Goal: Task Accomplishment & Management: Manage account settings

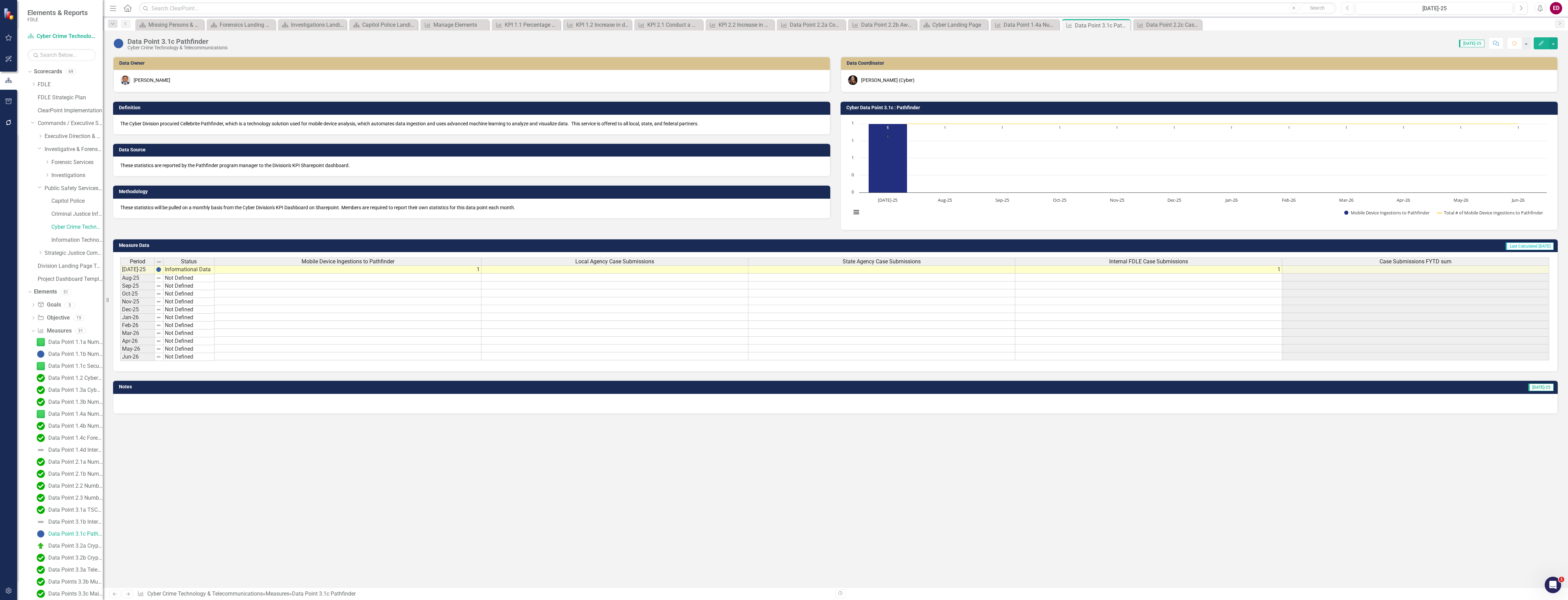
click at [1537, 46] on button "Edit" at bounding box center [1541, 43] width 15 height 12
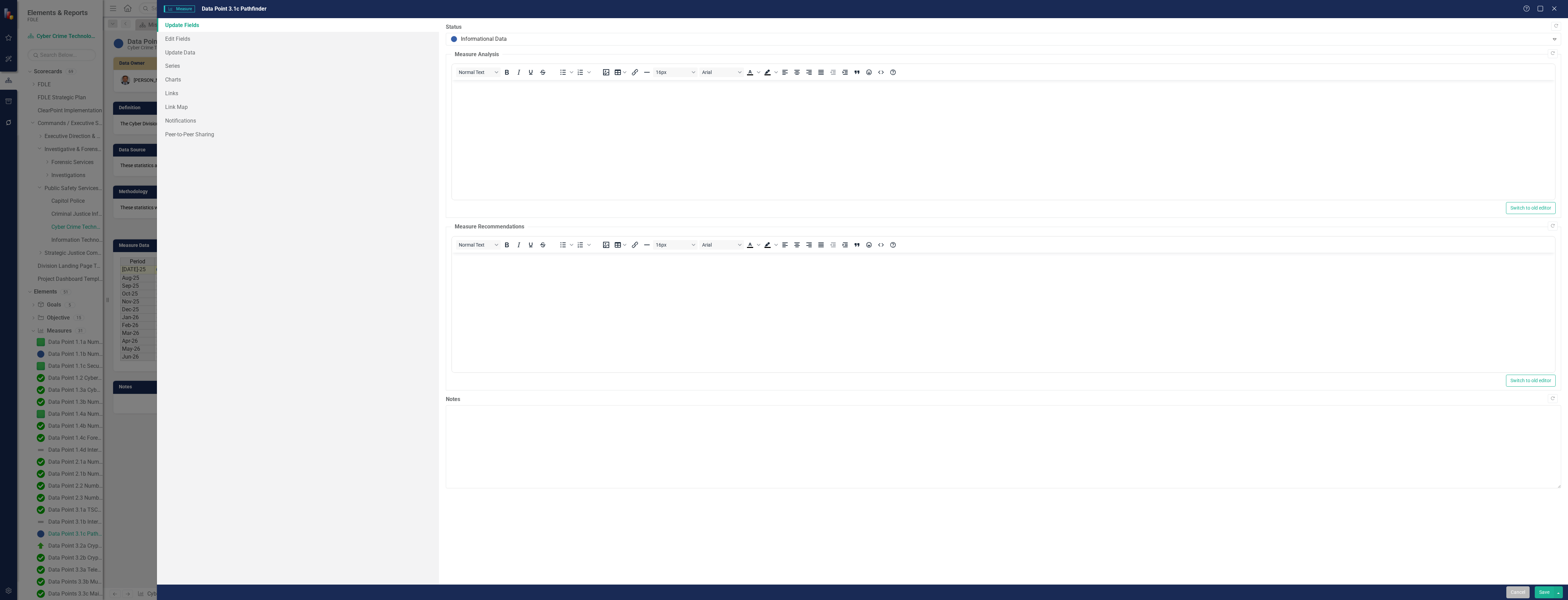
click at [1525, 587] on button "Cancel" at bounding box center [1518, 593] width 23 height 12
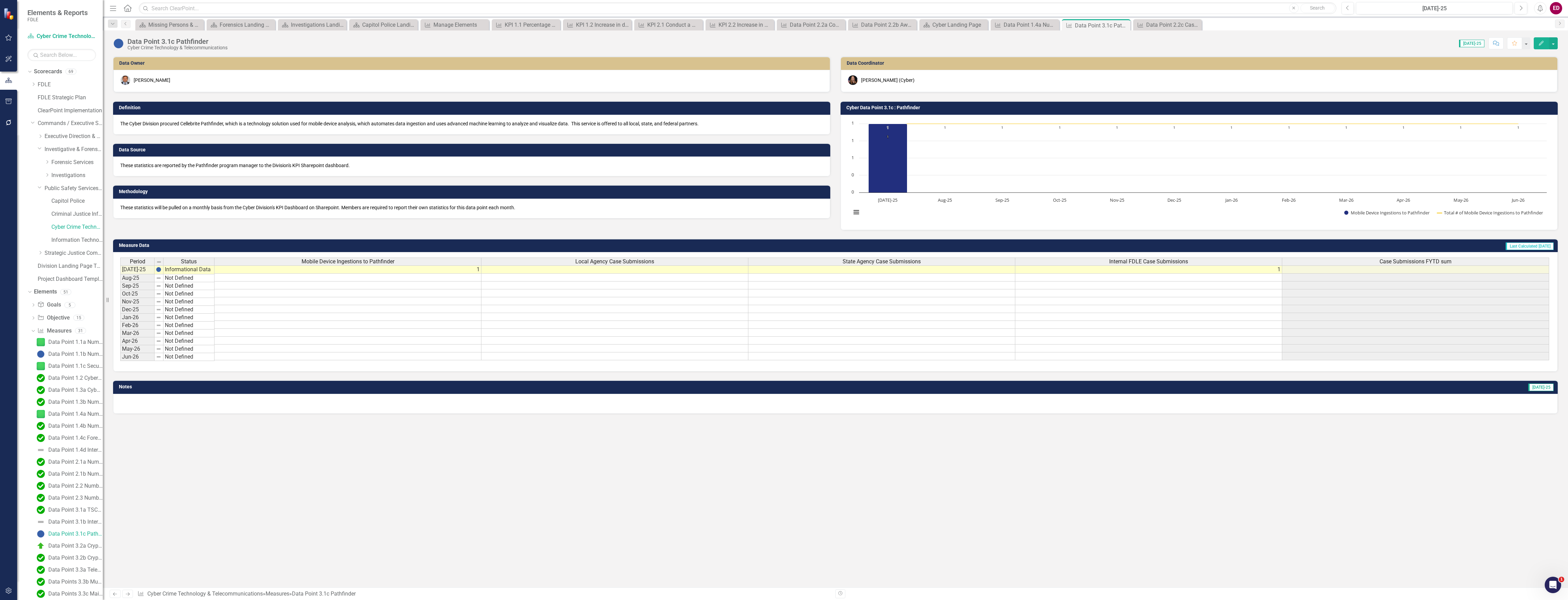
click at [497, 466] on div "Data Owner Frank Linton Definition The Cyber Division procured Cellebrite Pathf…" at bounding box center [835, 321] width 1465 height 531
click at [10, 62] on button "button" at bounding box center [9, 60] width 15 height 15
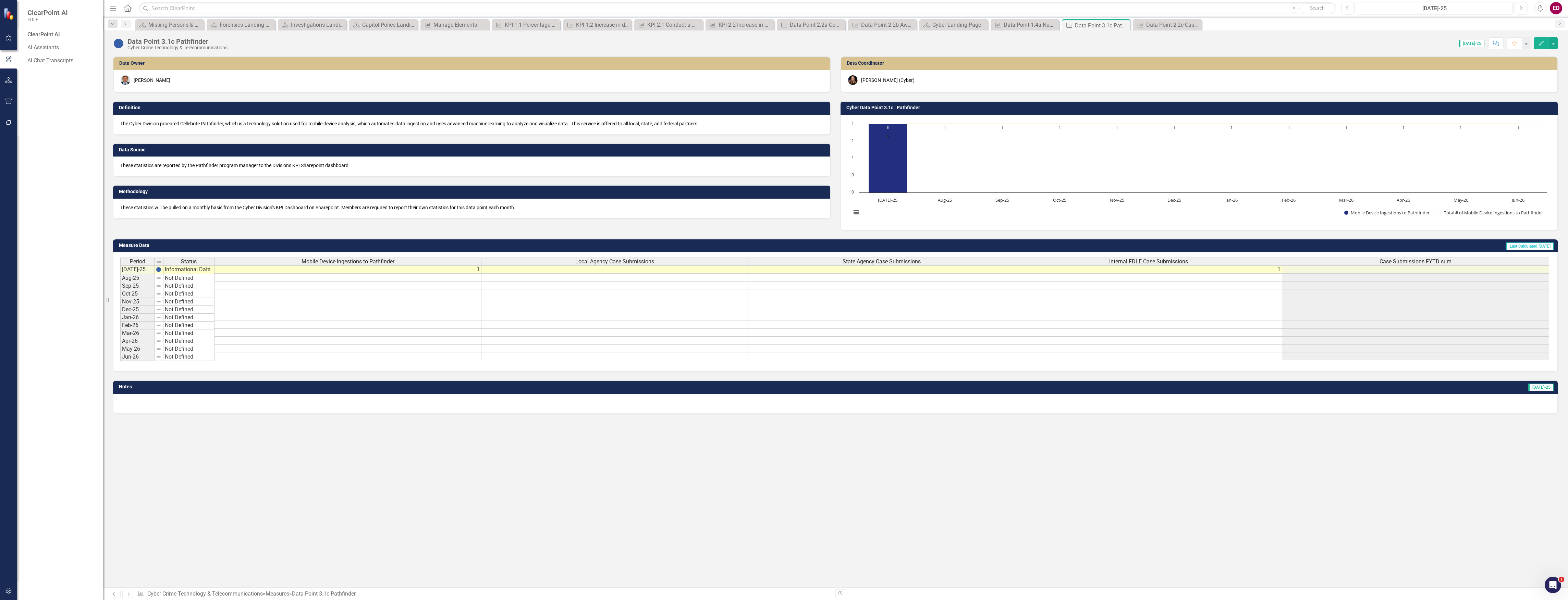
click at [4, 119] on button "button" at bounding box center [9, 123] width 15 height 15
click at [9, 582] on div at bounding box center [9, 582] width 17 height 4
click at [6, 597] on button "button" at bounding box center [9, 591] width 15 height 15
click at [10, 96] on button "button" at bounding box center [9, 102] width 15 height 15
click at [83, 107] on link "HTML Exports" at bounding box center [61, 103] width 69 height 8
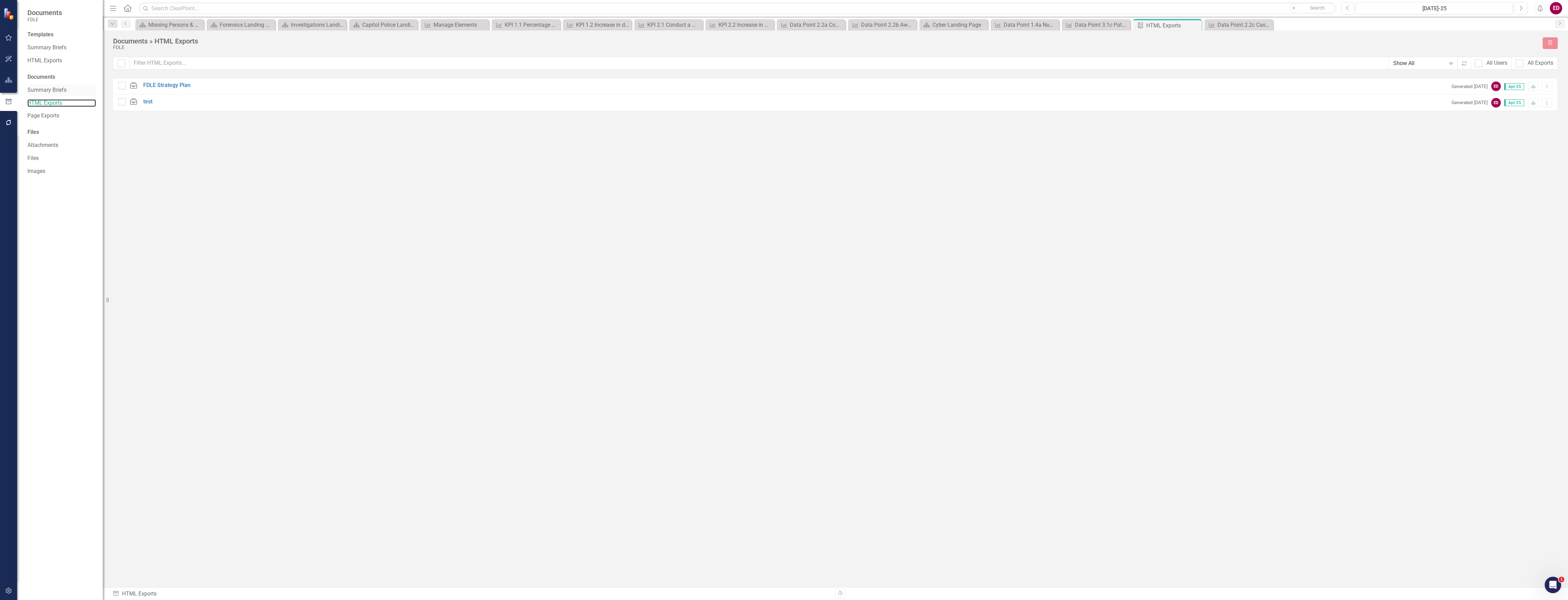
checkbox input "false"
click at [171, 83] on link "FDLE Strategy Plan" at bounding box center [167, 85] width 47 height 8
click at [83, 55] on div "HTML Exports" at bounding box center [61, 61] width 69 height 12
click at [55, 61] on link "HTML Exports" at bounding box center [61, 60] width 69 height 8
click at [149, 243] on div "FDLE Strategy Plan Start Dropdown Menu Collapse" at bounding box center [835, 237] width 1444 height 16
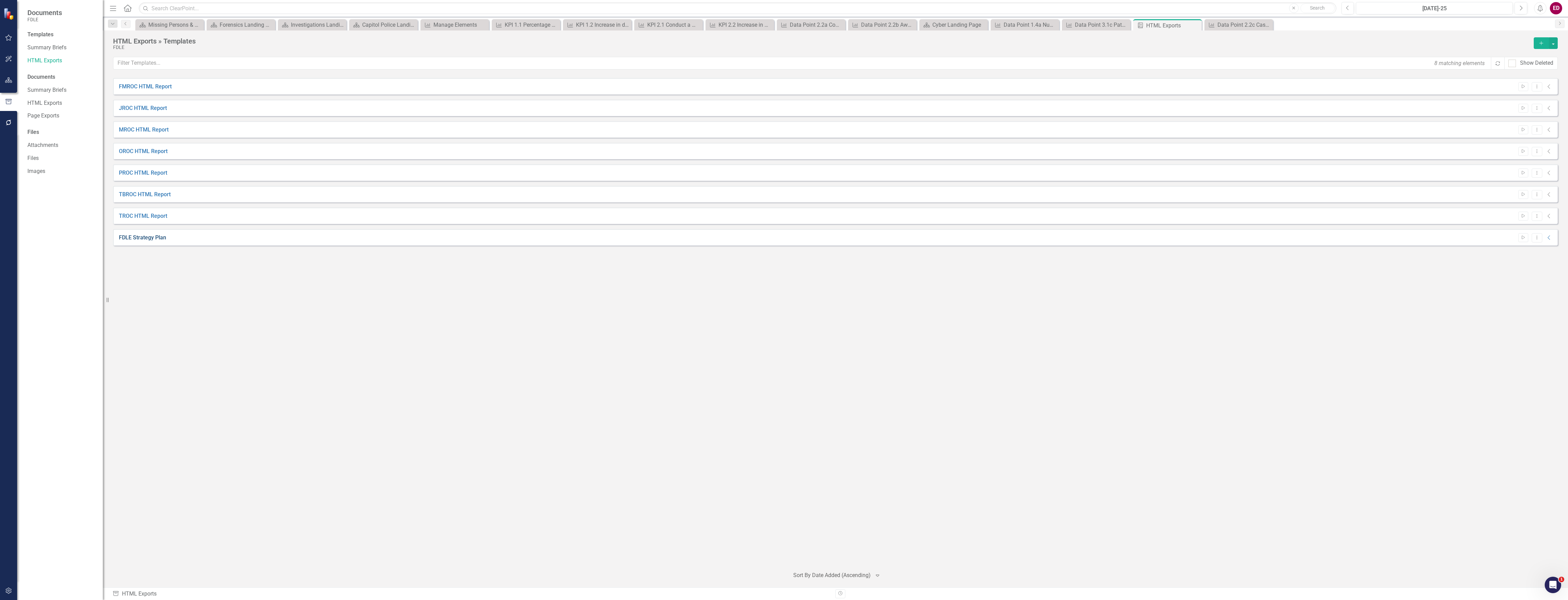
click at [159, 236] on link "FDLE Strategy Plan" at bounding box center [142, 237] width 47 height 8
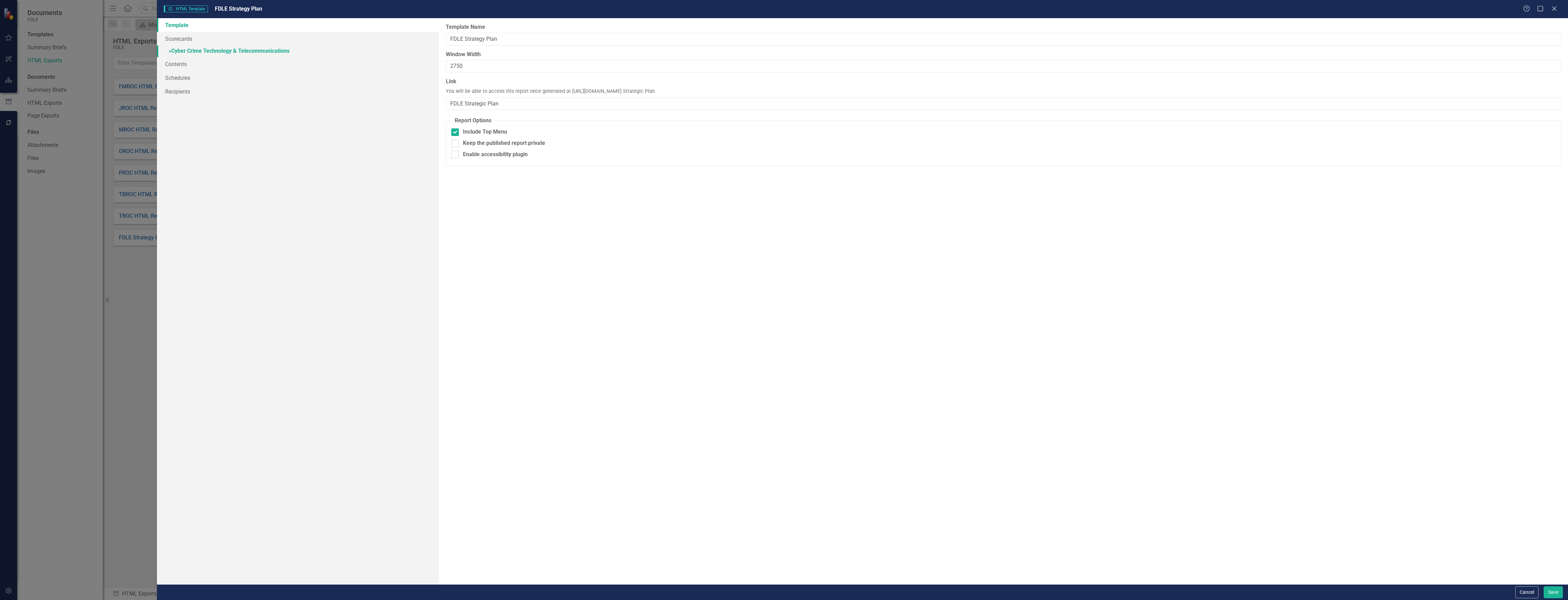
click at [360, 48] on link "» Cyber Crime Technology & Telecommunications" at bounding box center [298, 52] width 282 height 12
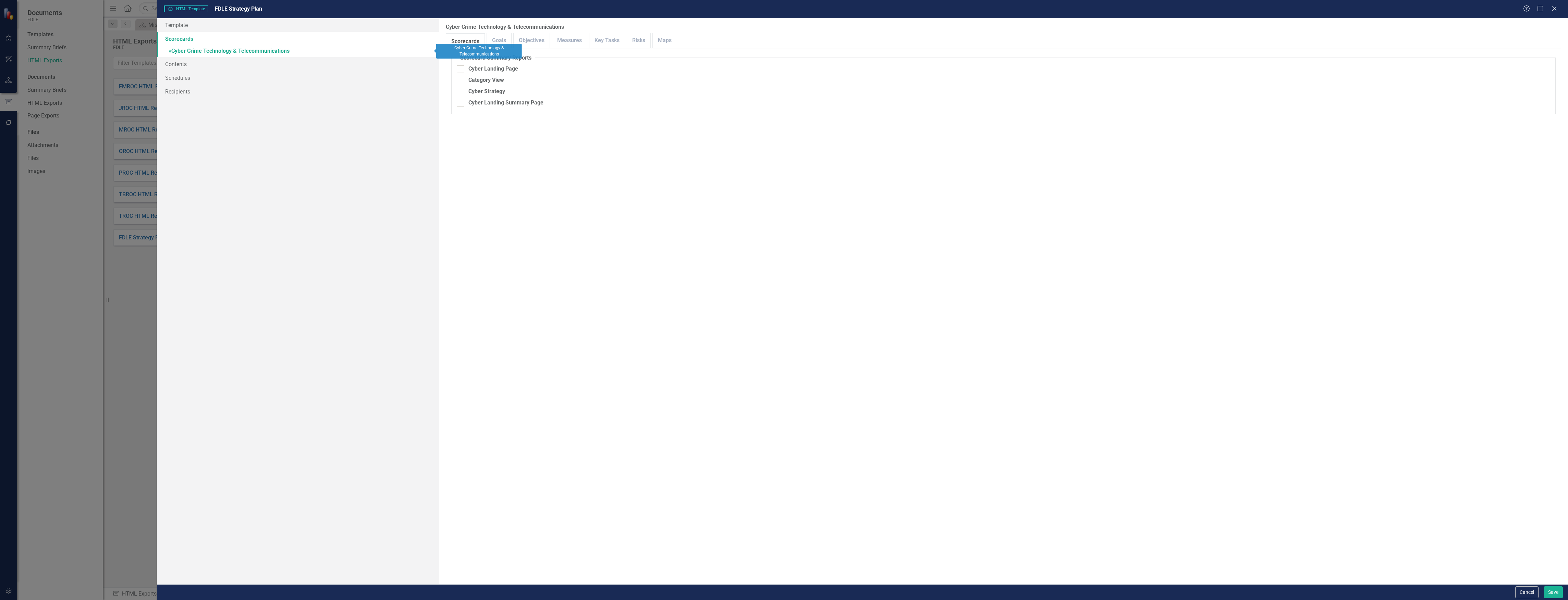
click at [369, 34] on link "Scorecards" at bounding box center [298, 38] width 282 height 14
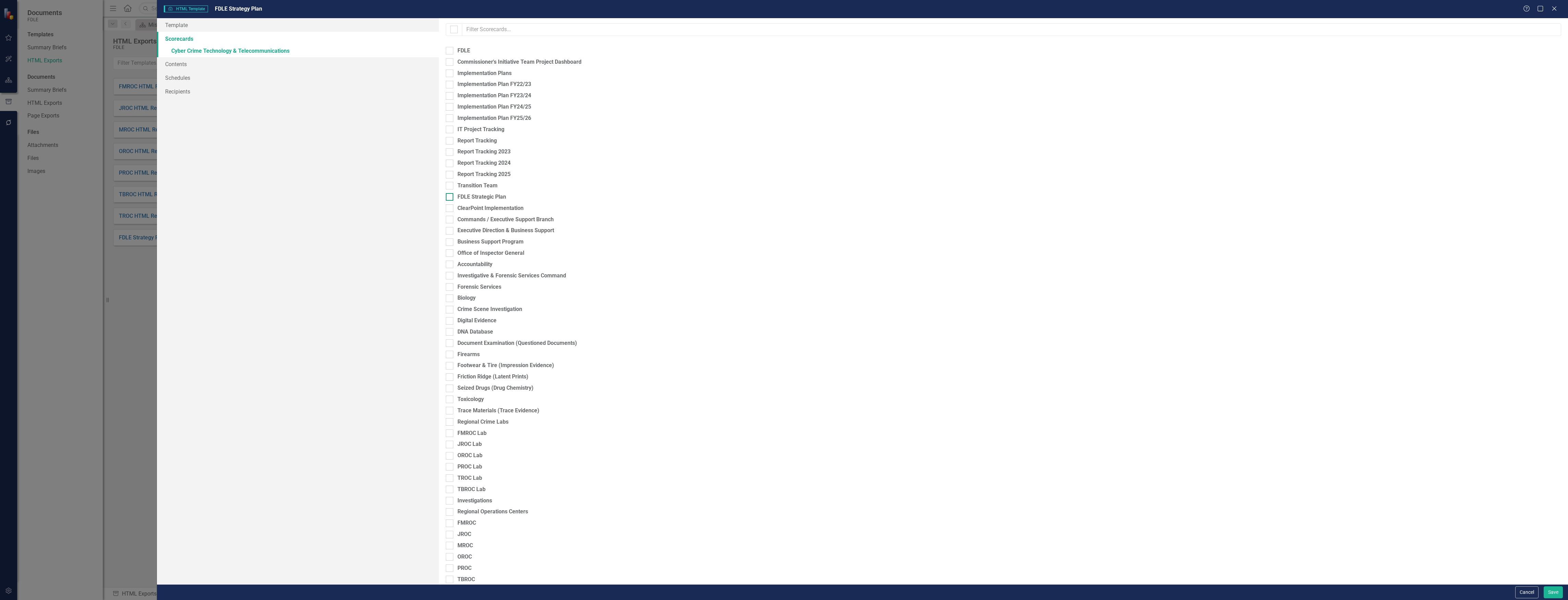
click at [515, 200] on div "FDLE Strategic Plan" at bounding box center [1003, 197] width 1115 height 8
click at [450, 198] on input "FDLE Strategic Plan" at bounding box center [447, 195] width 4 height 4
checkbox input "true"
click at [236, 52] on link "» Cyber Crime Technology & Telecommunications" at bounding box center [298, 52] width 282 height 12
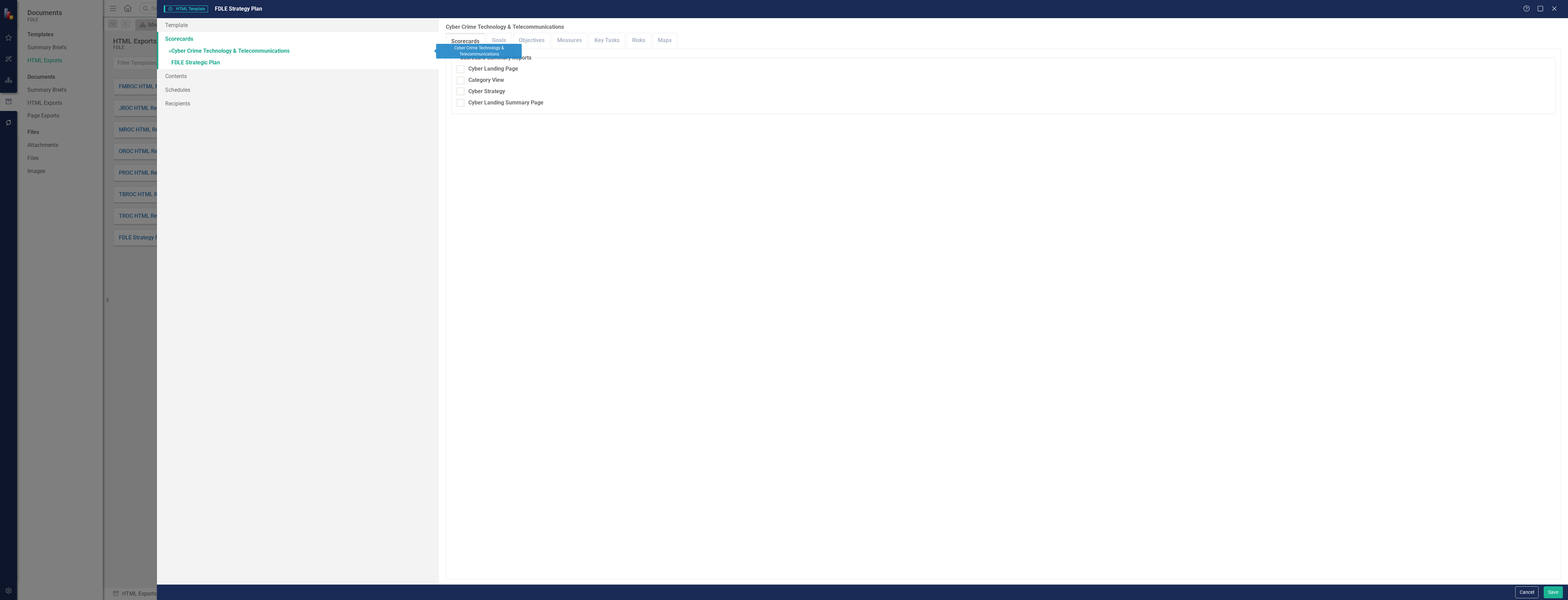
click at [288, 41] on link "Scorecards" at bounding box center [298, 38] width 282 height 14
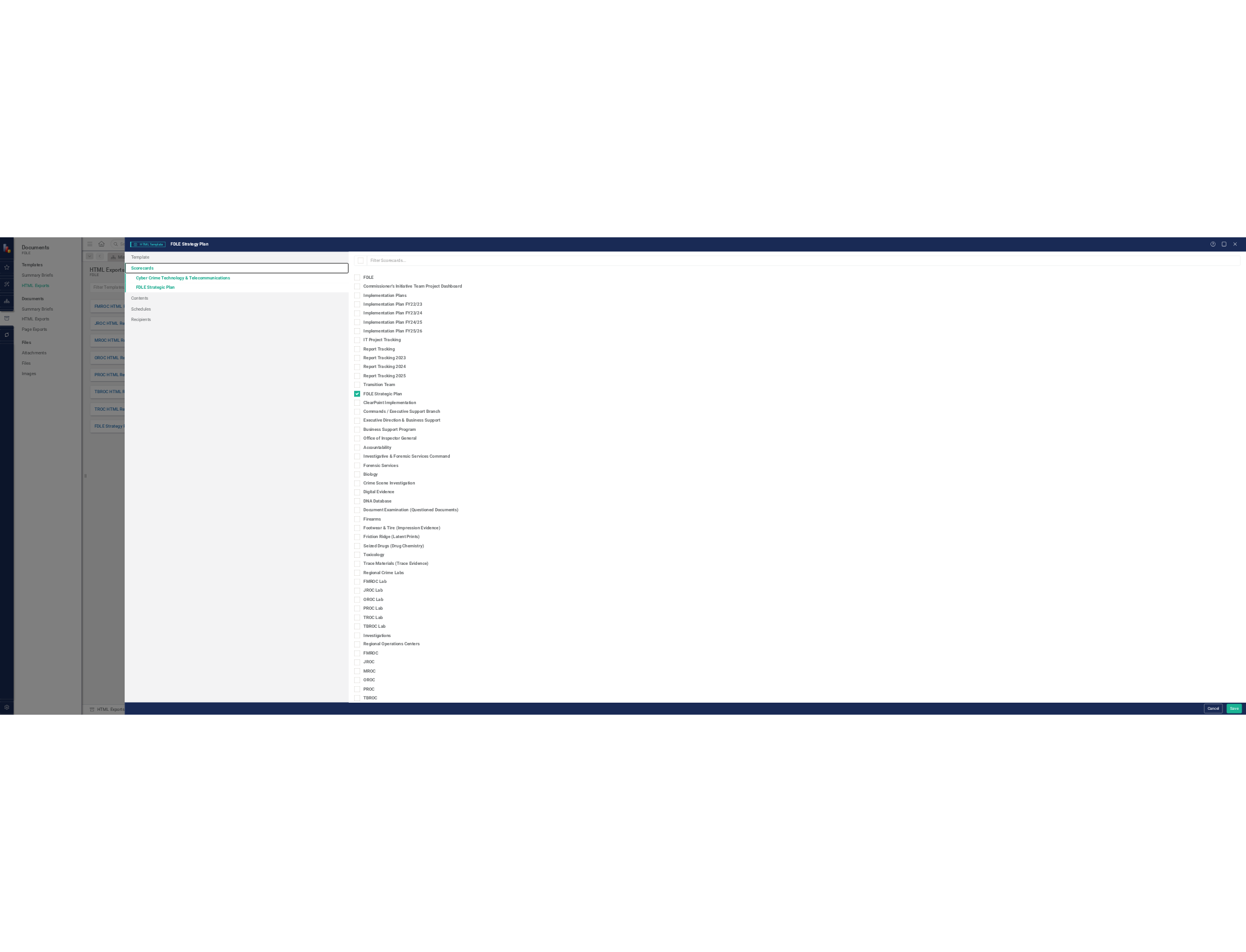
scroll to position [388, 0]
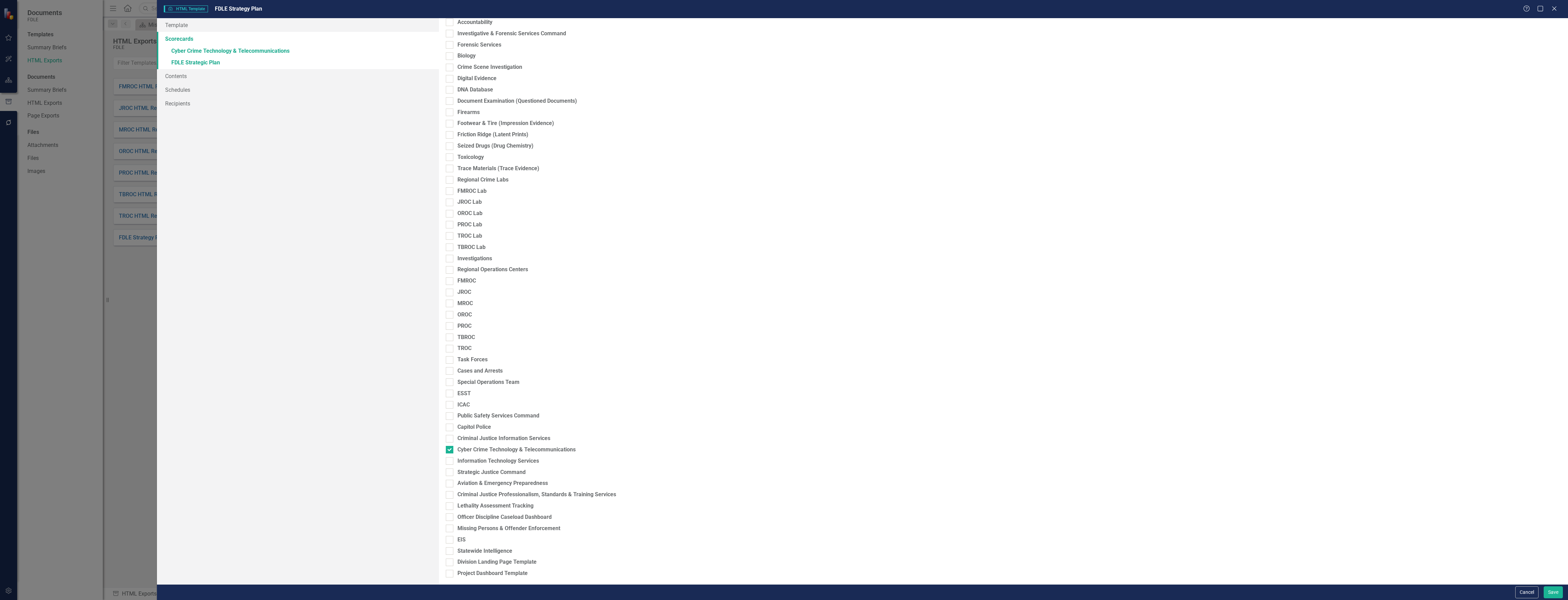
click at [503, 444] on div "Please select the scorecards you would like to include below. Once you select t…" at bounding box center [1003, 301] width 1129 height 567
click at [506, 452] on div "Cyber Crime Technology & Telecommunications" at bounding box center [517, 450] width 118 height 8
click at [450, 450] on input "Cyber Crime Technology & Telecommunications" at bounding box center [447, 448] width 4 height 4
checkbox input "false"
click at [219, 44] on link "Scorecards" at bounding box center [298, 38] width 282 height 14
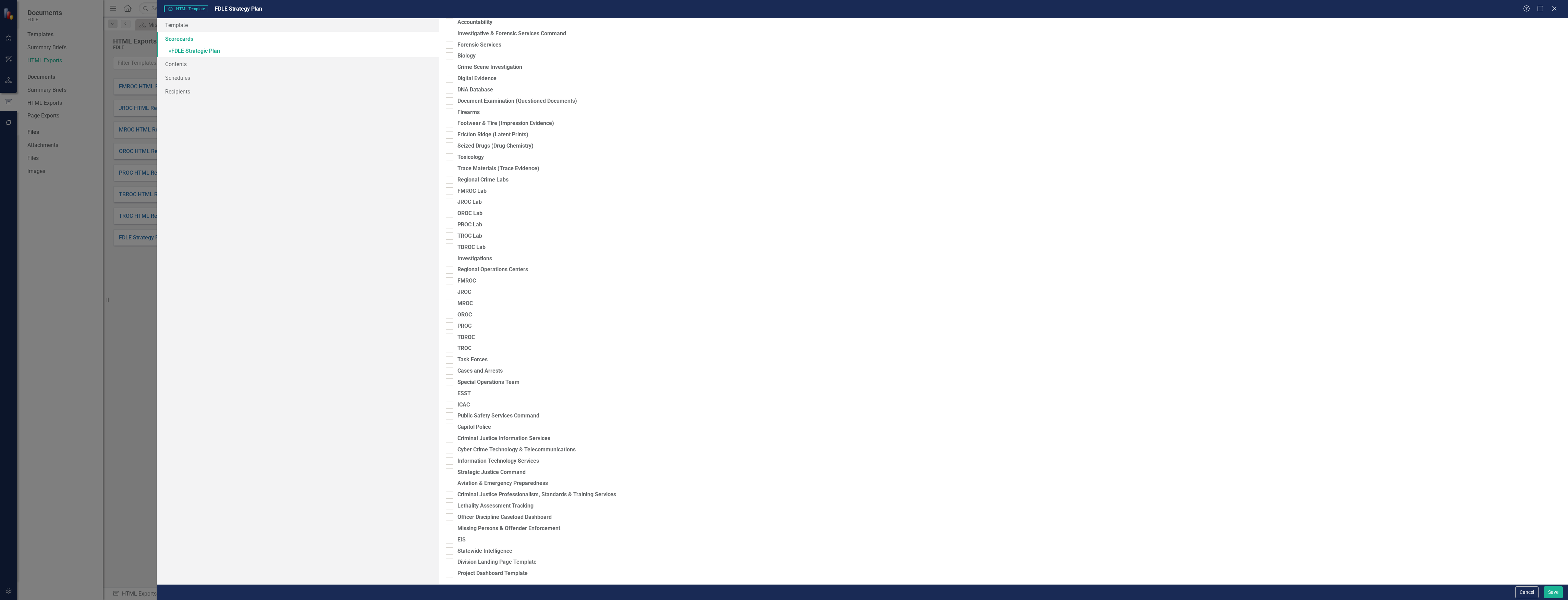
click at [239, 54] on link "» FDLE Strategic Plan" at bounding box center [298, 52] width 282 height 12
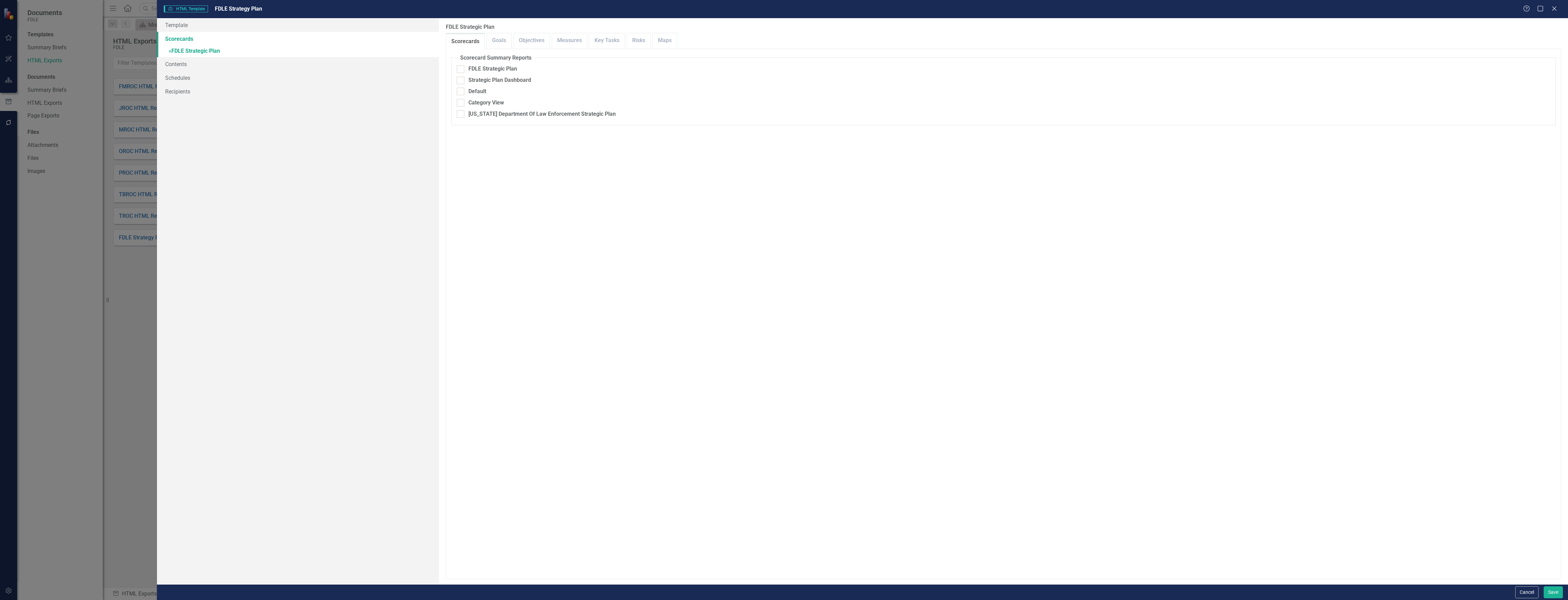
click at [572, 85] on fieldset "Scorecard Summary Reports FDLE Strategic Plan Strategic Plan Dashboard Default …" at bounding box center [1003, 89] width 1104 height 71
click at [568, 77] on div "Strategic Plan Dashboard" at bounding box center [1003, 80] width 1093 height 8
click at [461, 77] on input "Strategic Plan Dashboard" at bounding box center [458, 78] width 4 height 4
checkbox input "true"
click at [505, 39] on link "Goals" at bounding box center [499, 41] width 24 height 15
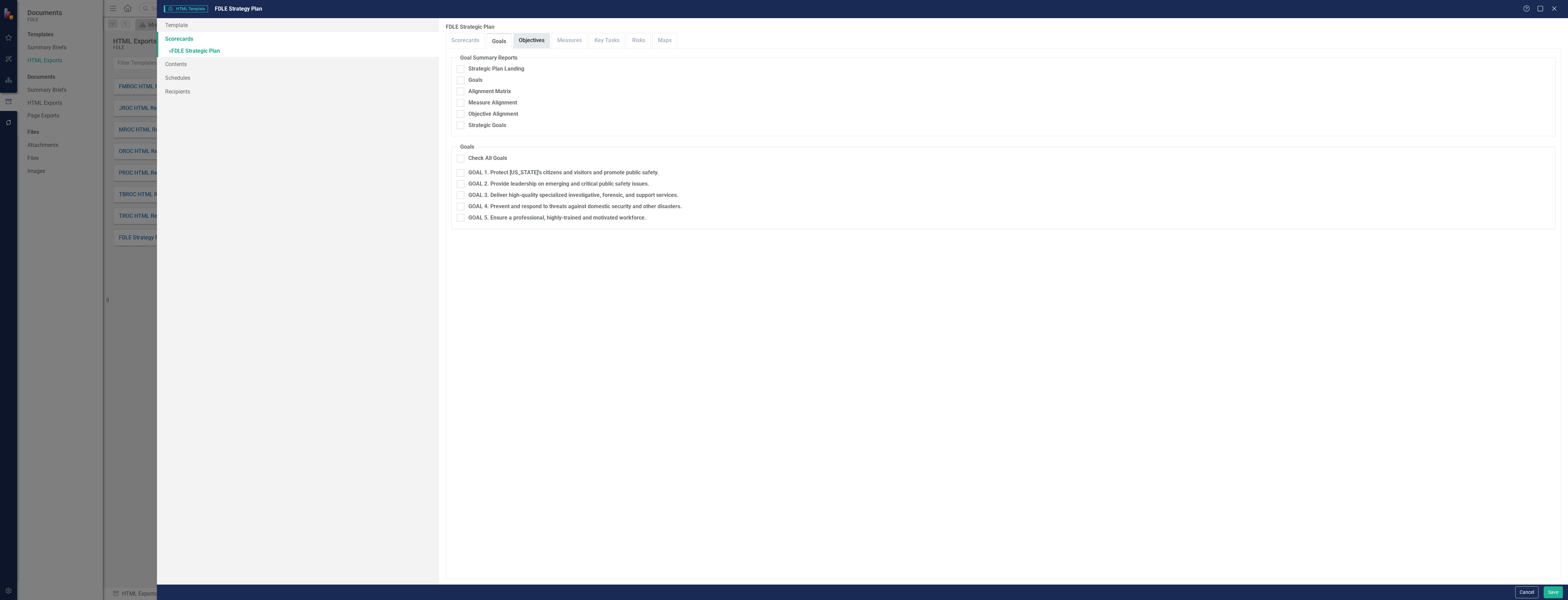
click at [541, 39] on link "Objectives" at bounding box center [531, 41] width 36 height 15
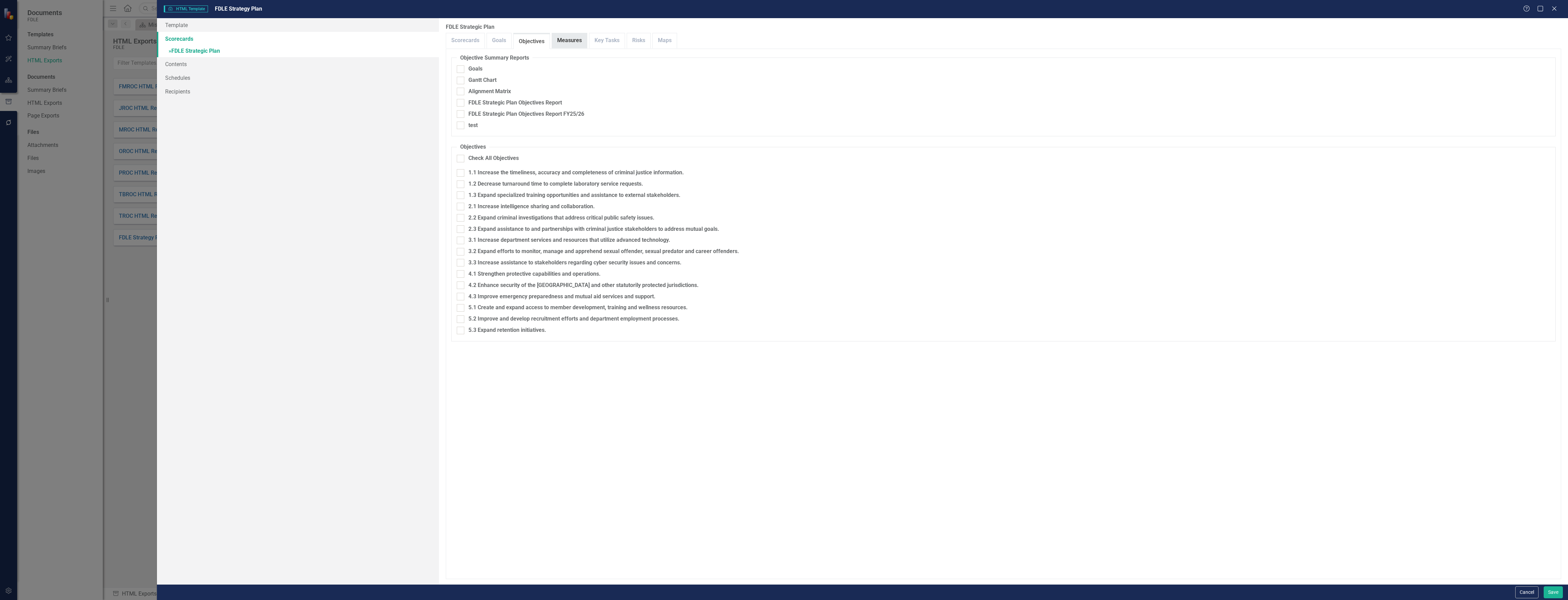
click at [562, 38] on link "Measures" at bounding box center [569, 41] width 35 height 15
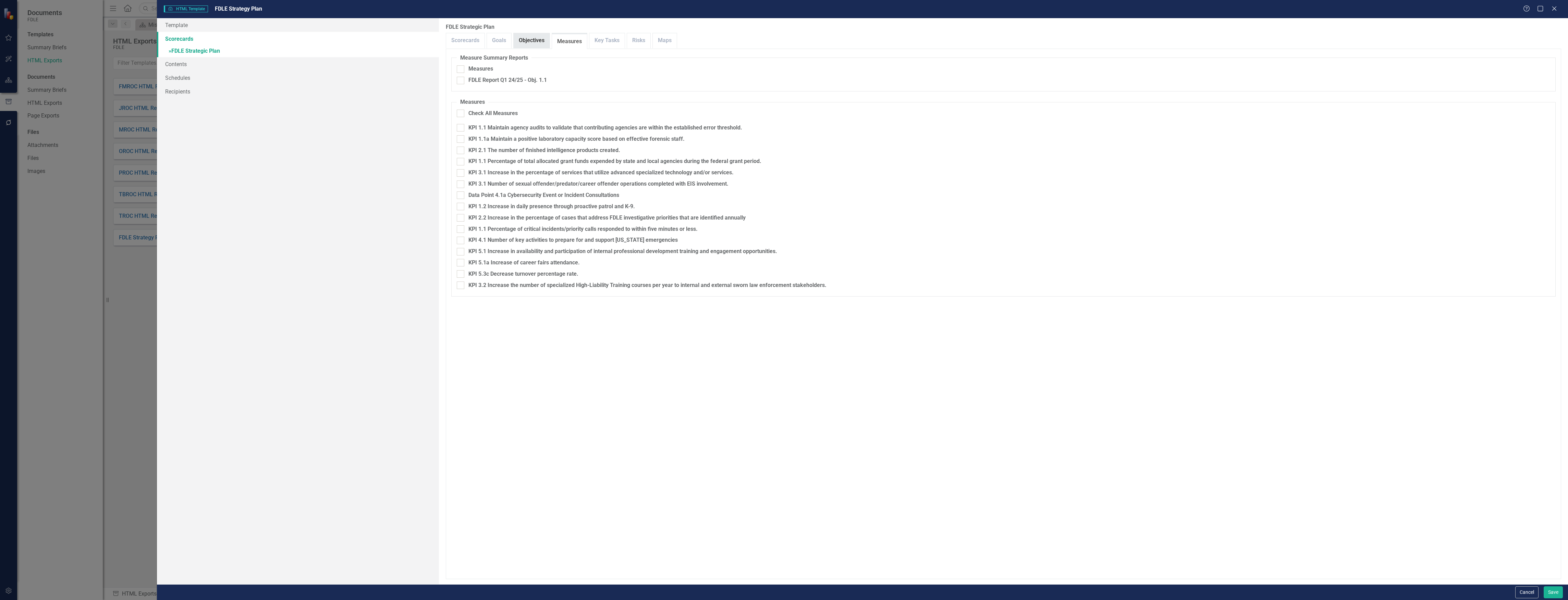
click at [527, 46] on link "Objectives" at bounding box center [531, 41] width 36 height 15
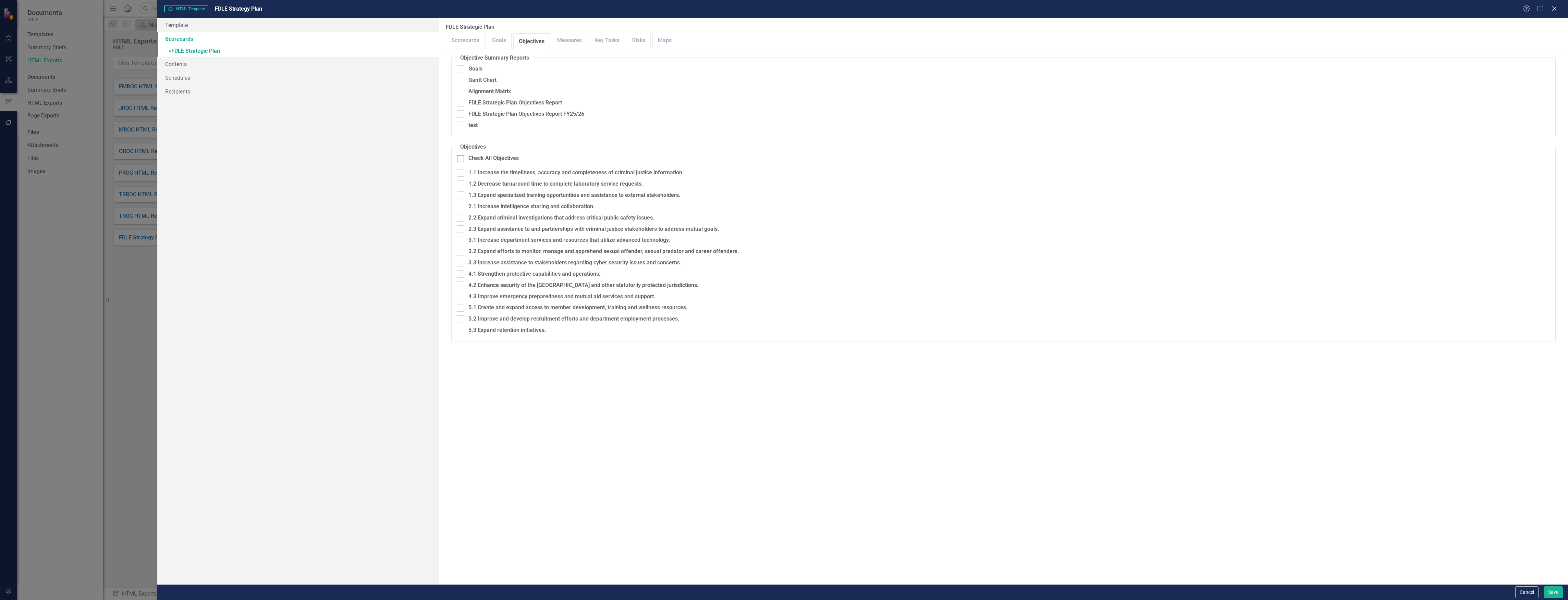
click at [500, 156] on div "Check All Objectives" at bounding box center [494, 158] width 51 height 8
click at [461, 156] on input "Check All Objectives" at bounding box center [458, 156] width 4 height 4
checkbox input "true"
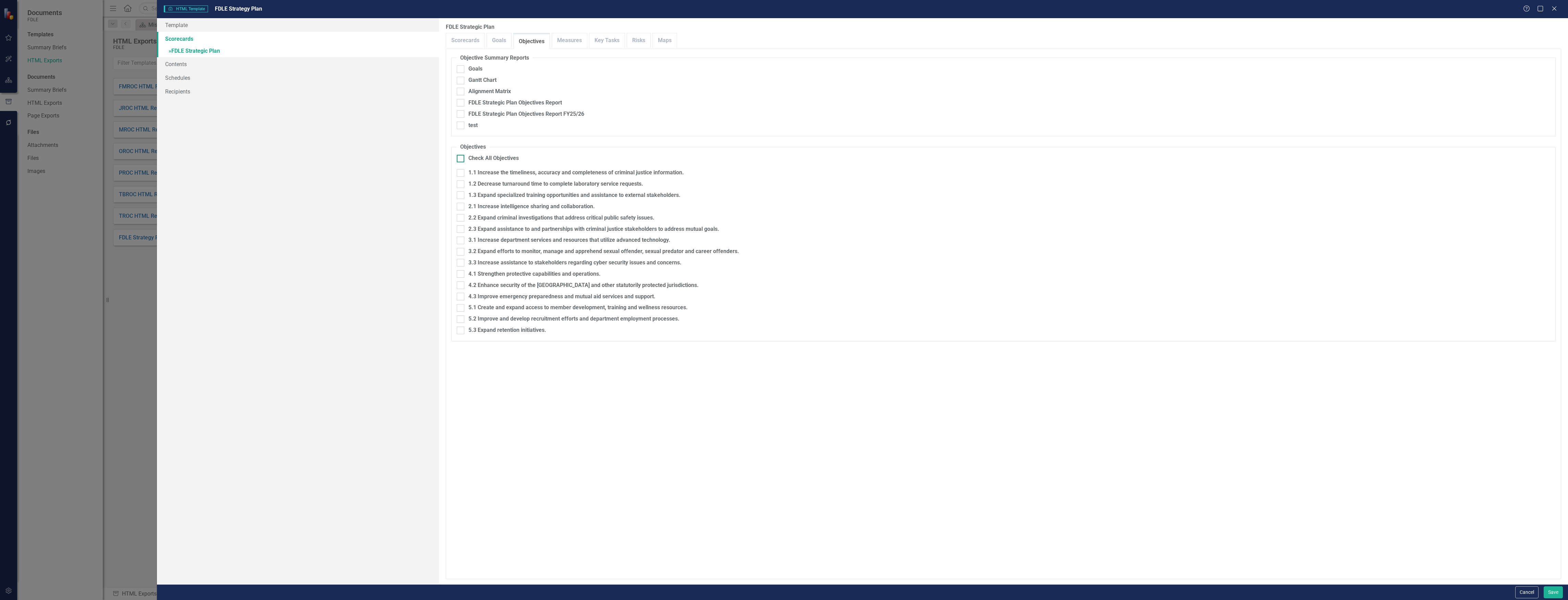
checkbox input "true"
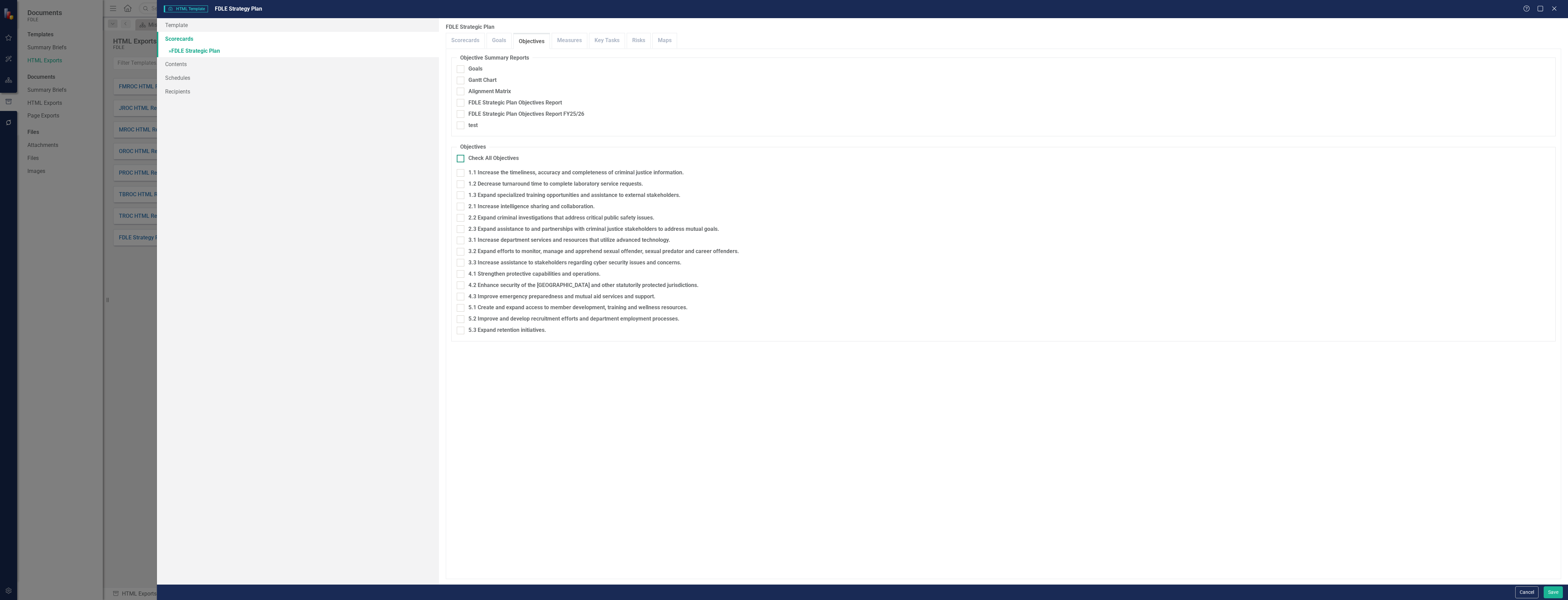
checkbox input "true"
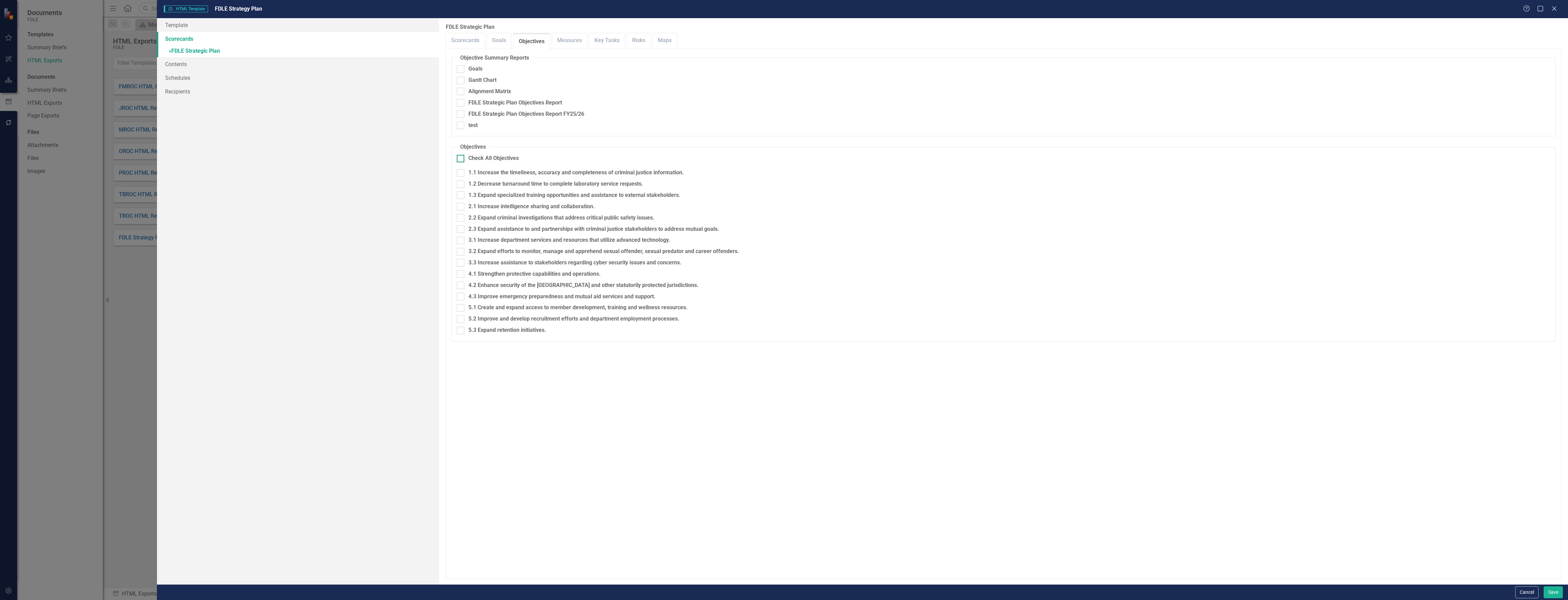
checkbox input "true"
click at [1564, 597] on div "Cancel Save" at bounding box center [863, 592] width 1411 height 16
click at [1560, 594] on button "Save" at bounding box center [1553, 593] width 19 height 12
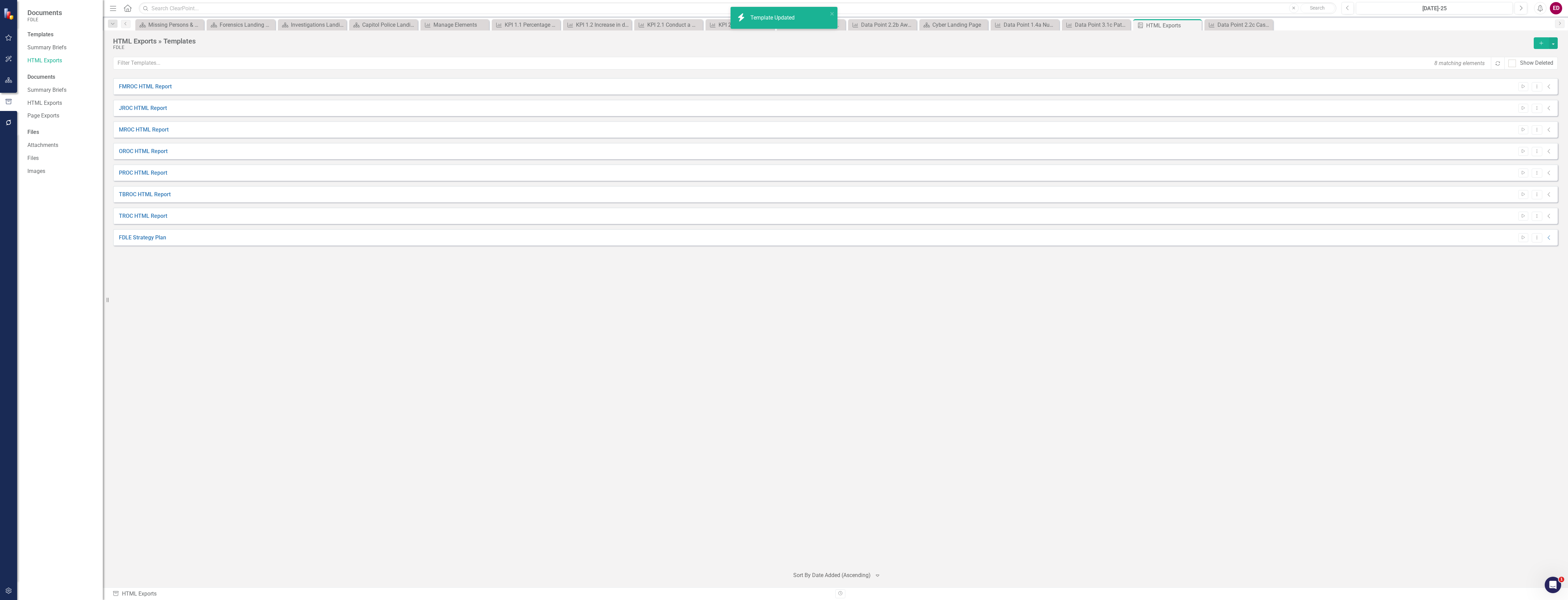
click at [5, 83] on button "button" at bounding box center [9, 80] width 15 height 15
click at [27, 82] on div "Dropdown Scorecards 69 Dropdown FDLE Commissioner's Initiative Team Project Das…" at bounding box center [60, 333] width 86 height 534
click at [29, 69] on div "Dropdown Scorecards 69" at bounding box center [65, 72] width 75 height 13
click at [29, 71] on icon "Dropdown" at bounding box center [30, 72] width 5 height 4
click at [48, 103] on div "FDLE Strategic Plan" at bounding box center [70, 97] width 65 height 12
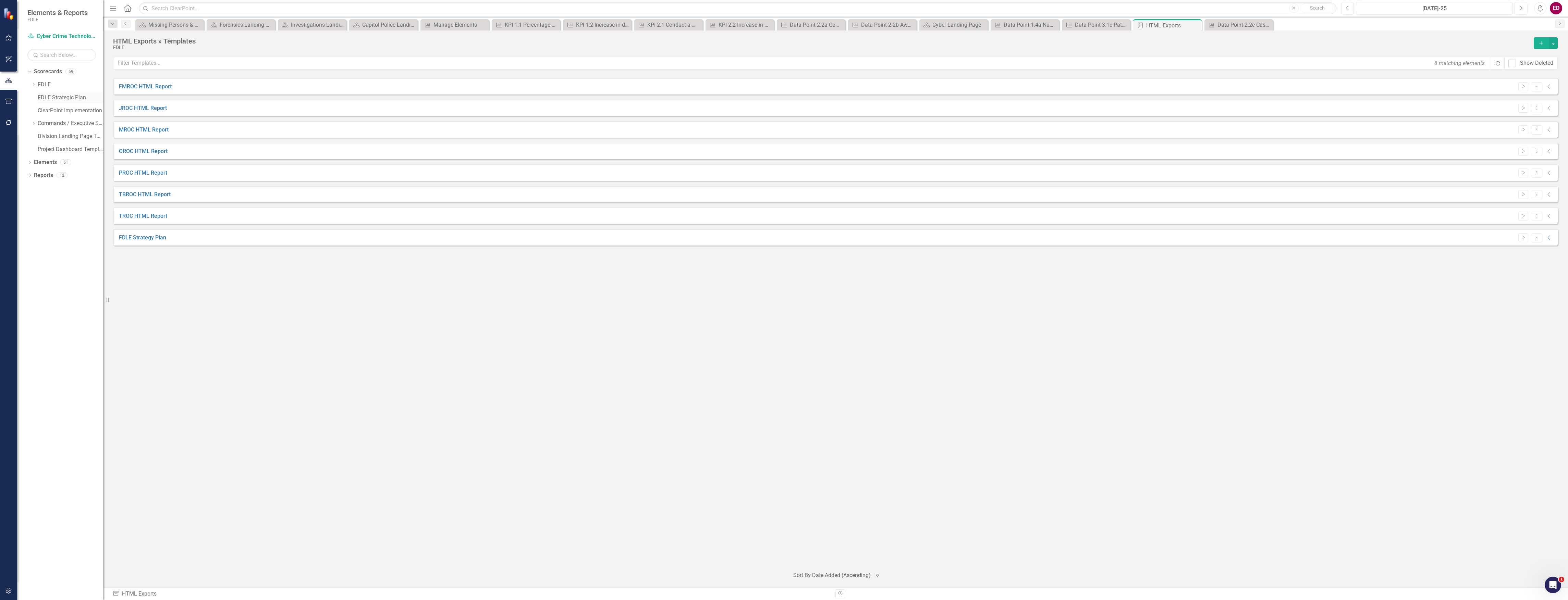
click at [75, 94] on link "FDLE Strategic Plan" at bounding box center [70, 97] width 65 height 8
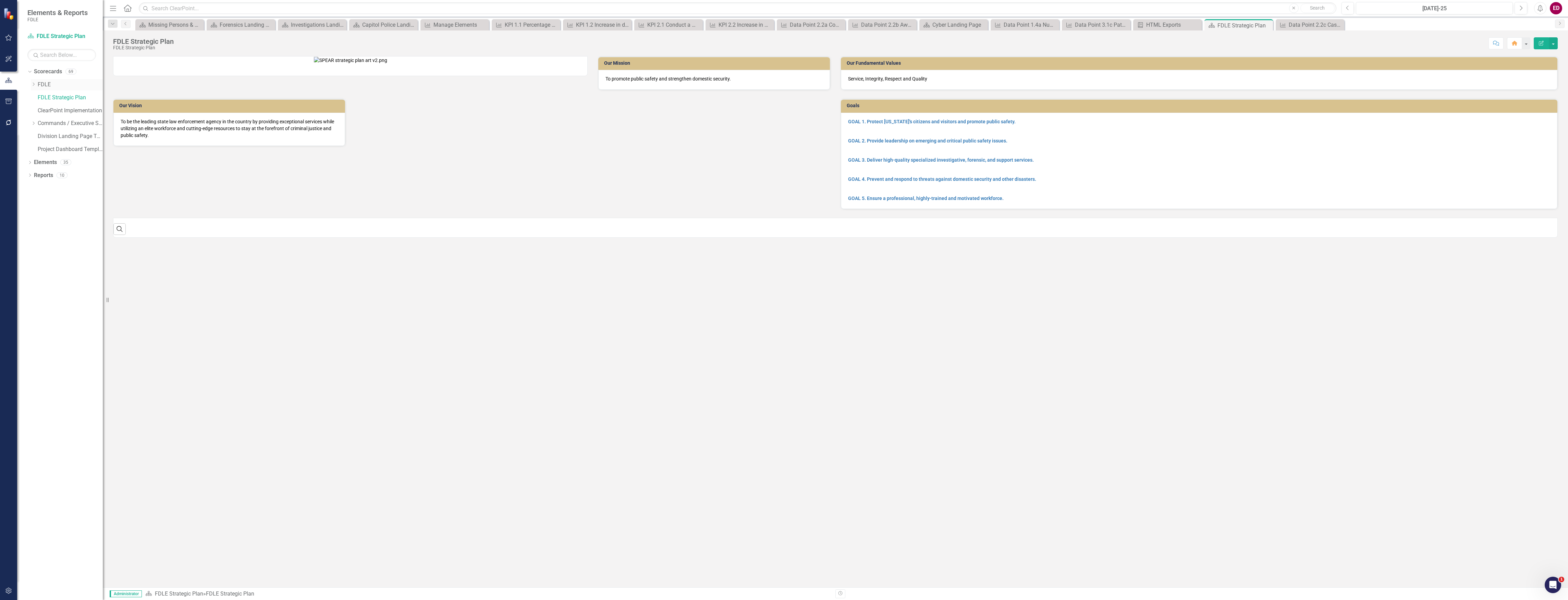
click at [36, 82] on icon "Dropdown" at bounding box center [33, 84] width 5 height 4
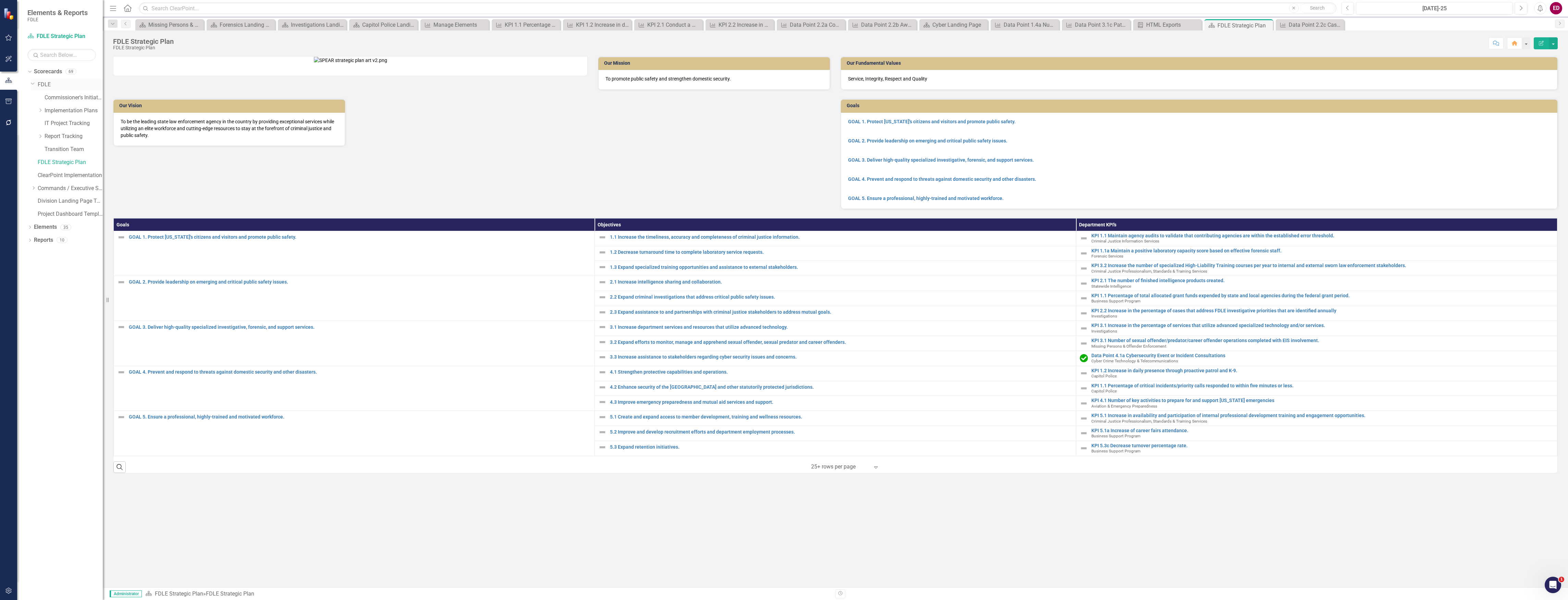
click at [32, 82] on icon "Dropdown" at bounding box center [33, 83] width 4 height 5
click at [27, 166] on div "Dropdown" at bounding box center [30, 163] width 5 height 6
click at [642, 240] on link "1.1 Increase the timeliness, accuracy and completeness of criminal justice info…" at bounding box center [841, 237] width 462 height 5
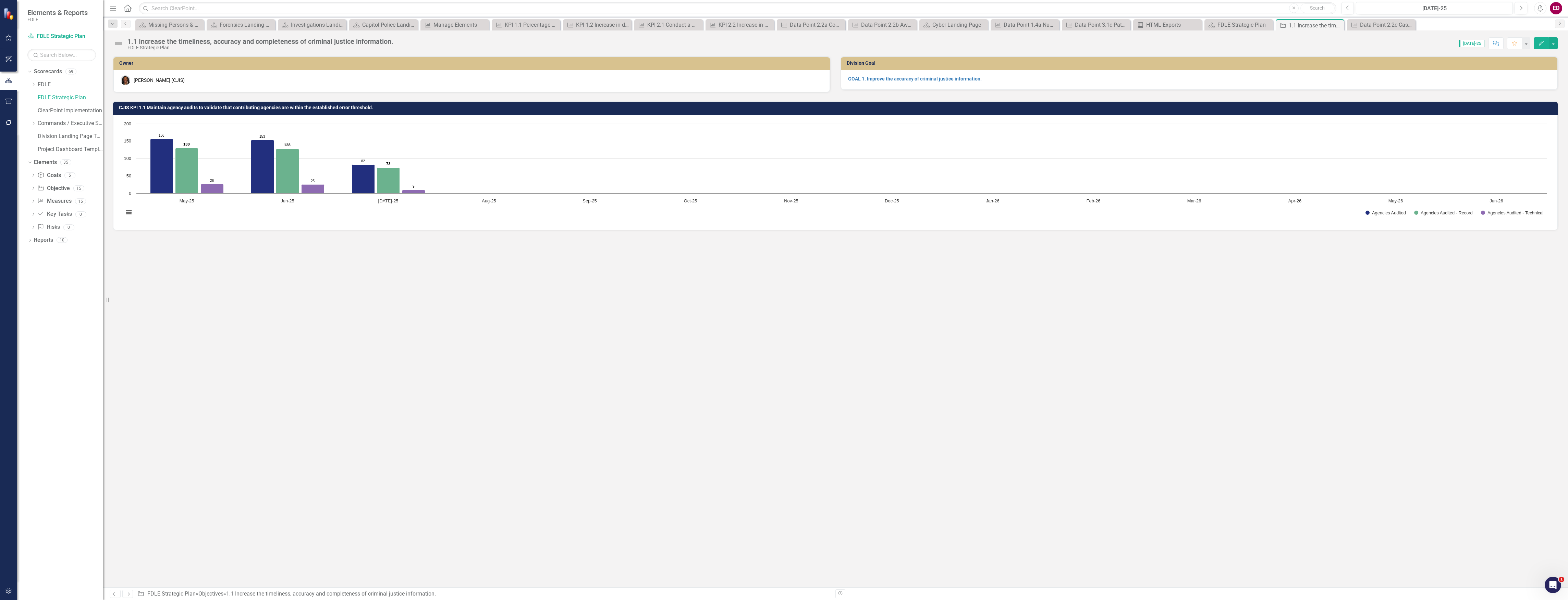
click at [0, 102] on div at bounding box center [9, 102] width 17 height 15
click at [18, 97] on div "Dropdown Scorecards 69 Dropdown FDLE Commissioner's Initiative Team Project Das…" at bounding box center [60, 333] width 86 height 534
click at [5, 97] on button "button" at bounding box center [9, 102] width 15 height 15
click at [71, 48] on link "Summary Briefs" at bounding box center [61, 47] width 69 height 8
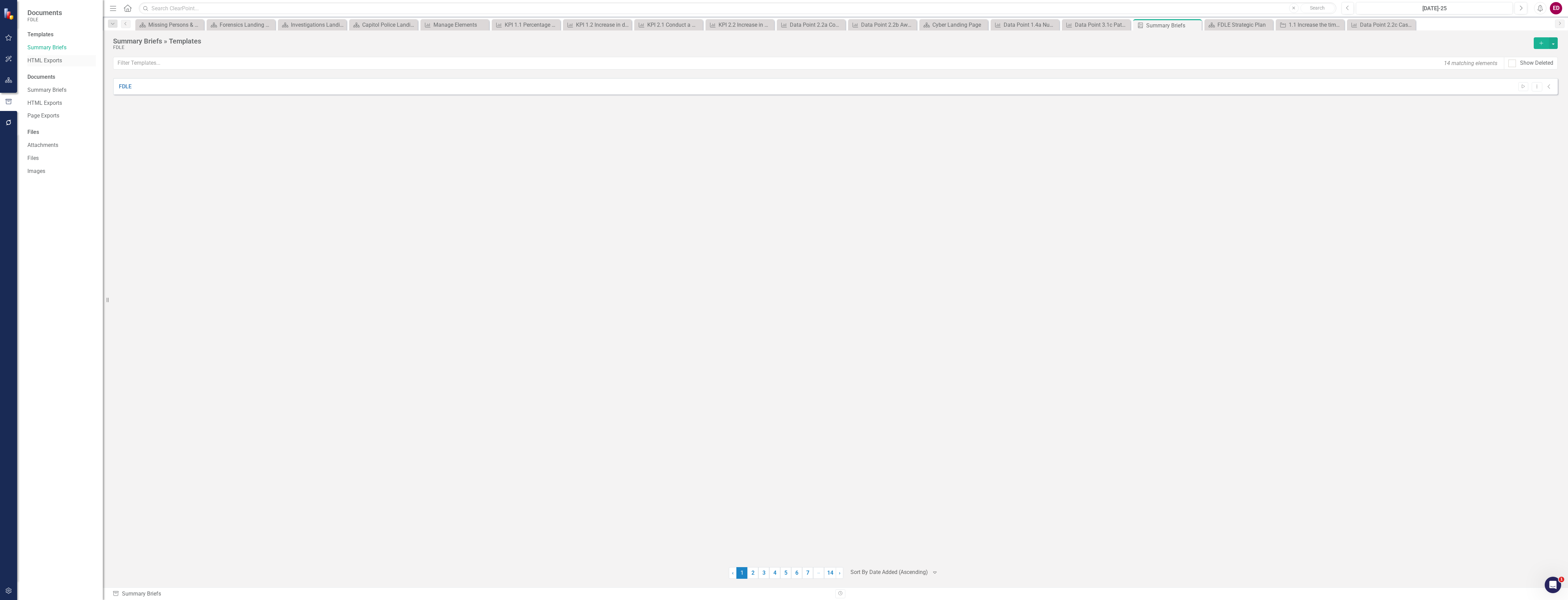
click at [71, 57] on link "HTML Exports" at bounding box center [61, 60] width 69 height 8
click at [150, 240] on link "FDLE Strategy Plan" at bounding box center [142, 237] width 47 height 8
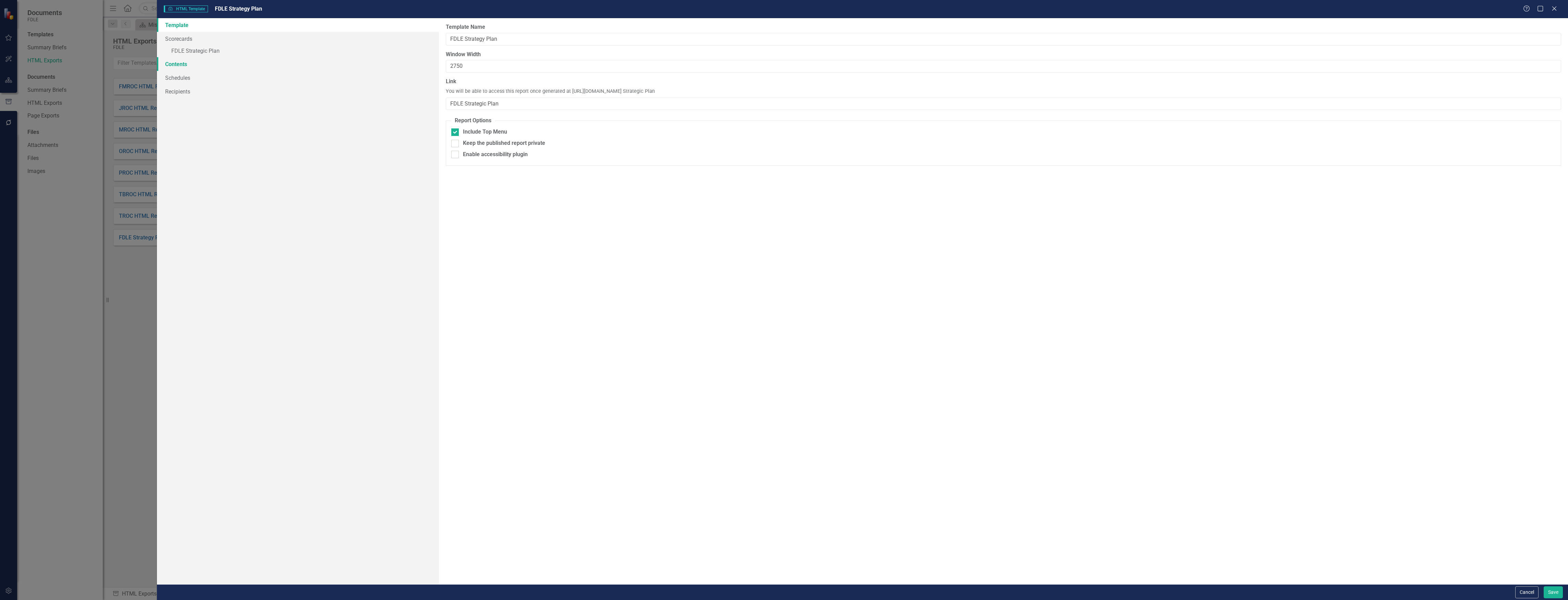
click at [226, 68] on link "Contents" at bounding box center [298, 64] width 282 height 14
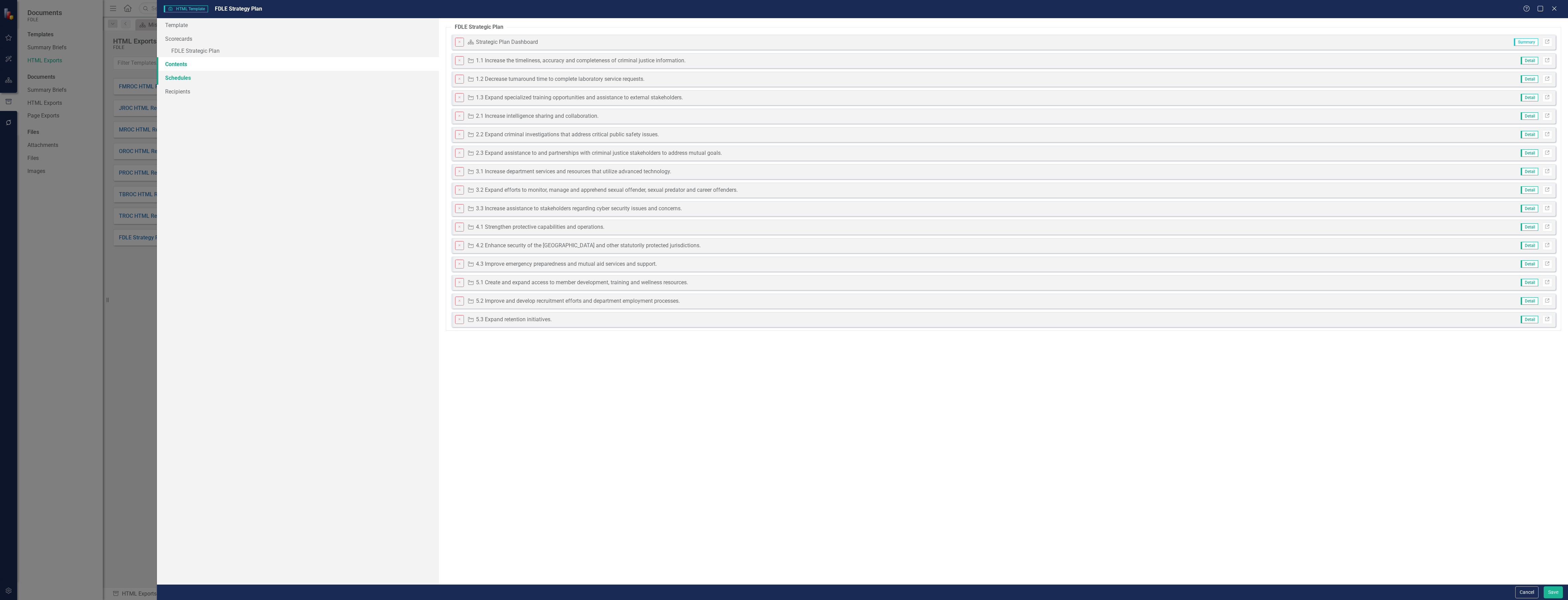
click at [239, 80] on link "Schedules" at bounding box center [298, 78] width 282 height 14
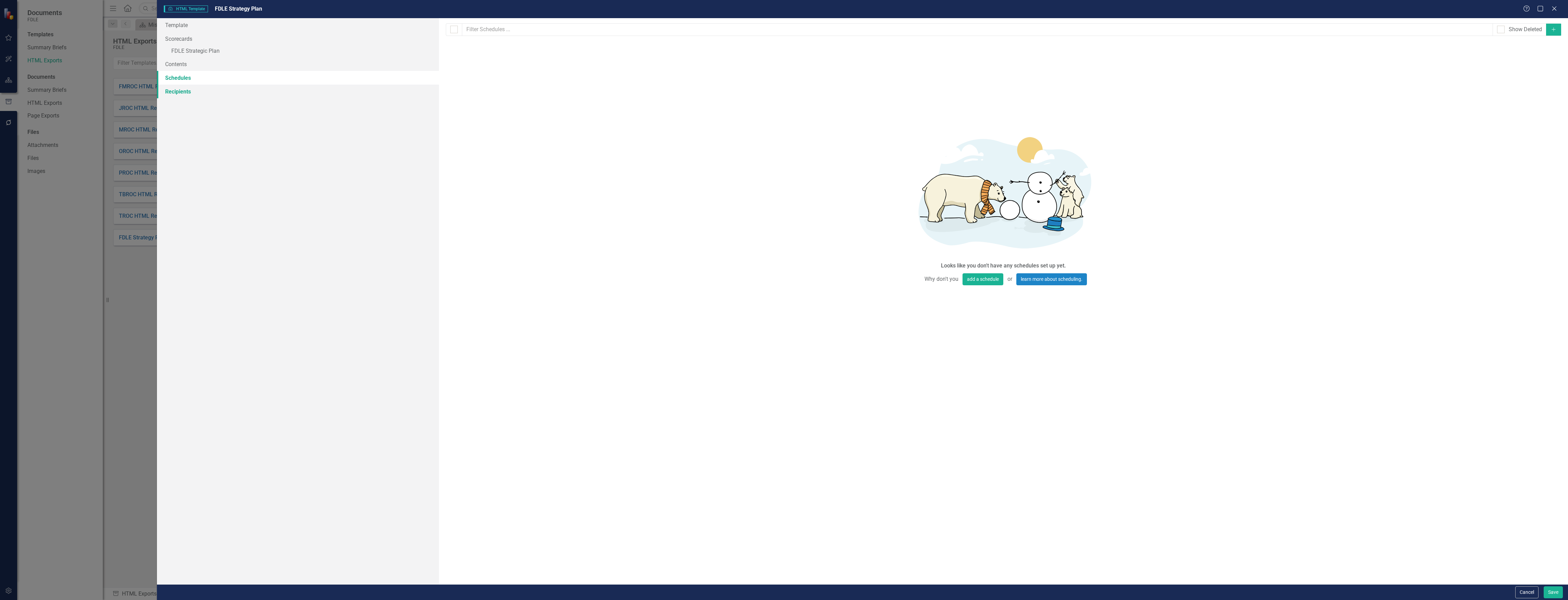
click at [243, 88] on link "Recipients" at bounding box center [298, 91] width 282 height 14
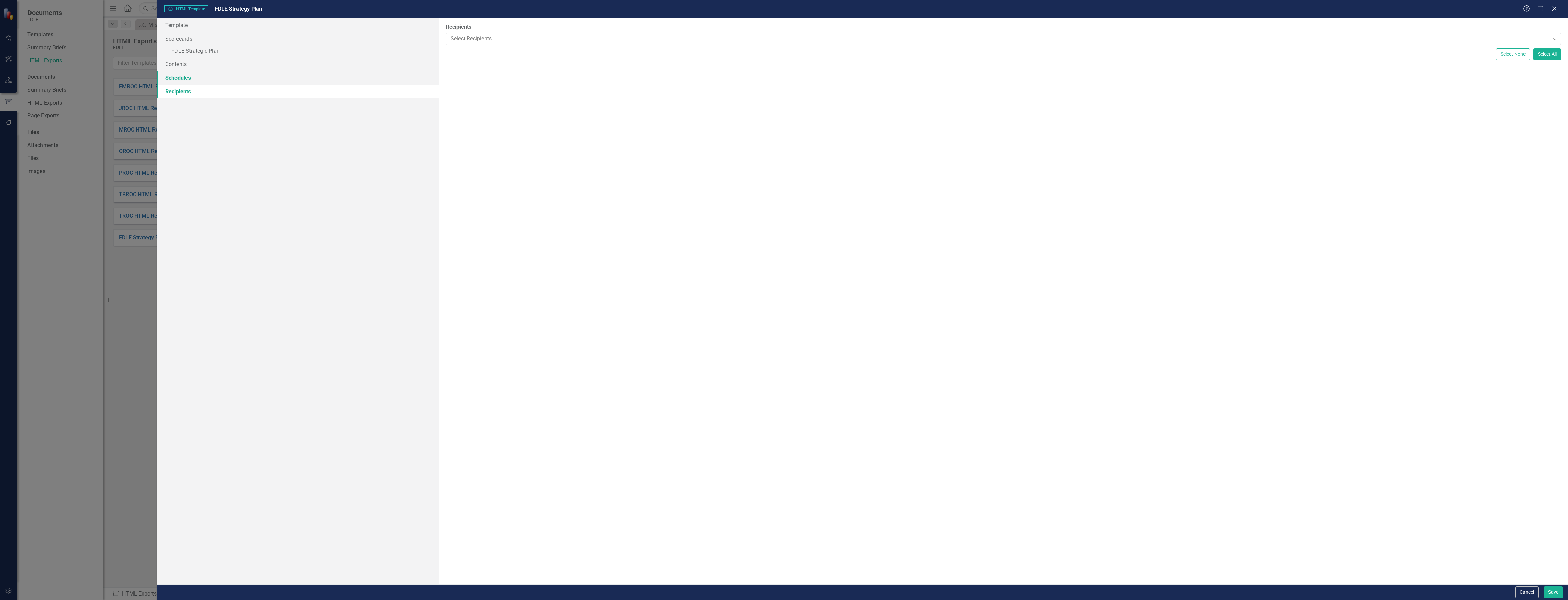
click at [249, 78] on link "Schedules" at bounding box center [298, 78] width 282 height 14
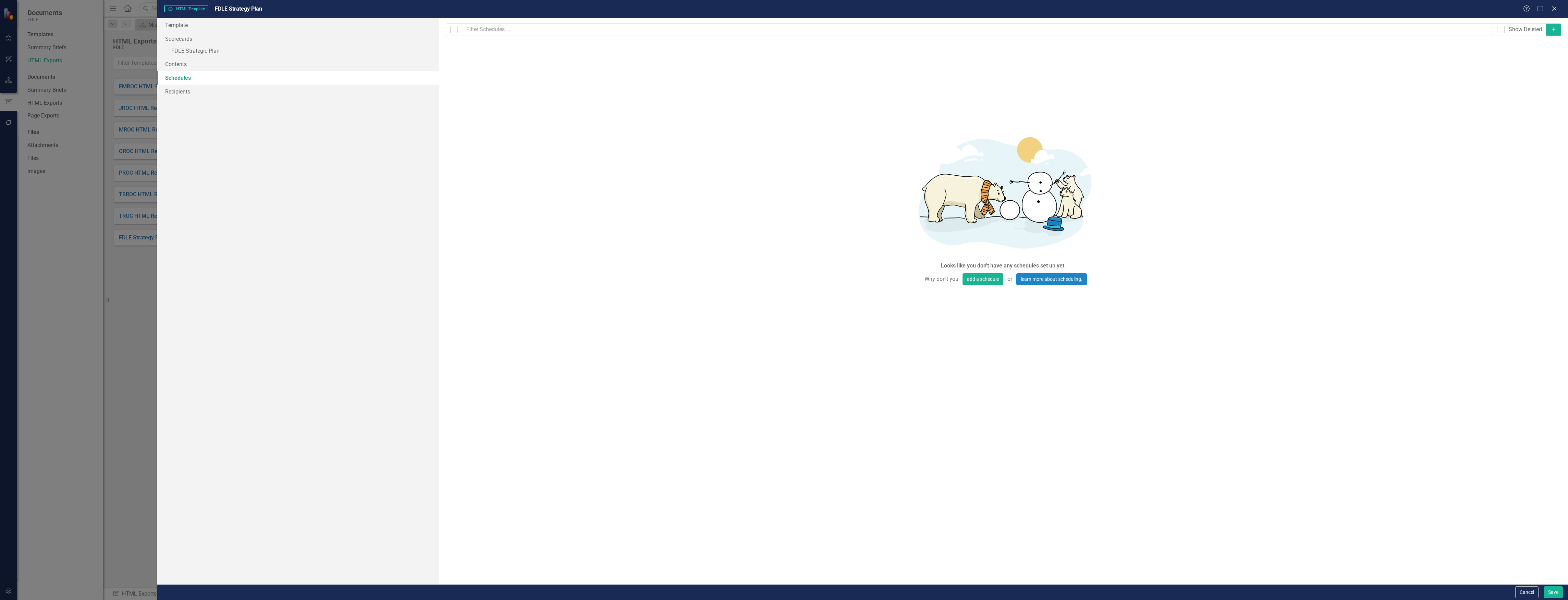
click at [1553, 32] on button "Add" at bounding box center [1553, 30] width 15 height 12
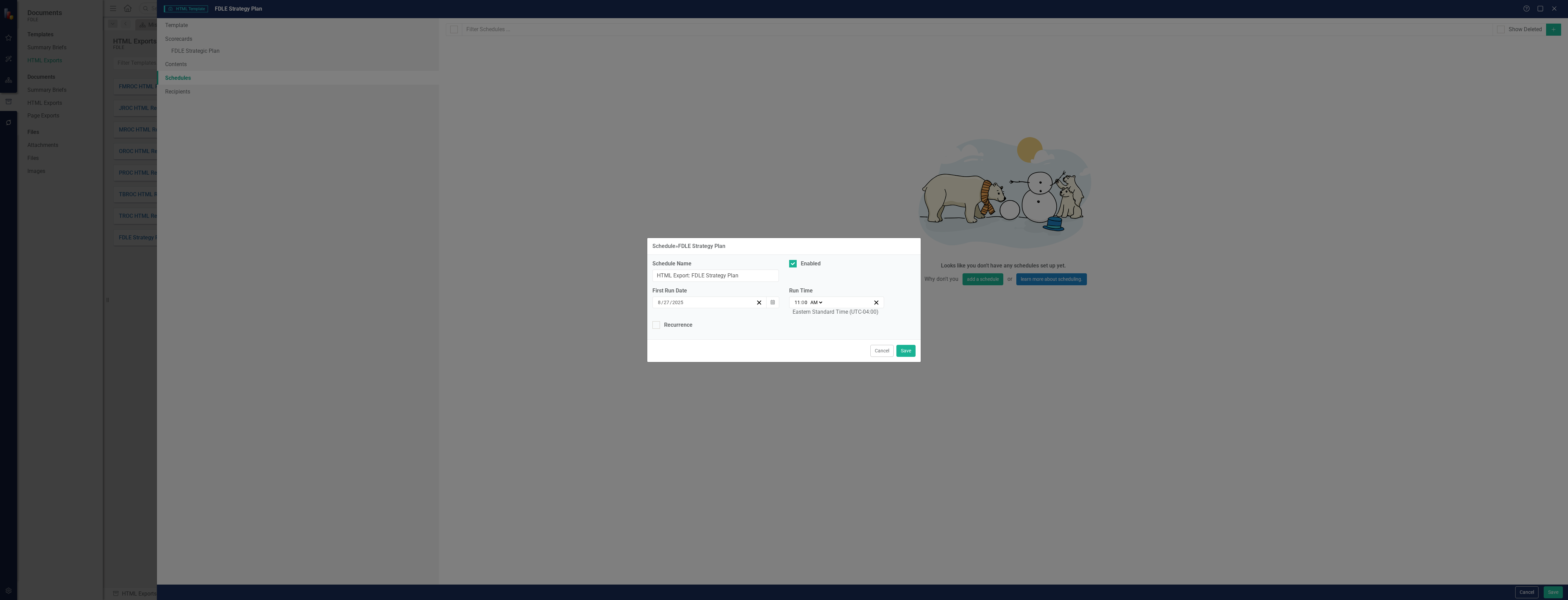
click at [722, 303] on div "8 / 27 / 2025" at bounding box center [706, 302] width 99 height 7
click at [749, 318] on button "›" at bounding box center [746, 320] width 15 height 15
click at [746, 390] on abbr "31" at bounding box center [743, 392] width 5 height 5
click at [905, 352] on button "Save" at bounding box center [906, 351] width 19 height 12
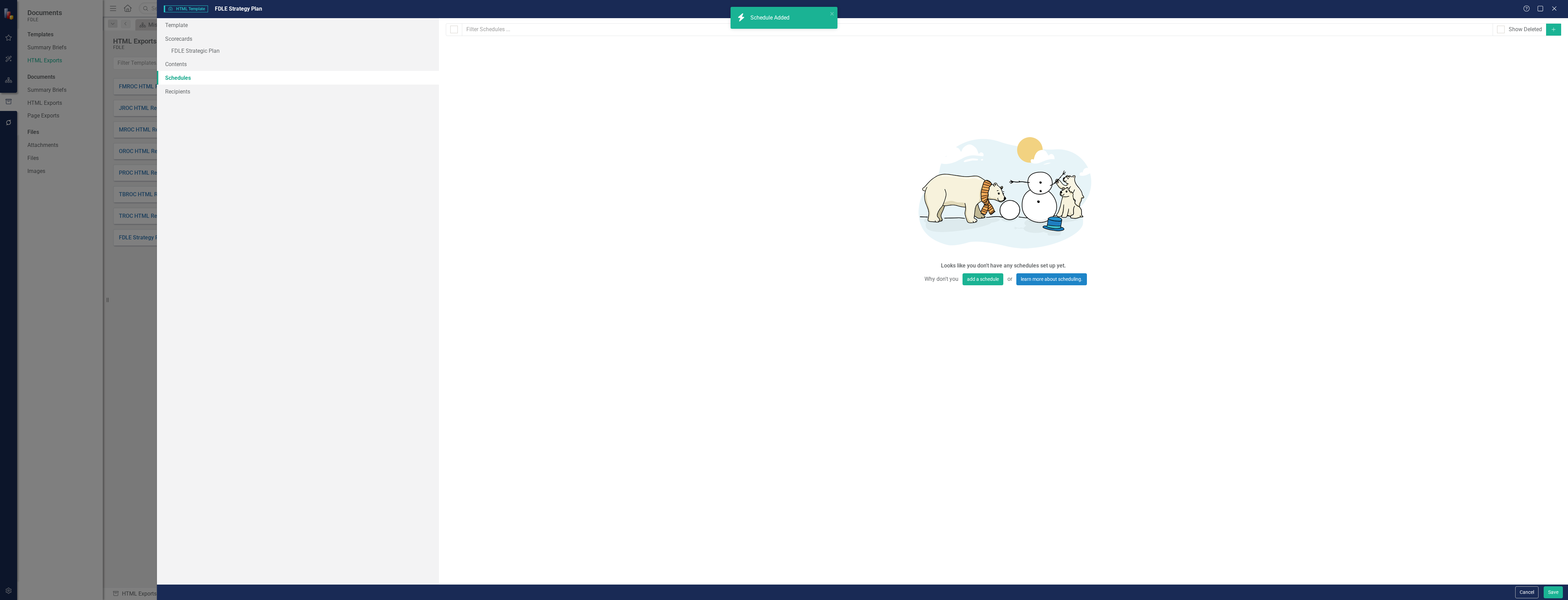
checkbox input "false"
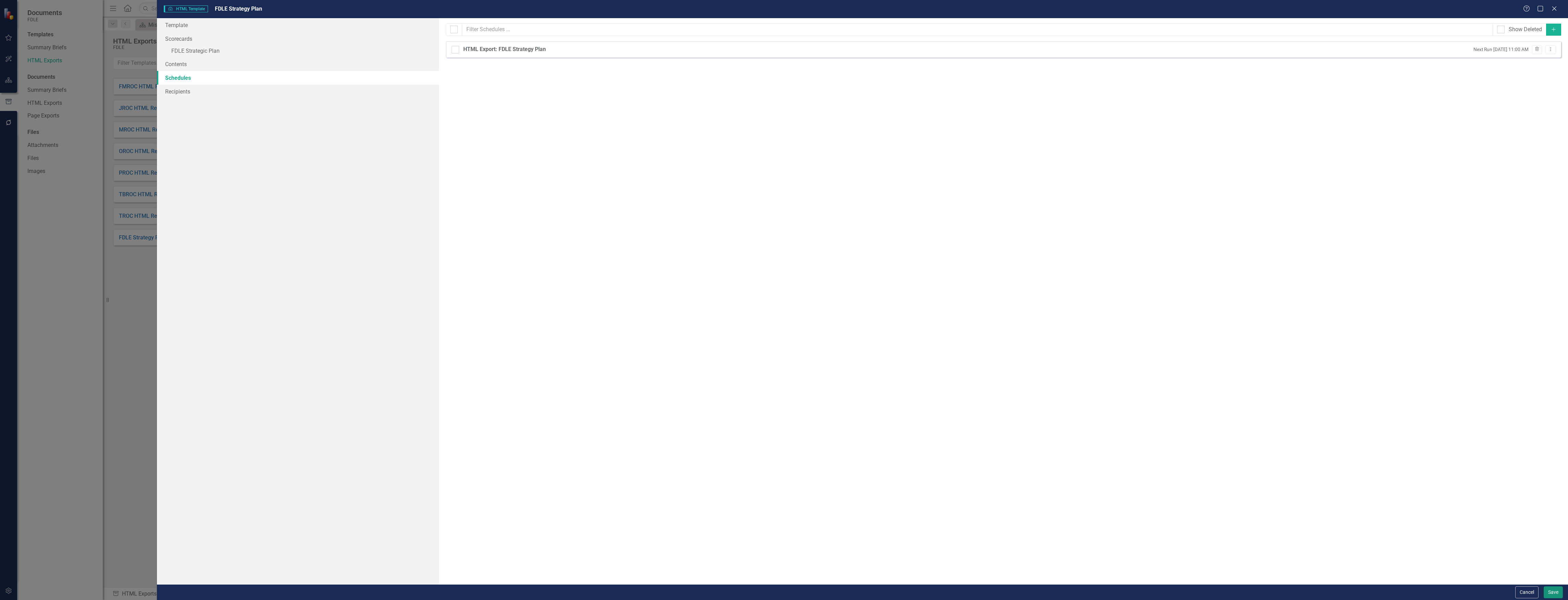
click at [1549, 591] on button "Save" at bounding box center [1553, 593] width 19 height 12
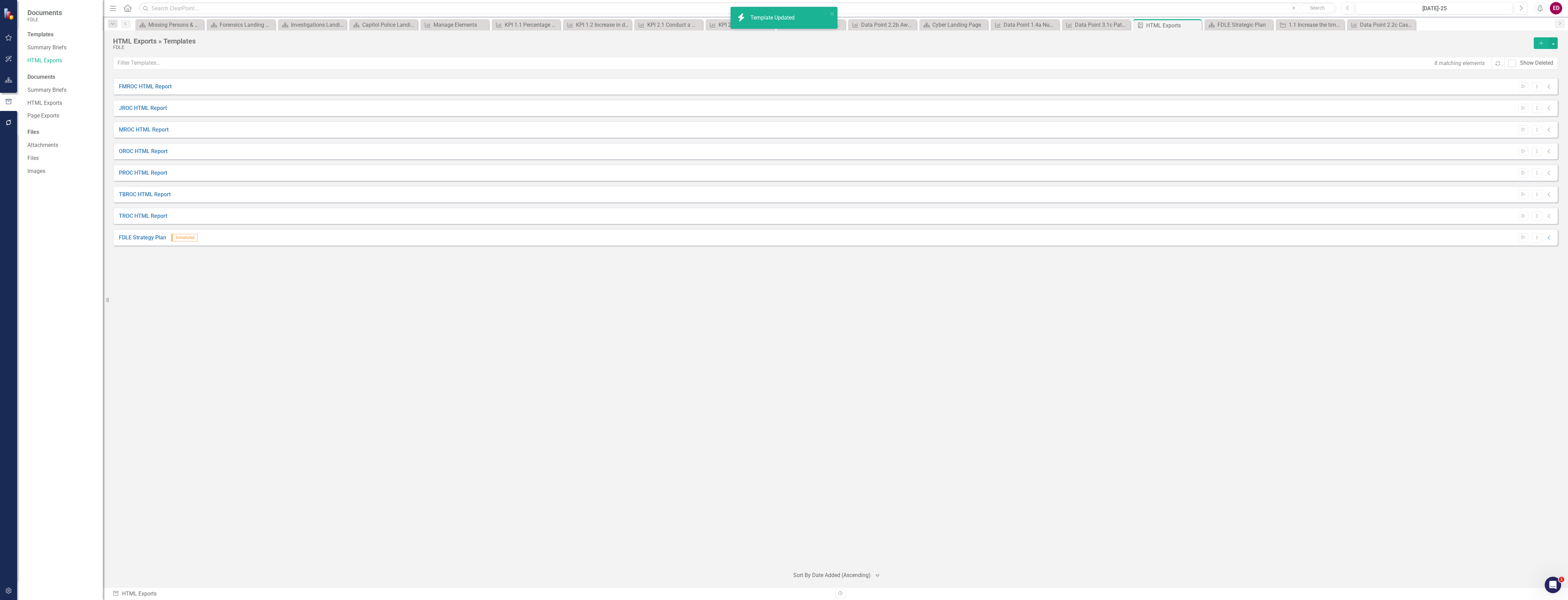
click at [1523, 232] on div "FDLE Strategy Plan Scheduled Start Dropdown Menu Collapse" at bounding box center [835, 237] width 1444 height 16
click at [1524, 237] on icon "Start" at bounding box center [1523, 237] width 5 height 4
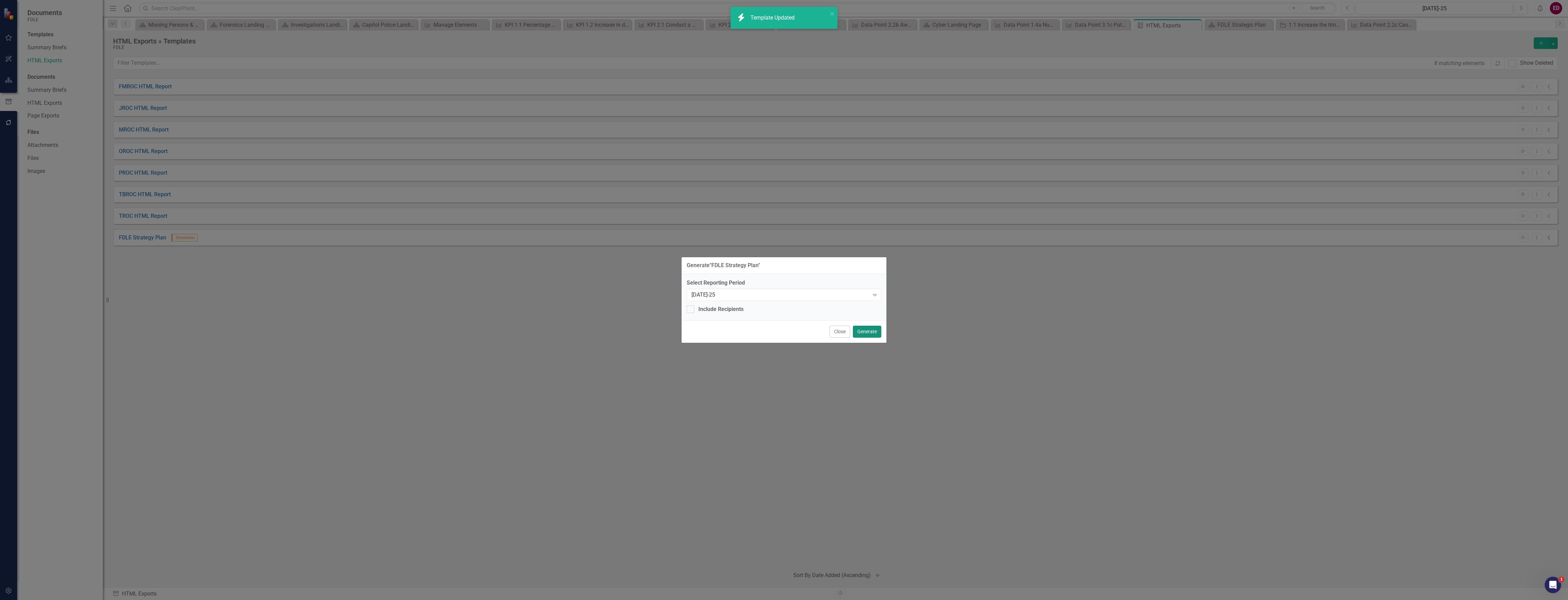
click at [861, 332] on button "Generate" at bounding box center [867, 332] width 29 height 12
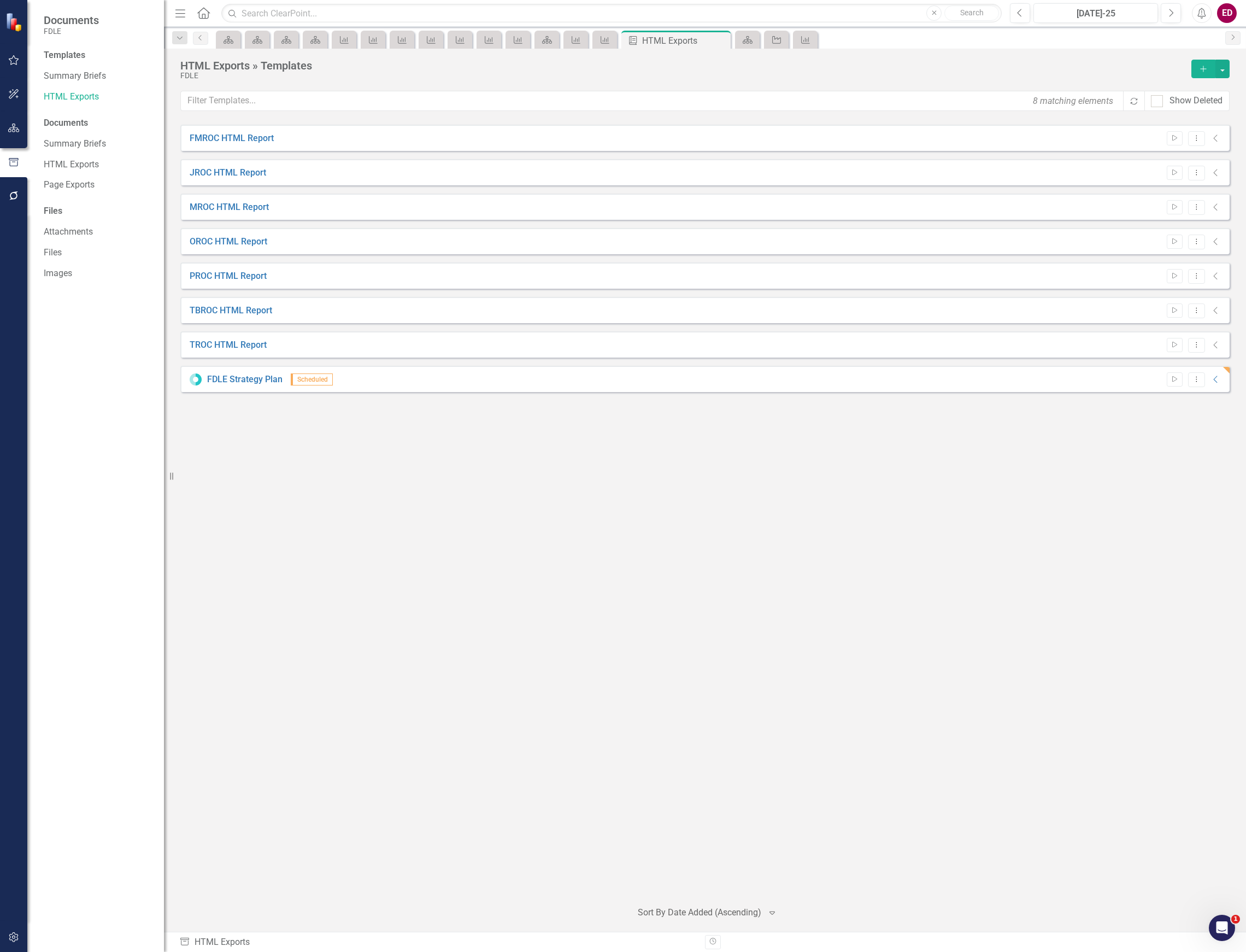
click at [7, 120] on button "button" at bounding box center [14, 128] width 24 height 23
click at [45, 104] on div "Scorecard FDLE Strategic Plan Search Dropdown Scorecards 69 Dropdown FDLE Commi…" at bounding box center [95, 500] width 137 height 902
click at [49, 105] on div "Scorecard FDLE Strategic Plan Search Dropdown Scorecards 69 Dropdown FDLE Commi…" at bounding box center [95, 500] width 137 height 902
click at [47, 114] on icon "Dropdown" at bounding box center [48, 116] width 8 height 6
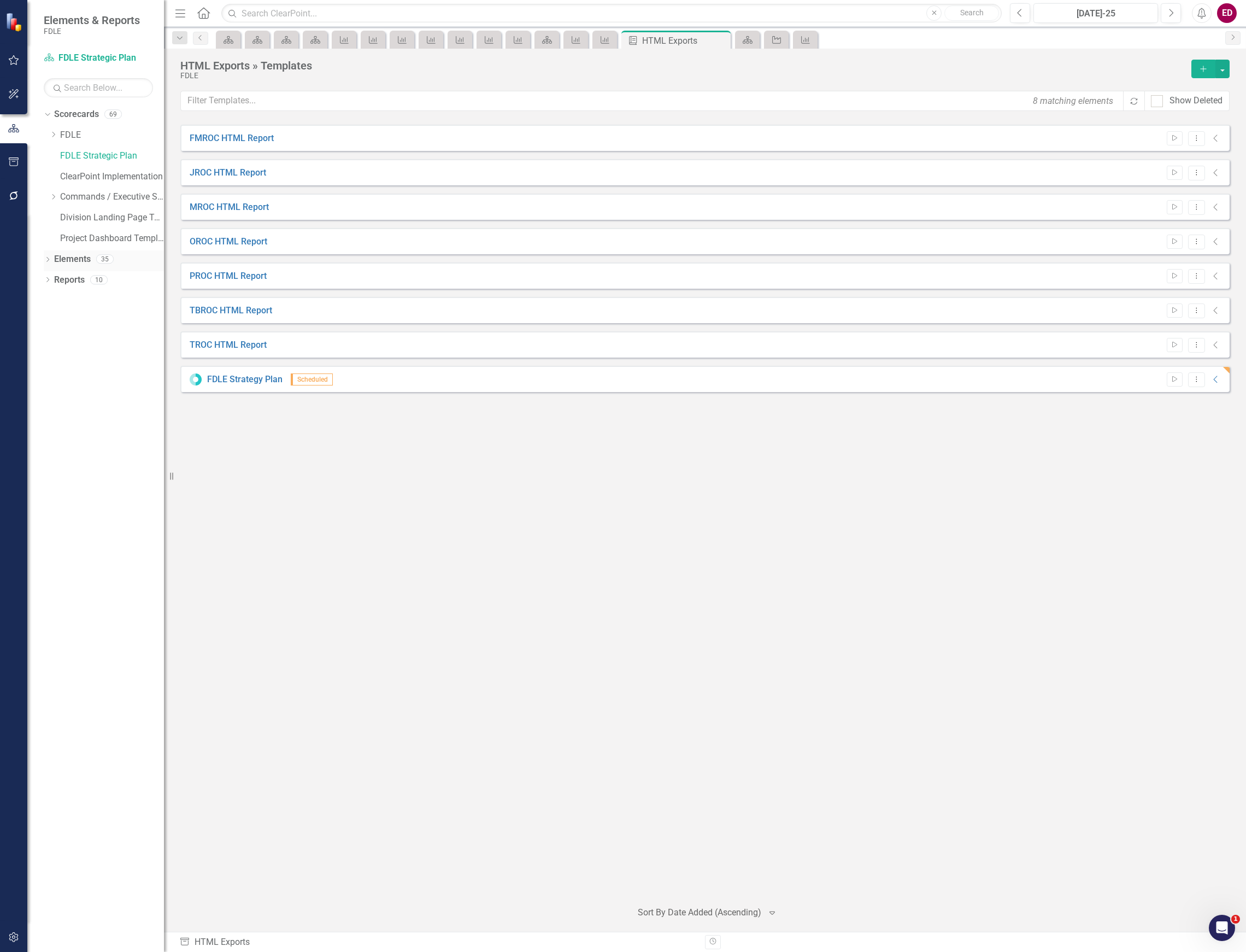
click at [44, 261] on icon "Dropdown" at bounding box center [48, 260] width 8 height 6
click at [50, 302] on icon "Dropdown" at bounding box center [53, 301] width 8 height 6
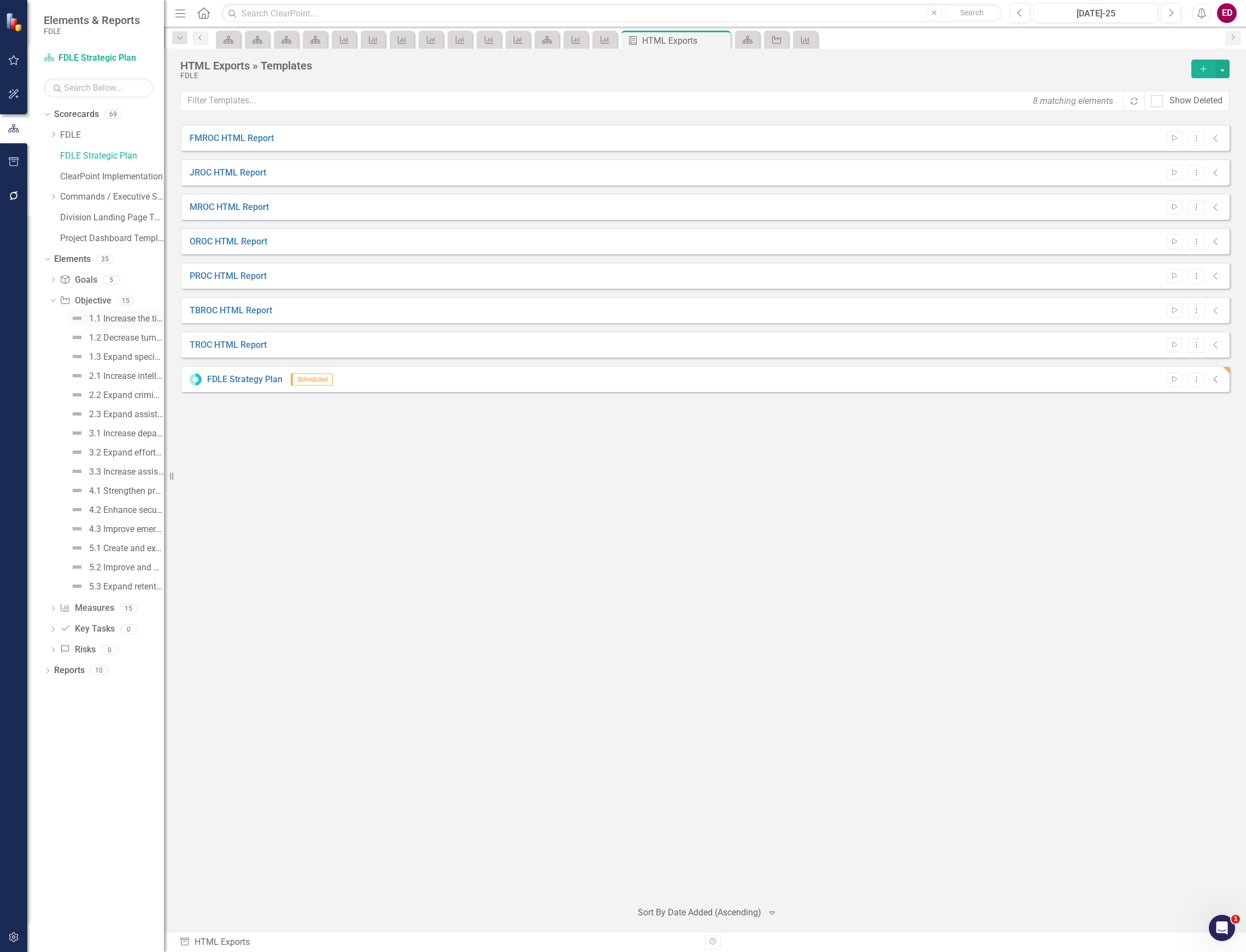
click at [119, 316] on div "1.1 Increase the timeliness, accuracy and completeness of criminal justice info…" at bounding box center [126, 319] width 75 height 10
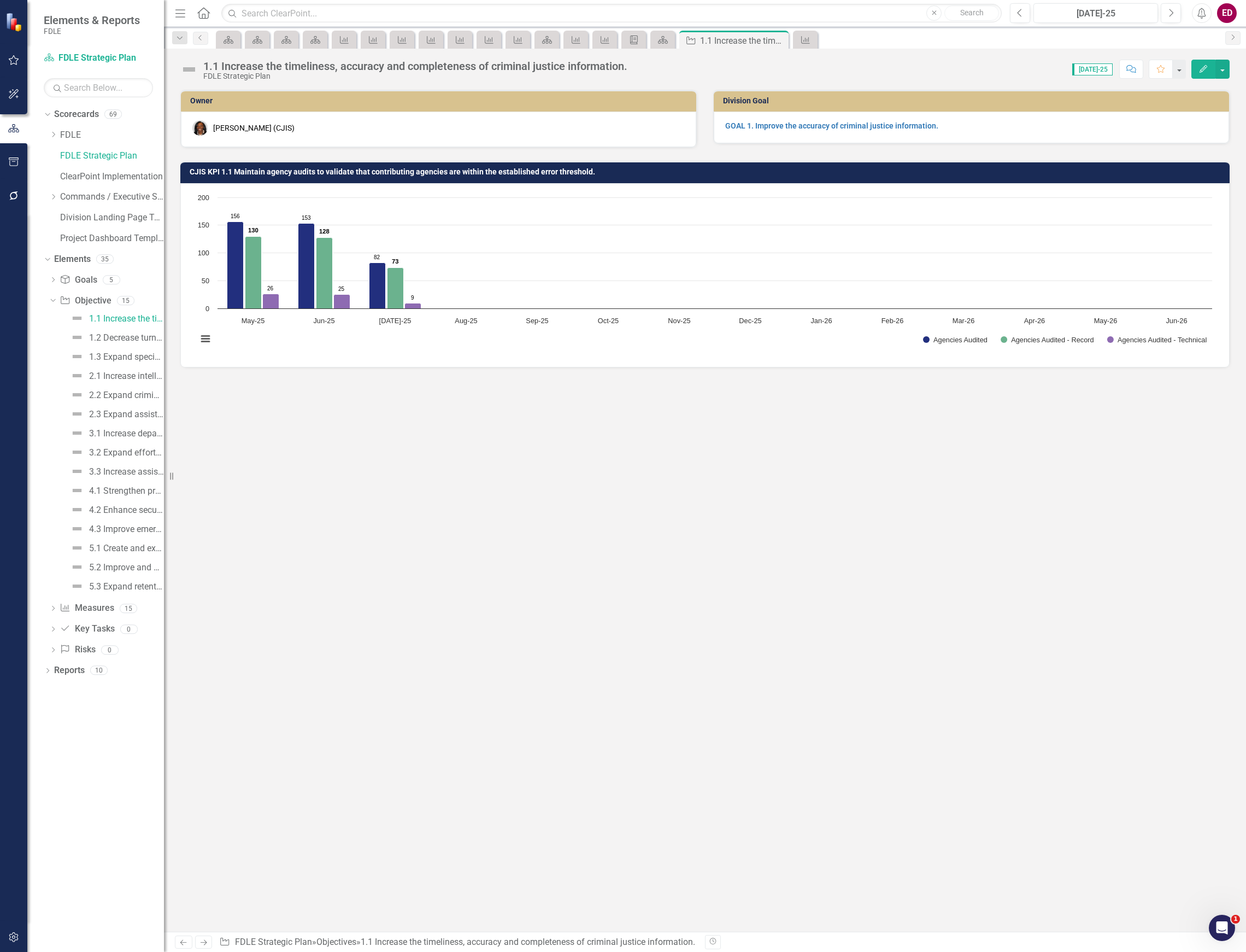
click at [366, 50] on div "1.1 Increase the timeliness, accuracy and completeness of criminal justice info…" at bounding box center [705, 65] width 1083 height 33
click at [372, 60] on div "1.1 Increase the timeliness, accuracy and completeness of criminal justice info…" at bounding box center [415, 66] width 424 height 12
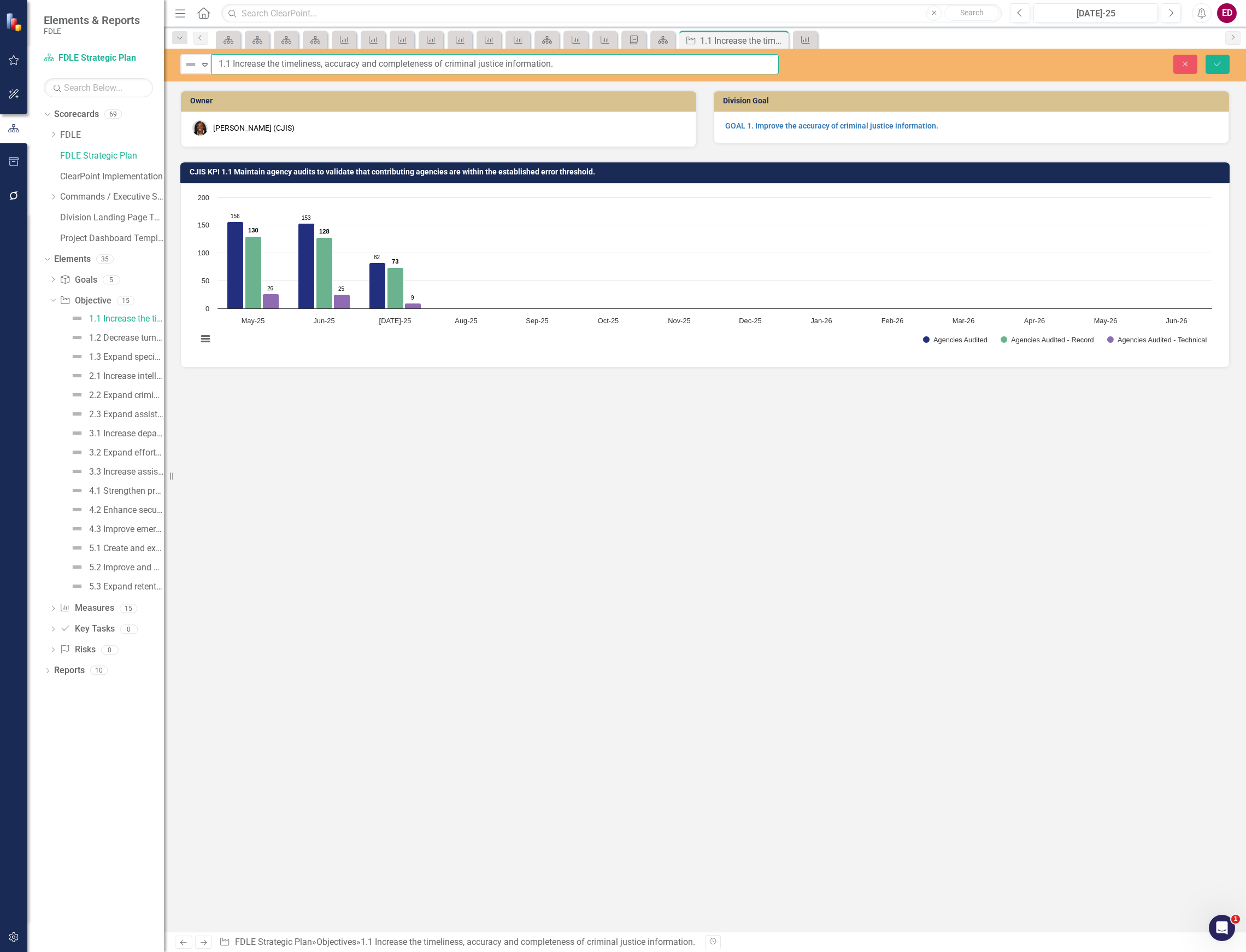
drag, startPoint x: 693, startPoint y: 58, endPoint x: 182, endPoint y: 103, distance: 513.0
click at [182, 103] on div "Not Defined Expand 1.1 Increase the timeliness, accuracy and completeness of cr…" at bounding box center [705, 490] width 1083 height 883
click at [225, 66] on input "1.1 Increase the timeliness, accuracy and completeness of criminal justice info…" at bounding box center [495, 64] width 567 height 20
click at [219, 62] on input "1.1 Increase the timeliness, accuracy and completeness of criminal justice info…" at bounding box center [495, 64] width 567 height 20
click at [646, 73] on input "Objective 1.1 Increase the timeliness, accuracy and completeness of criminal ju…" at bounding box center [495, 64] width 567 height 20
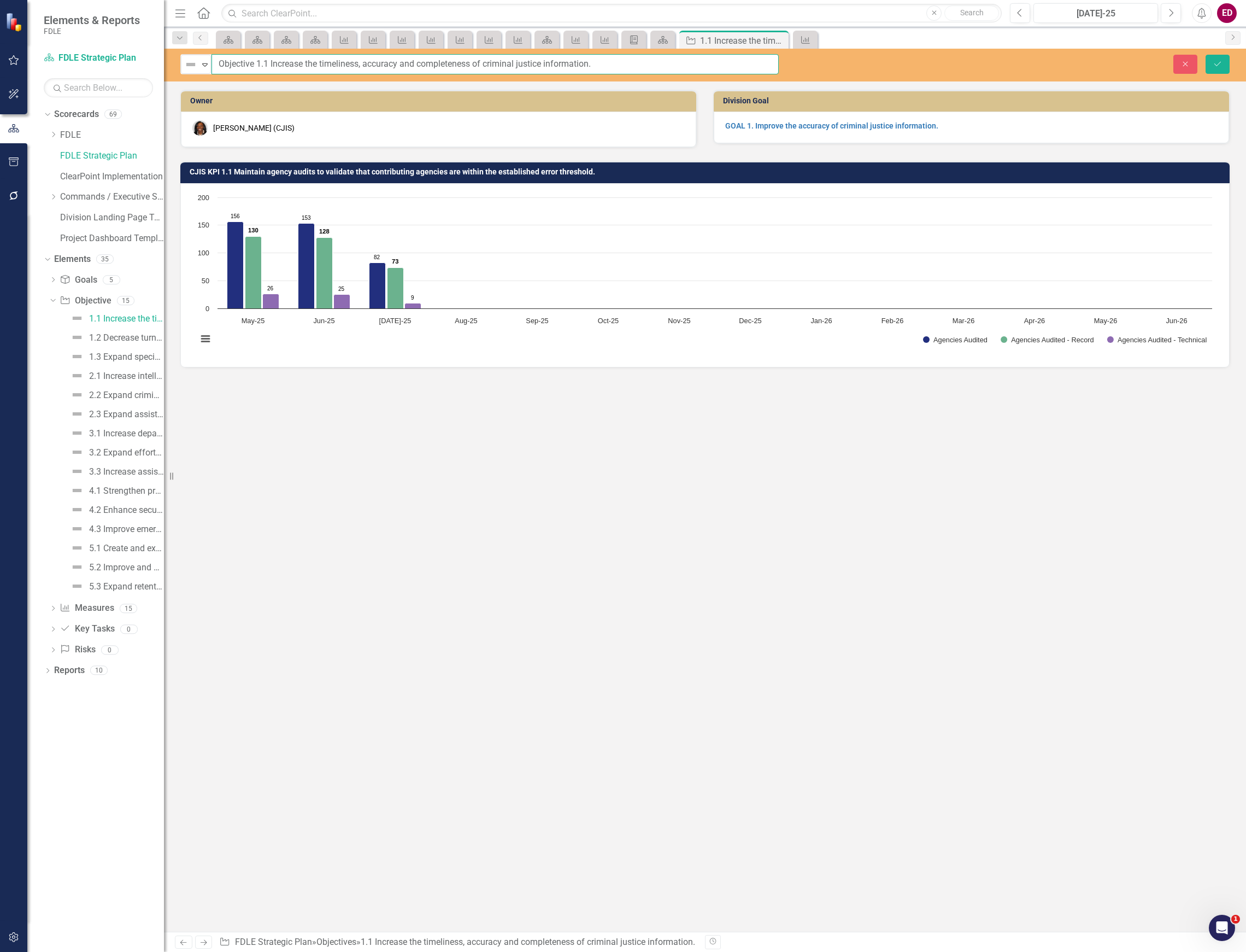
click at [646, 73] on input "Objective 1.1 Increase the timeliness, accuracy and completeness of criminal ju…" at bounding box center [495, 64] width 567 height 20
drag, startPoint x: 645, startPoint y: 59, endPoint x: 118, endPoint y: 54, distance: 527.0
click at [118, 54] on div "Elements & Reports FDLE Scorecard FDLE Strategic Plan Search Dropdown Scorecard…" at bounding box center [623, 476] width 1246 height 952
type input "Objective 1.1 Increase the timeliness, accuracy and completeness of criminal ju…"
click at [1015, 88] on div "Not Defined Expand Objective 1.1 Increase the timeliness, accuracy and complete…" at bounding box center [705, 490] width 1083 height 883
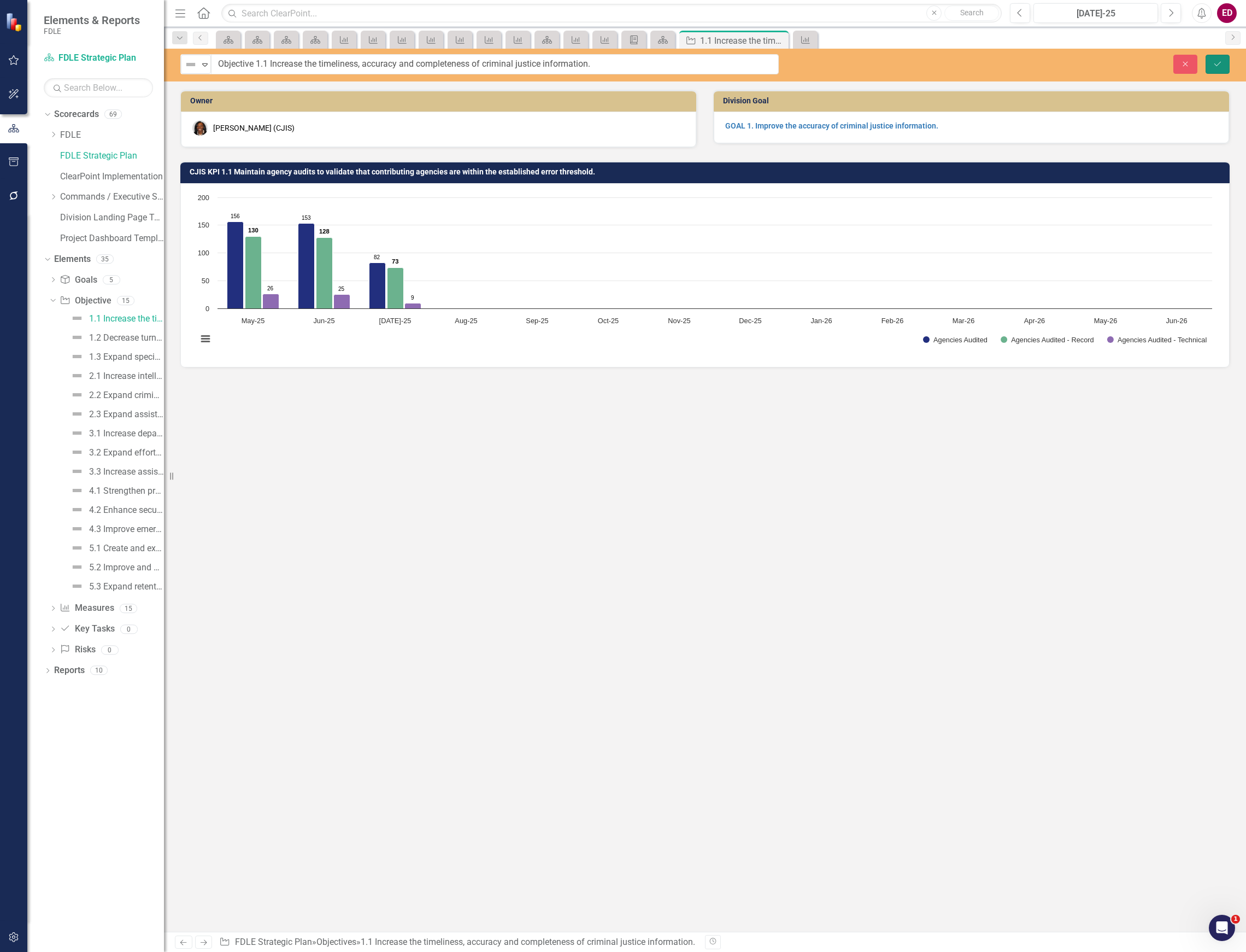
click at [1214, 64] on icon "Save" at bounding box center [1218, 64] width 10 height 8
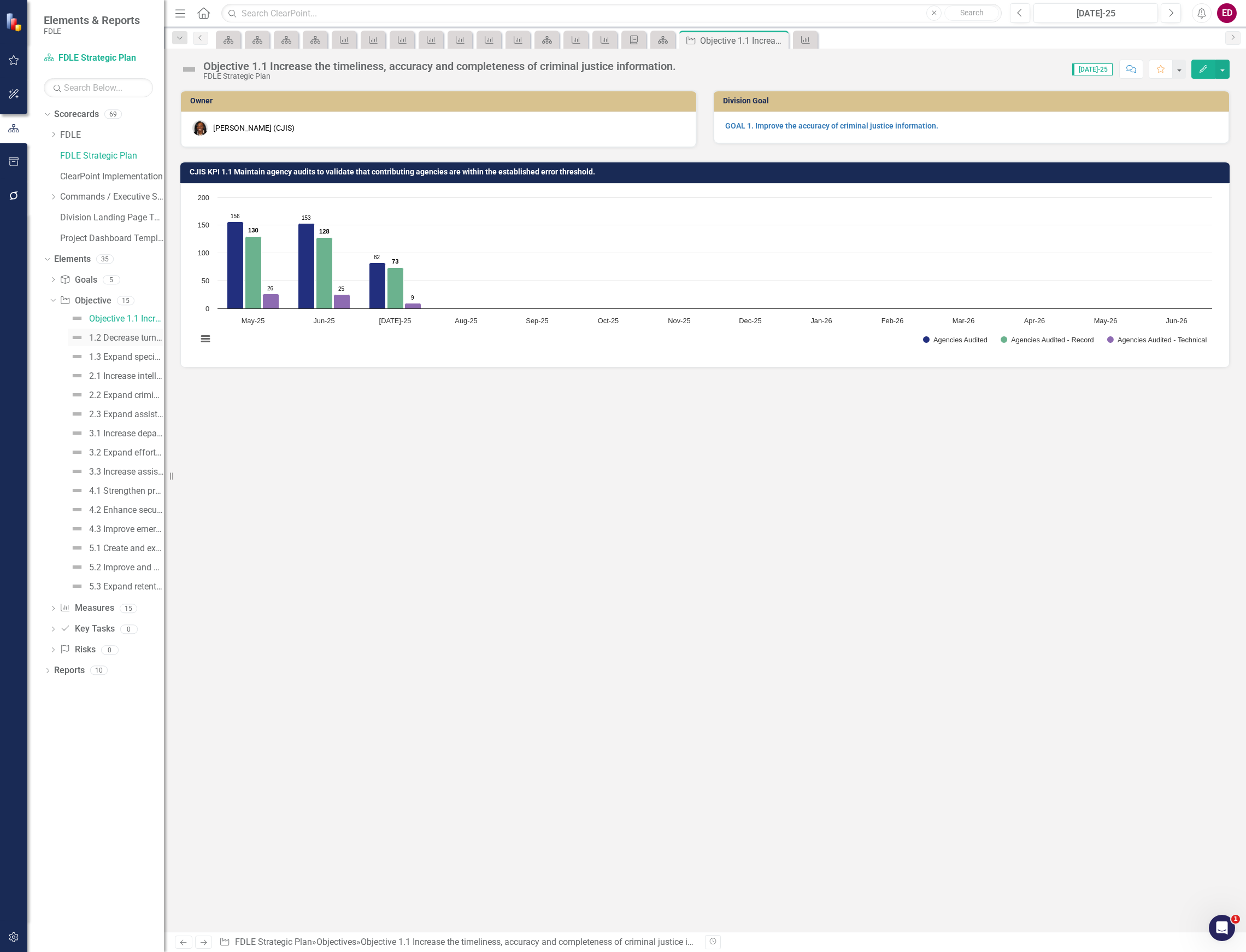
click at [138, 333] on div "1.2 Decrease turnaround time to complete laboratory service requests." at bounding box center [126, 338] width 75 height 10
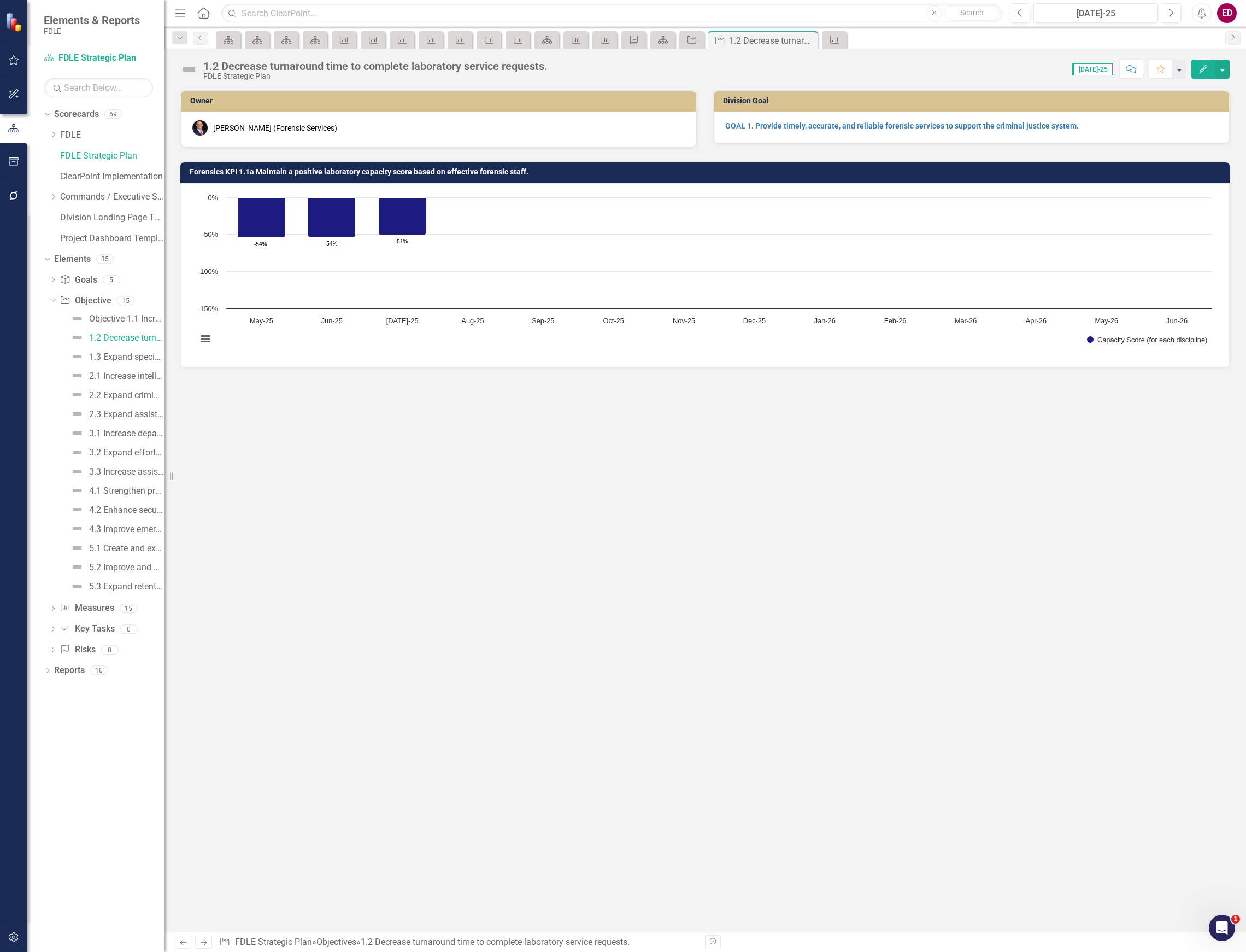
click at [261, 77] on div "FDLE Strategic Plan" at bounding box center [375, 76] width 345 height 8
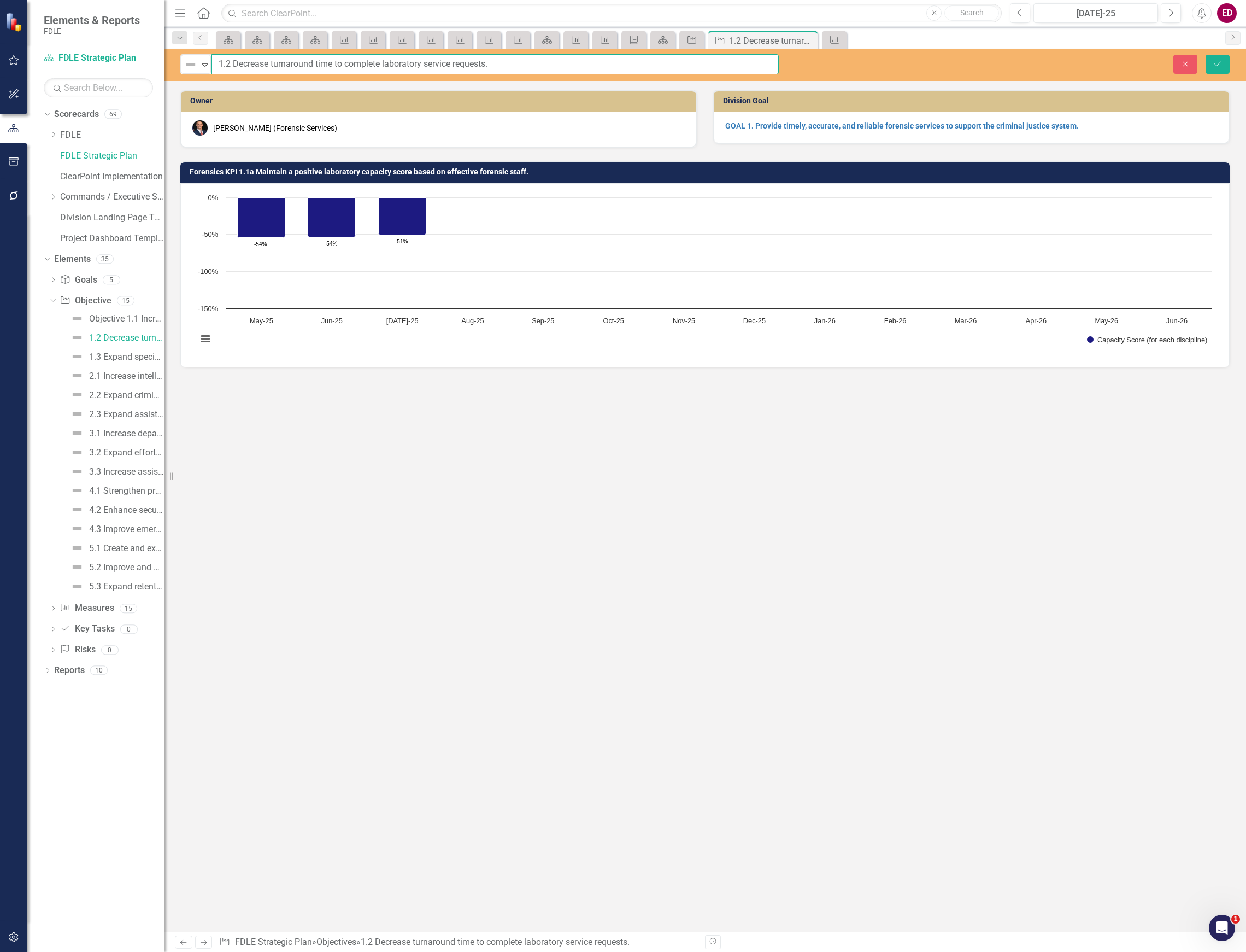
click at [219, 61] on input "1.2 Decrease turnaround time to complete laboratory service requests." at bounding box center [495, 64] width 567 height 20
type input "Objective 1.2 Decrease turnaround time to complete laboratory service requests."
click at [1206, 54] on button "Save" at bounding box center [1218, 64] width 24 height 19
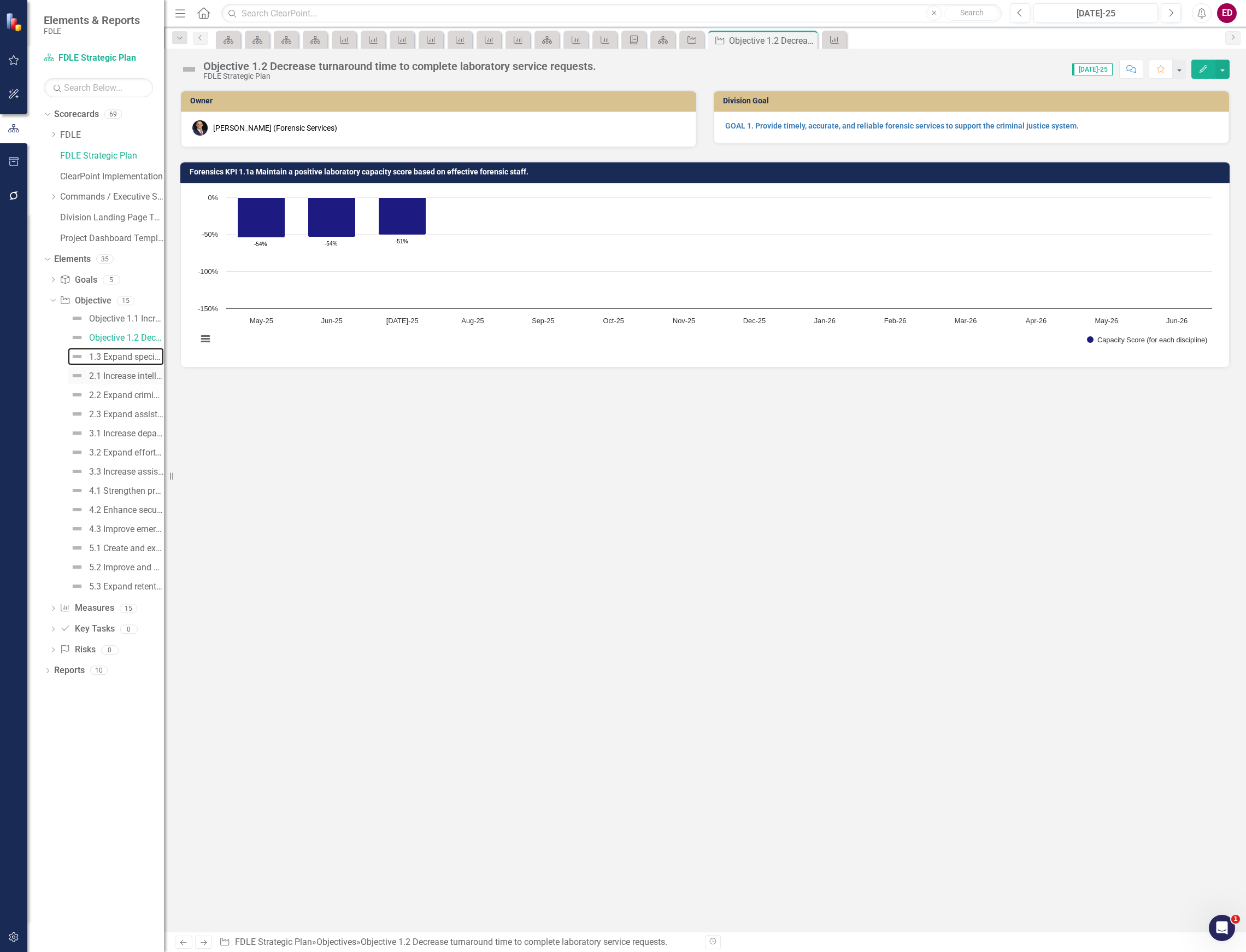
drag, startPoint x: 115, startPoint y: 365, endPoint x: 116, endPoint y: 377, distance: 12.0
click at [115, 365] on link "1.3 Expand specialized training opportunities and assistance to external stakeh…" at bounding box center [116, 357] width 96 height 17
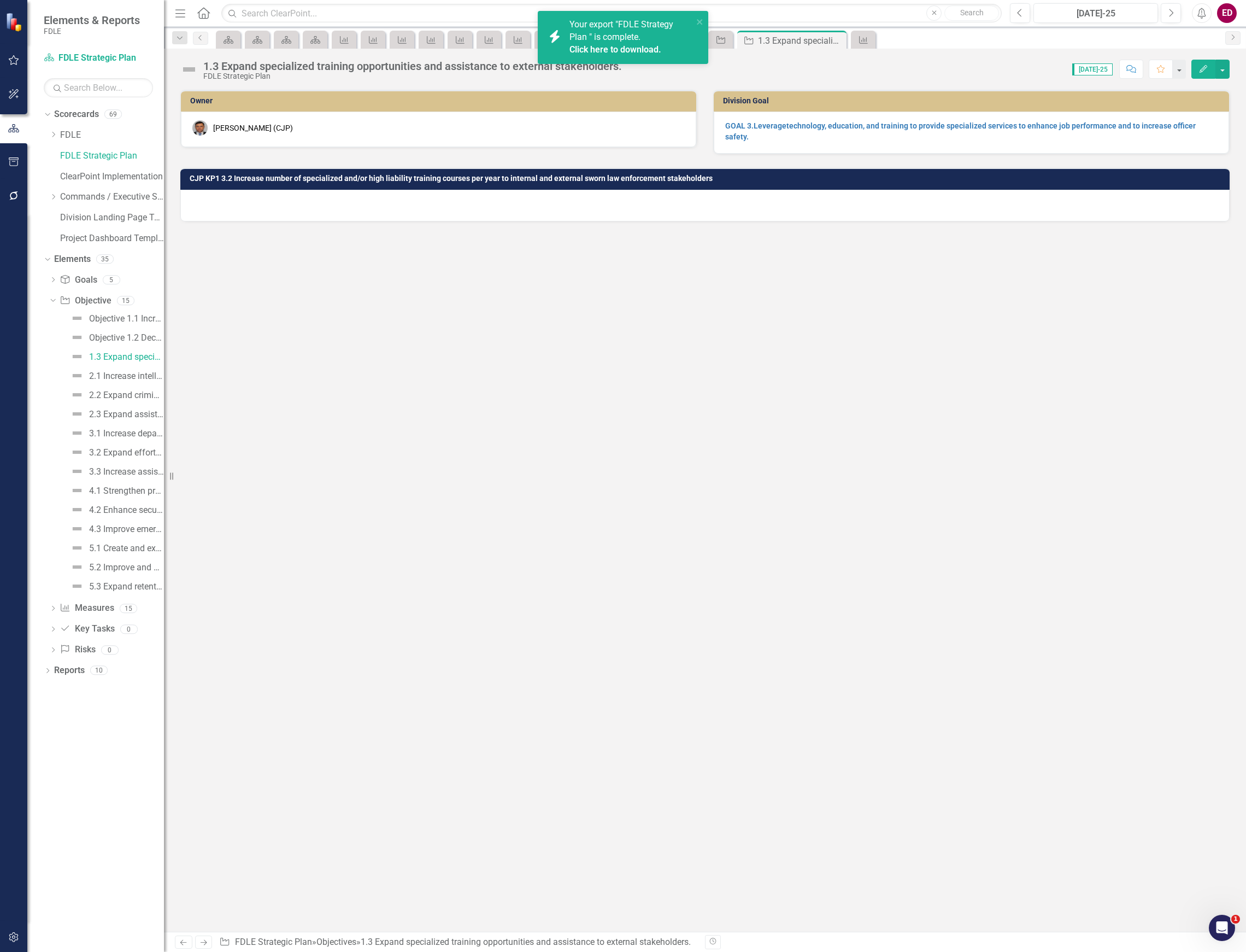
click at [631, 52] on link "Click here to download." at bounding box center [616, 50] width 92 height 11
click at [7, 86] on button "button" at bounding box center [14, 95] width 24 height 23
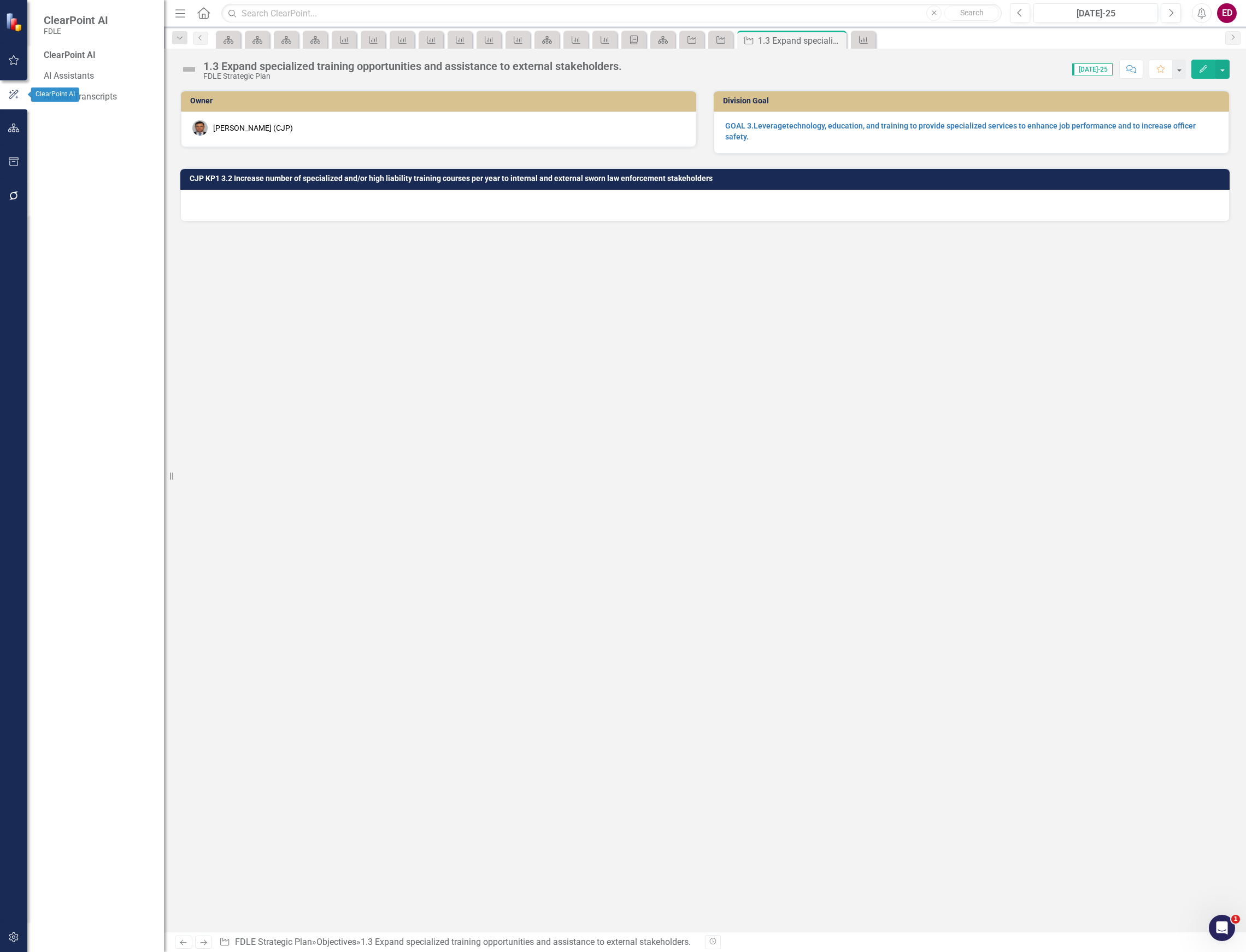
click at [15, 67] on button "button" at bounding box center [14, 61] width 24 height 23
click at [7, 152] on button "button" at bounding box center [14, 162] width 24 height 23
click at [113, 90] on link "HTML Exports" at bounding box center [98, 96] width 110 height 13
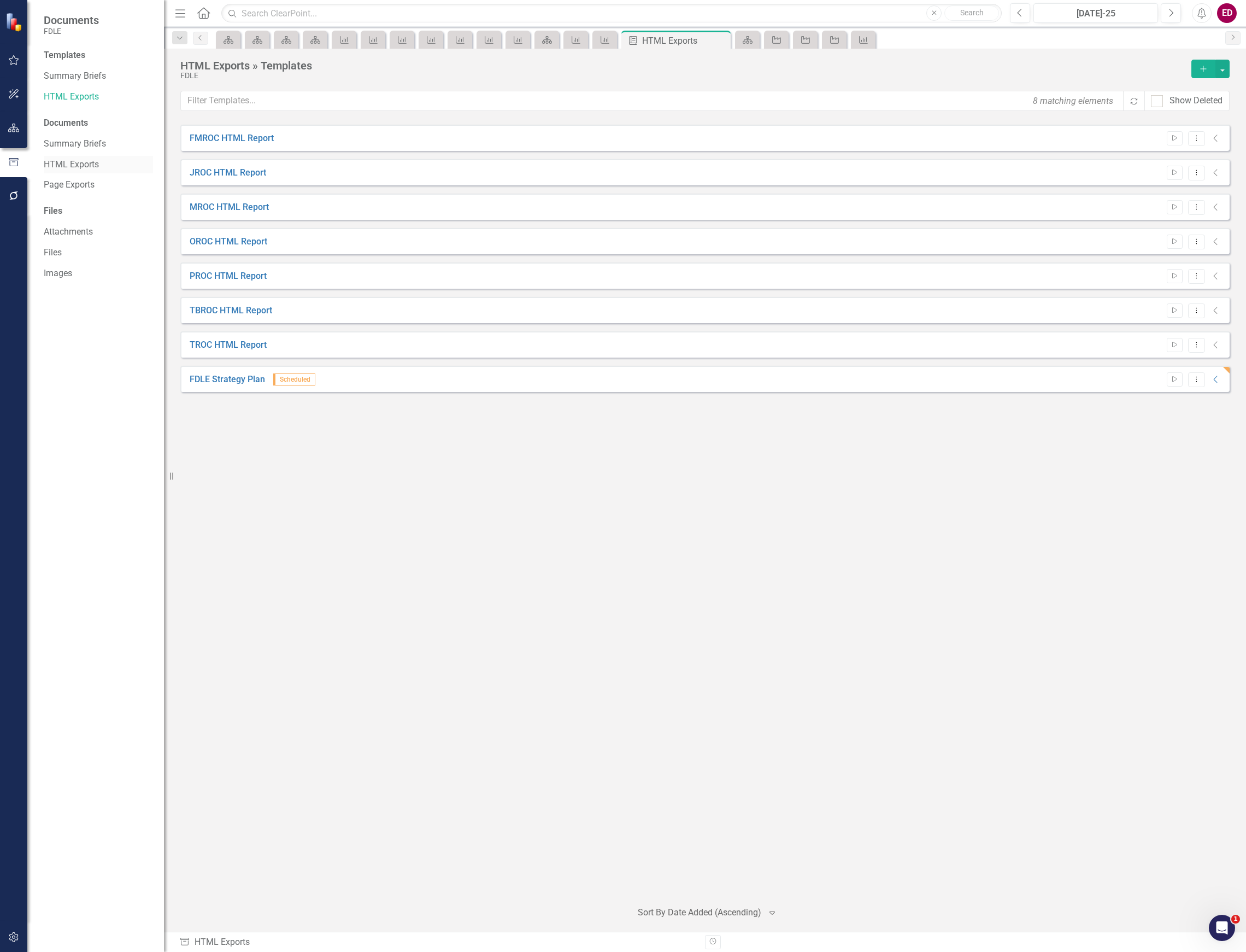
click at [115, 160] on link "HTML Exports" at bounding box center [98, 164] width 110 height 13
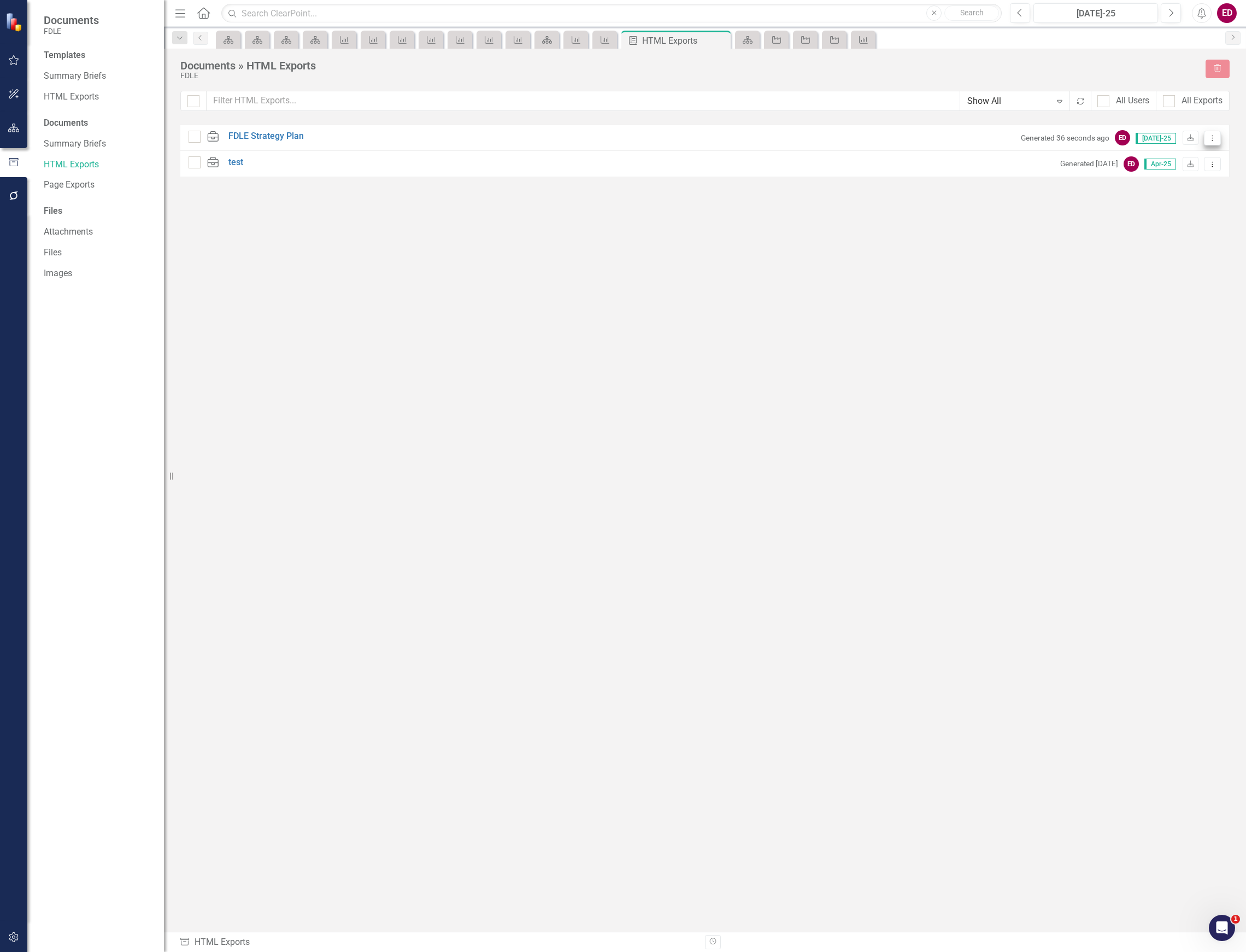
click at [1208, 138] on icon "Dropdown Menu" at bounding box center [1213, 137] width 10 height 7
click at [1213, 187] on link "Link Link Report" at bounding box center [1174, 197] width 93 height 20
click at [1215, 138] on icon "Dropdown Menu" at bounding box center [1213, 137] width 10 height 7
click at [1201, 195] on link "Link Link Report" at bounding box center [1174, 197] width 93 height 20
click at [1208, 136] on icon "Dropdown Menu" at bounding box center [1213, 137] width 10 height 7
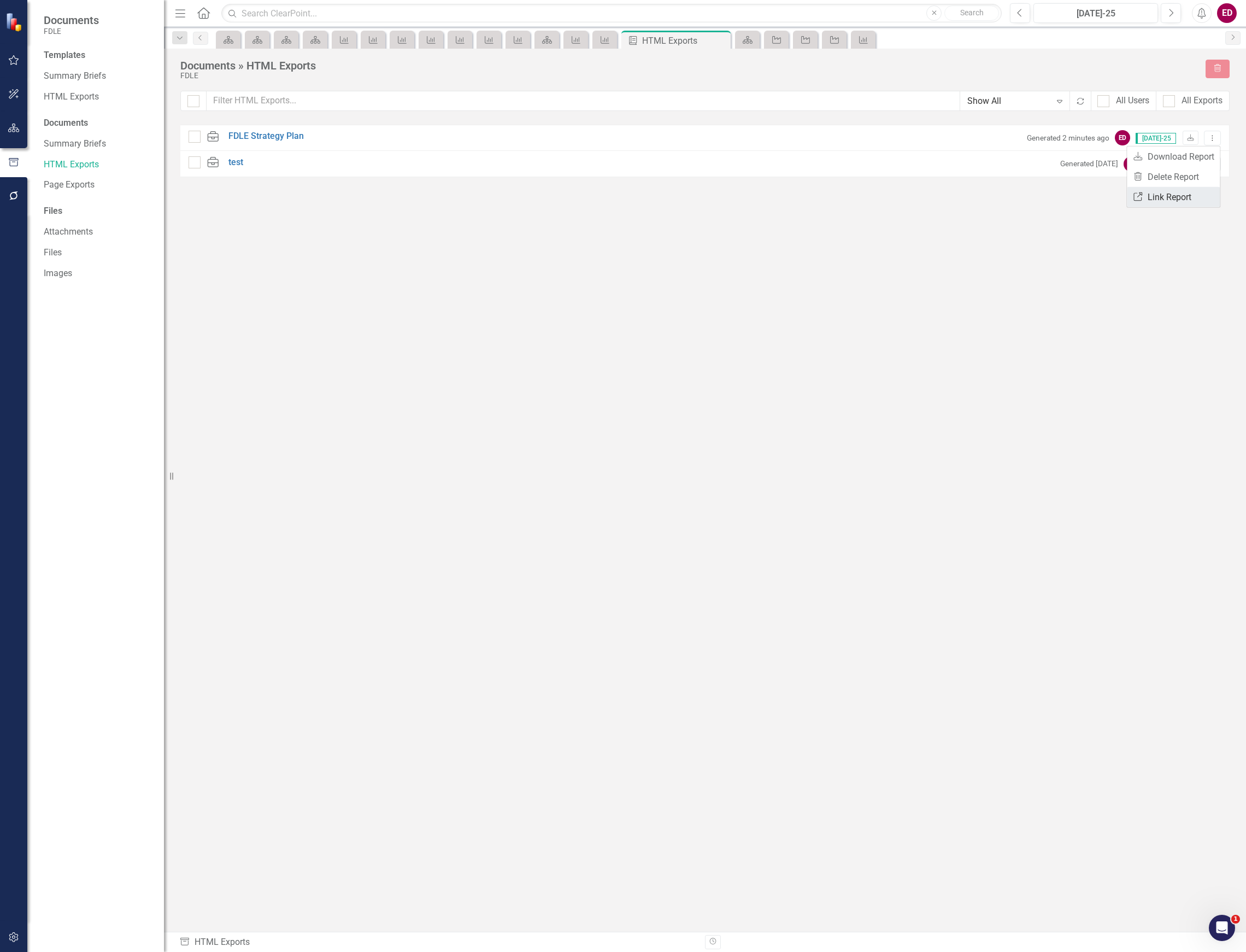
click at [1204, 189] on link "Link Link Report" at bounding box center [1174, 197] width 93 height 20
click at [1219, 136] on button "Dropdown Menu" at bounding box center [1212, 138] width 17 height 15
click at [936, 235] on div "HTML FDLE Strategy Plan Generated 3 minutes ago ED Jul-25 Download Dropdown Men…" at bounding box center [705, 508] width 1050 height 767
click at [114, 89] on div "HTML Exports" at bounding box center [98, 97] width 110 height 18
click at [90, 93] on link "HTML Exports" at bounding box center [98, 96] width 110 height 13
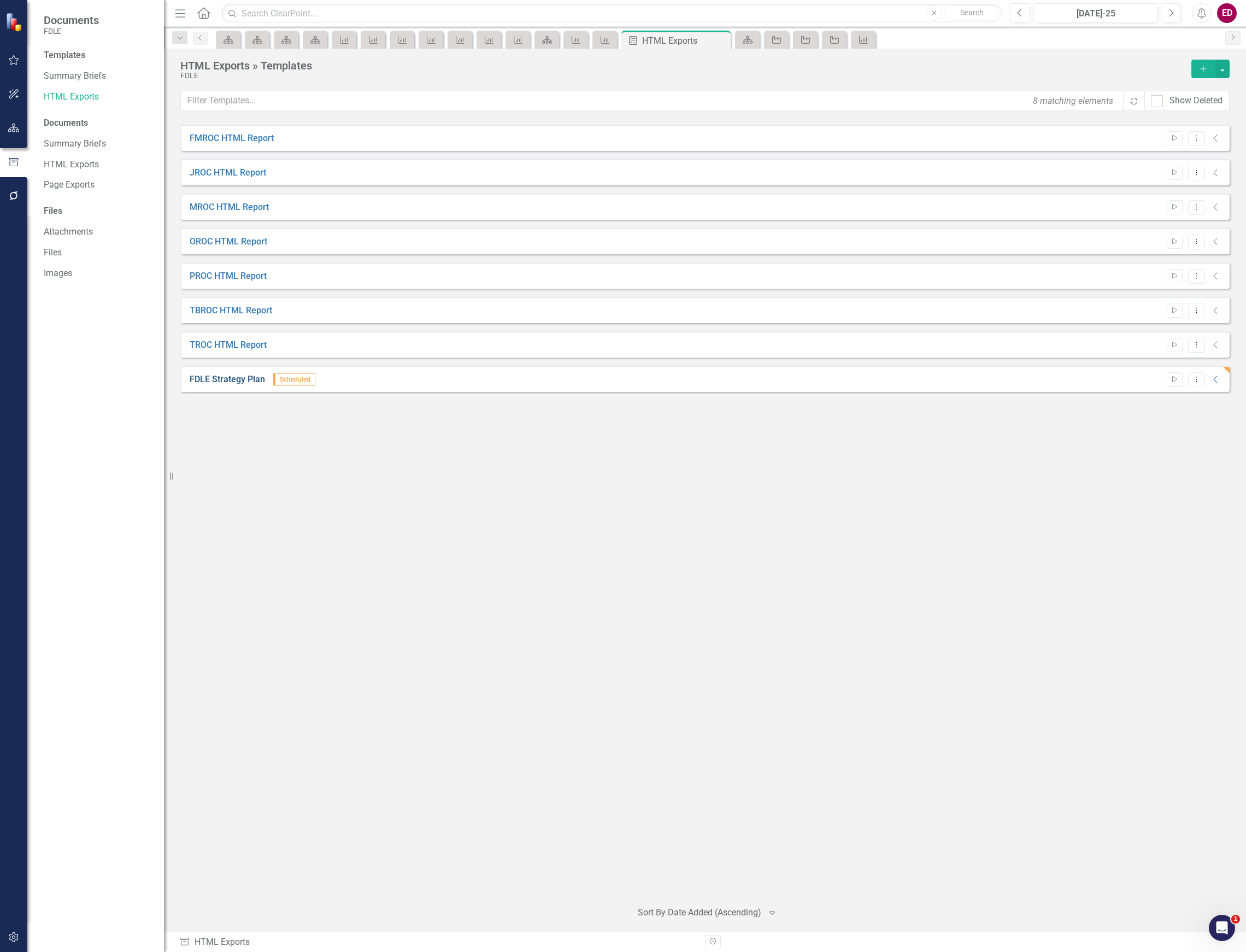
click at [235, 384] on link "FDLE Strategy Plan" at bounding box center [227, 379] width 76 height 13
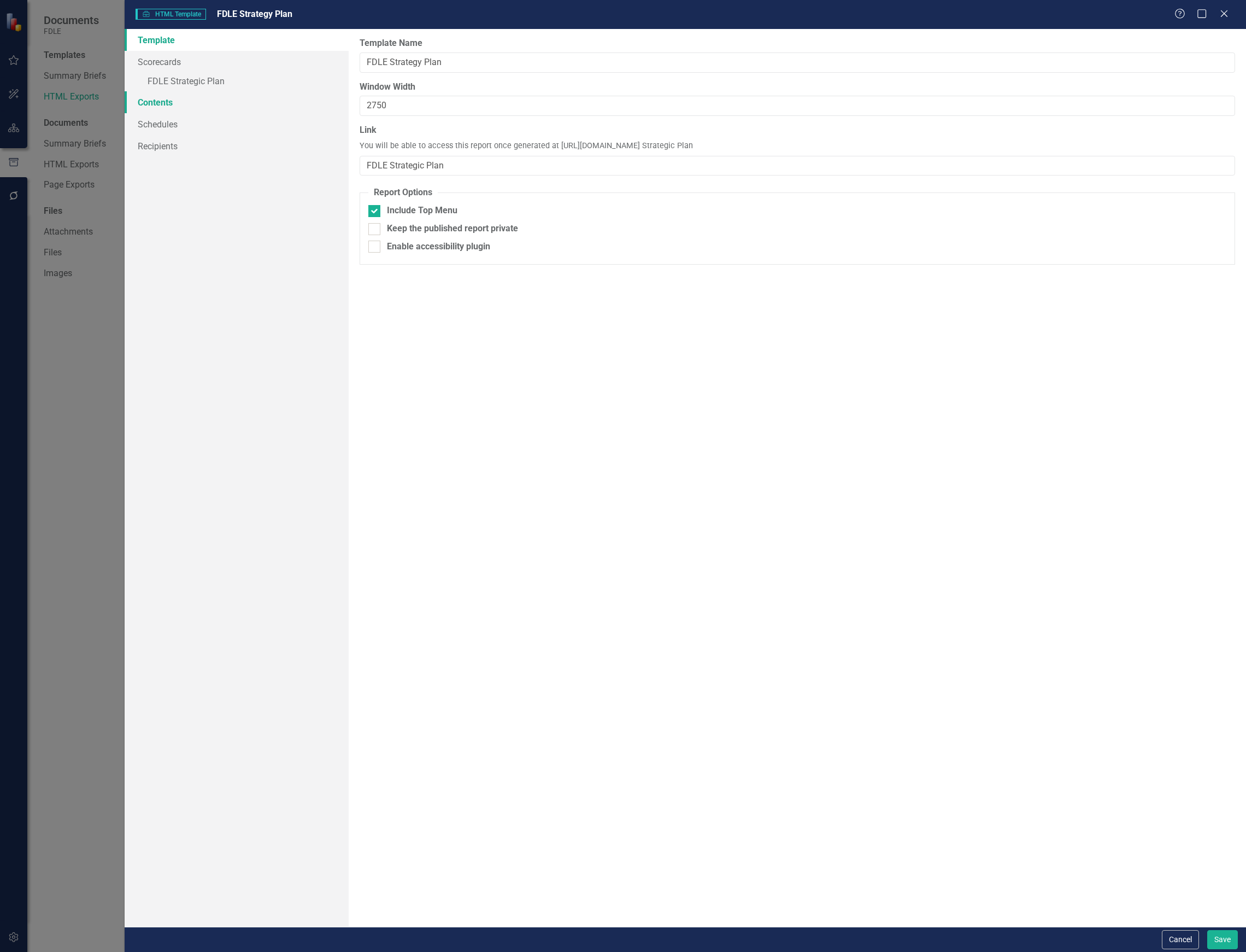
click at [276, 91] on link "Contents" at bounding box center [236, 102] width 224 height 22
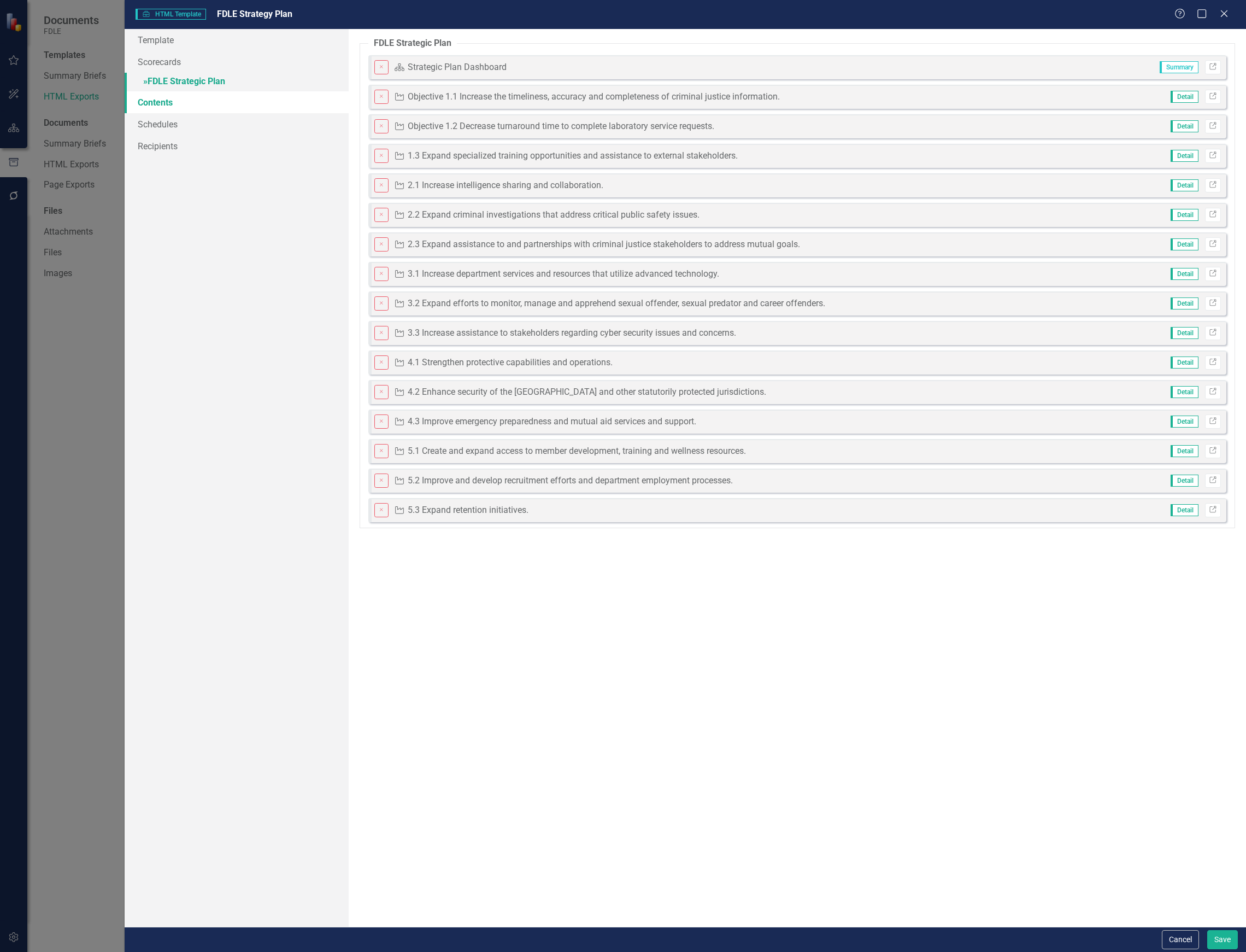
click at [282, 78] on link "» FDLE Strategic Plan" at bounding box center [236, 83] width 224 height 19
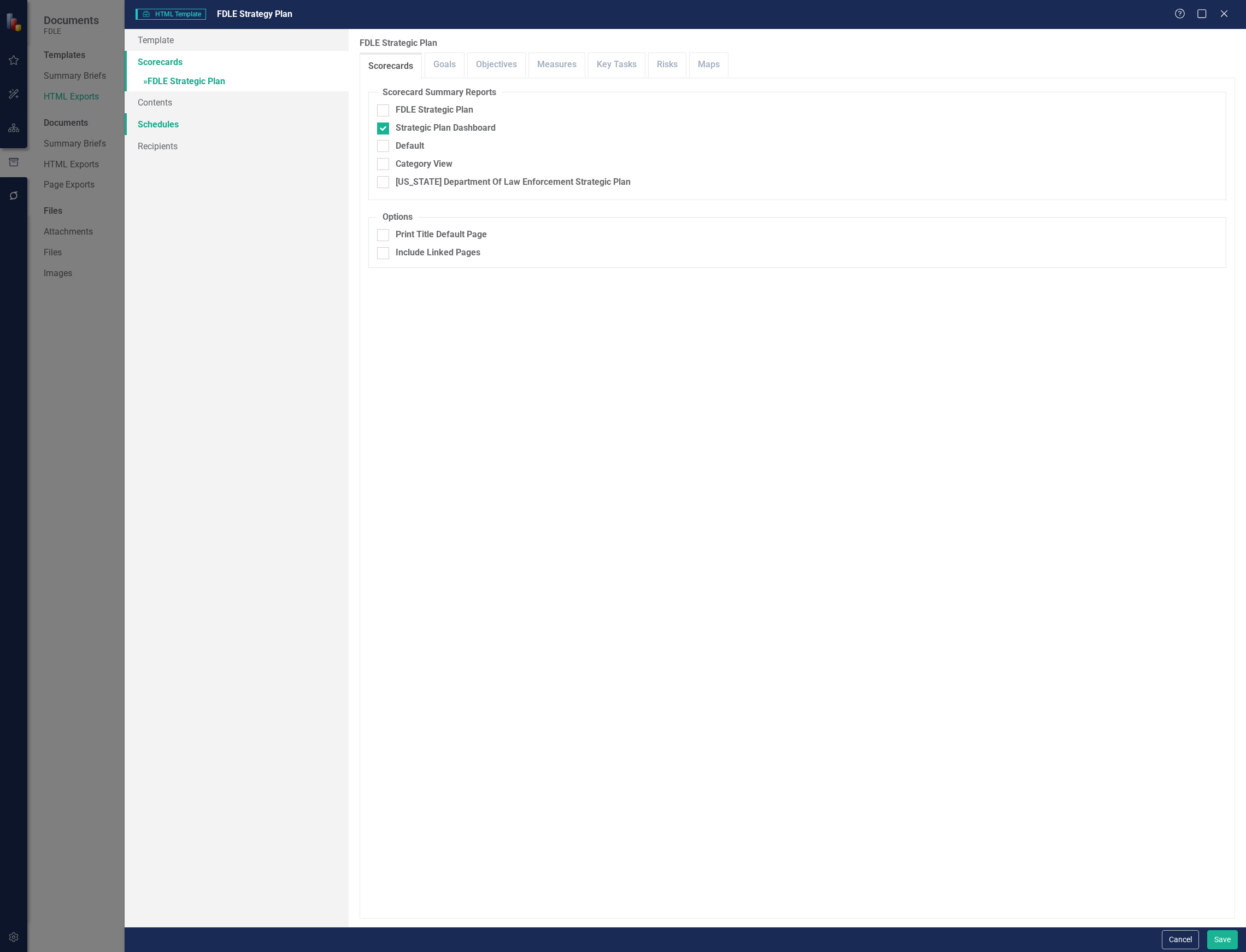
click at [290, 115] on link "Schedules" at bounding box center [236, 124] width 224 height 22
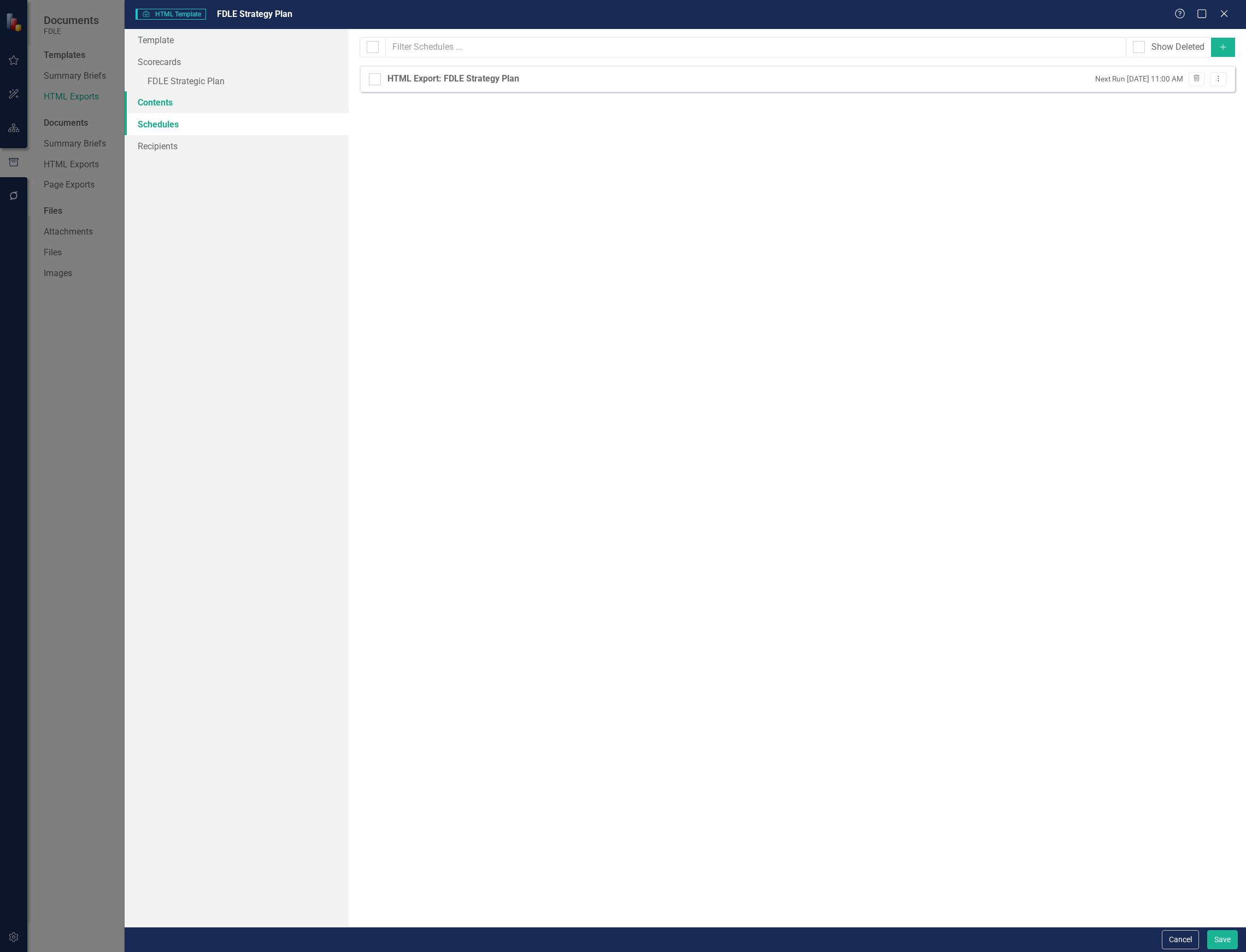
click at [291, 101] on link "Contents" at bounding box center [236, 102] width 224 height 22
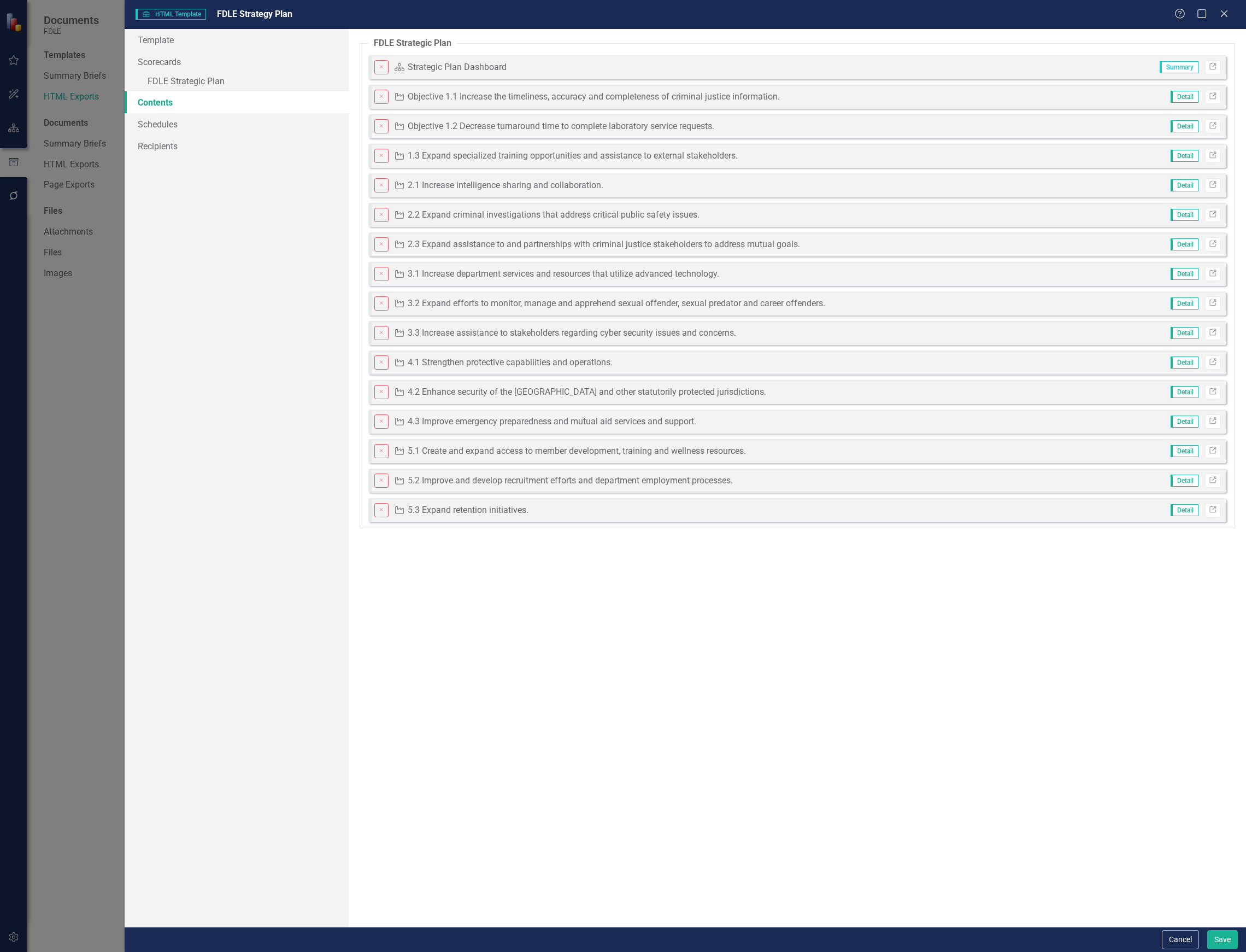
click at [1205, 104] on div "Close Objective Objective 1.1 Increase the timeliness, accuracy and completenes…" at bounding box center [797, 96] width 859 height 24
click at [1206, 95] on link "Link" at bounding box center [1213, 96] width 16 height 15
click at [1236, 943] on button "Save" at bounding box center [1224, 940] width 31 height 19
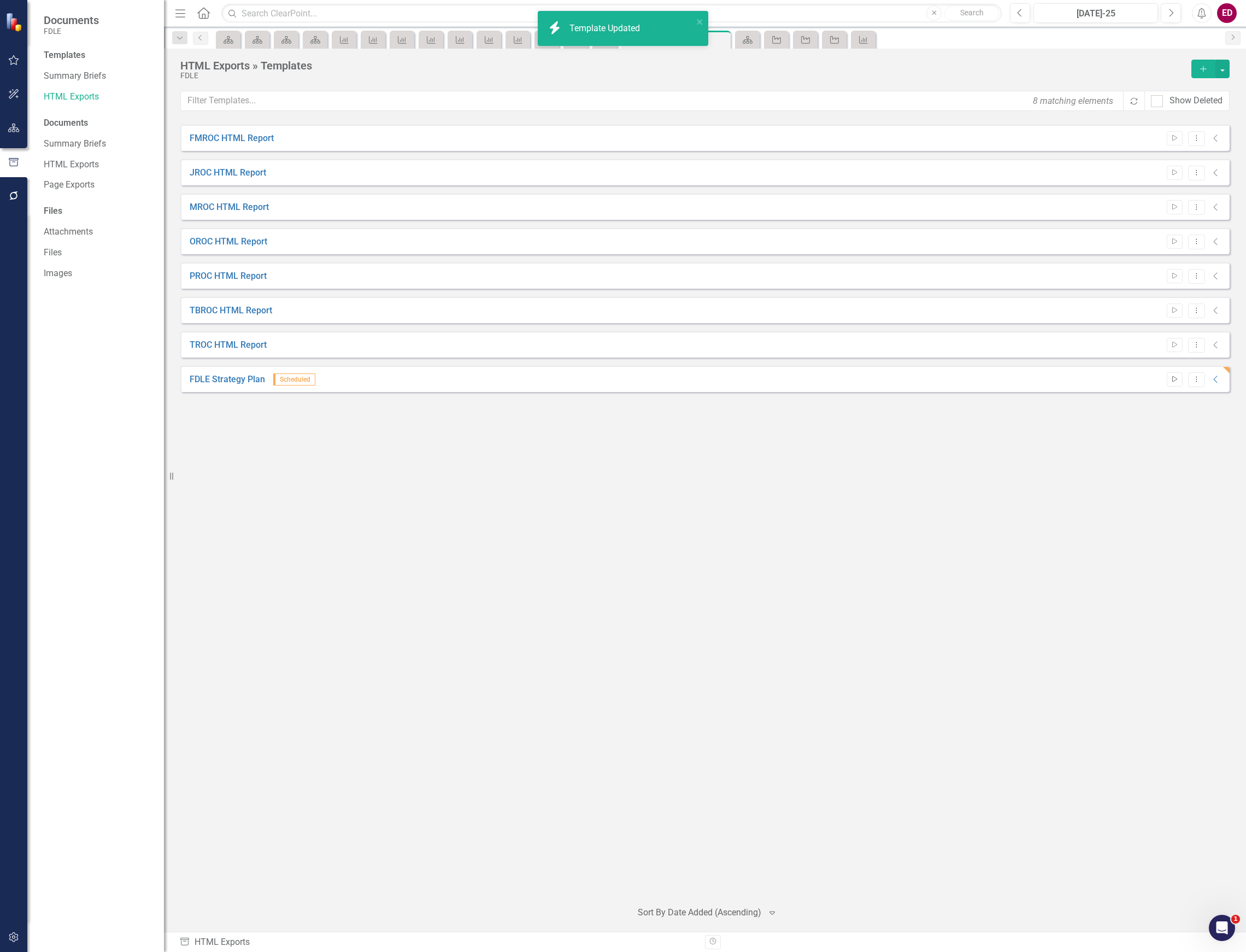
click at [1173, 377] on icon "Start" at bounding box center [1175, 379] width 8 height 7
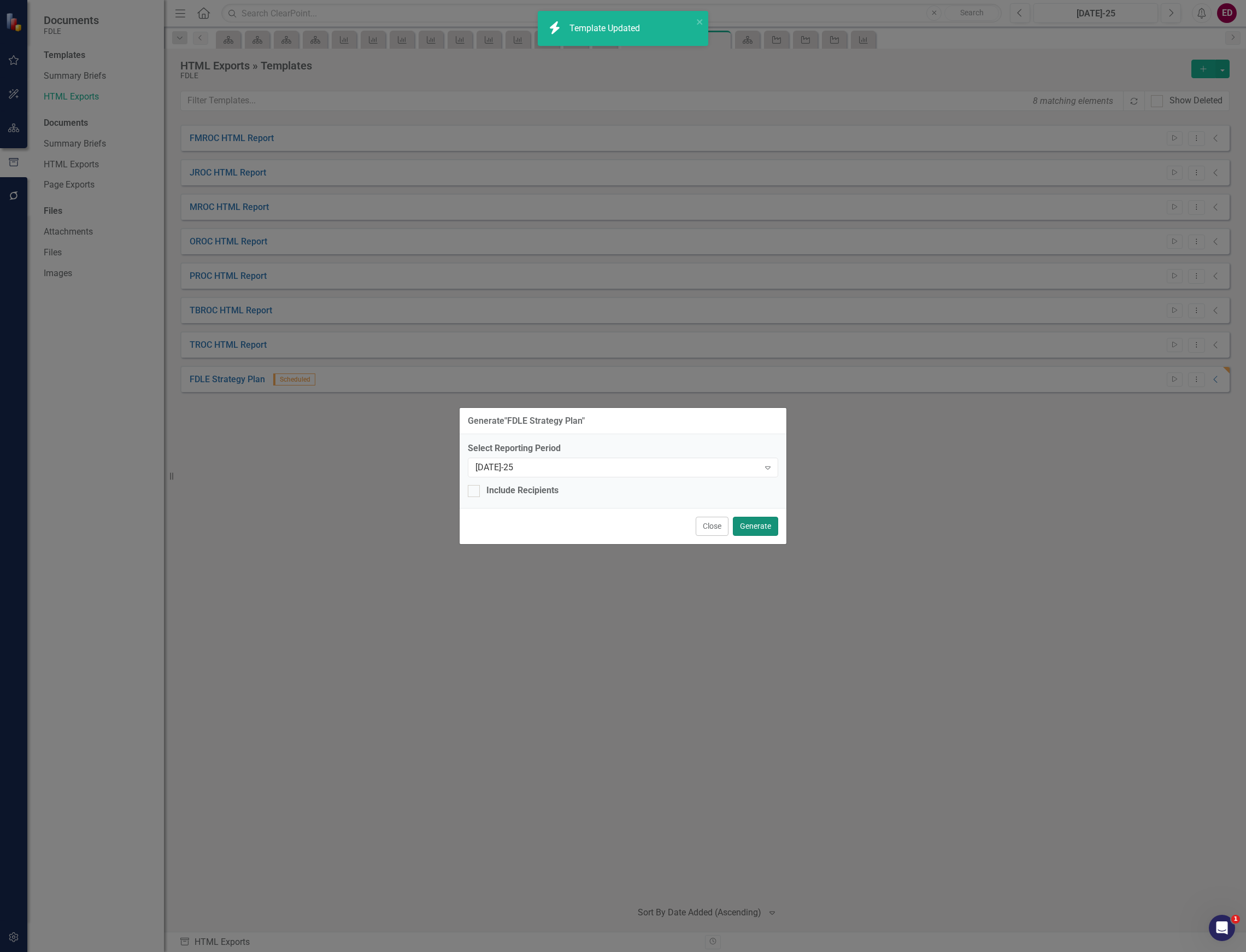
click at [762, 521] on button "Generate" at bounding box center [756, 527] width 46 height 19
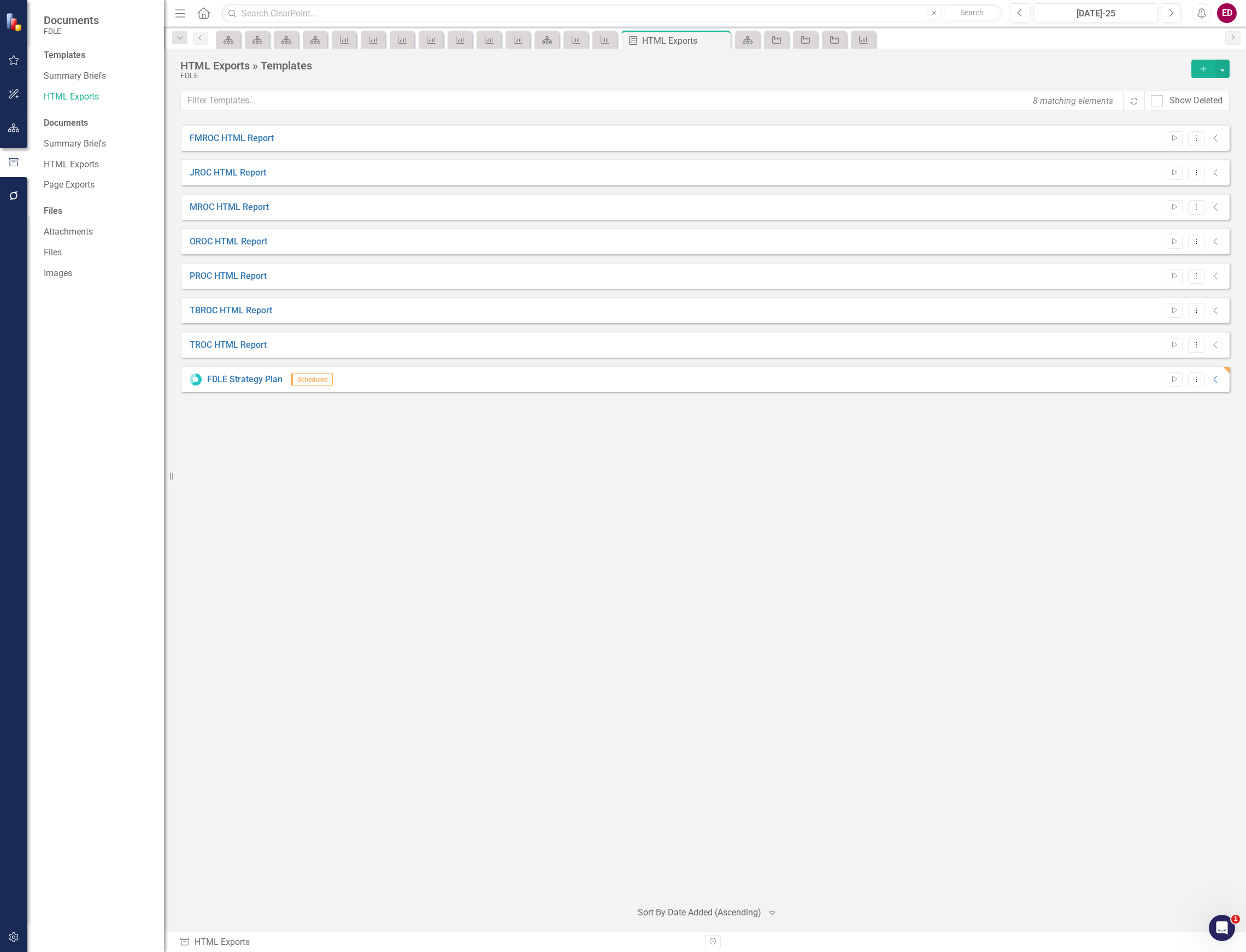
click at [6, 117] on button "button" at bounding box center [14, 128] width 24 height 23
click at [44, 125] on div "Dropdown Scorecards 69" at bounding box center [104, 116] width 120 height 20
click at [44, 136] on icon "Dropdown" at bounding box center [48, 136] width 8 height 6
click at [50, 180] on icon "Dropdown" at bounding box center [53, 178] width 8 height 6
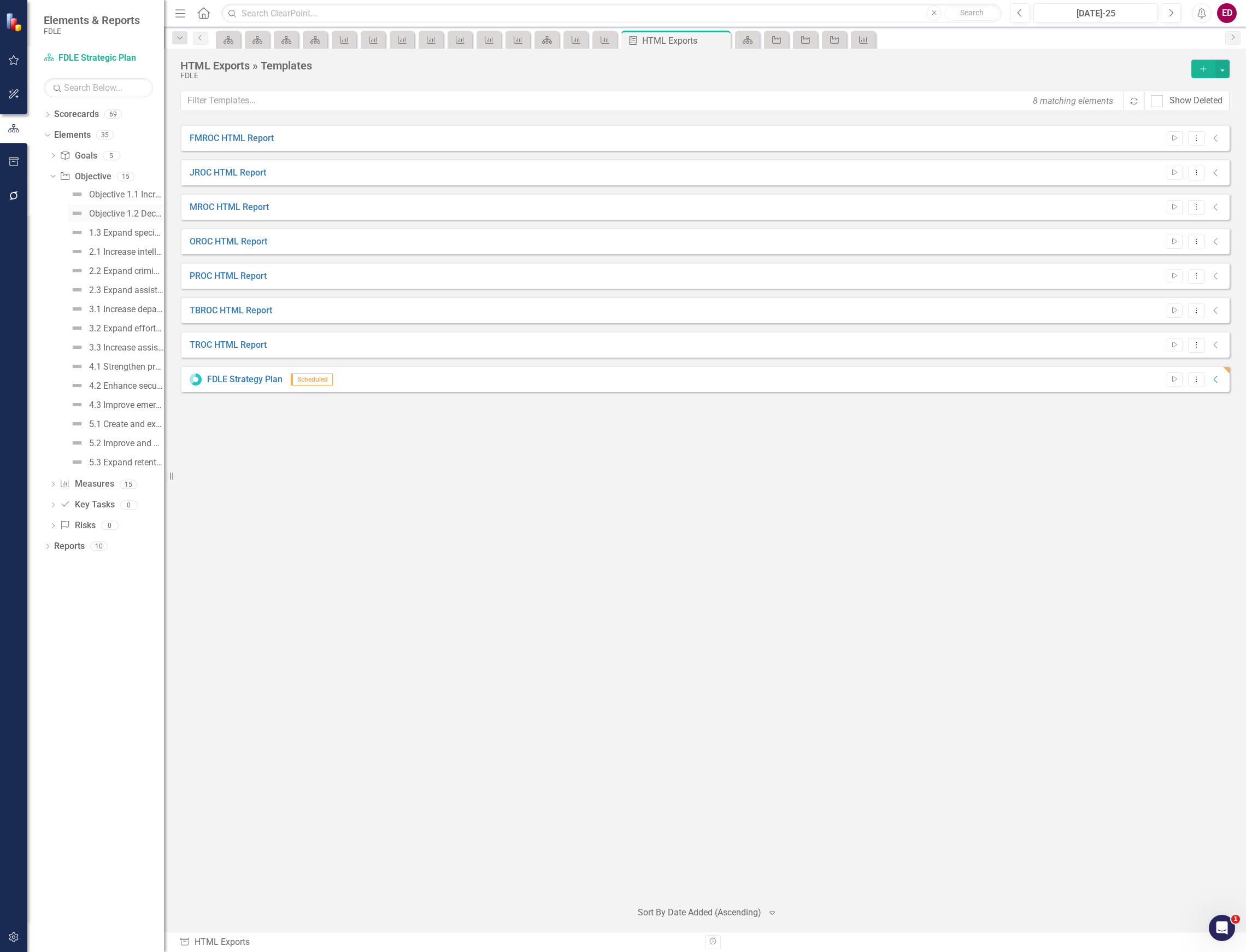
click at [92, 218] on div "Objective 1.2 Decrease turnaround time to complete laboratory service requests." at bounding box center [126, 214] width 75 height 10
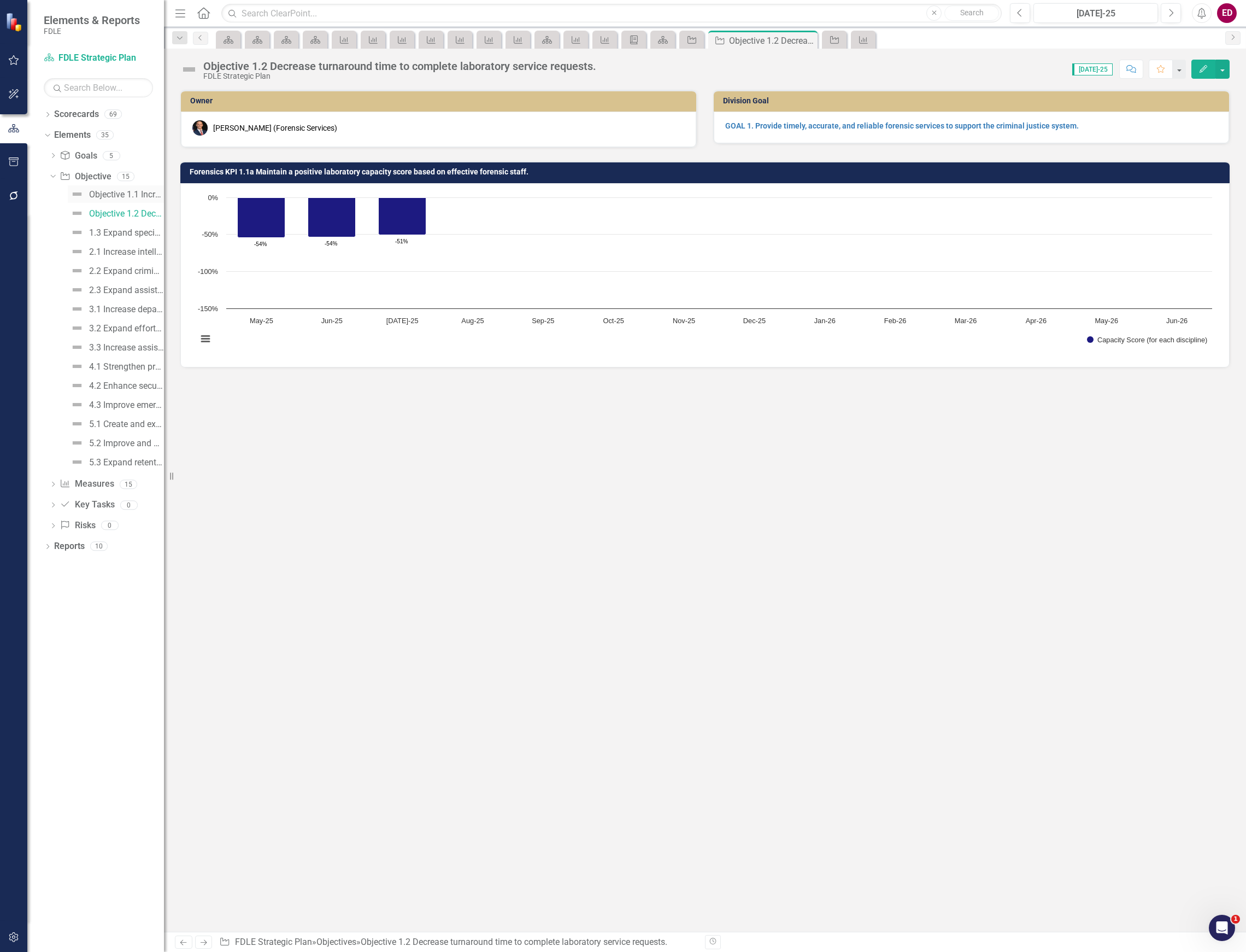
click at [102, 201] on link "Objective 1.1 Increase the timeliness, accuracy and completeness of criminal ju…" at bounding box center [116, 194] width 96 height 17
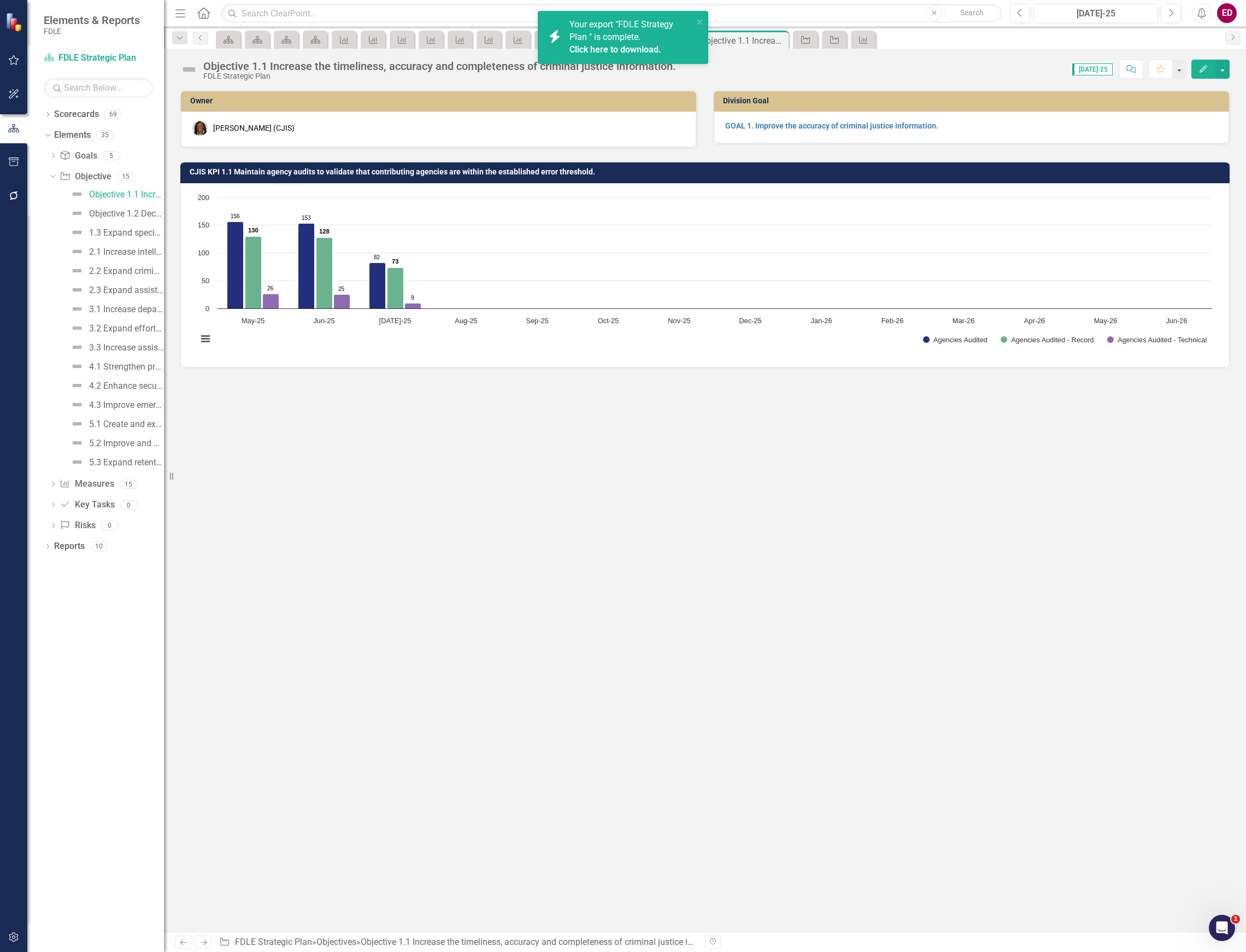
click at [628, 47] on link "Click here to download." at bounding box center [616, 50] width 92 height 11
click at [14, 160] on icon "button" at bounding box center [14, 161] width 12 height 9
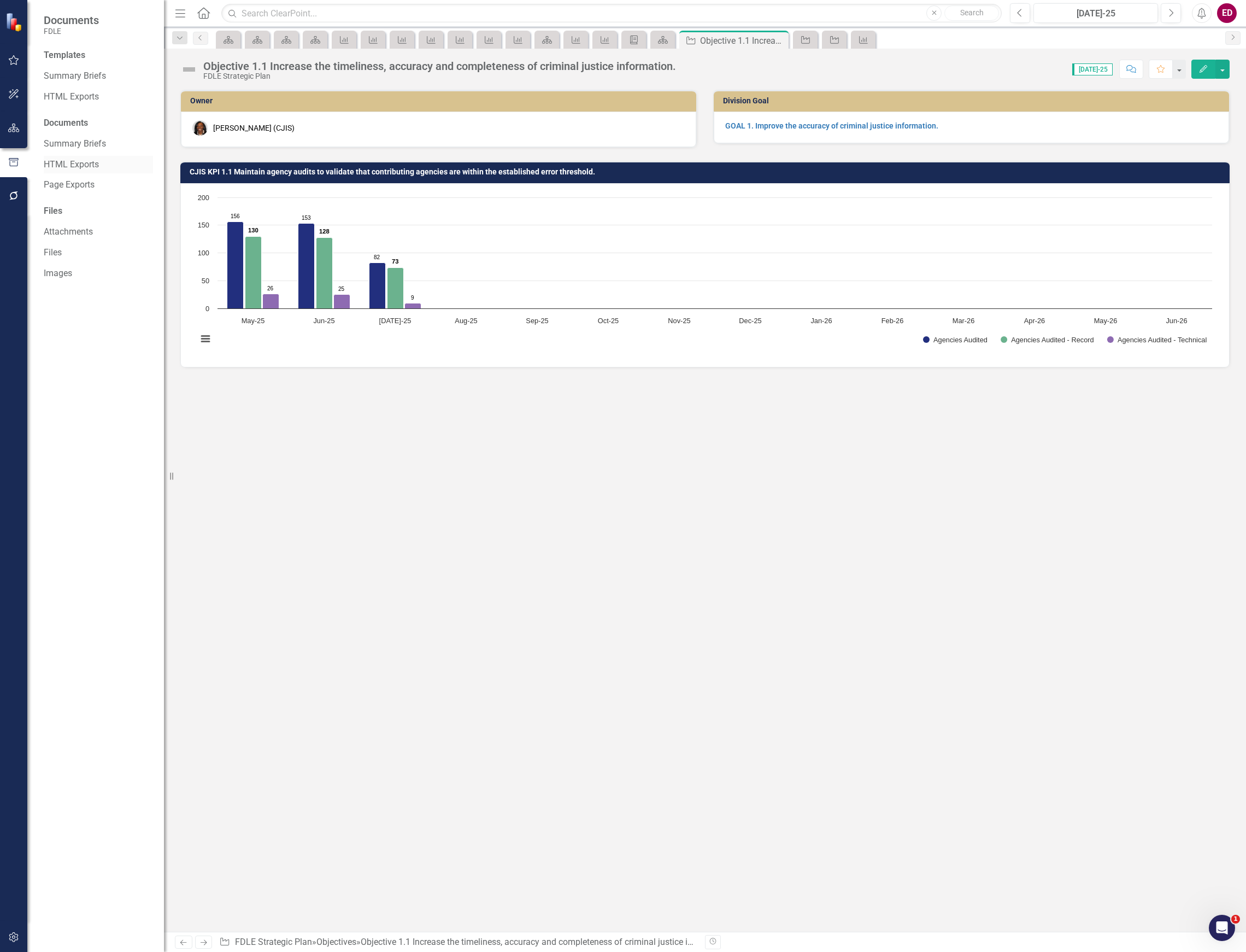
click at [107, 164] on link "HTML Exports" at bounding box center [98, 164] width 110 height 13
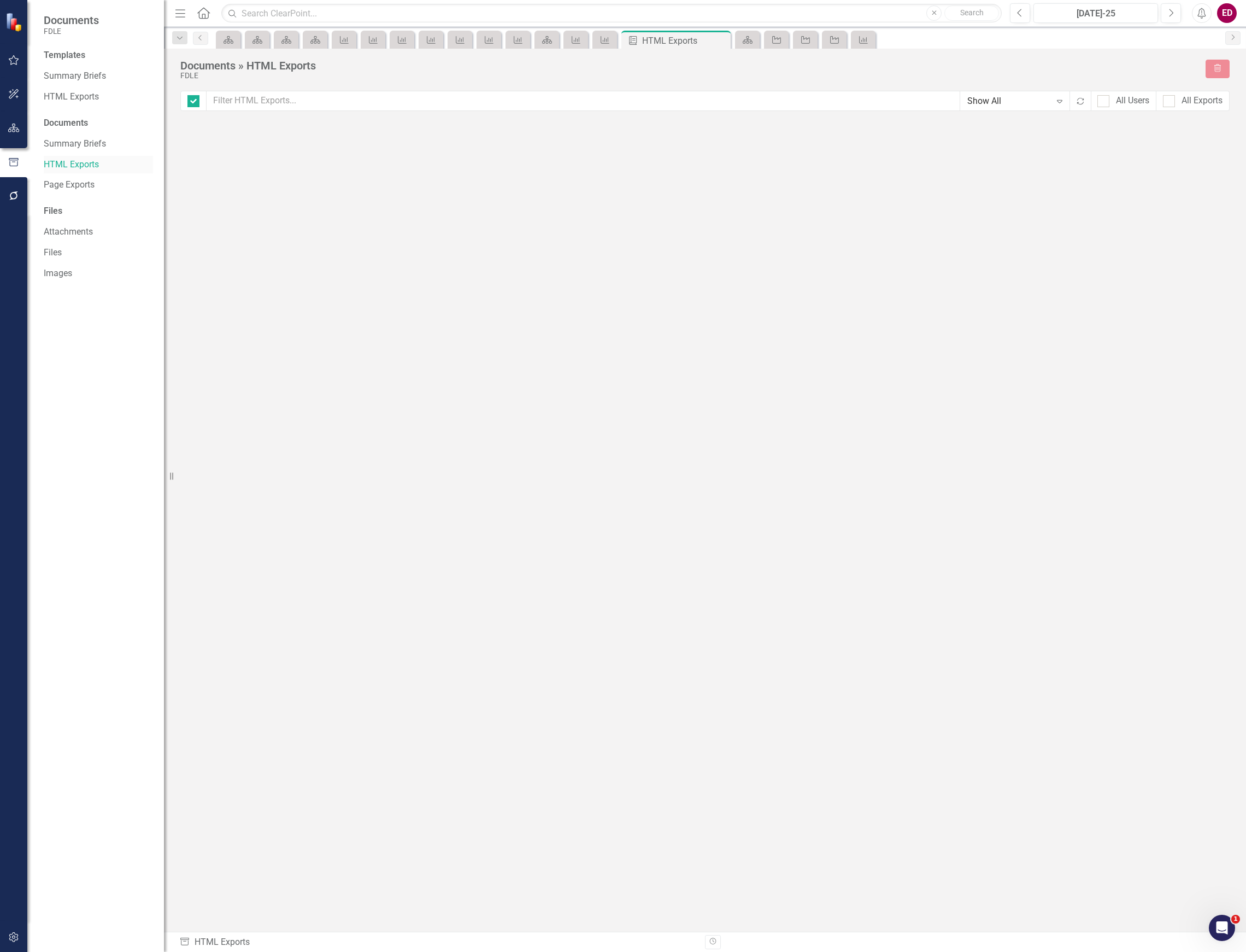
checkbox input "false"
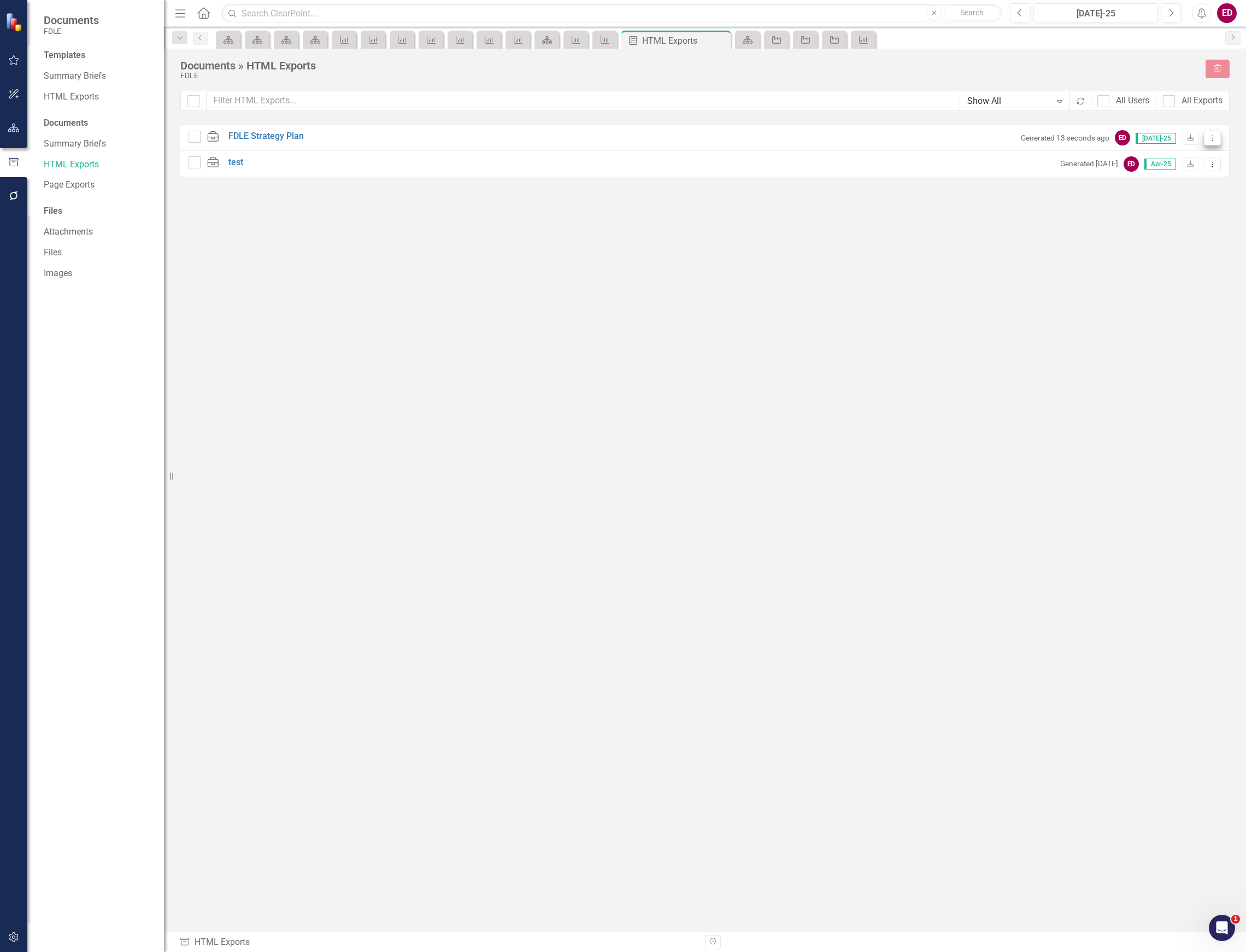
click at [1206, 139] on button "Dropdown Menu" at bounding box center [1212, 138] width 17 height 15
click at [1167, 188] on link "Link Link Report" at bounding box center [1174, 197] width 93 height 20
click at [24, 133] on button "button" at bounding box center [14, 128] width 24 height 23
click at [42, 115] on div "Dropdown Scorecards 69 Dropdown FDLE Commissioner's Initiative Team Project Das…" at bounding box center [95, 528] width 137 height 846
click at [52, 132] on div "Dropdown Elements 35" at bounding box center [104, 136] width 120 height 20
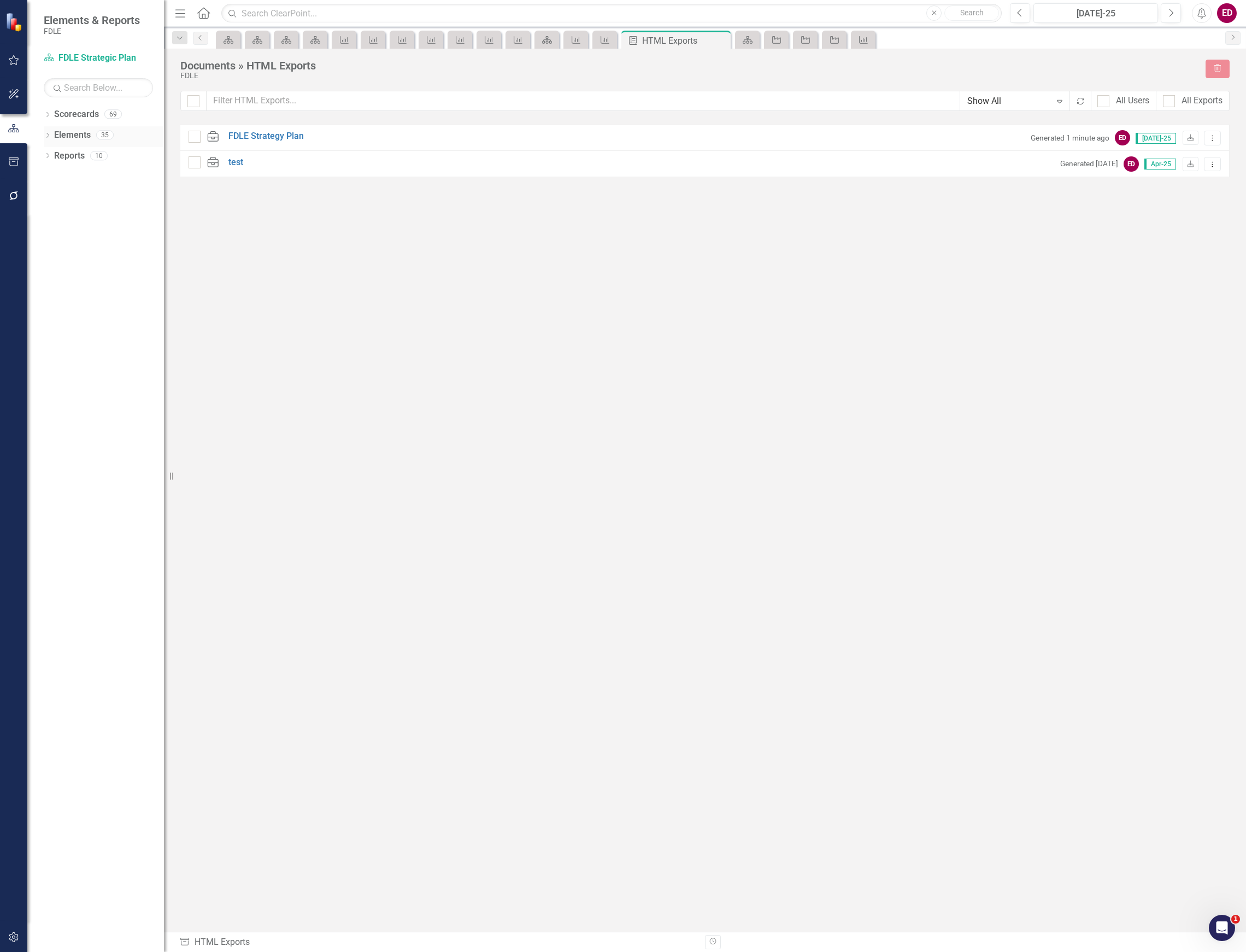
click at [52, 132] on div "Dropdown Elements 35" at bounding box center [104, 136] width 120 height 20
click at [49, 132] on div "Dropdown" at bounding box center [48, 137] width 8 height 10
click at [54, 175] on icon "Dropdown" at bounding box center [53, 178] width 8 height 6
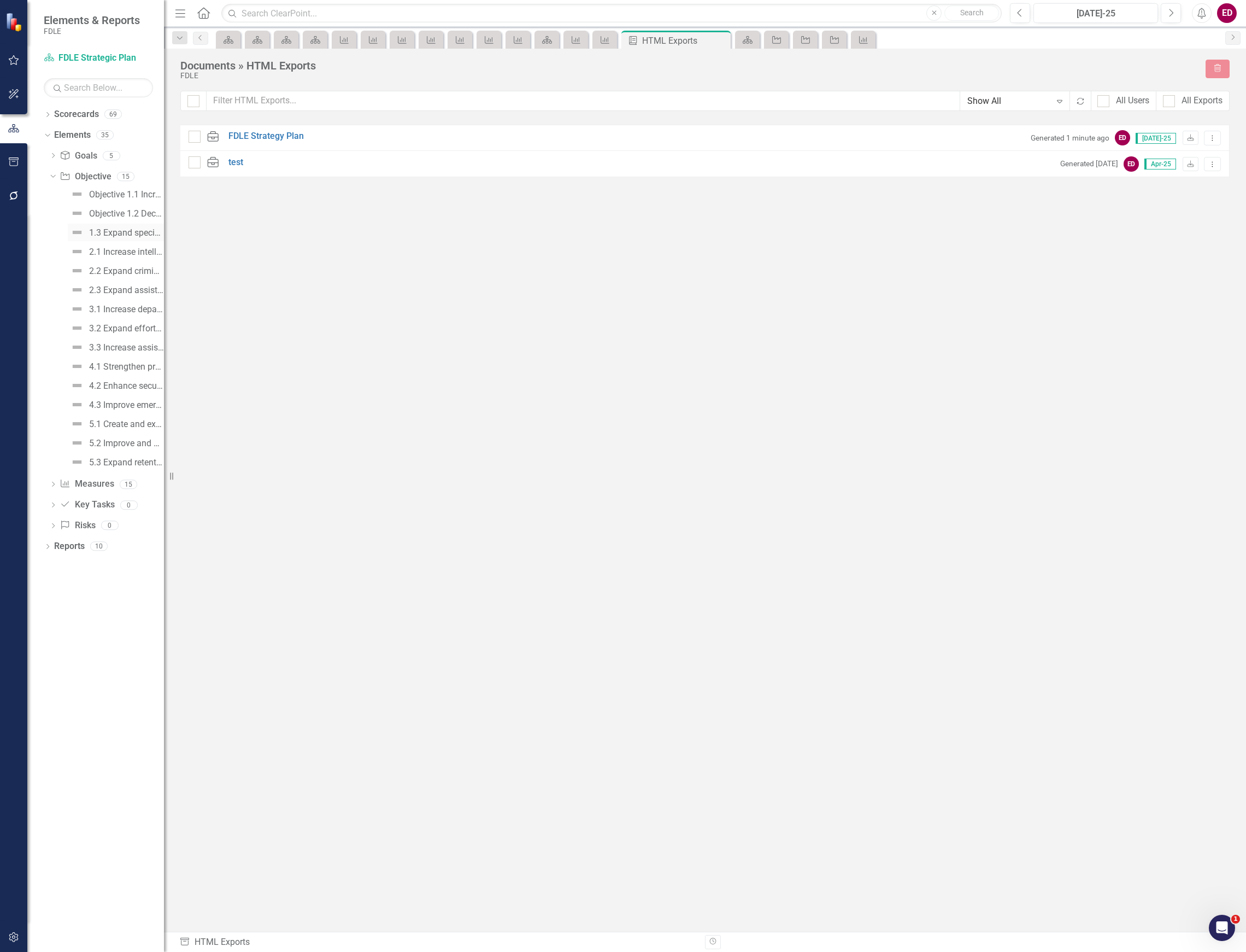
click at [113, 232] on div "1.3 Expand specialized training opportunities and assistance to external stakeh…" at bounding box center [126, 233] width 75 height 10
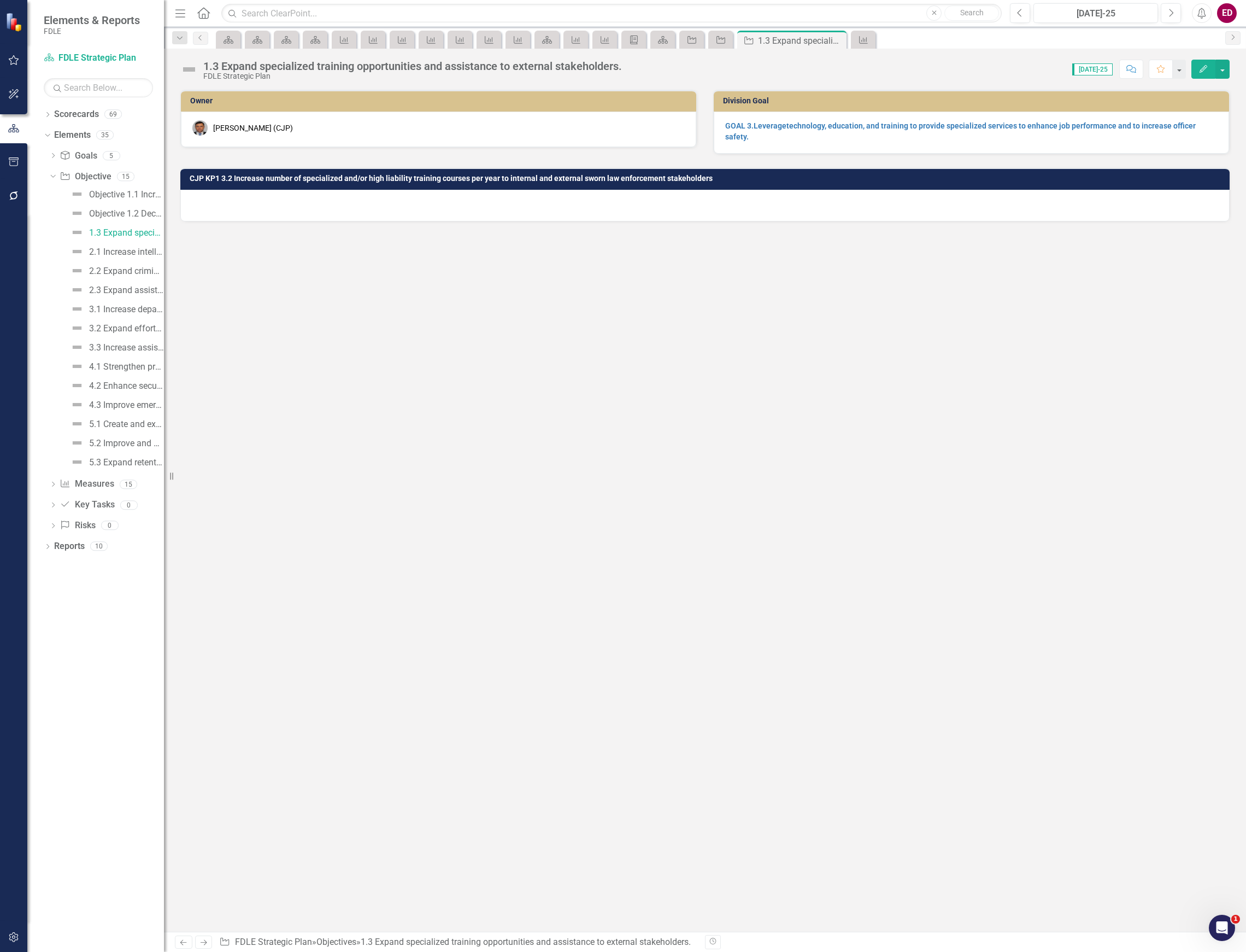
click at [253, 61] on div "1.3 Expand specialized training opportunities and assistance to external stakeh…" at bounding box center [412, 66] width 419 height 12
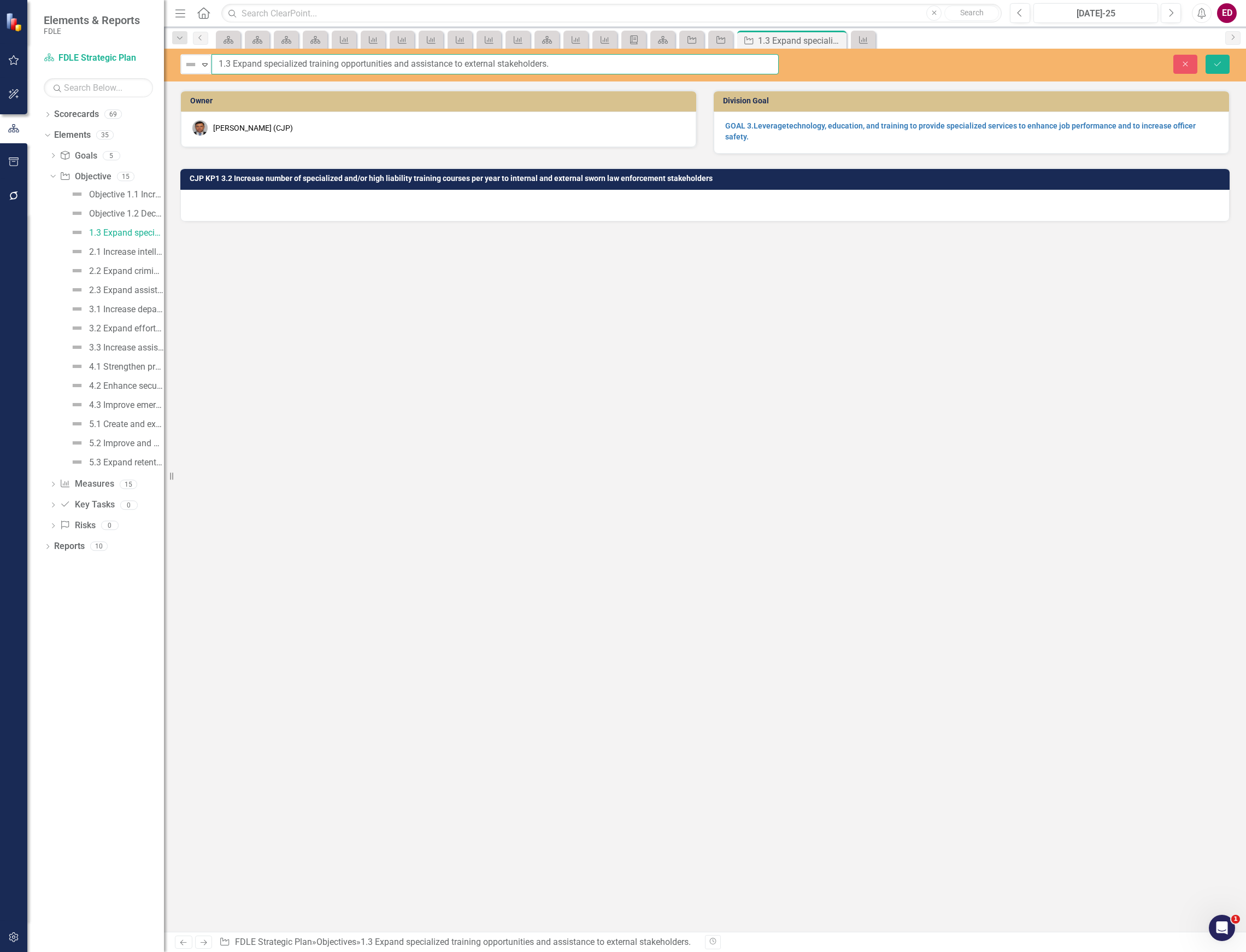
click at [214, 63] on input "1.3 Expand specialized training opportunities and assistance to external stakeh…" at bounding box center [495, 64] width 567 height 20
click at [244, 61] on input "Objective 1.3 Expand specialized training opportunities and assistance to exter…" at bounding box center [495, 64] width 567 height 20
type input "Objective 1.3 Expand specialized training opportunities and assistance to exter…"
click at [1212, 62] on button "Save" at bounding box center [1218, 64] width 24 height 19
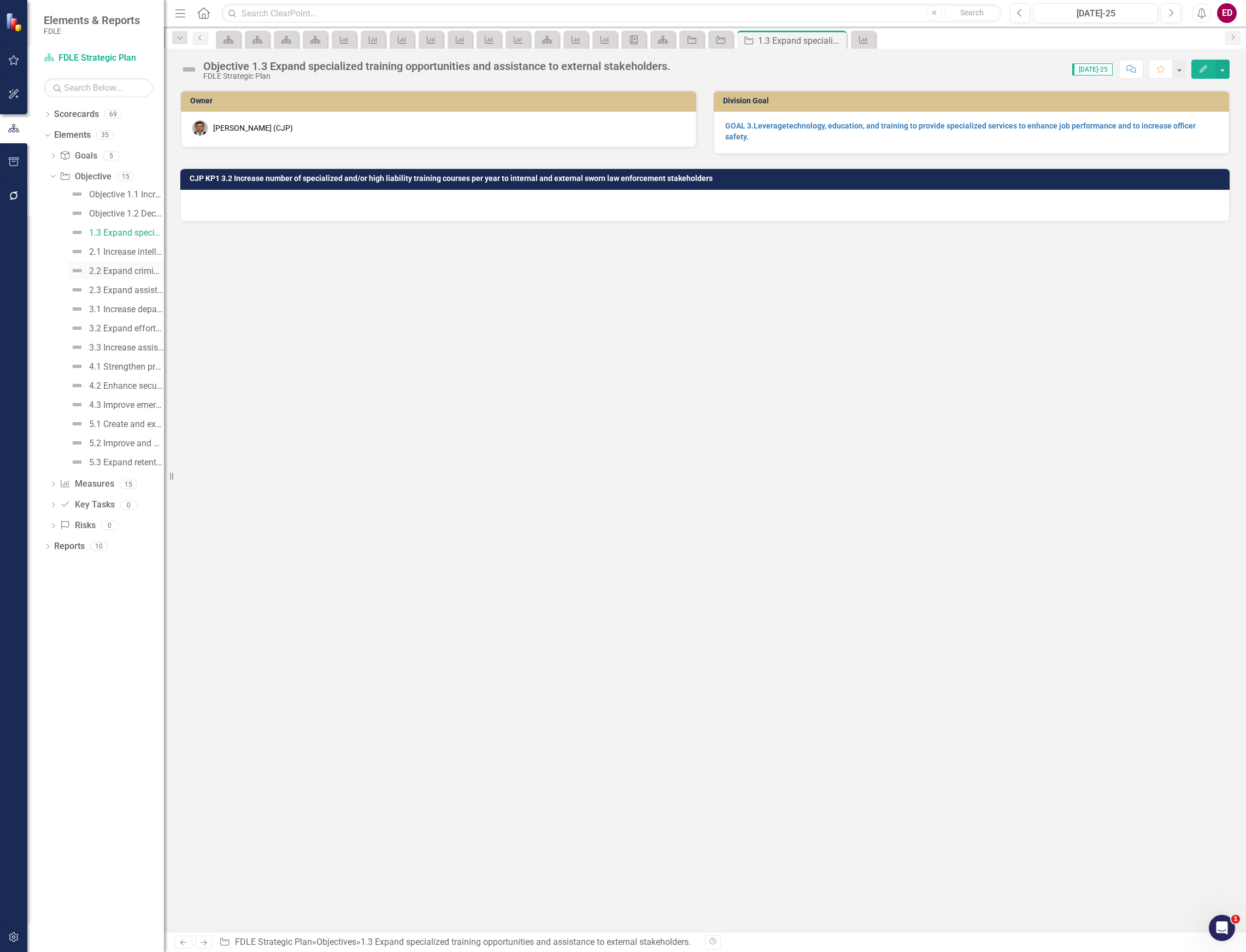
click at [127, 263] on link "2.2 Expand criminal investigations that address critical public safety issues." at bounding box center [116, 271] width 96 height 17
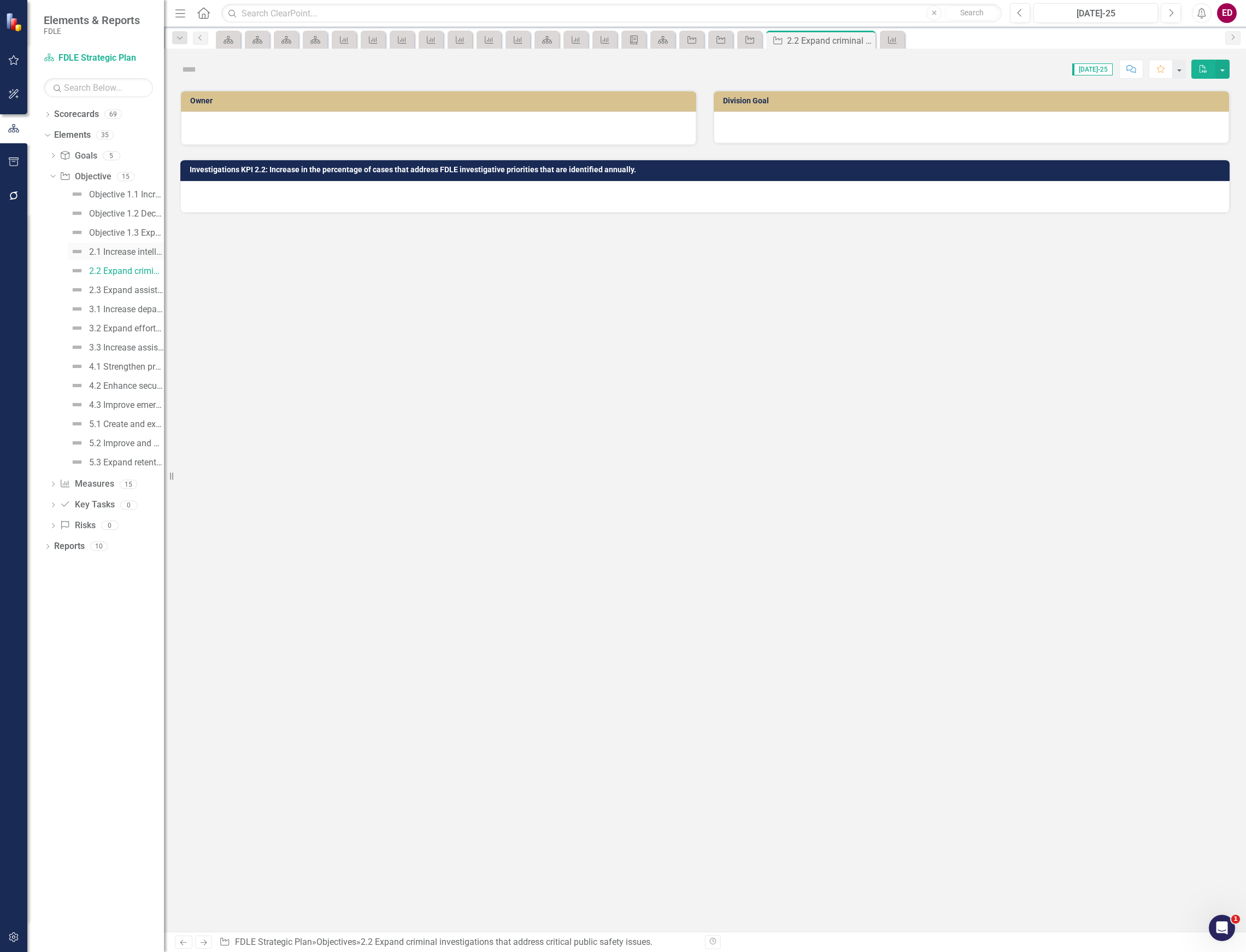
click at [138, 246] on link "2.1 Increase intelligence sharing and collaboration." at bounding box center [116, 252] width 96 height 17
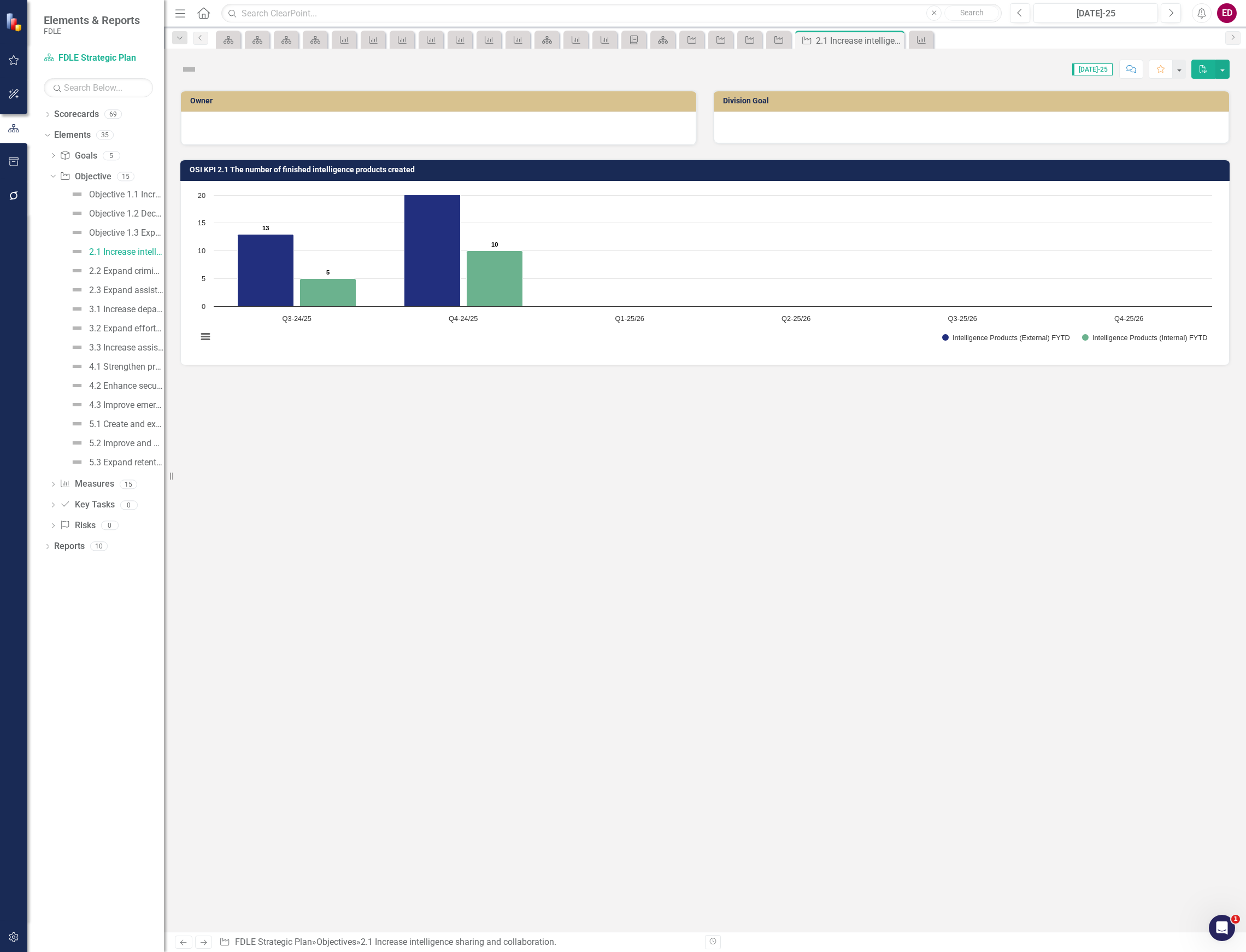
click at [230, 67] on div "Score: N/A Jul-25 Completed Comment Favorite PDF" at bounding box center [716, 68] width 1027 height 18
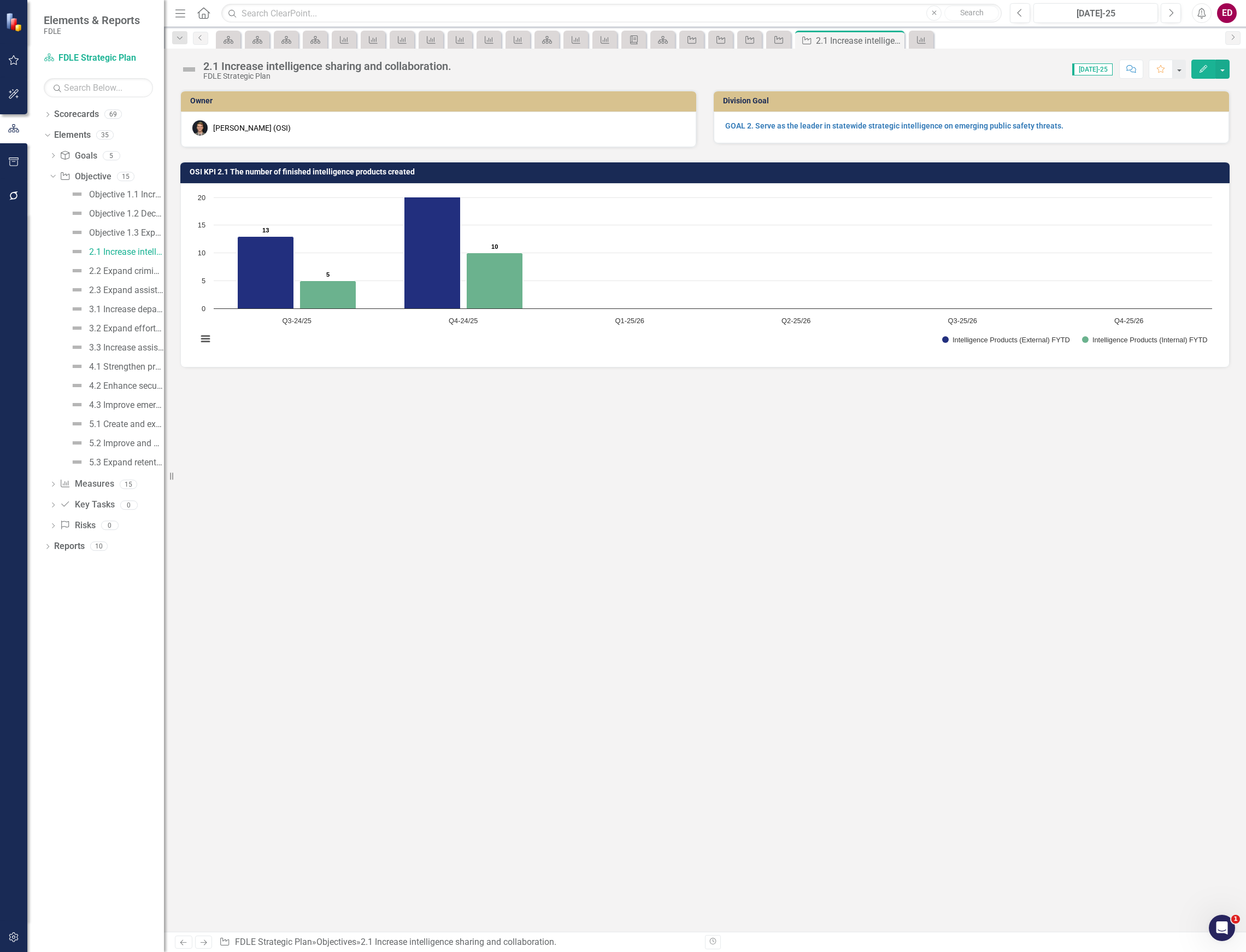
drag, startPoint x: 230, startPoint y: 67, endPoint x: 211, endPoint y: 67, distance: 19.0
click at [211, 67] on div "2.1 Increase intelligence sharing and collaboration." at bounding box center [327, 66] width 249 height 12
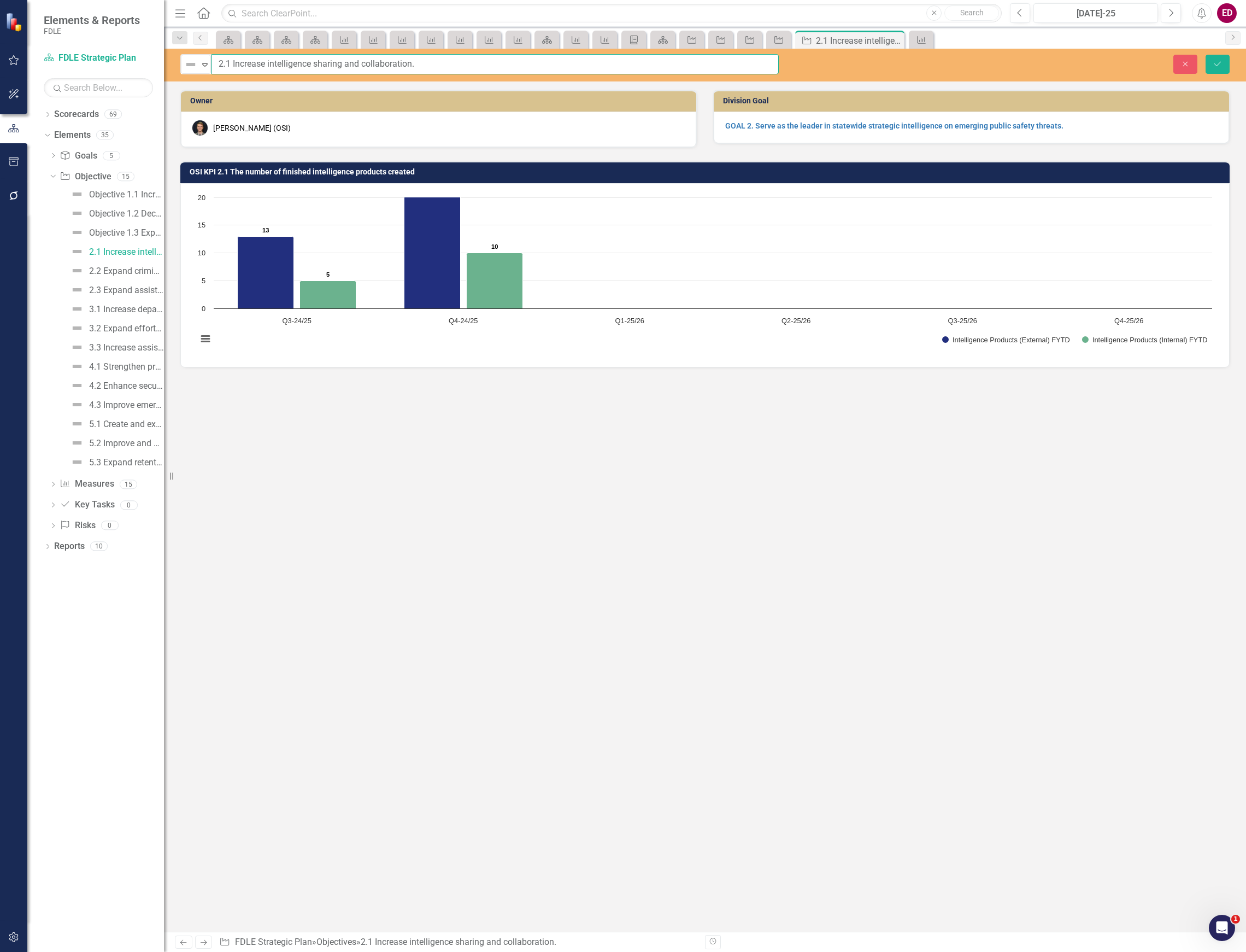
click at [216, 64] on input "2.1 Increase intelligence sharing and collaboration." at bounding box center [495, 64] width 567 height 20
paste input "Objective"
type input "Objective 2.1 Increase intelligence sharing and collaboration."
click at [1219, 64] on icon "Save" at bounding box center [1218, 64] width 10 height 8
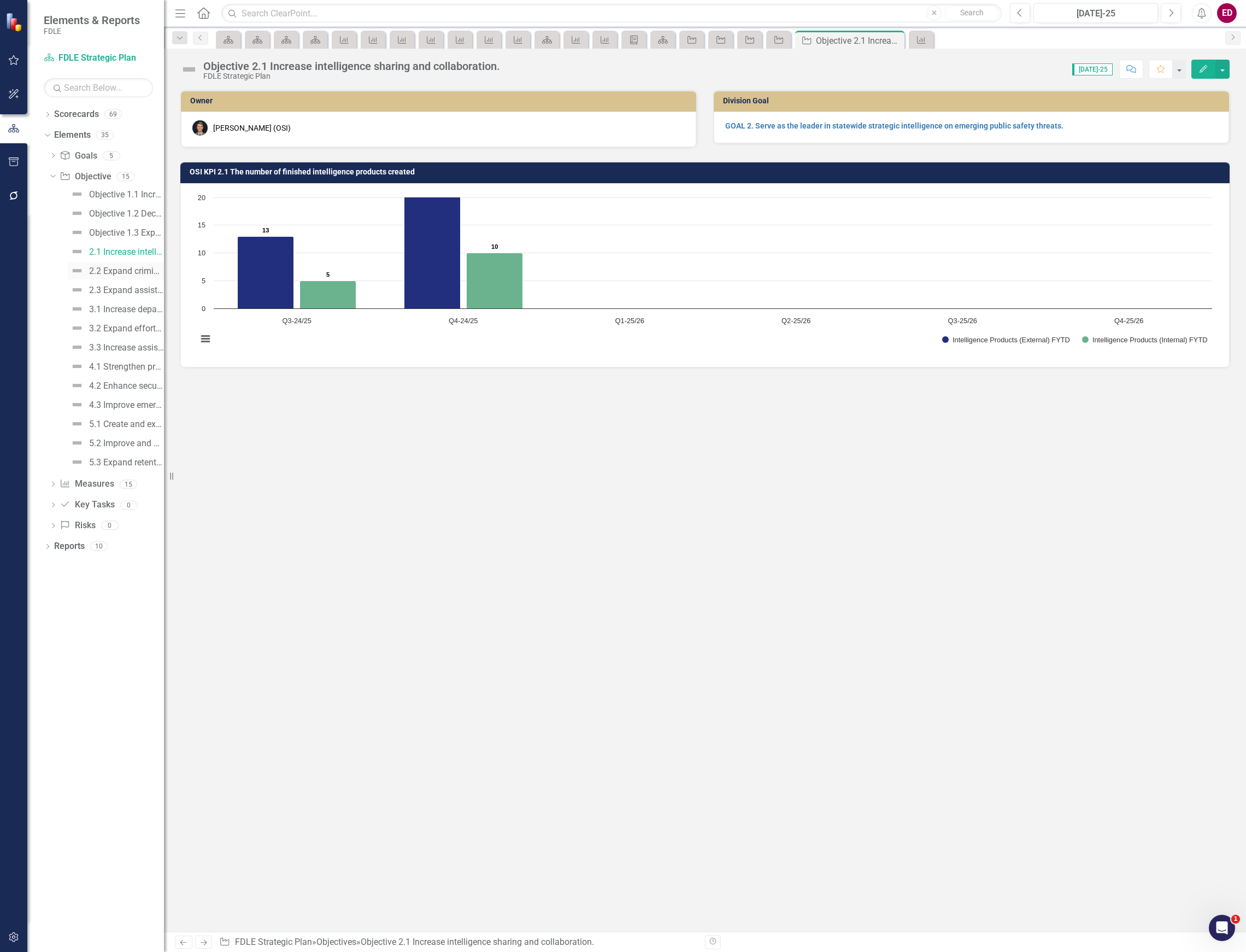
click at [143, 265] on link "2.2 Expand criminal investigations that address critical public safety issues." at bounding box center [116, 271] width 96 height 17
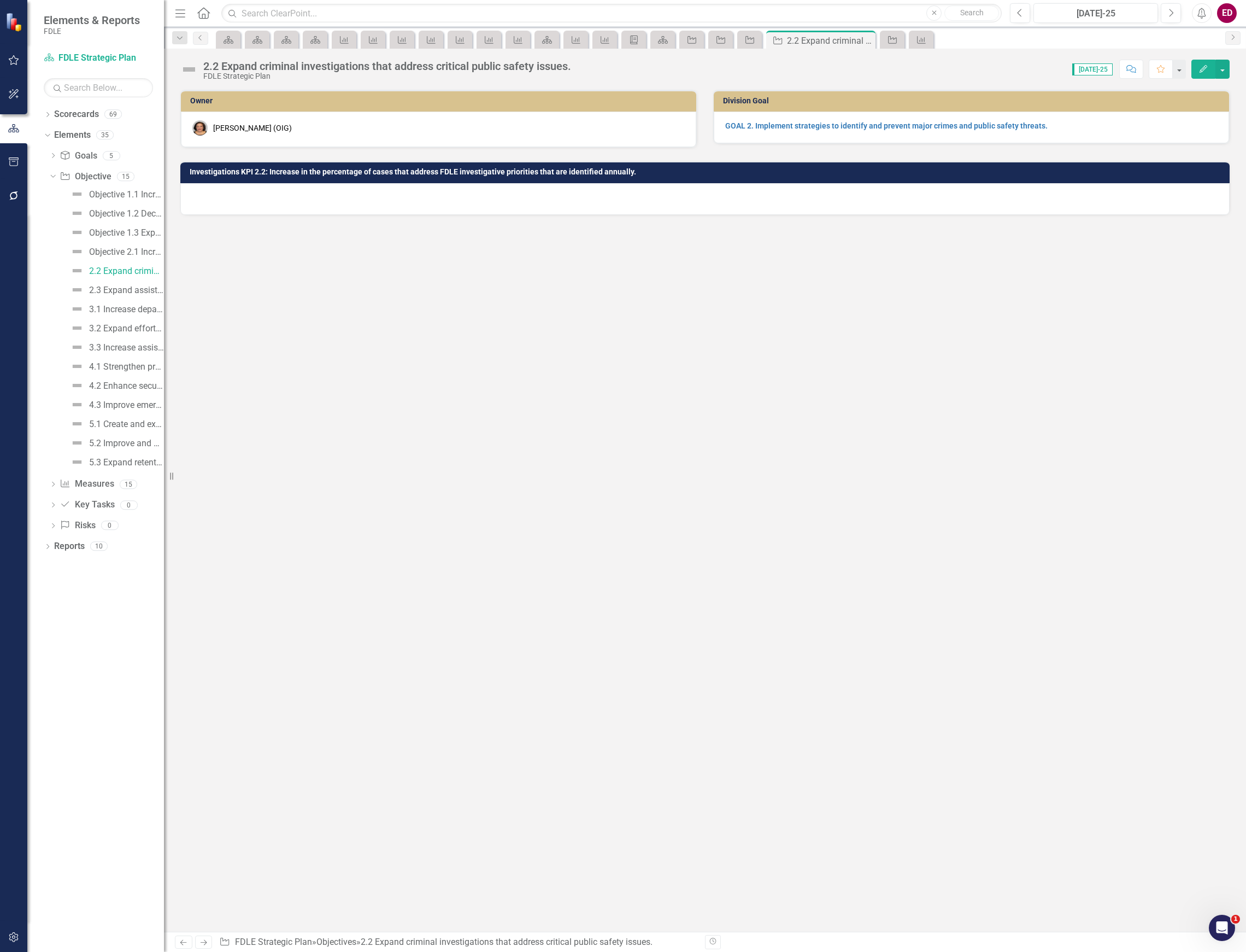
click at [223, 70] on div "2.2 Expand criminal investigations that address critical public safety issues." at bounding box center [387, 66] width 368 height 12
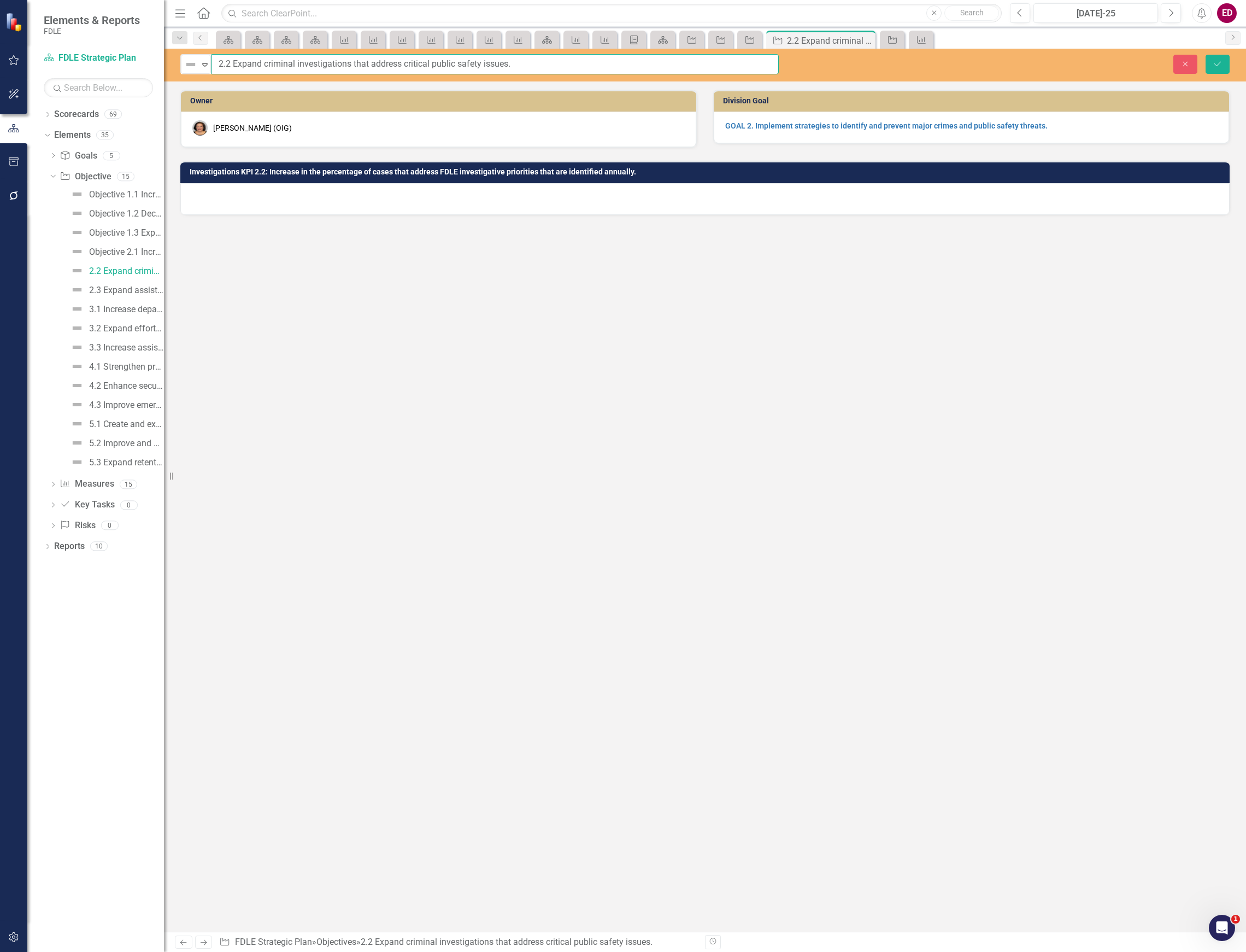
click at [215, 70] on input "2.2 Expand criminal investigations that address critical public safety issues." at bounding box center [495, 64] width 567 height 20
paste input "Objective"
type input "Objective 2.2 Expand criminal investigations that address critical public safet…"
click at [1201, 57] on div "Close Save" at bounding box center [1022, 64] width 435 height 19
click at [1220, 66] on icon "Save" at bounding box center [1218, 64] width 10 height 8
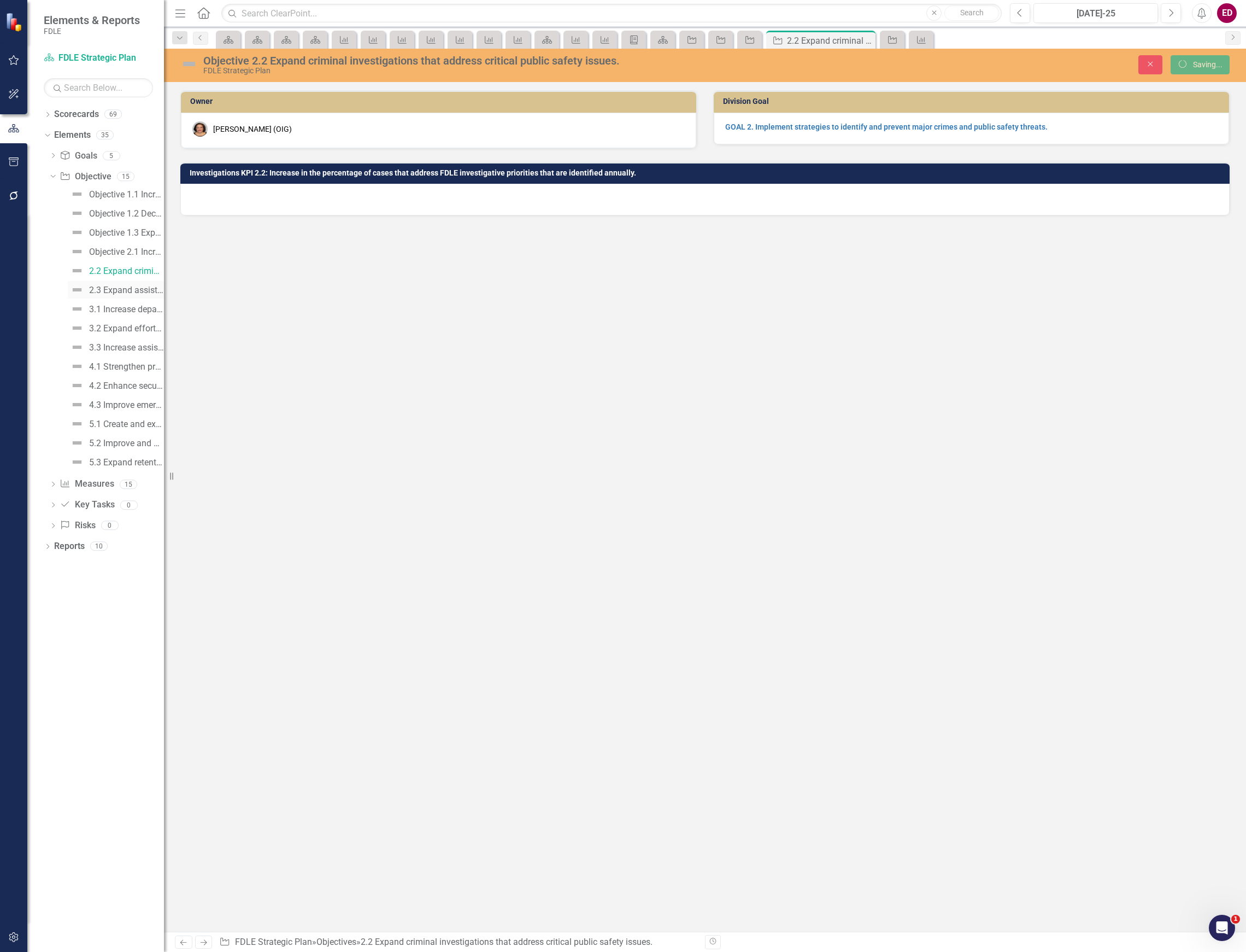
click at [129, 288] on div "2.3 Expand assistance to and partnerships with criminal justice stakeholders to…" at bounding box center [126, 290] width 75 height 10
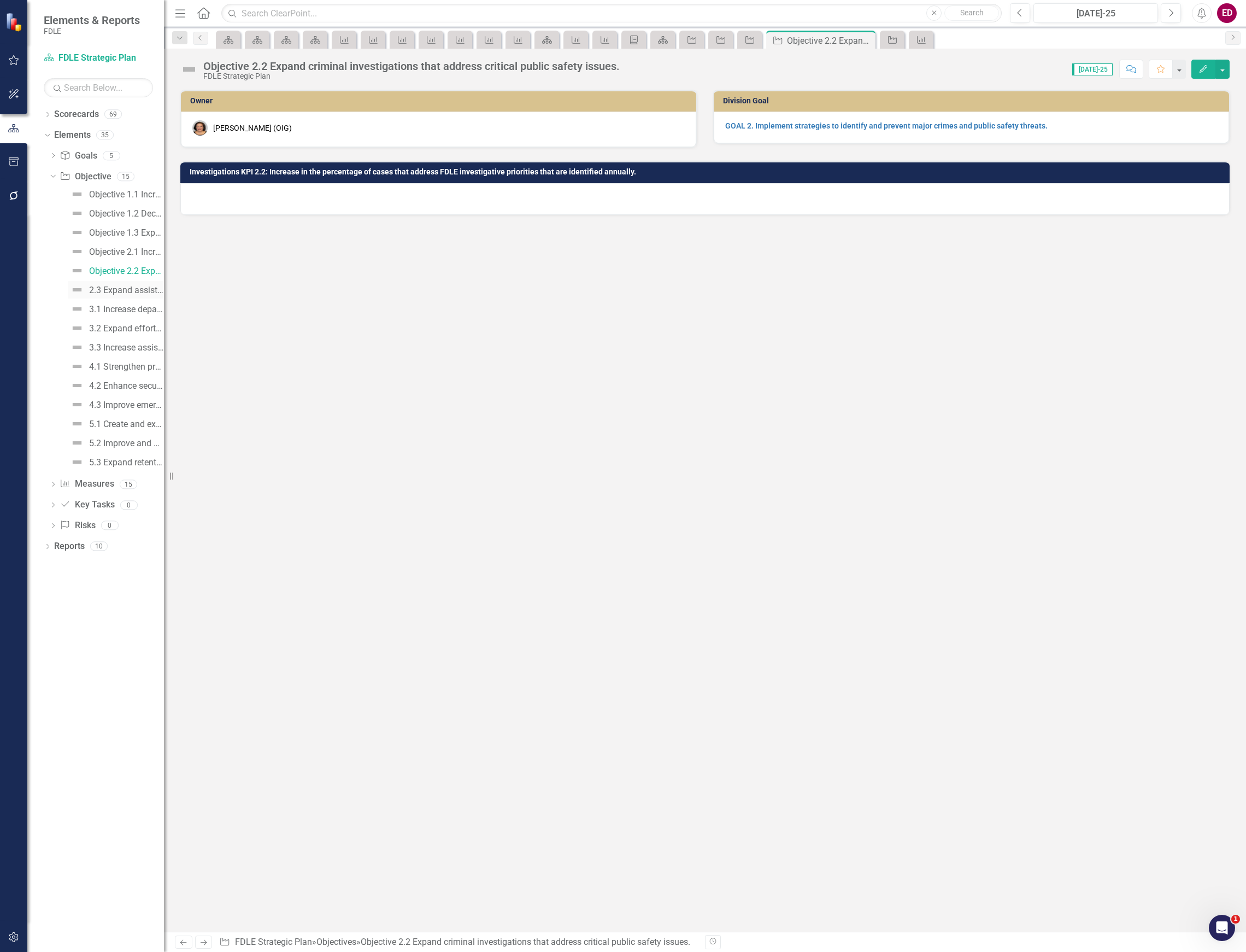
click at [134, 293] on div "2.3 Expand assistance to and partnerships with criminal justice stakeholders to…" at bounding box center [126, 290] width 75 height 10
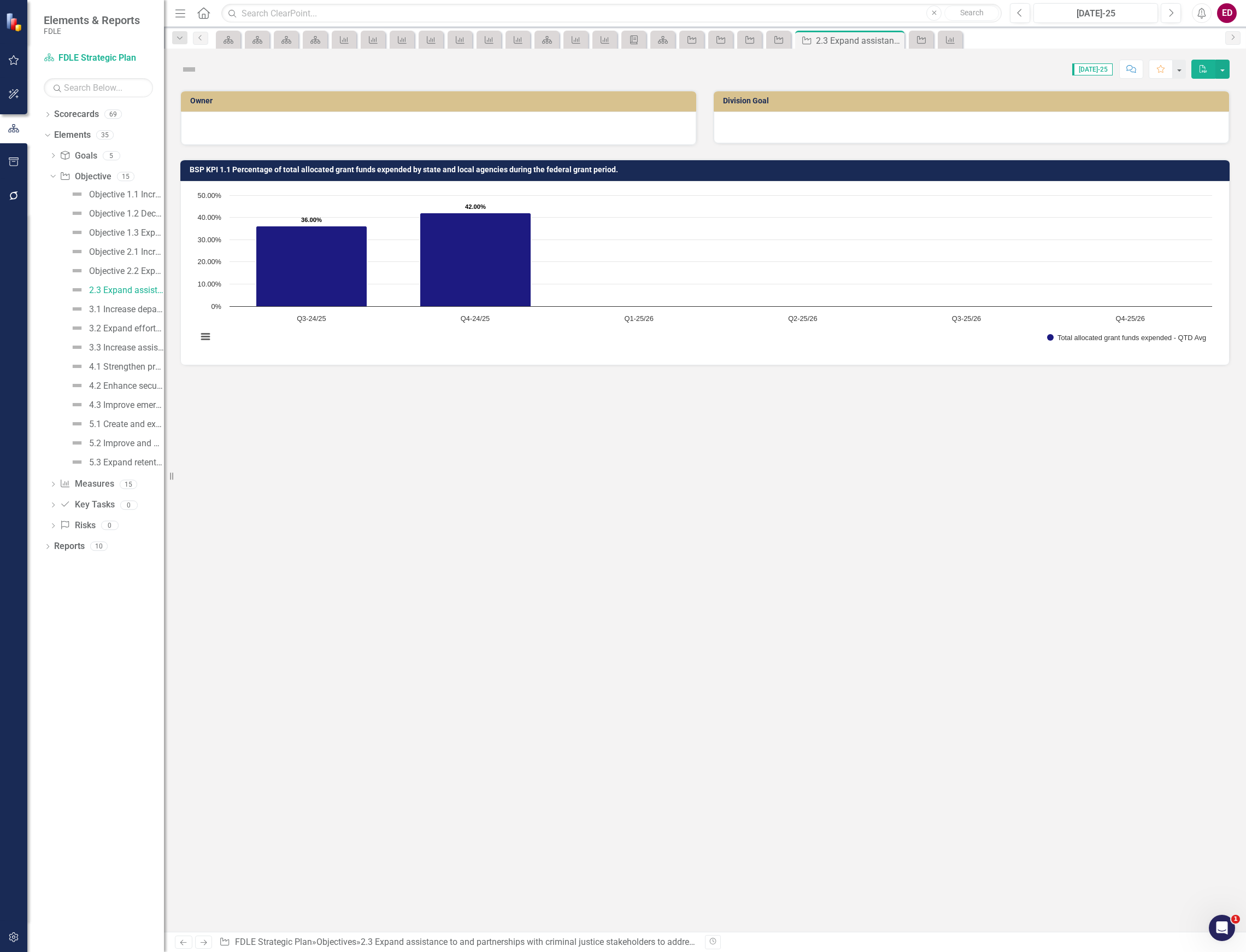
click at [240, 67] on div "Score: N/A Jul-25 Completed Comment Favorite PDF" at bounding box center [705, 65] width 1083 height 33
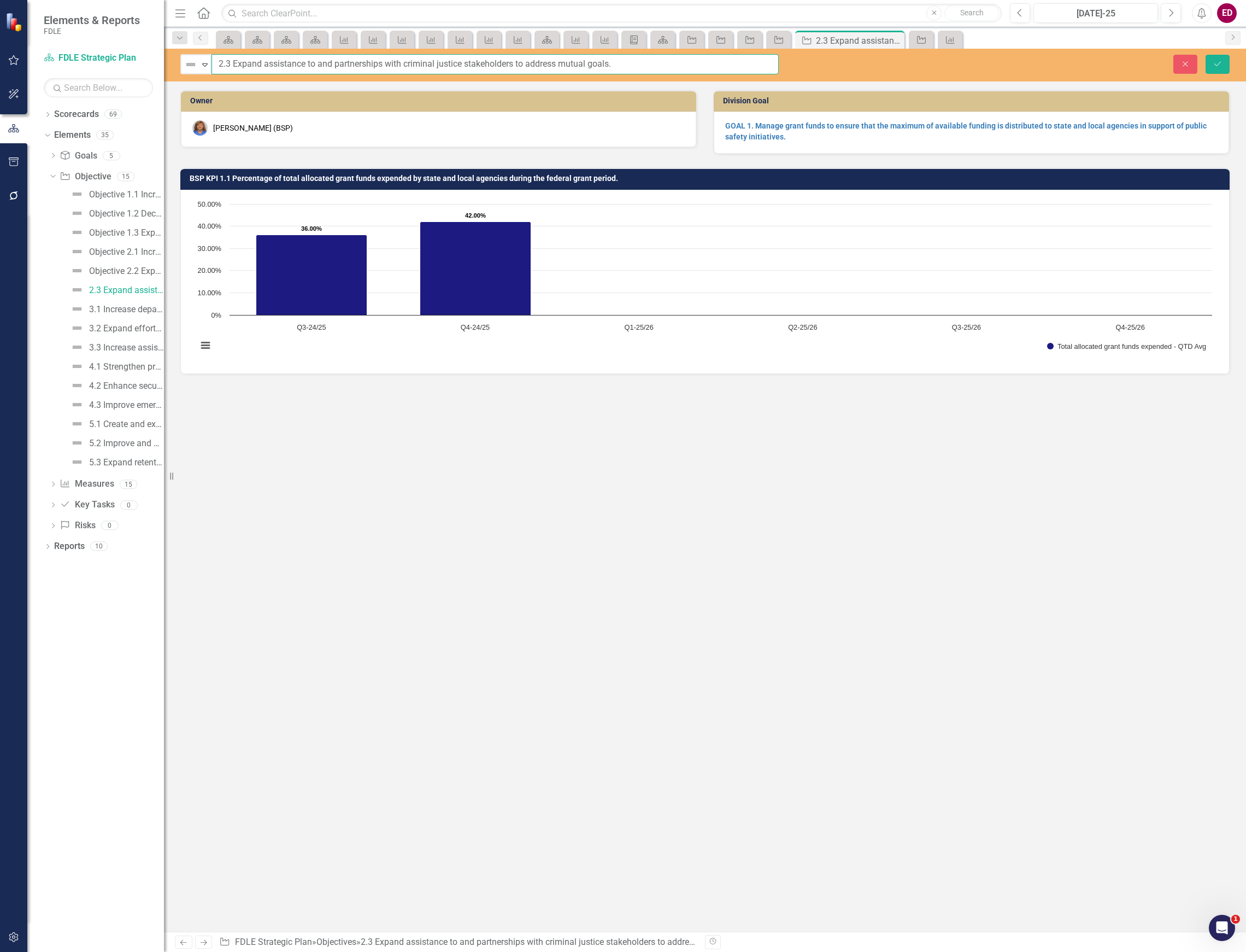
click at [212, 59] on input "2.3 Expand assistance to and partnerships with criminal justice stakeholders to…" at bounding box center [495, 64] width 567 height 20
paste input "Objective"
type input "Objective 2.3 Expand assistance to and partnerships with criminal justice stake…"
click at [1206, 54] on button "Save" at bounding box center [1218, 64] width 24 height 19
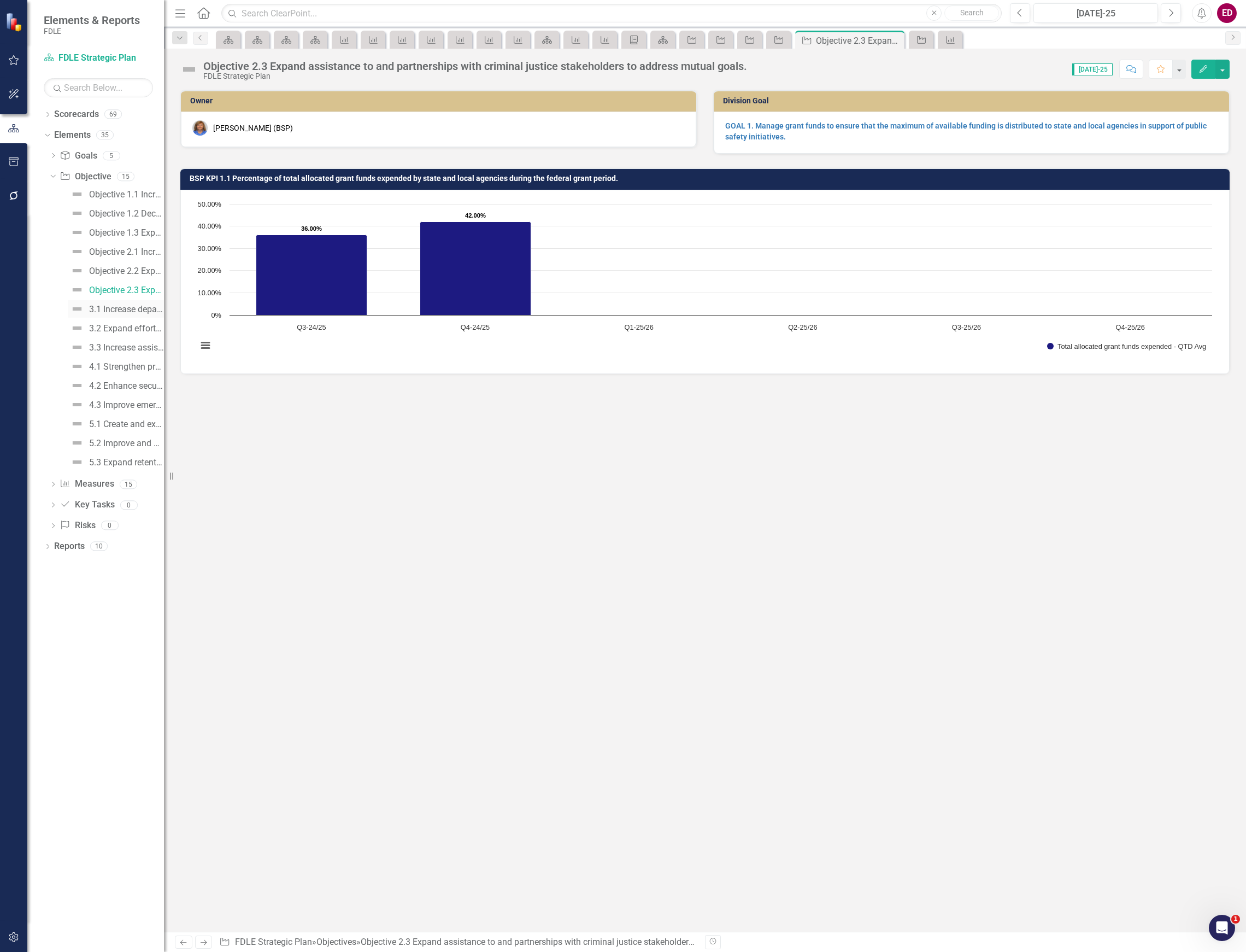
click at [129, 311] on div "3.1 Increase department services and resources that utilize advanced technology." at bounding box center [126, 310] width 75 height 10
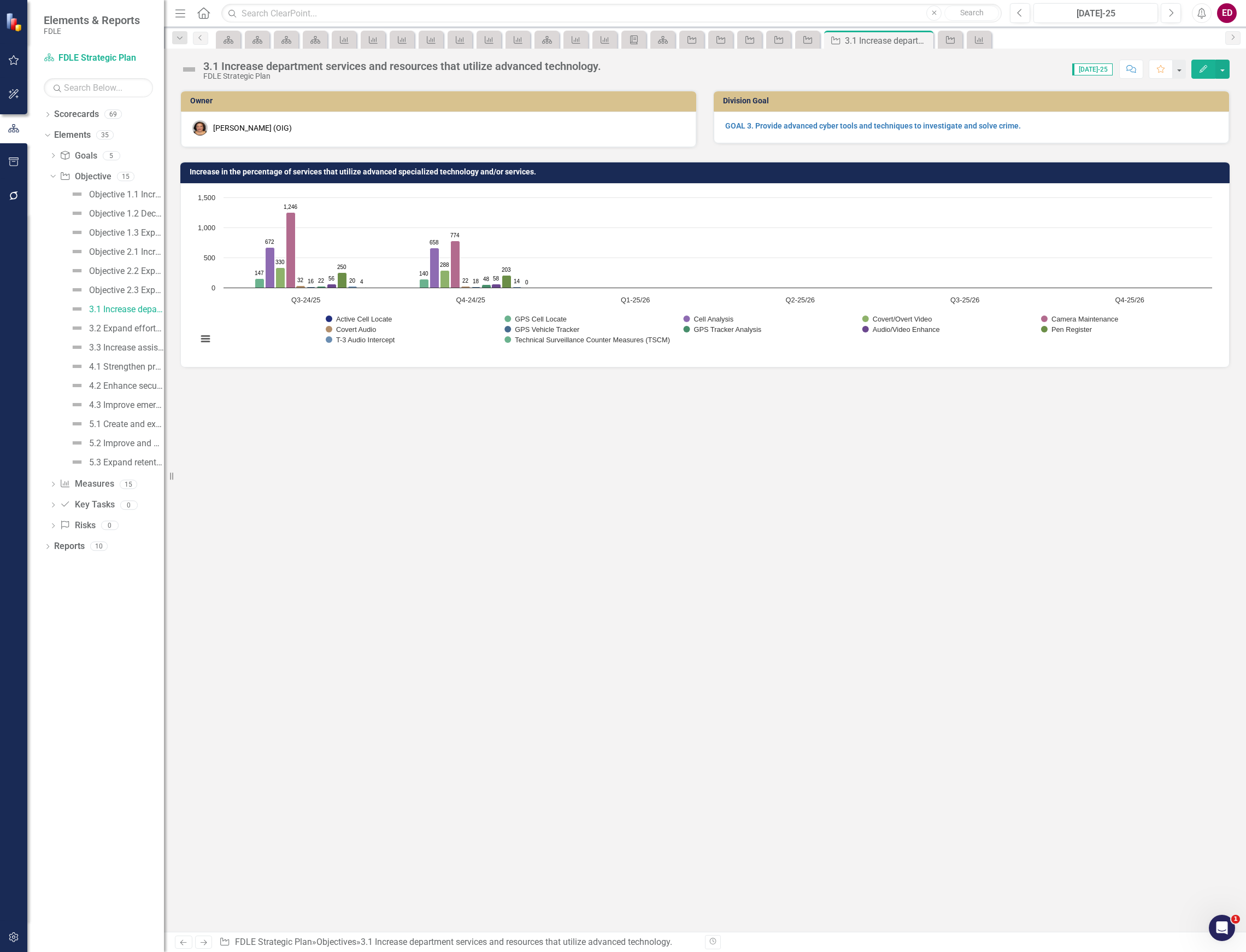
click at [298, 71] on div "3.1 Increase department services and resources that utilize advanced technology." at bounding box center [402, 66] width 398 height 12
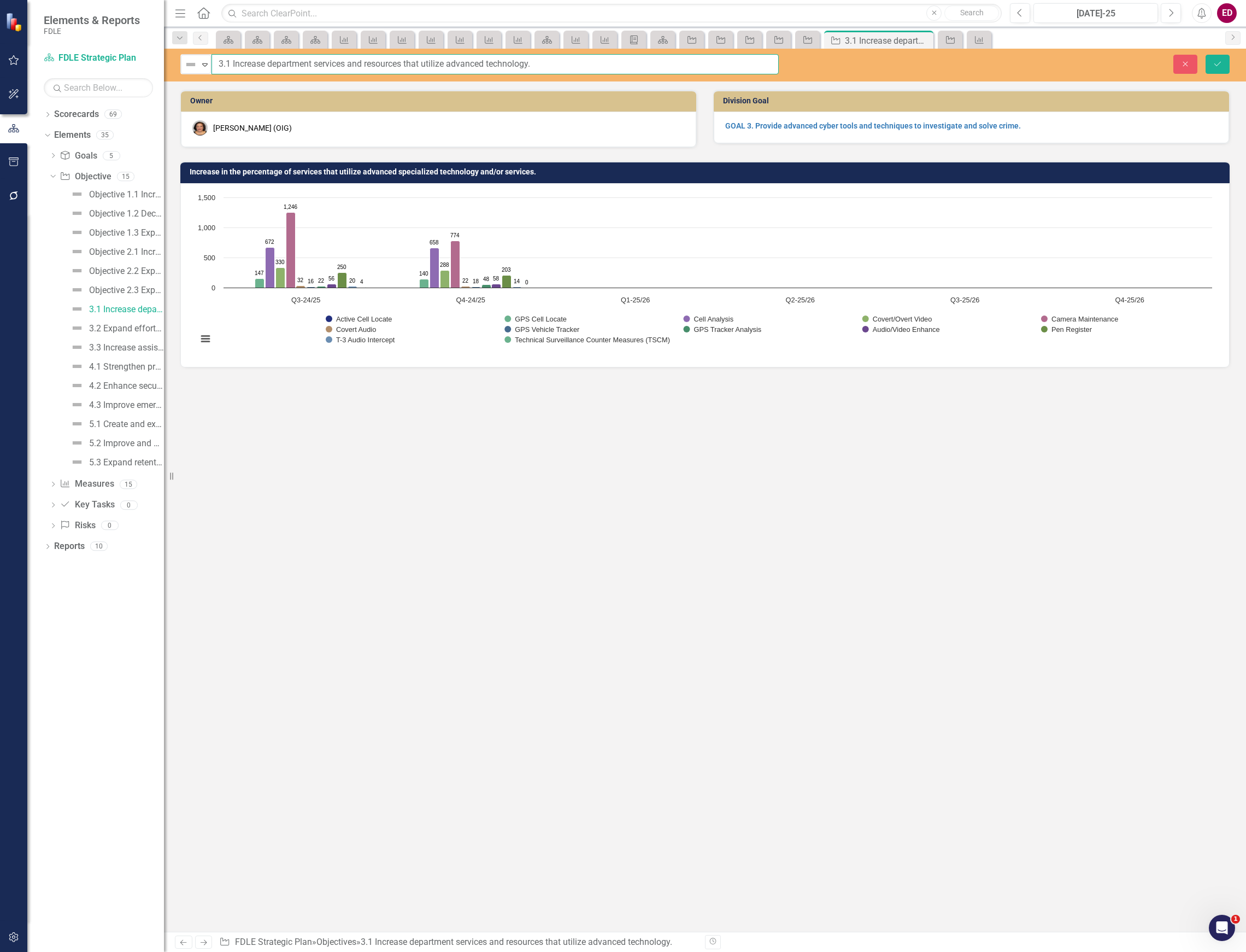
click at [224, 68] on input "3.1 Increase department services and resources that utilize advanced technology." at bounding box center [495, 64] width 567 height 20
paste input "Objective"
type input "Objective 3.1 Increase department services and resources that utilize advanced …"
click at [1206, 54] on button "Save" at bounding box center [1218, 64] width 24 height 19
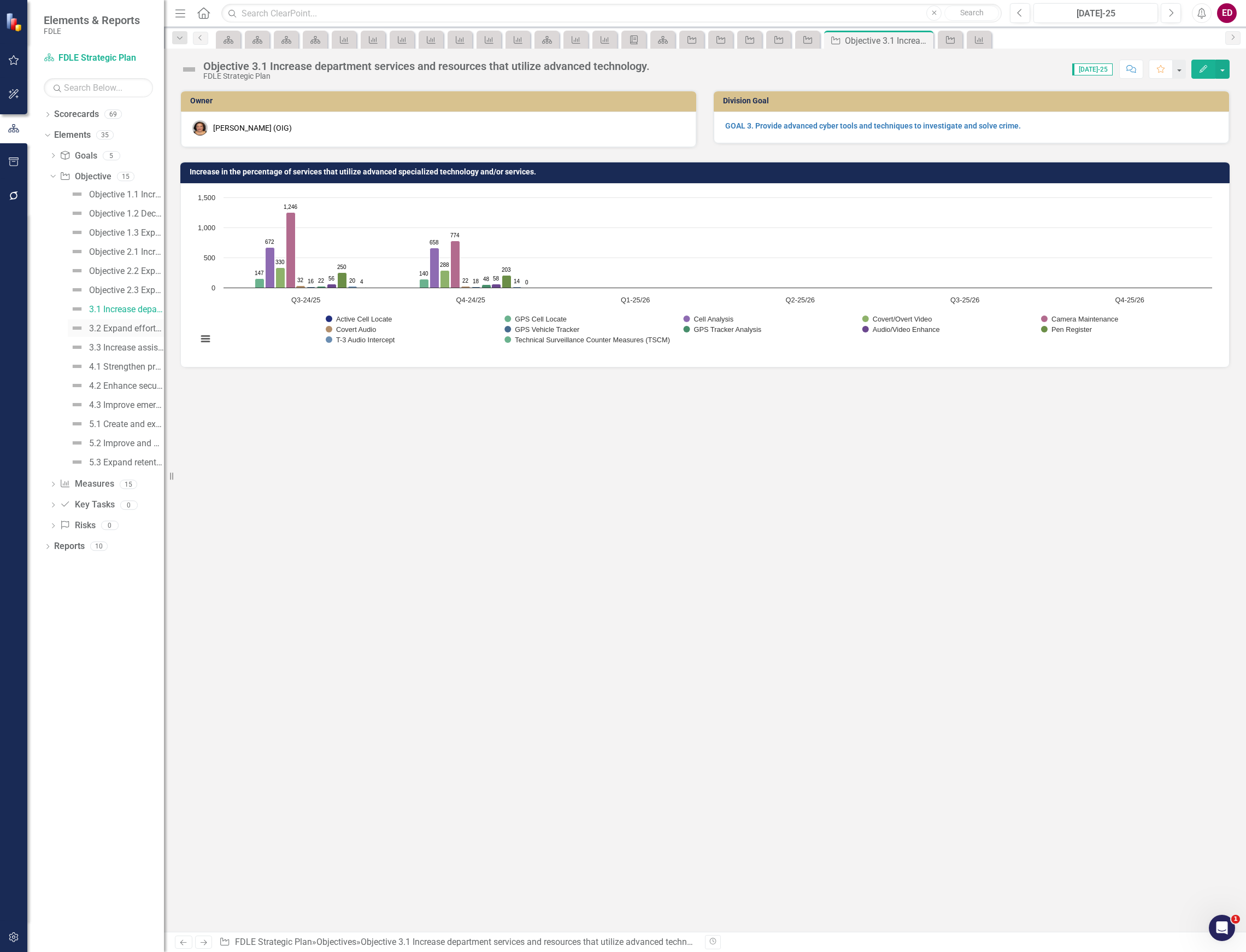
click at [110, 326] on div "3.2 Expand efforts to monitor, manage and apprehend sexual offender, sexual pre…" at bounding box center [126, 328] width 75 height 10
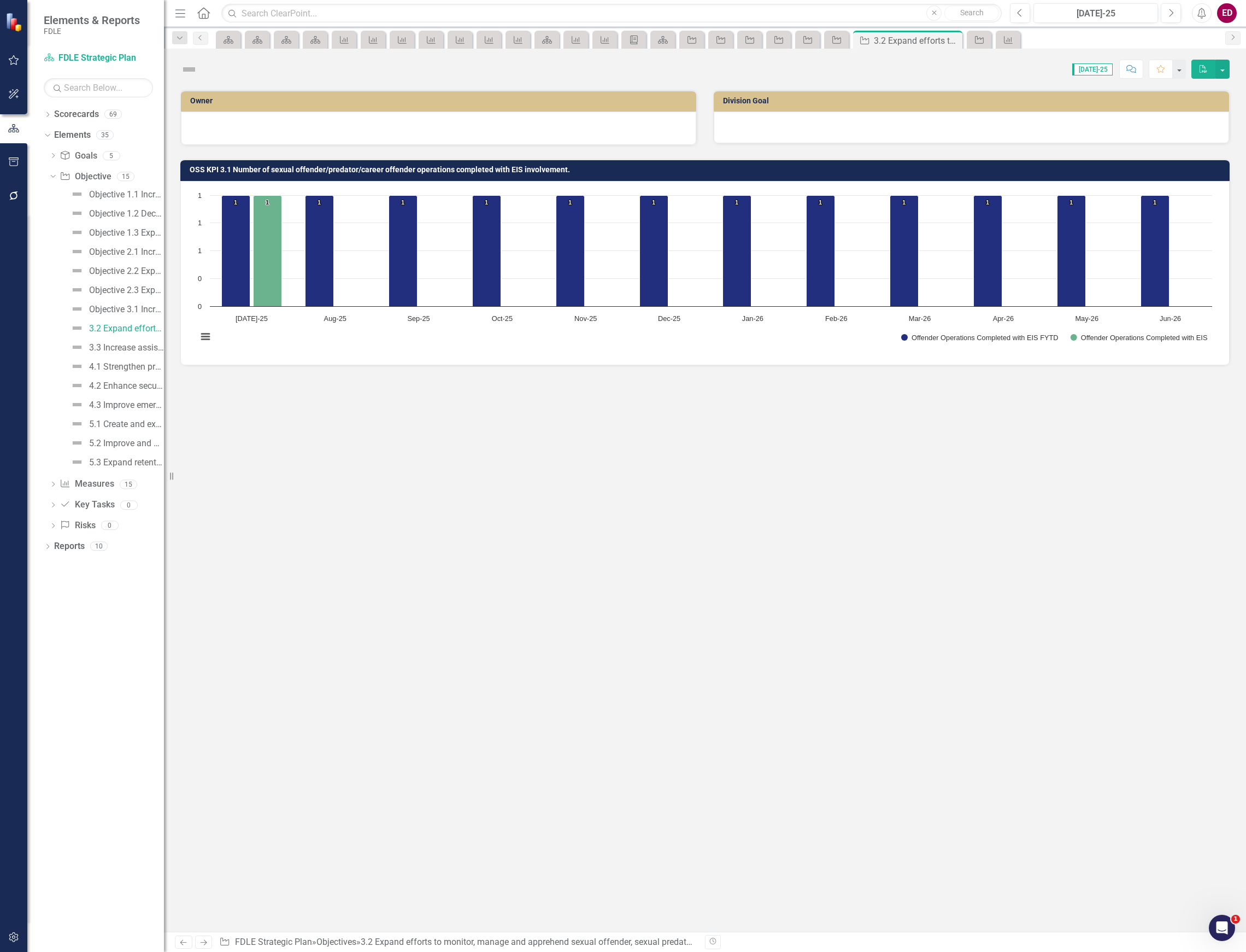
click at [270, 73] on div "Score: N/A Jul-25 Completed Comment Favorite PDF" at bounding box center [716, 68] width 1027 height 18
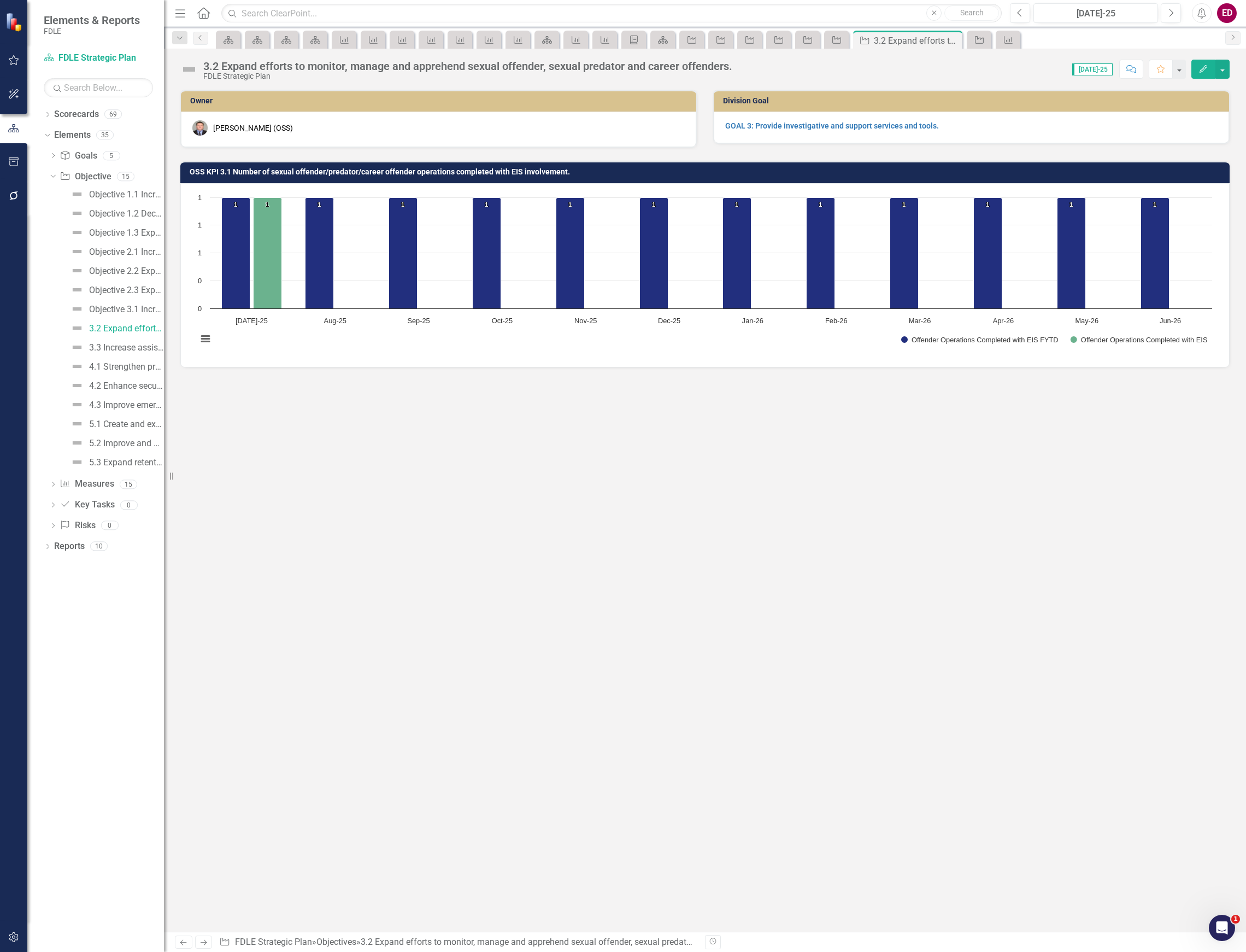
drag, startPoint x: 270, startPoint y: 73, endPoint x: 244, endPoint y: 61, distance: 28.6
click at [244, 61] on div "3.2 Expand efforts to monitor, manage and apprehend sexual offender, sexual pre…" at bounding box center [467, 66] width 529 height 12
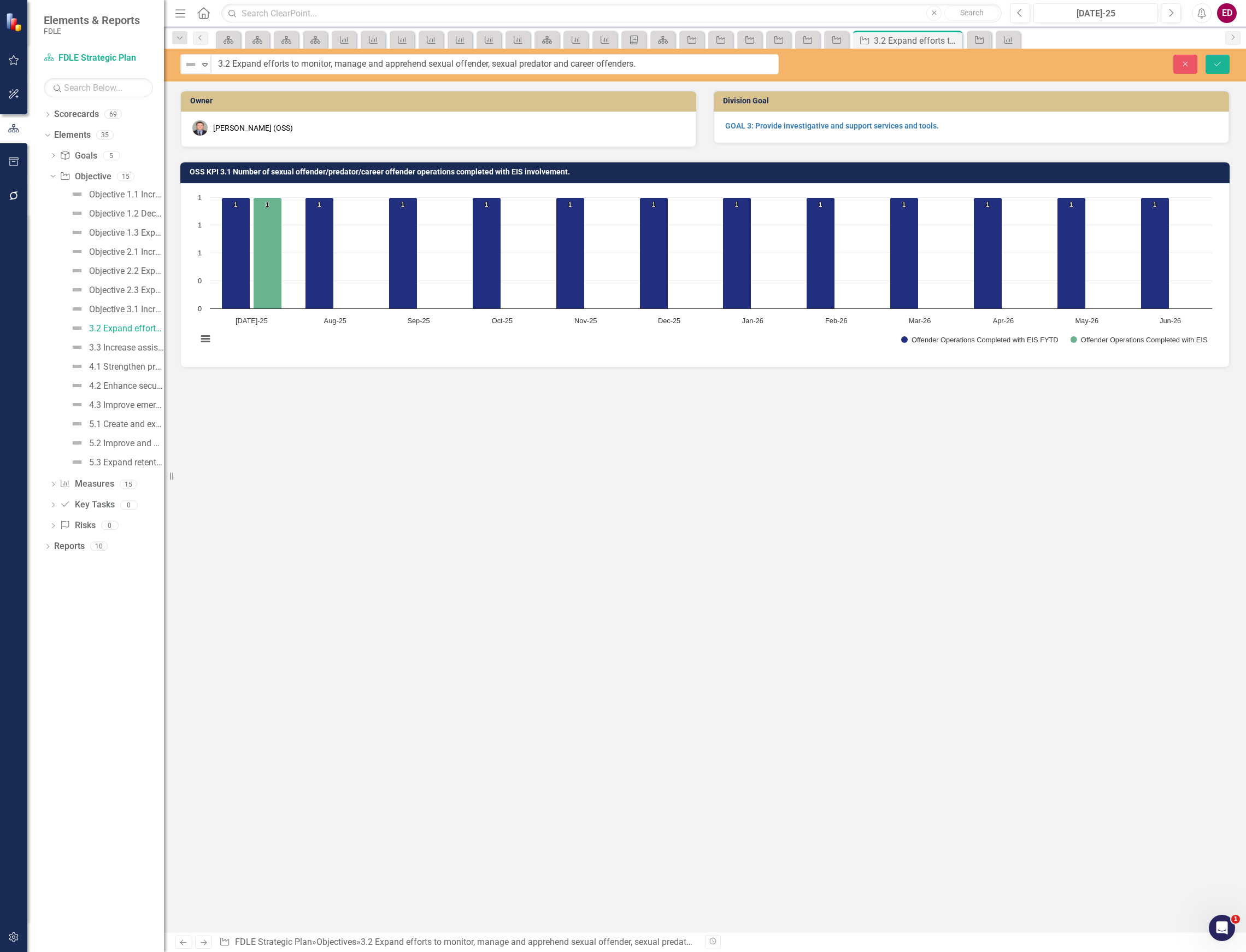
click at [211, 54] on div "Not Defined Expand" at bounding box center [196, 64] width 31 height 20
click at [213, 63] on input "3.2 Expand efforts to monitor, manage and apprehend sexual offender, sexual pre…" at bounding box center [495, 64] width 567 height 20
paste input "Objective"
type input "Objective 3.2 Expand efforts to monitor, manage and apprehend sexual offender, …"
click at [1219, 66] on icon "Save" at bounding box center [1218, 64] width 10 height 8
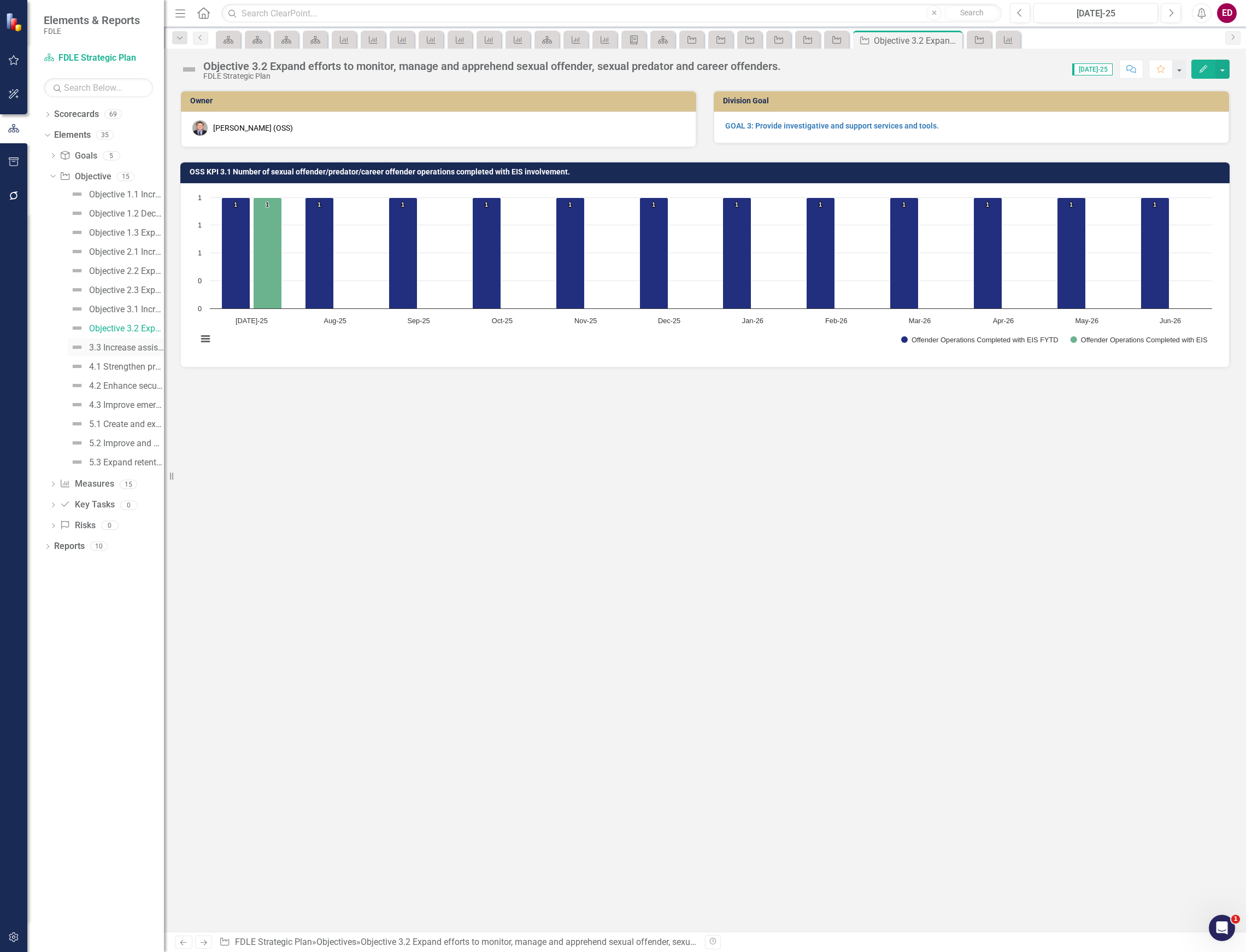
click at [138, 351] on div "3.3 Increase assistance to stakeholders regarding cyber security issues and con…" at bounding box center [126, 348] width 75 height 10
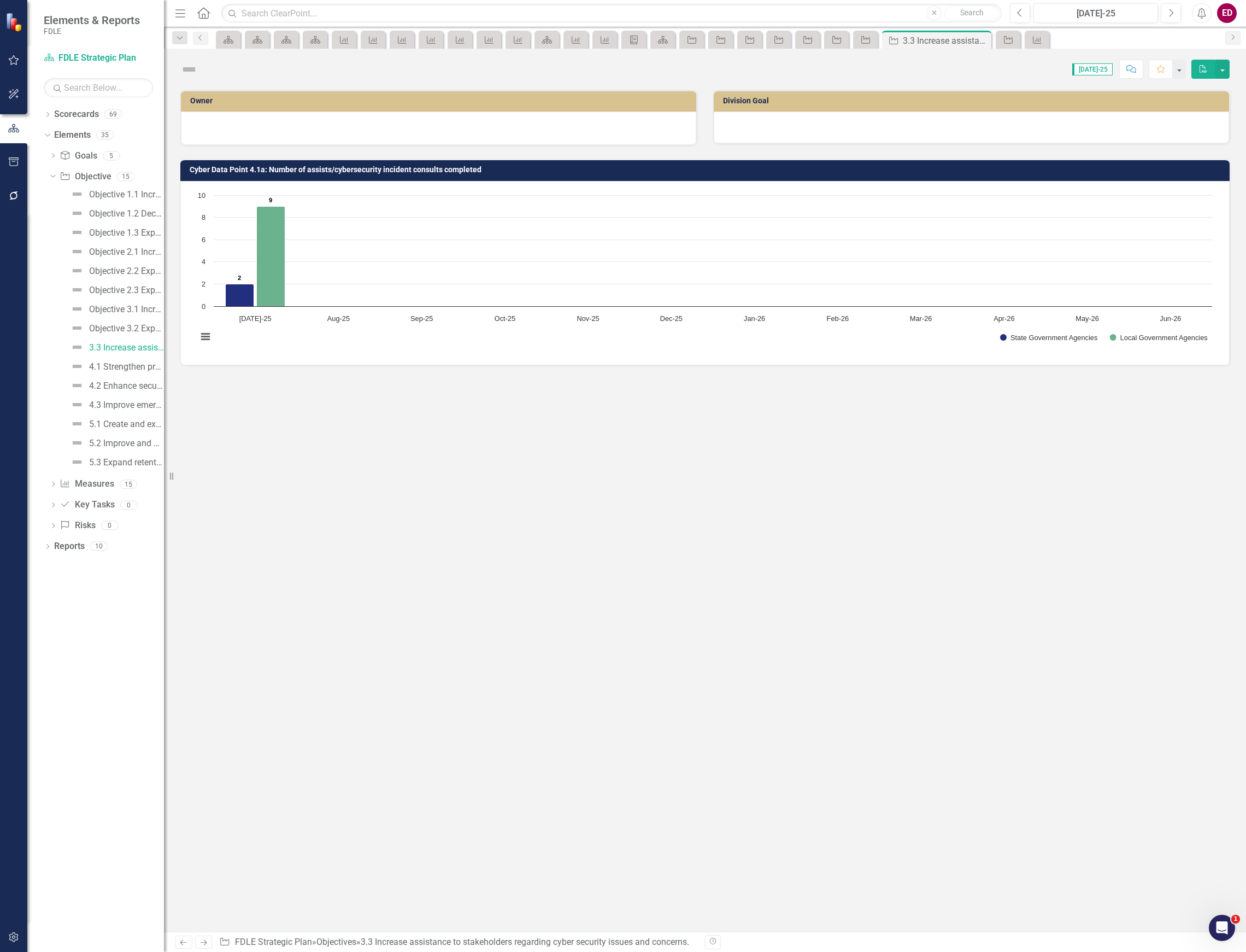
click at [255, 67] on div "Score: N/A Jul-25 Completed Comment Favorite PDF" at bounding box center [716, 68] width 1027 height 18
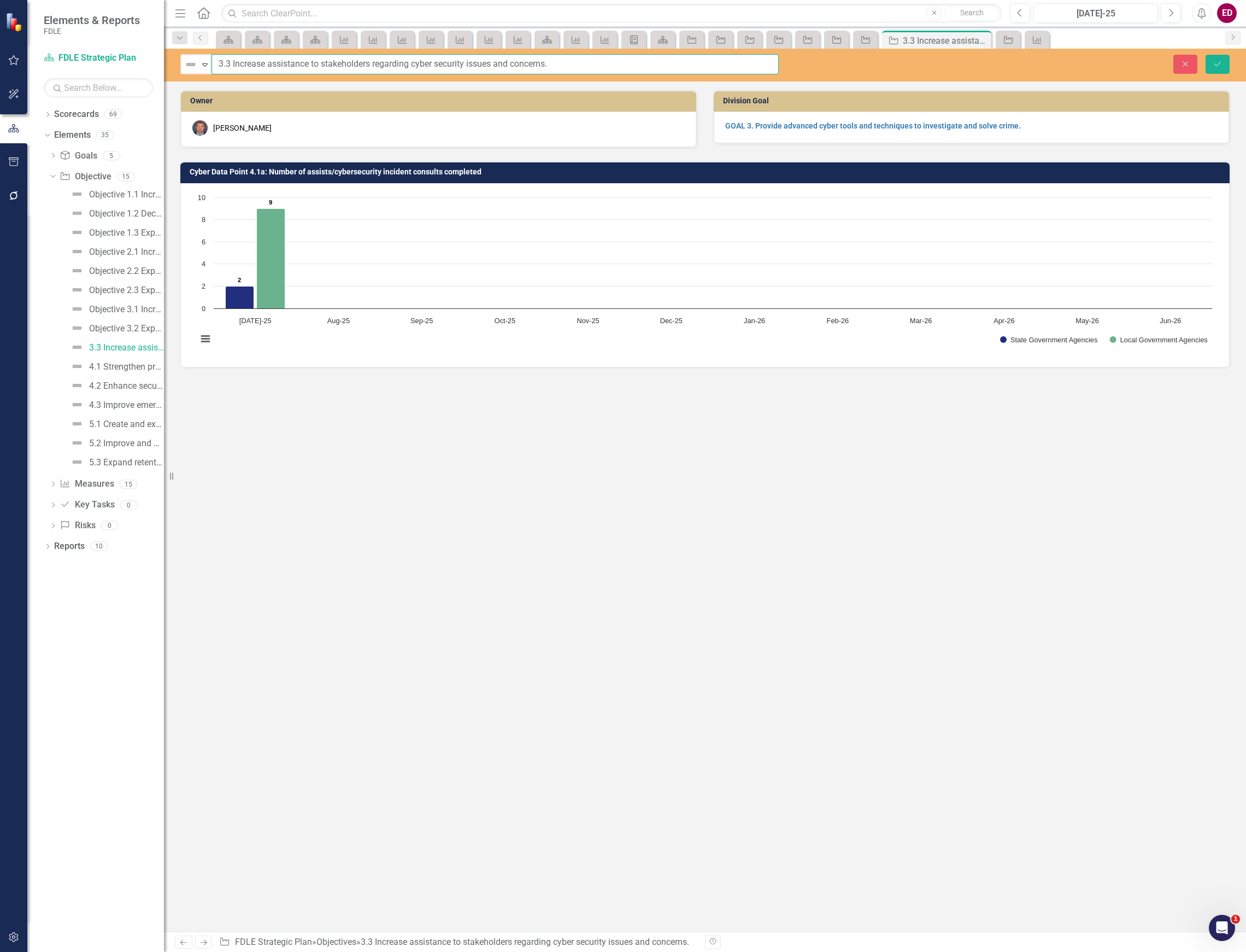
click at [219, 62] on input "3.3 Increase assistance to stakeholders regarding cyber security issues and con…" at bounding box center [495, 64] width 567 height 20
paste input "Objective"
type input "Objective 3.3 Increase assistance to stakeholders regarding cyber security issu…"
click at [1206, 54] on button "Save" at bounding box center [1218, 64] width 24 height 19
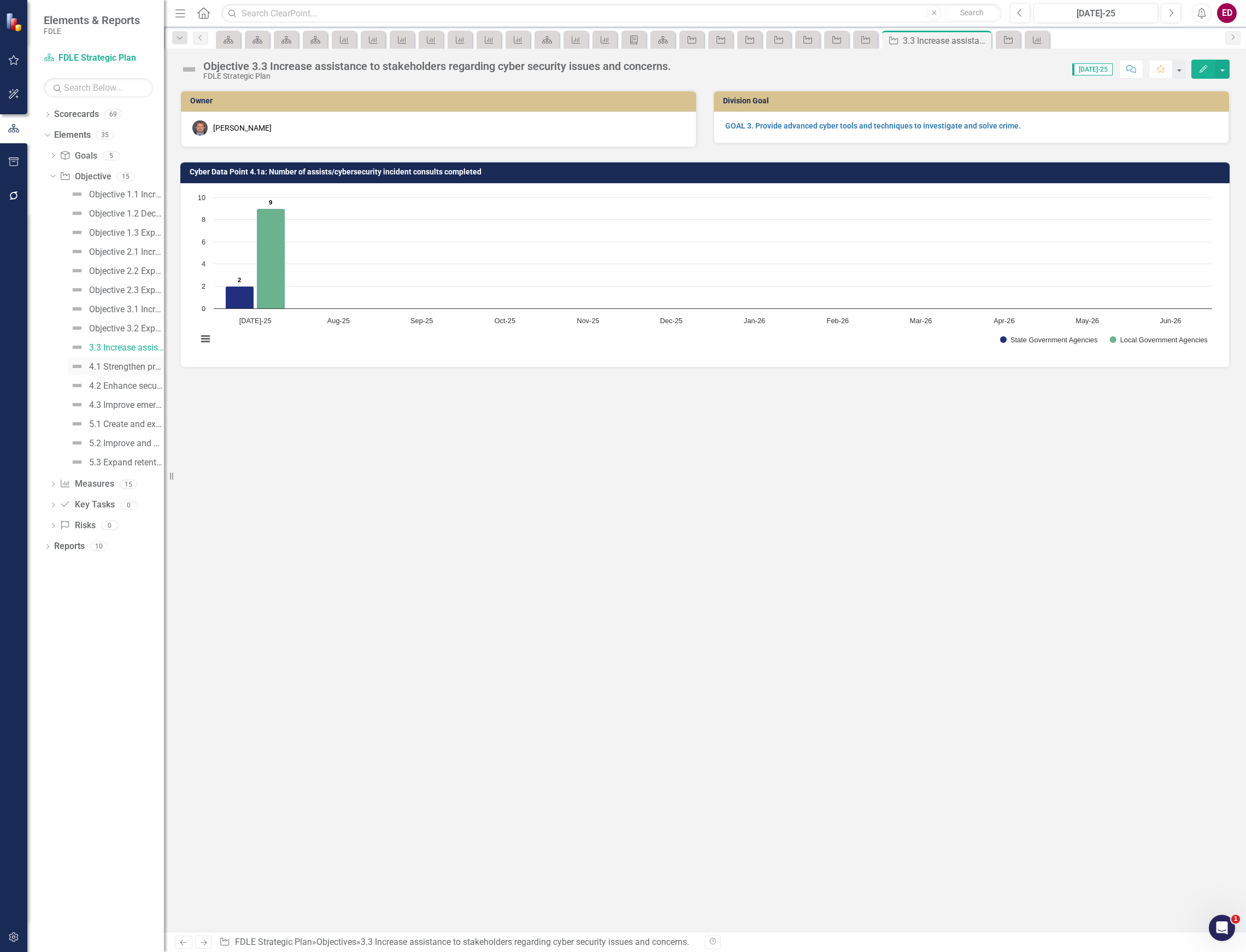
click at [152, 359] on link "4.1 Strengthen protective capabilities and operations." at bounding box center [116, 366] width 96 height 17
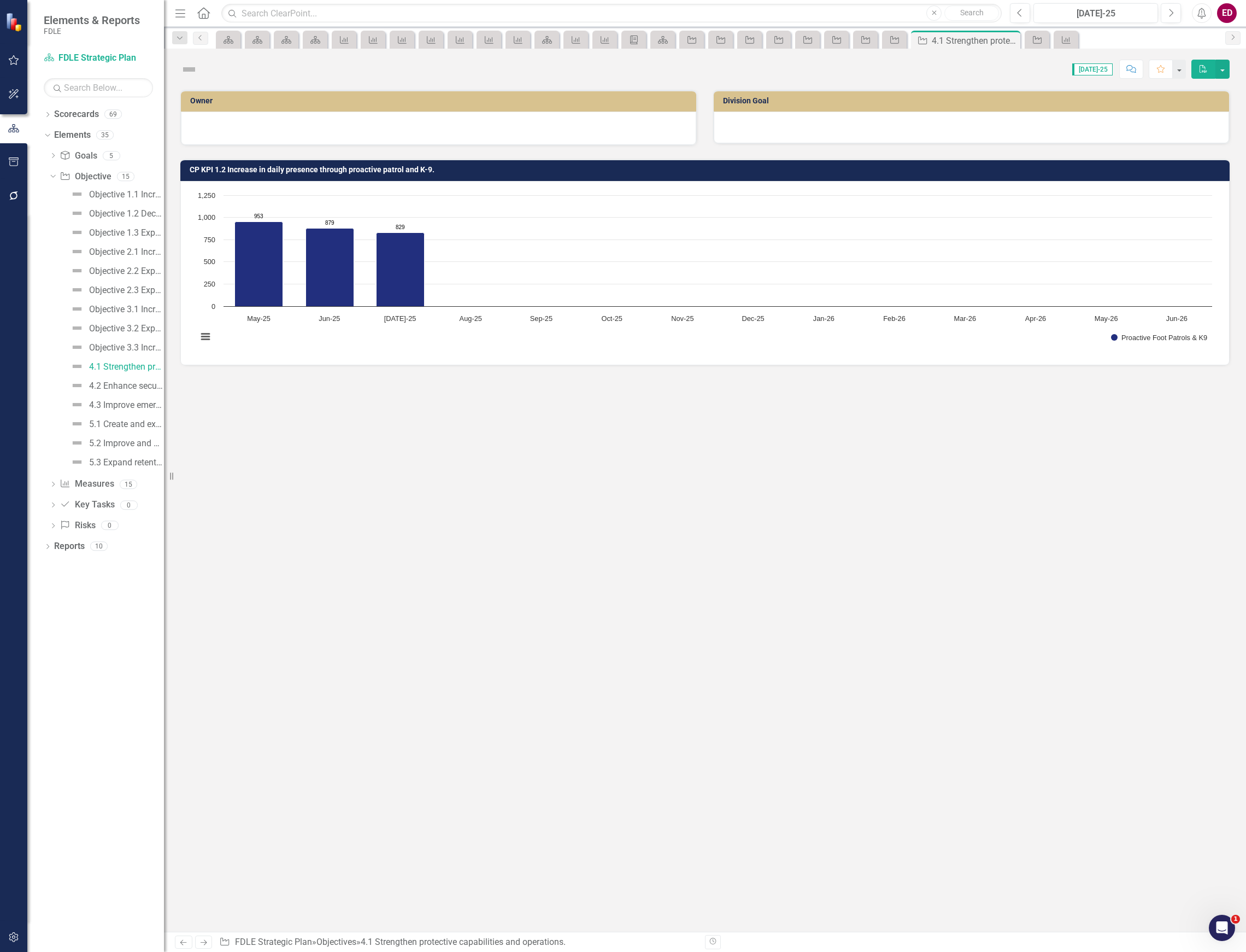
click at [289, 68] on div "Score: N/A Jul-25 Completed Comment Favorite PDF" at bounding box center [705, 65] width 1083 height 33
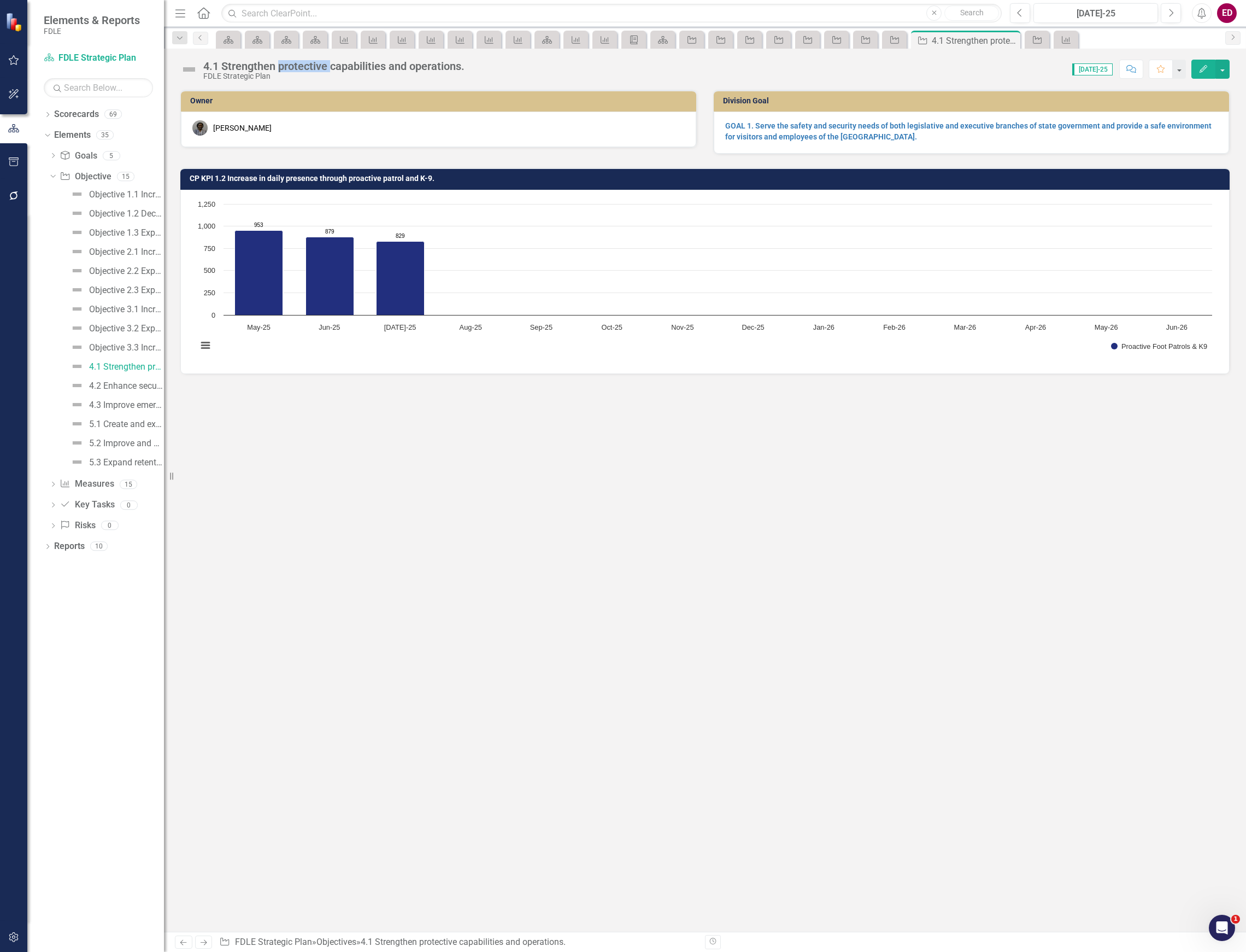
click at [289, 68] on div "4.1 Strengthen protective capabilities and operations." at bounding box center [333, 66] width 261 height 12
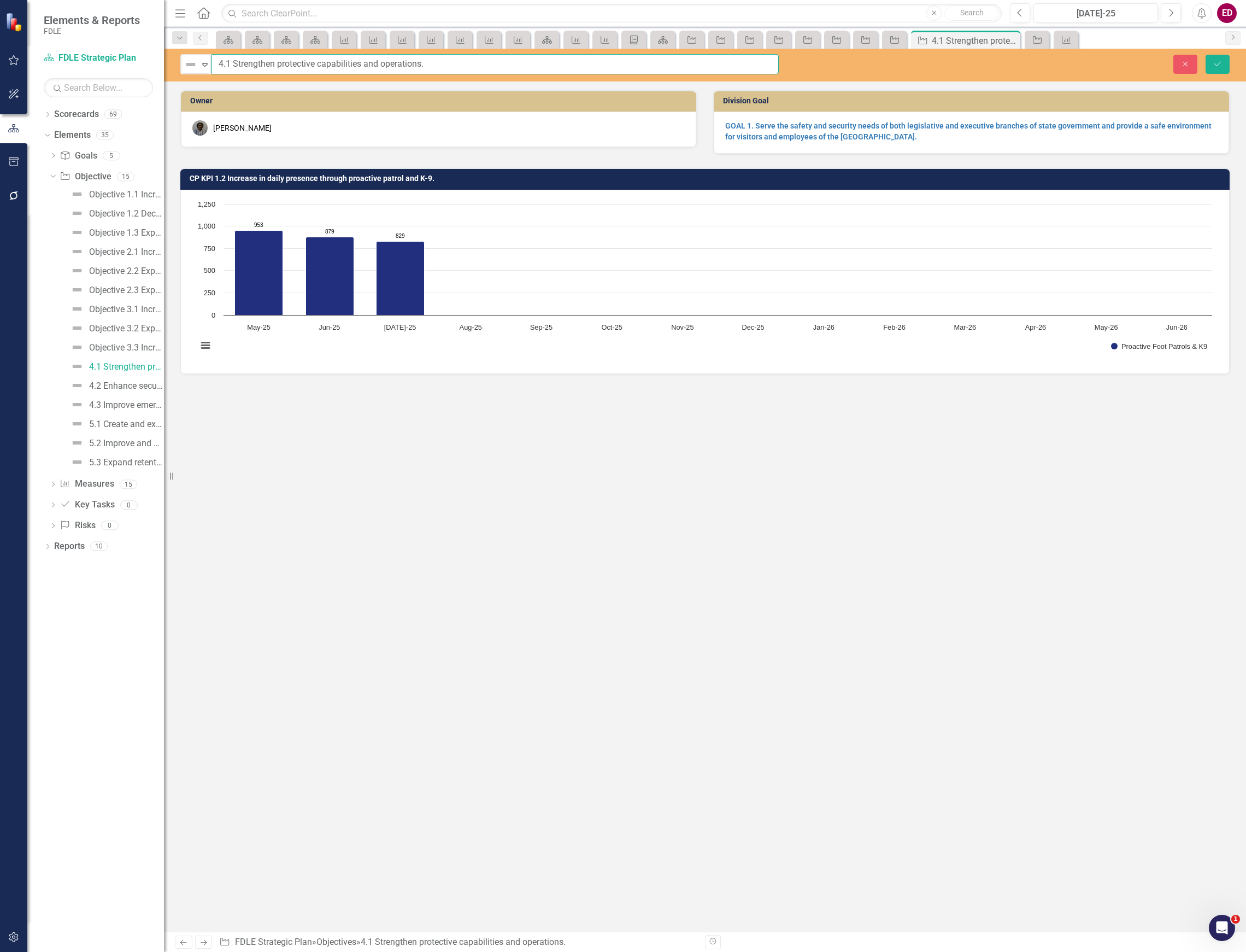
drag, startPoint x: 219, startPoint y: 64, endPoint x: 262, endPoint y: 58, distance: 43.4
click at [218, 64] on input "4.1 Strengthen protective capabilities and operations." at bounding box center [495, 64] width 567 height 20
paste input "Objective"
type input "Objective 4.1 Strengthen protective capabilities and operations."
click at [1206, 54] on button "Save" at bounding box center [1218, 64] width 24 height 19
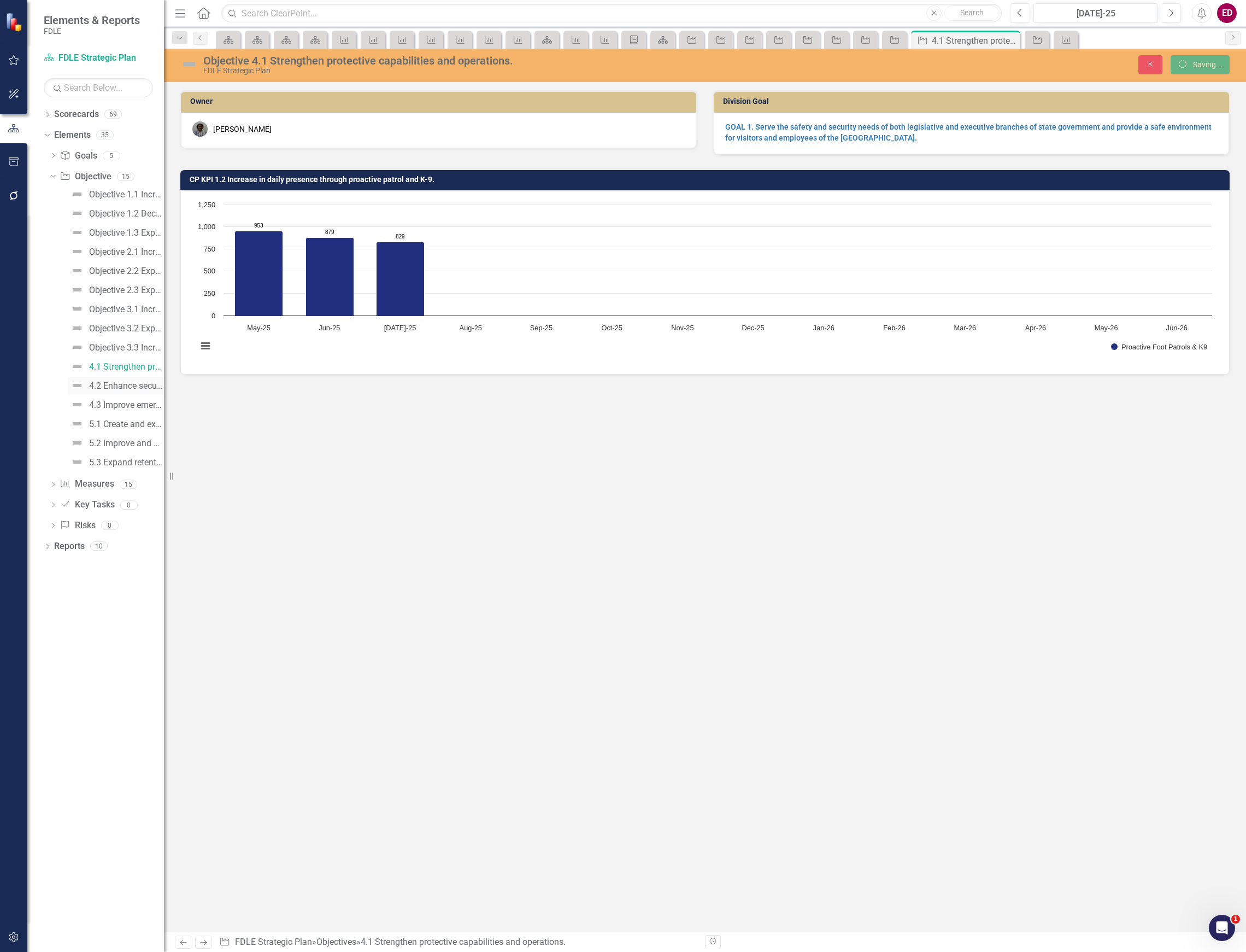
click at [150, 390] on div "4.2 Enhance security of the Capitol Complex and other statutorily protected jur…" at bounding box center [126, 386] width 75 height 10
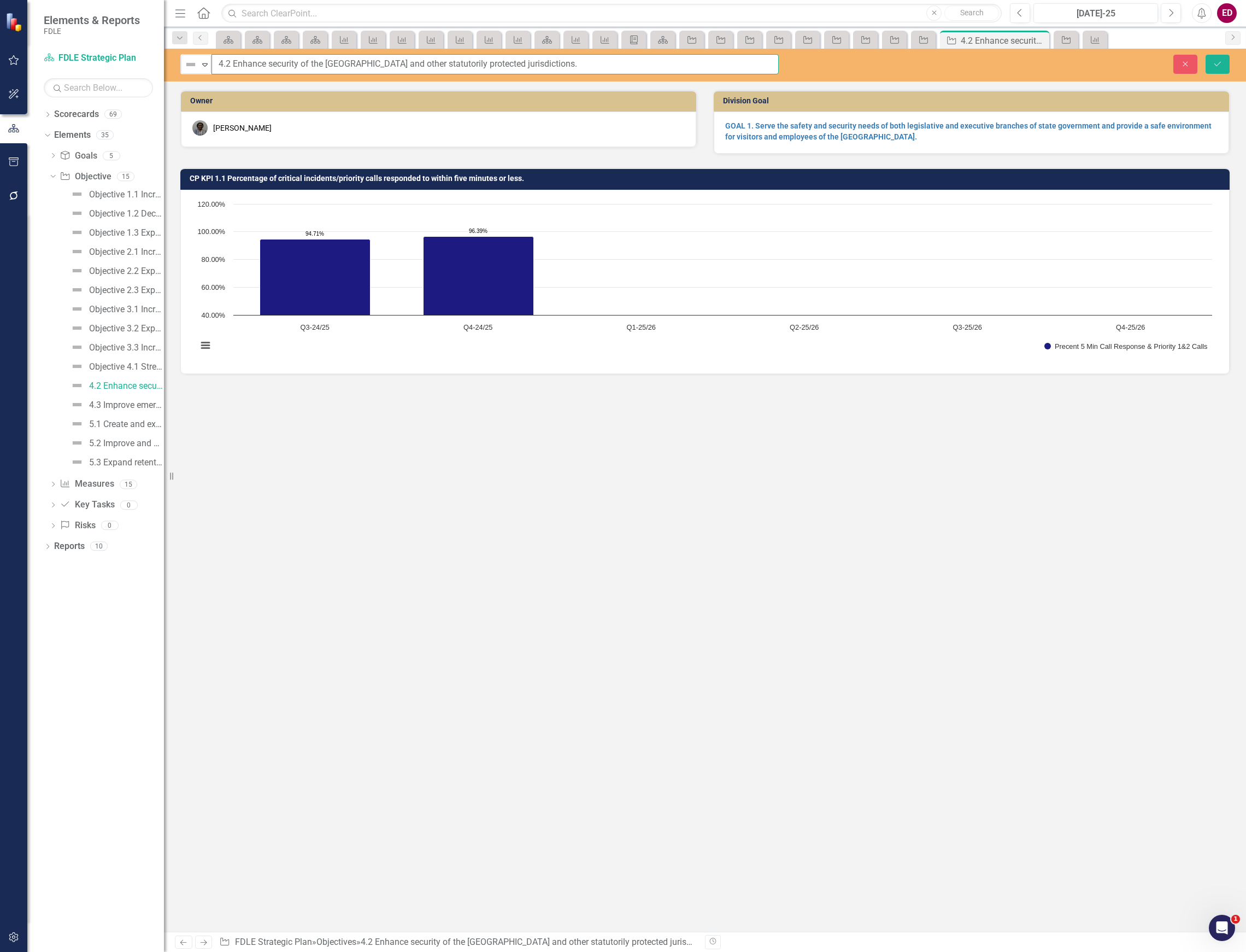
drag, startPoint x: 212, startPoint y: 60, endPoint x: 222, endPoint y: 63, distance: 10.4
click at [213, 60] on input "4.2 Enhance security of the Capitol Complex and other statutorily protected jur…" at bounding box center [495, 64] width 567 height 20
paste input "Objective"
type input "Objective 4.2 Enhance security of the [GEOGRAPHIC_DATA] and other statutorily p…"
drag, startPoint x: 1229, startPoint y: 73, endPoint x: 1222, endPoint y: 73, distance: 7.0
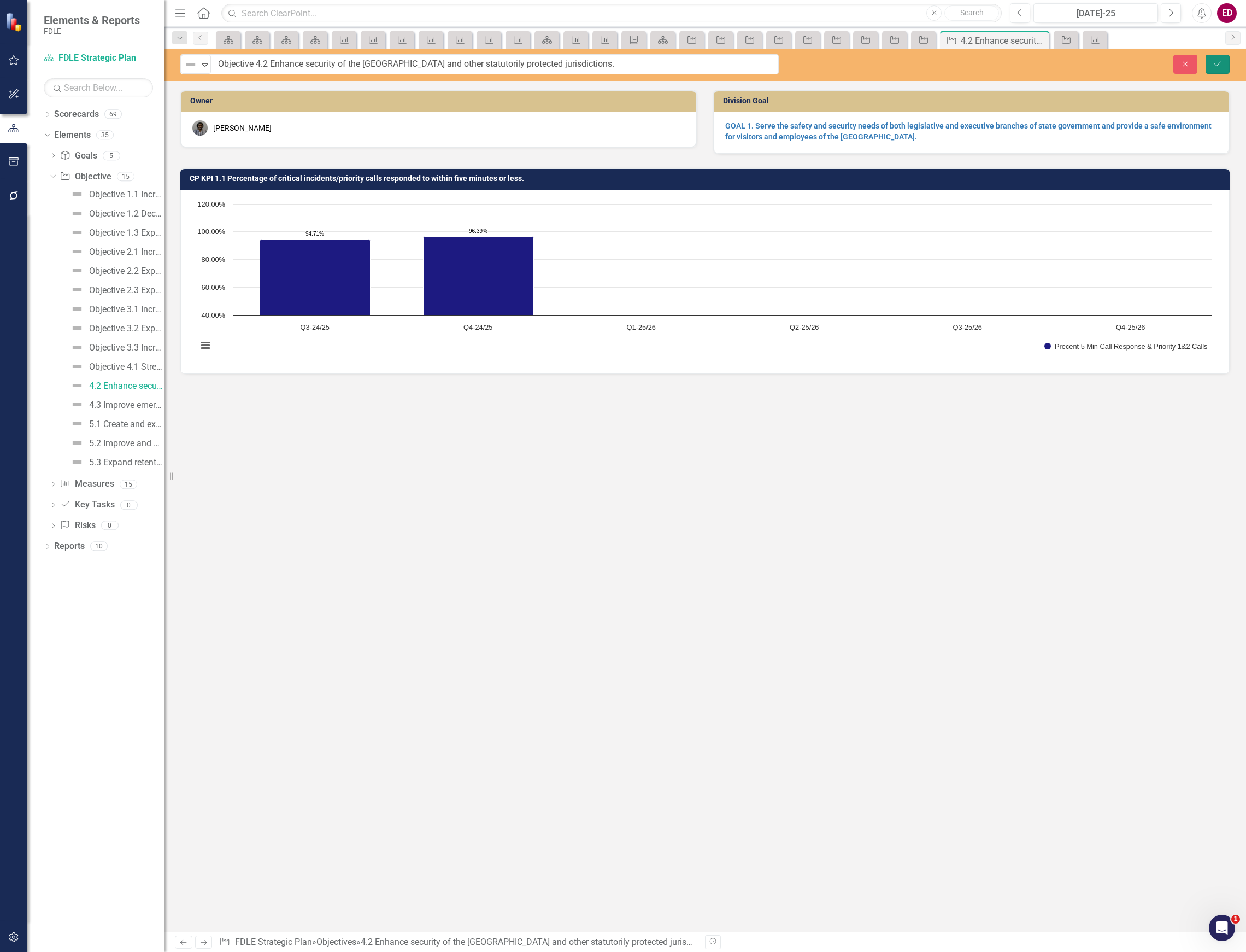
click at [1222, 73] on button "Save" at bounding box center [1218, 64] width 24 height 19
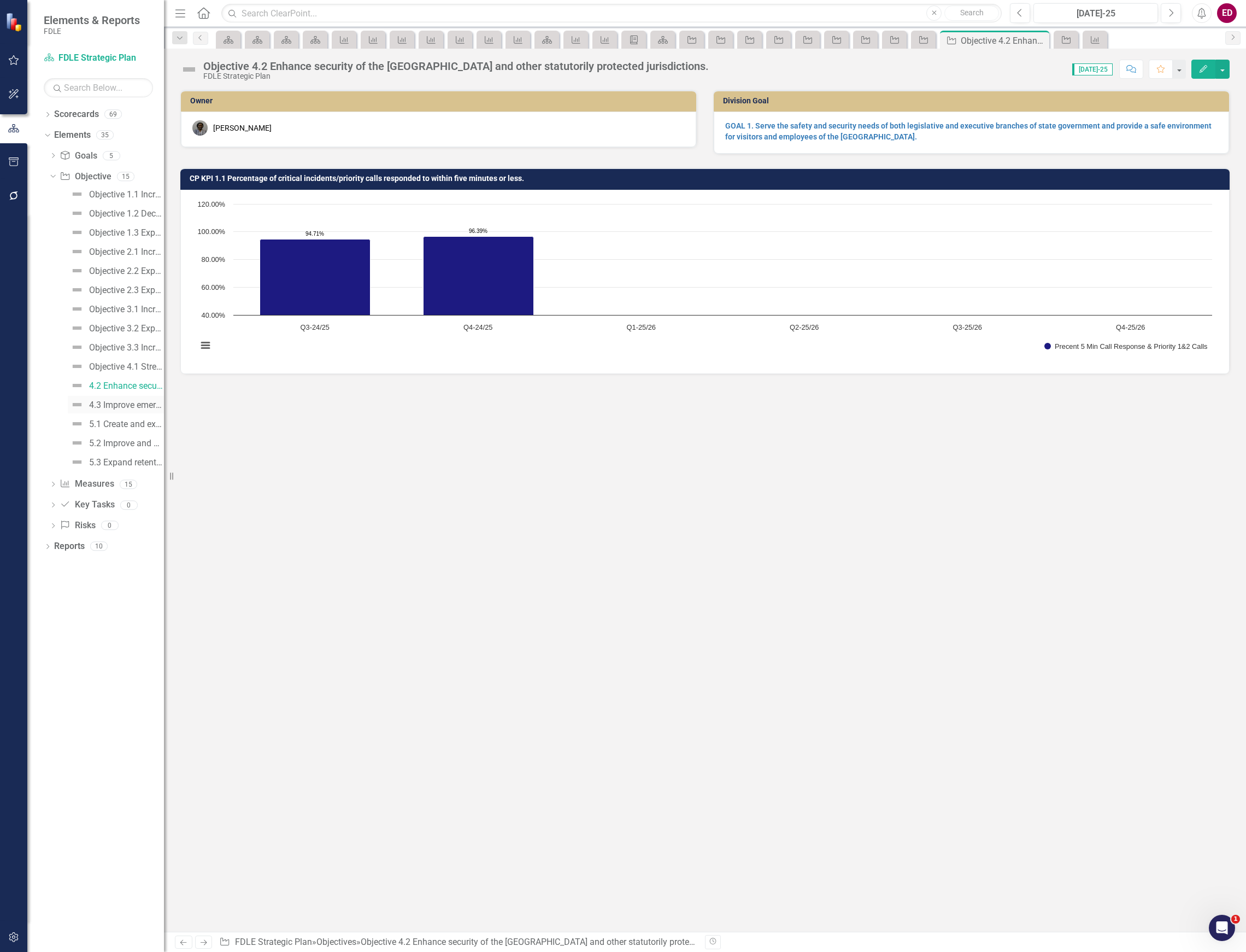
click at [84, 403] on img at bounding box center [78, 405] width 14 height 14
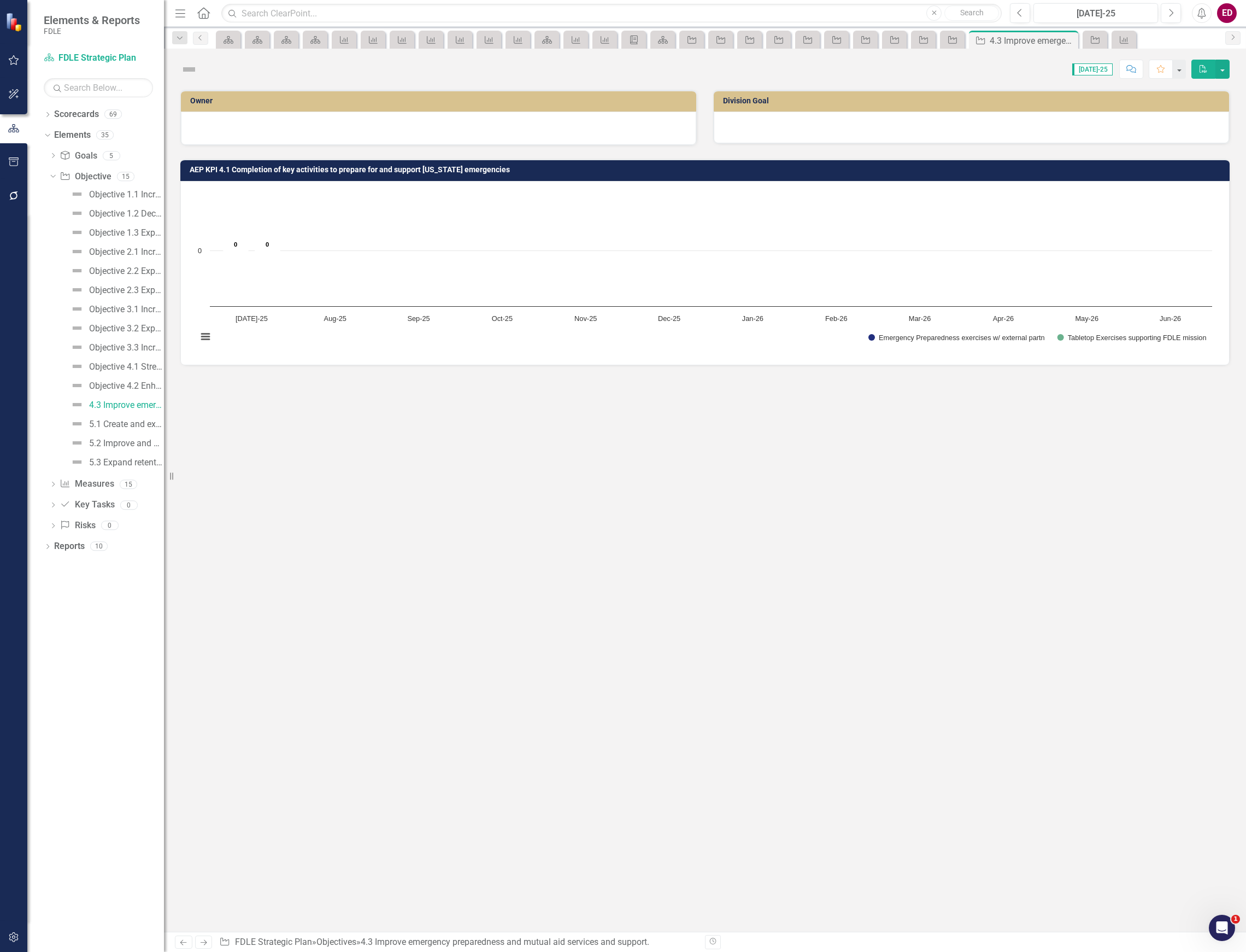
click at [225, 73] on div "Score: N/A Jul-25 Completed Comment Favorite PDF" at bounding box center [716, 68] width 1027 height 18
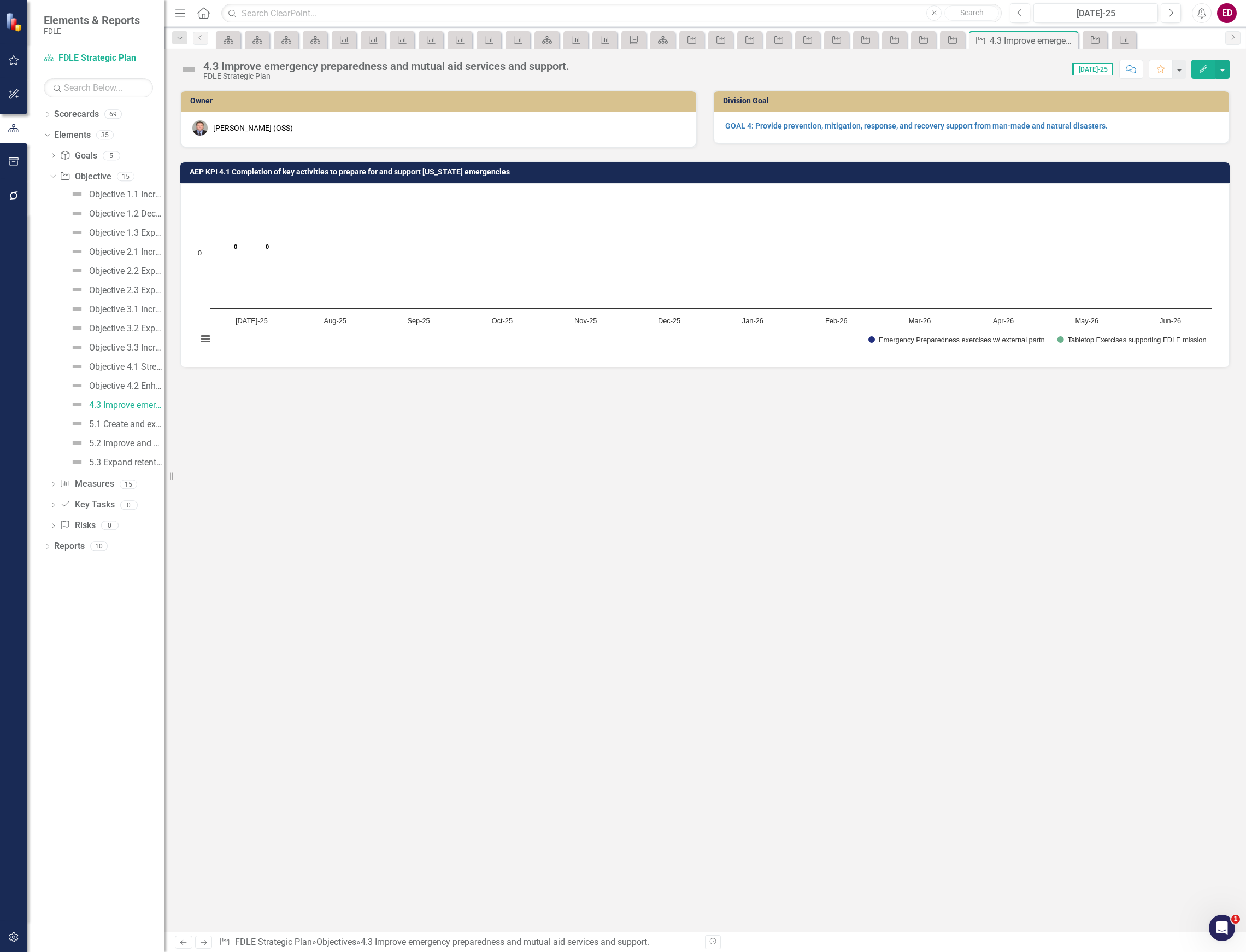
click at [225, 73] on div "FDLE Strategic Plan" at bounding box center [386, 76] width 366 height 8
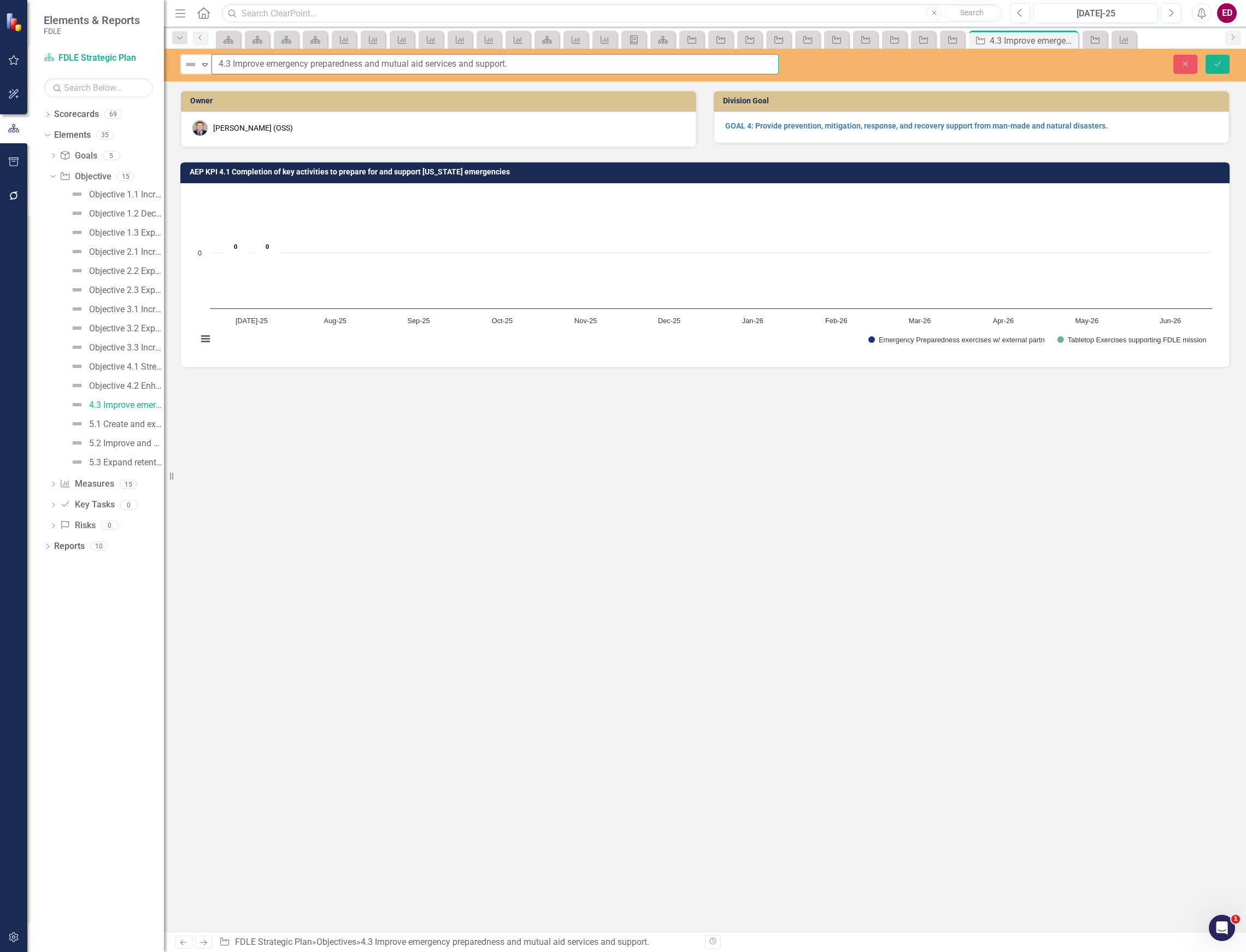
click at [213, 66] on input "4.3 Improve emergency preparedness and mutual aid services and support." at bounding box center [495, 64] width 567 height 20
paste input "Objective"
type input "Objective 4.3 Improve emergency preparedness and mutual aid services and suppor…"
click at [1222, 62] on button "Save" at bounding box center [1218, 64] width 24 height 19
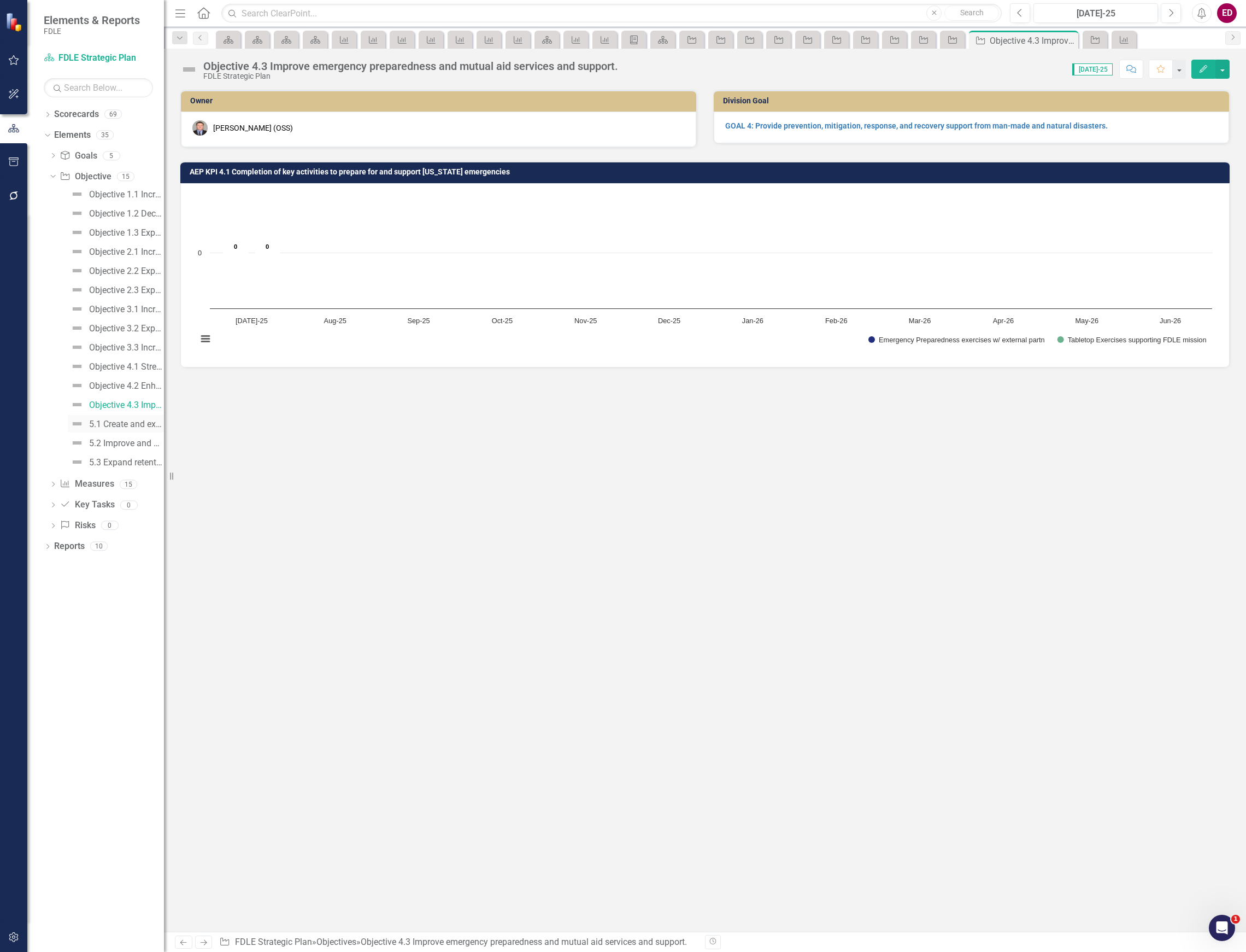
click at [106, 421] on div "5.1 Create and expand access to member development, training and wellness resou…" at bounding box center [126, 425] width 75 height 10
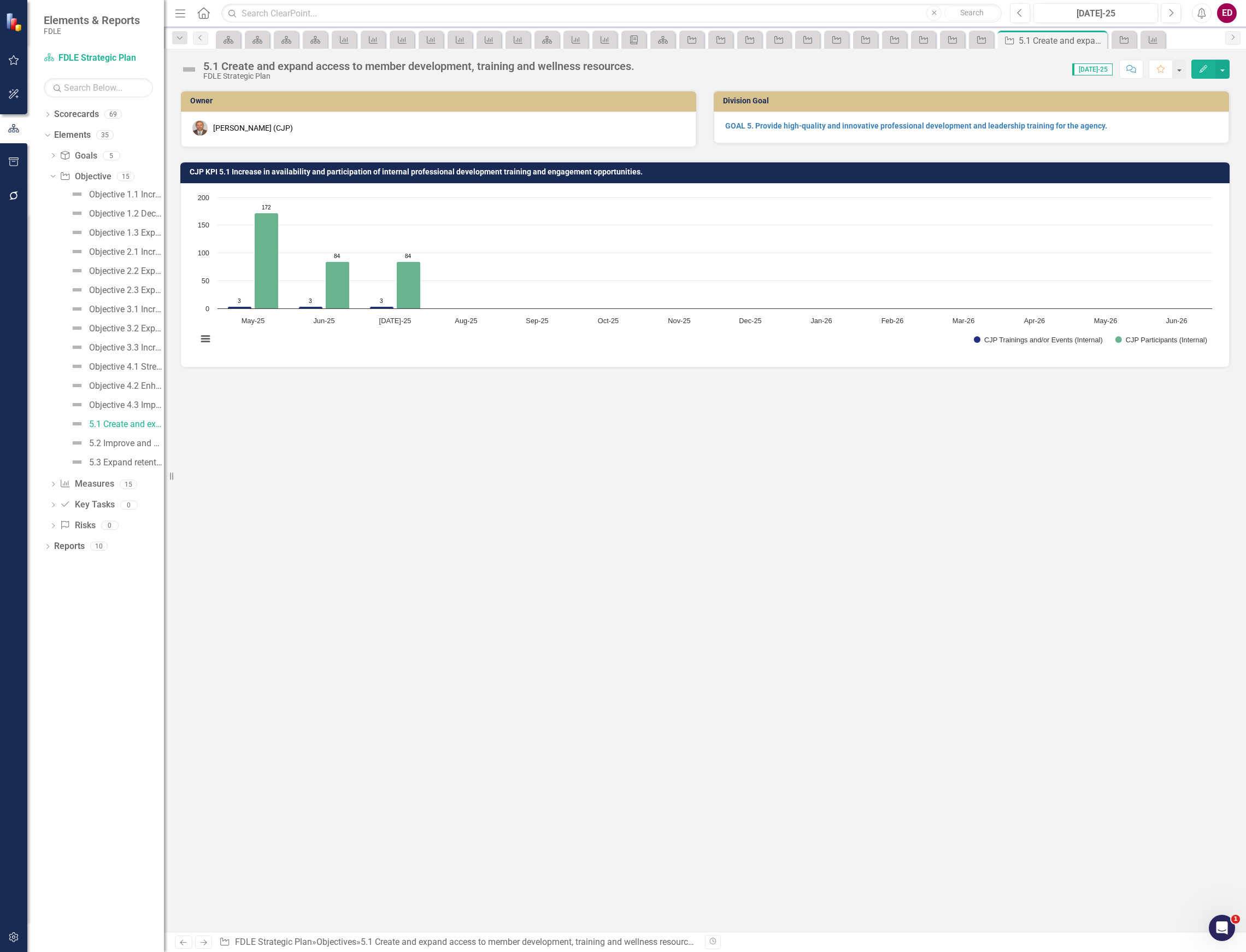
click at [339, 69] on div "5.1 Create and expand access to member development, training and wellness resou…" at bounding box center [419, 66] width 431 height 12
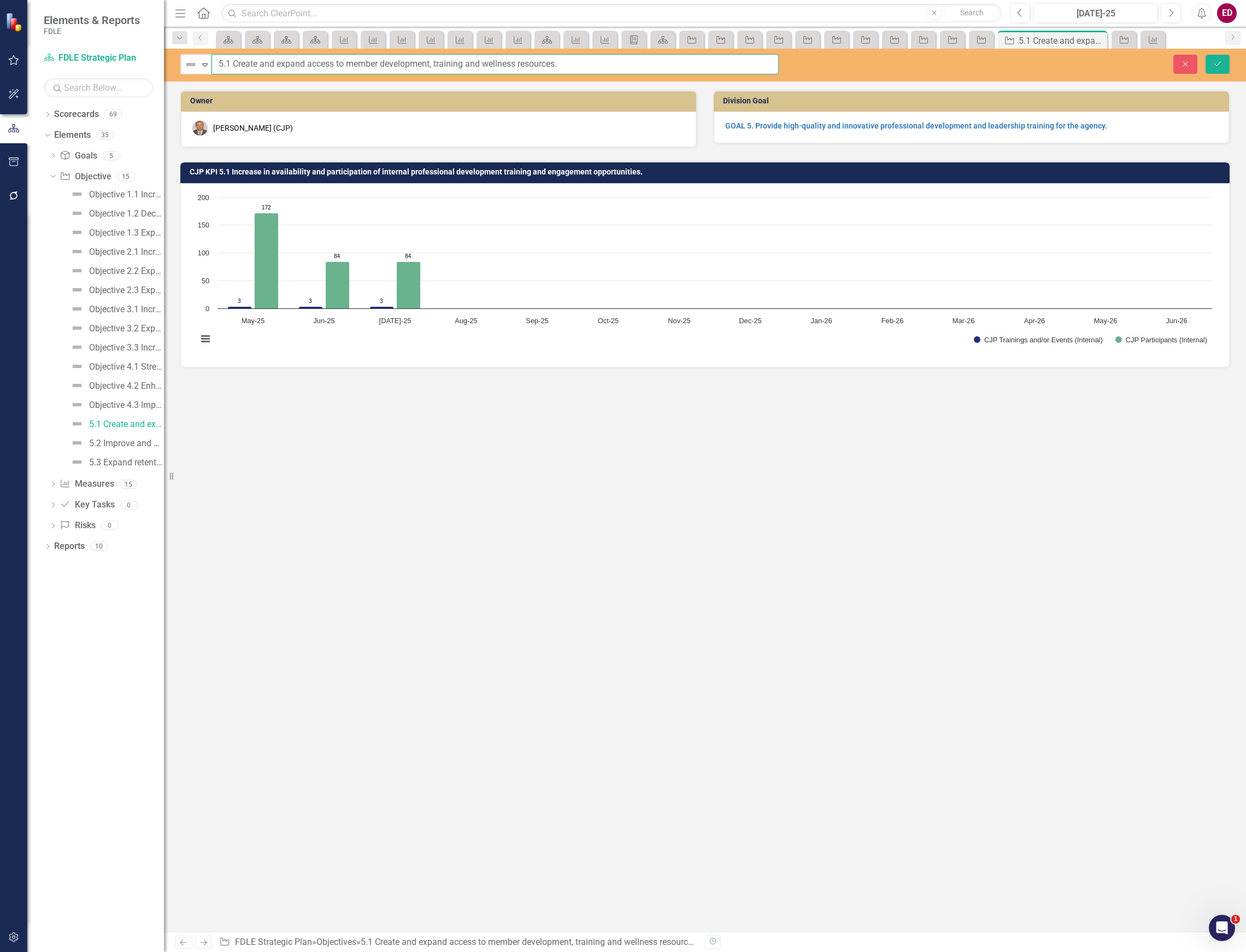
click at [215, 59] on input "5.1 Create and expand access to member development, training and wellness resou…" at bounding box center [495, 64] width 567 height 20
paste input "Objective"
type input "Objective 5.1 Create and expand access to member development, training and well…"
click at [1212, 60] on button "Save" at bounding box center [1218, 64] width 24 height 19
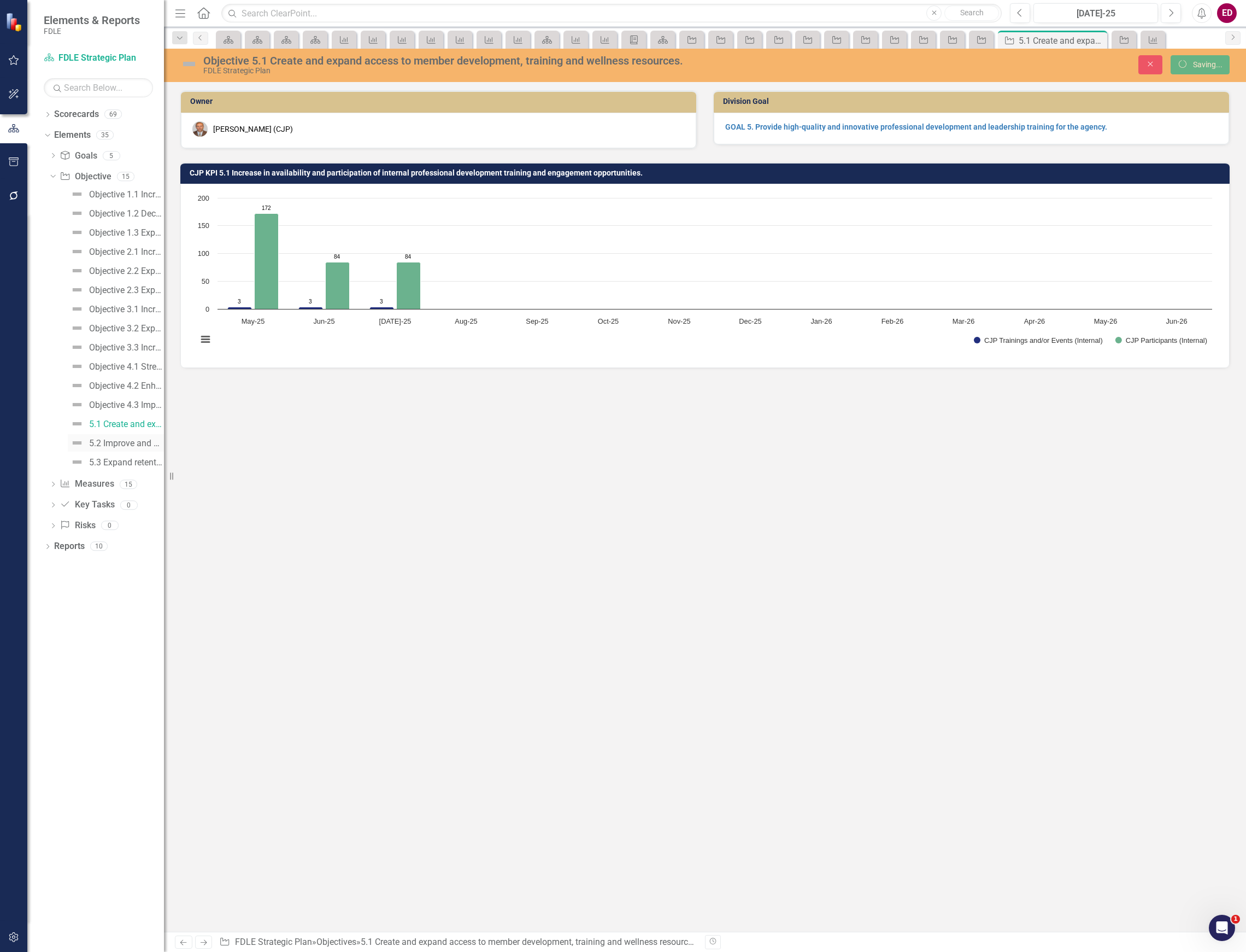
click at [92, 440] on div "5.2 Improve and develop recruitment efforts and department employment processes." at bounding box center [126, 443] width 75 height 10
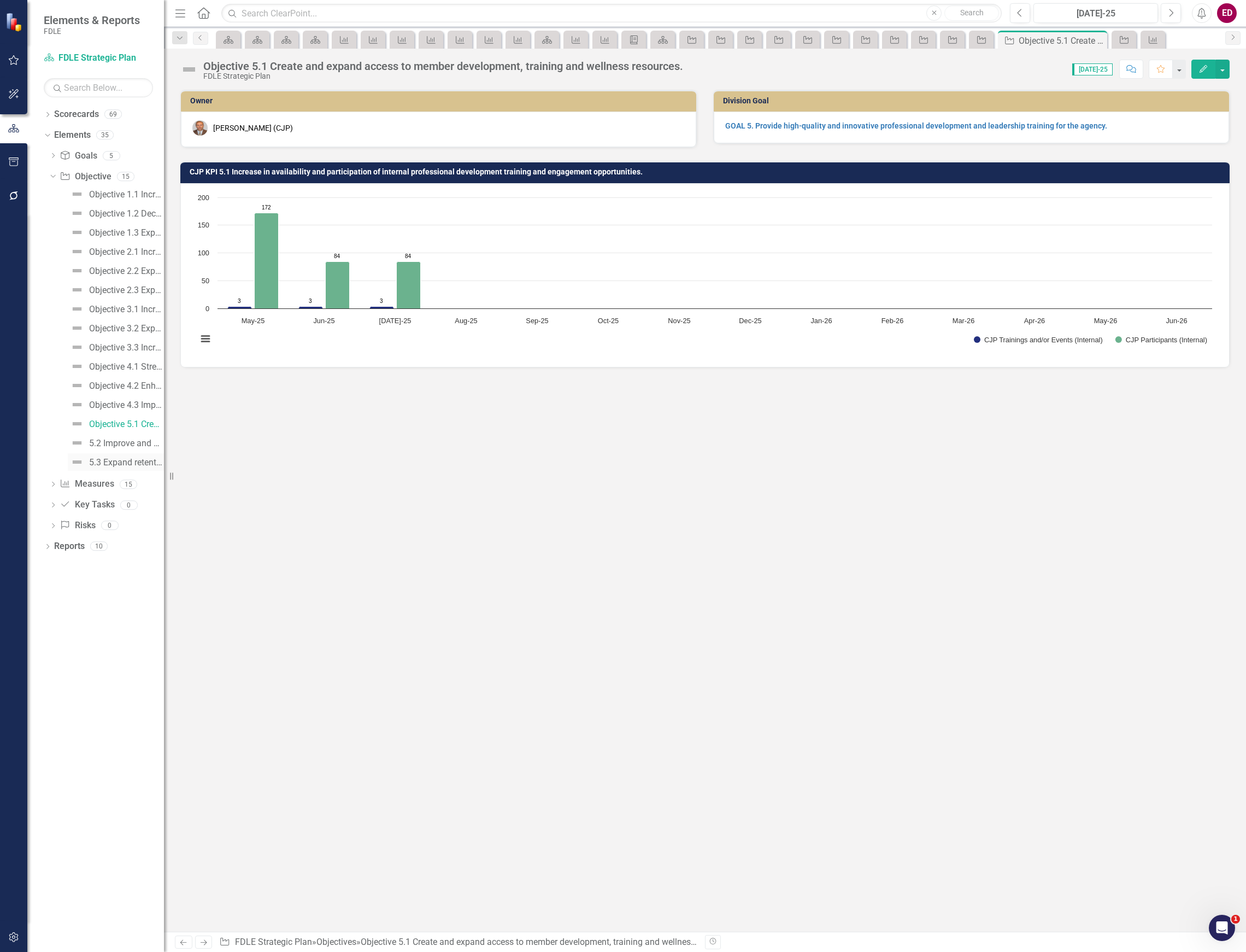
click at [133, 458] on div "5.3 Expand retention initiatives." at bounding box center [126, 462] width 75 height 10
click at [143, 432] on link "Objective 5.1 Create and expand access to member development, training and well…" at bounding box center [116, 424] width 96 height 17
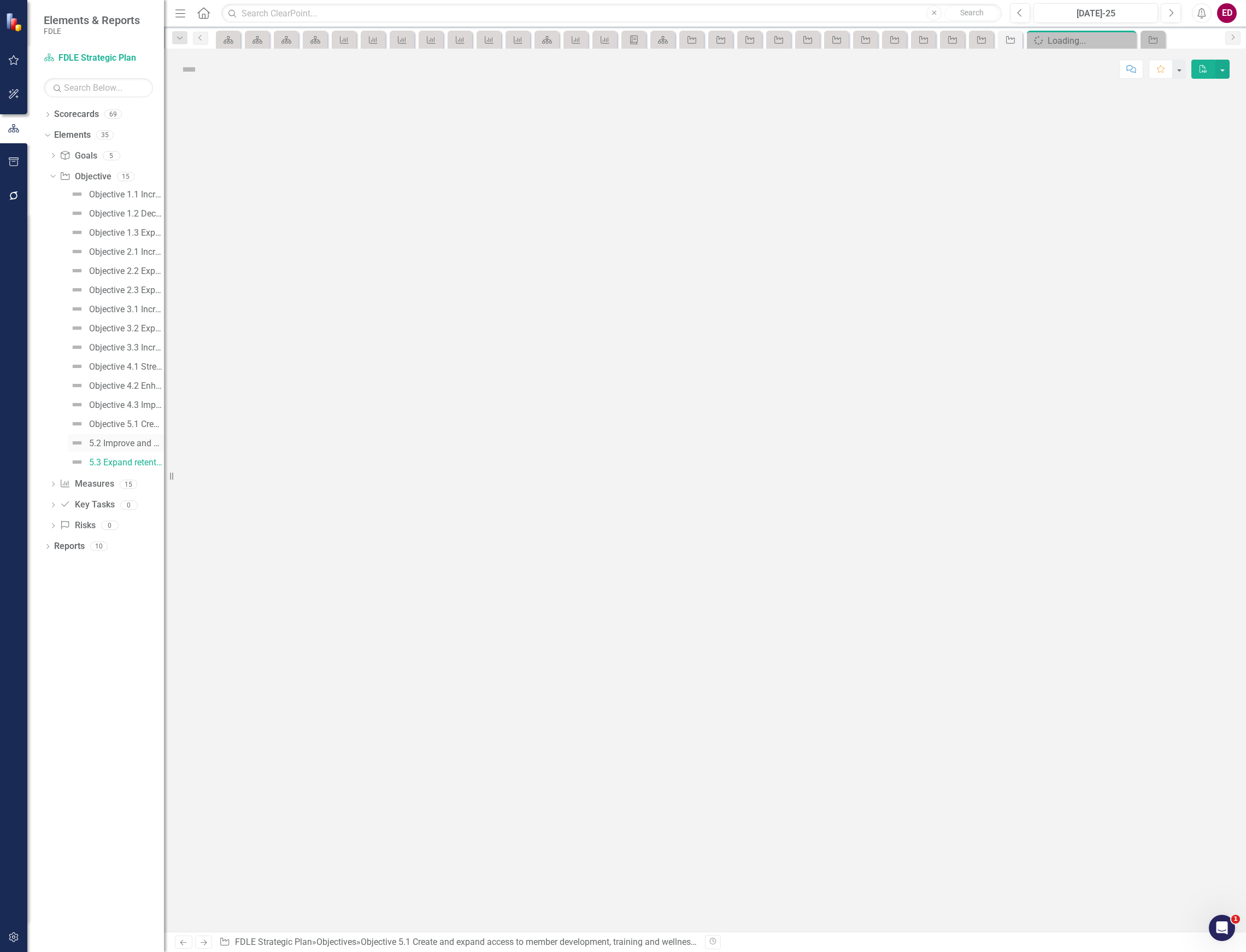
click at [143, 438] on div "5.2 Improve and develop recruitment efforts and department employment processes." at bounding box center [126, 443] width 75 height 10
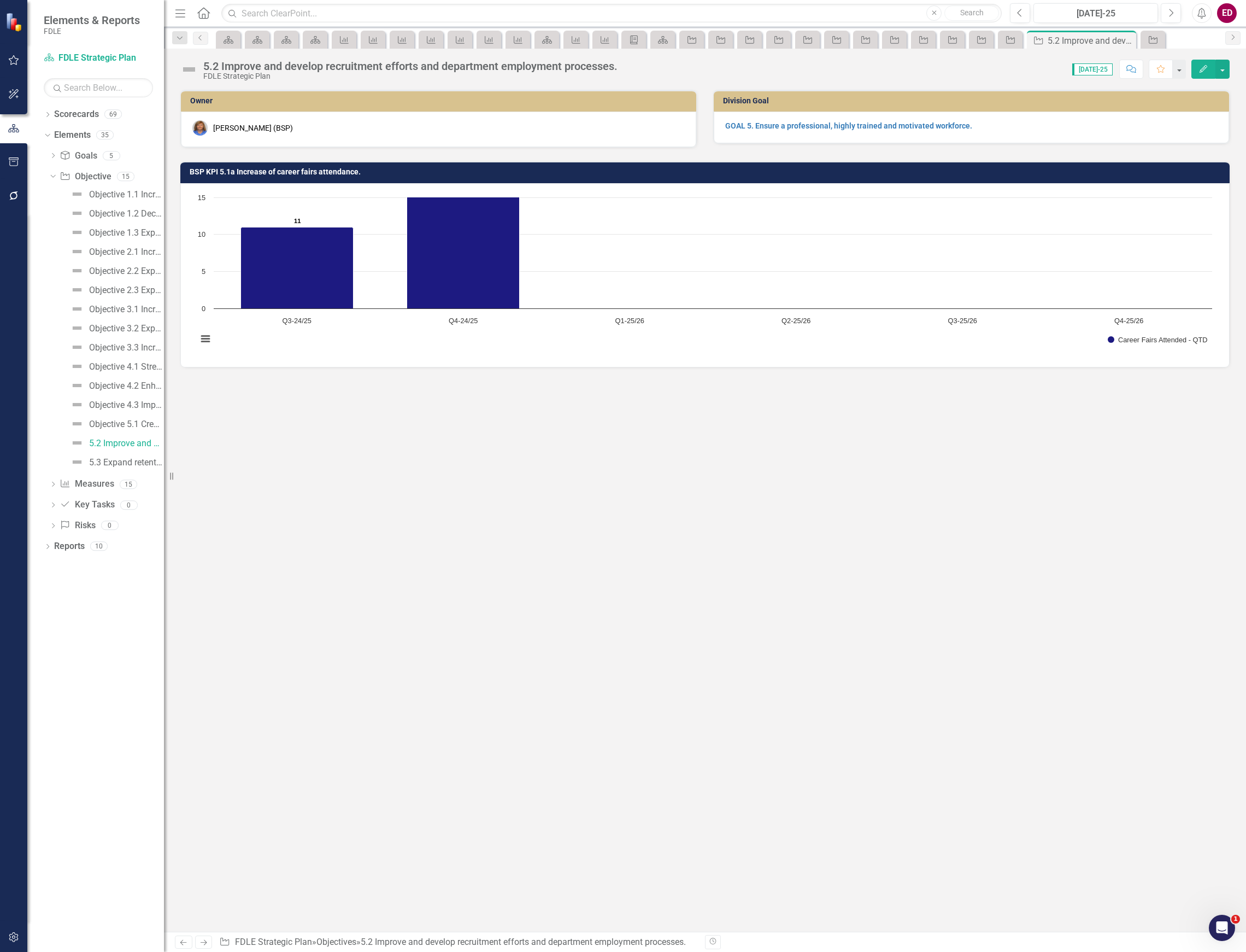
click at [265, 60] on div "5.2 Improve and develop recruitment efforts and department employment processes." at bounding box center [410, 66] width 415 height 12
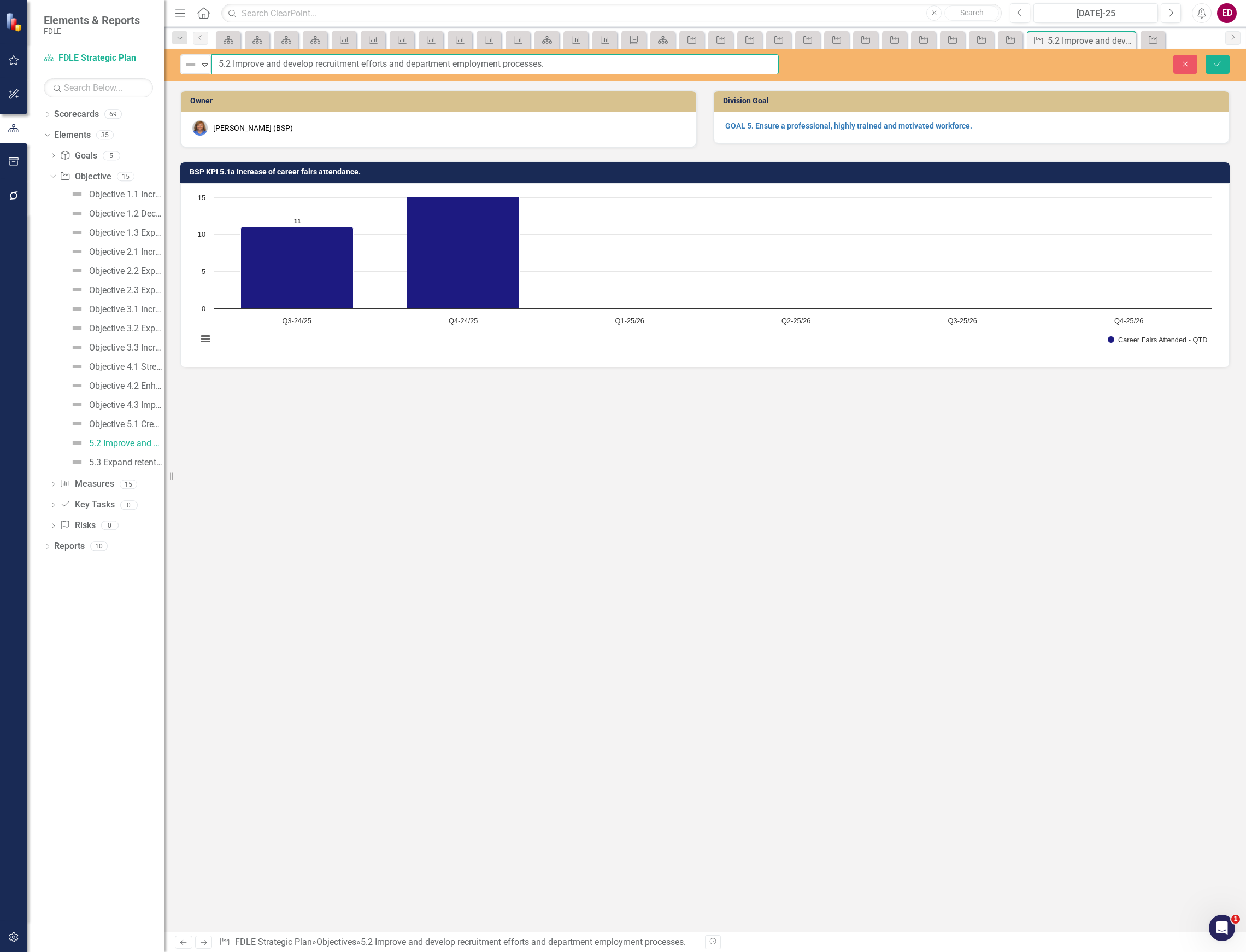
click at [216, 67] on input "5.2 Improve and develop recruitment efforts and department employment processes." at bounding box center [495, 64] width 567 height 20
paste input "Objective"
type input "Objective 5.2 Improve and develop recruitment efforts and department employment…"
click at [1215, 64] on icon "Save" at bounding box center [1218, 64] width 10 height 8
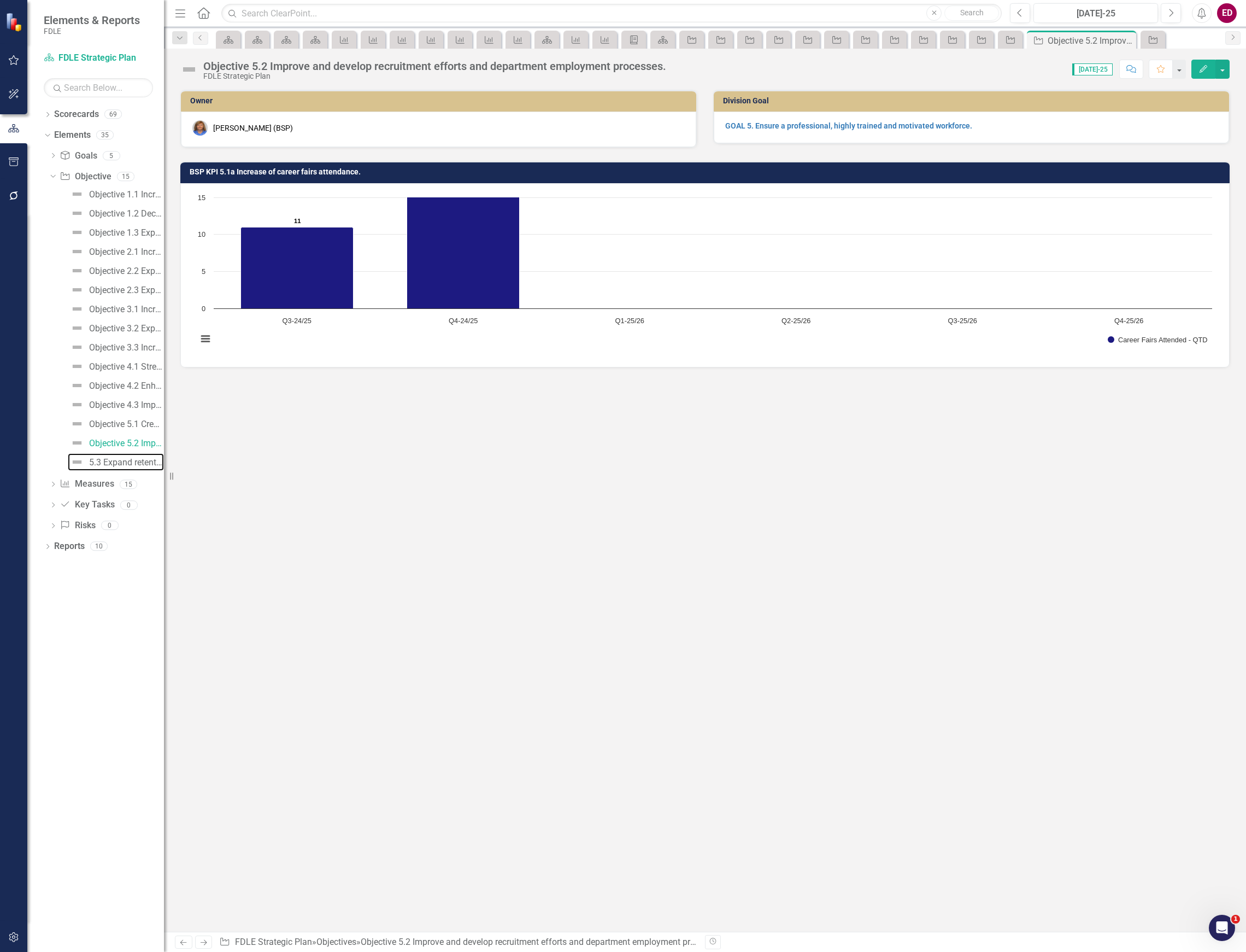
click at [145, 462] on div "5.3 Expand retention initiatives." at bounding box center [126, 462] width 75 height 10
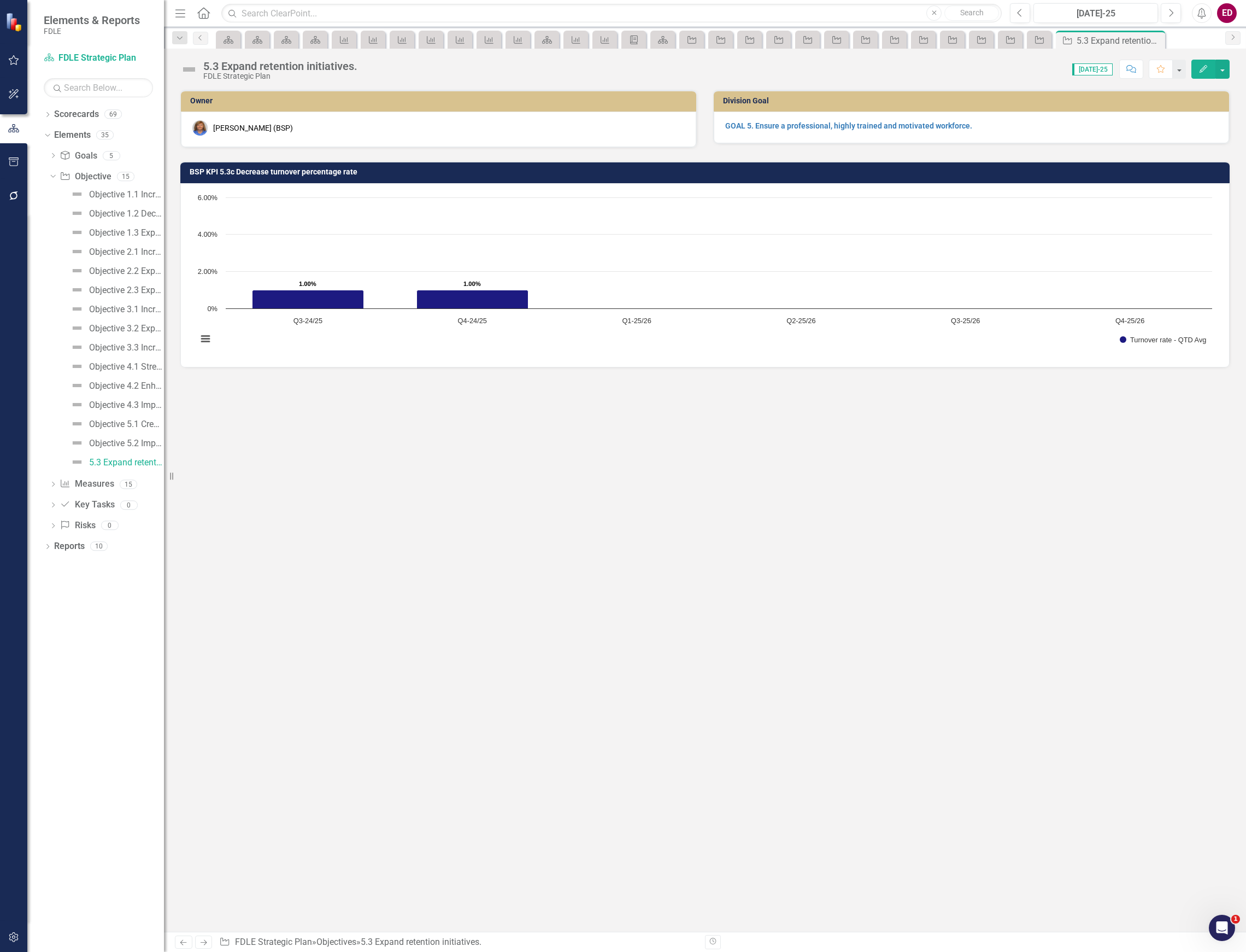
click at [228, 62] on div "5.3 Expand retention initiatives." at bounding box center [280, 66] width 154 height 12
click at [227, 62] on div "5.3 Expand retention initiatives." at bounding box center [280, 66] width 154 height 12
click at [206, 73] on div "FDLE Strategic Plan" at bounding box center [280, 76] width 154 height 8
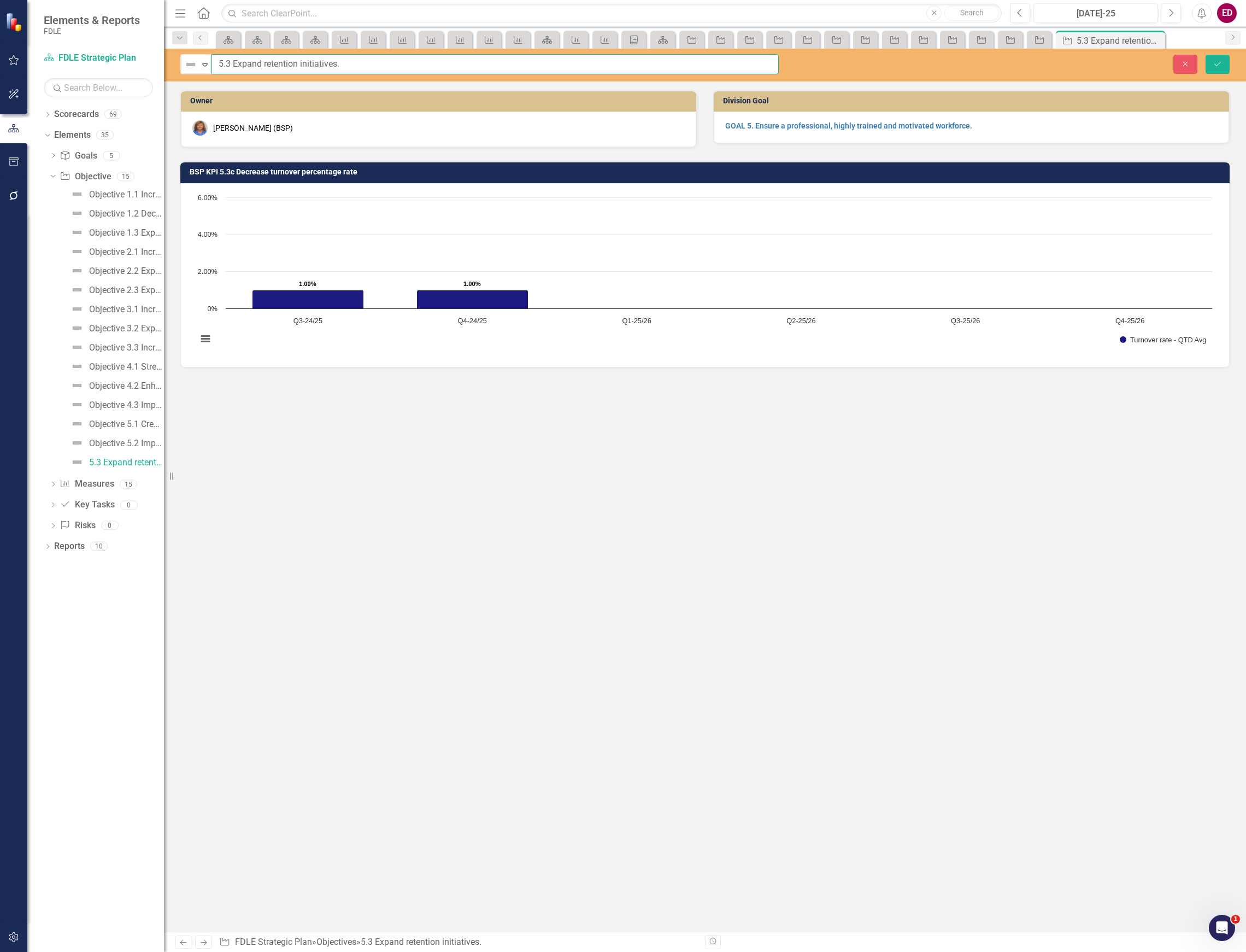
click at [212, 57] on input "5.3 Expand retention initiatives." at bounding box center [495, 64] width 567 height 20
paste input "Objective"
type input "Objective 5.3 Expand retention initiatives."
drag, startPoint x: 1235, startPoint y: 80, endPoint x: 1219, endPoint y: 76, distance: 16.5
click at [1226, 80] on div "Not Defined Expand Objective 5.3 Expand retention initiatives. Close Save" at bounding box center [705, 65] width 1083 height 33
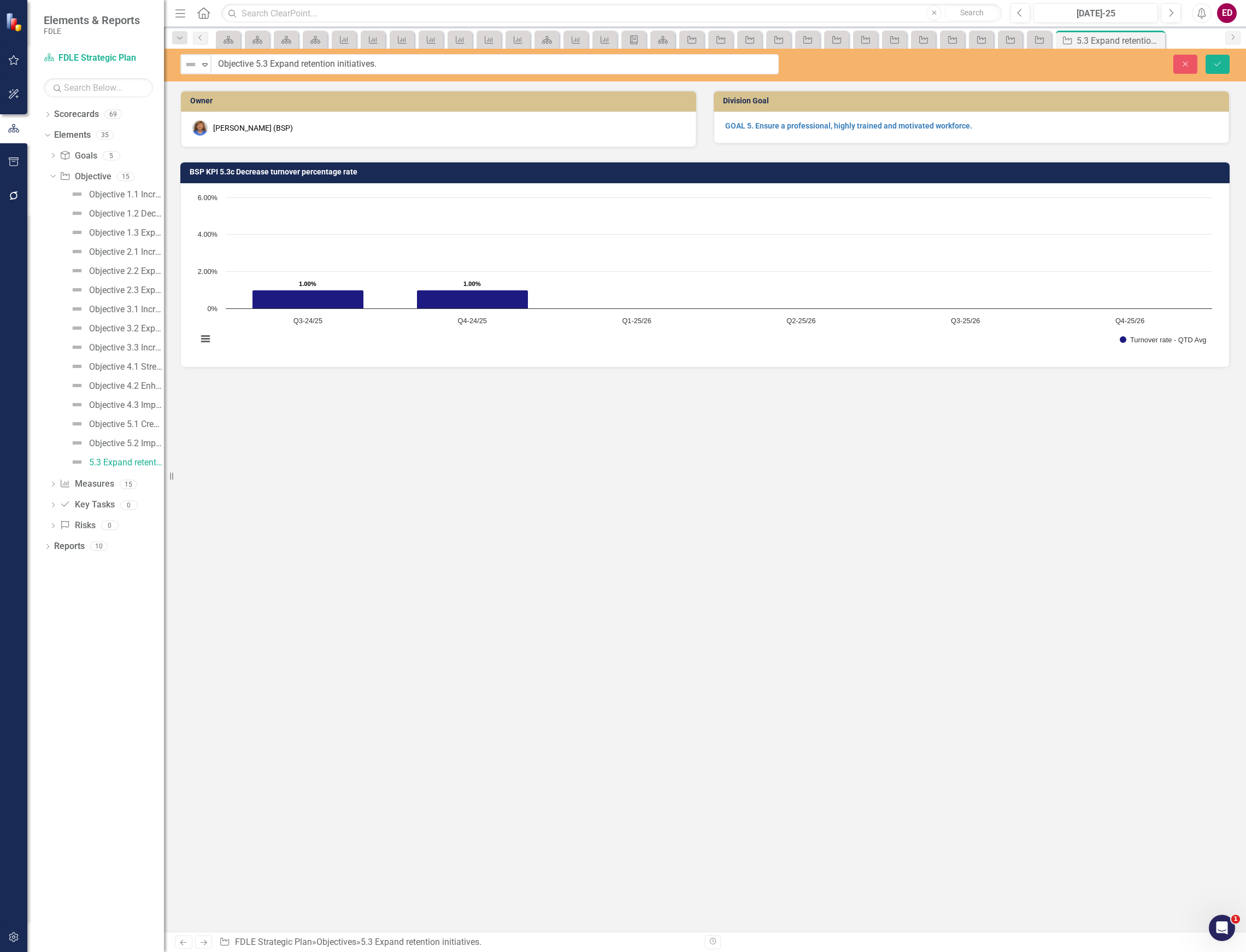
click at [1219, 75] on div "Not Defined Expand Objective 5.3 Expand retention initiatives. Close Save" at bounding box center [705, 65] width 1083 height 33
click at [1221, 63] on icon "Save" at bounding box center [1218, 64] width 10 height 8
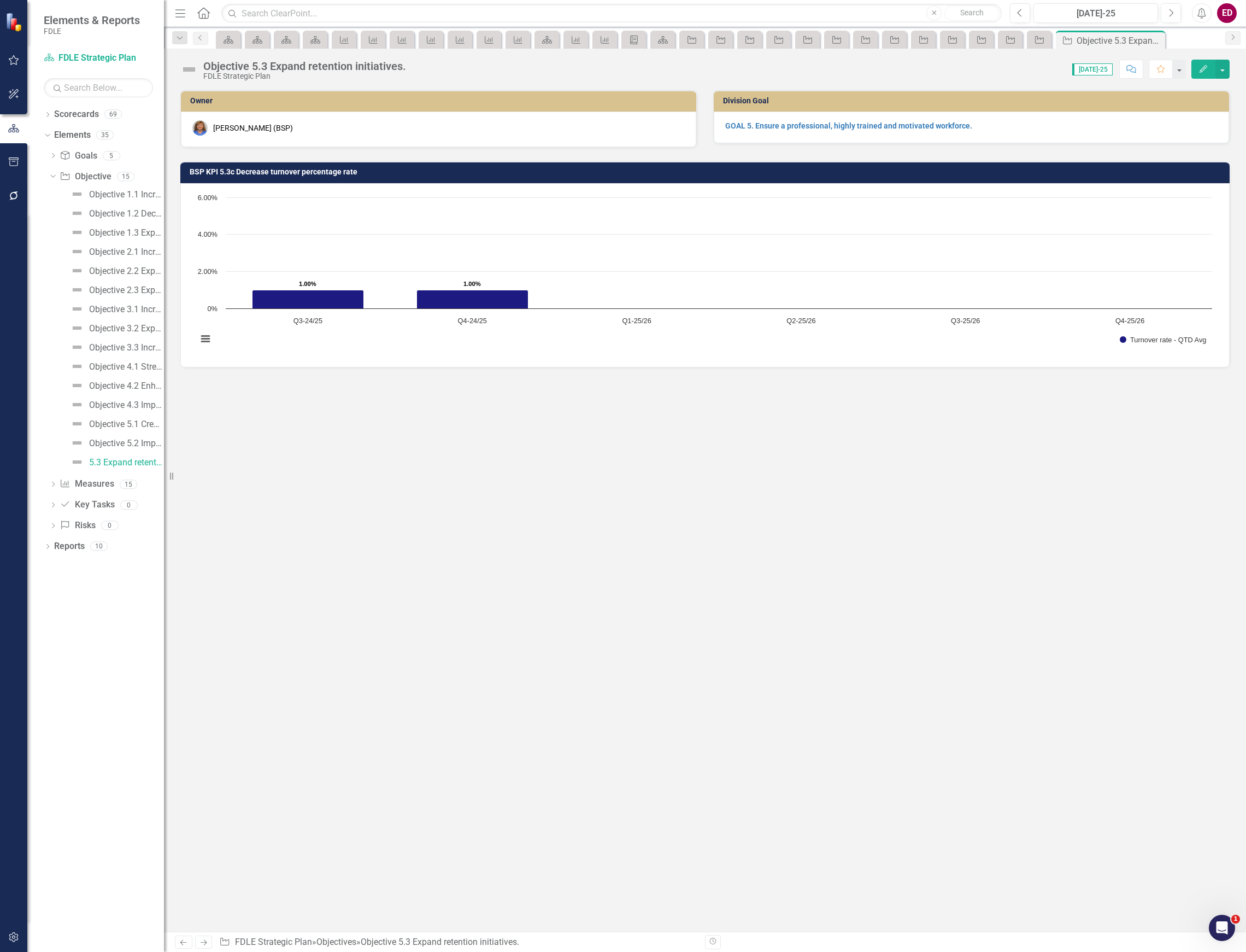
click at [16, 141] on div at bounding box center [14, 128] width 27 height 34
click at [17, 153] on button "button" at bounding box center [14, 162] width 24 height 23
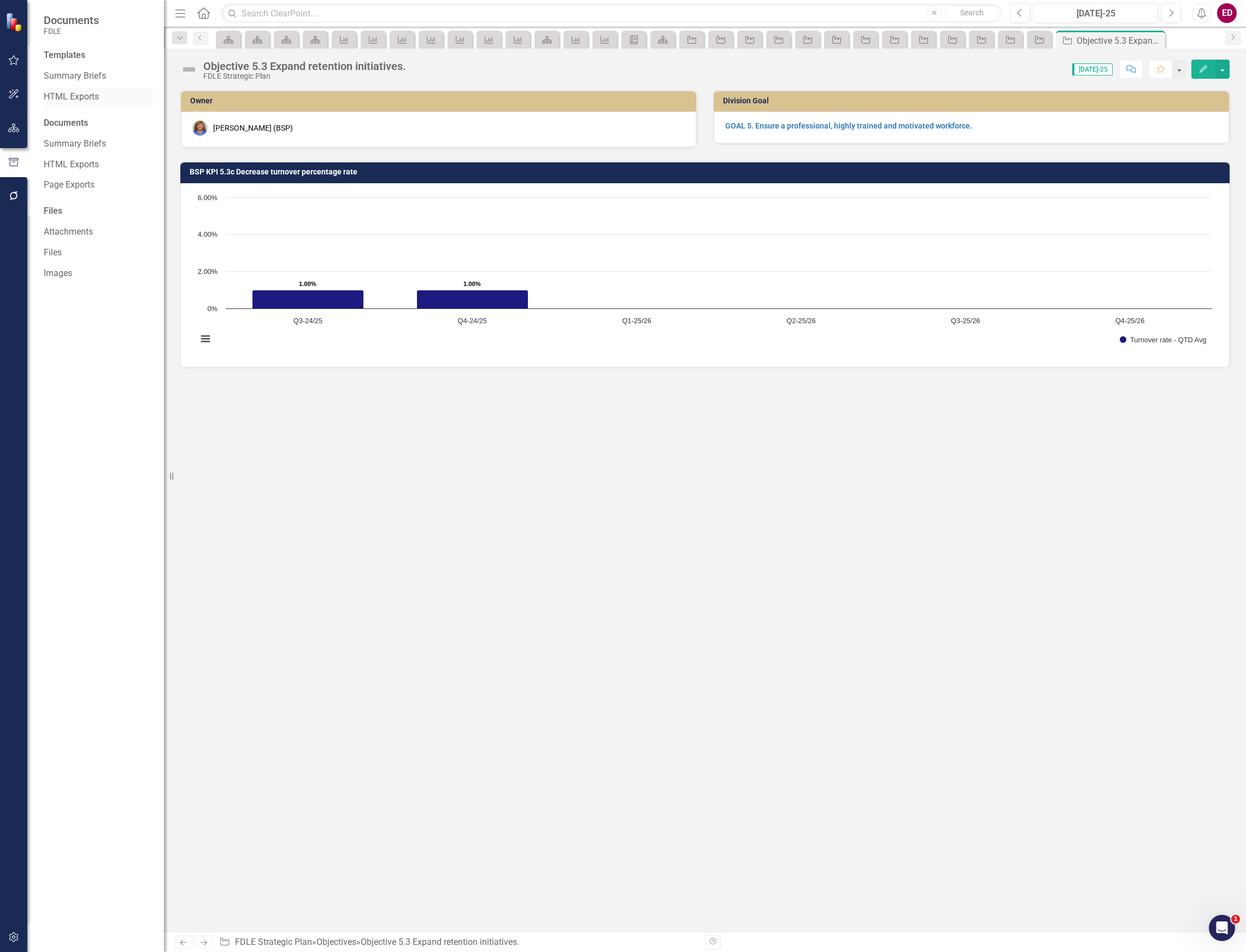
click at [82, 98] on link "HTML Exports" at bounding box center [98, 96] width 110 height 13
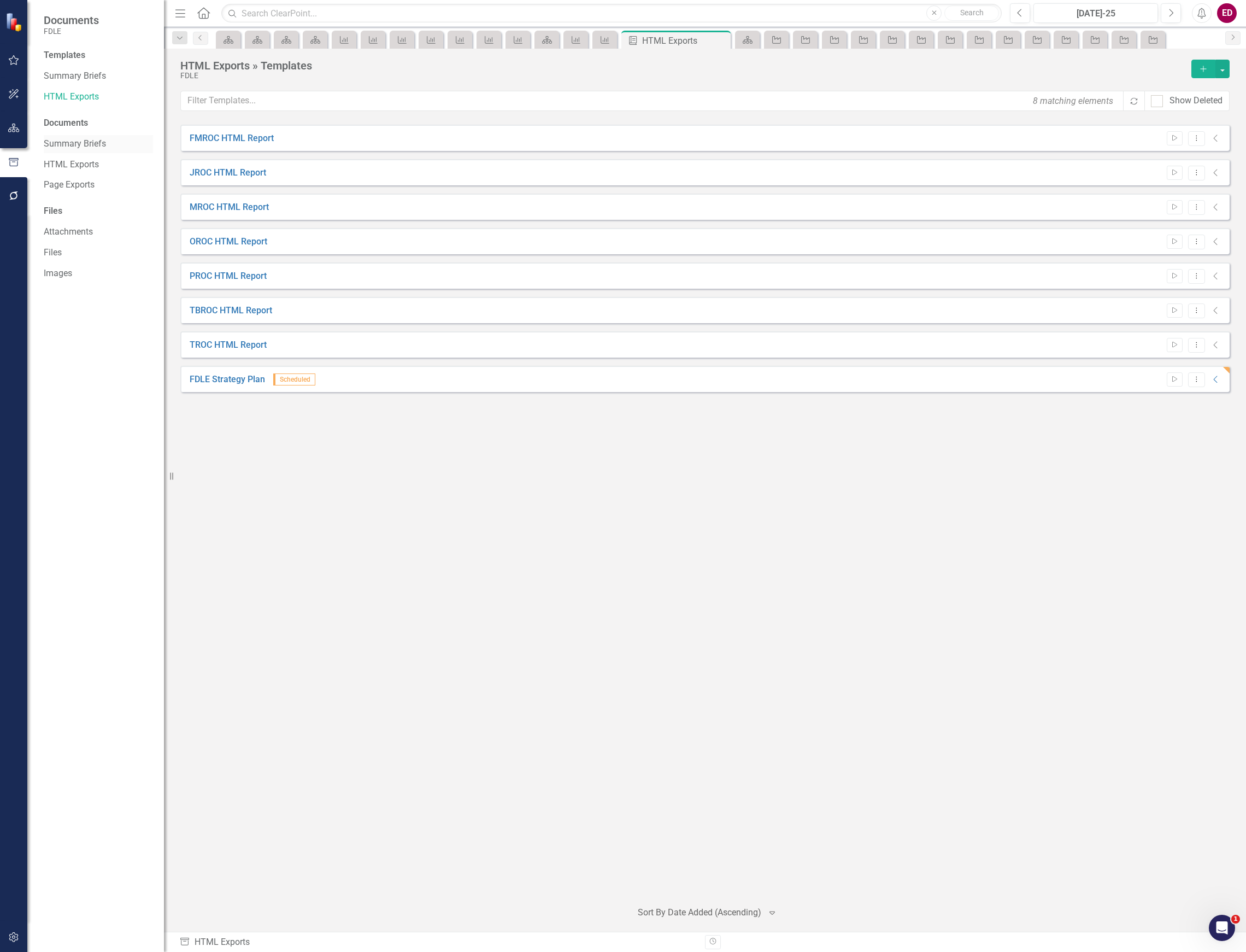
click at [110, 141] on link "Summary Briefs" at bounding box center [98, 144] width 110 height 13
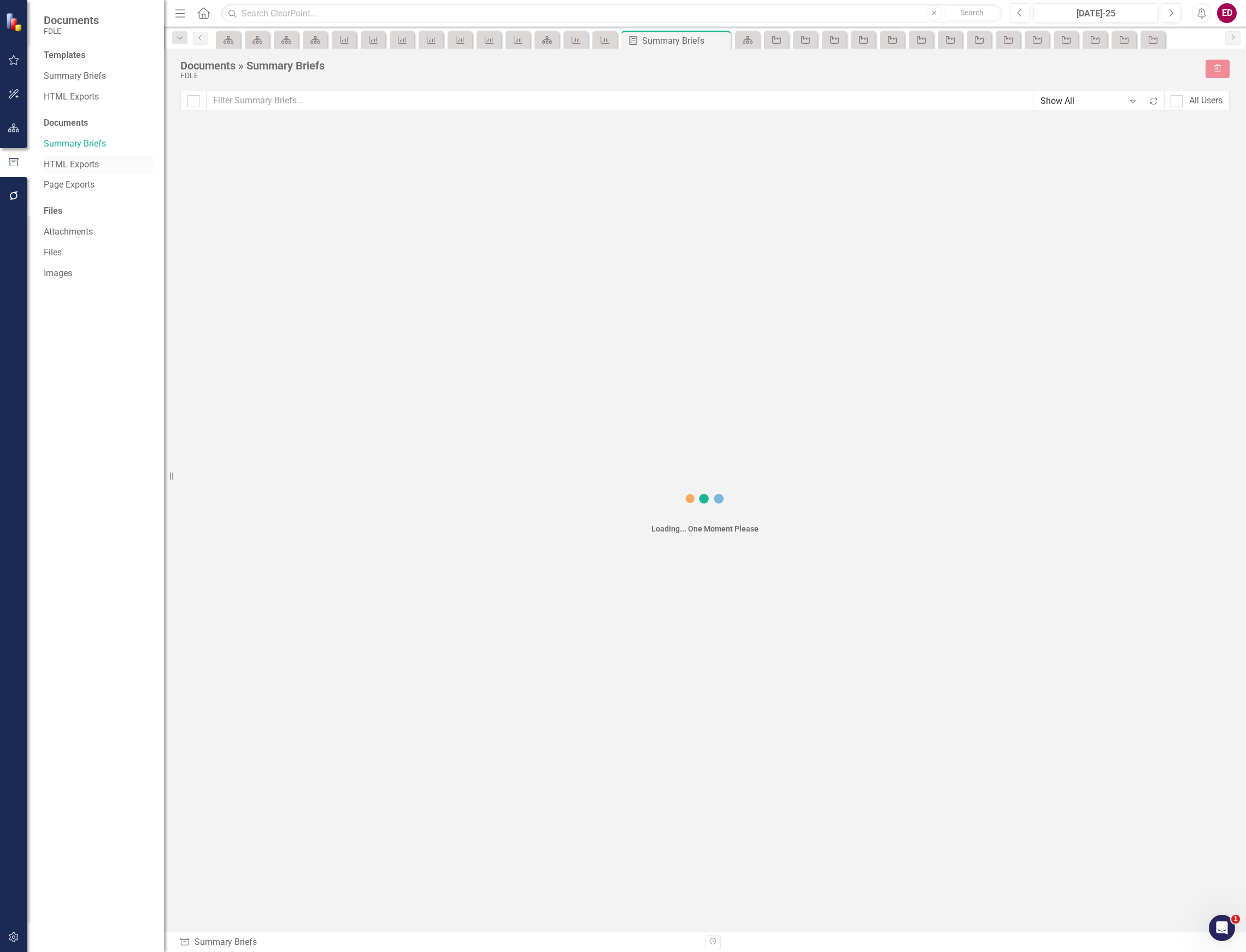
click at [108, 171] on div "HTML Exports" at bounding box center [98, 164] width 110 height 18
click at [97, 165] on link "HTML Exports" at bounding box center [98, 164] width 110 height 13
checkbox input "false"
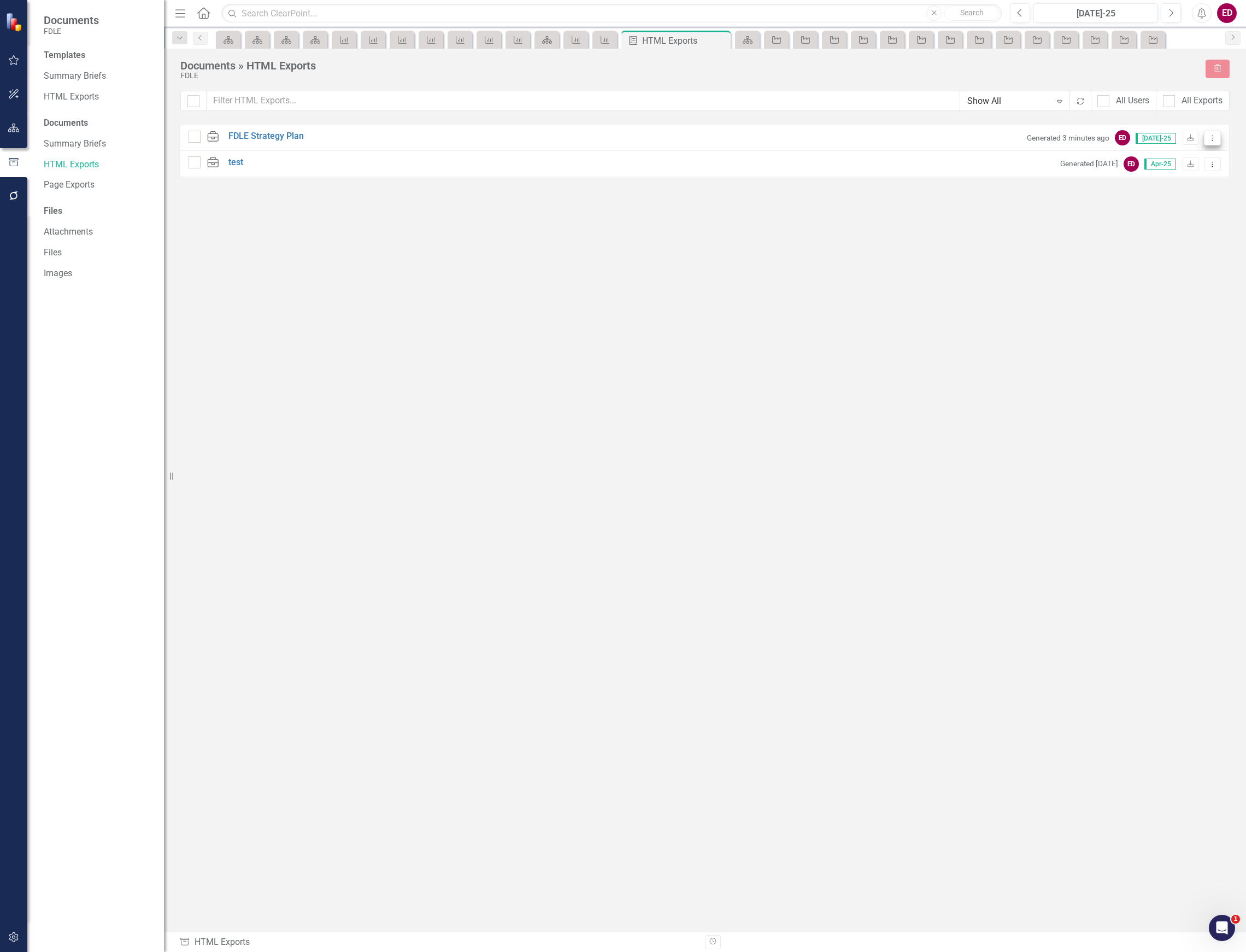
click at [1212, 136] on icon "Dropdown Menu" at bounding box center [1213, 137] width 10 height 7
click at [1208, 193] on link "Link Link Report" at bounding box center [1174, 197] width 93 height 20
click at [103, 96] on link "HTML Exports" at bounding box center [98, 96] width 110 height 13
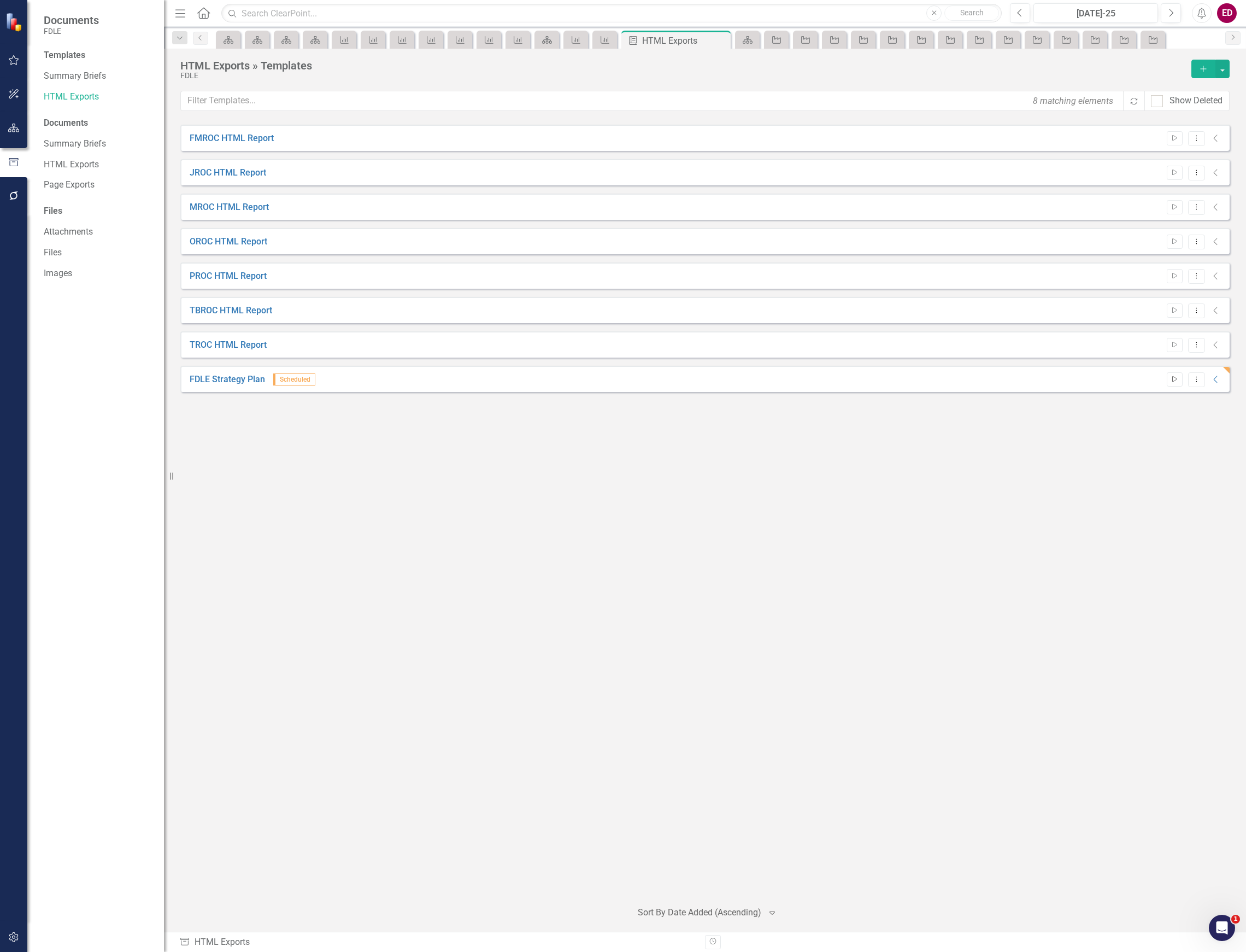
click at [1173, 381] on icon "Start" at bounding box center [1175, 379] width 8 height 7
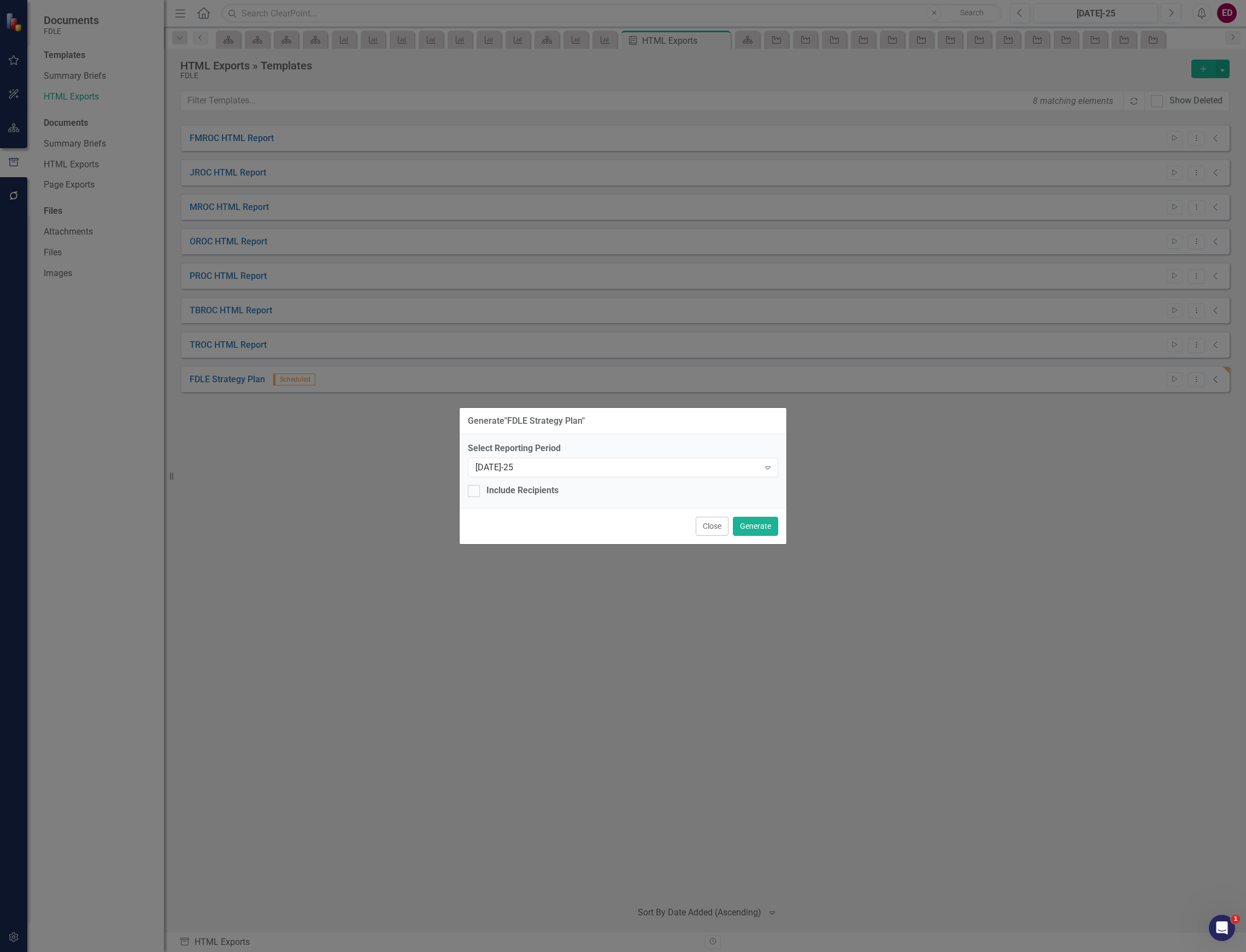
click at [764, 515] on div "Close Generate" at bounding box center [623, 526] width 327 height 36
click at [764, 521] on button "Generate" at bounding box center [756, 527] width 46 height 19
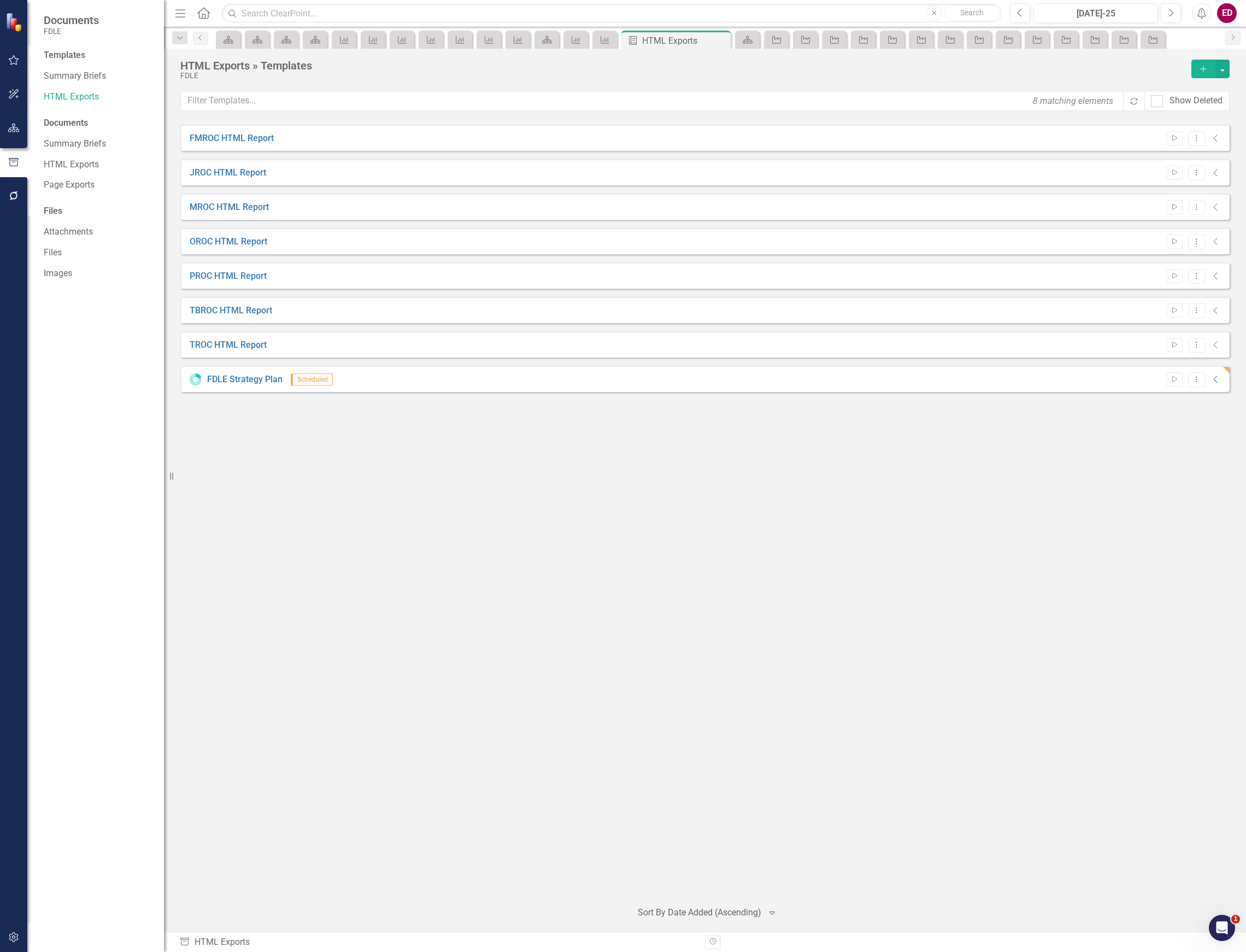
click at [858, 700] on div "FMROC HTML Report Start Dropdown Menu Collapse File In Process JROC HTML Report…" at bounding box center [705, 507] width 1050 height 766
click at [12, 134] on button "button" at bounding box center [14, 128] width 24 height 23
click at [51, 136] on icon "Dropdown" at bounding box center [48, 136] width 8 height 6
click at [57, 153] on div "Dropdown" at bounding box center [53, 157] width 8 height 10
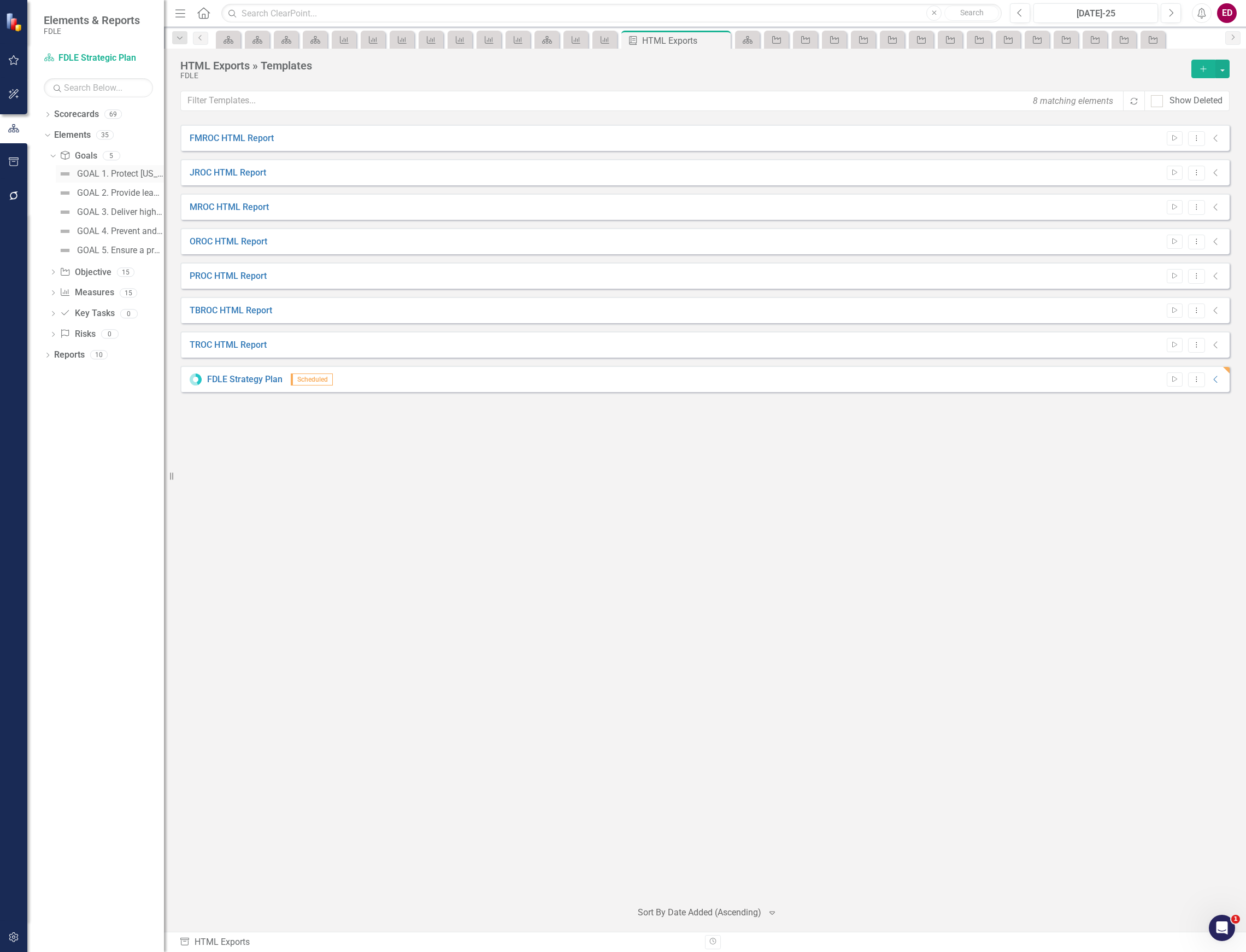
click at [82, 167] on link "GOAL 1. Protect [US_STATE]'s citizens and visitors and promote public safety." at bounding box center [109, 174] width 108 height 17
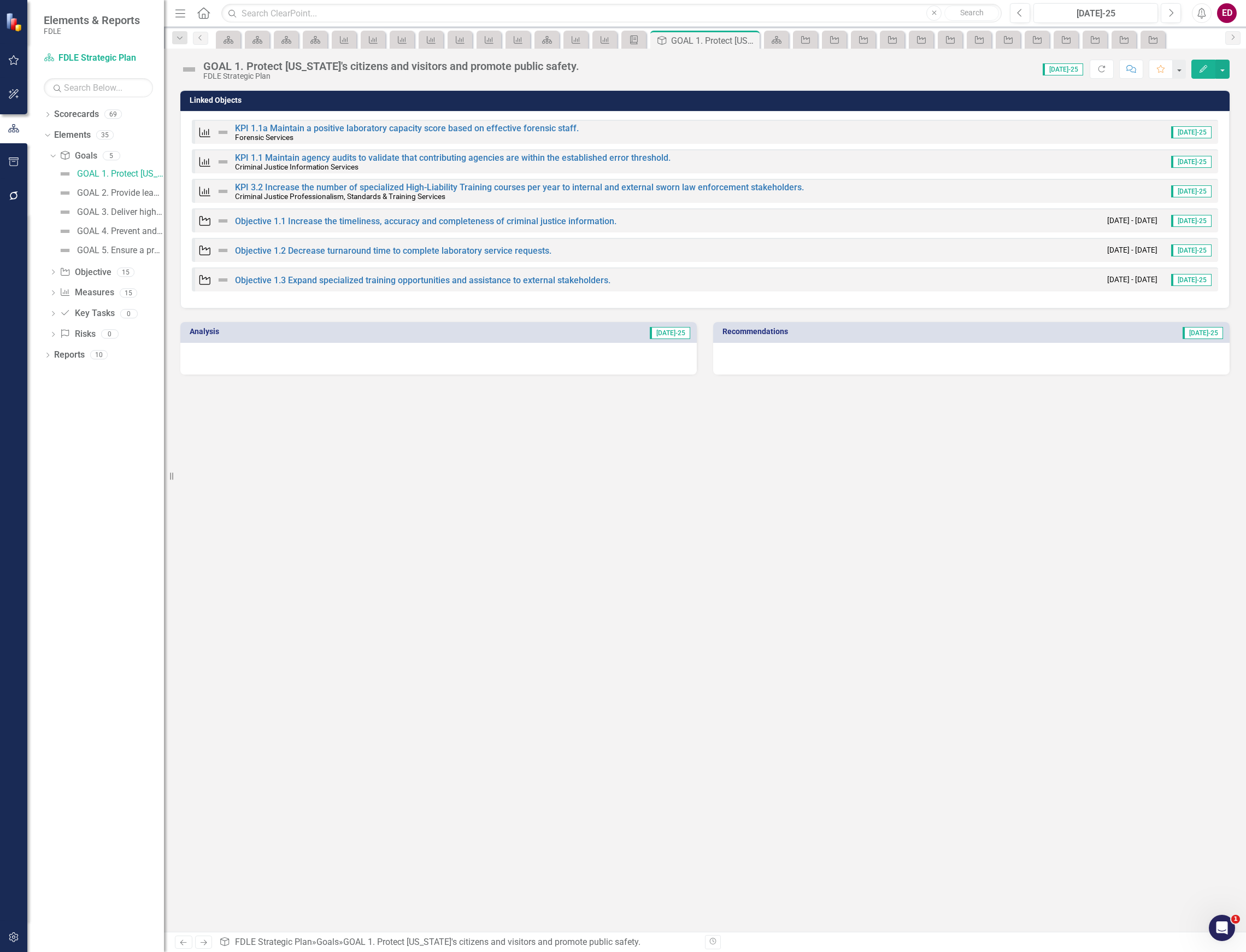
click at [292, 75] on div "FDLE Strategic Plan" at bounding box center [390, 76] width 376 height 8
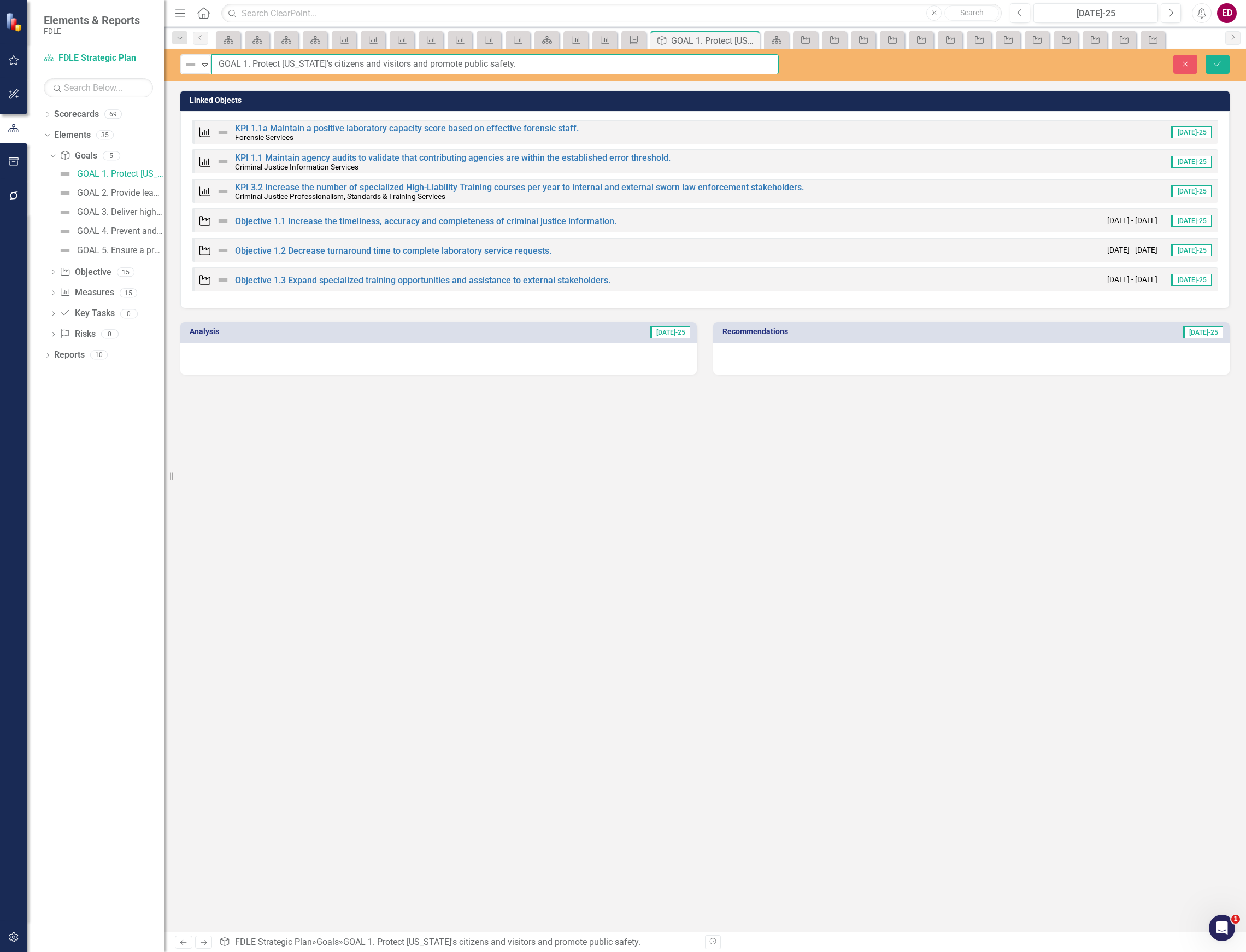
drag, startPoint x: 522, startPoint y: 69, endPoint x: 211, endPoint y: 68, distance: 311.0
click at [212, 68] on input "GOAL 1. Protect [US_STATE]'s citizens and visitors and promote public safety." at bounding box center [495, 64] width 567 height 20
click at [227, 68] on input "GOAL 1. Protect [US_STATE]'s citizens and visitors and promote public safety." at bounding box center [495, 64] width 567 height 20
click at [241, 68] on input "GOAL 1. Protect [US_STATE]'s citizens and visitors and promote public safety." at bounding box center [495, 64] width 567 height 20
click at [468, 60] on input "Goal 1. Protect Florida's citizens and visitors and promote public safety." at bounding box center [495, 64] width 567 height 20
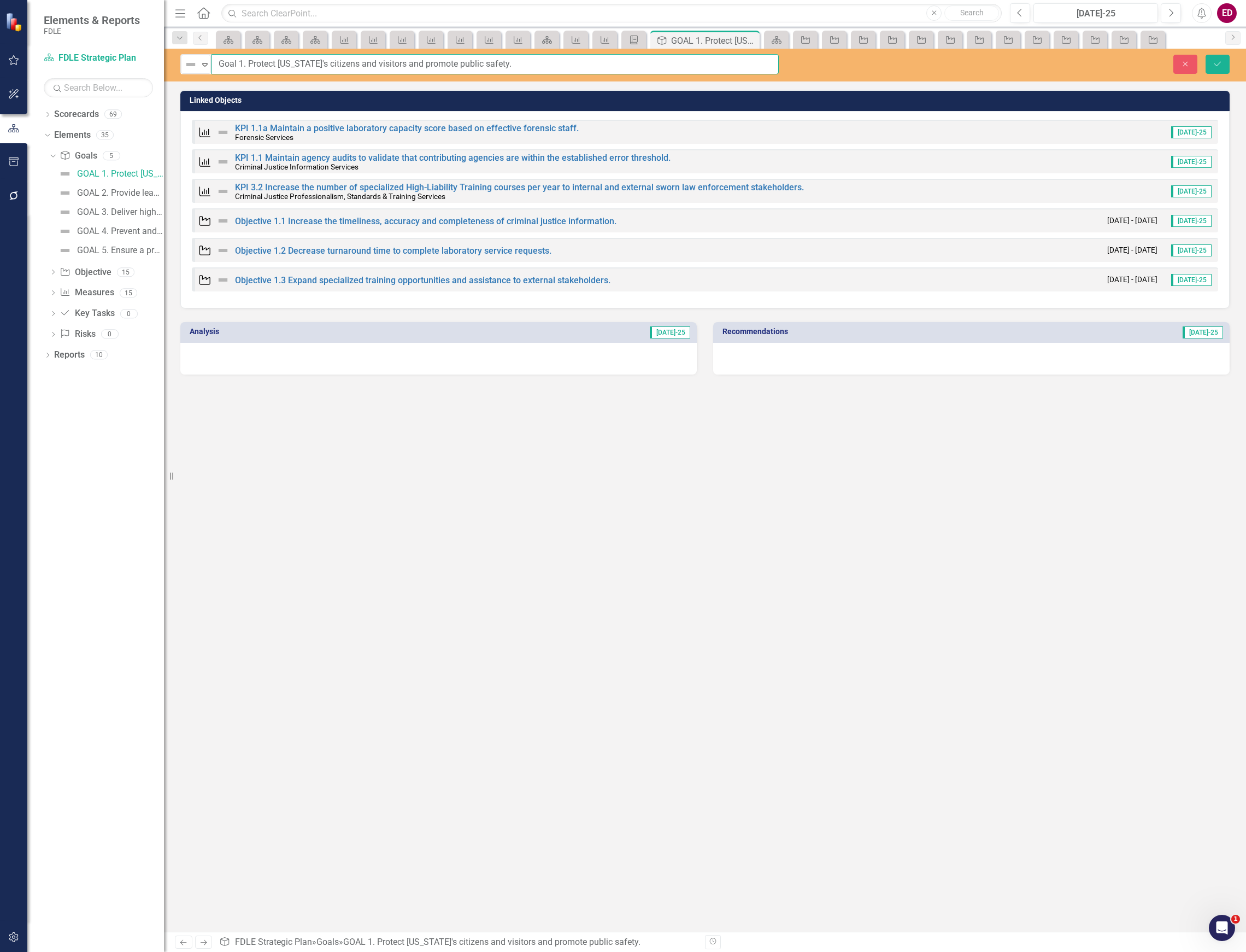
click at [468, 60] on input "Goal 1. Protect Florida's citizens and visitors and promote public safety." at bounding box center [495, 64] width 567 height 20
click at [372, 407] on div "Linked Objects Measure KPI 1.1a Maintain a positive laboratory capacity score b…" at bounding box center [705, 510] width 1083 height 842
click at [248, 66] on input "Goal 1. Protect Florida's citizens and visitors and promote public safety." at bounding box center [495, 64] width 567 height 20
type input "Goal 1 Protect [US_STATE]'s citizens and visitors and promote public safety."
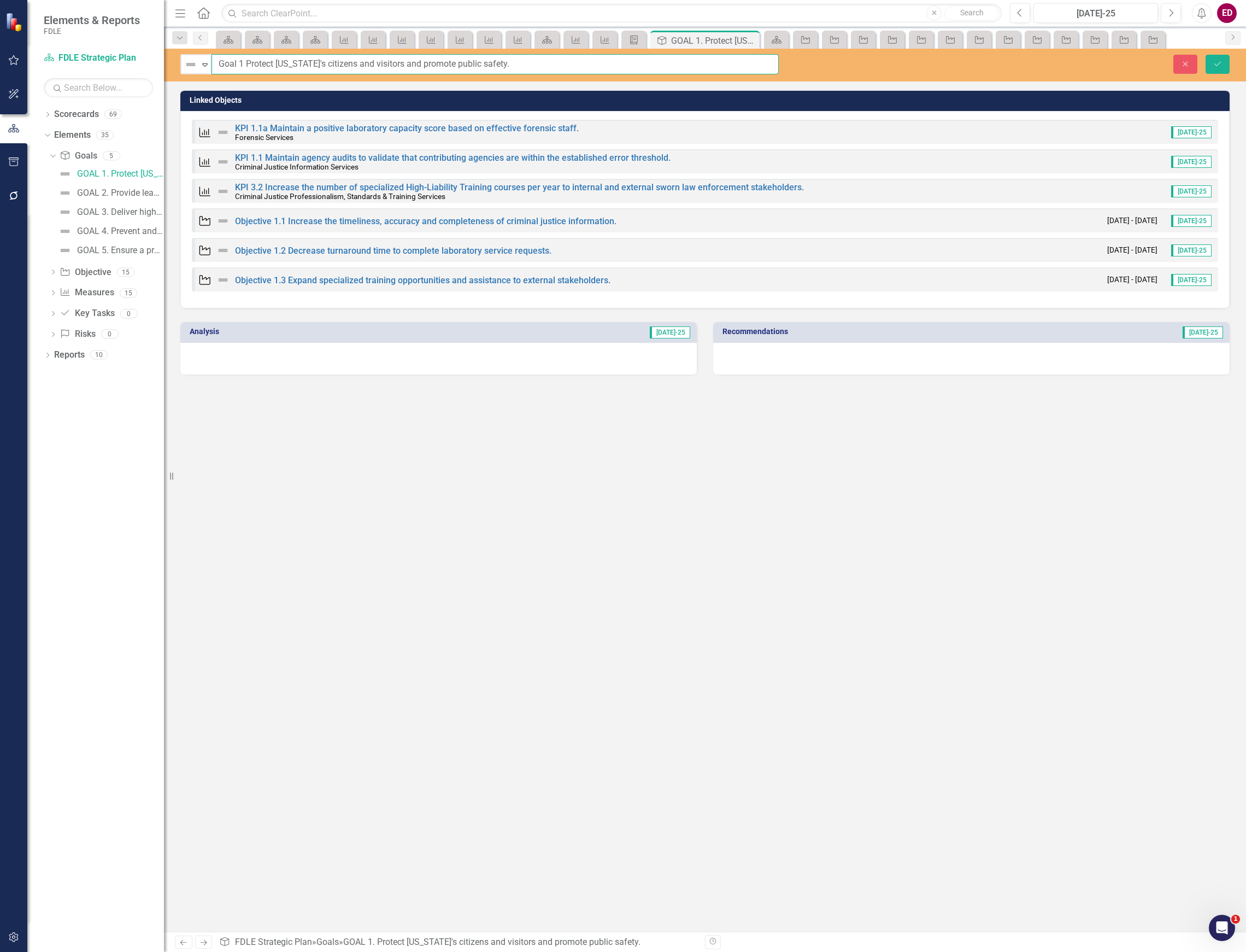
click at [1206, 54] on button "Save" at bounding box center [1218, 64] width 24 height 19
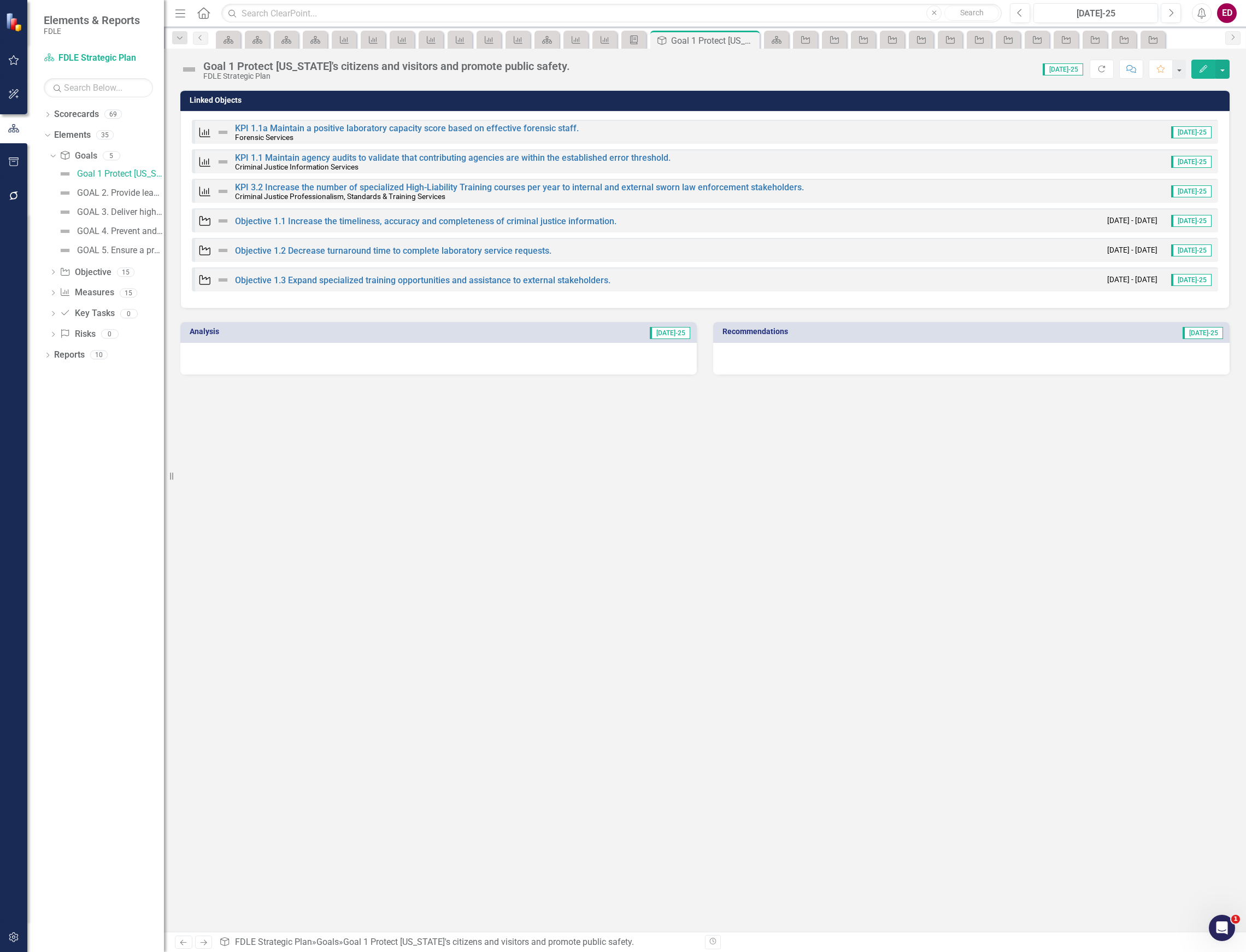
click at [221, 71] on div "Goal 1 Protect [US_STATE]'s citizens and visitors and promote public safety." at bounding box center [387, 66] width 367 height 12
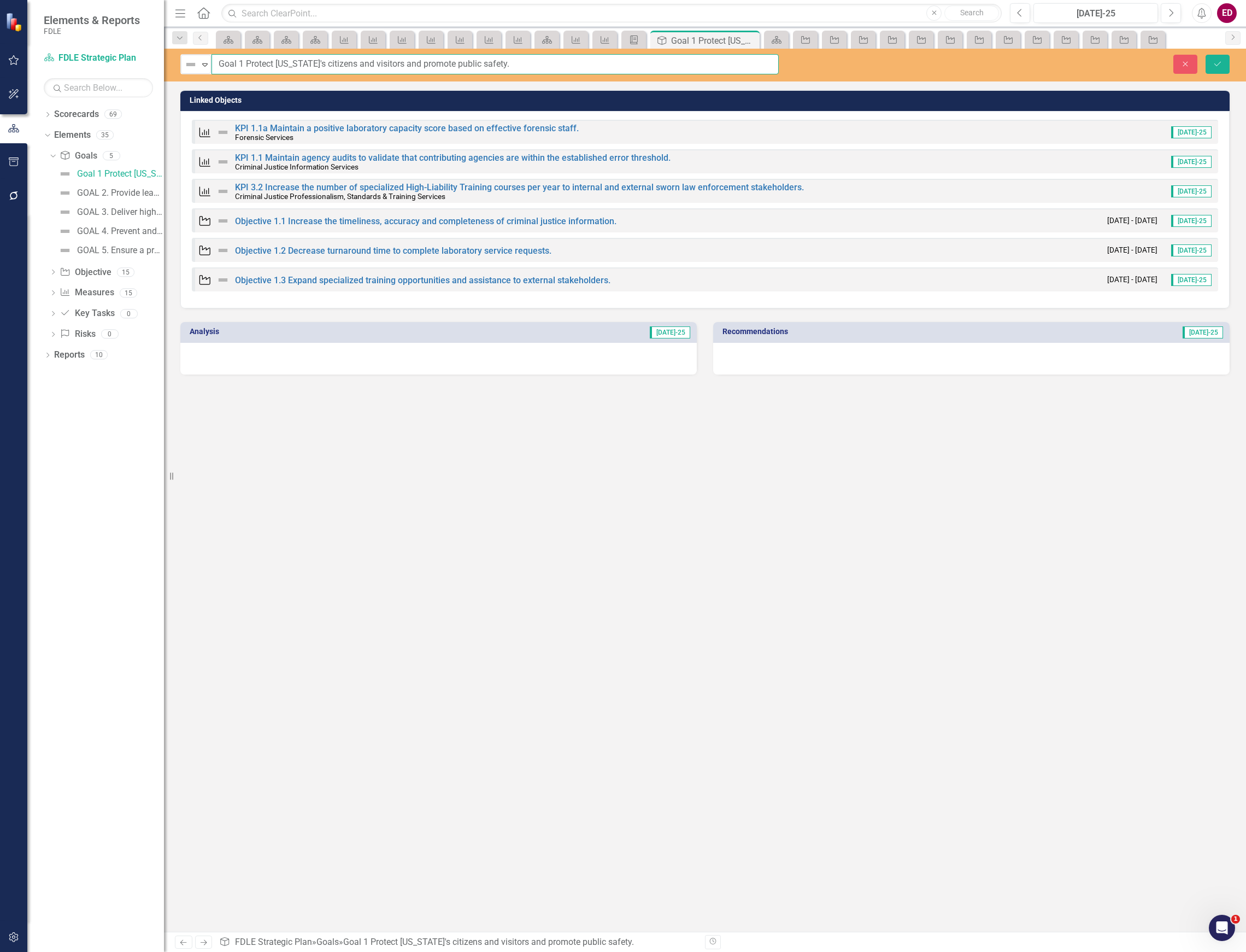
click at [221, 61] on input "Goal 1 Protect [US_STATE]'s citizens and visitors and promote public safety." at bounding box center [495, 64] width 567 height 20
click at [97, 197] on div "GOAL 2. Provide leadership on emerging and critical public safety issues." at bounding box center [120, 193] width 87 height 10
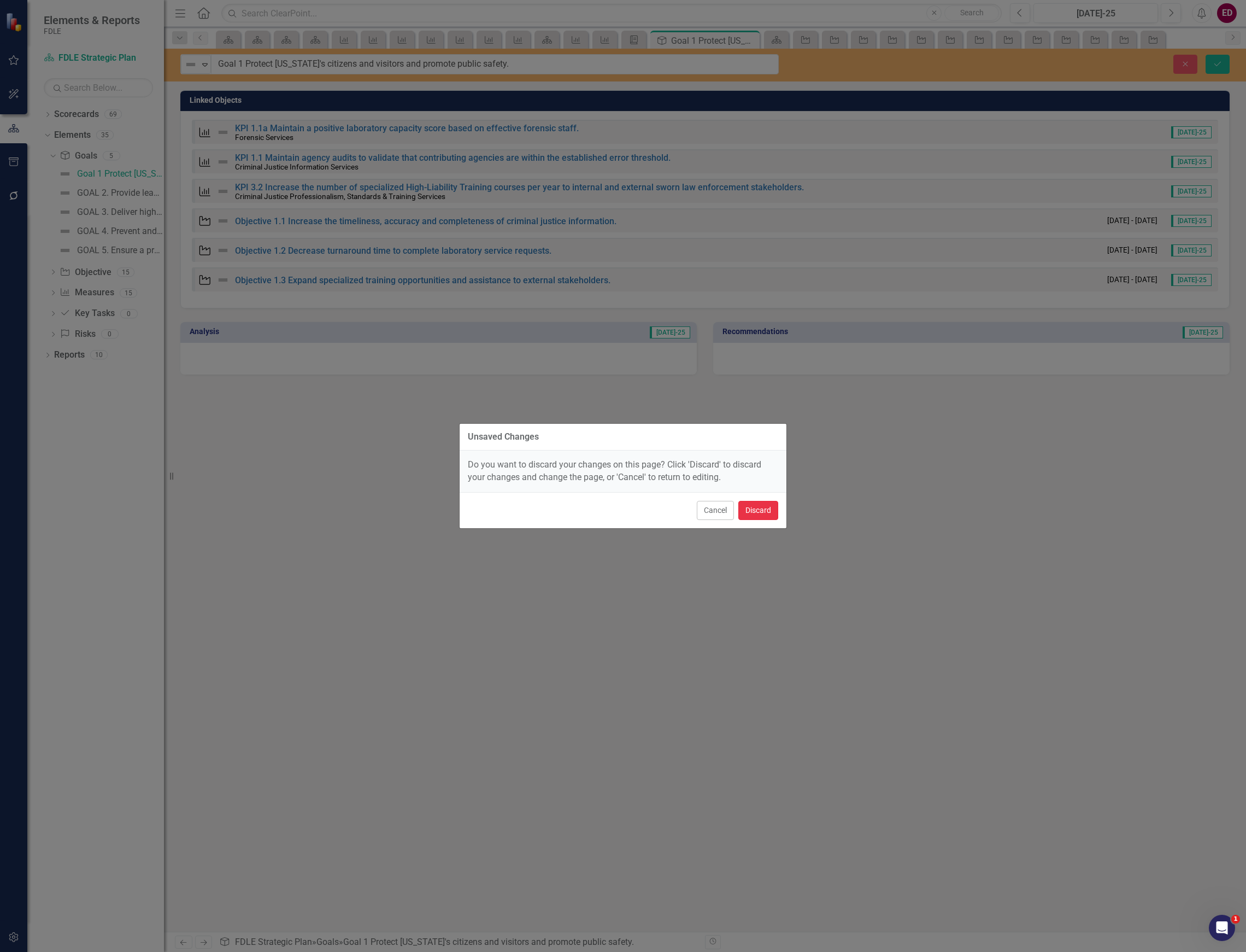
click at [766, 517] on button "Discard" at bounding box center [758, 511] width 40 height 19
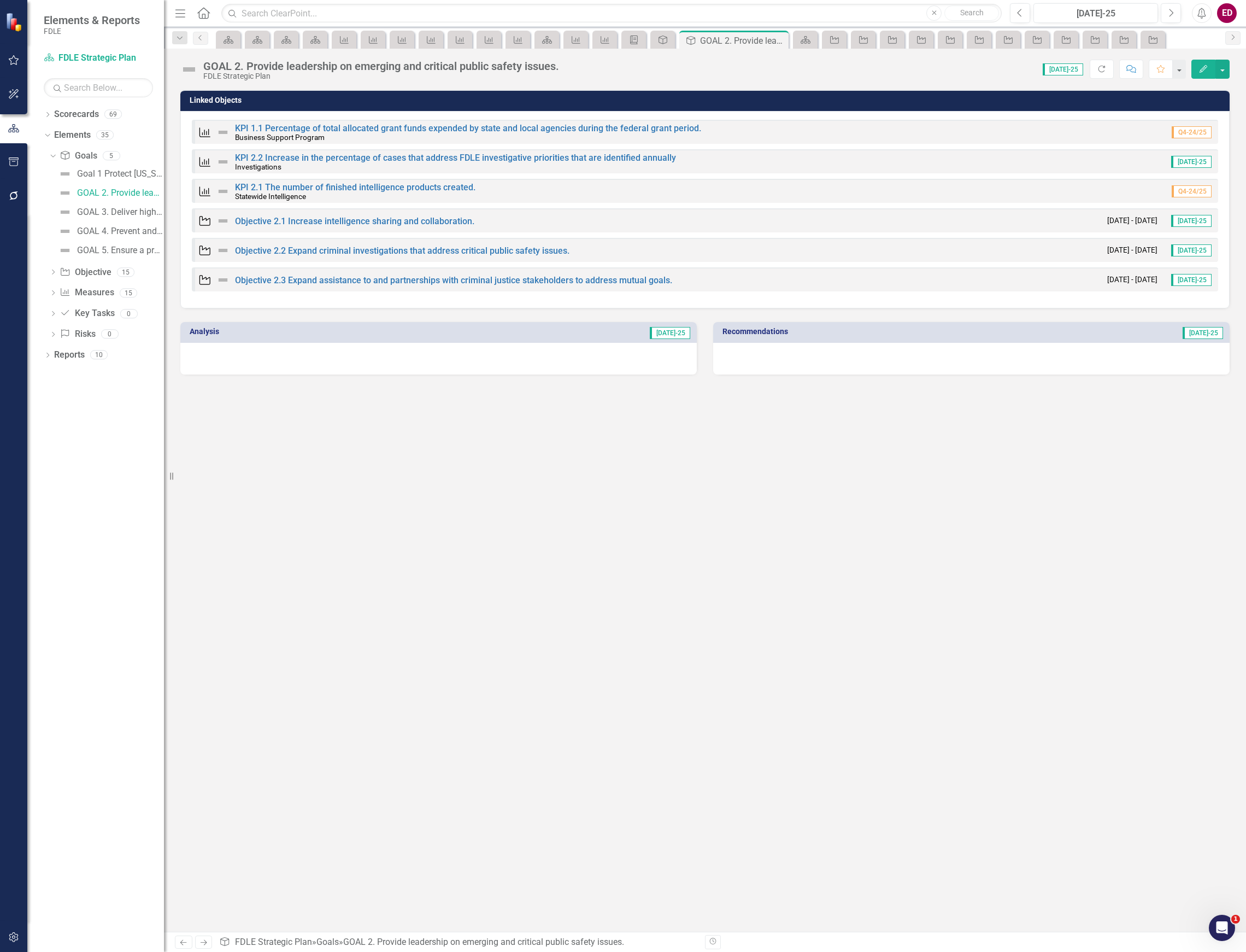
click at [236, 63] on div "GOAL 2. Provide leadership on emerging and critical public safety issues." at bounding box center [381, 66] width 355 height 12
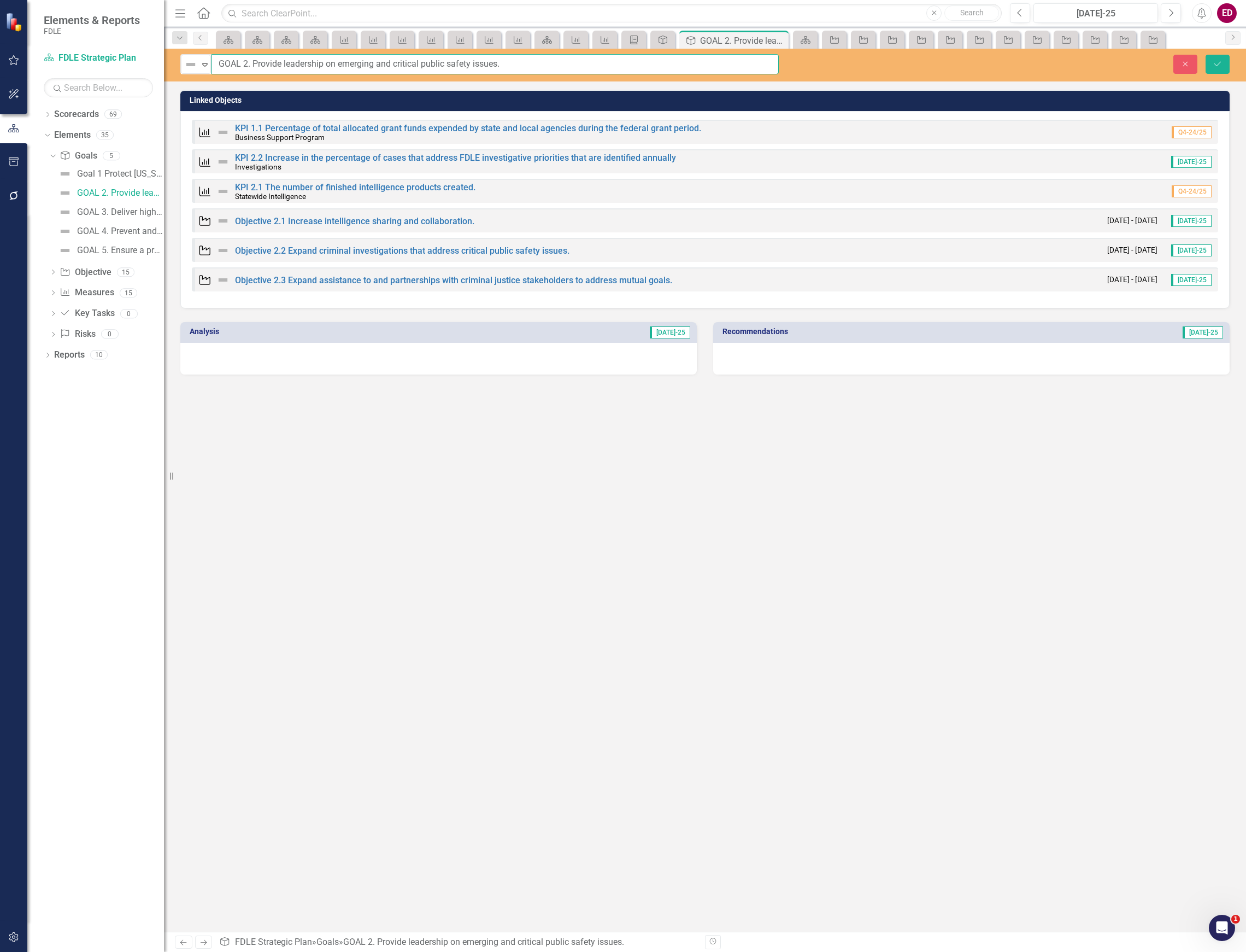
click at [221, 64] on input "GOAL 2. Provide leadership on emerging and critical public safety issues." at bounding box center [495, 64] width 567 height 20
paste input "oal"
click at [253, 64] on input "Goal 2. Provide leadership on emerging and critical public safety issues." at bounding box center [495, 64] width 567 height 20
type input "Goal 2 Provide leadership on emerging and critical public safety issues."
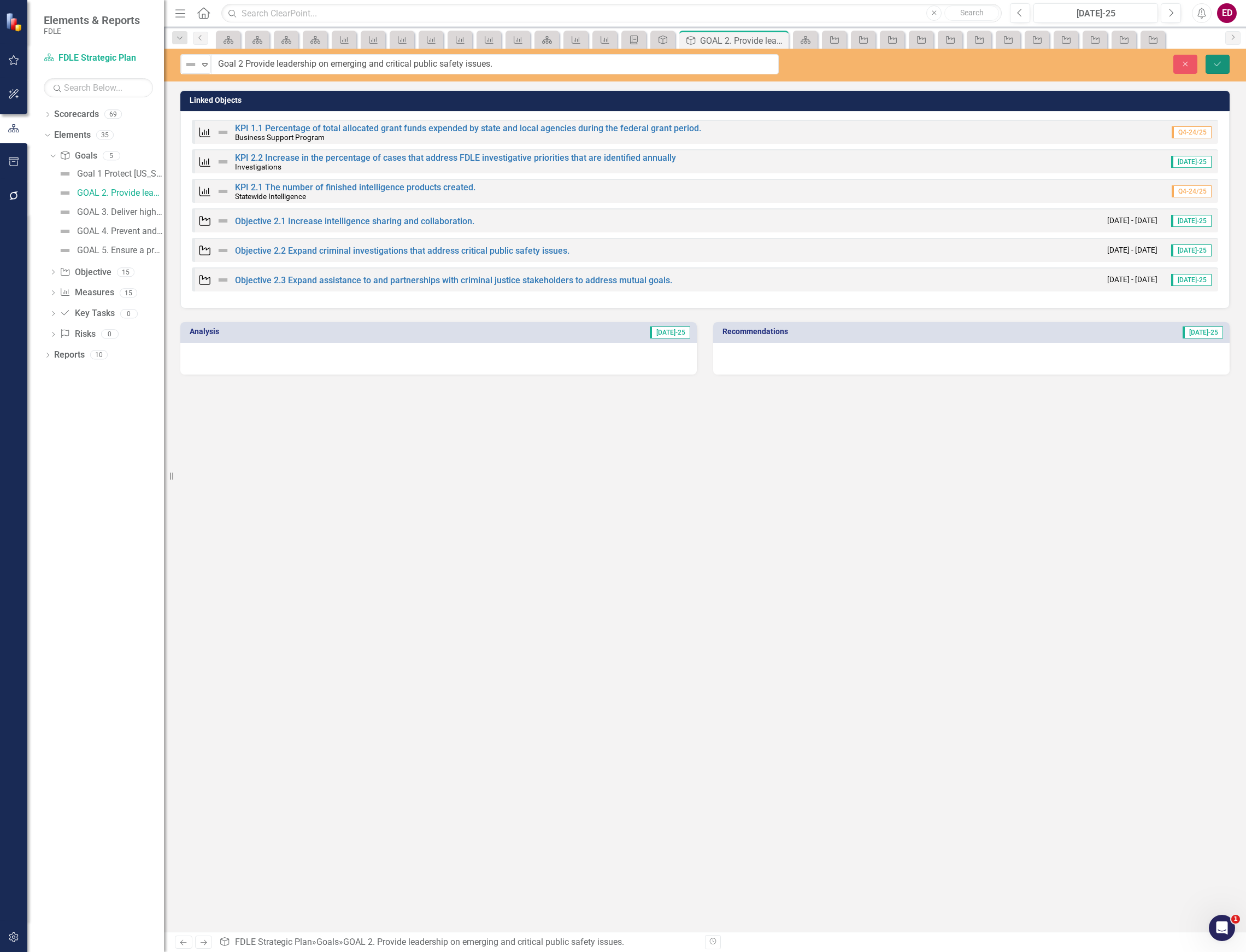
click at [1220, 57] on button "Save" at bounding box center [1218, 64] width 24 height 19
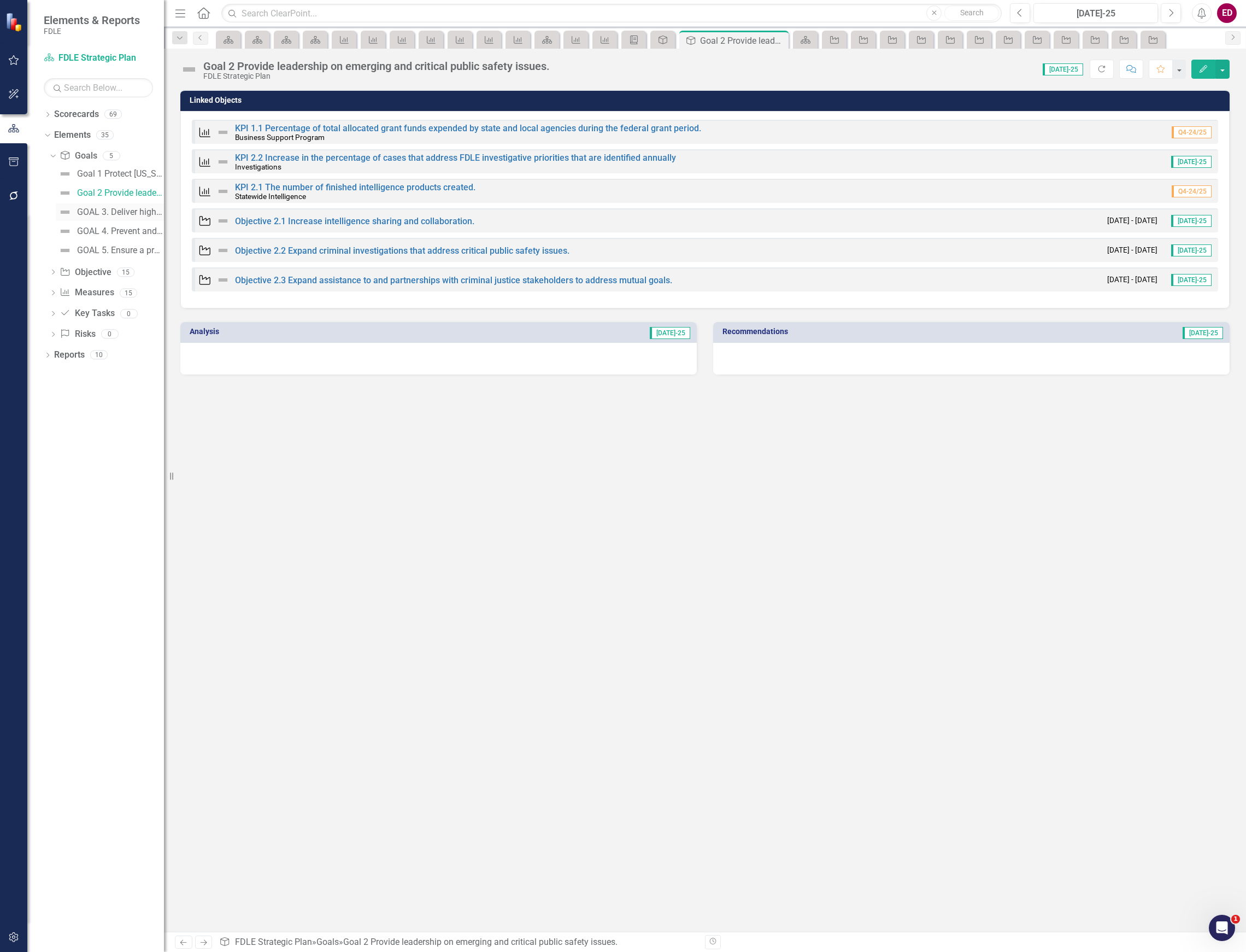
click at [122, 203] on link "GOAL 3. Deliver high-quality specialized investigative, forensic, and support s…" at bounding box center [109, 212] width 108 height 17
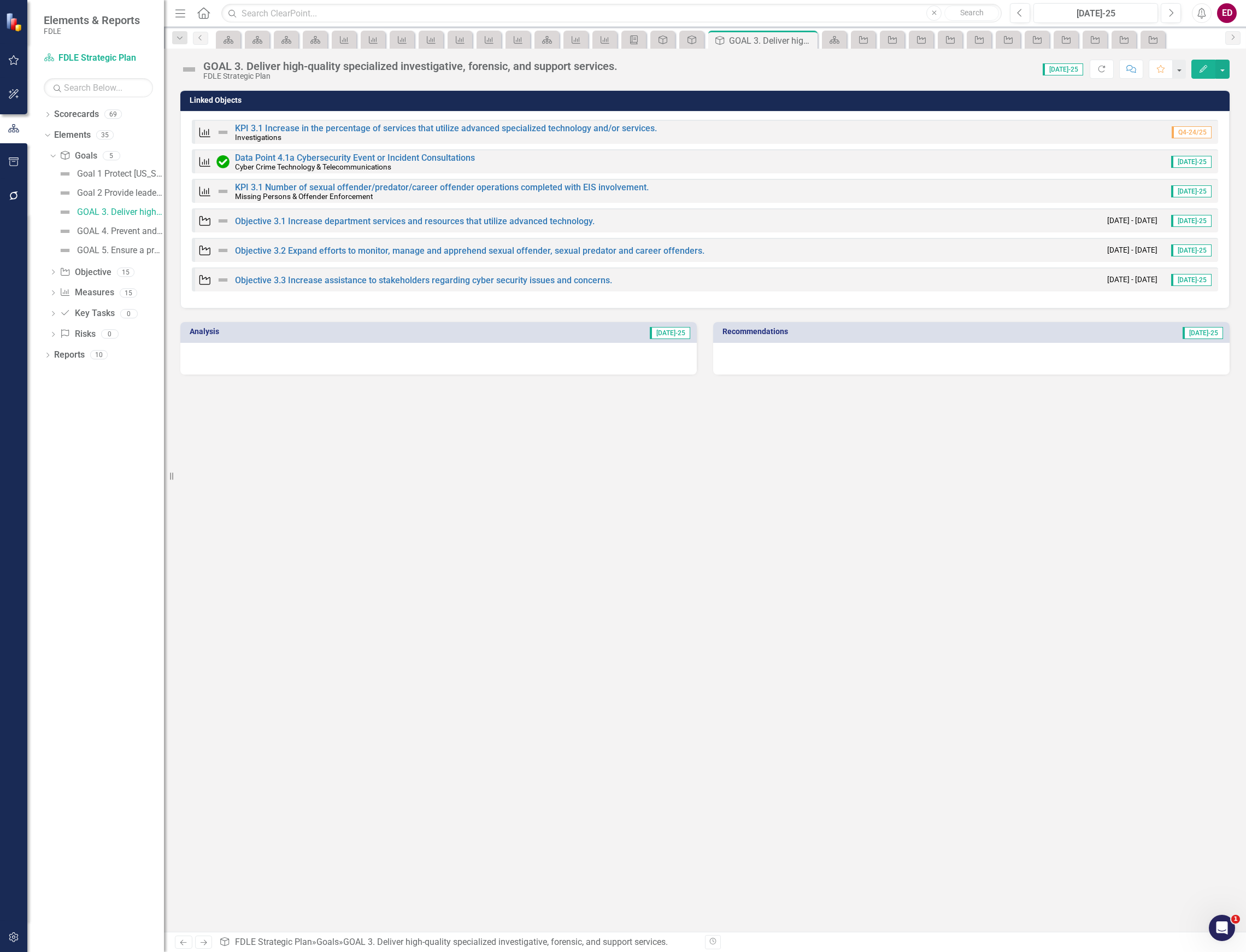
click at [279, 82] on div "GOAL 3. Deliver high-quality specialized investigative, forensic, and support s…" at bounding box center [705, 490] width 1083 height 883
click at [280, 75] on div "FDLE Strategic Plan" at bounding box center [410, 76] width 415 height 8
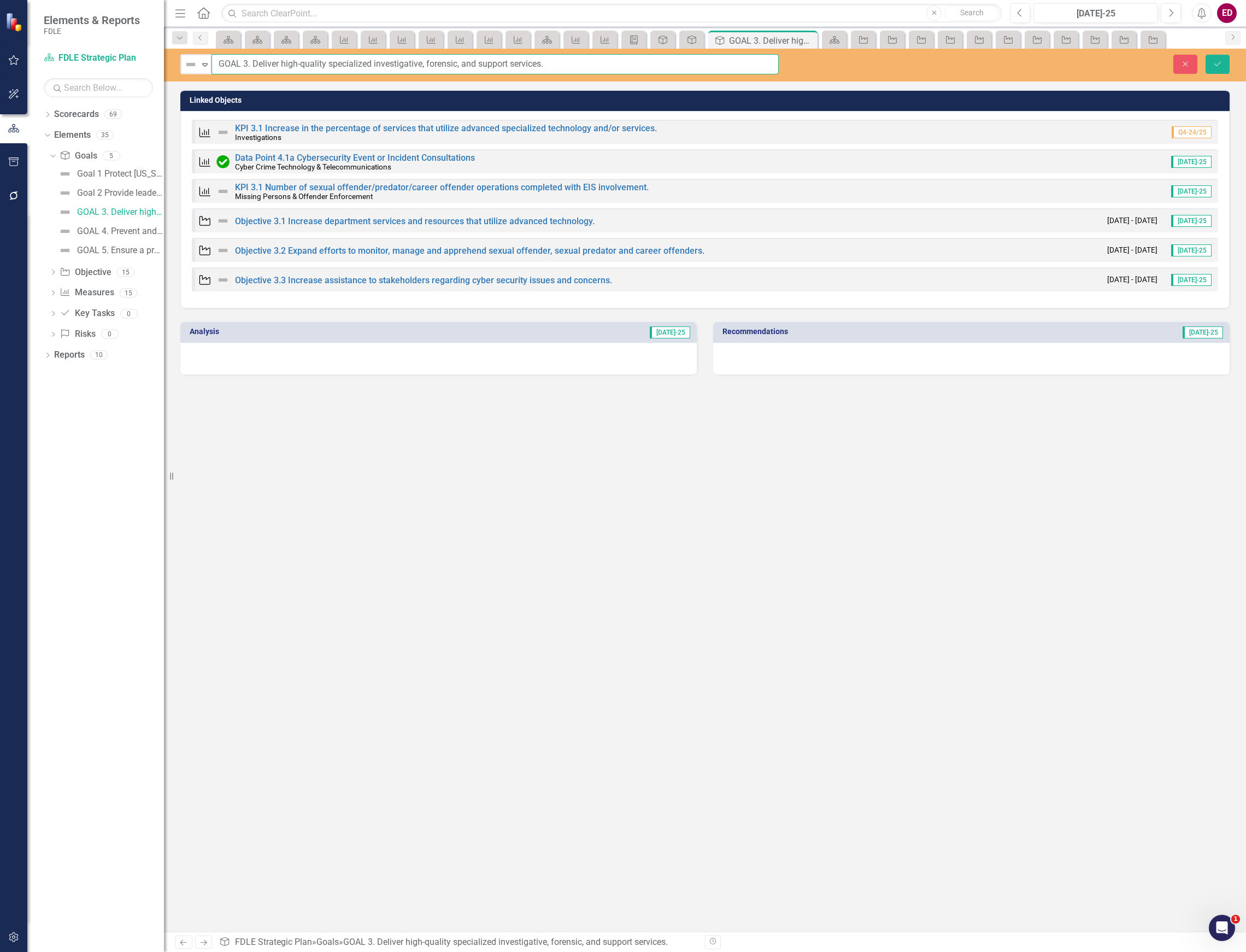
click at [235, 61] on input "GOAL 3. Deliver high-quality specialized investigative, forensic, and support s…" at bounding box center [495, 64] width 567 height 20
paste input "oal"
click at [248, 58] on input "Goal 3. Deliver high-quality specialized investigative, forensic, and support s…" at bounding box center [495, 64] width 567 height 20
type input "Goal 3 Deliver high-quality specialized investigative, forensic, and support se…"
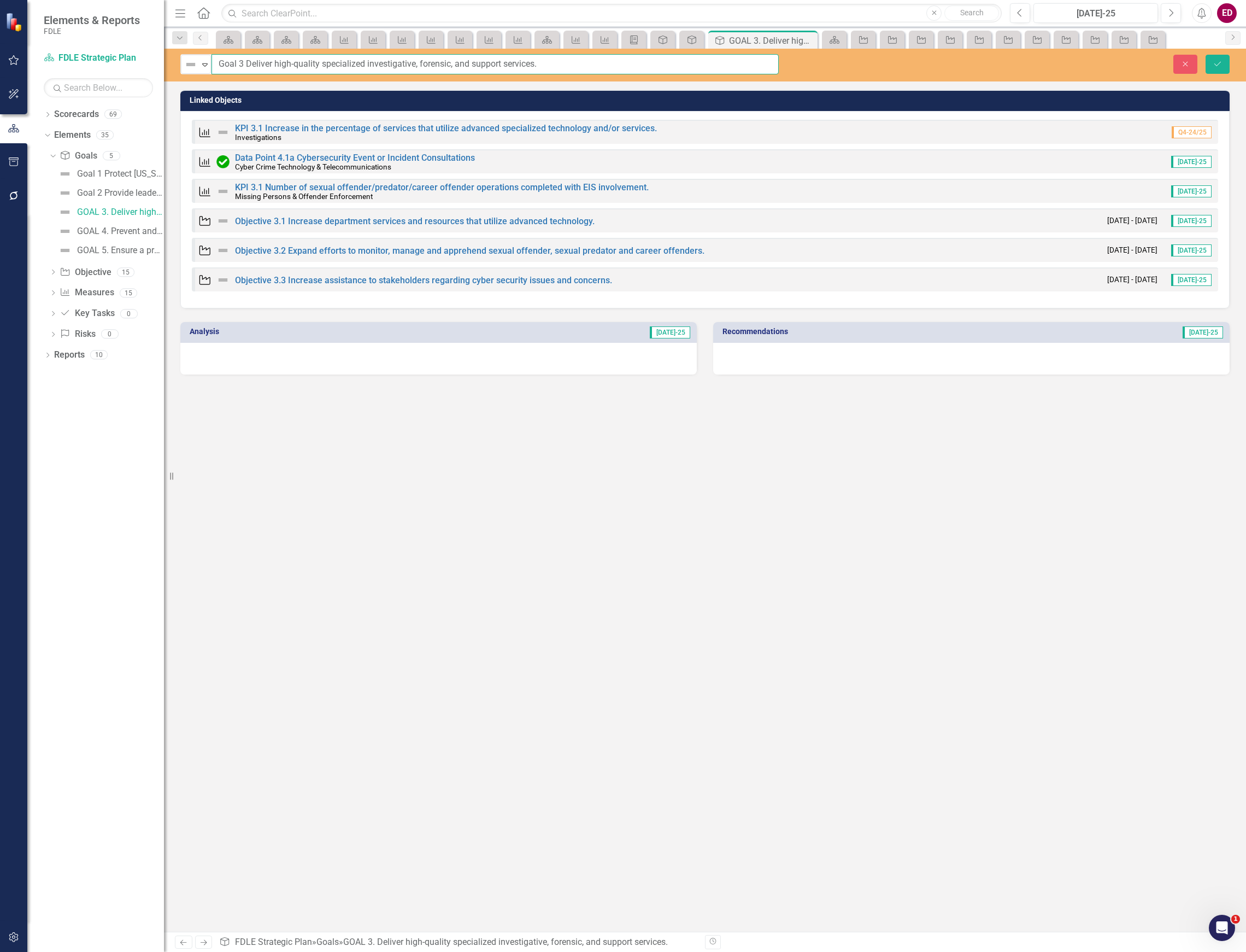
click at [1206, 54] on button "Save" at bounding box center [1218, 64] width 24 height 19
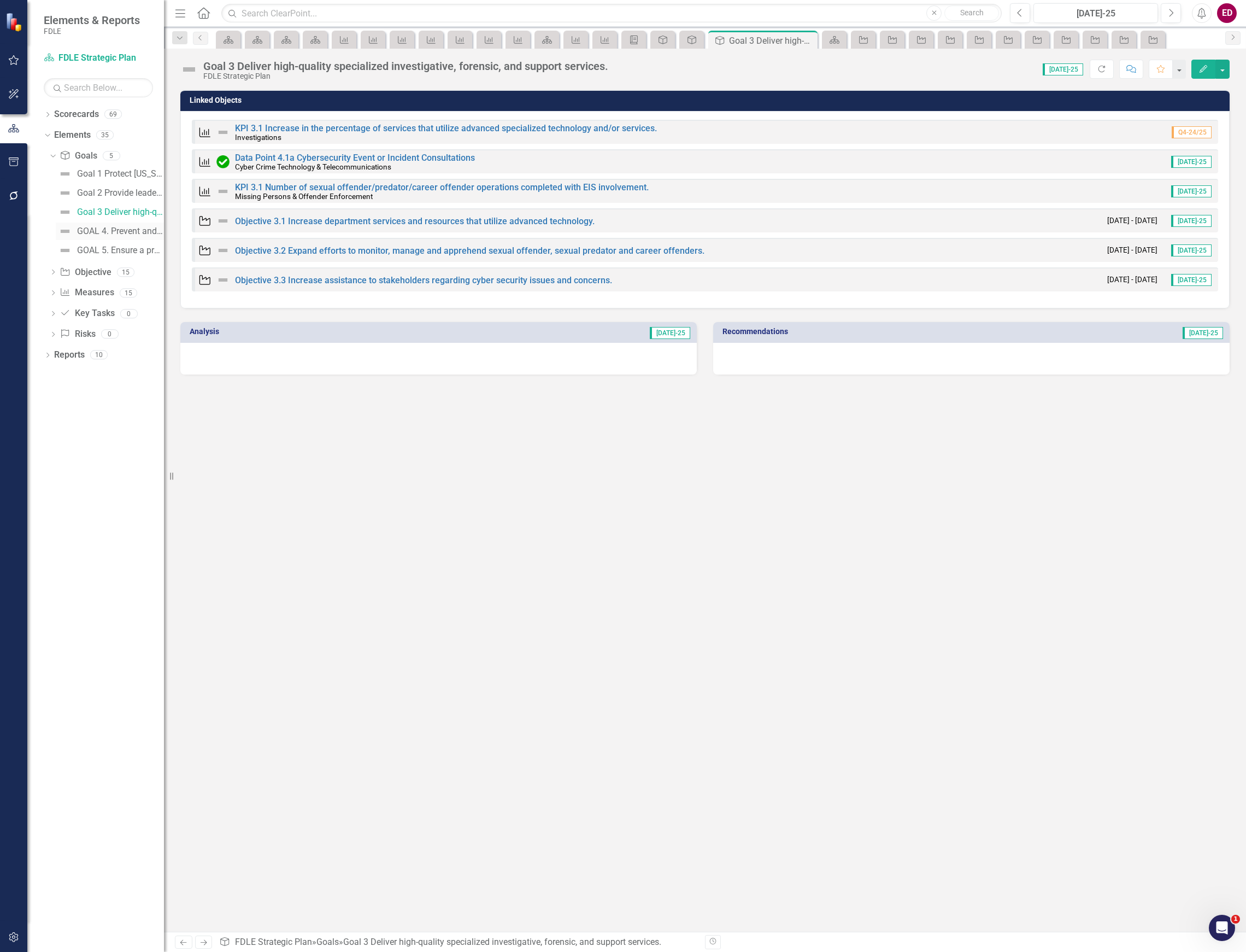
click at [106, 236] on div "GOAL 4. Prevent and respond to threats against domestic security and other disa…" at bounding box center [120, 231] width 87 height 10
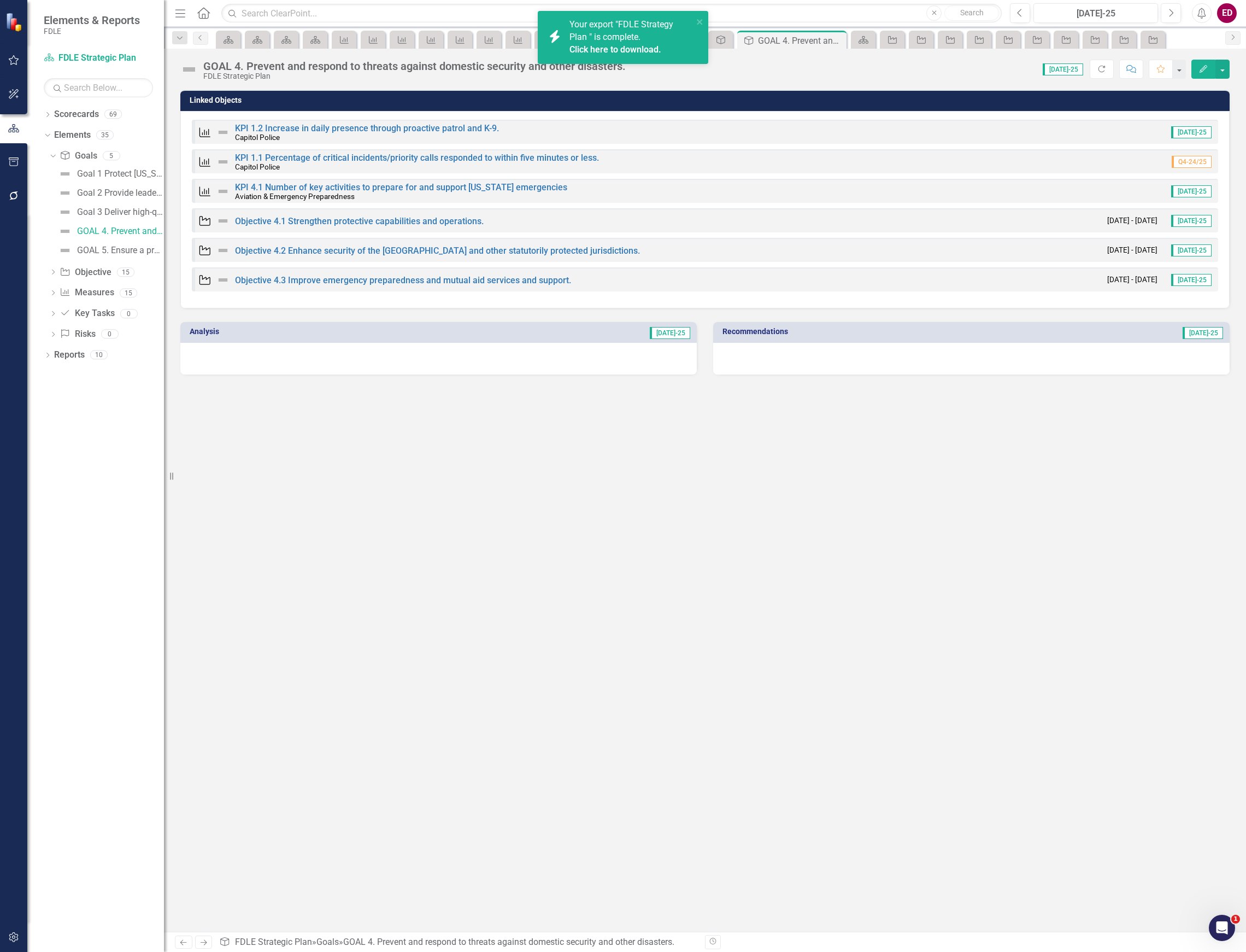
click at [240, 62] on div "GOAL 4. Prevent and respond to threats against domestic security and other disa…" at bounding box center [414, 66] width 422 height 12
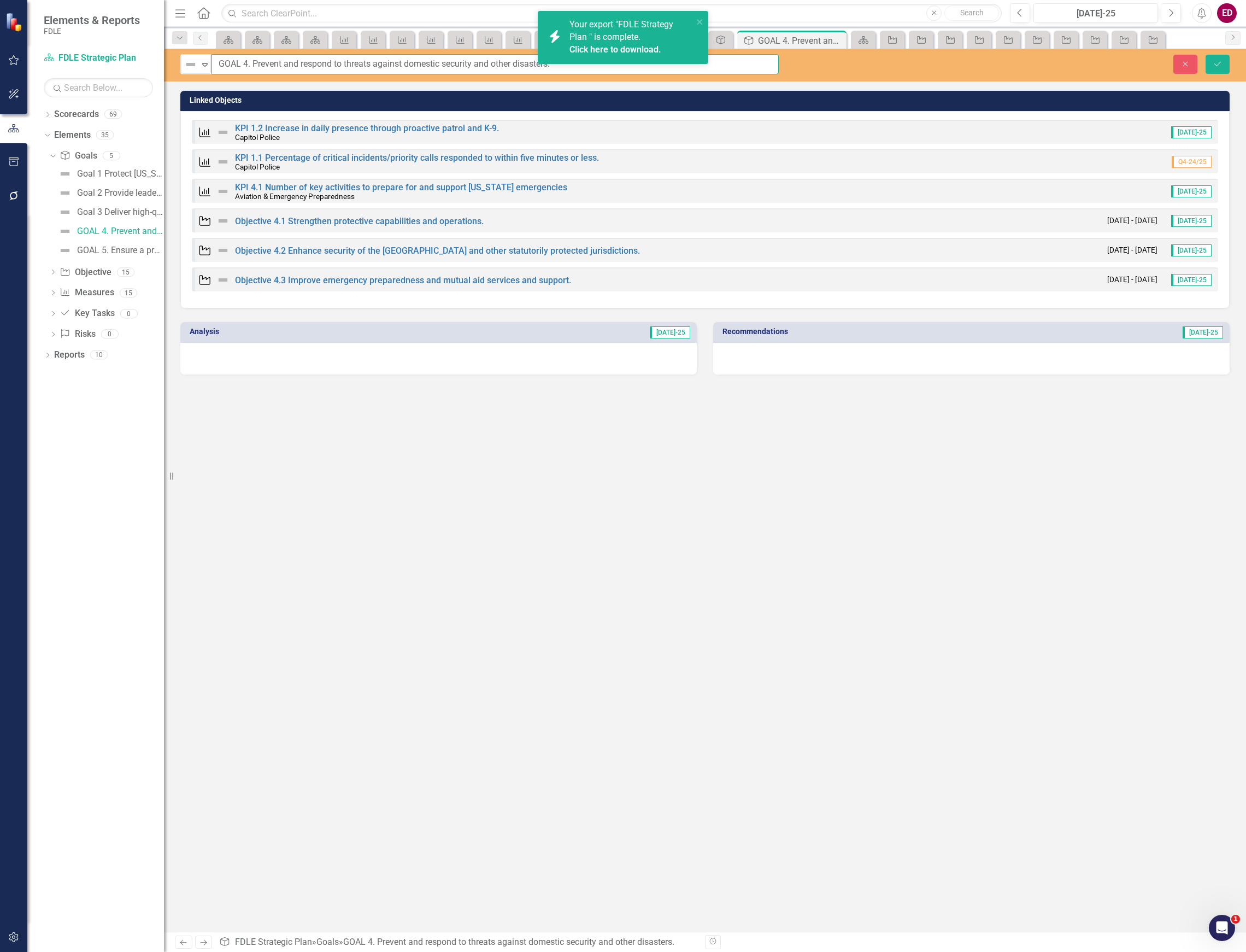
click at [228, 62] on input "GOAL 4. Prevent and respond to threats against domestic security and other disa…" at bounding box center [495, 64] width 567 height 20
paste input "oal"
click at [261, 59] on input "Goal 4. Prevent and respond to threats against domestic security and other disa…" at bounding box center [495, 64] width 567 height 20
click at [252, 62] on input "Goal 4. Prevent and respond to threats against domestic security and other disa…" at bounding box center [495, 64] width 567 height 20
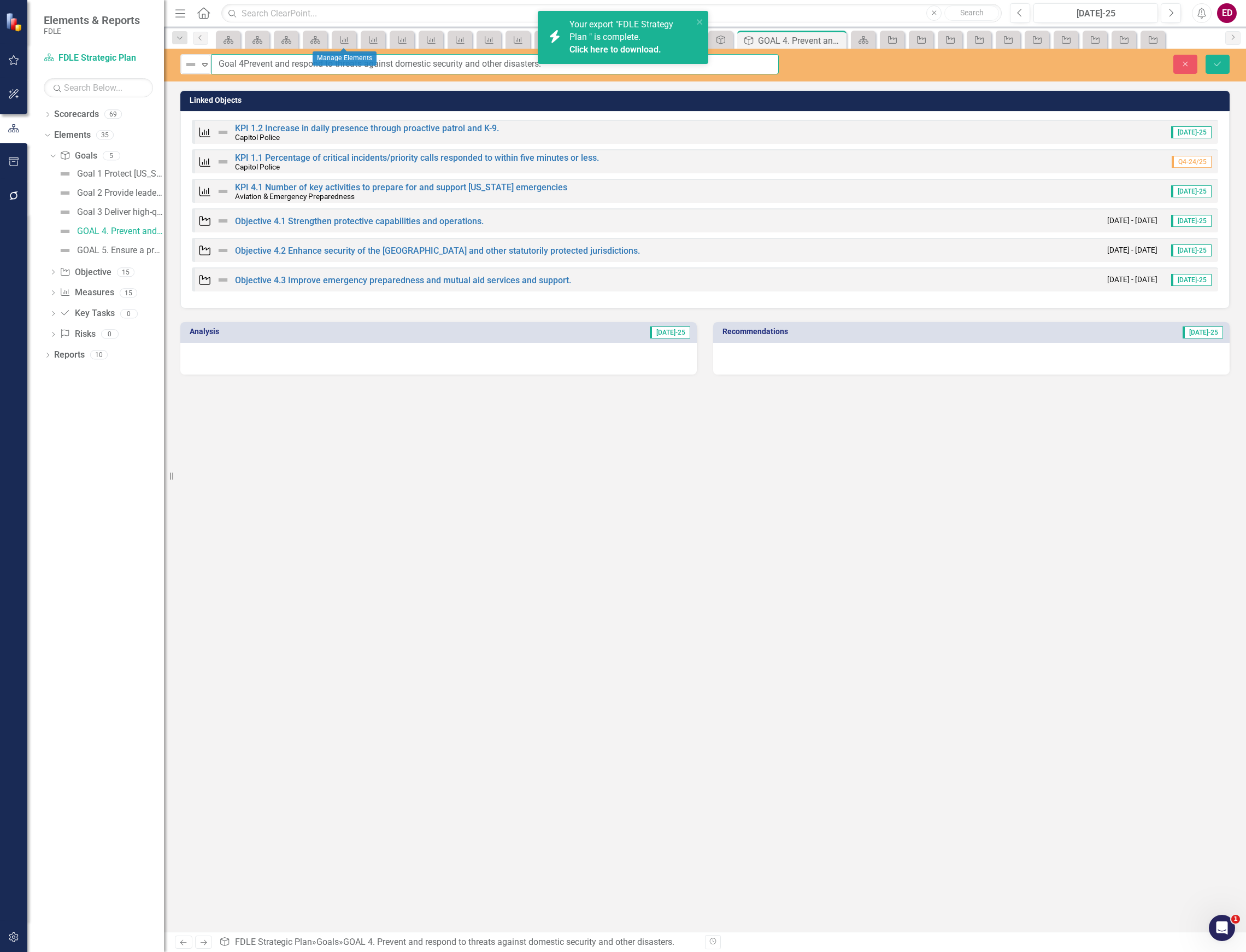
type input "Goal 4 Prevent and respond to threats against domestic security and other disas…"
click at [1206, 54] on button "Save" at bounding box center [1218, 64] width 24 height 19
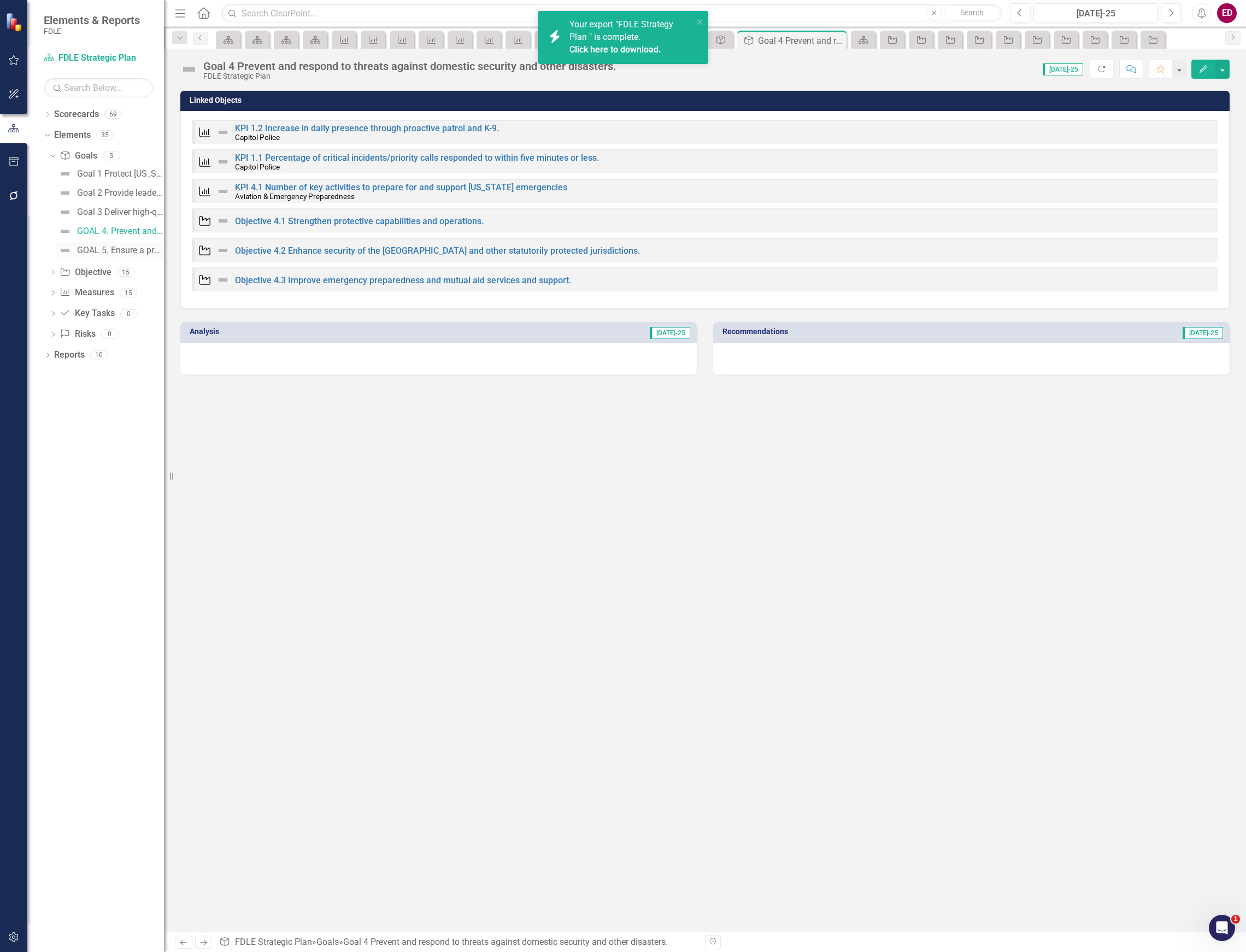
click at [80, 248] on div "GOAL 5. Ensure a professional, highly-trained and motivated workforce." at bounding box center [120, 251] width 87 height 10
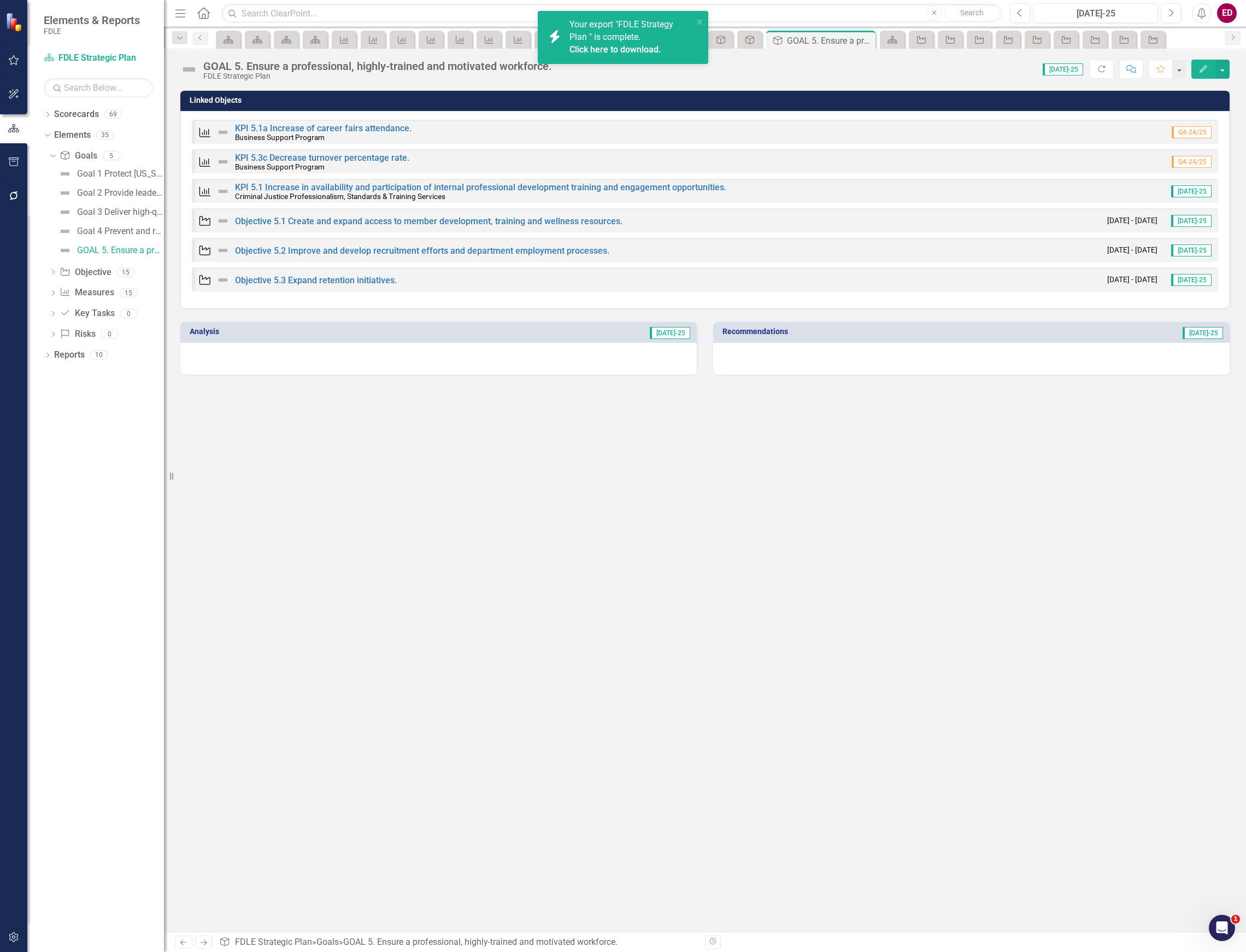
click at [267, 77] on div "FDLE Strategic Plan" at bounding box center [377, 76] width 349 height 8
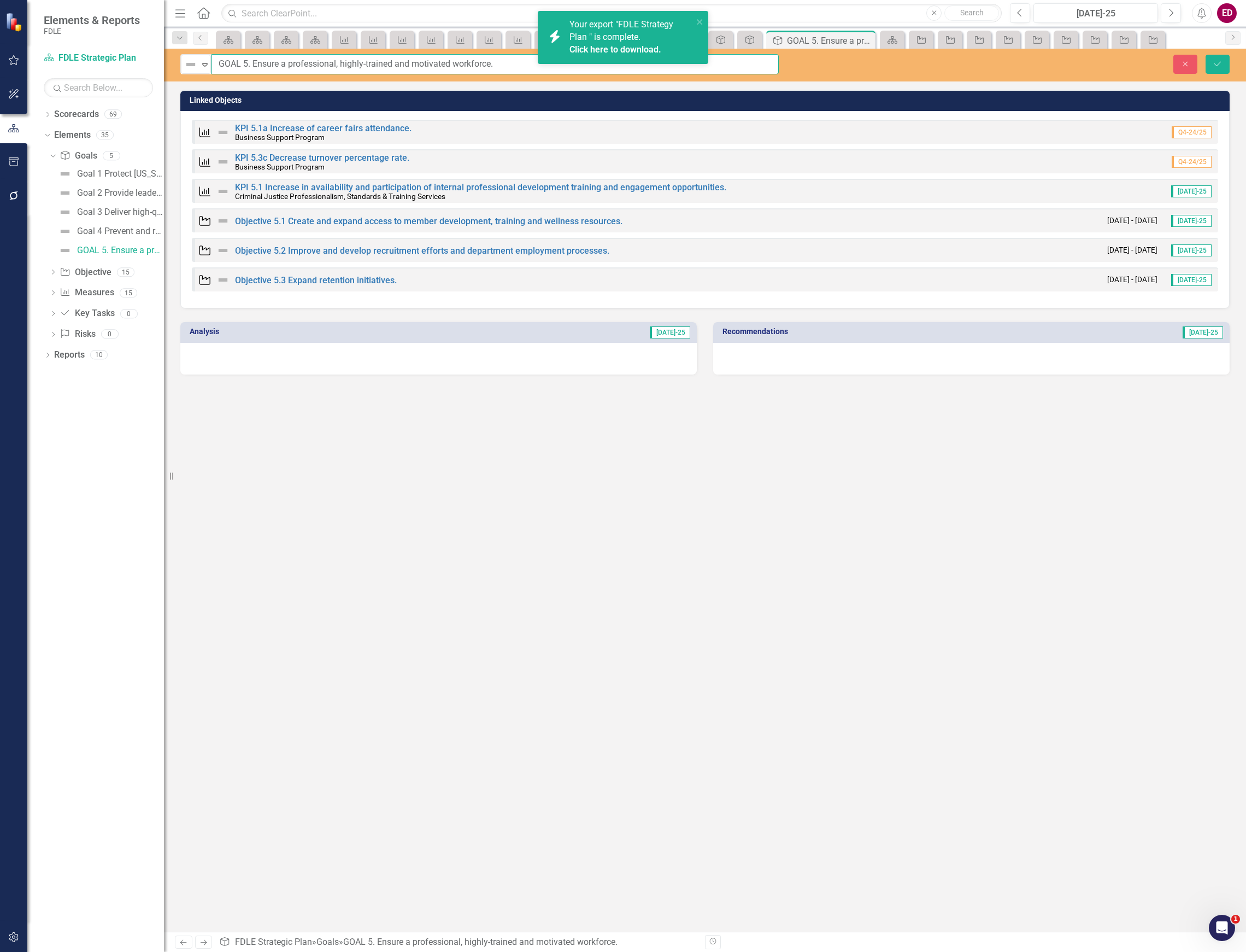
click at [228, 66] on input "GOAL 5. Ensure a professional, highly-trained and motivated workforce." at bounding box center [495, 64] width 567 height 20
paste input "oal"
click at [249, 64] on input "Goal 5. Ensure a professional, highly-trained and motivated workforce." at bounding box center [495, 64] width 567 height 20
type input "Goal 5 Ensure a professional, highly-trained and motivated workforce."
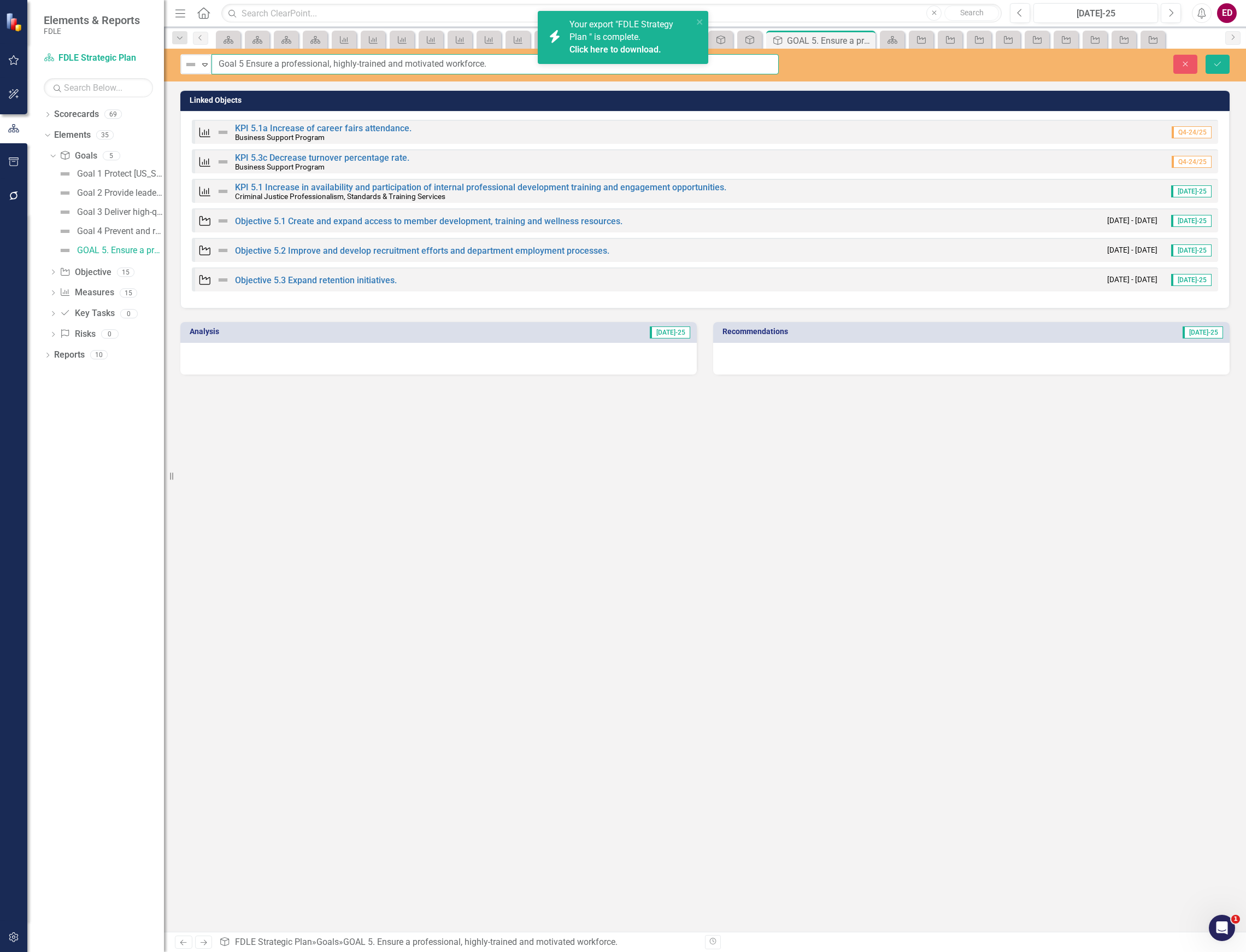
click at [1206, 54] on button "Save" at bounding box center [1218, 64] width 24 height 19
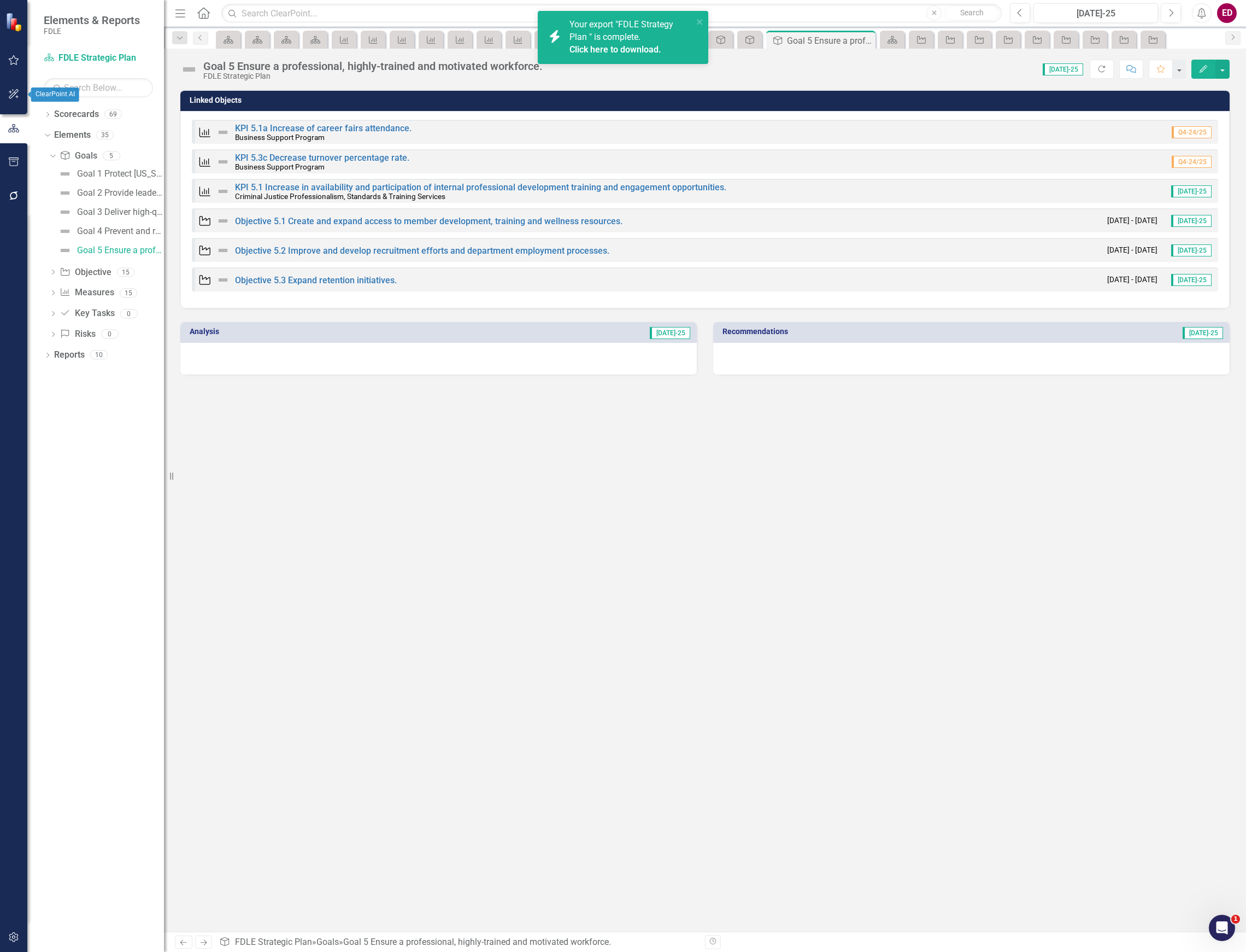
click at [10, 154] on button "button" at bounding box center [14, 162] width 24 height 23
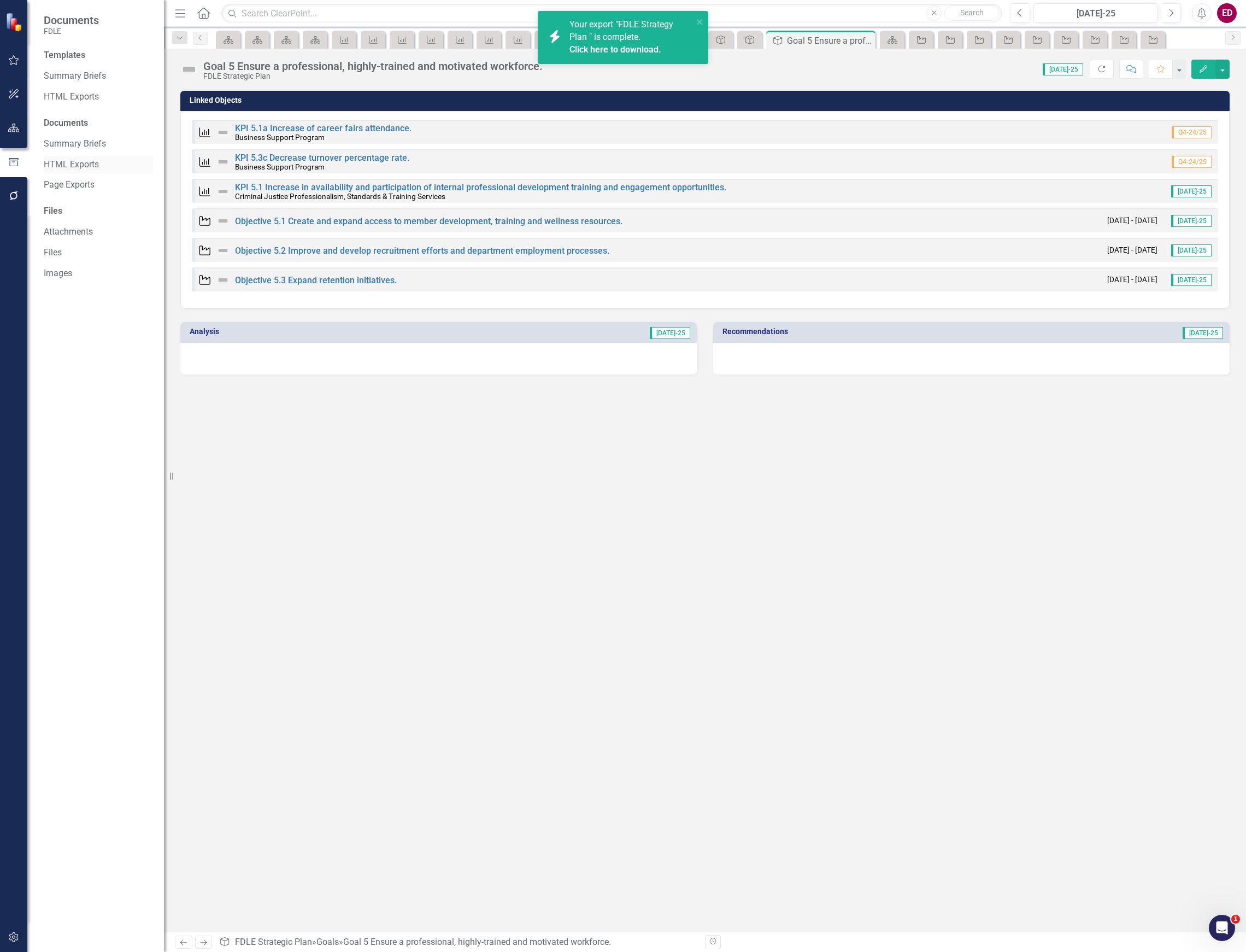
click at [63, 165] on link "HTML Exports" at bounding box center [98, 164] width 110 height 13
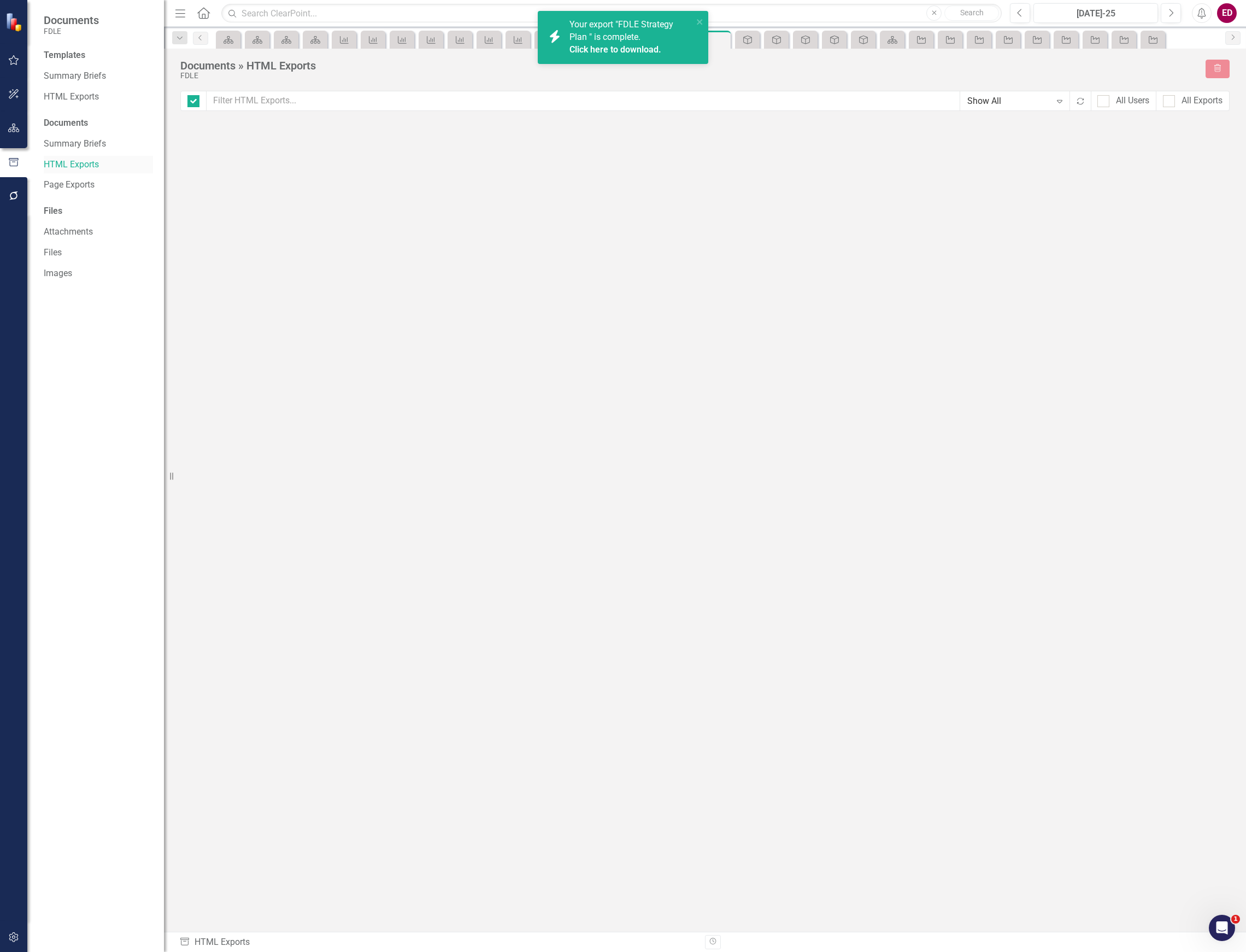
checkbox input "false"
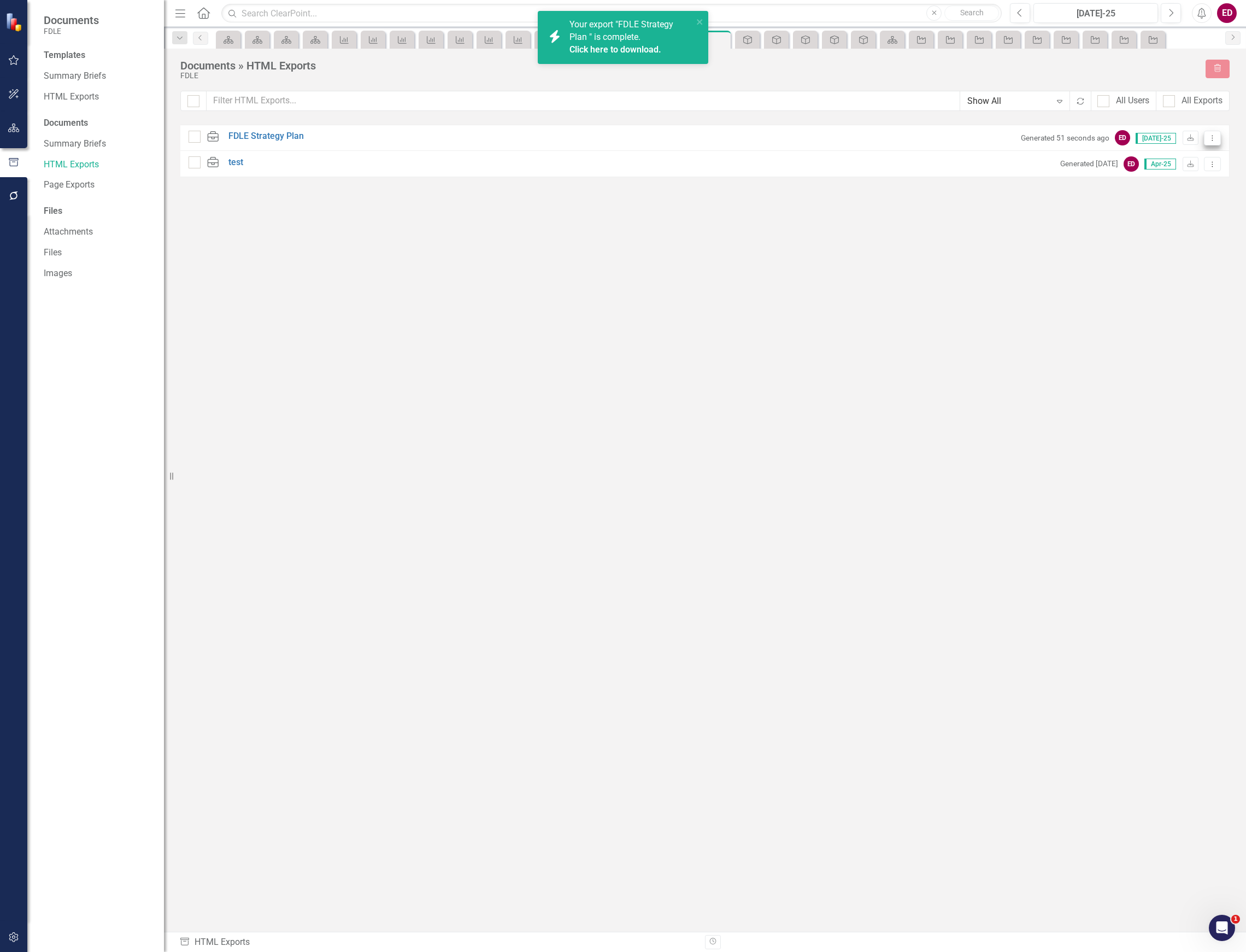
click at [1218, 141] on button "Dropdown Menu" at bounding box center [1212, 138] width 17 height 15
click at [1196, 192] on link "Link Link Report" at bounding box center [1174, 197] width 93 height 20
drag, startPoint x: 819, startPoint y: 223, endPoint x: 924, endPoint y: 176, distance: 115.0
click at [819, 223] on div "HTML FDLE Strategy Plan Generated 6 minutes ago ED Jul-25 Download Dropdown Men…" at bounding box center [705, 508] width 1050 height 767
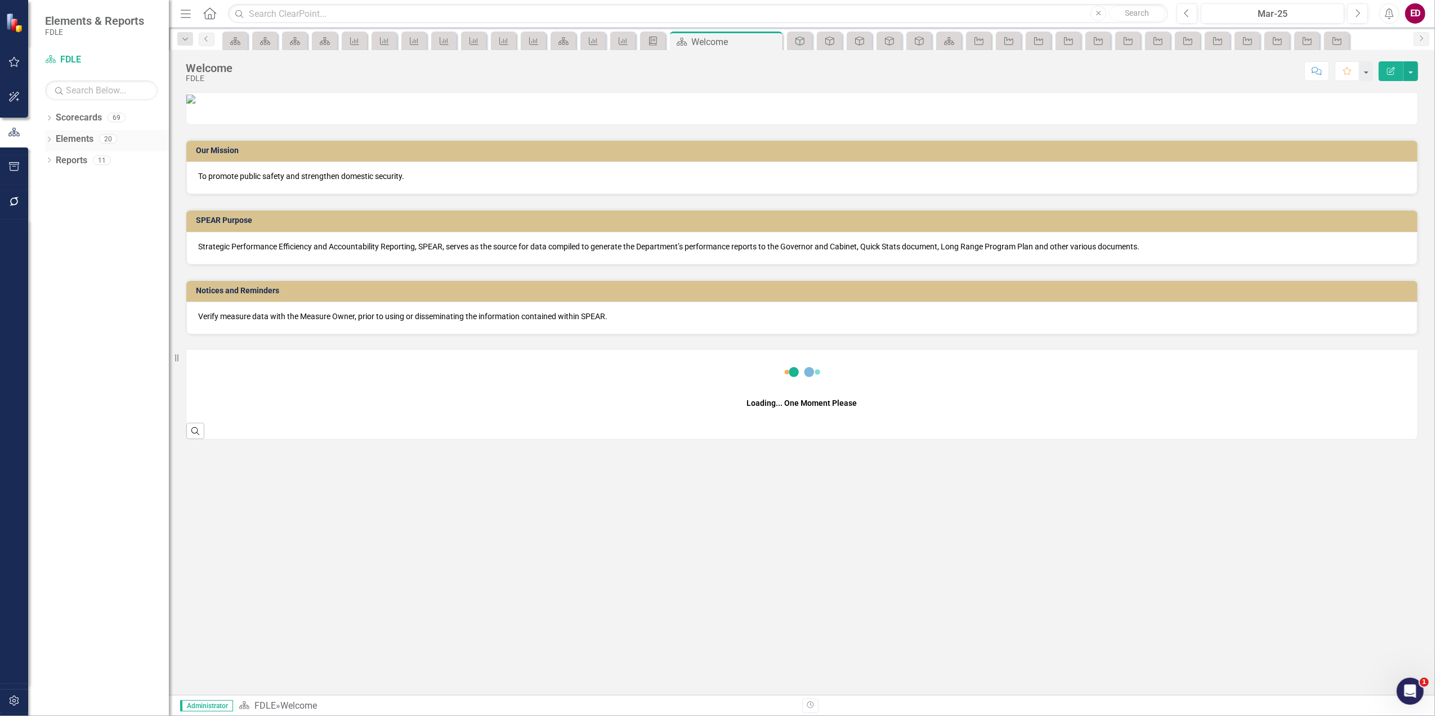
click at [55, 142] on div "Dropdown Elements 20" at bounding box center [107, 140] width 124 height 21
click at [56, 122] on link "Scorecards" at bounding box center [79, 117] width 46 height 13
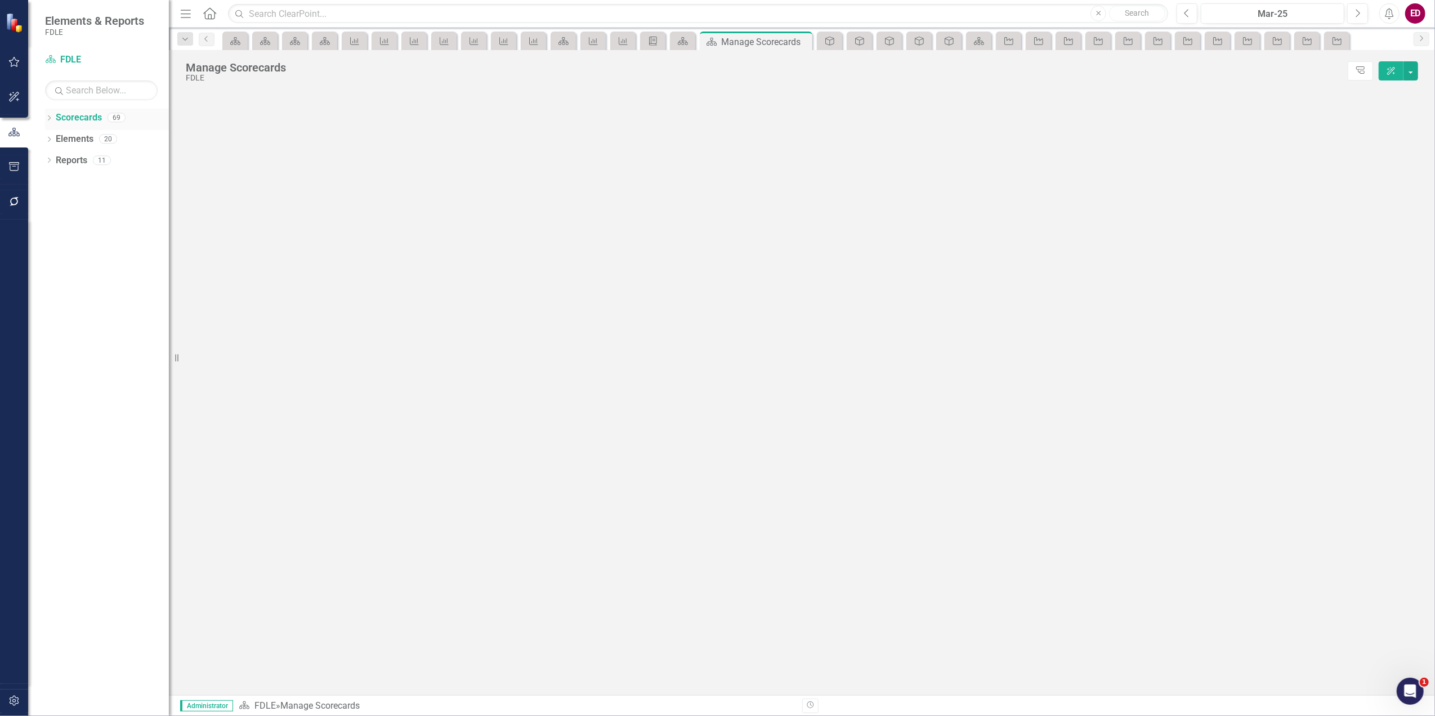
click at [54, 119] on div "Dropdown Scorecards 69" at bounding box center [107, 119] width 124 height 21
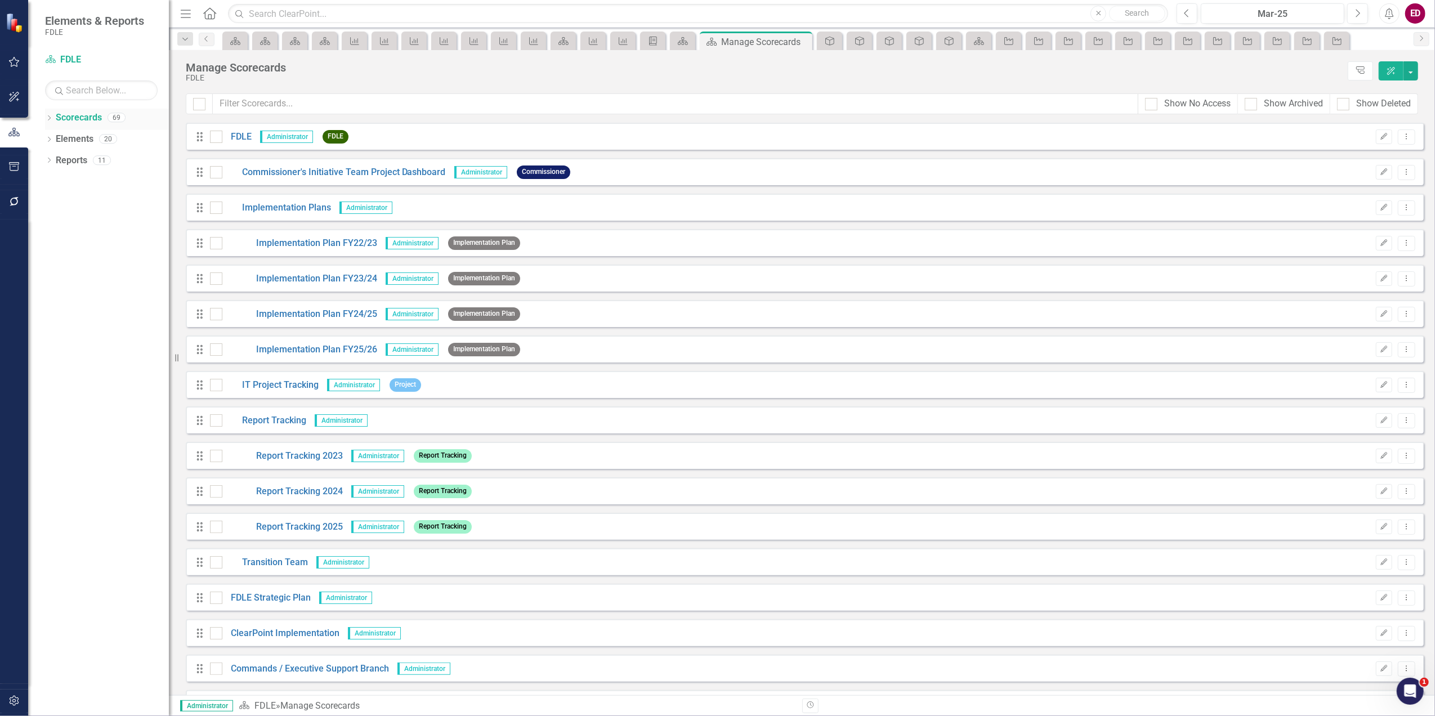
click at [50, 117] on icon "Dropdown" at bounding box center [49, 119] width 8 height 6
click at [52, 201] on icon "Dropdown" at bounding box center [55, 202] width 8 height 7
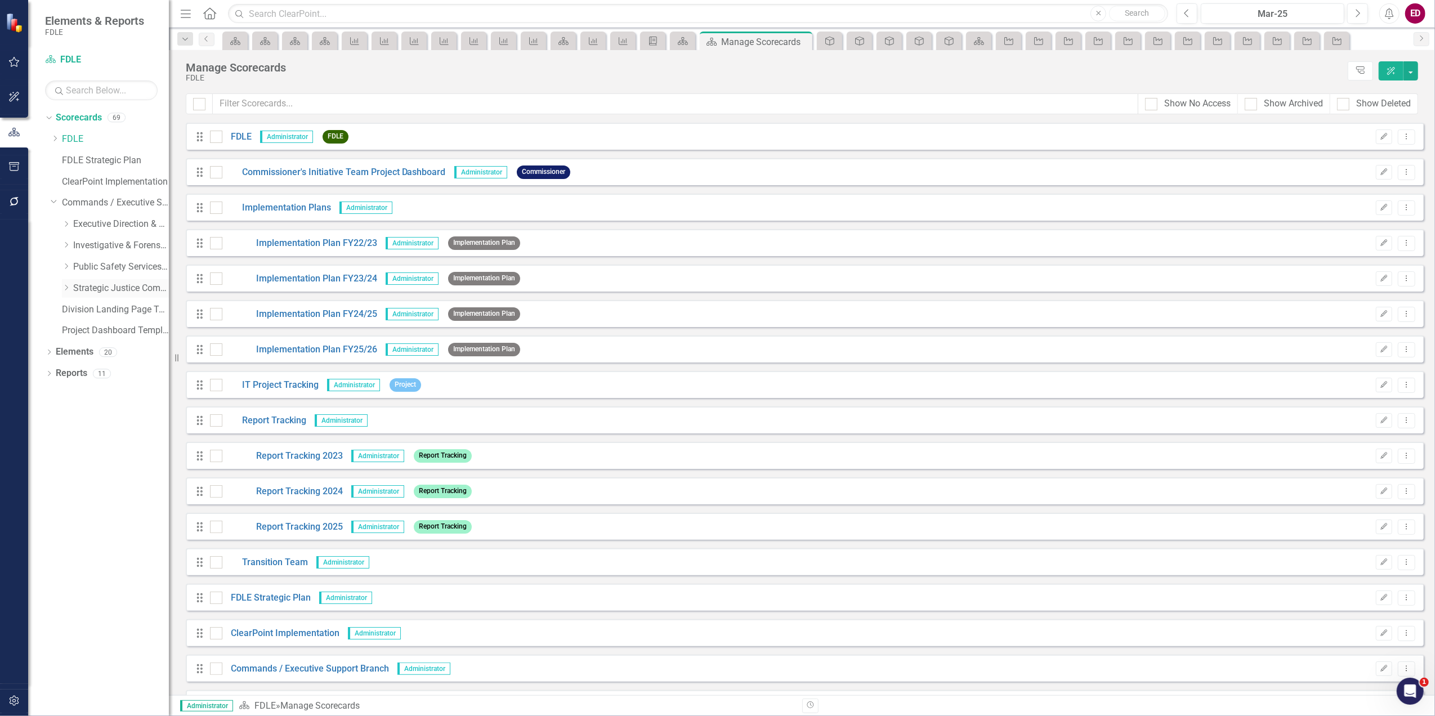
click at [61, 284] on div "Dropdown Strategic Justice Command" at bounding box center [110, 289] width 118 height 21
click at [63, 284] on icon "Dropdown" at bounding box center [66, 287] width 8 height 7
click at [68, 246] on icon at bounding box center [66, 246] width 3 height 6
click at [109, 374] on link "Criminal Justice Professionalism, Standards & Training Services" at bounding box center [126, 373] width 84 height 13
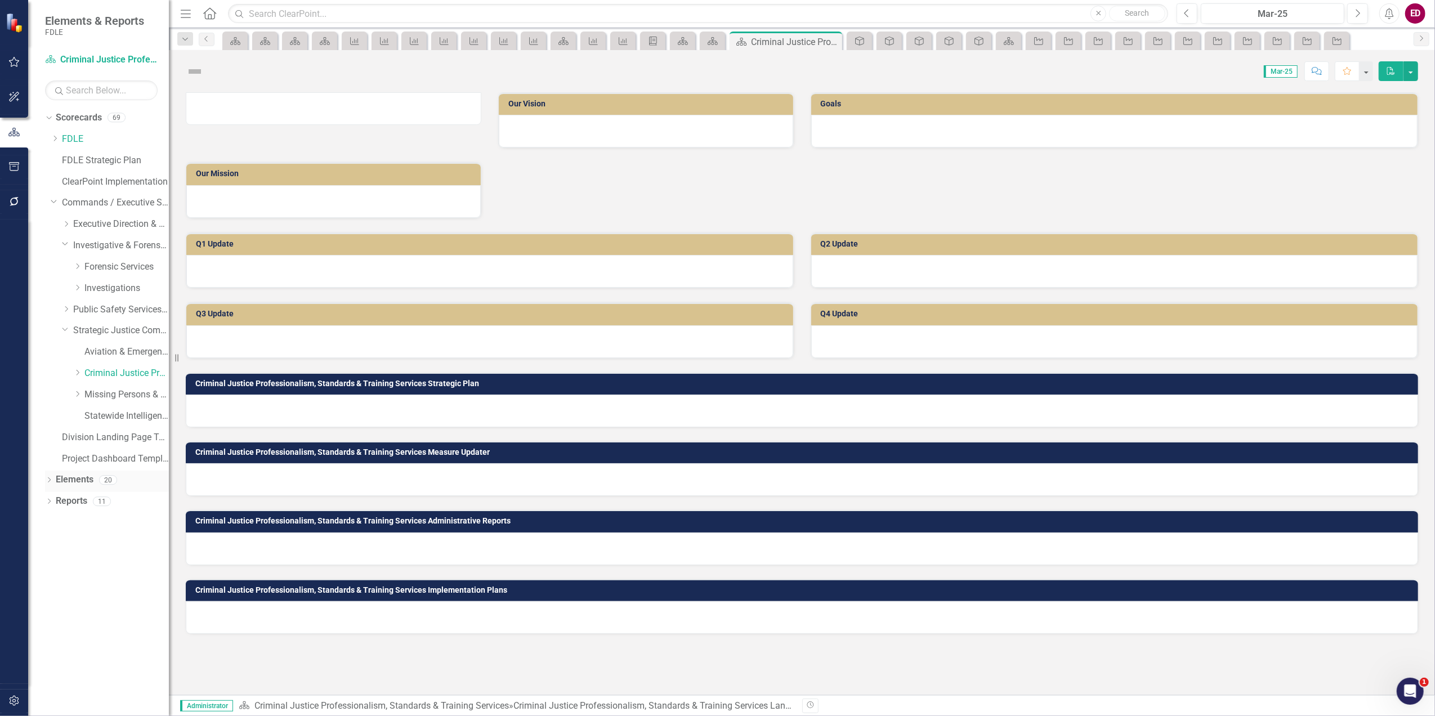
click at [53, 476] on div "Dropdown Elements 20" at bounding box center [107, 481] width 124 height 21
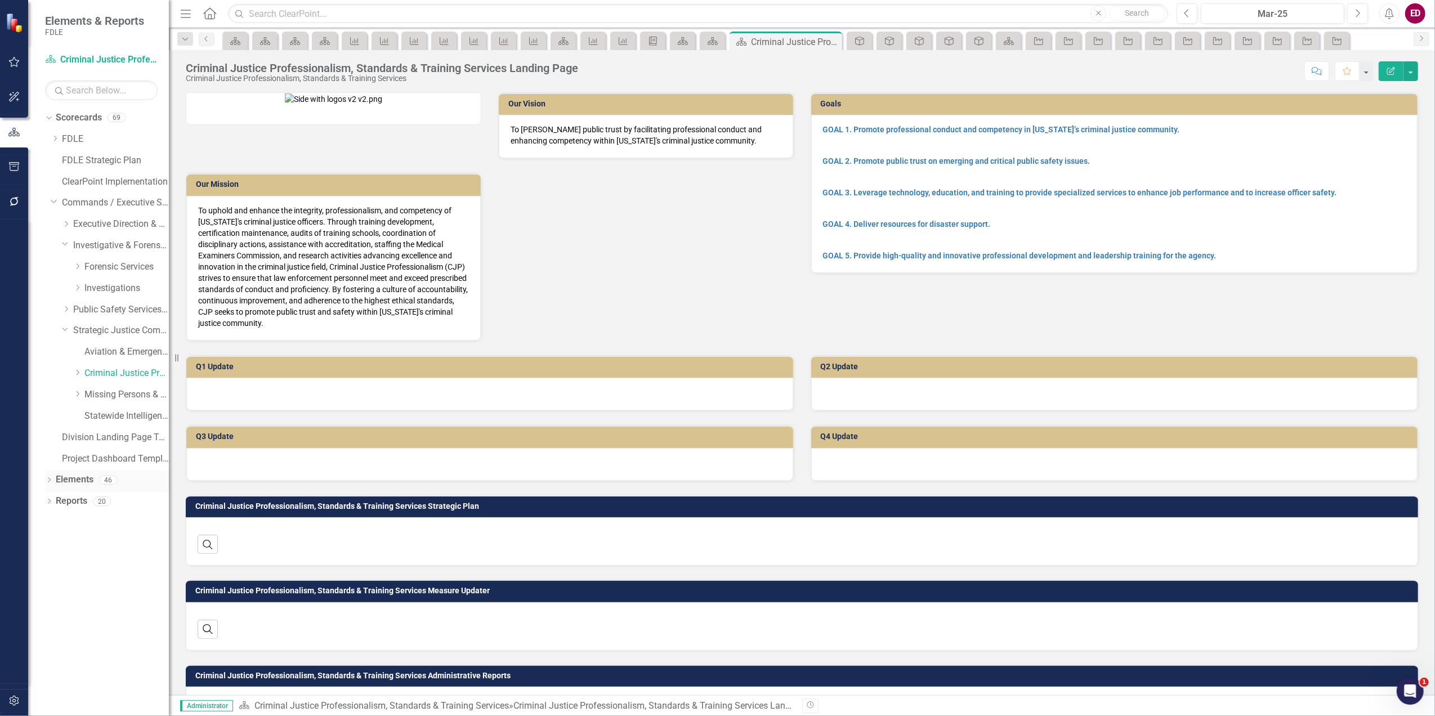
click at [48, 478] on icon "Dropdown" at bounding box center [49, 481] width 8 height 6
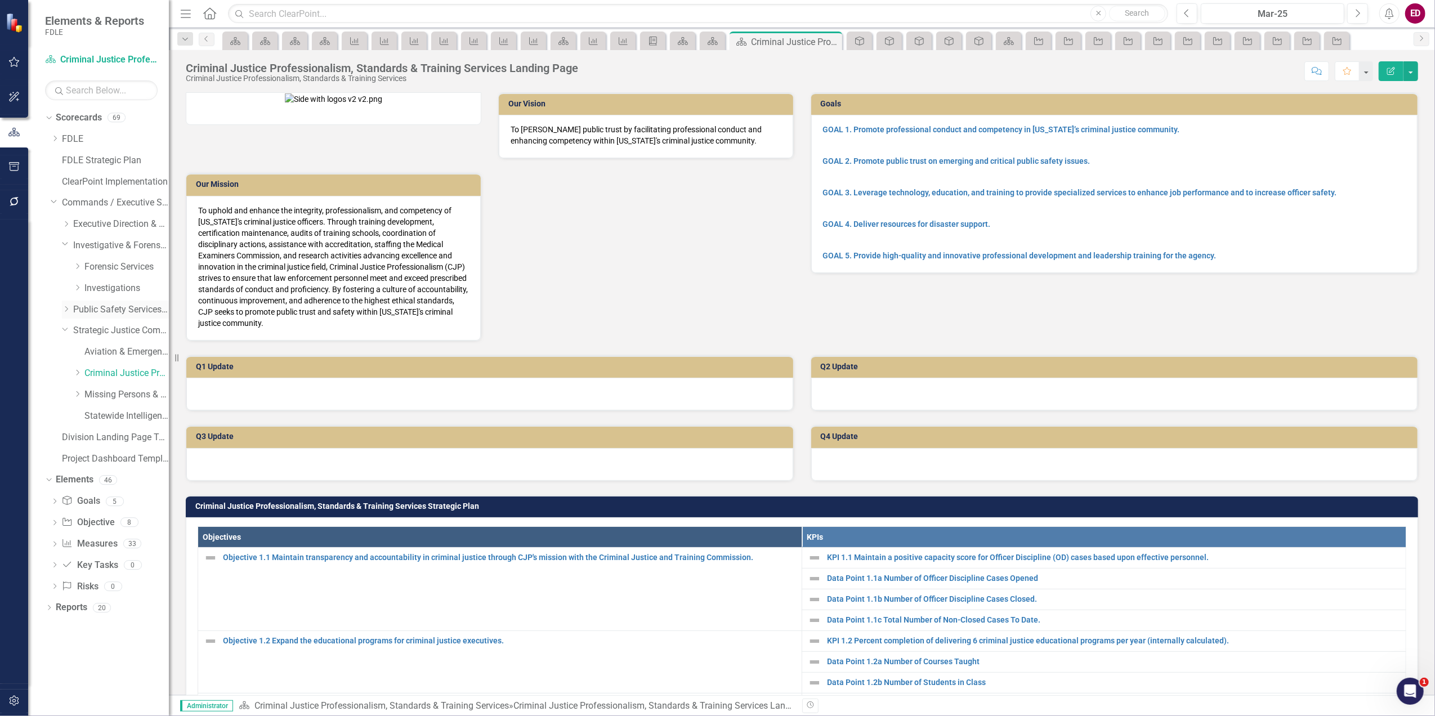
click at [68, 309] on icon "Dropdown" at bounding box center [66, 309] width 8 height 7
click at [84, 374] on link "Cyber Crime Technology & Telecommunications" at bounding box center [126, 373] width 84 height 13
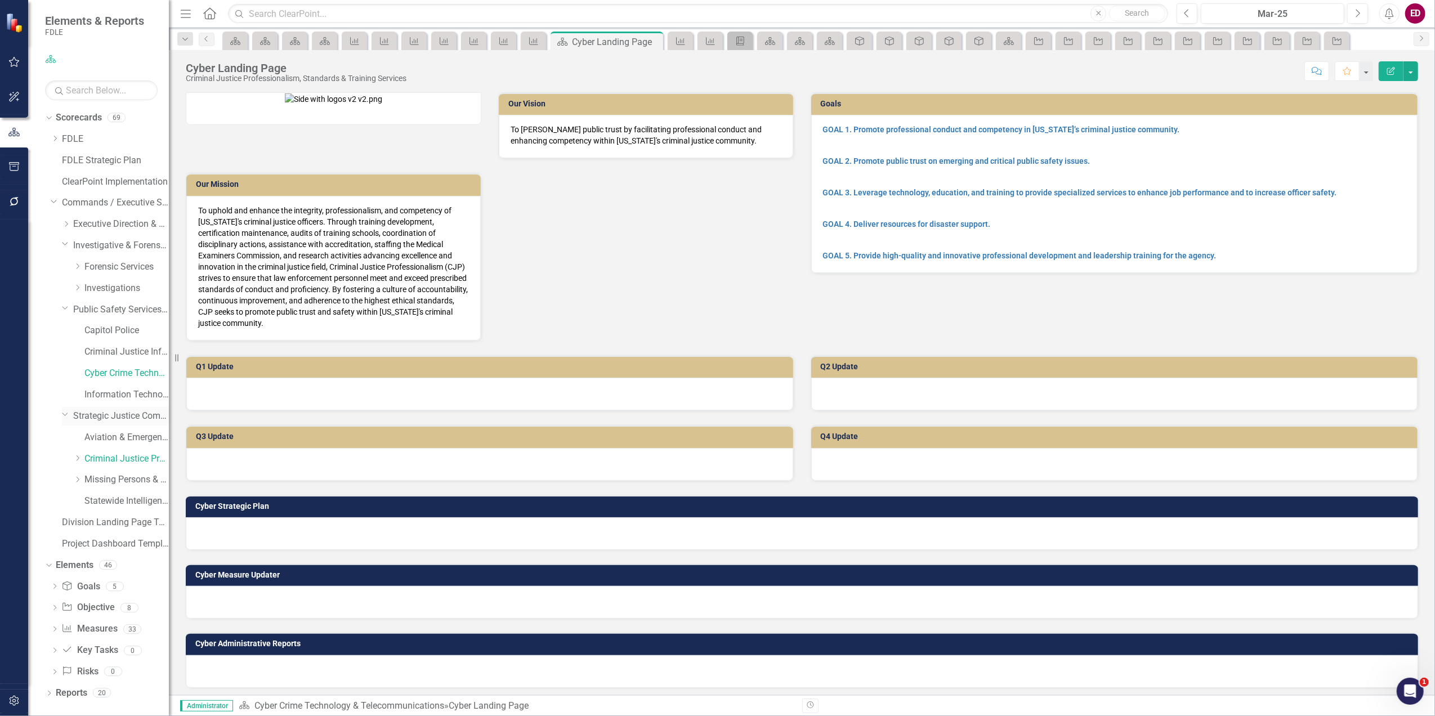
click at [66, 410] on icon "Dropdown" at bounding box center [65, 414] width 7 height 8
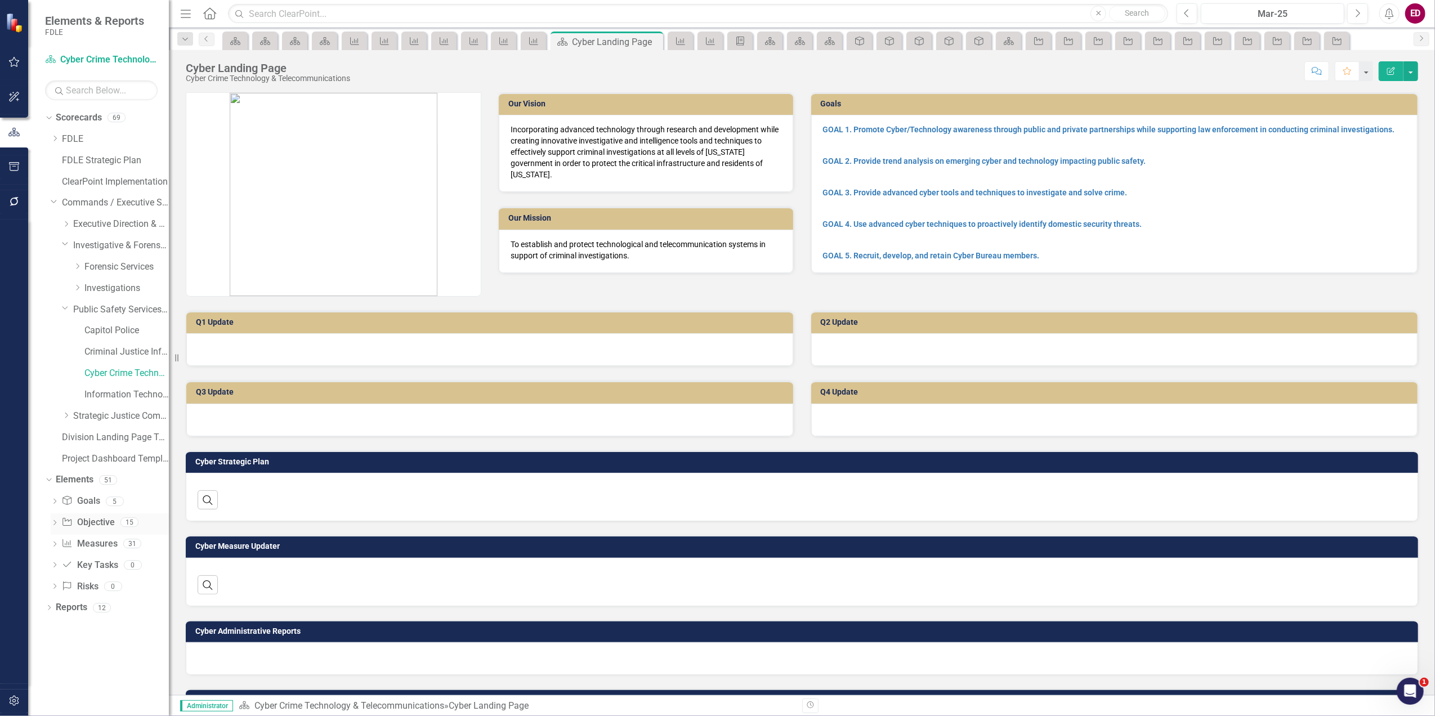
click at [52, 522] on icon "Dropdown" at bounding box center [55, 524] width 8 height 6
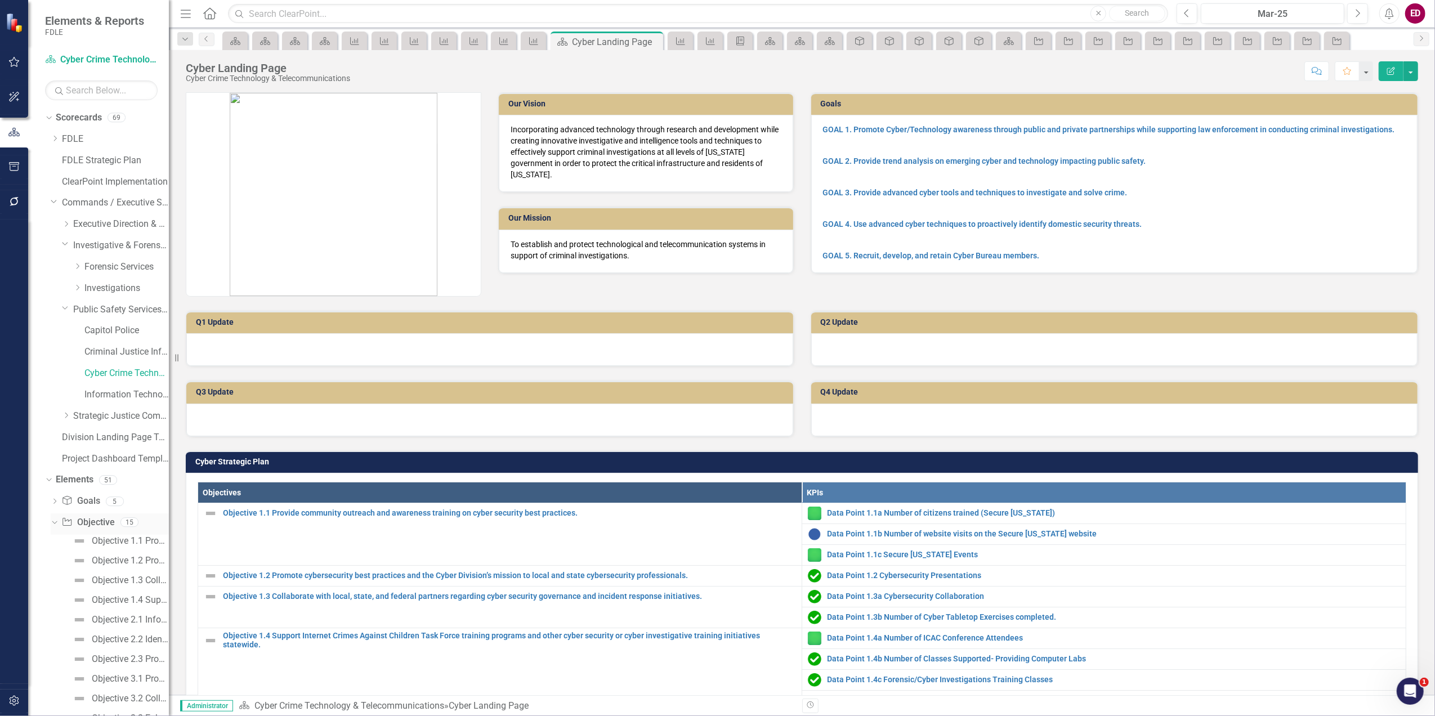
click at [146, 530] on div "Objective Objective 15" at bounding box center [115, 523] width 108 height 21
click at [141, 536] on div "Objective 1.1 Provide community outreach and awareness training on cyber securi…" at bounding box center [130, 541] width 77 height 10
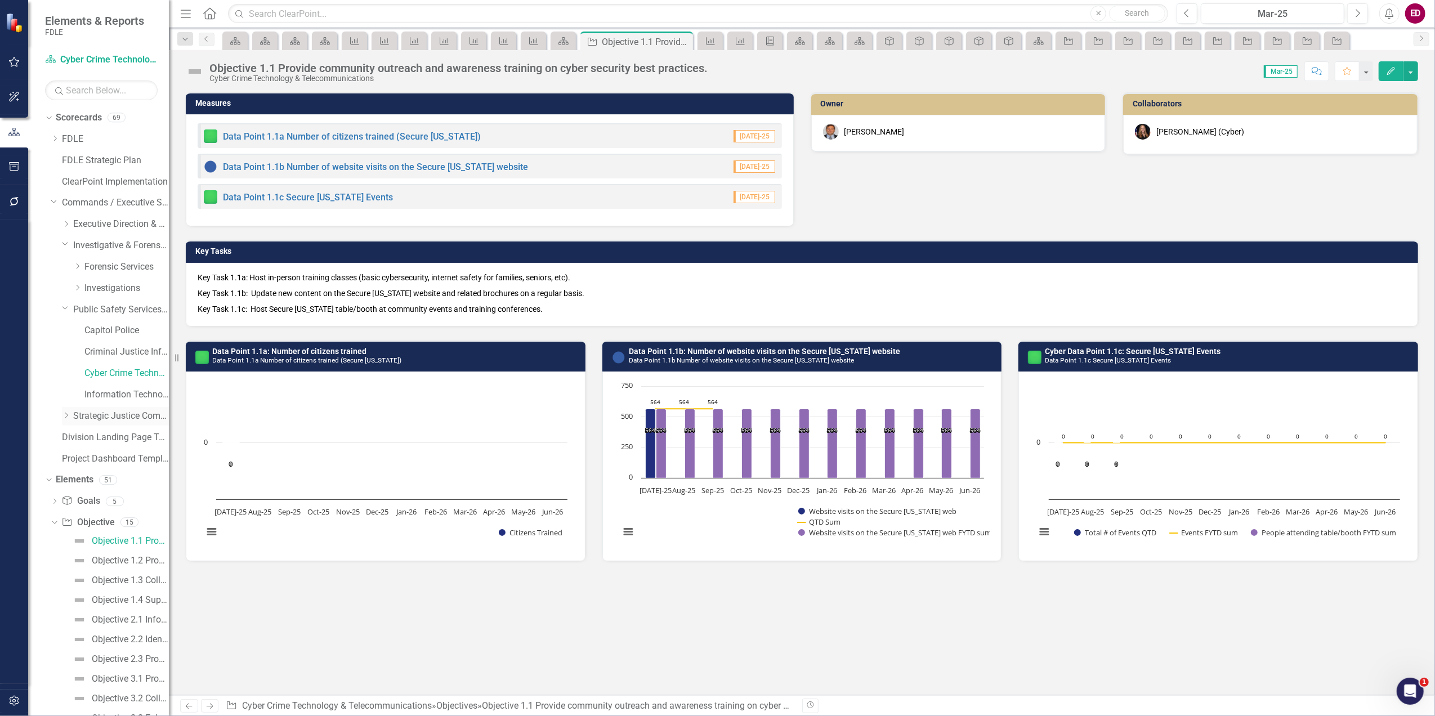
click at [65, 419] on div "Dropdown" at bounding box center [66, 417] width 8 height 10
click at [115, 463] on link "Criminal Justice Professionalism, Standards & Training Services" at bounding box center [126, 459] width 84 height 13
click at [118, 480] on link "Missing Persons & Offender Enforcement" at bounding box center [126, 479] width 84 height 13
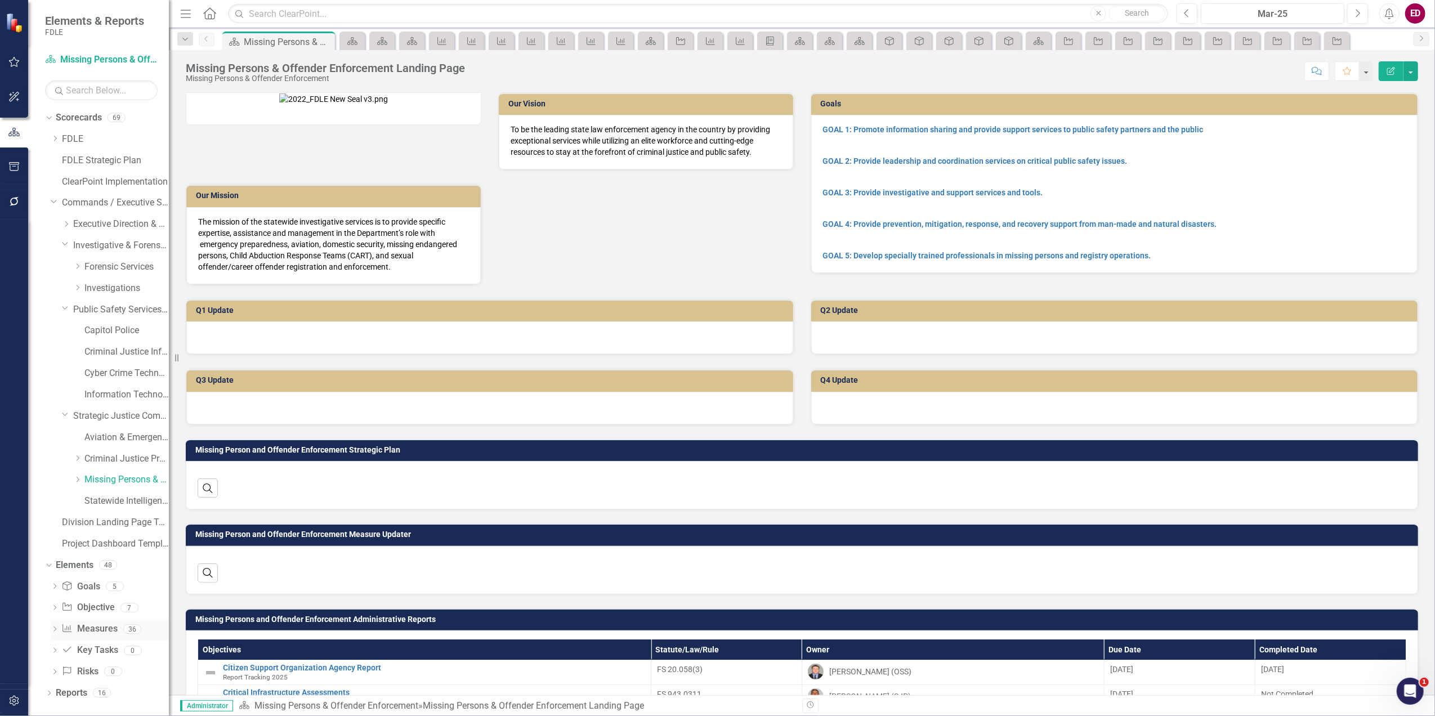
click at [65, 634] on link "Measure Measures" at bounding box center [89, 629] width 56 height 13
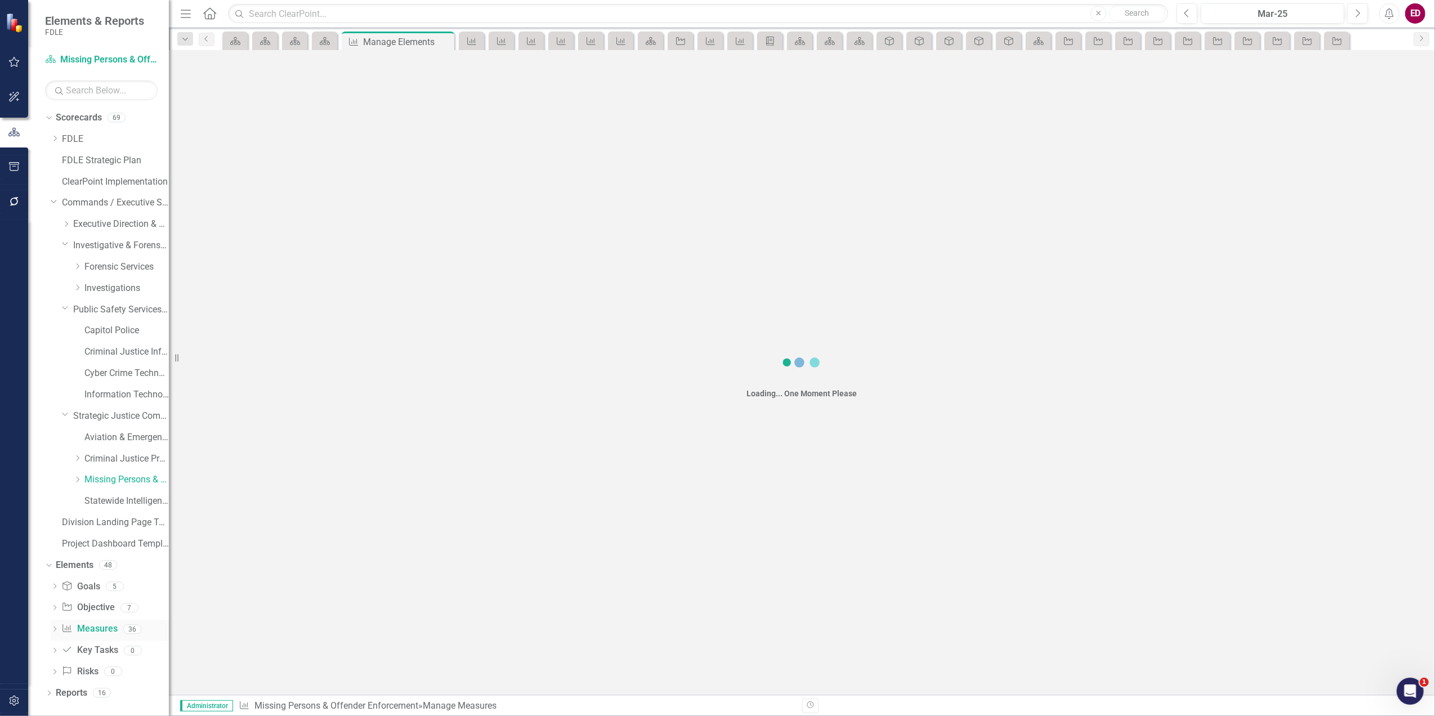
click at [56, 629] on icon "Dropdown" at bounding box center [55, 630] width 8 height 6
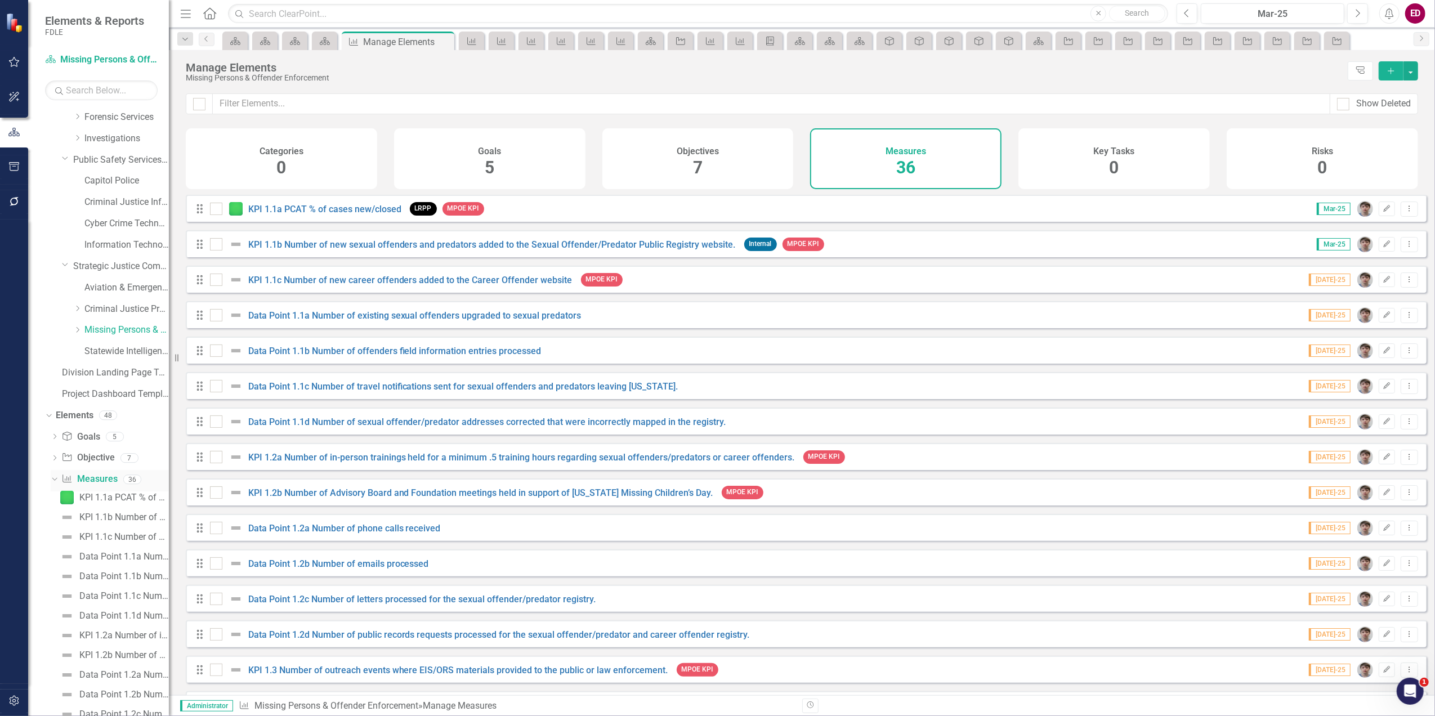
scroll to position [225, 0]
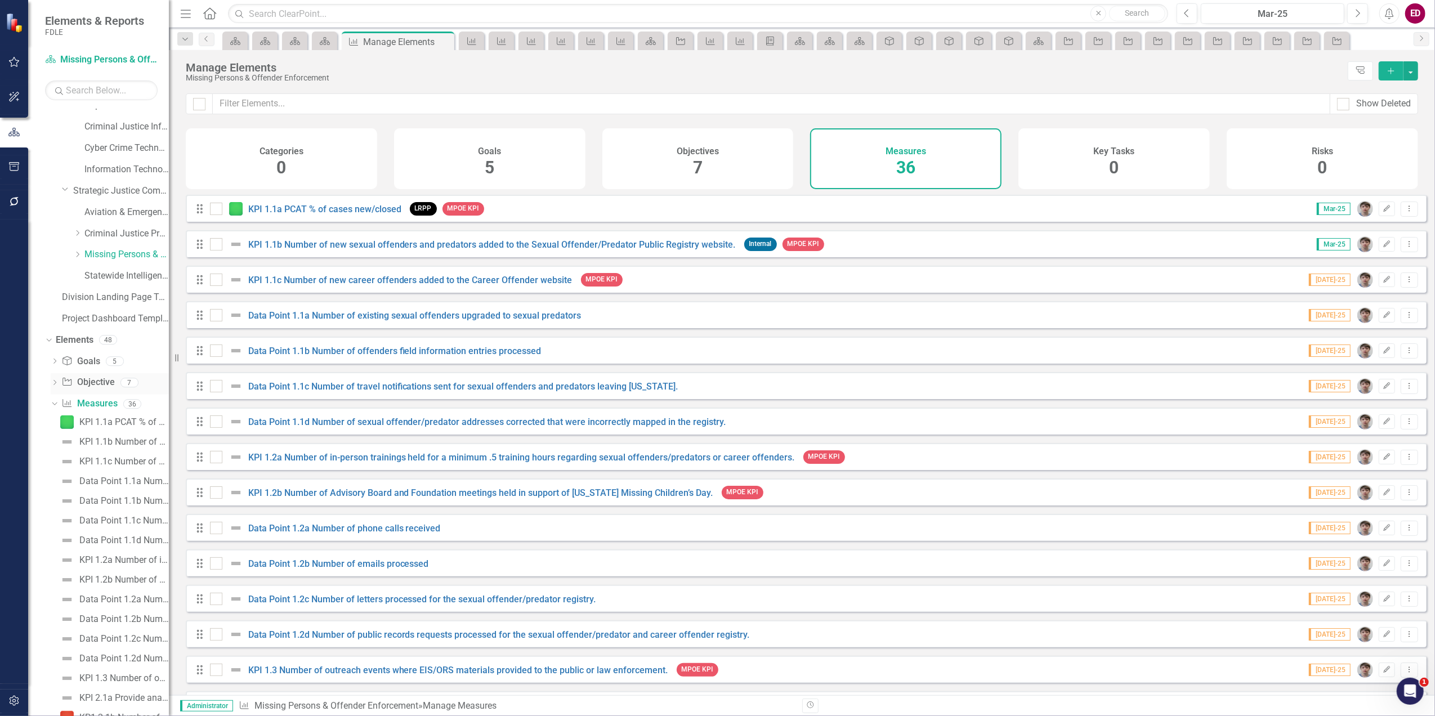
click at [57, 383] on icon "Dropdown" at bounding box center [55, 384] width 8 height 6
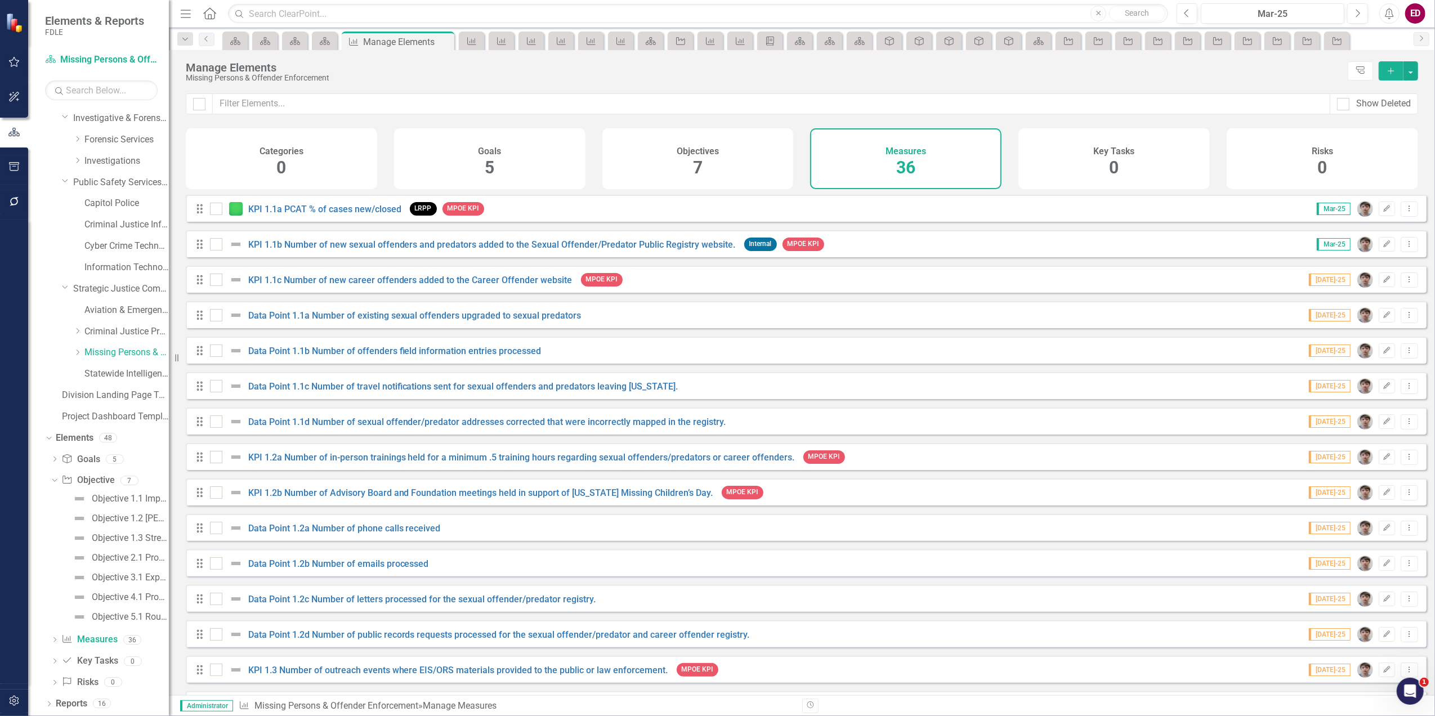
scroll to position [127, 0]
drag, startPoint x: 149, startPoint y: 517, endPoint x: 143, endPoint y: 518, distance: 5.9
click at [147, 518] on div "Objective 1.2 [PERSON_NAME] information sharing with criminal justice partners …" at bounding box center [130, 518] width 77 height 10
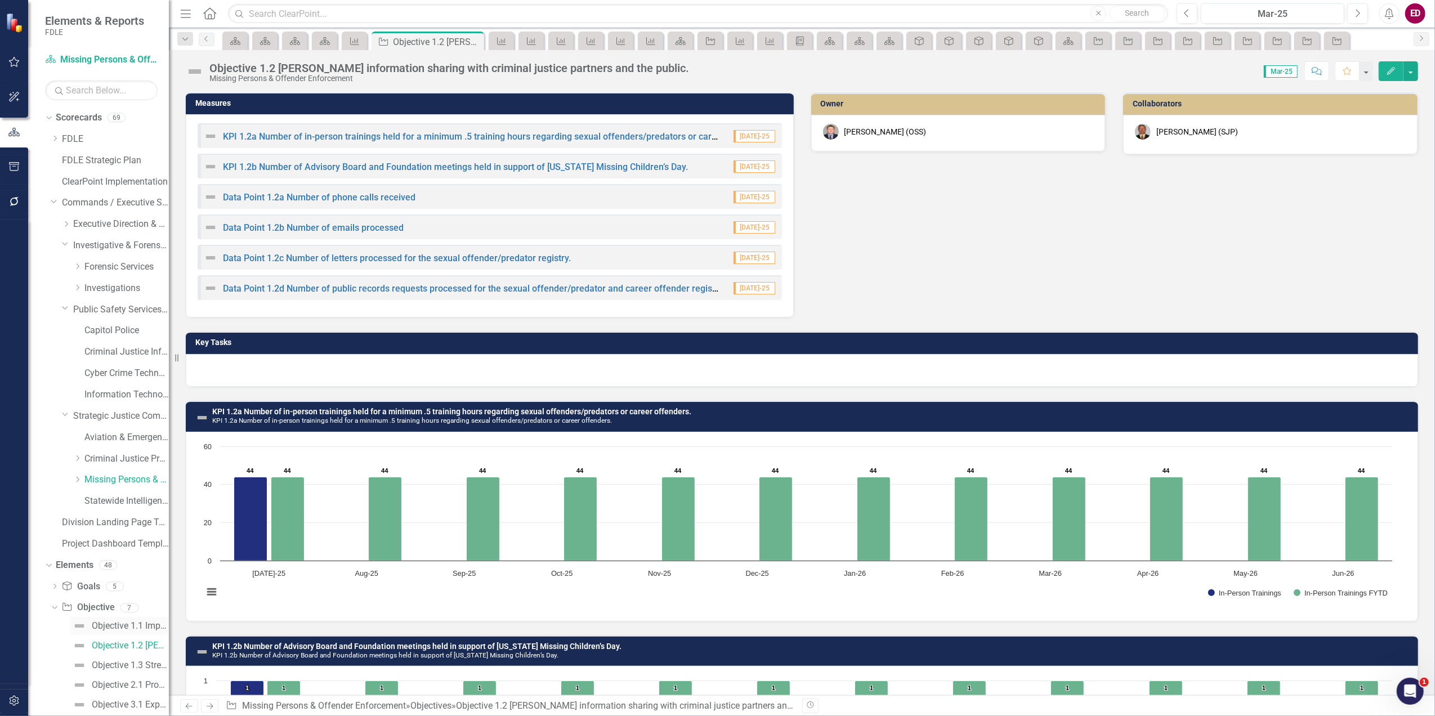
click at [135, 624] on div "Objective 1.1 Improve information in offender registries" at bounding box center [130, 626] width 77 height 10
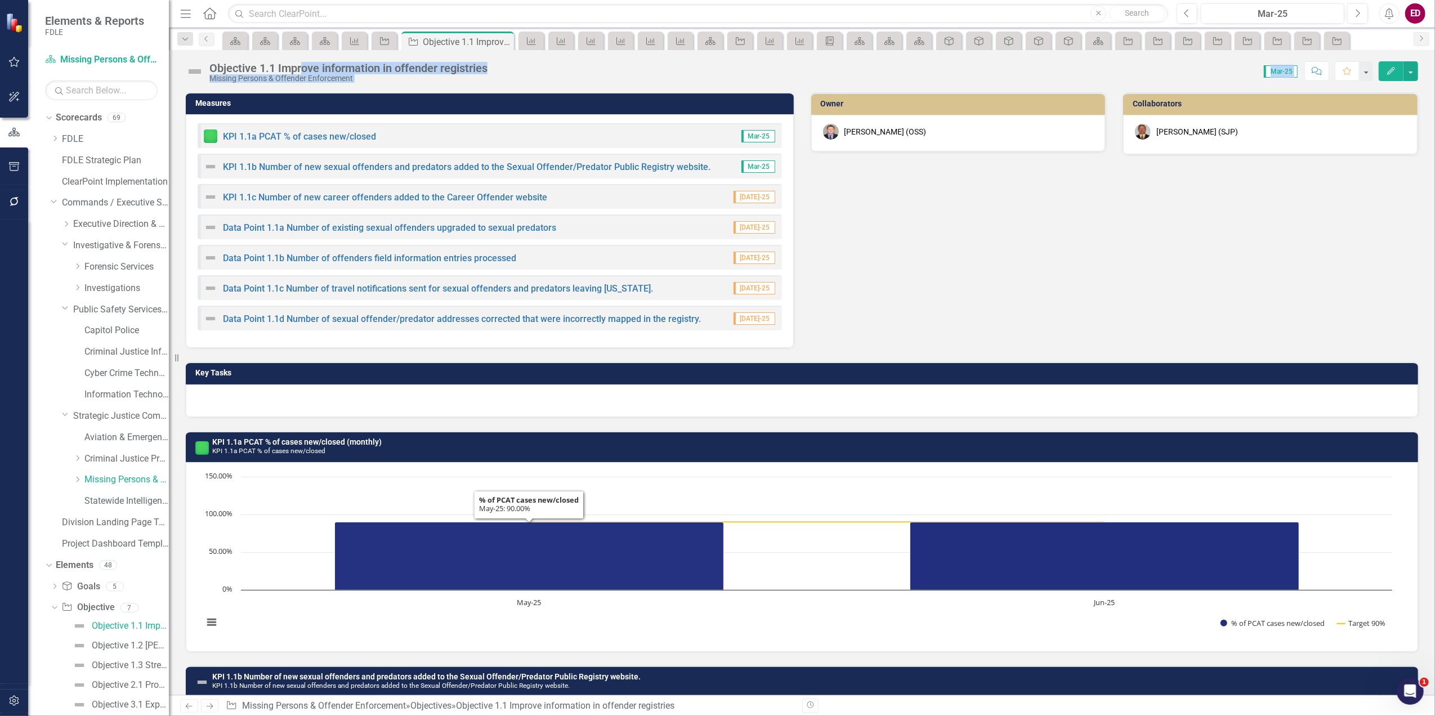
drag, startPoint x: 607, startPoint y: 358, endPoint x: 628, endPoint y: 444, distance: 88.7
click at [628, 444] on div "Objective 1.1 Improve information in offender registries Missing Persons & Offe…" at bounding box center [802, 372] width 1266 height 645
click at [78, 287] on icon "Dropdown" at bounding box center [77, 287] width 8 height 7
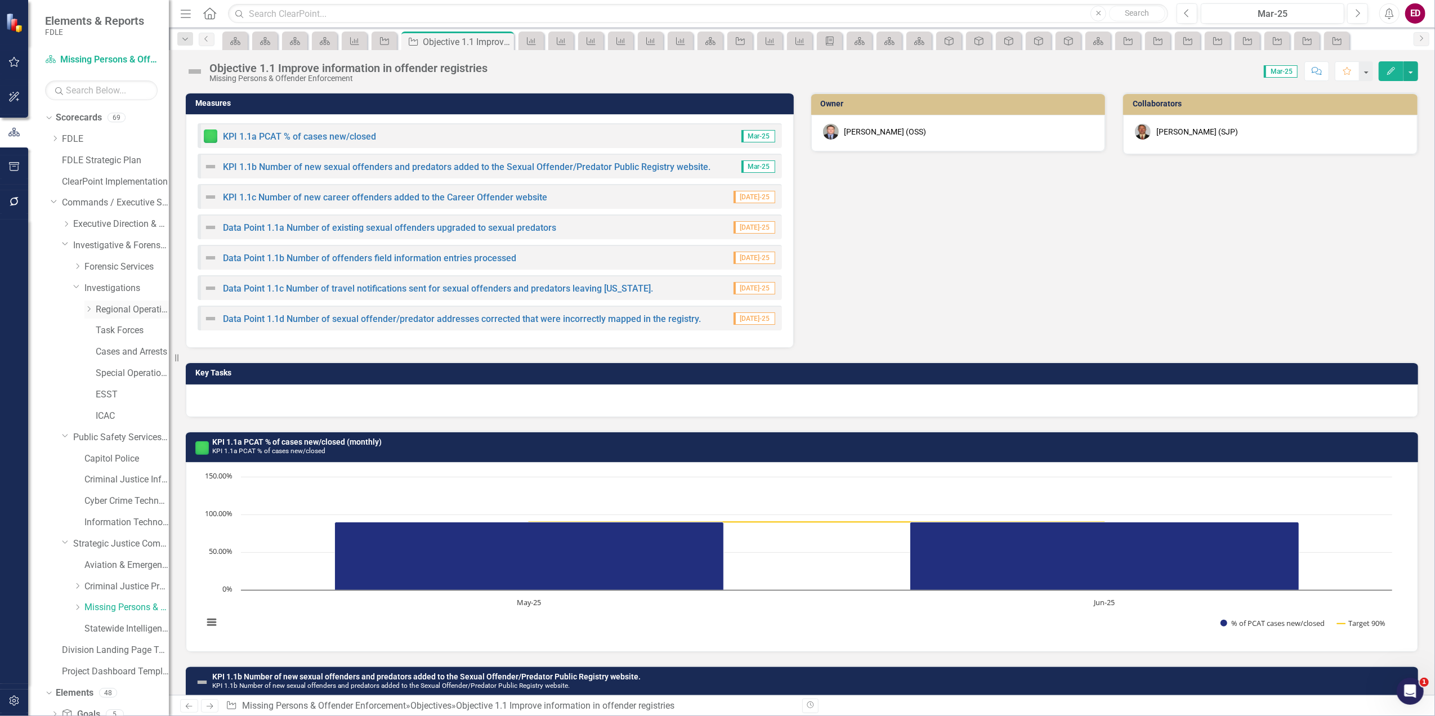
click at [117, 311] on link "Regional Operations Centers" at bounding box center [132, 309] width 73 height 13
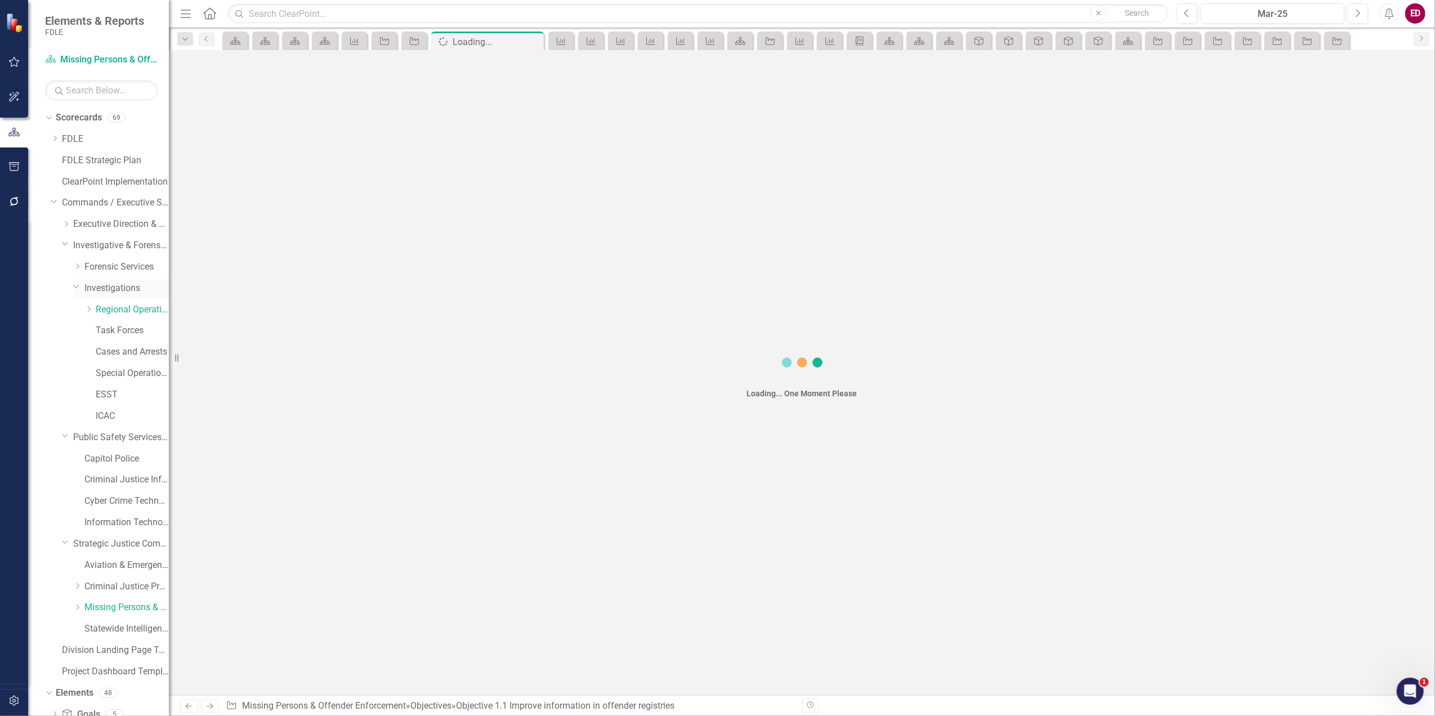
click at [117, 287] on link "Investigations" at bounding box center [126, 288] width 84 height 13
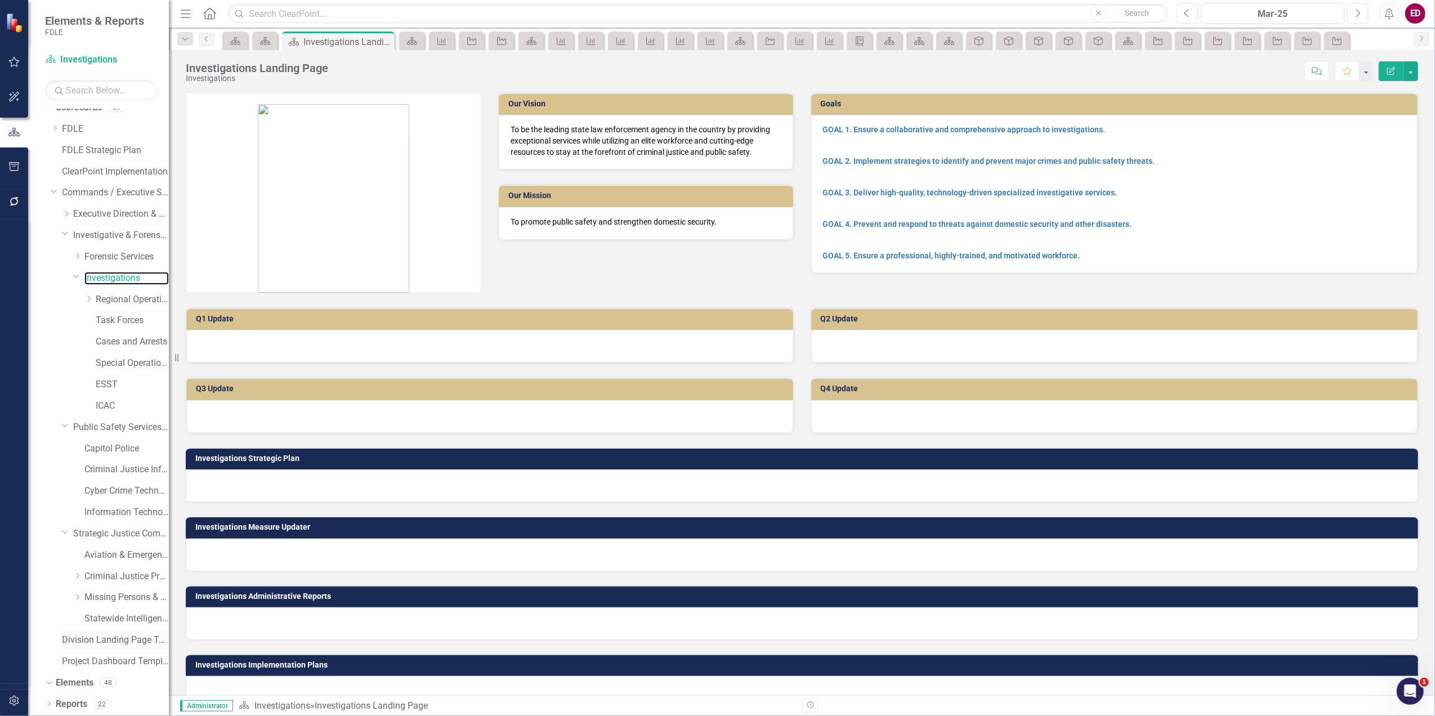
scroll to position [117, 0]
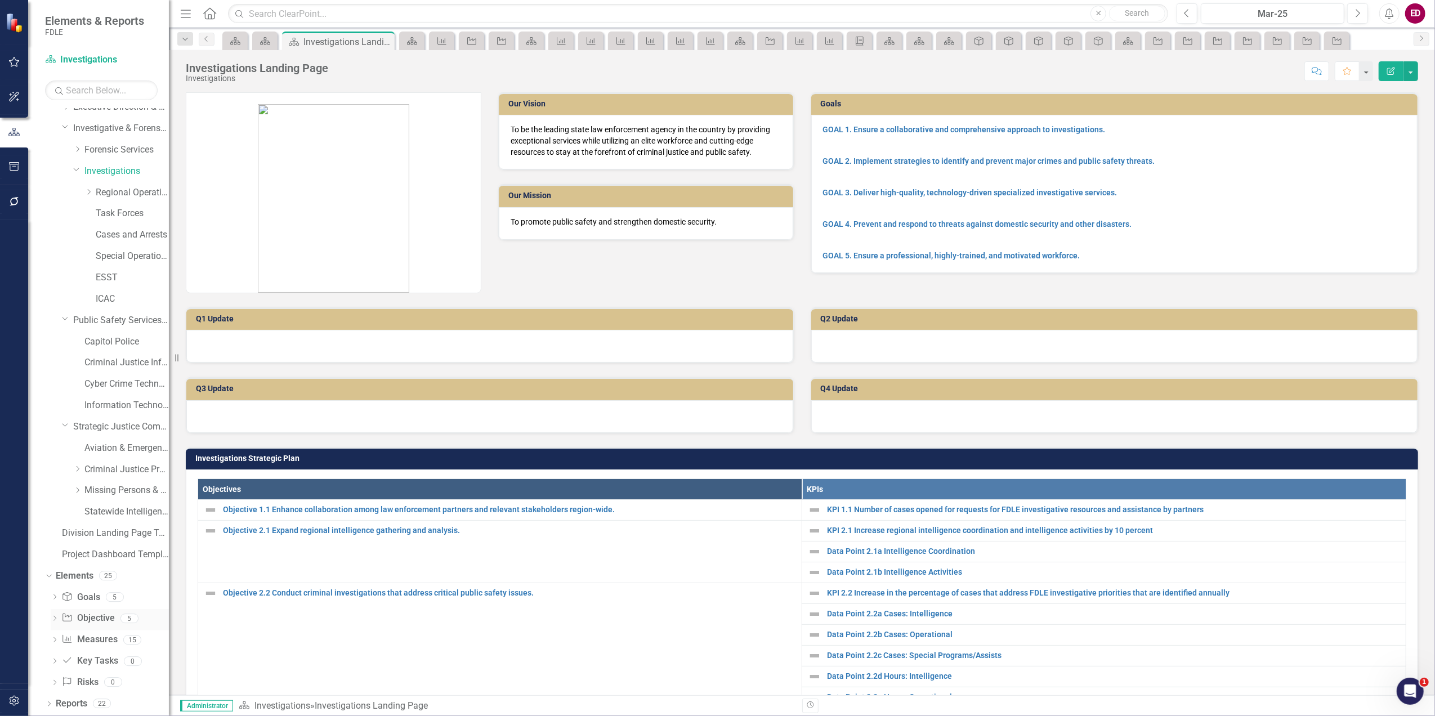
click at [56, 620] on icon "Dropdown" at bounding box center [55, 619] width 8 height 6
click at [145, 639] on div "Objective 1.1 Enhance collaboration among law enforcement partners and relevant…" at bounding box center [130, 637] width 77 height 10
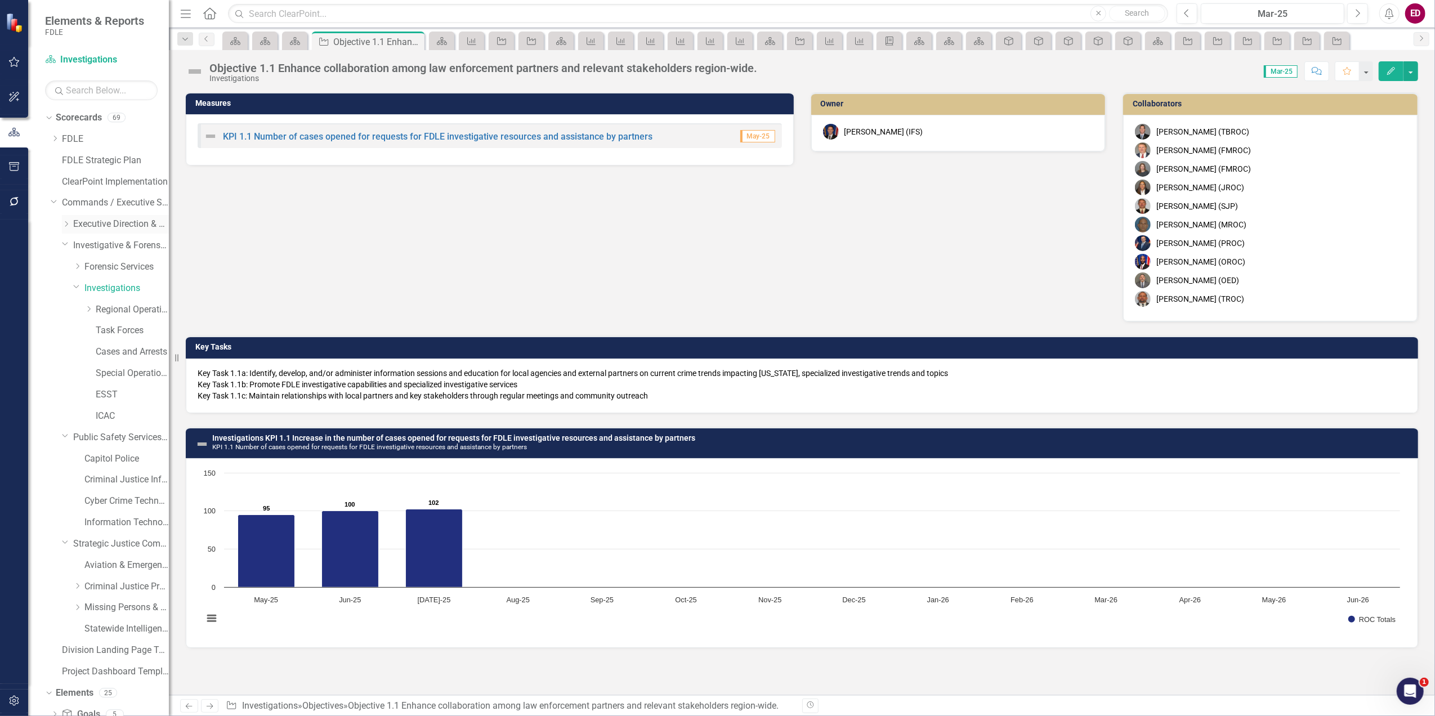
click at [64, 227] on icon "Dropdown" at bounding box center [66, 224] width 8 height 7
click at [102, 239] on link "Business Support Program" at bounding box center [126, 245] width 84 height 13
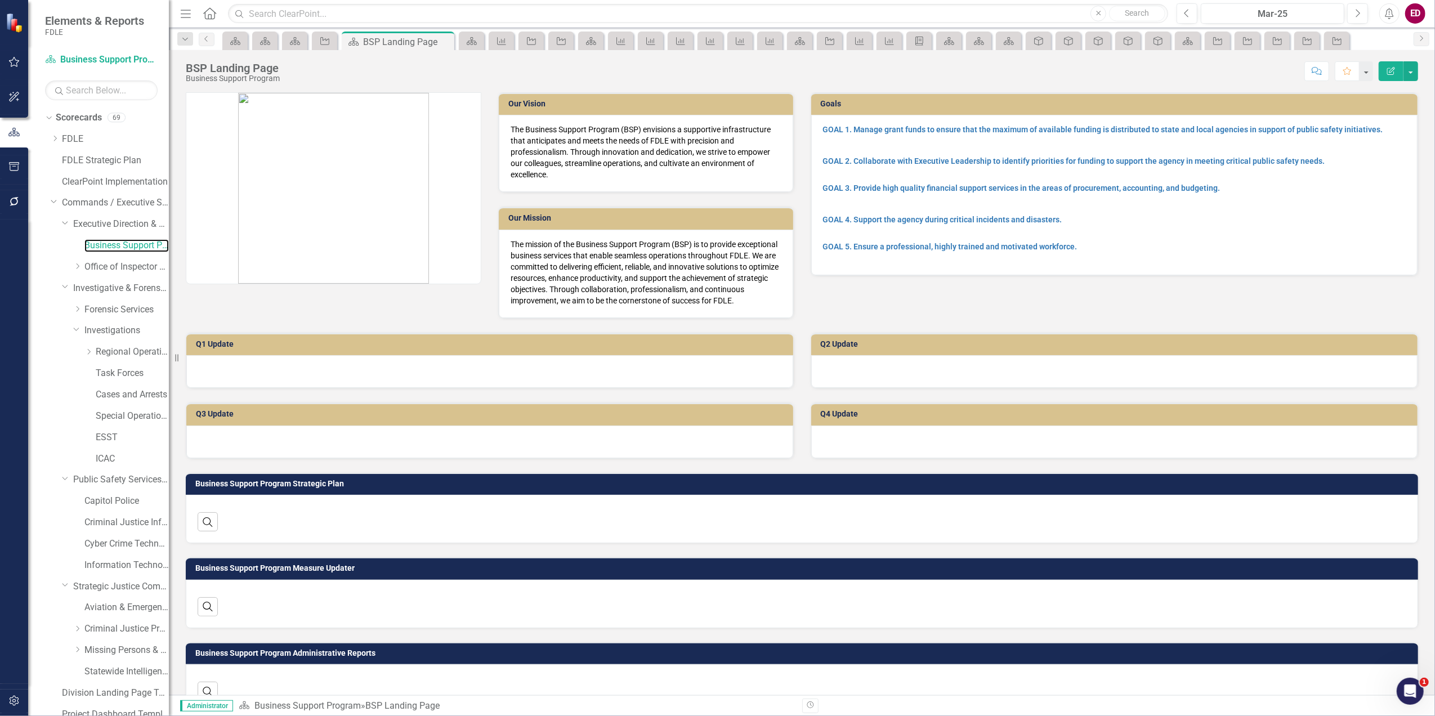
scroll to position [160, 0]
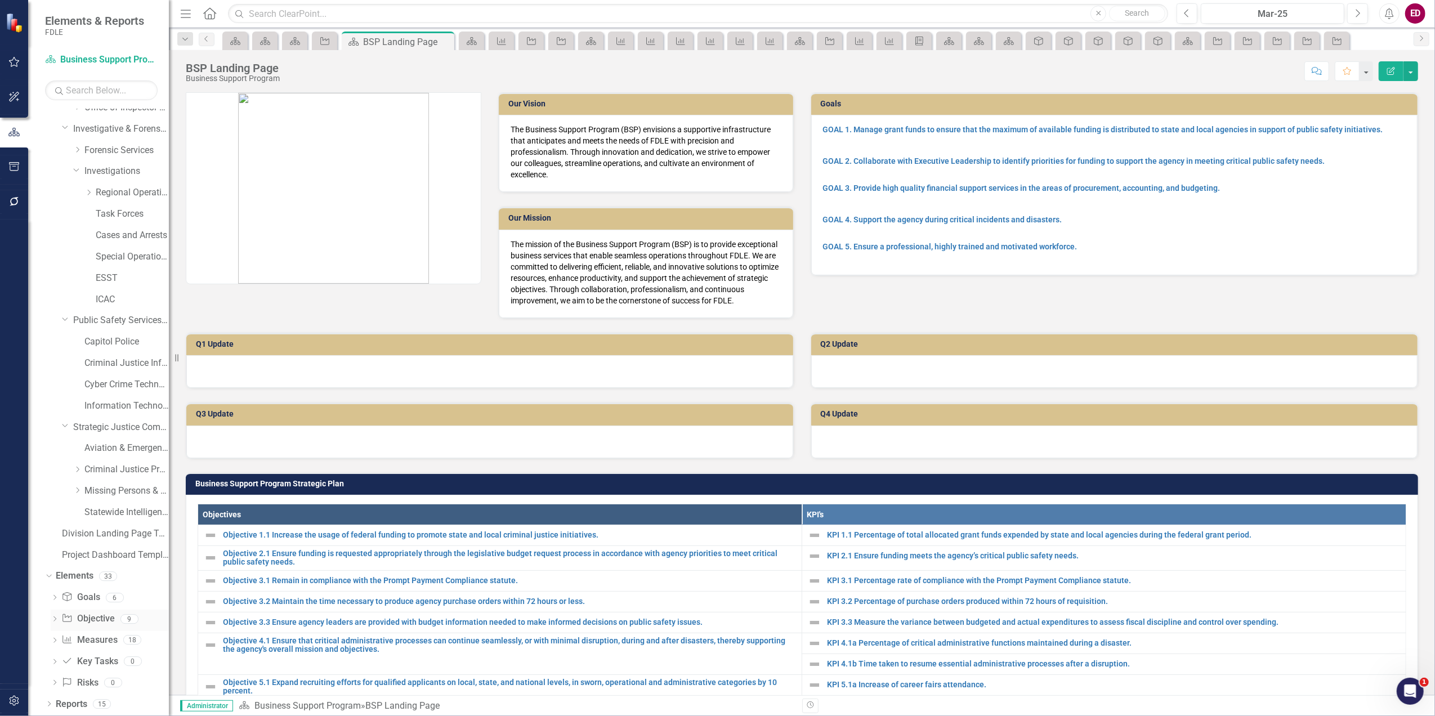
click at [106, 623] on link "Objective Objective" at bounding box center [87, 618] width 53 height 13
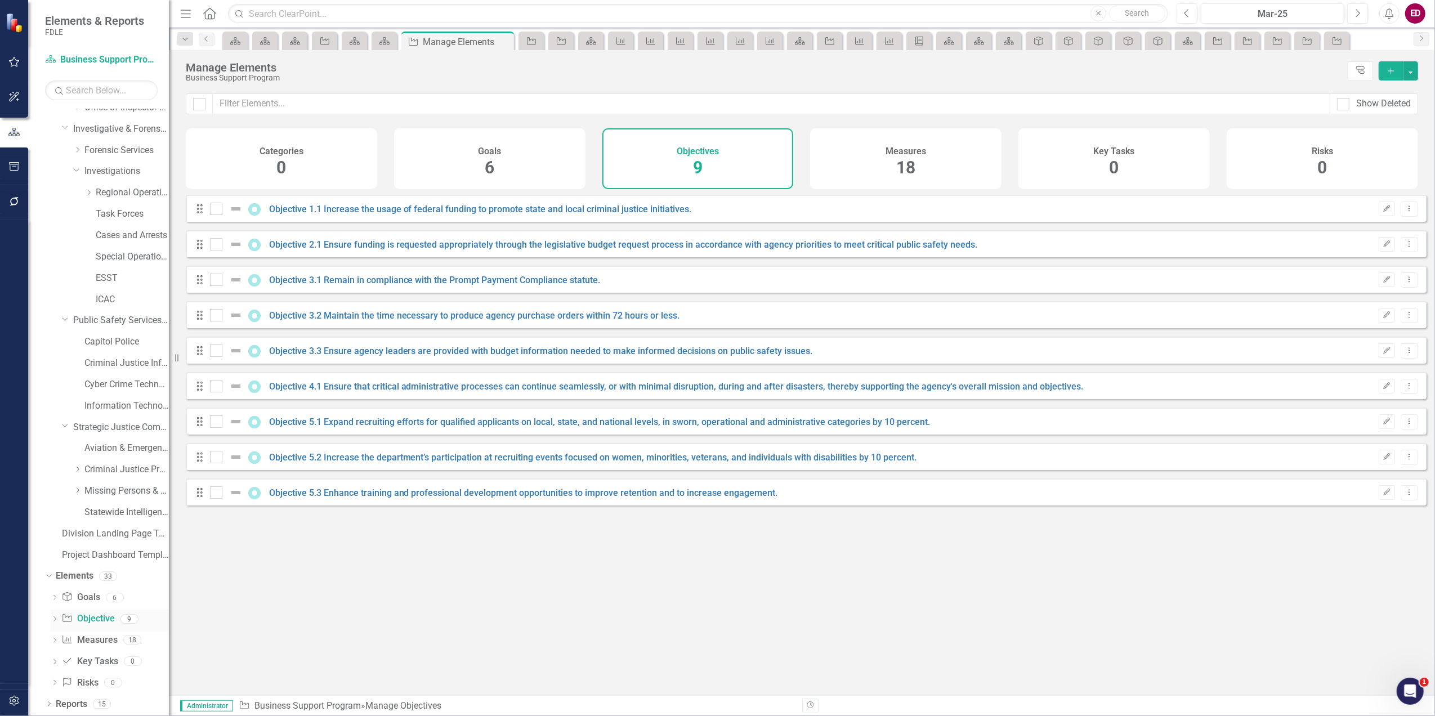
checkbox input "false"
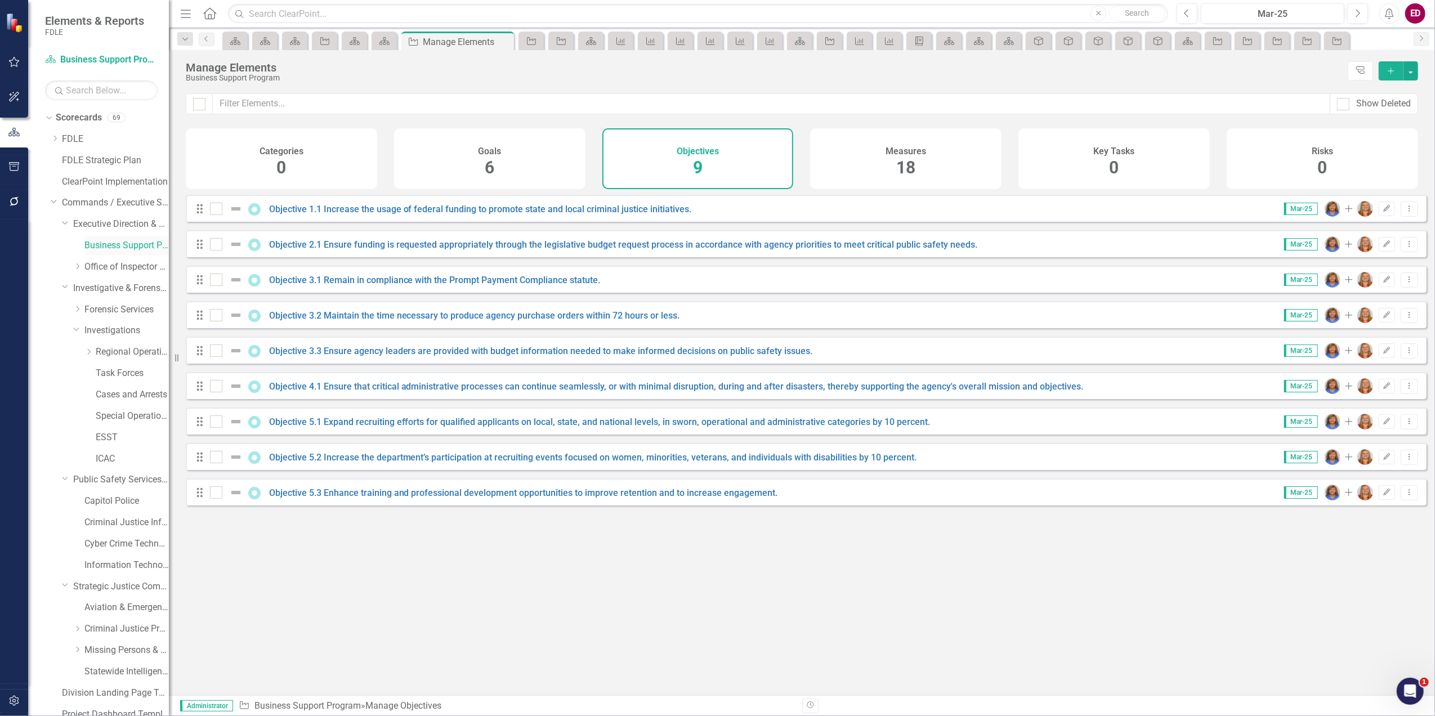
click at [129, 240] on link "Business Support Program" at bounding box center [126, 245] width 84 height 13
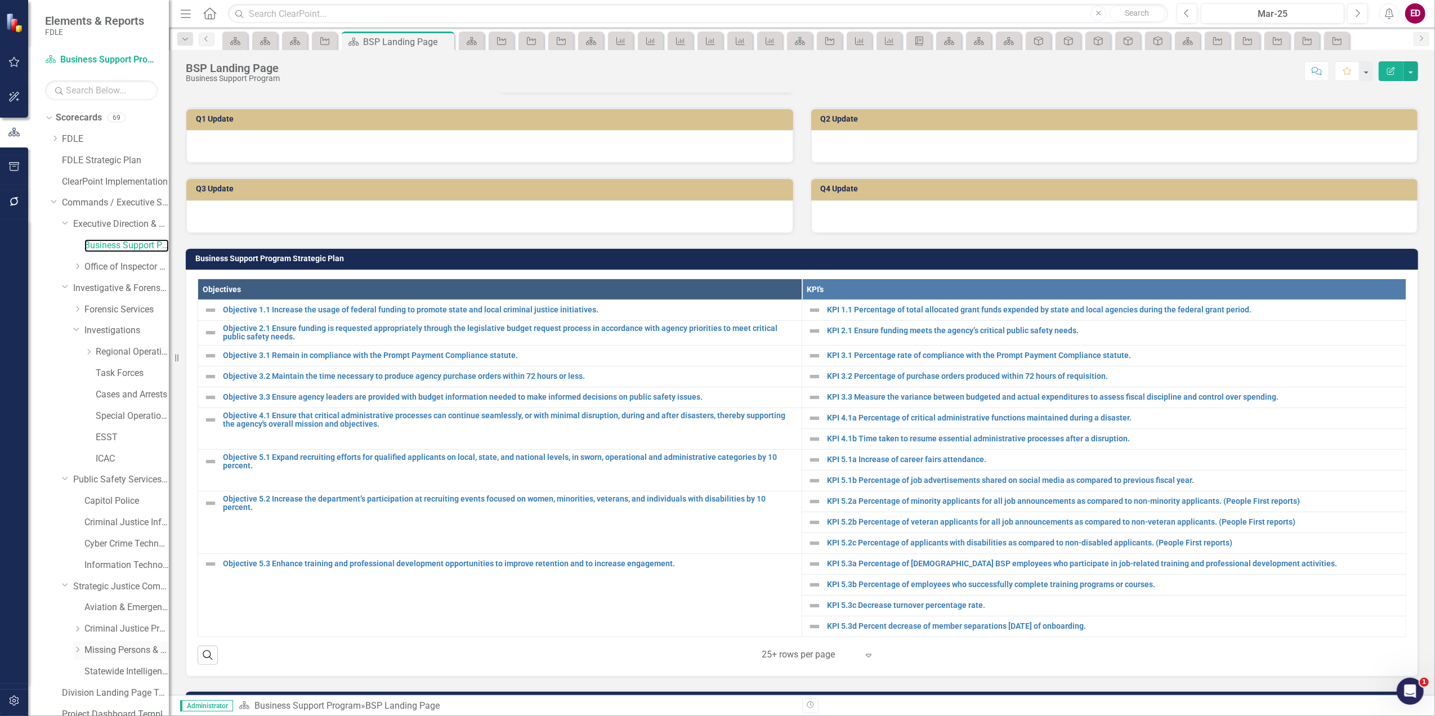
scroll to position [160, 0]
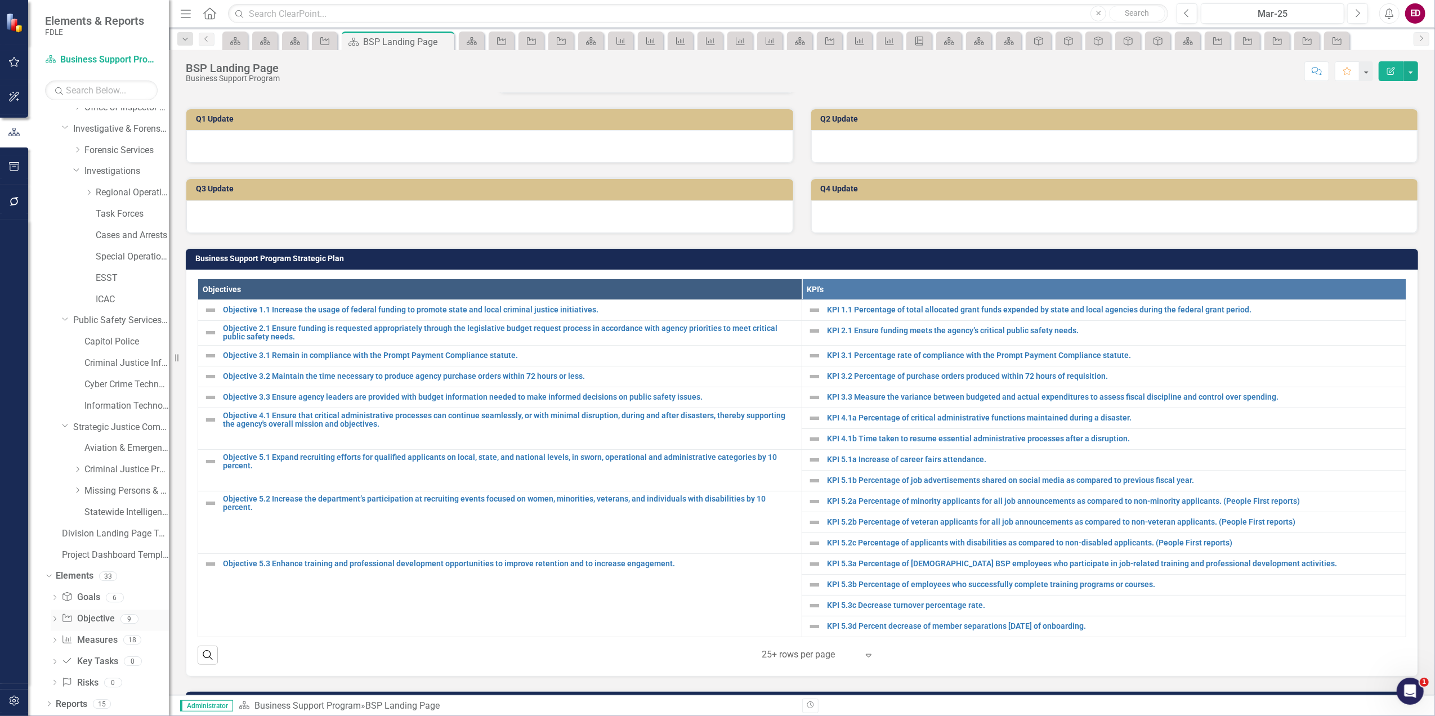
click at [51, 625] on div "Dropdown Objective Objective 9" at bounding box center [110, 620] width 118 height 21
click at [52, 615] on div "Dropdown Objective Objective 9" at bounding box center [110, 620] width 118 height 21
click at [57, 616] on div "Dropdown" at bounding box center [55, 621] width 8 height 10
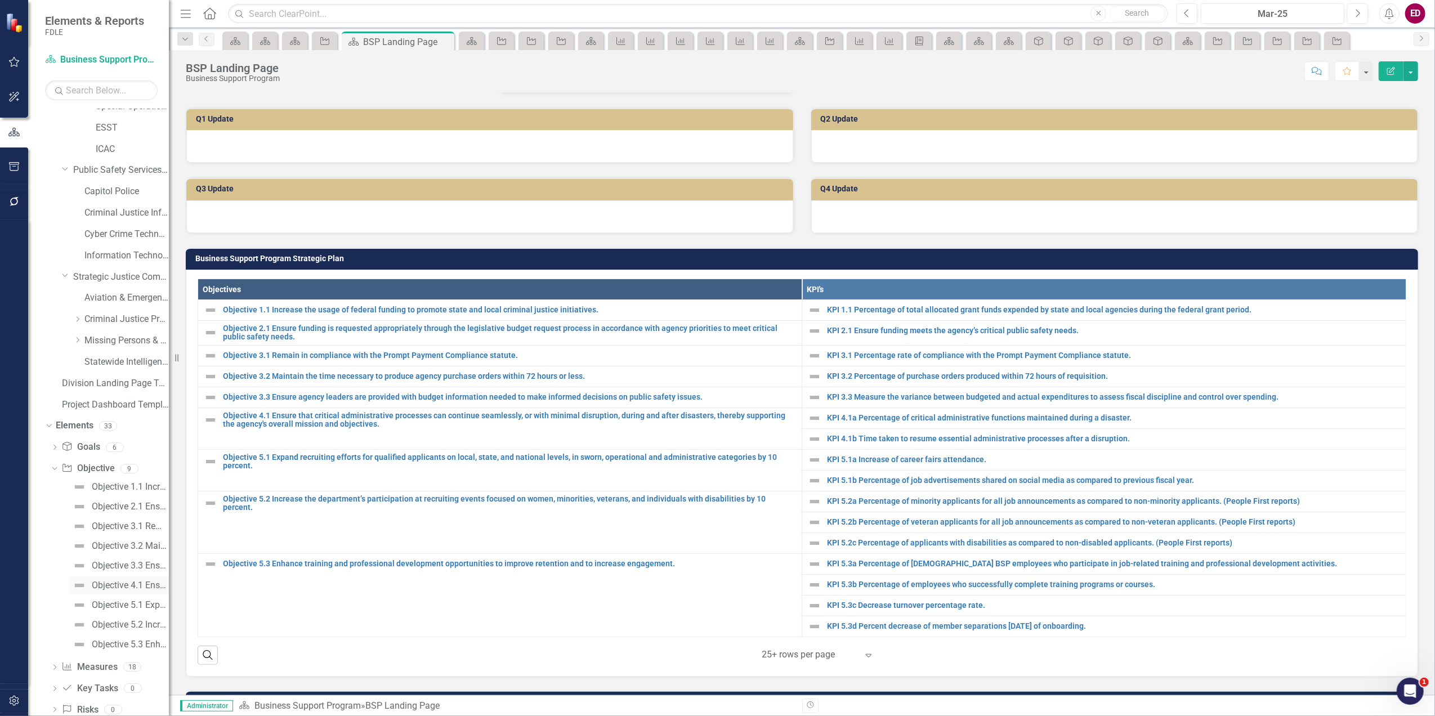
click at [87, 580] on link "Objective 4.1 Ensure that critical administrative processes can continue seamle…" at bounding box center [119, 585] width 99 height 18
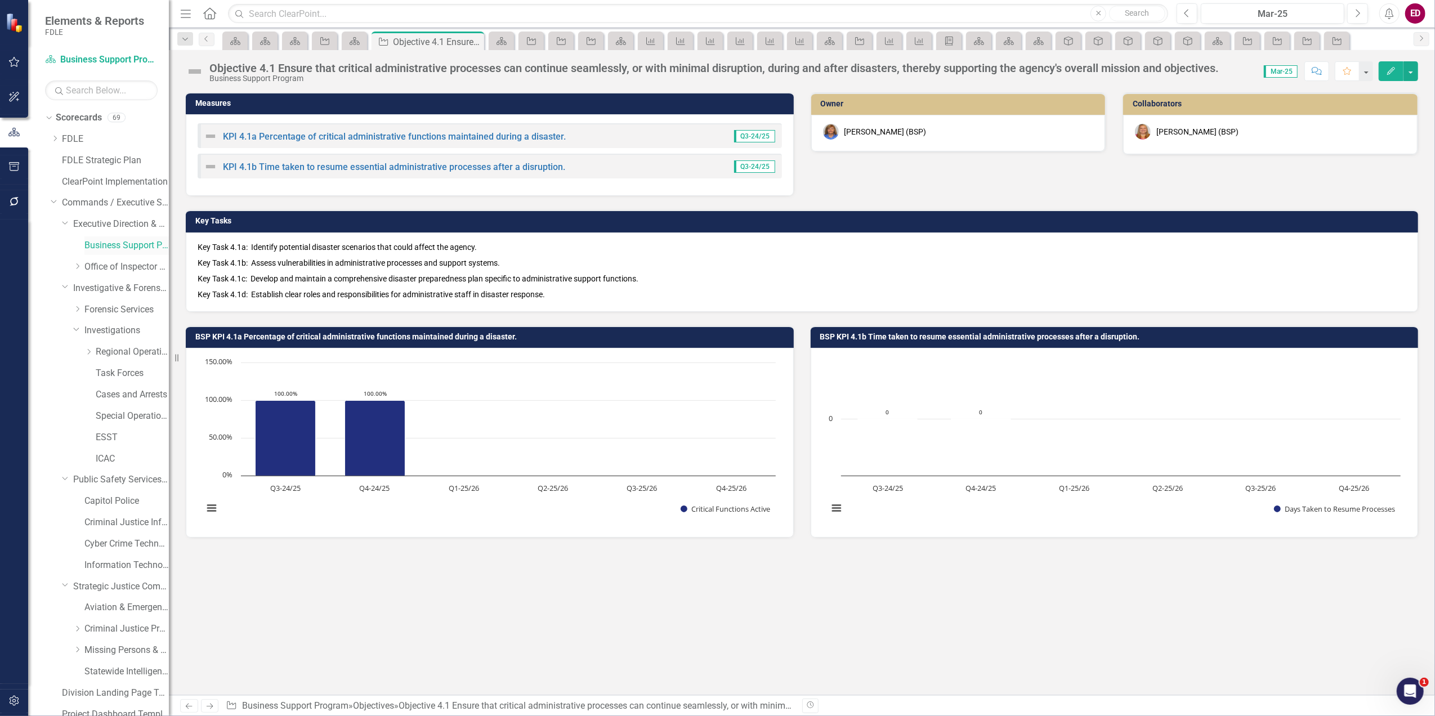
click at [131, 243] on link "Business Support Program" at bounding box center [126, 245] width 84 height 13
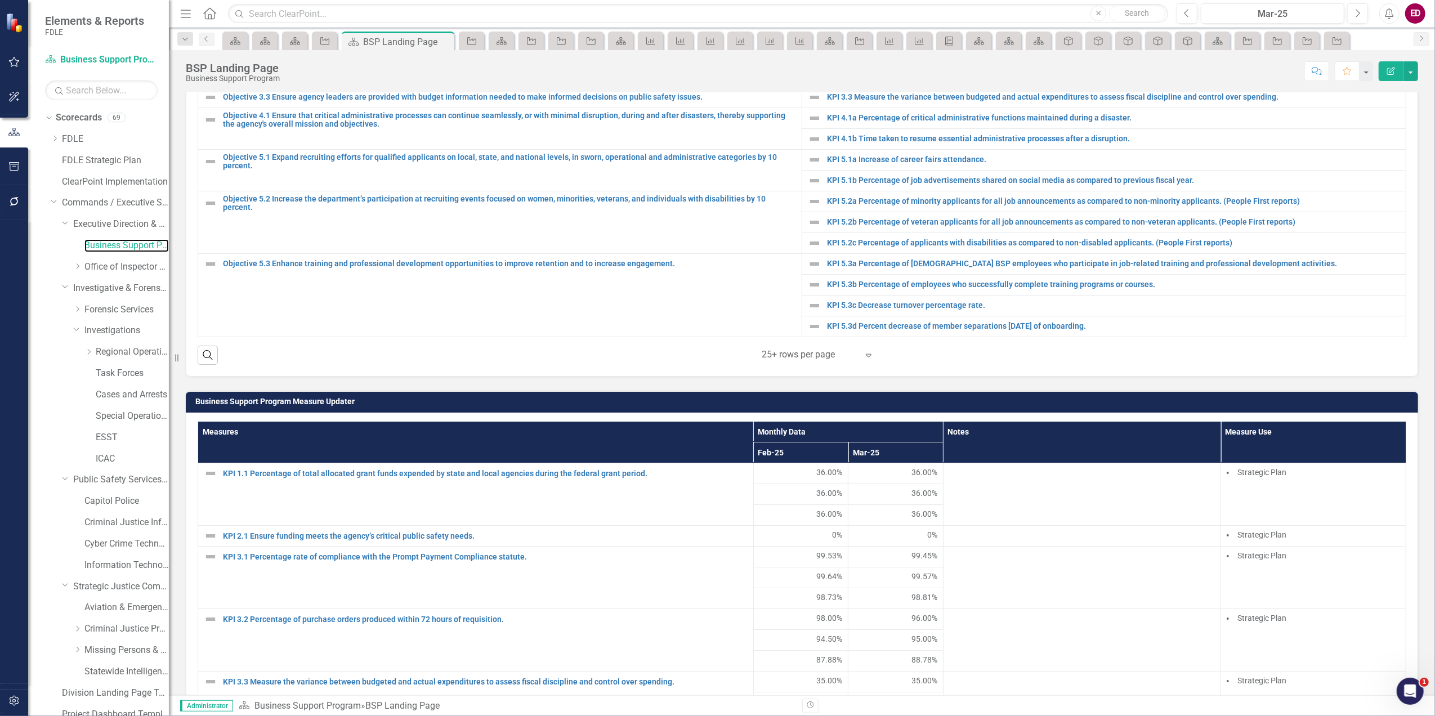
scroll to position [375, 0]
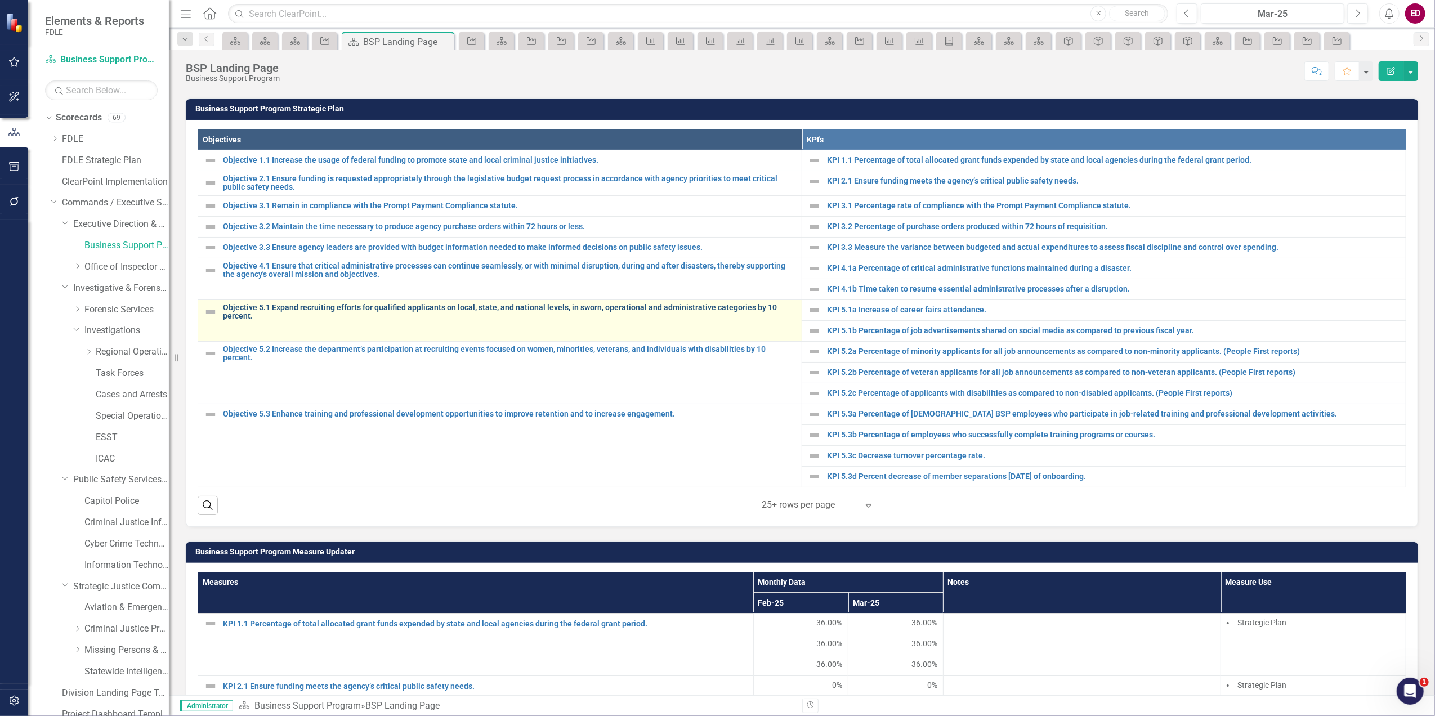
click at [597, 318] on link "Objective 5.1 Expand recruiting efforts for qualified applicants on local, stat…" at bounding box center [509, 311] width 573 height 17
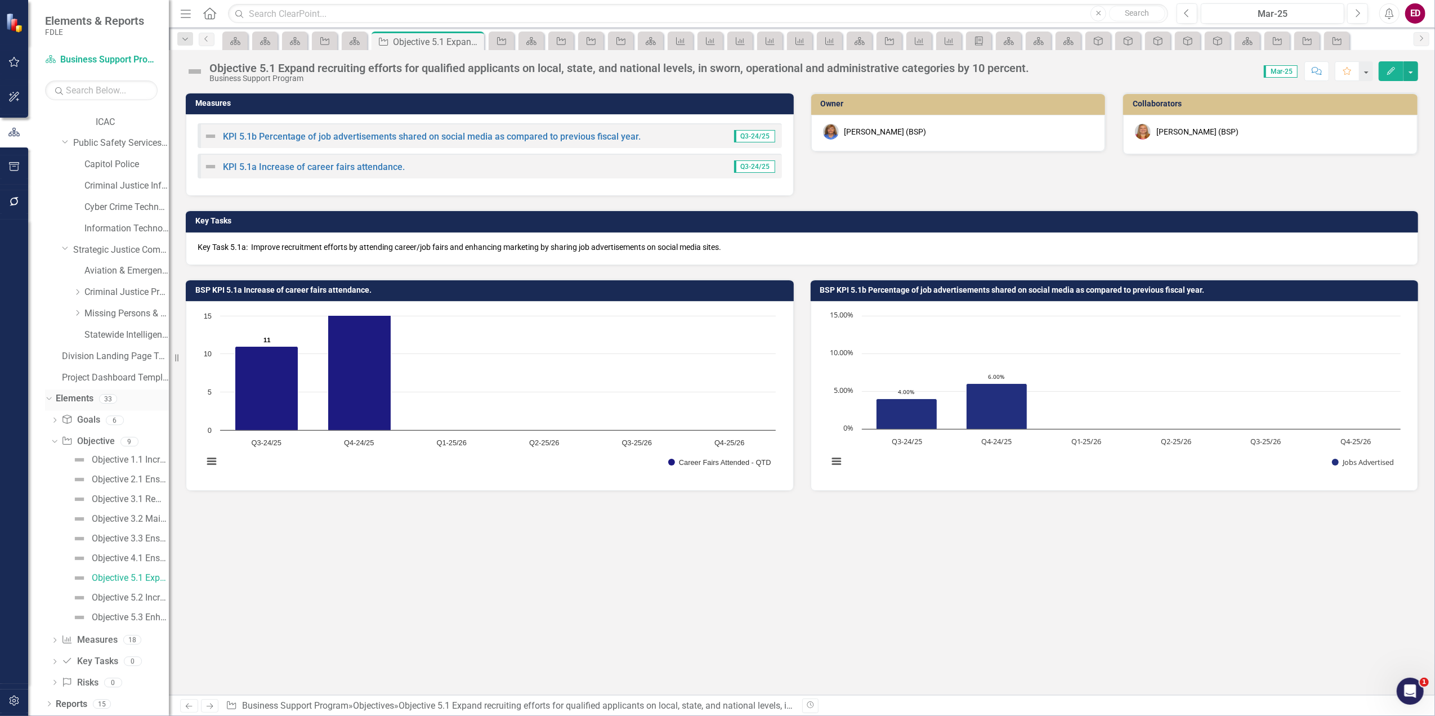
scroll to position [187, 0]
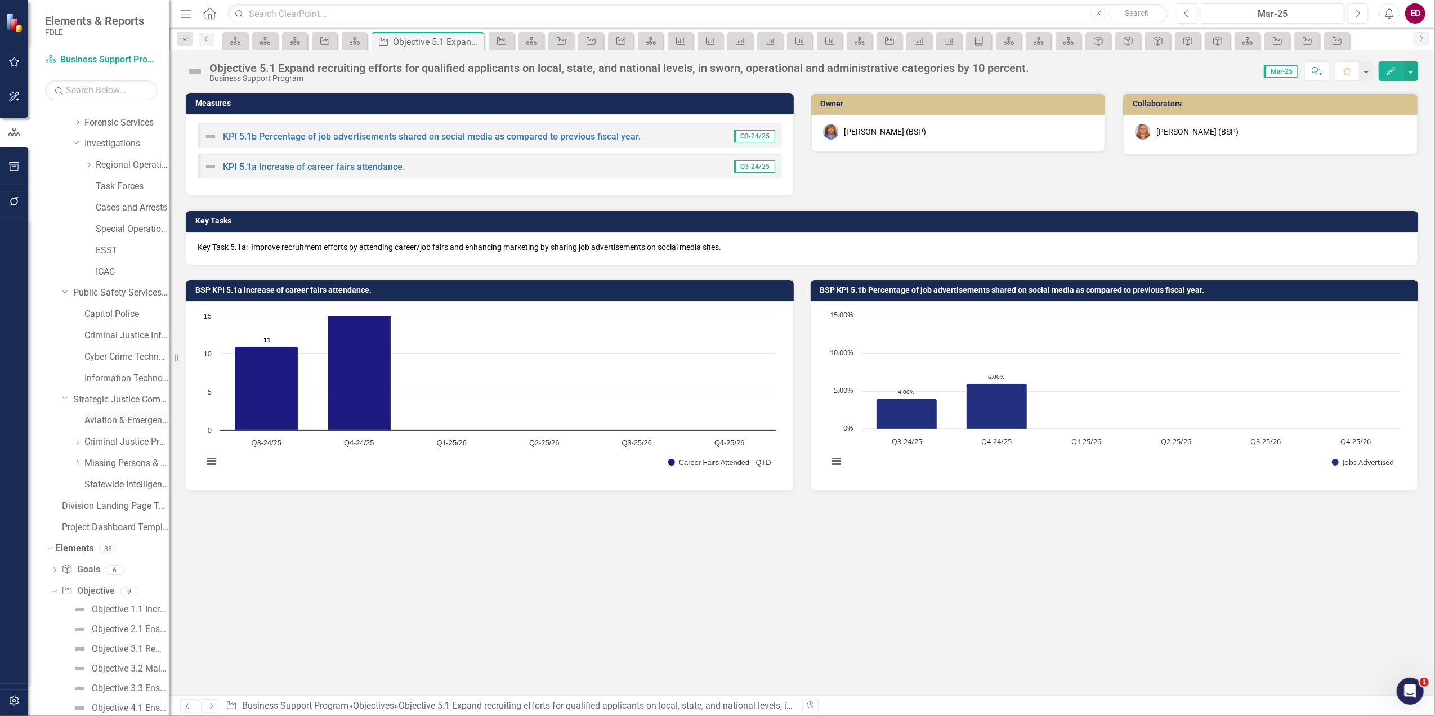
click at [136, 424] on link "Aviation & Emergency Preparedness" at bounding box center [126, 420] width 84 height 13
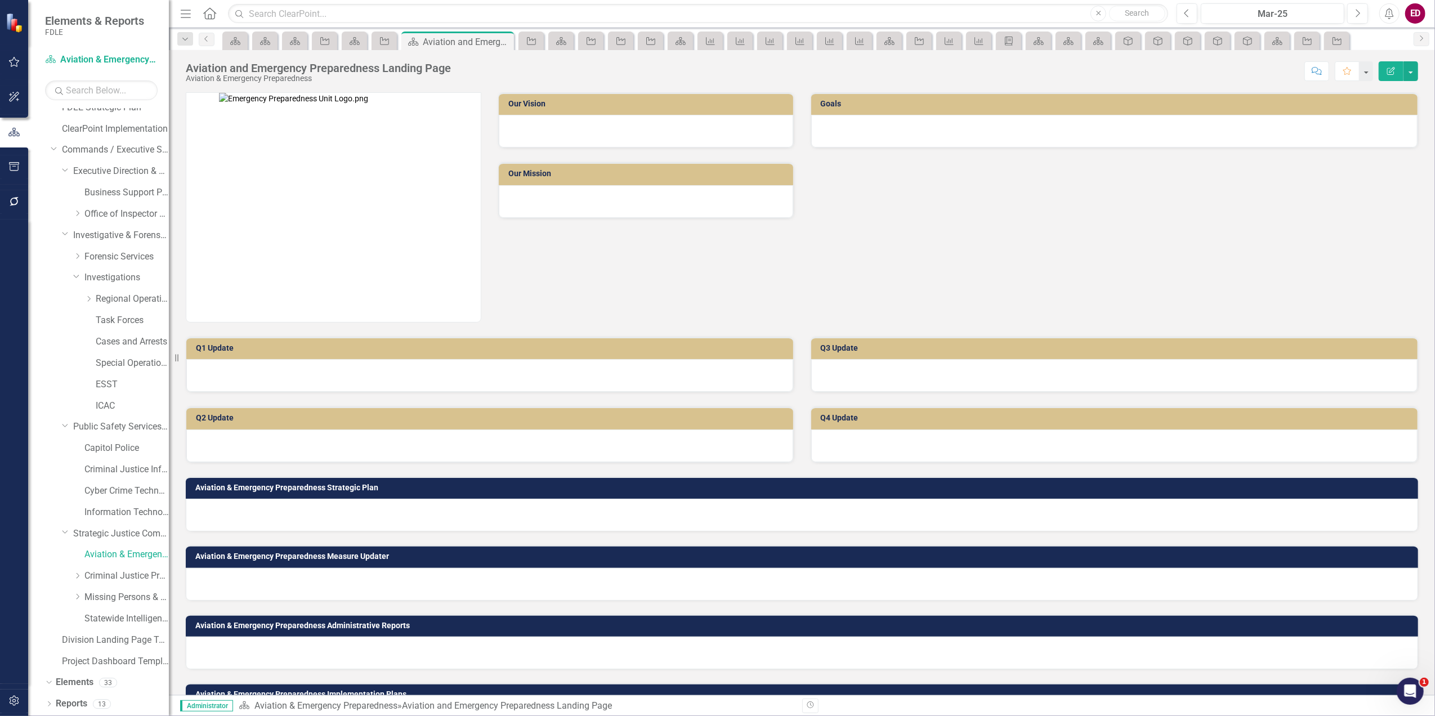
scroll to position [53, 0]
click at [82, 444] on div "Capitol Police" at bounding box center [115, 449] width 107 height 21
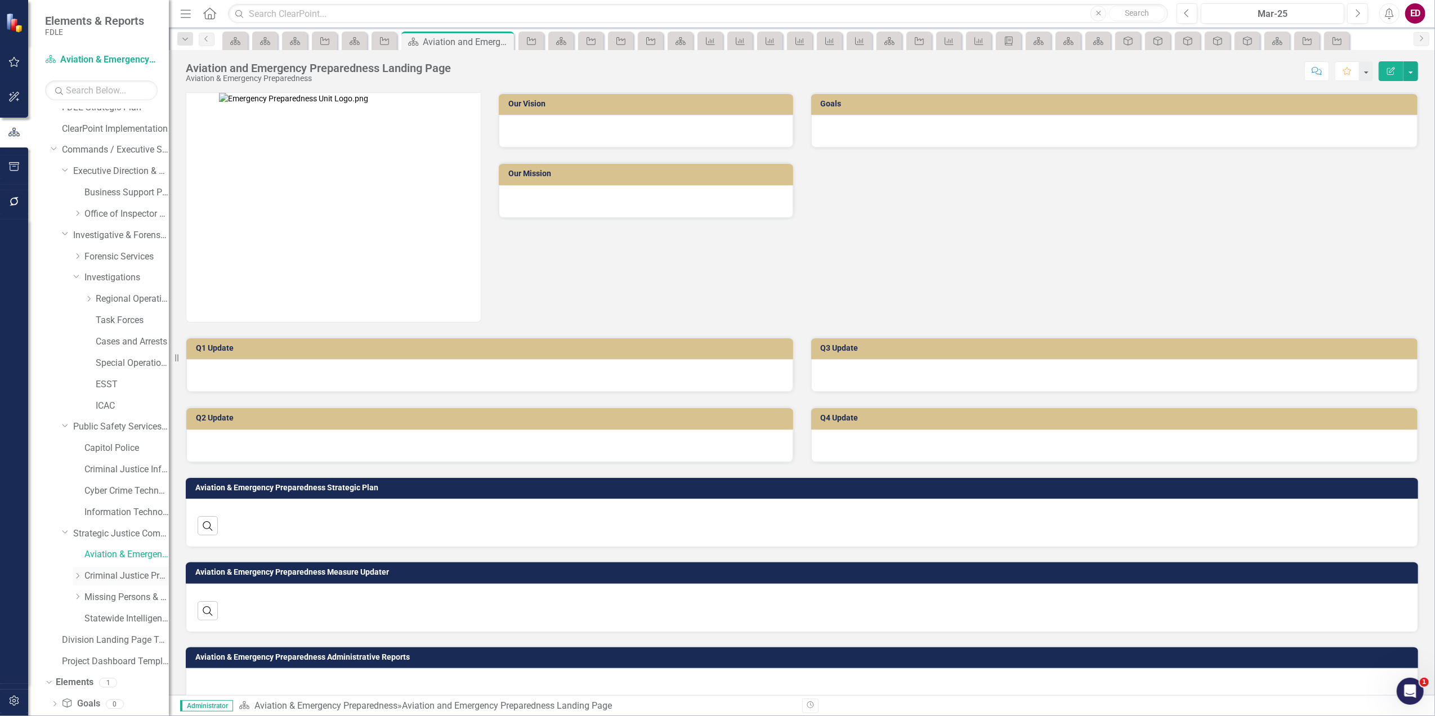
click at [115, 577] on link "Criminal Justice Professionalism, Standards & Training Services" at bounding box center [126, 576] width 84 height 13
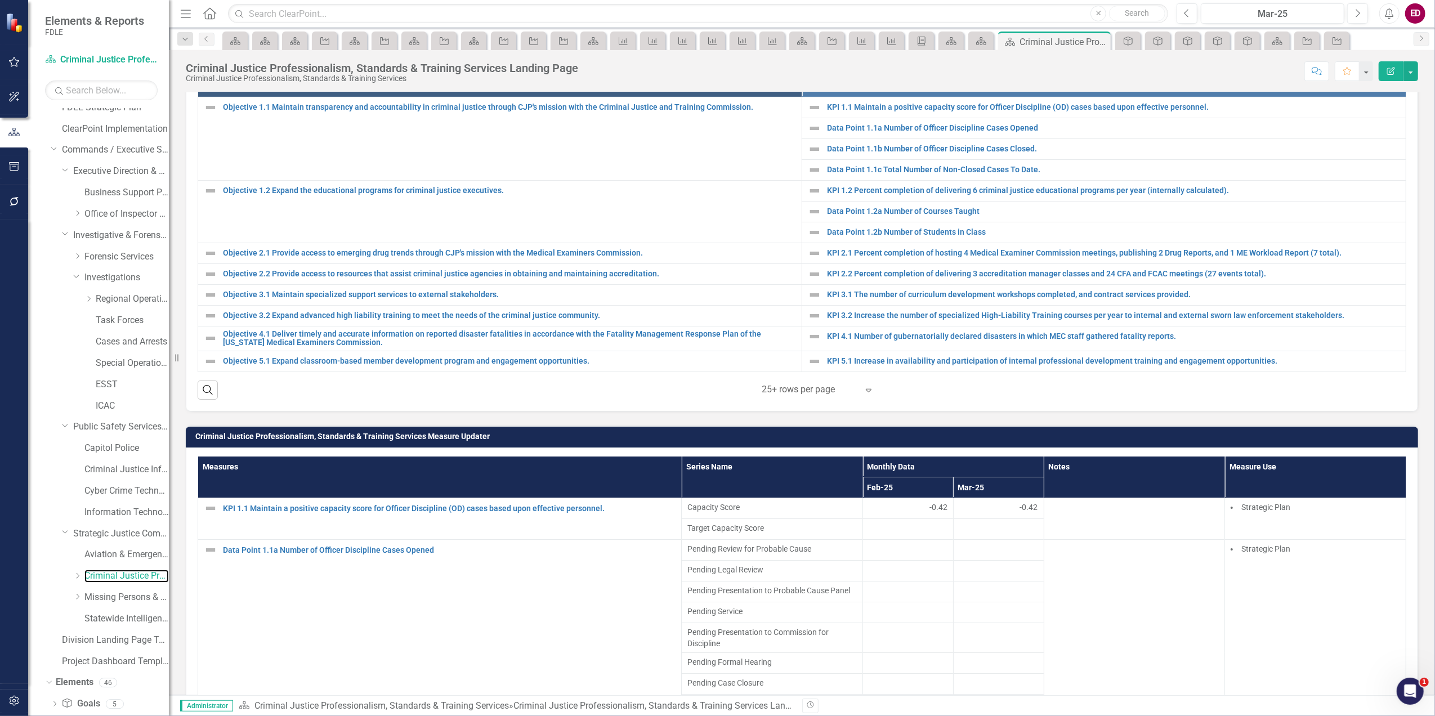
scroll to position [160, 0]
click at [46, 618] on div "Dropdown Goal Goals 5 GOAL 1. Promote professional conduct and competency in Fl…" at bounding box center [107, 641] width 124 height 106
click at [52, 617] on icon "Dropdown" at bounding box center [55, 620] width 8 height 6
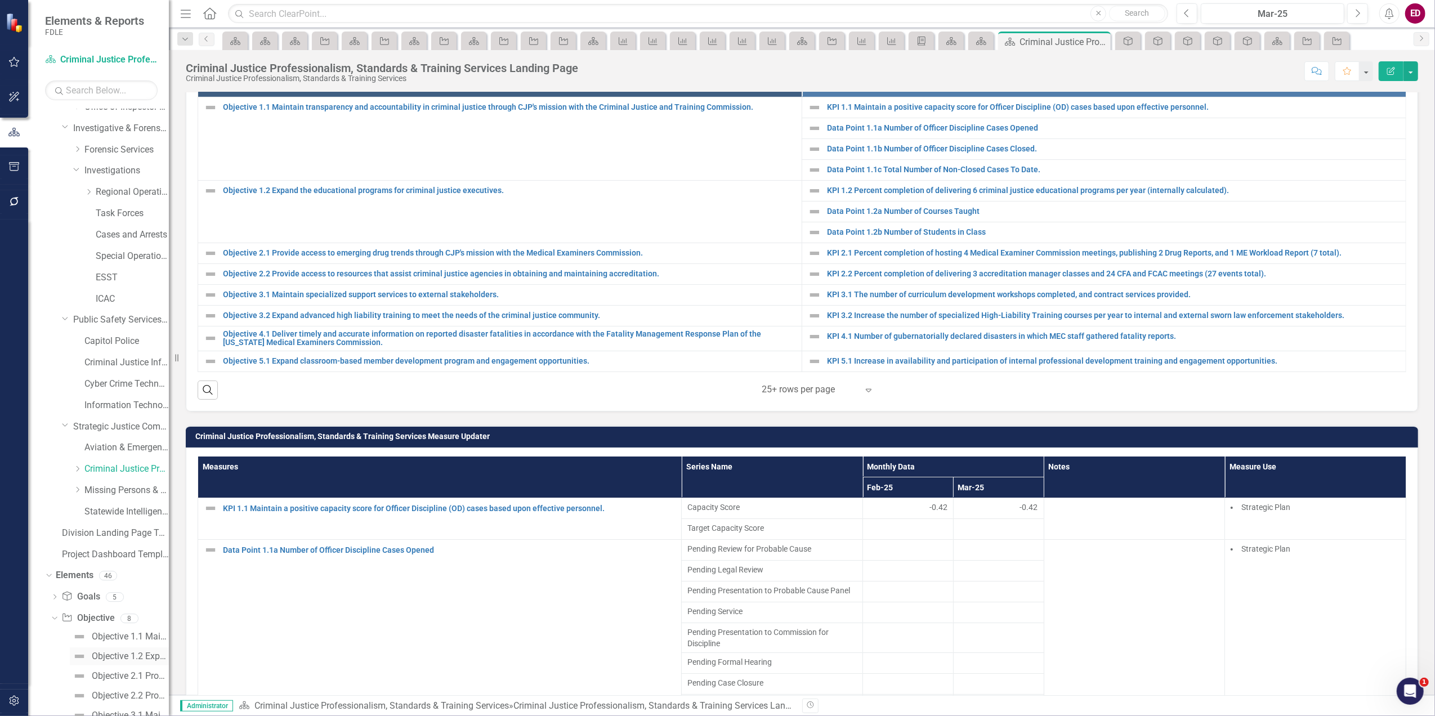
click at [135, 658] on div "Objective 1.2 Expand the educational programs for criminal justice executives." at bounding box center [130, 656] width 77 height 10
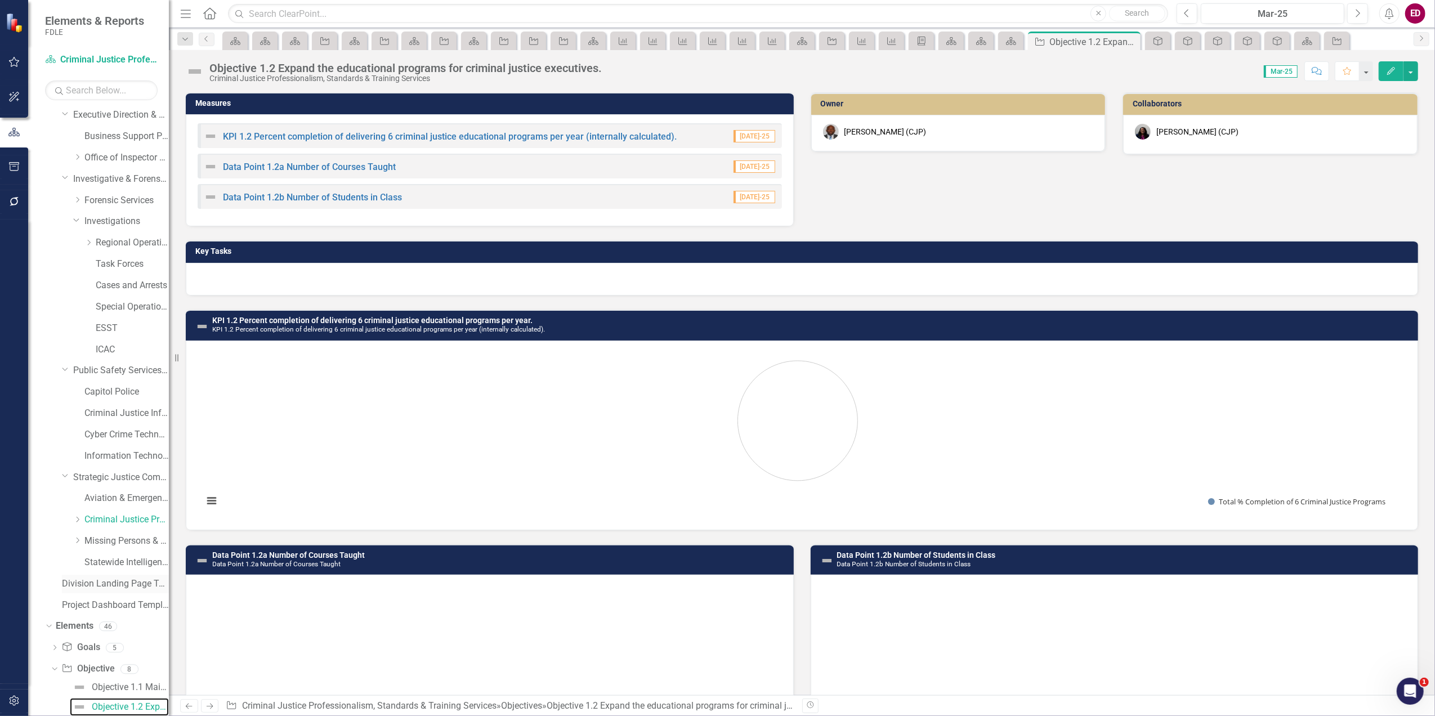
scroll to position [317, 0]
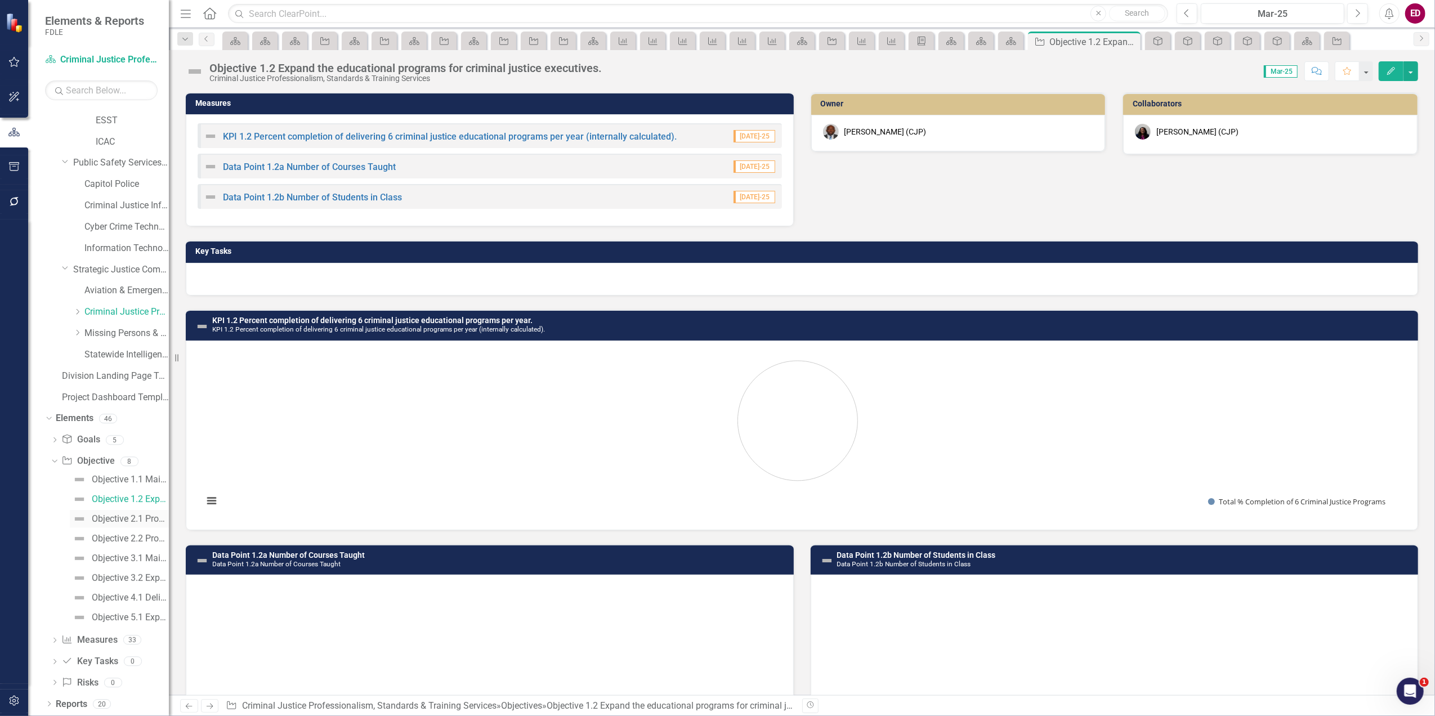
click at [136, 511] on link "Objective 2.1 Provide access to emerging drug trends through CJP's mission with…" at bounding box center [119, 519] width 99 height 18
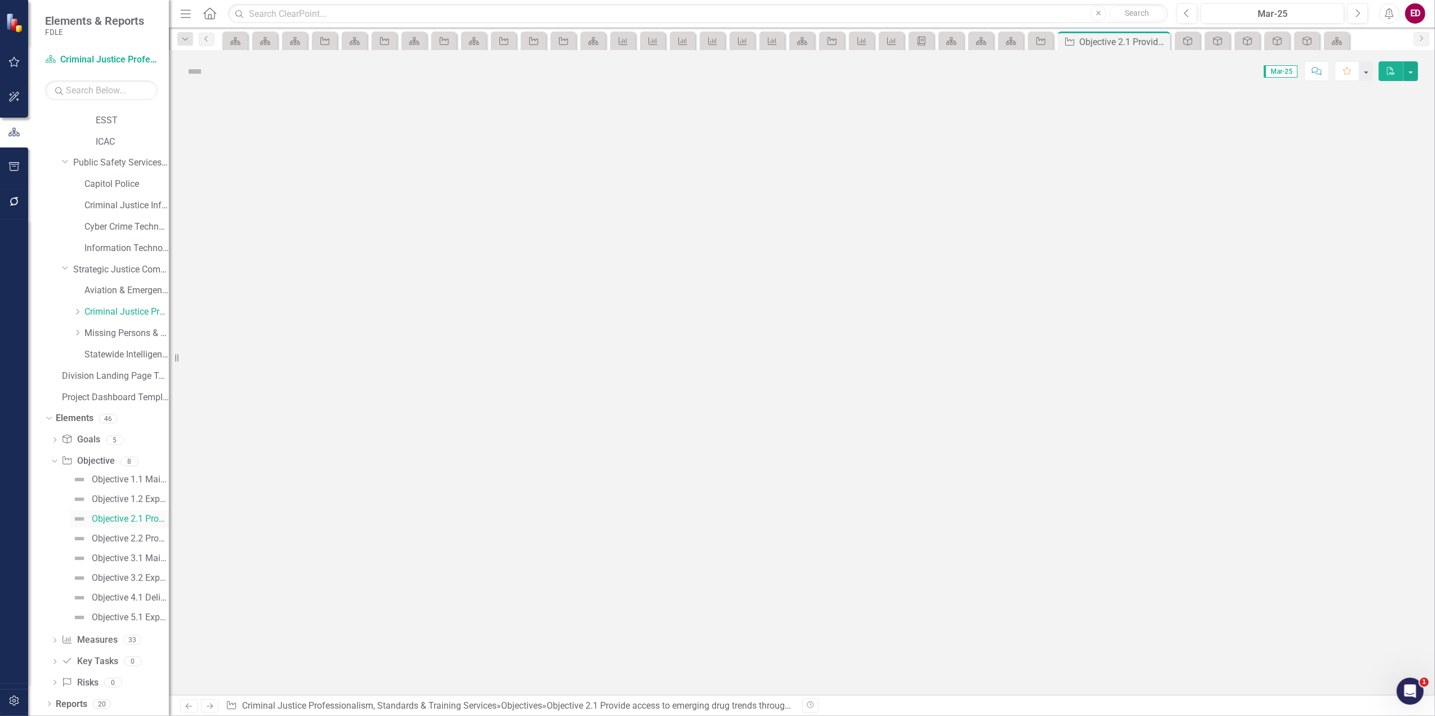
scroll to position [129, 0]
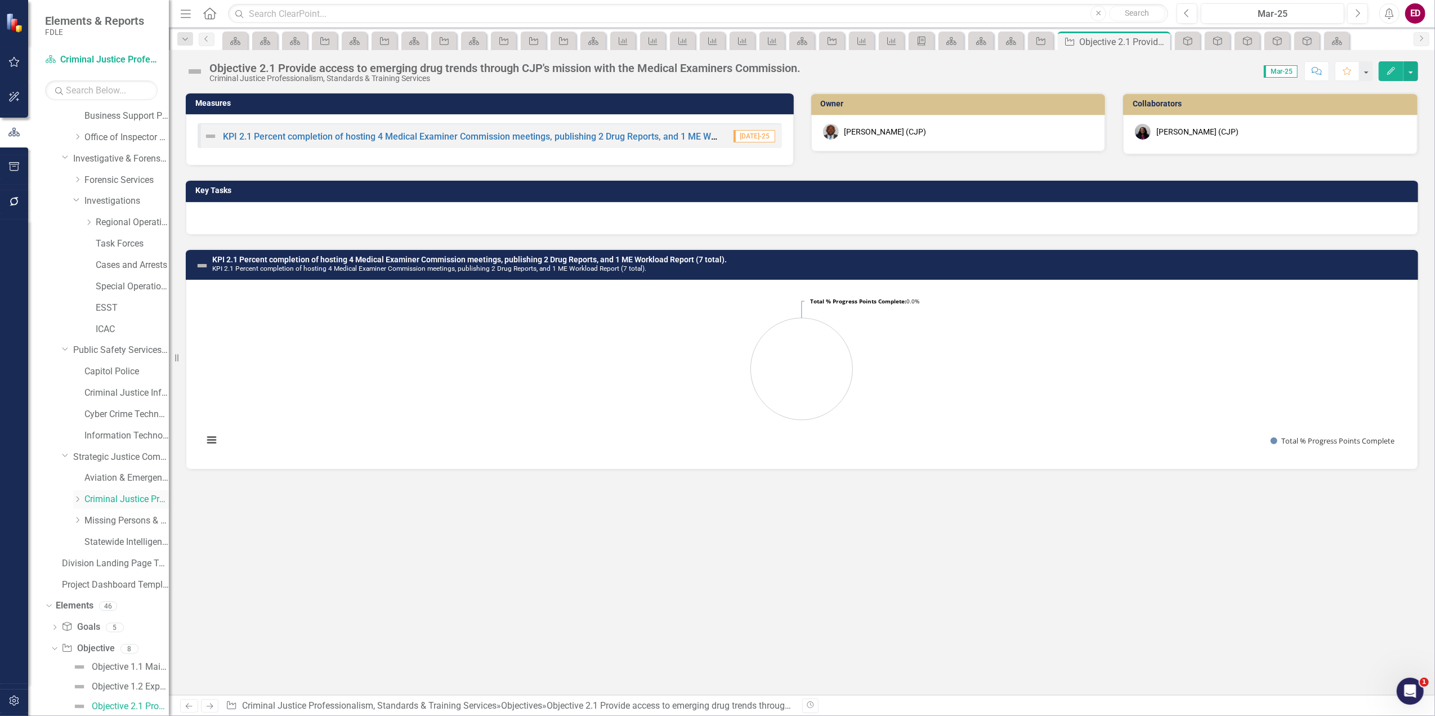
click at [131, 507] on div "Dropdown Criminal Justice Professionalism, Standards & Training Services" at bounding box center [121, 499] width 96 height 19
click at [133, 498] on link "Criminal Justice Professionalism, Standards & Training Services" at bounding box center [126, 499] width 84 height 13
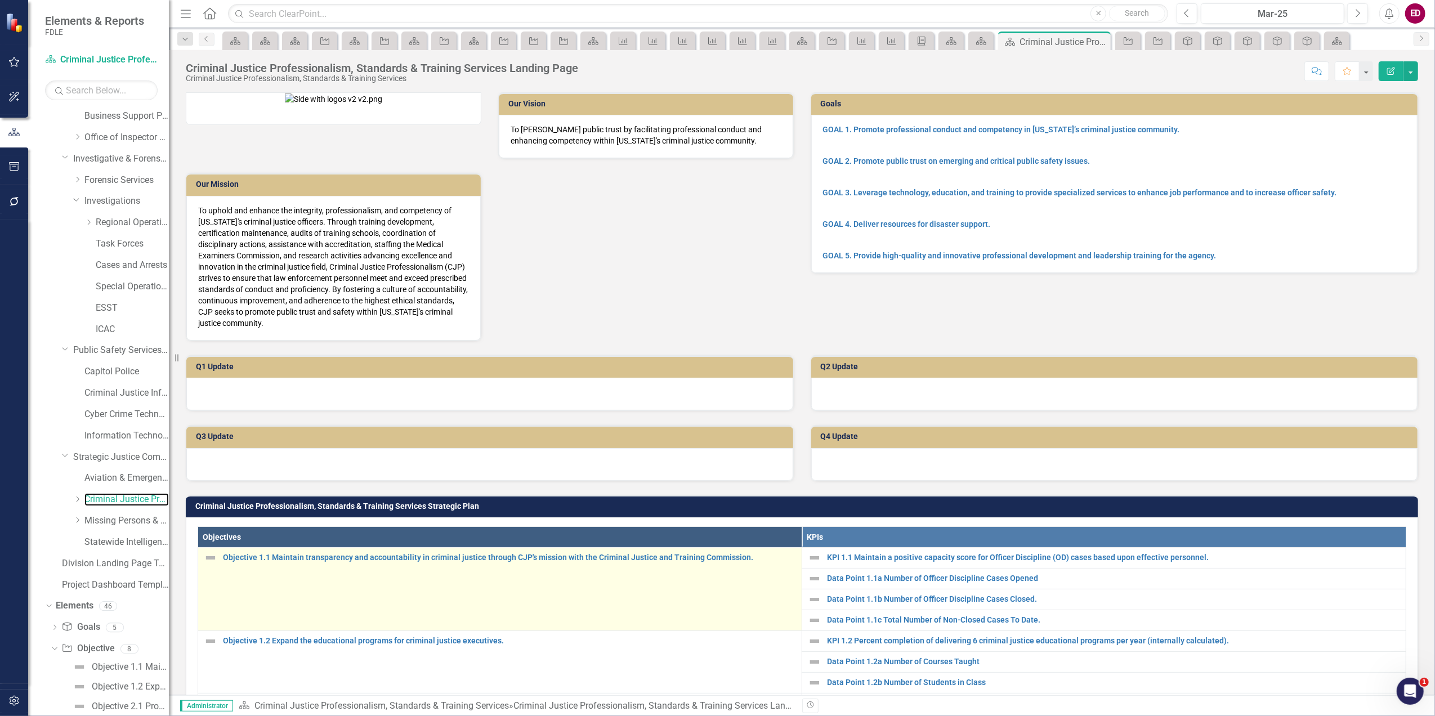
scroll to position [225, 0]
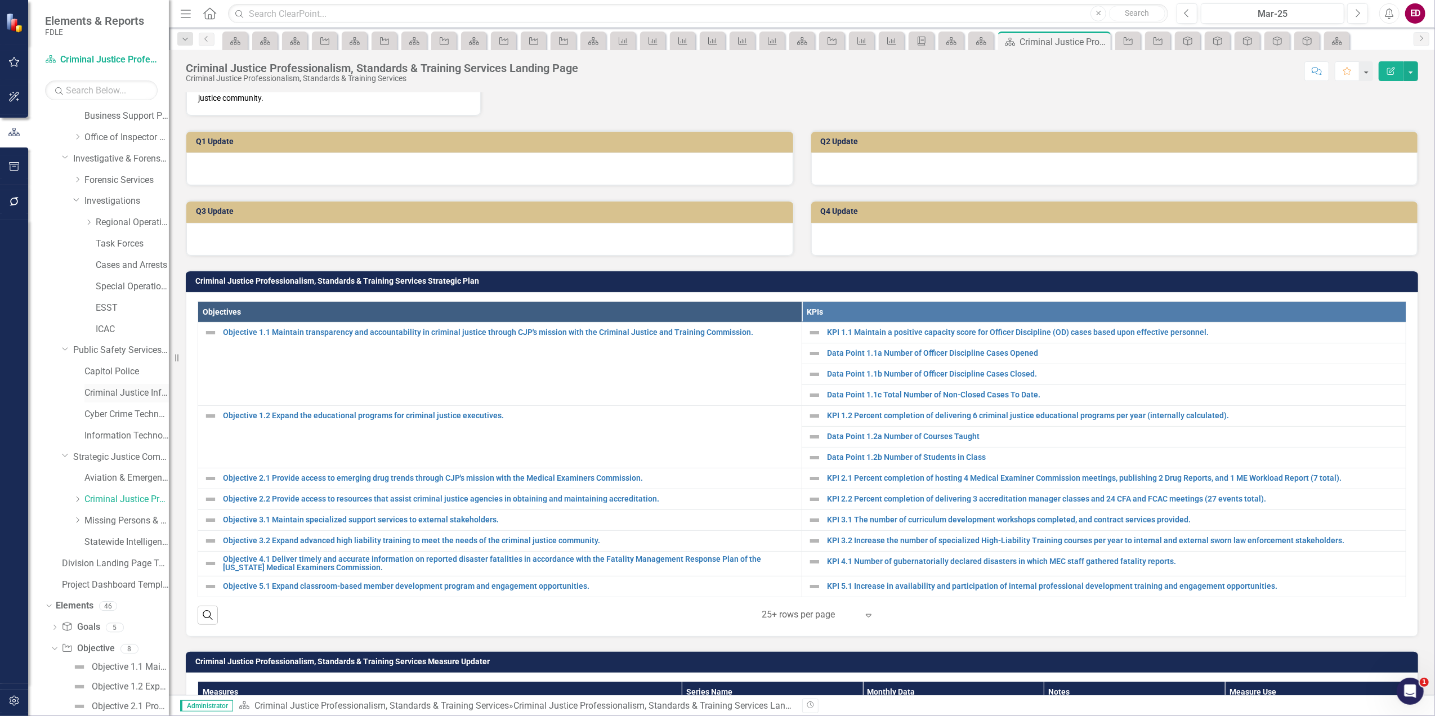
click at [117, 387] on link "Criminal Justice Information Services" at bounding box center [126, 393] width 84 height 13
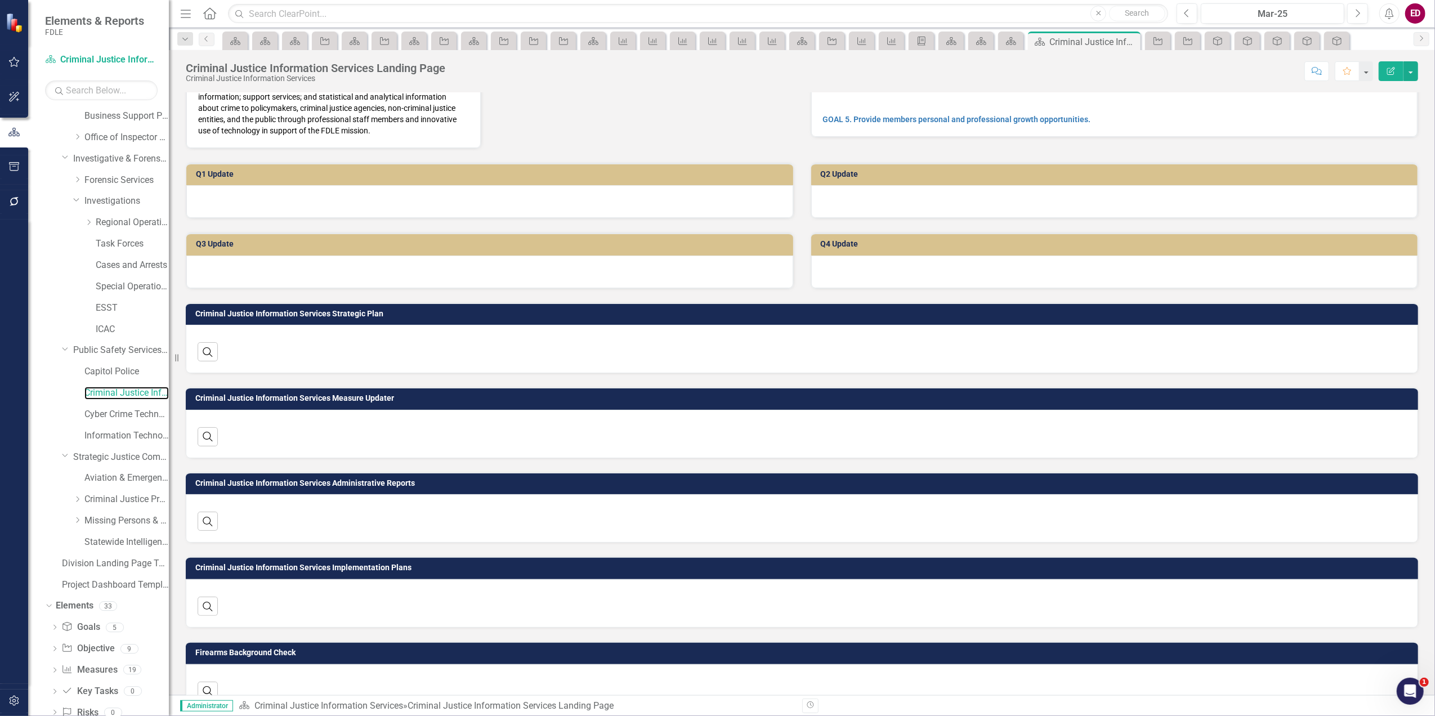
scroll to position [136, 0]
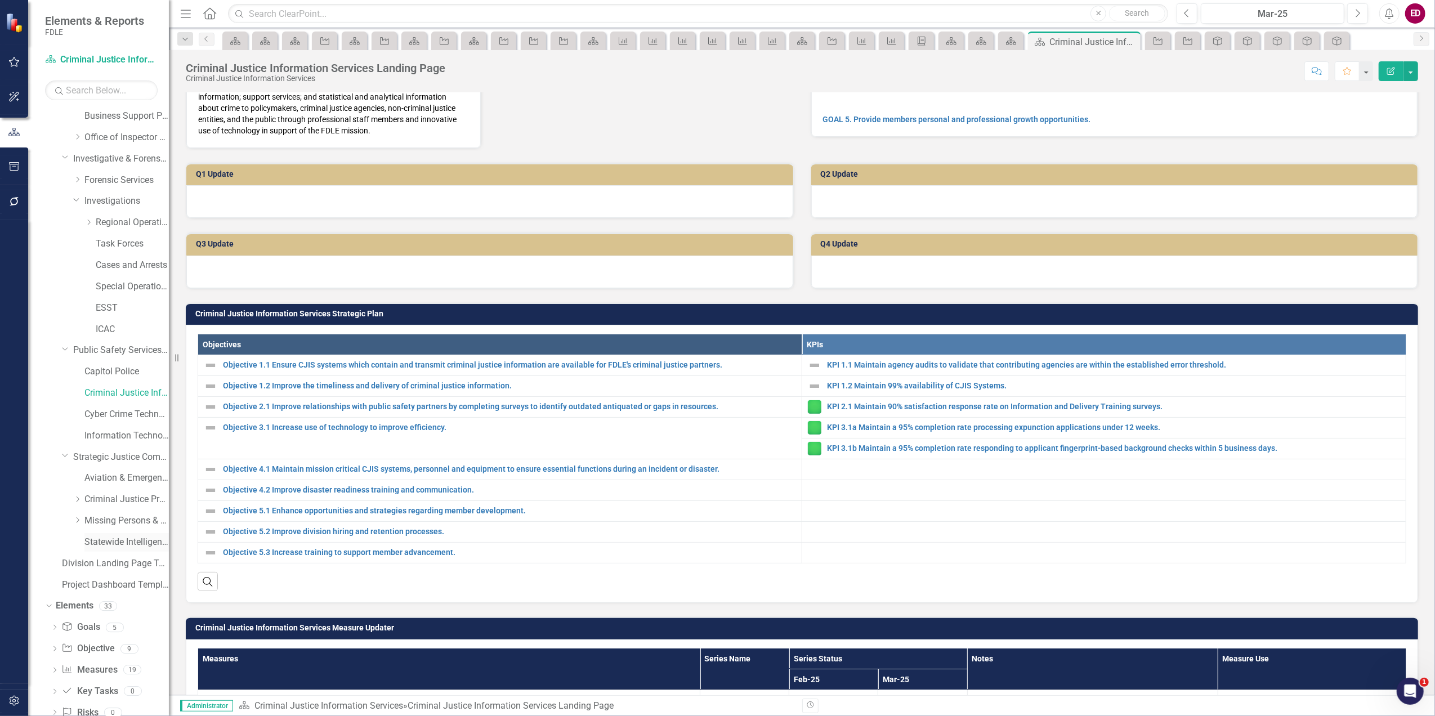
click at [115, 543] on link "Statewide Intelligence" at bounding box center [126, 542] width 84 height 13
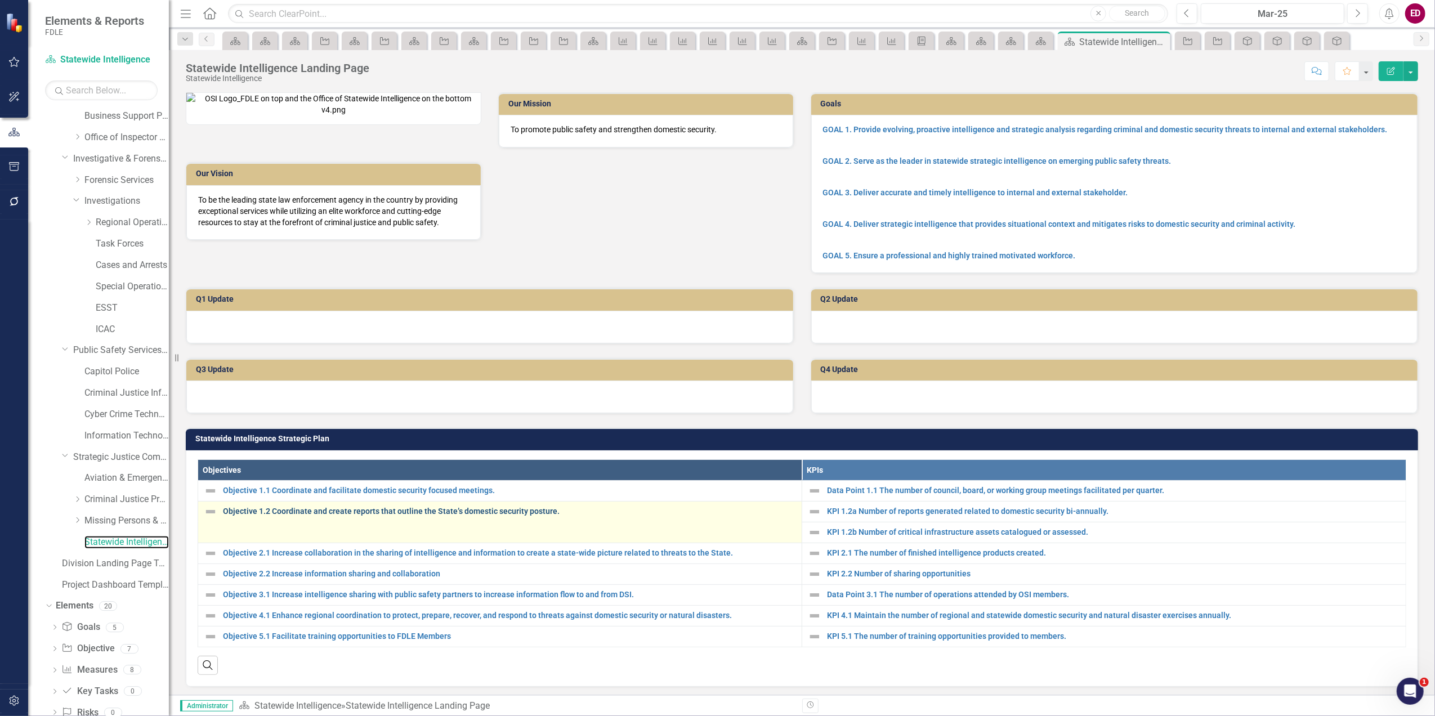
scroll to position [75, 0]
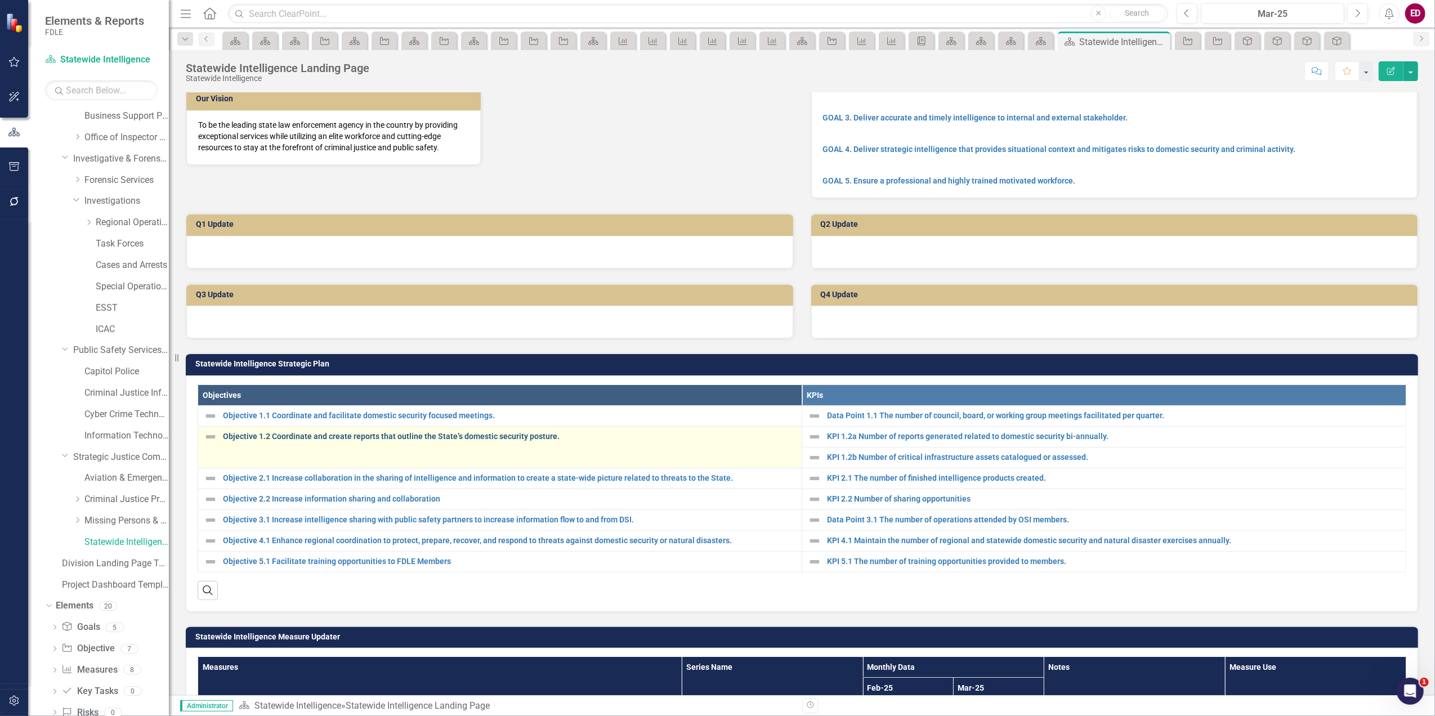
click at [328, 441] on link "Objective 1.2 Coordinate and create reports that outline the State’s domestic s…" at bounding box center [509, 436] width 573 height 8
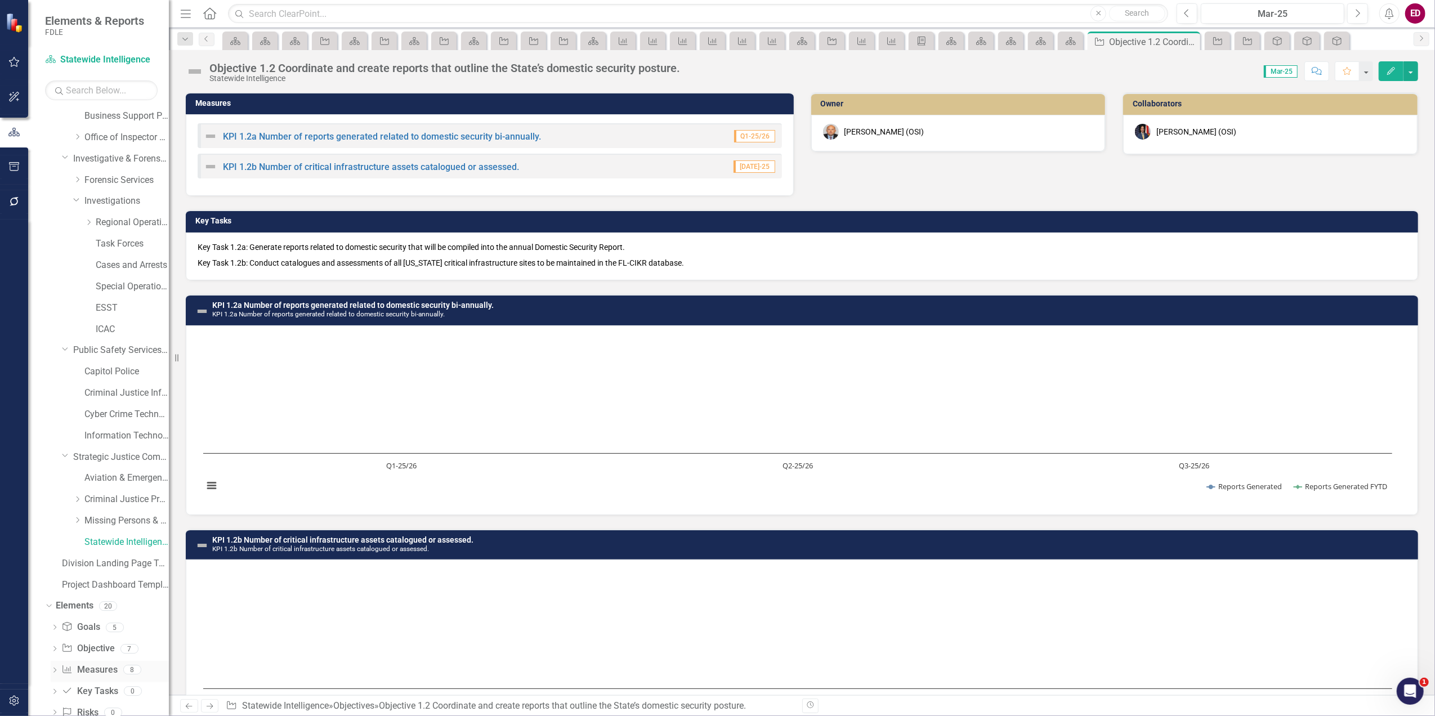
scroll to position [160, 0]
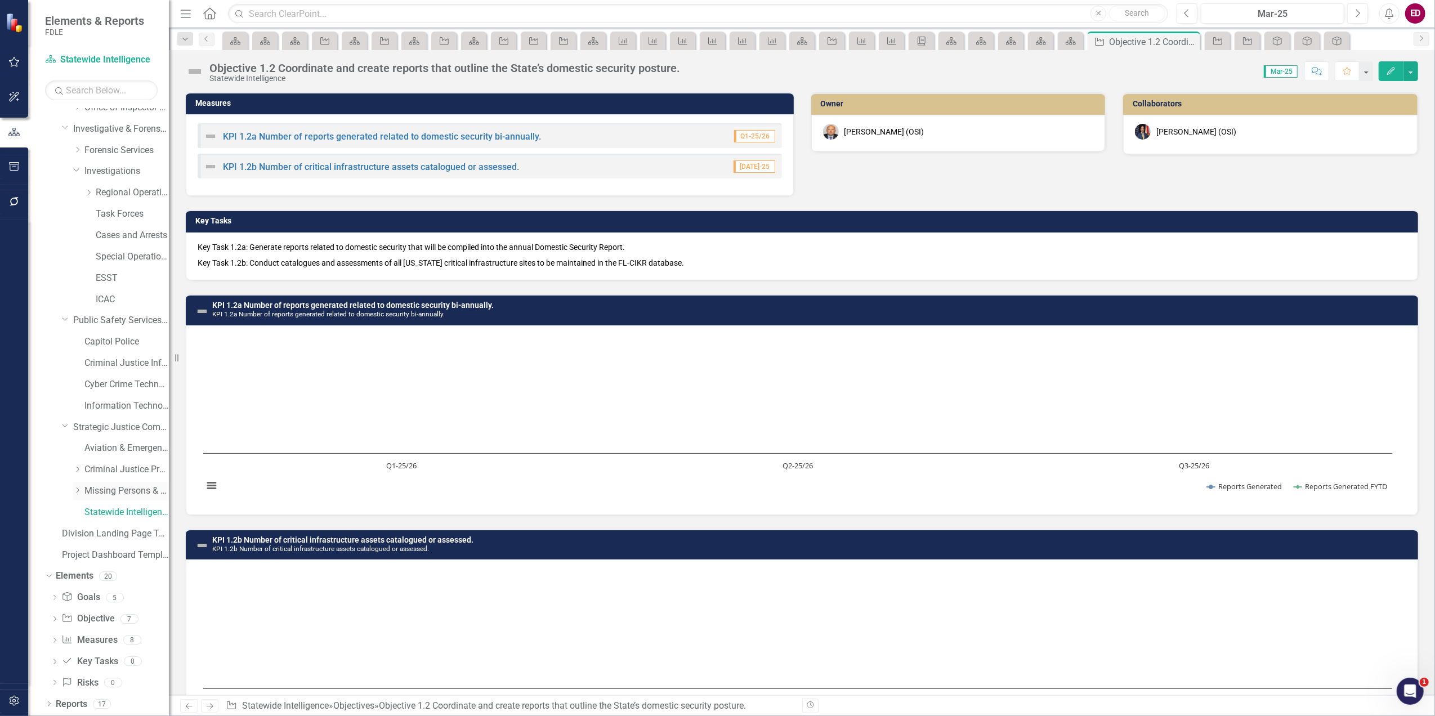
click at [77, 497] on div "Dropdown Missing Persons & Offender Enforcement" at bounding box center [121, 491] width 96 height 19
click at [77, 467] on icon at bounding box center [78, 470] width 3 height 6
click at [104, 469] on link "Criminal Justice Professionalism, Standards & Training Services" at bounding box center [126, 469] width 84 height 13
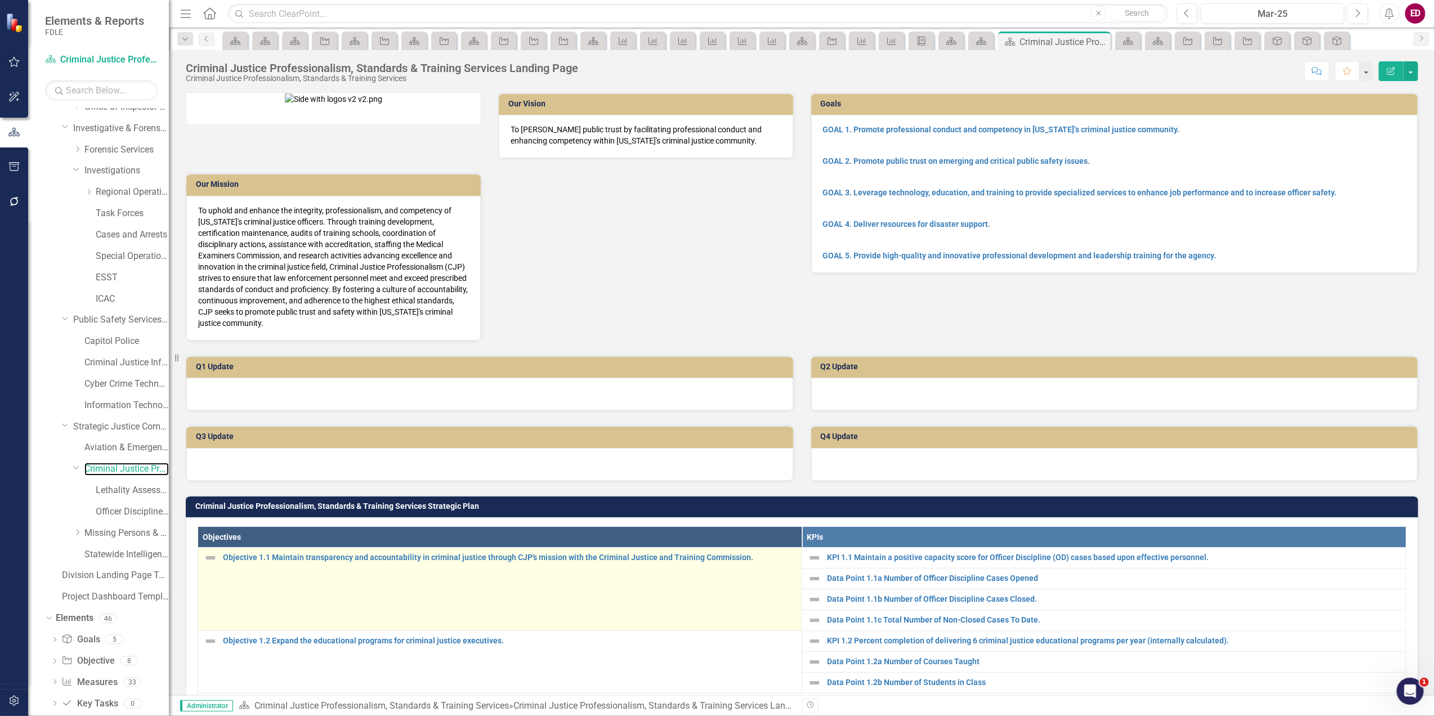
scroll to position [75, 0]
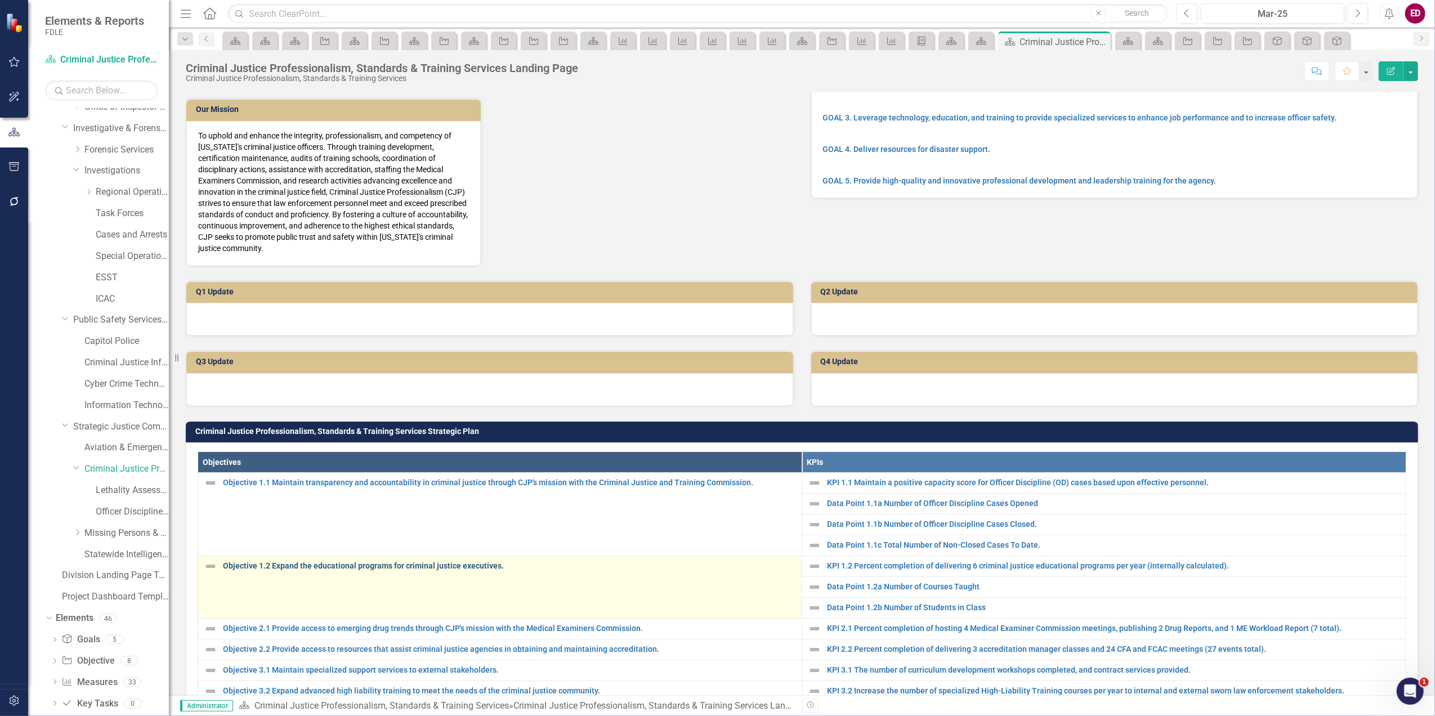
click at [333, 564] on link "Objective 1.2 Expand the educational programs for criminal justice executives." at bounding box center [509, 566] width 573 height 8
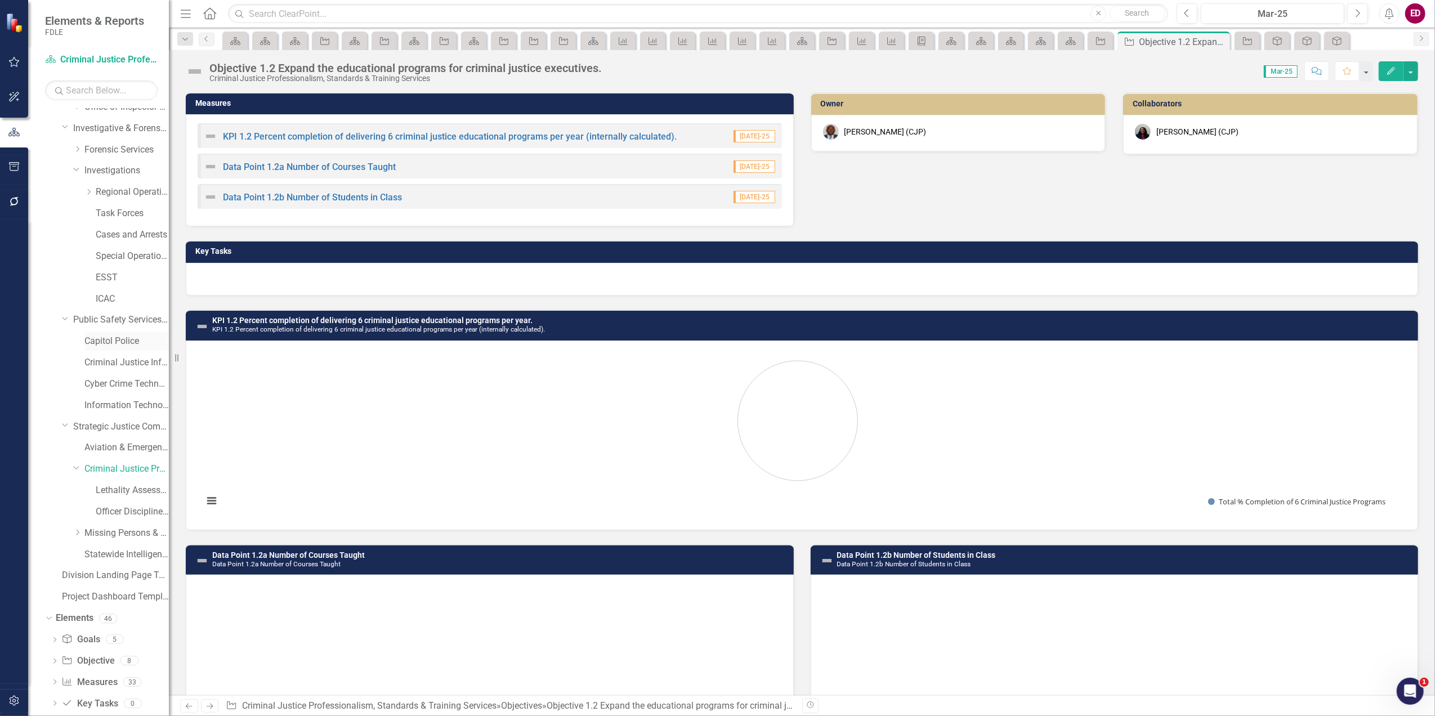
click at [140, 342] on link "Capitol Police" at bounding box center [126, 341] width 84 height 13
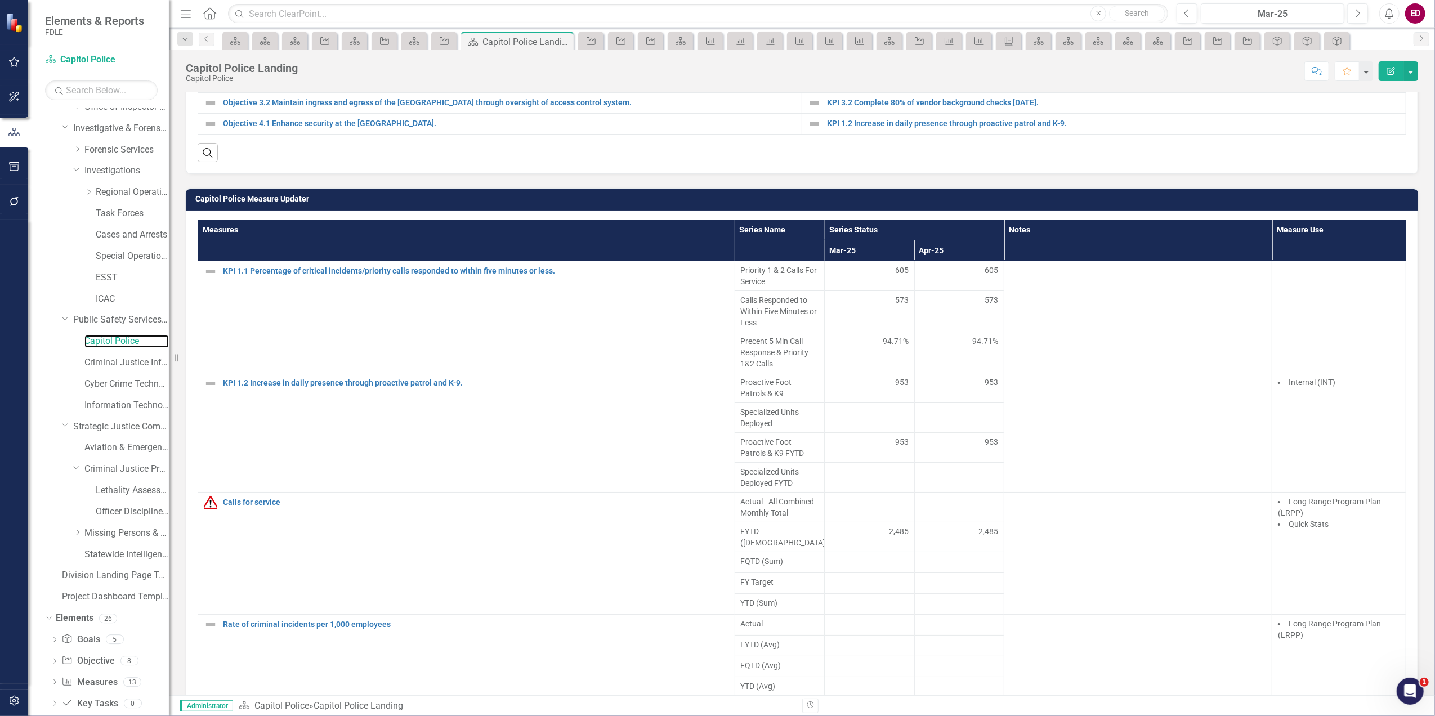
scroll to position [75, 0]
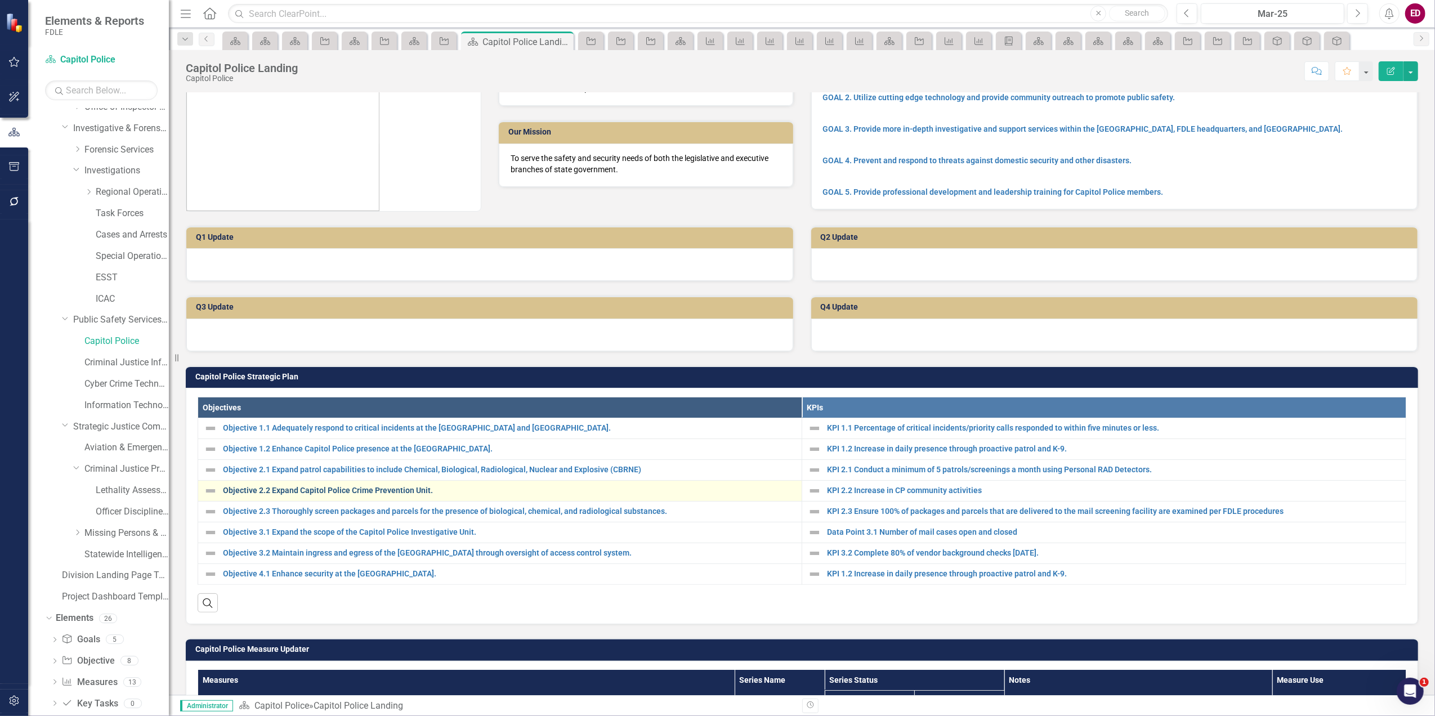
click at [345, 492] on link "Objective 2.2 Expand Capitol Police Crime Prevention Unit." at bounding box center [509, 490] width 573 height 8
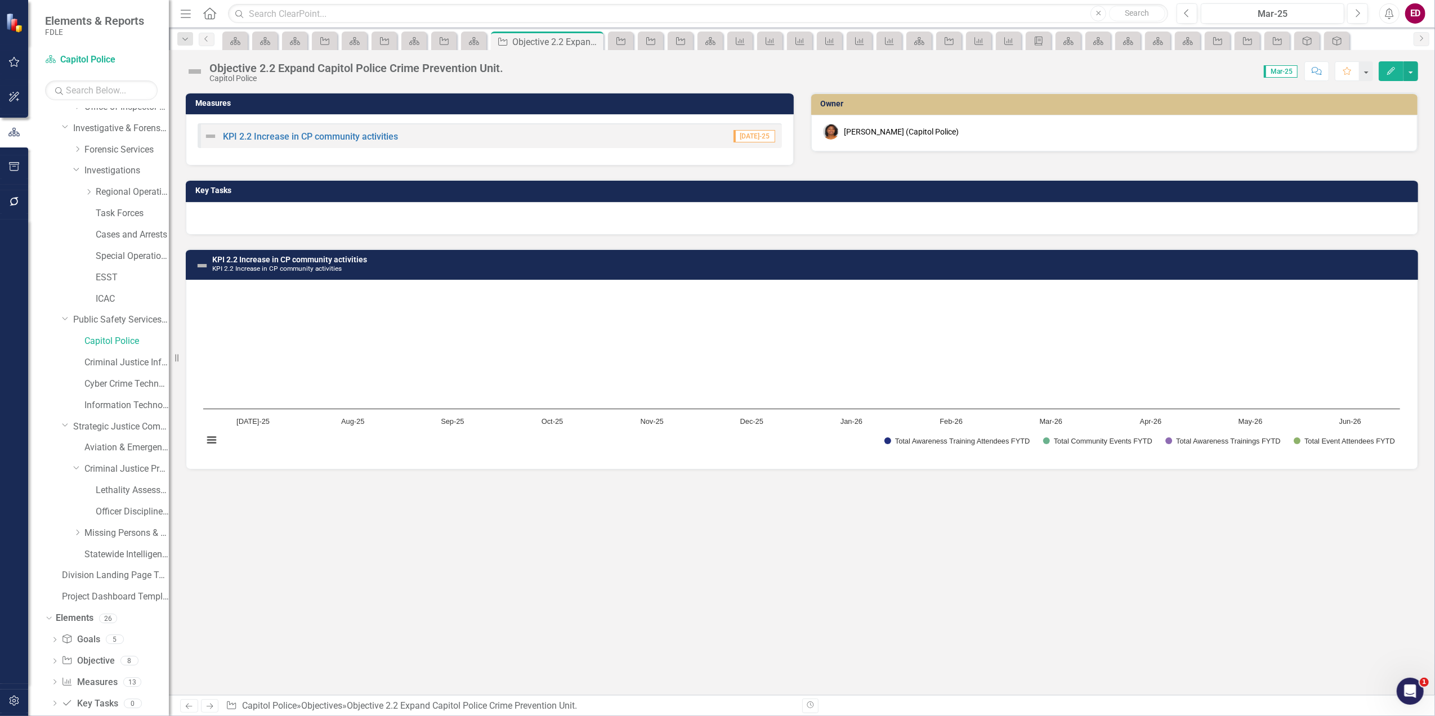
click at [1392, 72] on icon "Edit" at bounding box center [1391, 71] width 10 height 8
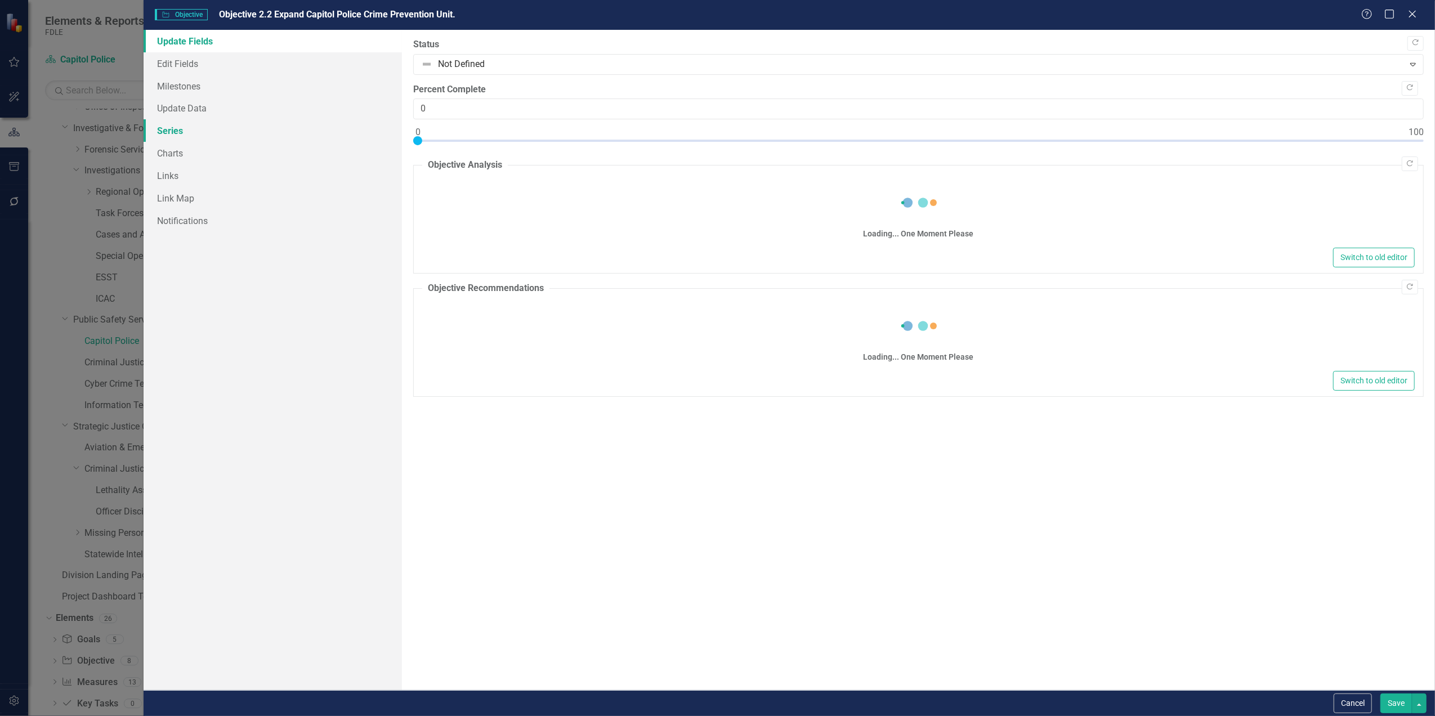
click at [316, 135] on link "Series" at bounding box center [273, 130] width 258 height 23
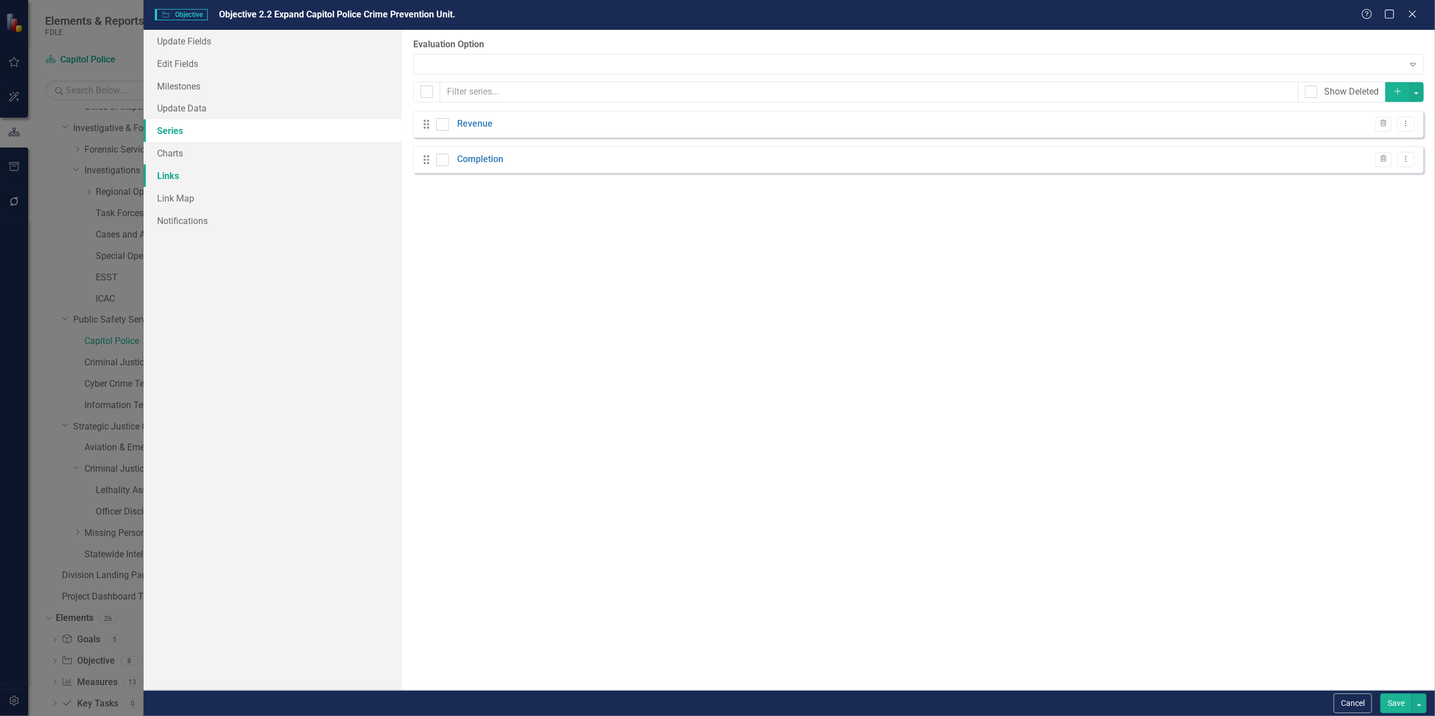
click at [324, 171] on link "Links" at bounding box center [273, 175] width 258 height 23
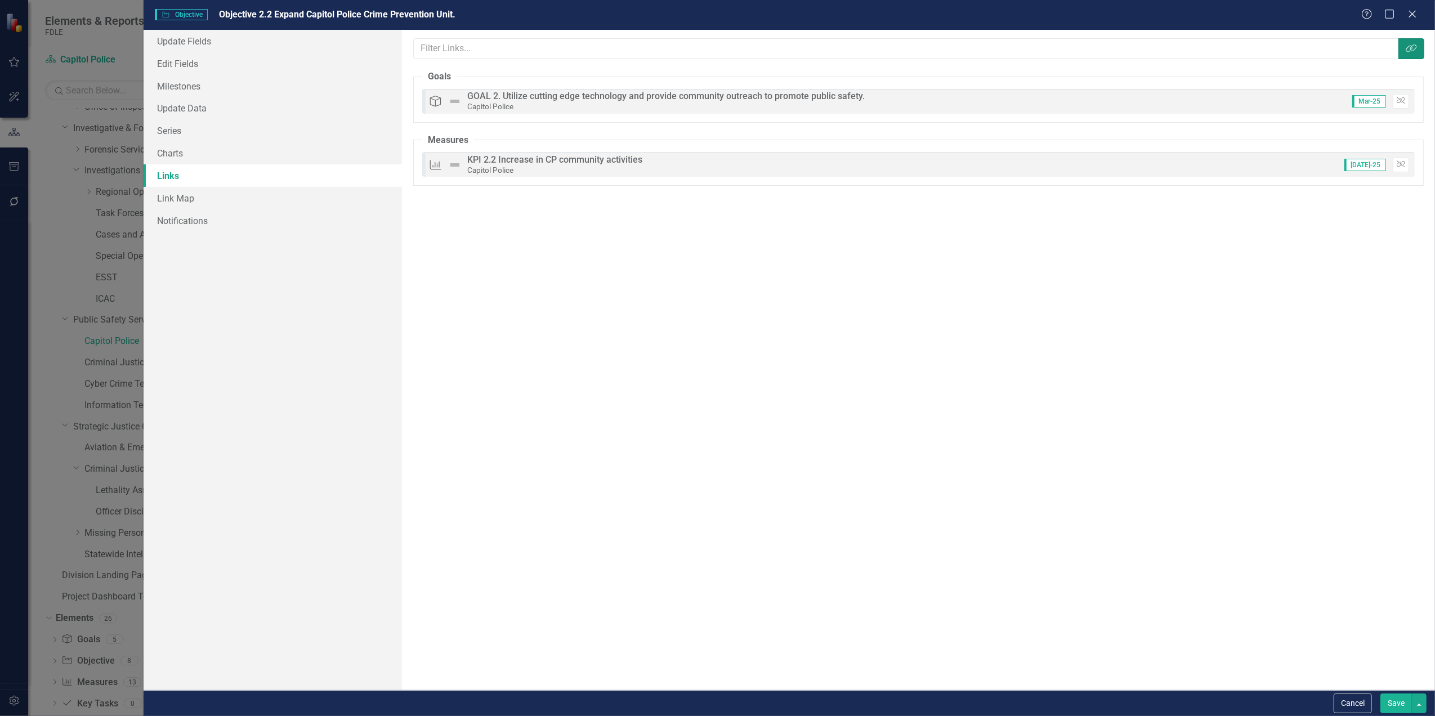
click at [1411, 55] on button "Link Tag" at bounding box center [1411, 48] width 26 height 21
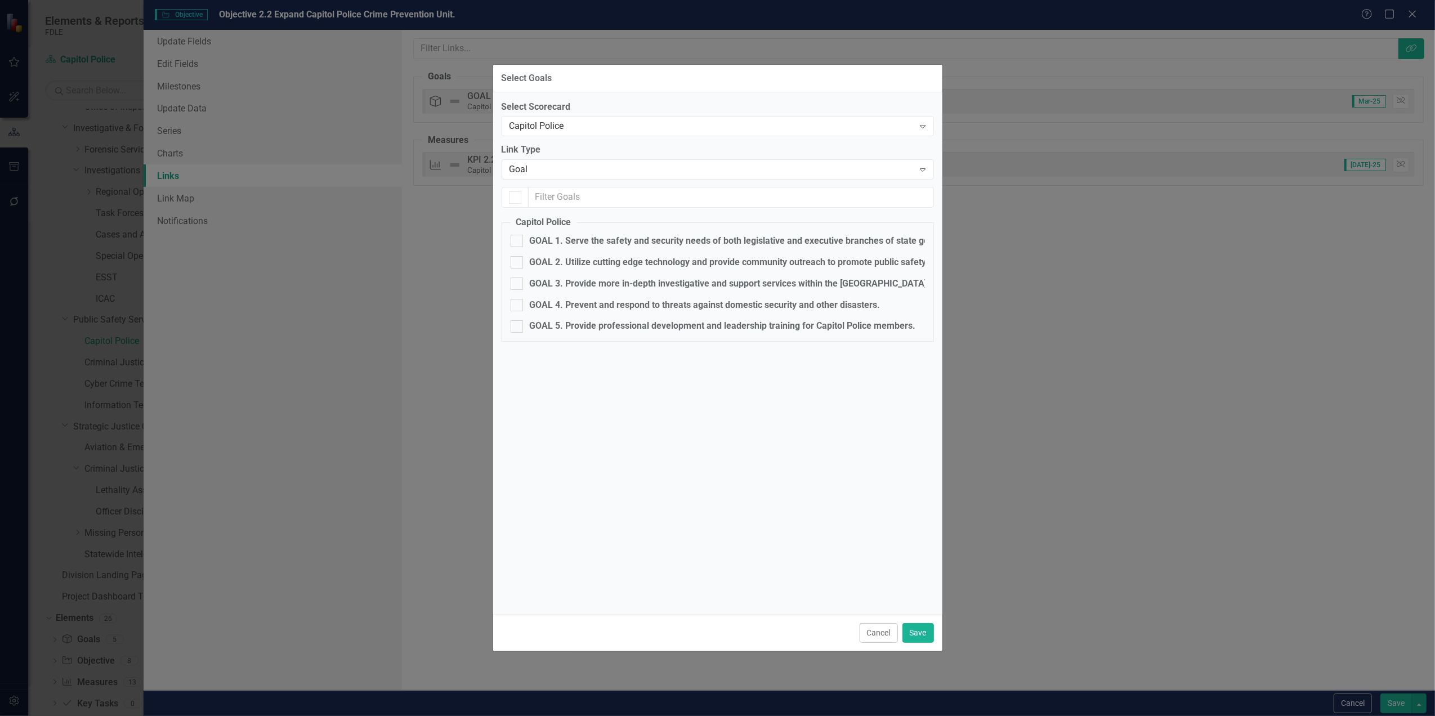
checkbox input "true"
checkbox input "false"
click at [575, 165] on div "Goal" at bounding box center [711, 169] width 405 height 13
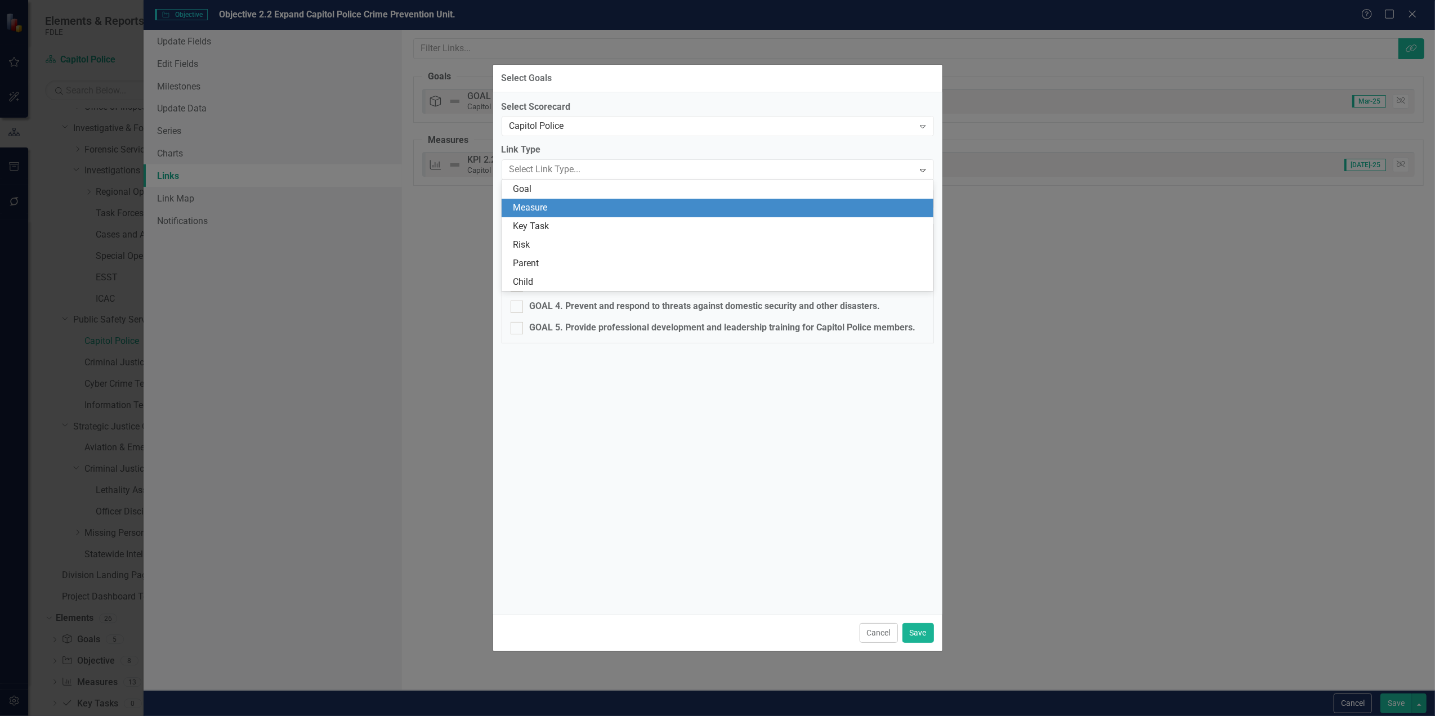
click at [603, 211] on div "Measure" at bounding box center [720, 208] width 414 height 13
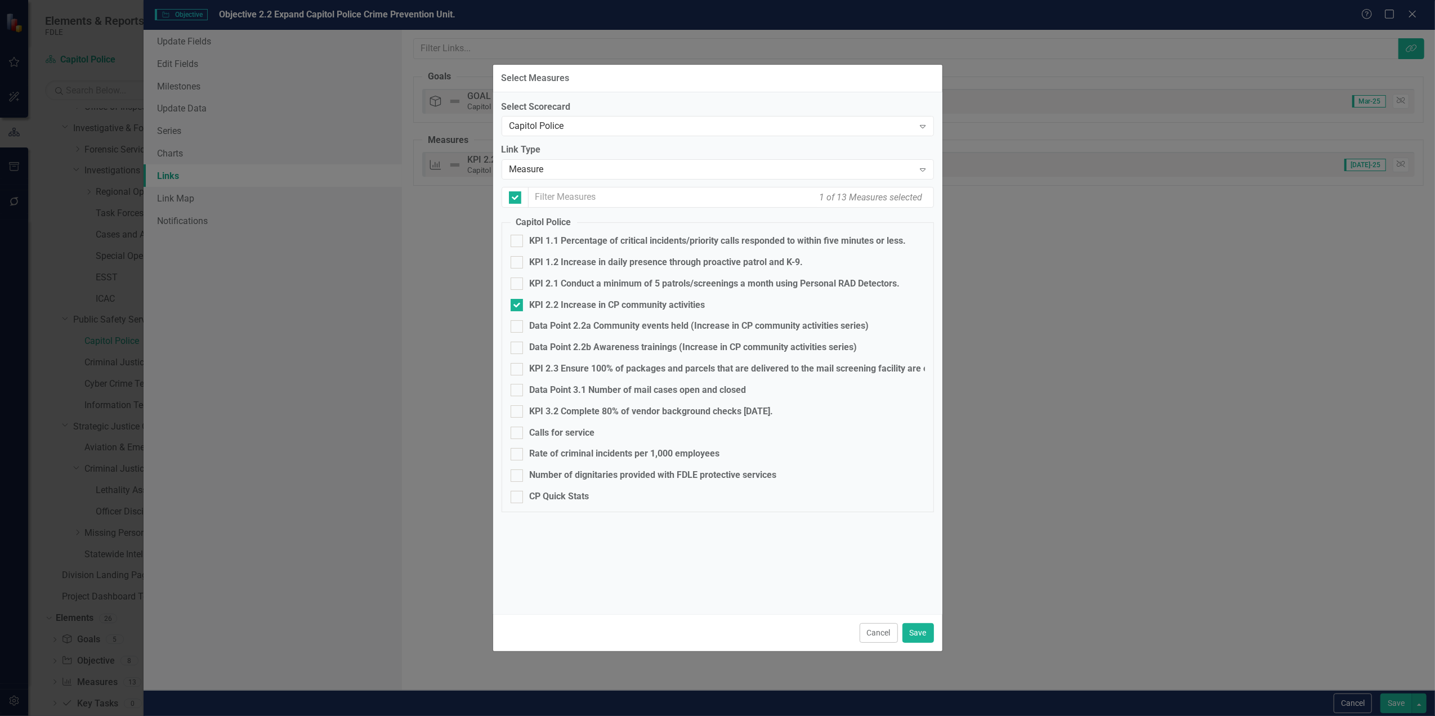
checkbox input "false"
click at [603, 327] on div "Data Point 2.2a Community events held (Increase in CP community activities seri…" at bounding box center [699, 326] width 339 height 13
click at [518, 327] on input "Data Point 2.2a Community events held (Increase in CP community activities seri…" at bounding box center [514, 323] width 7 height 7
checkbox input "true"
click at [607, 345] on div "Data Point 2.2b Awareness trainings (Increase in CP community activities series)" at bounding box center [694, 347] width 328 height 13
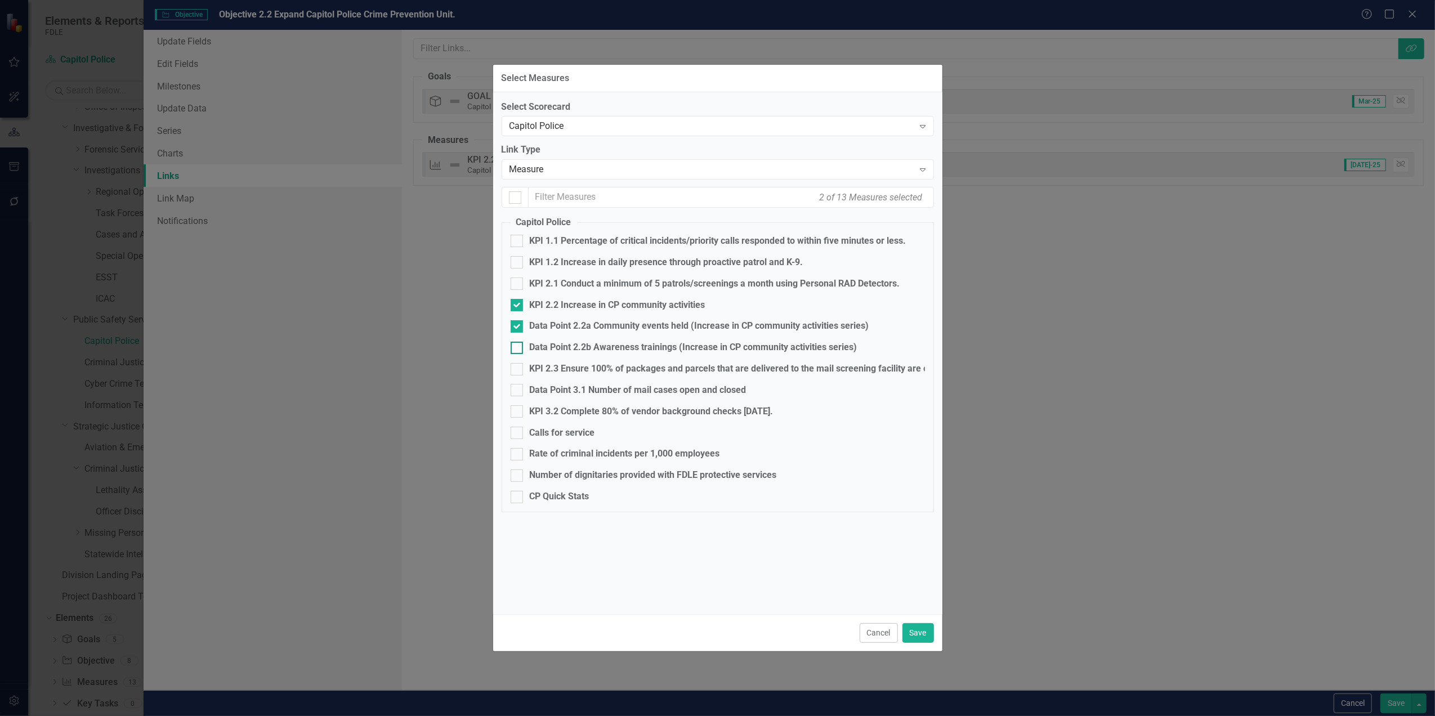
click at [518, 345] on input "Data Point 2.2b Awareness trainings (Increase in CP community activities series)" at bounding box center [514, 345] width 7 height 7
checkbox input "true"
click at [911, 609] on div "Select Scorecard Capitol Police Expand Link Type Measure Expand 3 of 13 Measure…" at bounding box center [717, 353] width 449 height 522
click at [927, 638] on button "Save" at bounding box center [918, 633] width 32 height 20
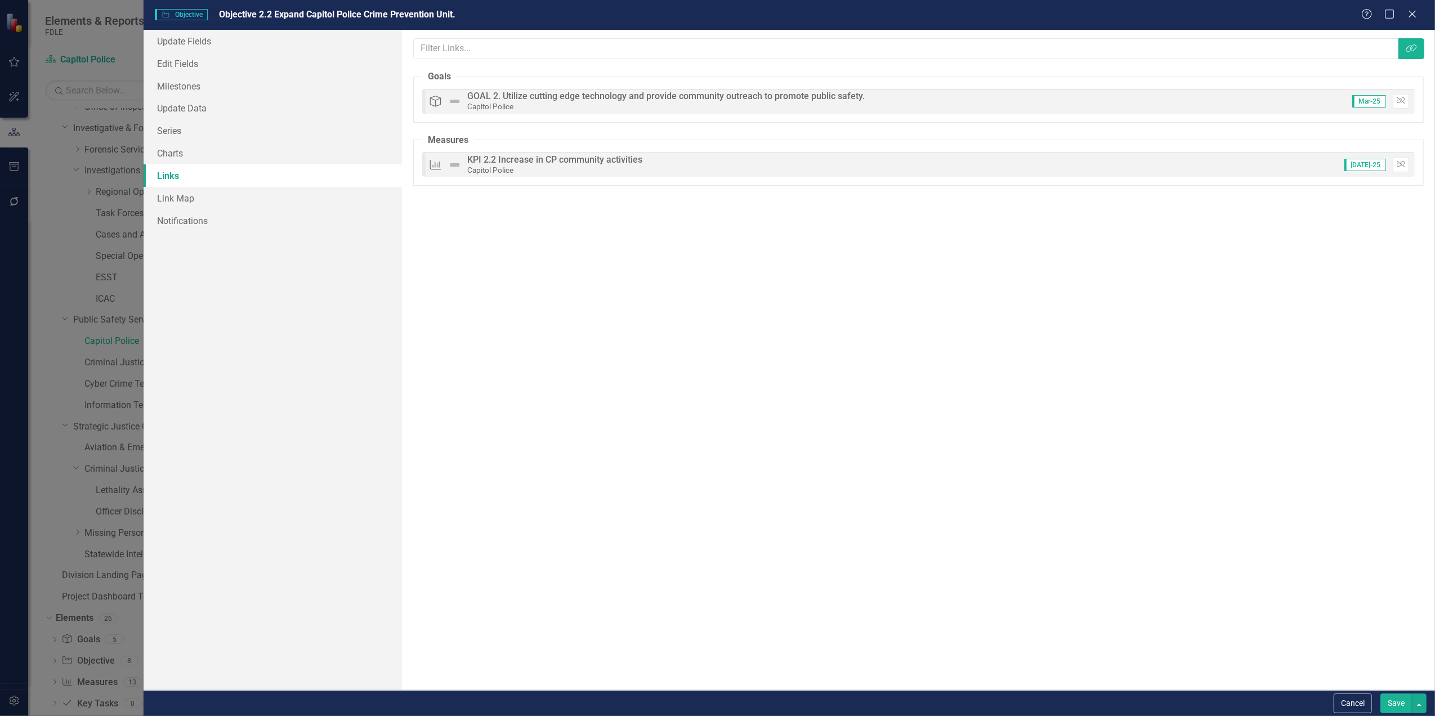
click at [1394, 705] on button "Save" at bounding box center [1396, 704] width 32 height 20
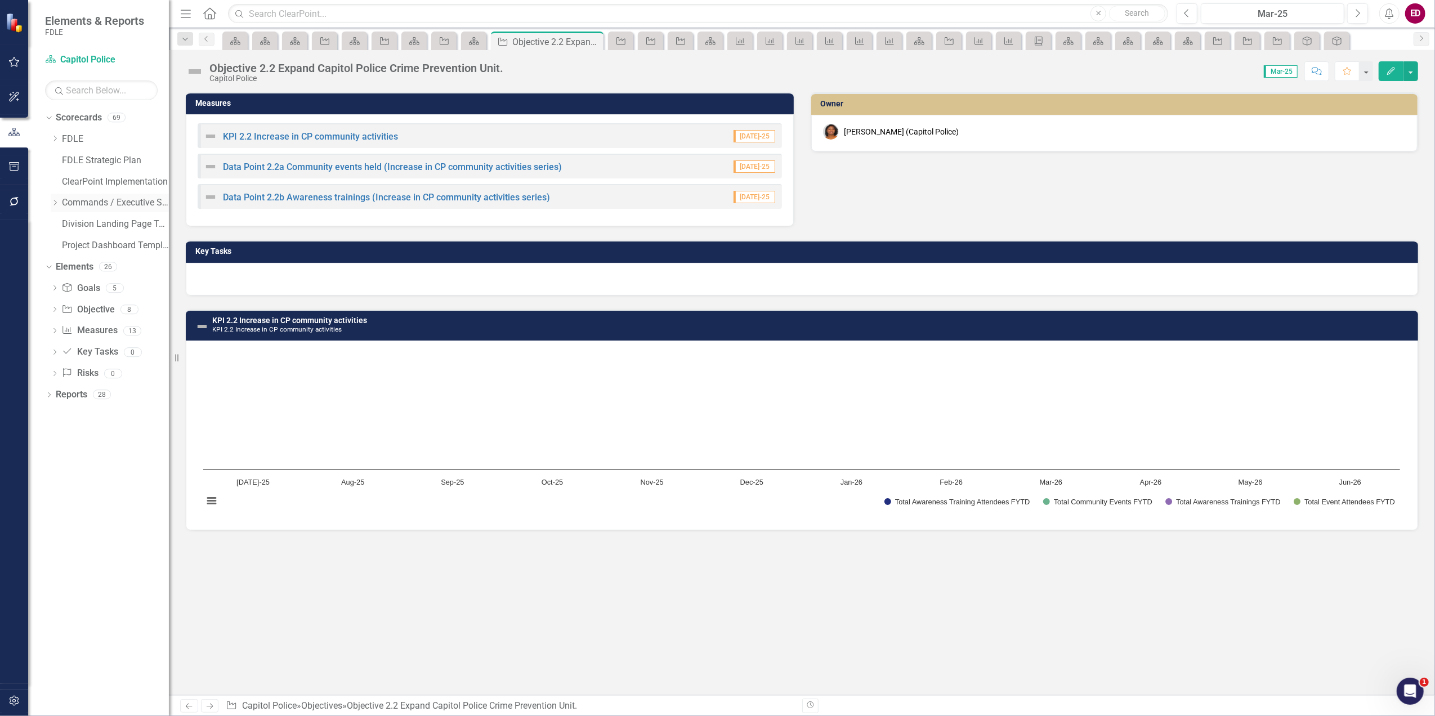
drag, startPoint x: 50, startPoint y: 210, endPoint x: 56, endPoint y: 201, distance: 11.3
click at [52, 208] on div "Dropdown Scorecards 69 Dropdown FDLE Commissioner's Initiative Team Project Das…" at bounding box center [107, 183] width 124 height 149
click at [56, 201] on icon "Dropdown" at bounding box center [55, 202] width 8 height 7
click at [68, 269] on icon "Dropdown" at bounding box center [66, 266] width 8 height 7
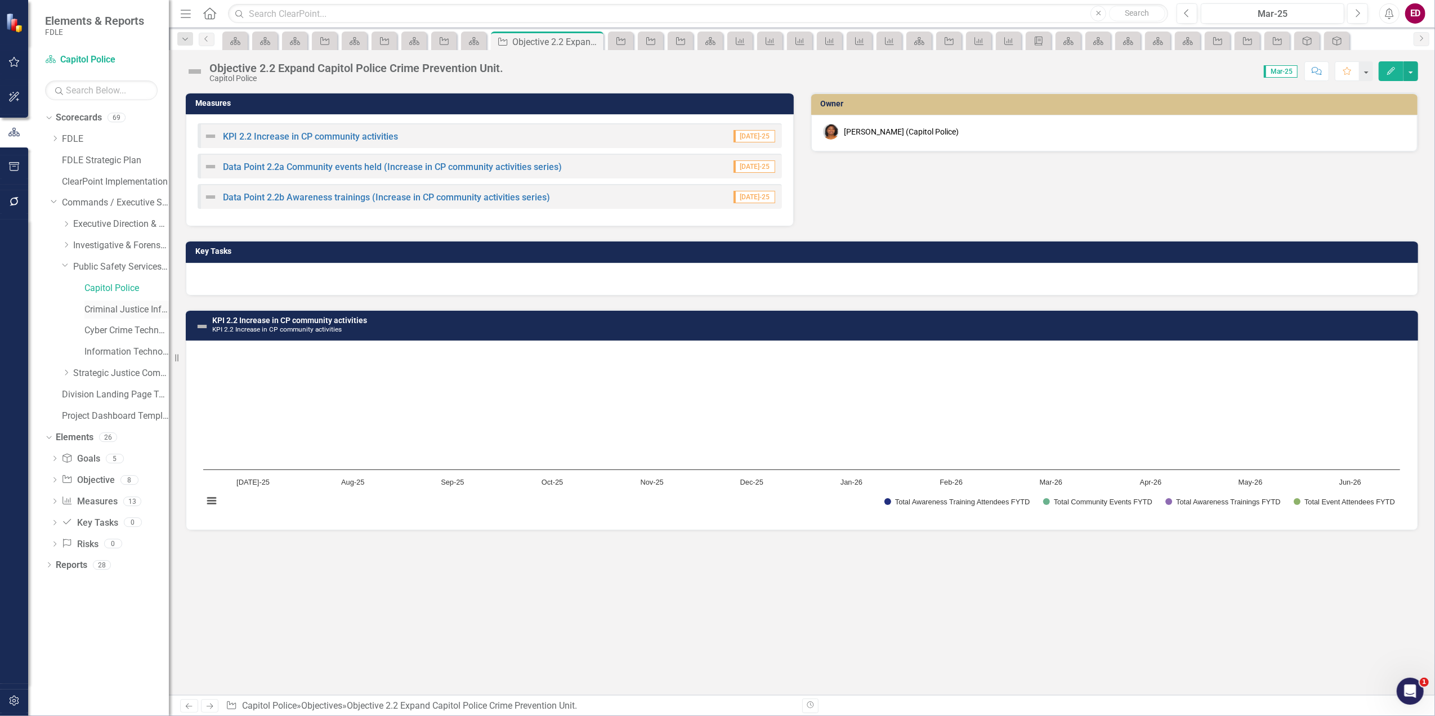
click at [105, 305] on link "Criminal Justice Information Services" at bounding box center [126, 309] width 84 height 13
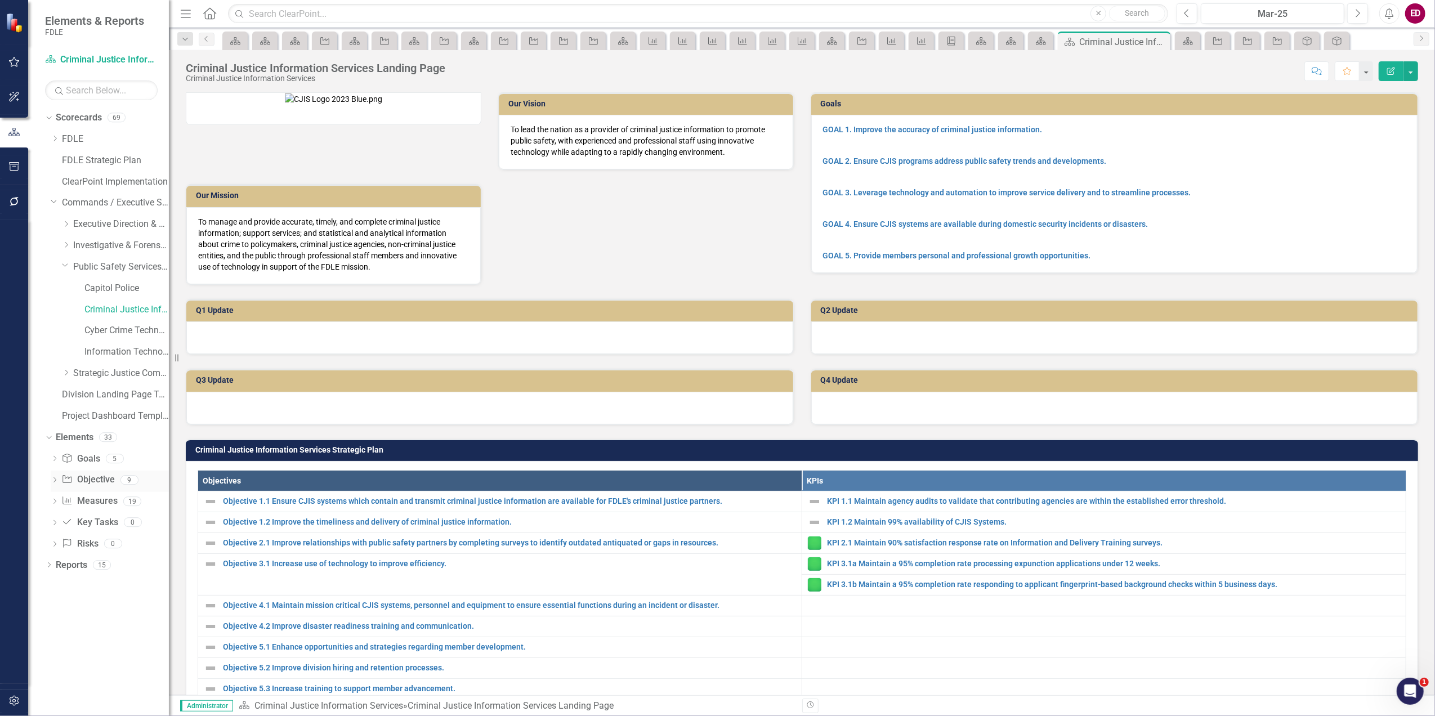
click at [52, 480] on icon "Dropdown" at bounding box center [55, 481] width 8 height 6
click at [152, 500] on div "Objective 1.1 Ensure CJIS systems which contain and transmit criminal justice i…" at bounding box center [130, 498] width 77 height 10
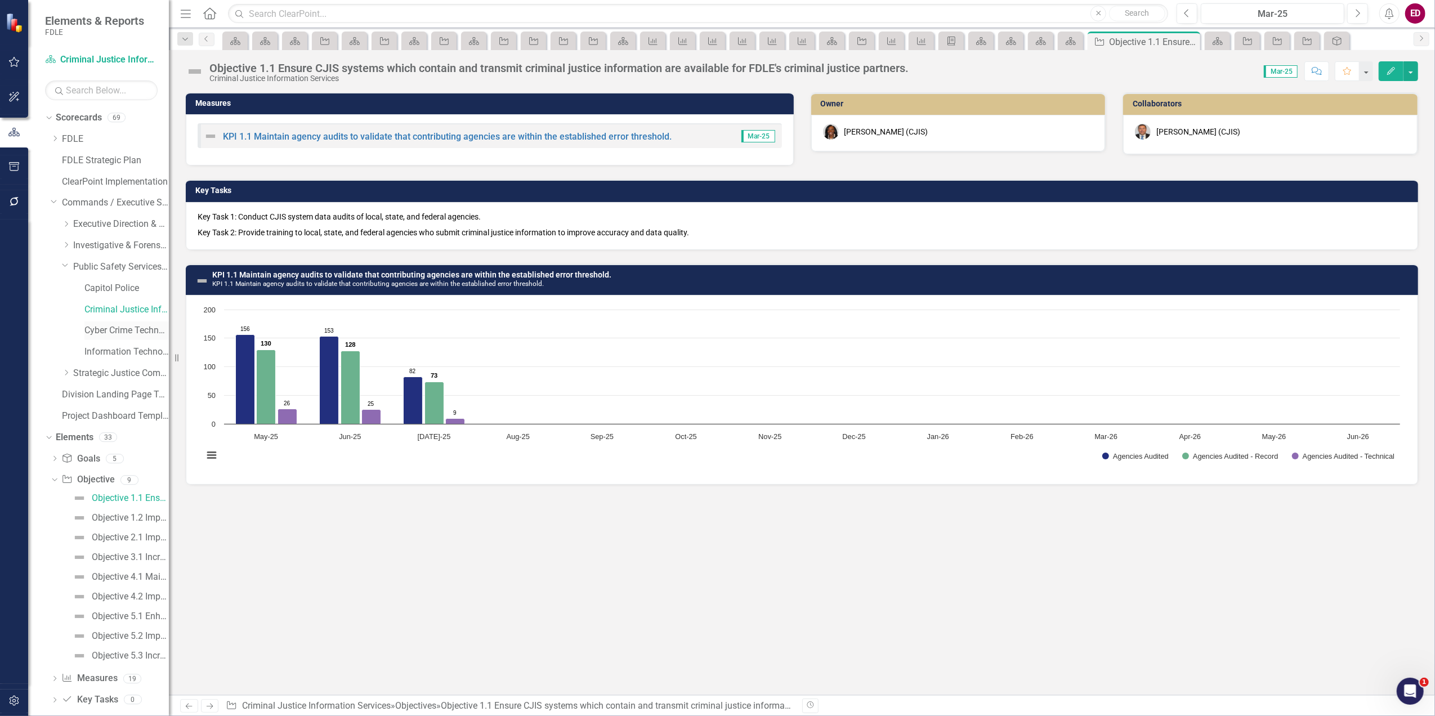
click at [142, 336] on link "Cyber Crime Technology & Telecommunications" at bounding box center [126, 330] width 84 height 13
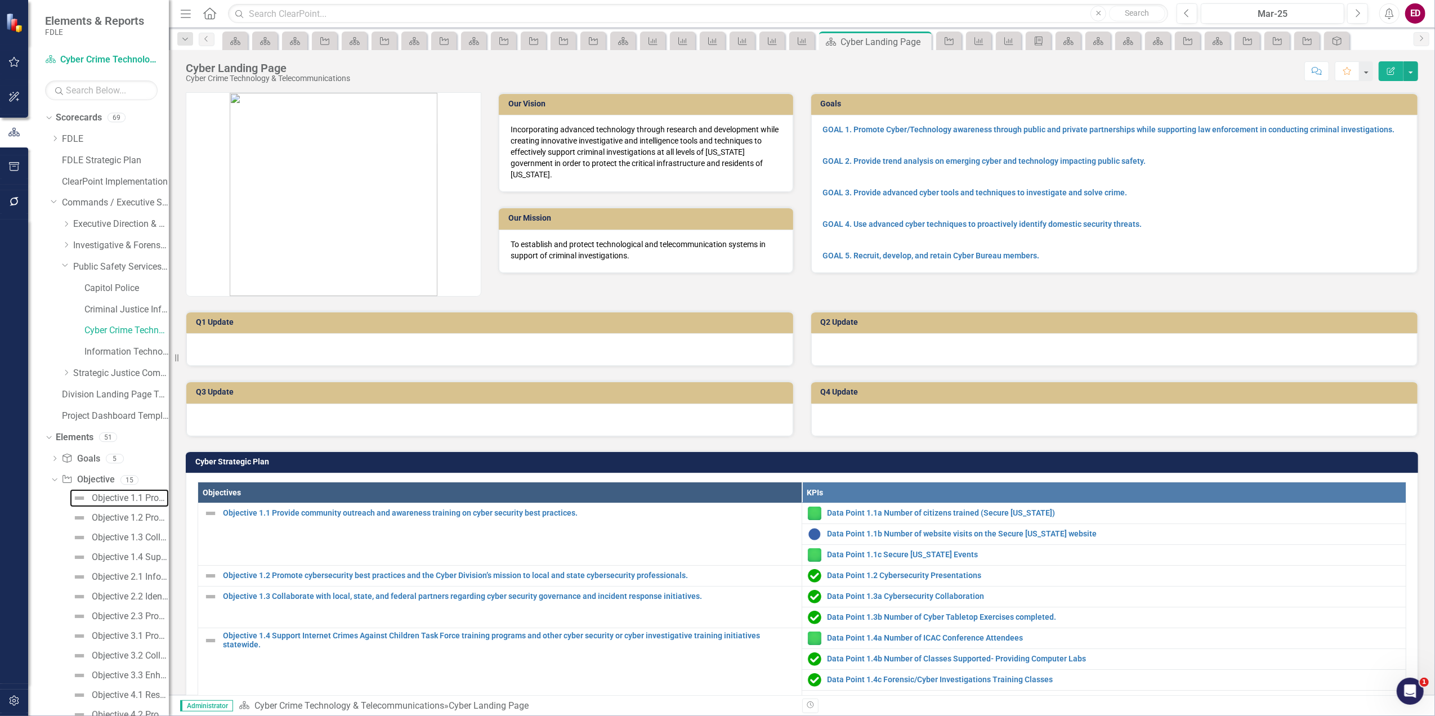
click at [115, 497] on div "Objective 1.1 Provide community outreach and awareness training on cyber securi…" at bounding box center [130, 498] width 77 height 10
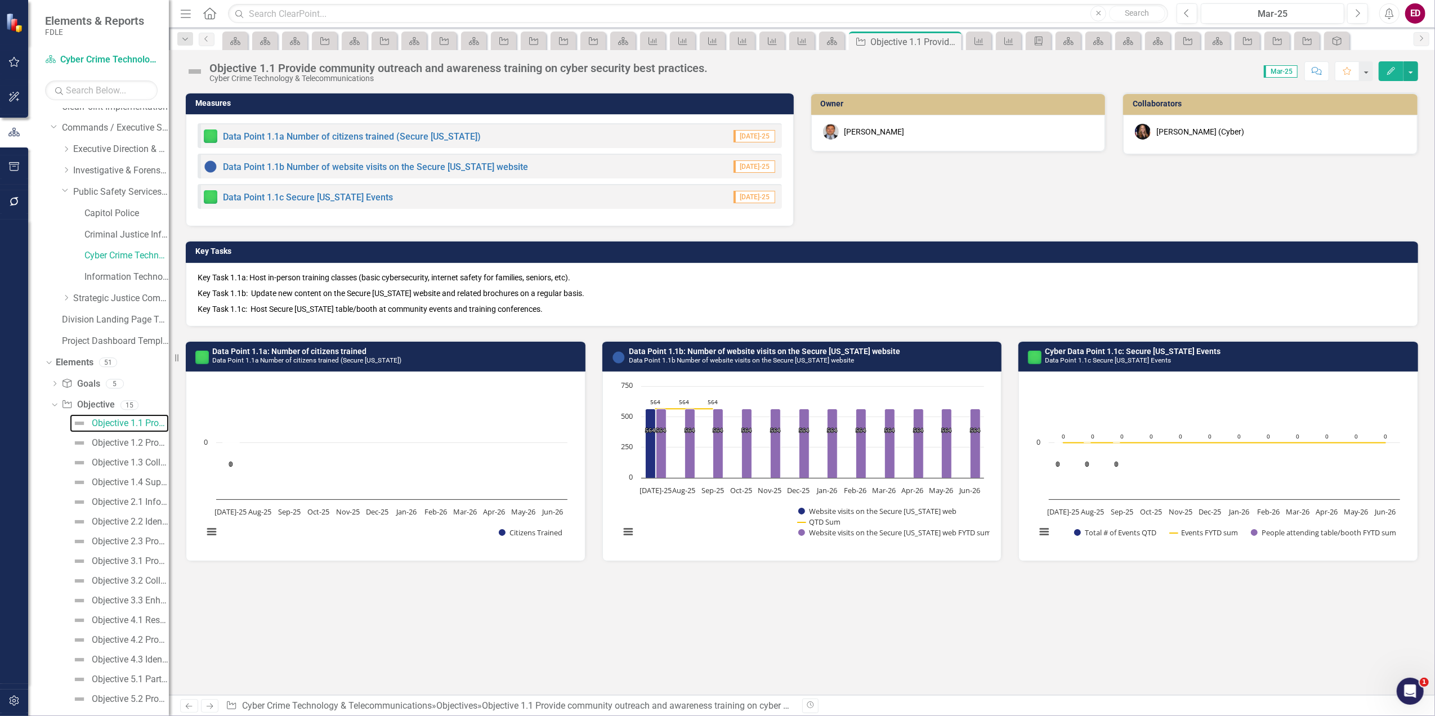
scroll to position [150, 0]
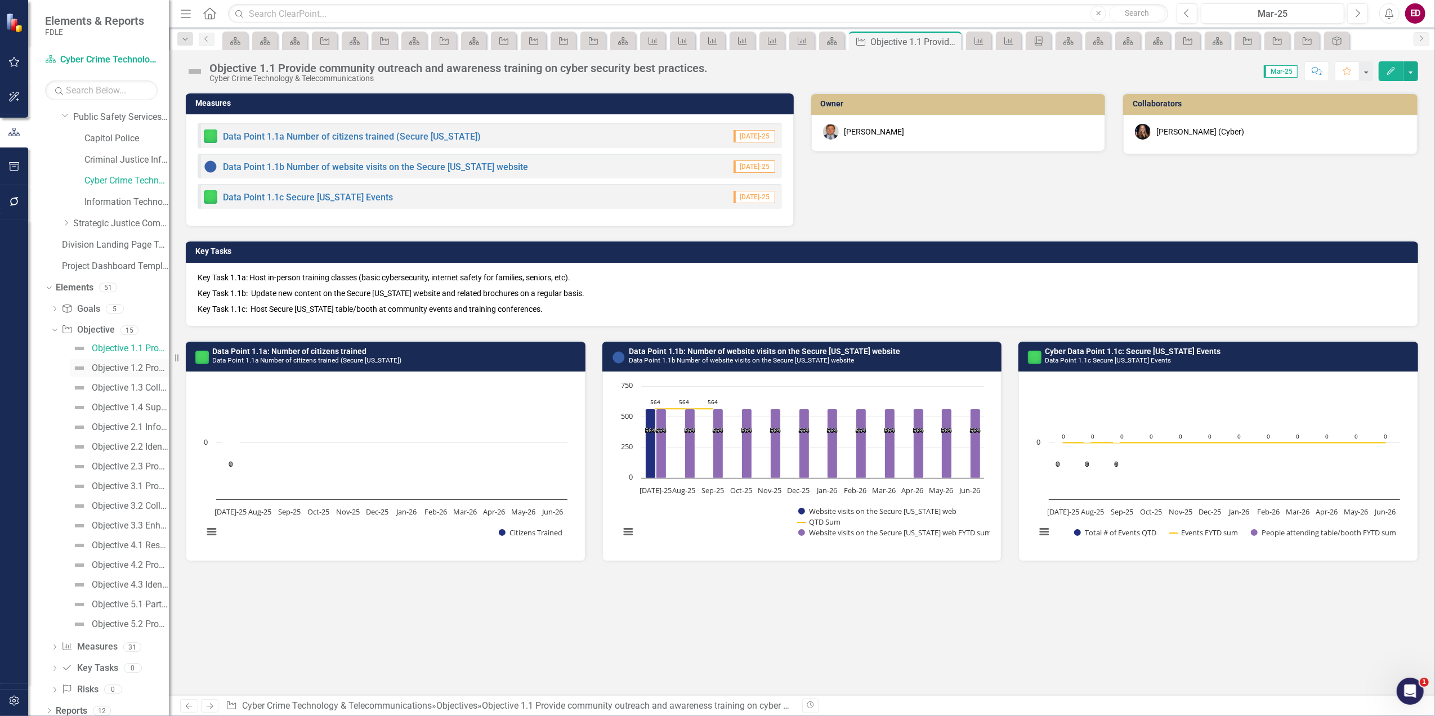
click at [117, 374] on link "Objective 1.2 Promote cybersecurity best practices and the Cyber Division’s mis…" at bounding box center [119, 368] width 99 height 18
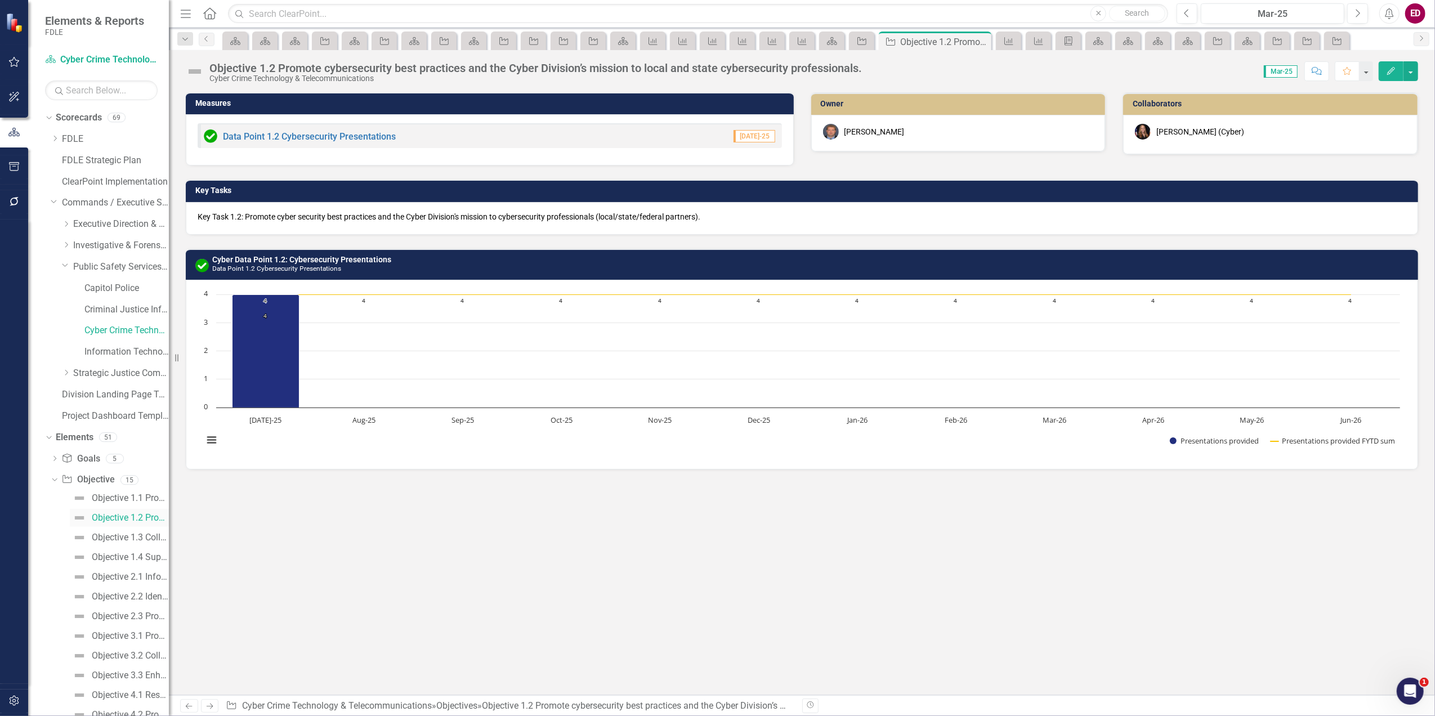
scroll to position [156, 0]
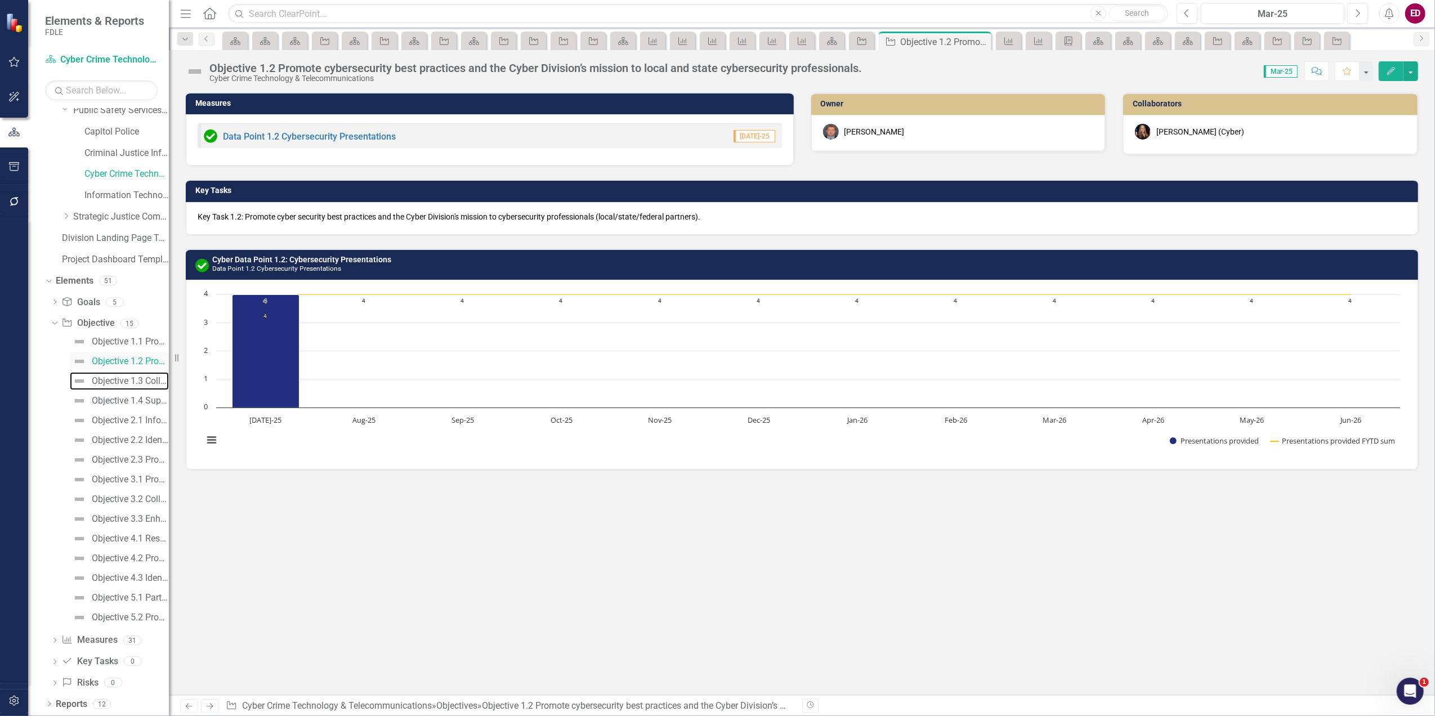
click at [117, 374] on link "Objective 1.3 Collaborate with local, state, and federal partners regarding cyb…" at bounding box center [119, 381] width 99 height 18
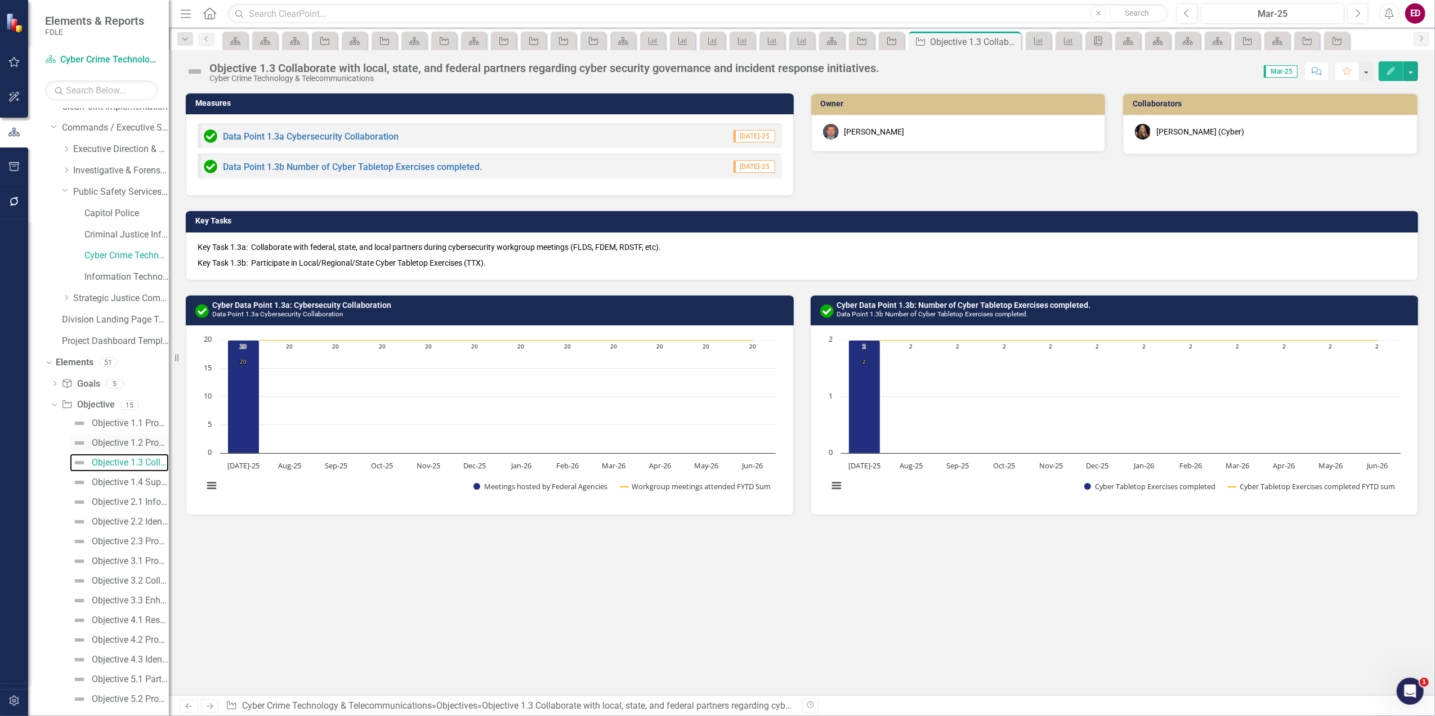
scroll to position [156, 0]
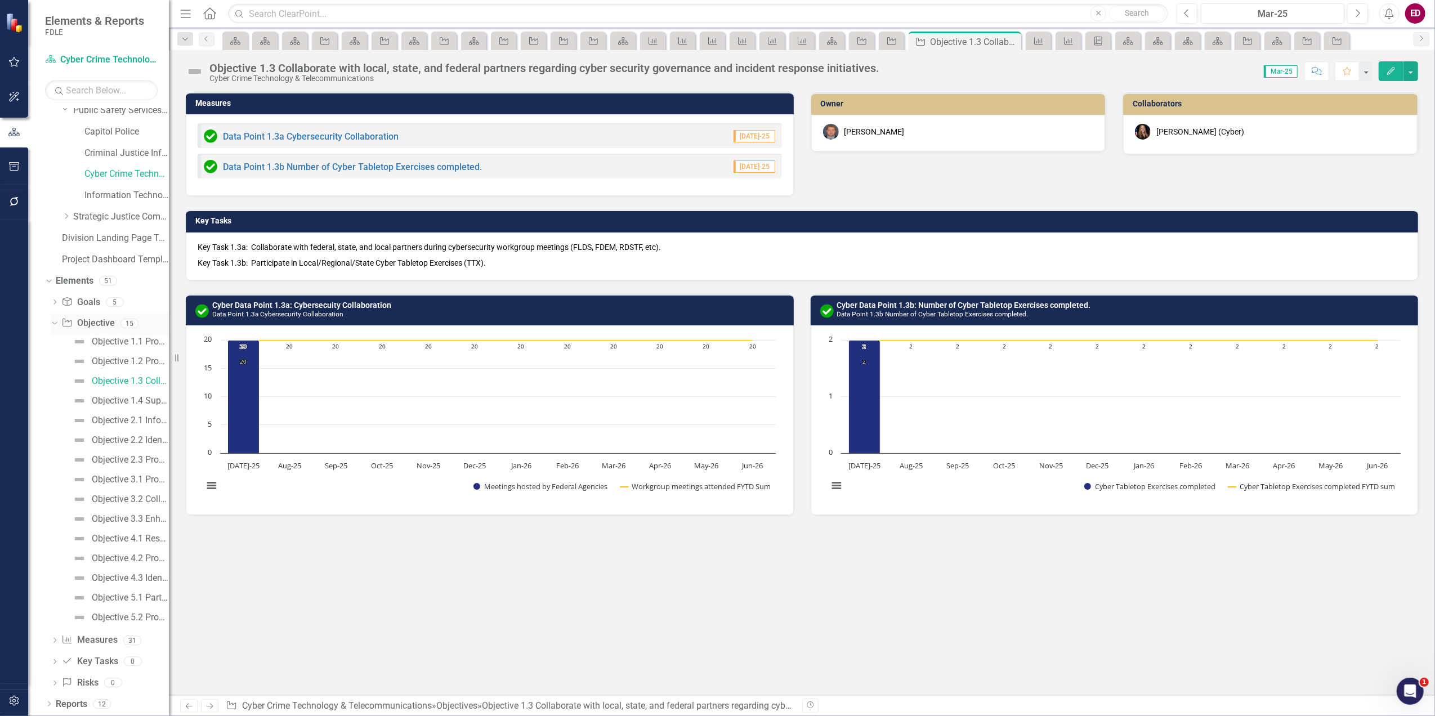
click at [124, 319] on div "15" at bounding box center [129, 324] width 18 height 10
click at [86, 183] on div "Cyber Crime Technology & Telecommunications" at bounding box center [126, 174] width 84 height 19
click at [111, 168] on link "Cyber Crime Technology & Telecommunications" at bounding box center [126, 174] width 84 height 13
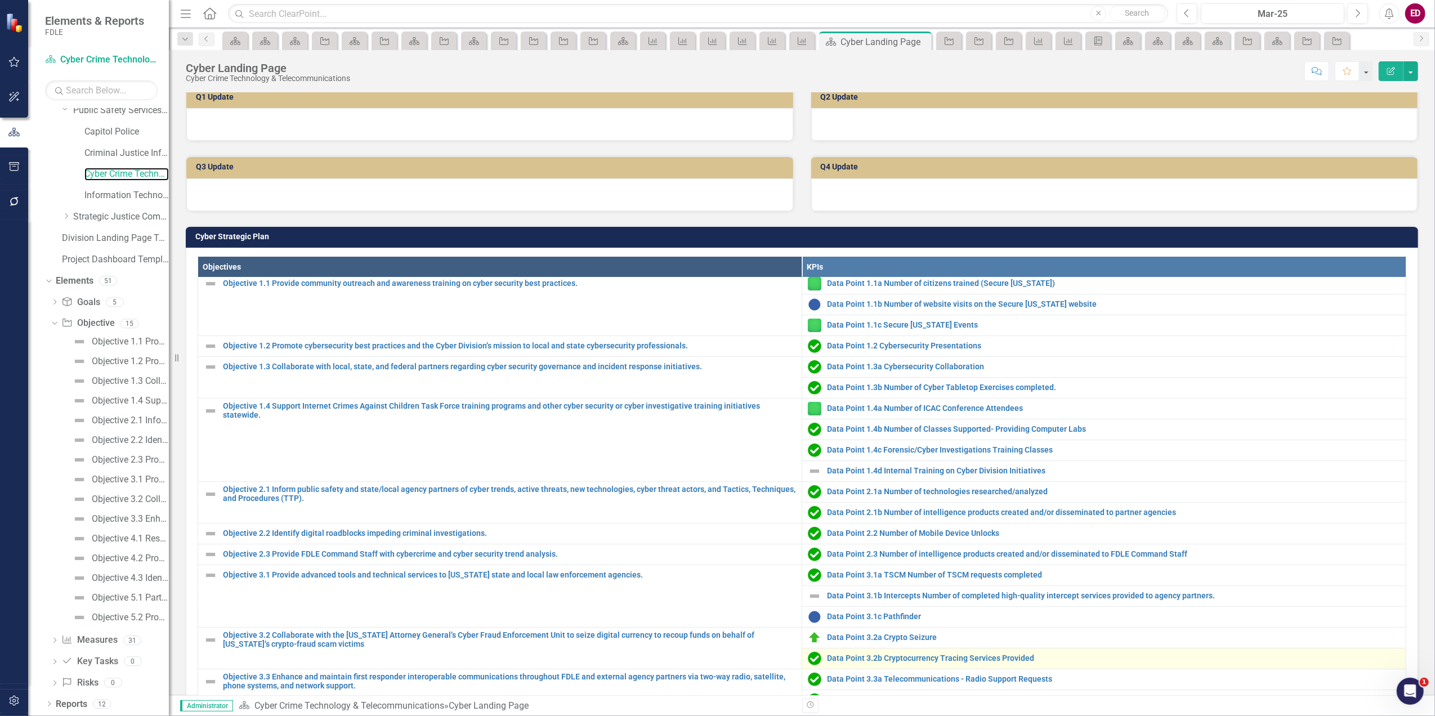
scroll to position [525, 0]
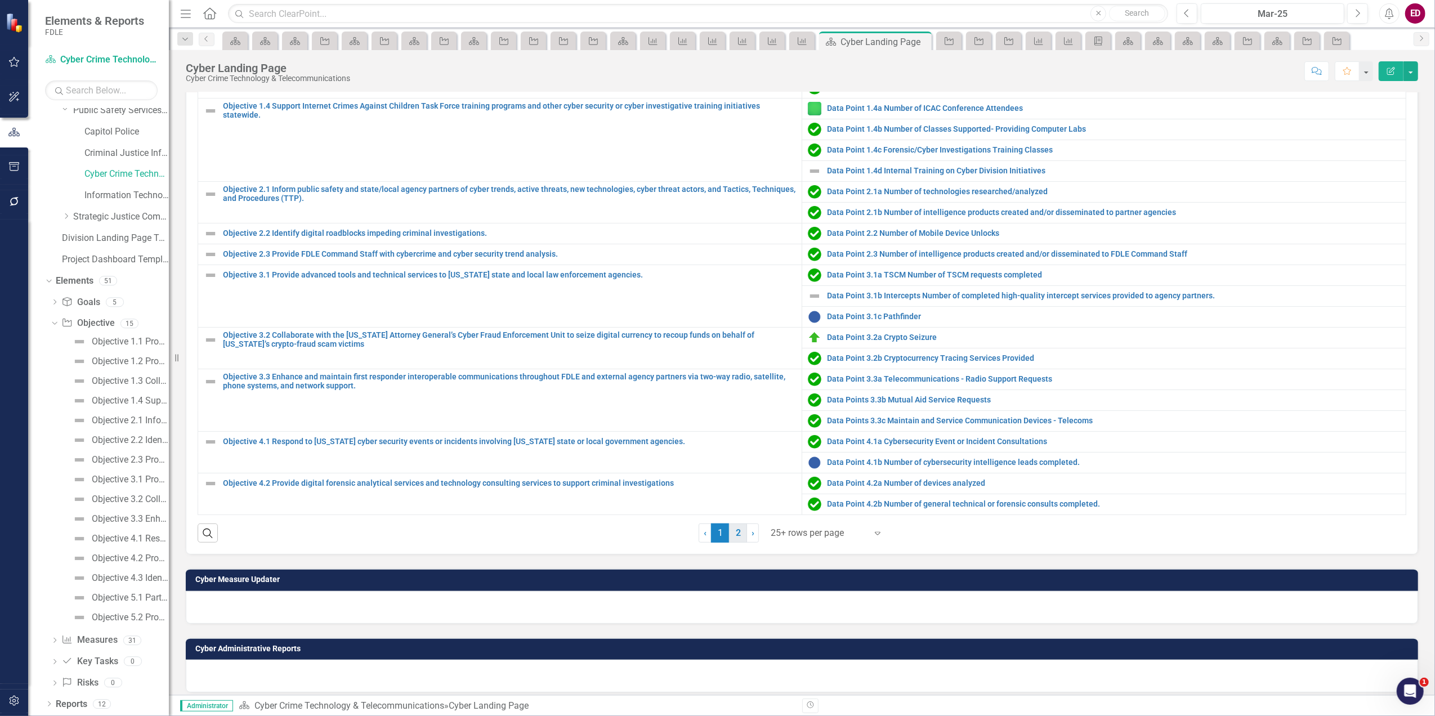
click at [740, 530] on link "2" at bounding box center [738, 533] width 18 height 19
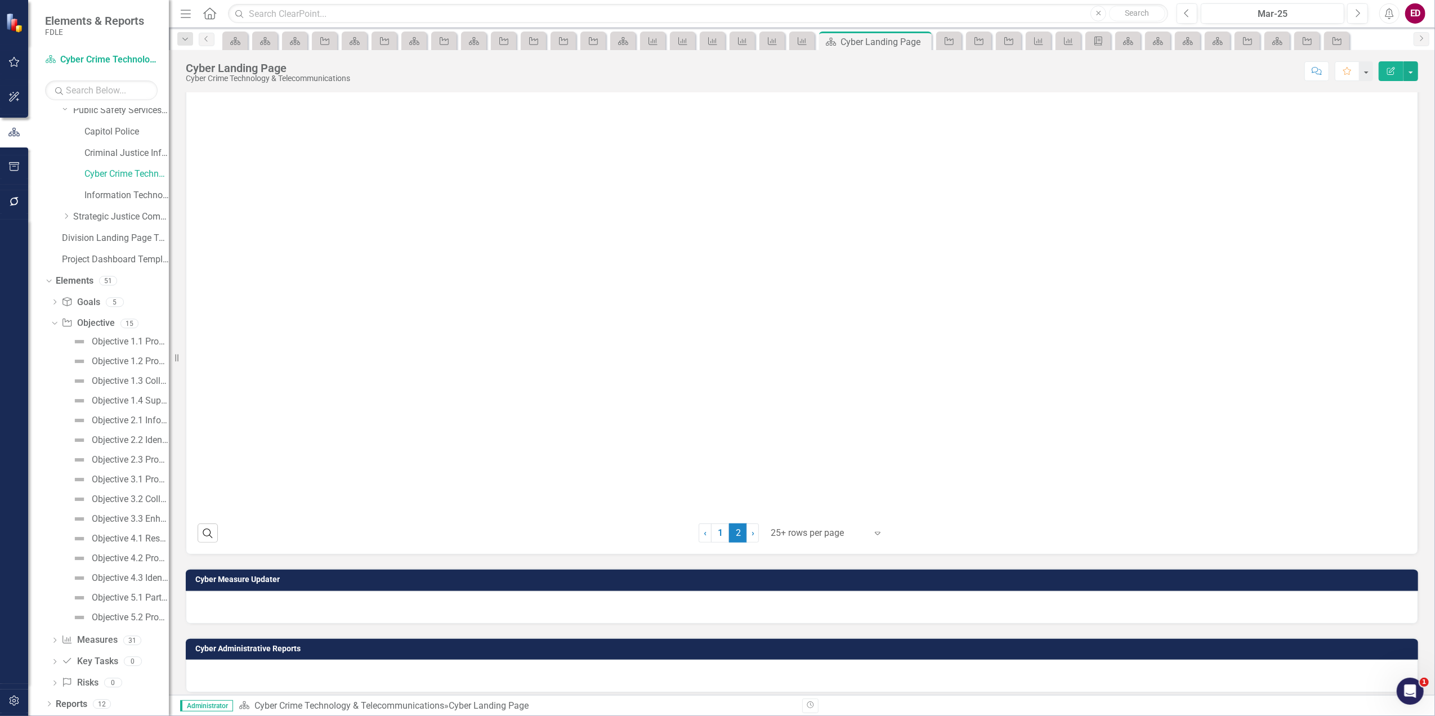
scroll to position [75, 0]
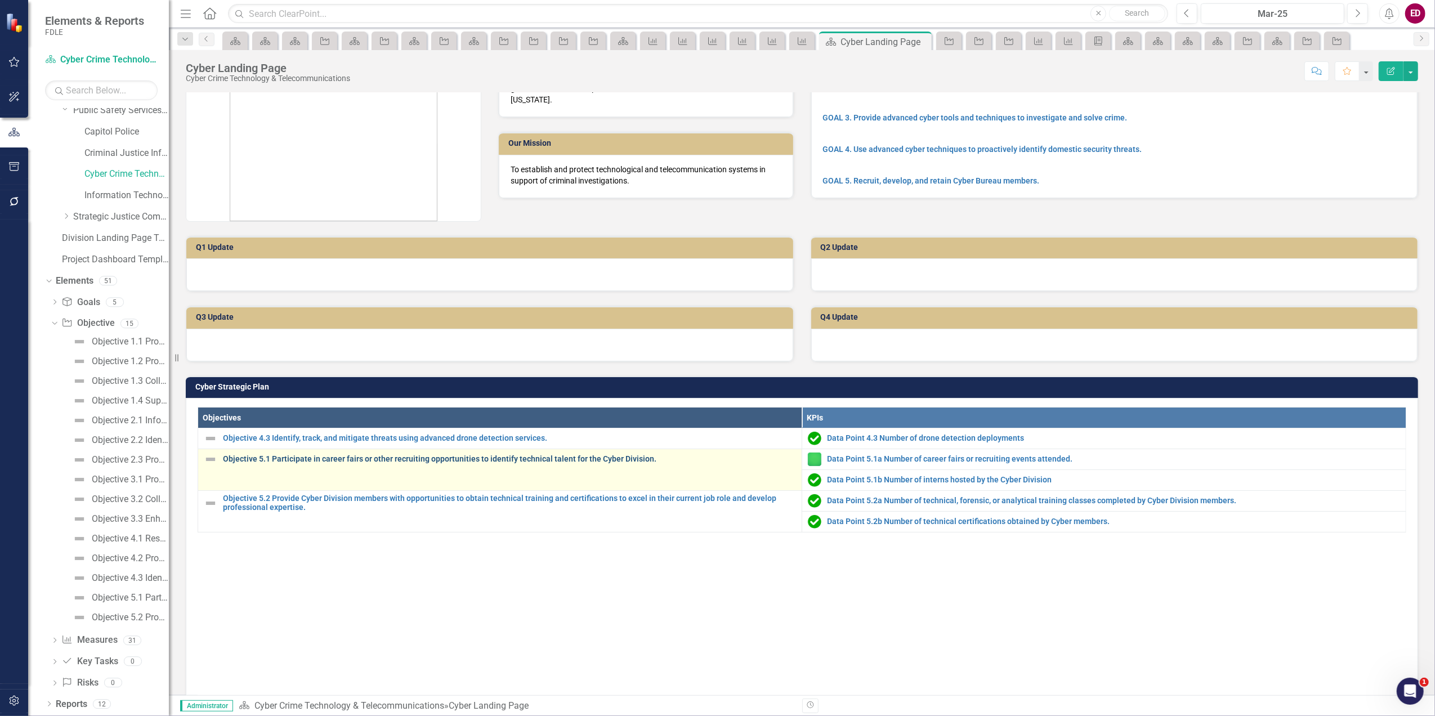
click at [615, 463] on link "Objective 5.1 Participate in career fairs or other recruiting opportunities to …" at bounding box center [509, 459] width 573 height 8
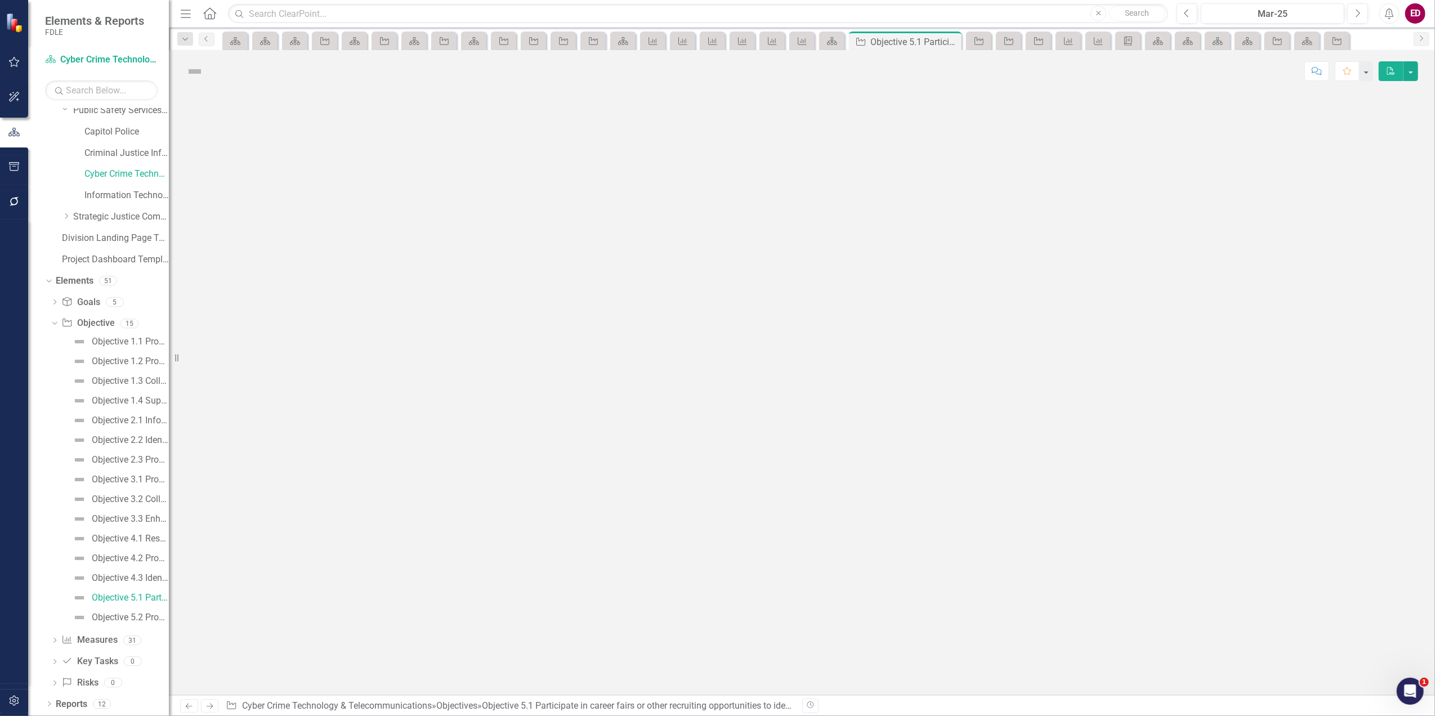
scroll to position [48, 0]
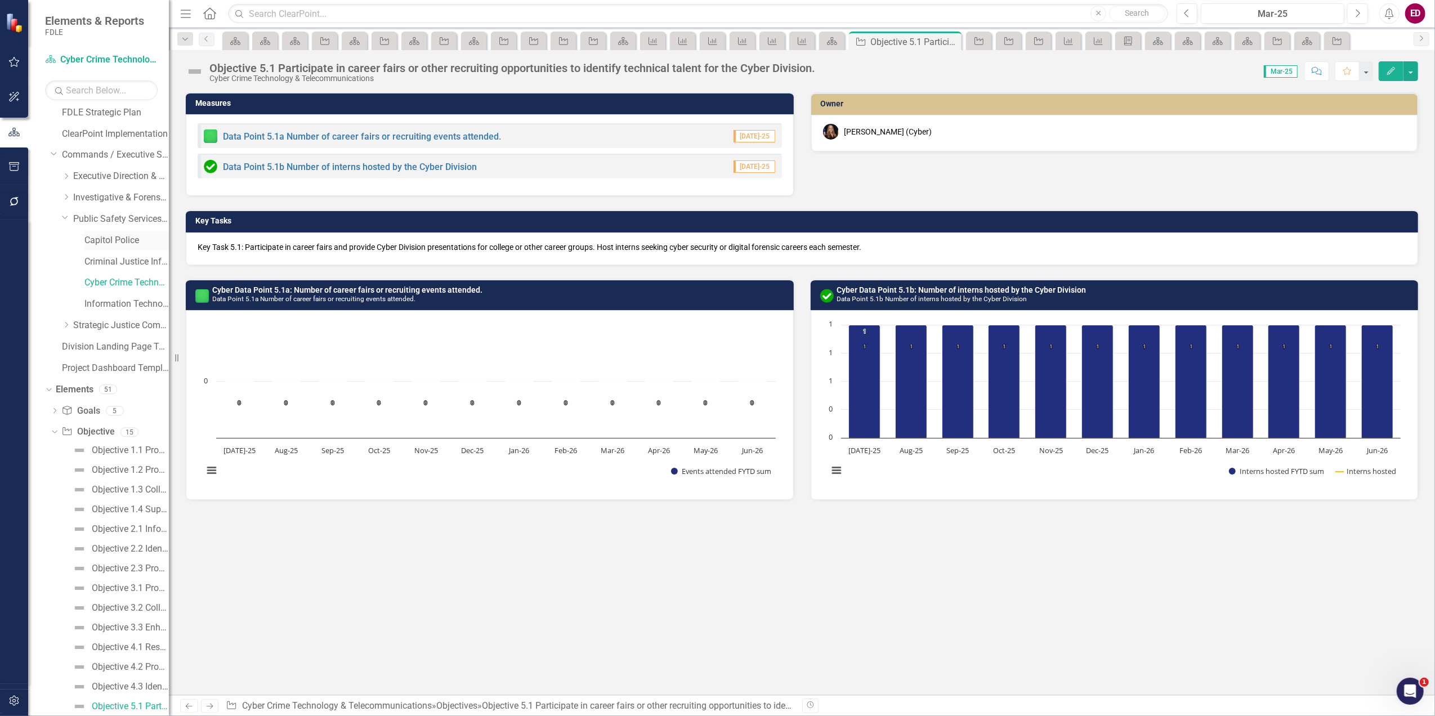
click at [140, 243] on link "Capitol Police" at bounding box center [126, 240] width 84 height 13
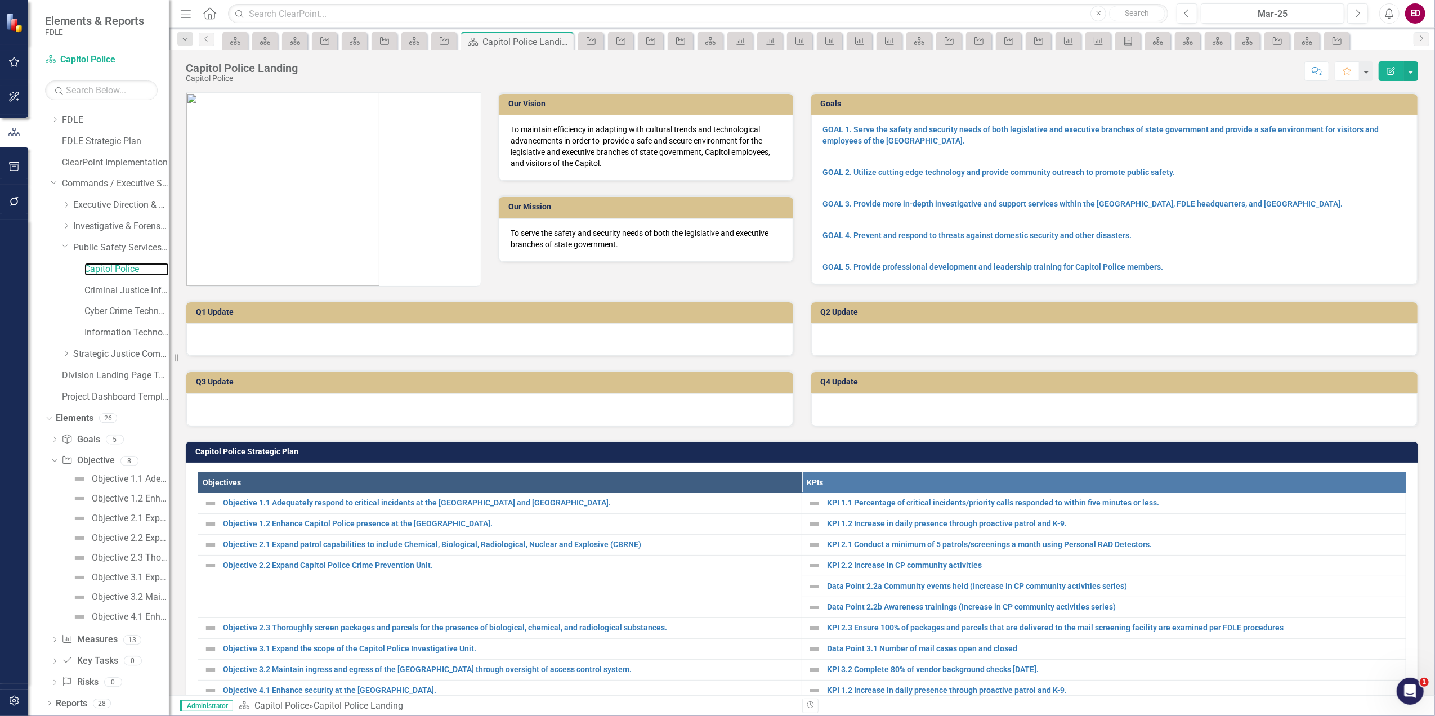
scroll to position [19, 0]
click at [114, 454] on link "Objective Objective" at bounding box center [87, 460] width 53 height 13
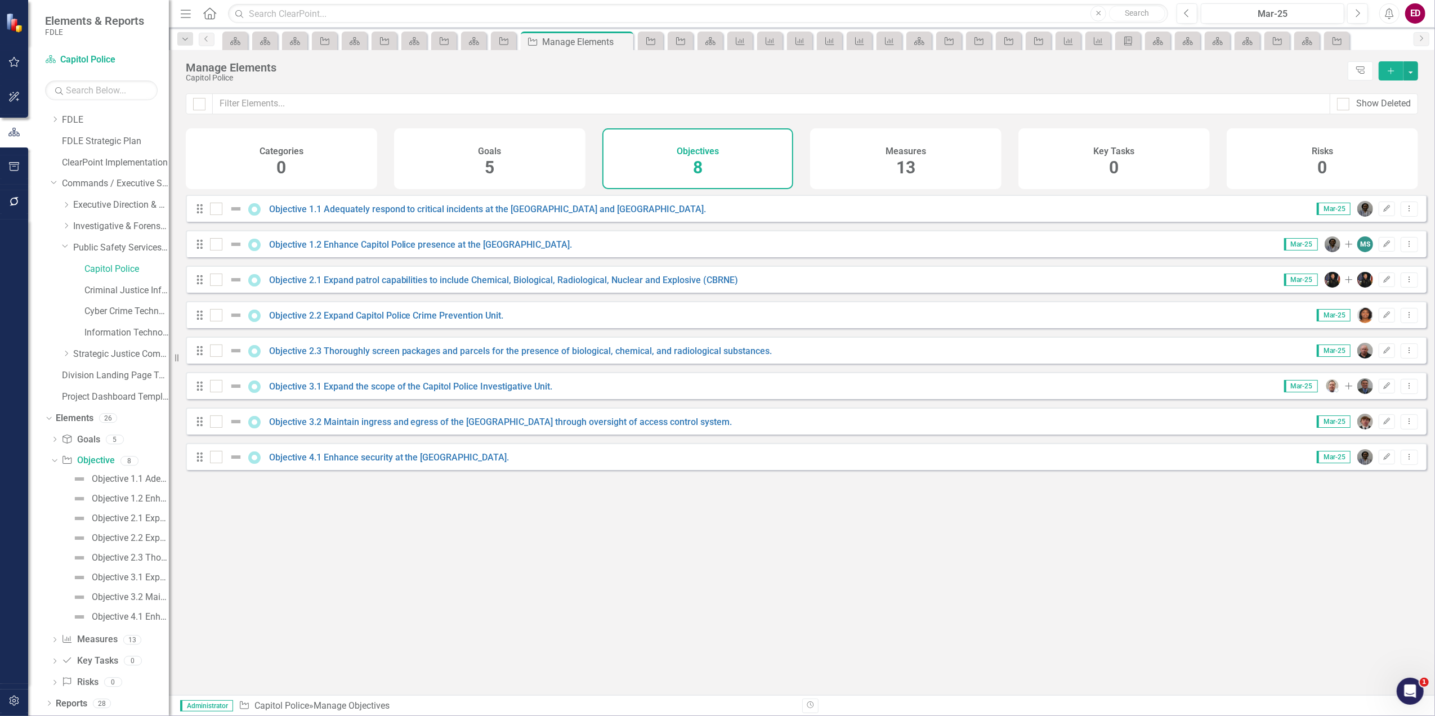
click at [378, 393] on div "Objective 3.1 Expand the scope of the Capitol Police Investigative Unit." at bounding box center [383, 386] width 346 height 14
click at [390, 392] on link "Objective 3.1 Expand the scope of the Capitol Police Investigative Unit." at bounding box center [411, 386] width 284 height 11
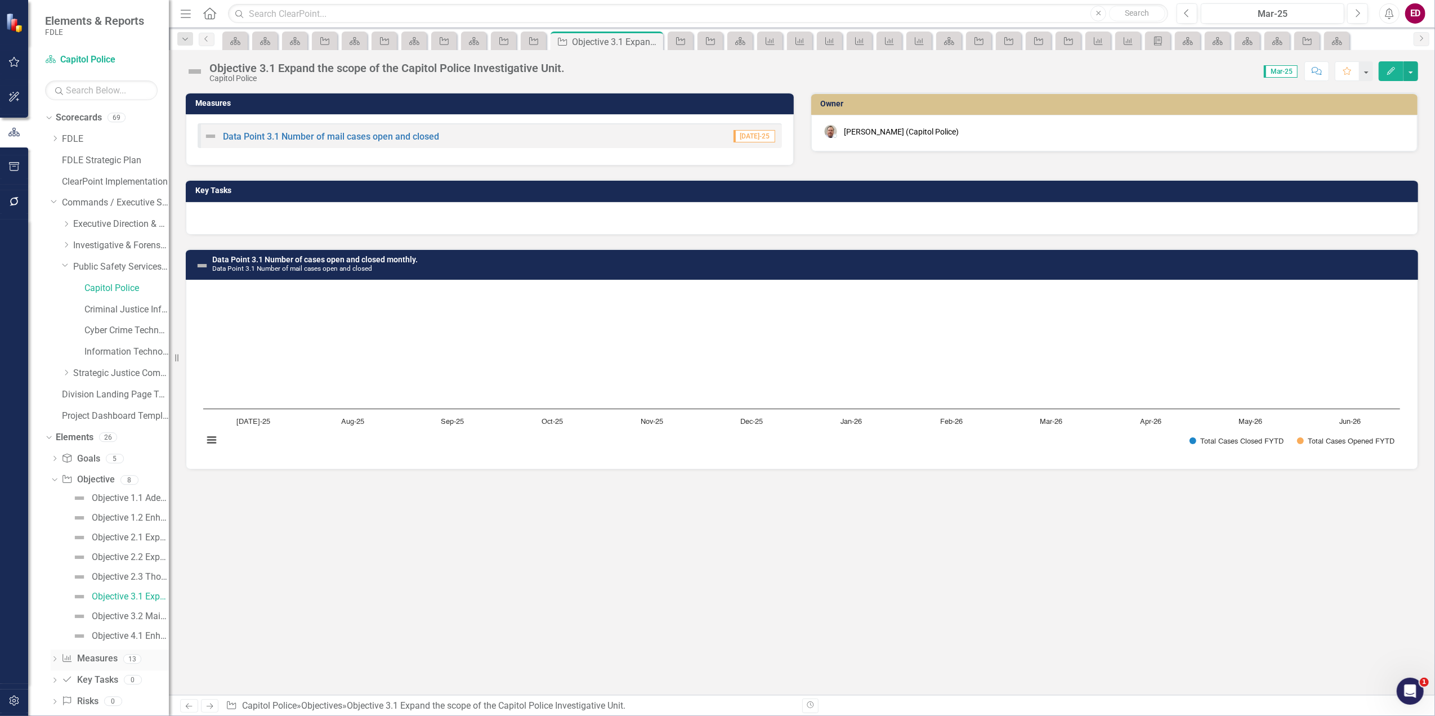
click at [115, 660] on link "Measure Measures" at bounding box center [89, 658] width 56 height 13
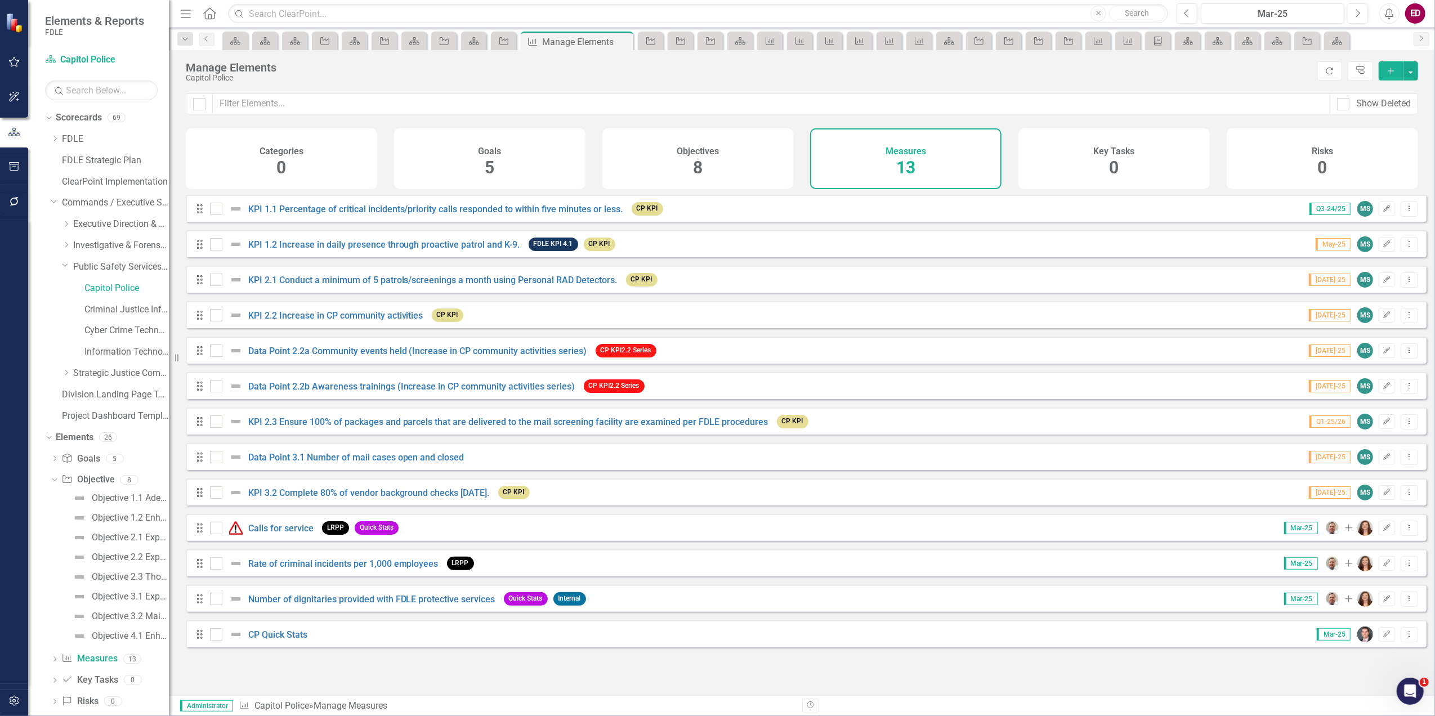
click at [1419, 66] on div "Manage Elements Capitol Police Refresh Tree Explorer Add" at bounding box center [802, 71] width 1266 height 43
click at [1416, 66] on button "button" at bounding box center [1410, 70] width 15 height 19
click at [1404, 120] on link "Add Multiple Add Multiple" at bounding box center [1373, 112] width 89 height 21
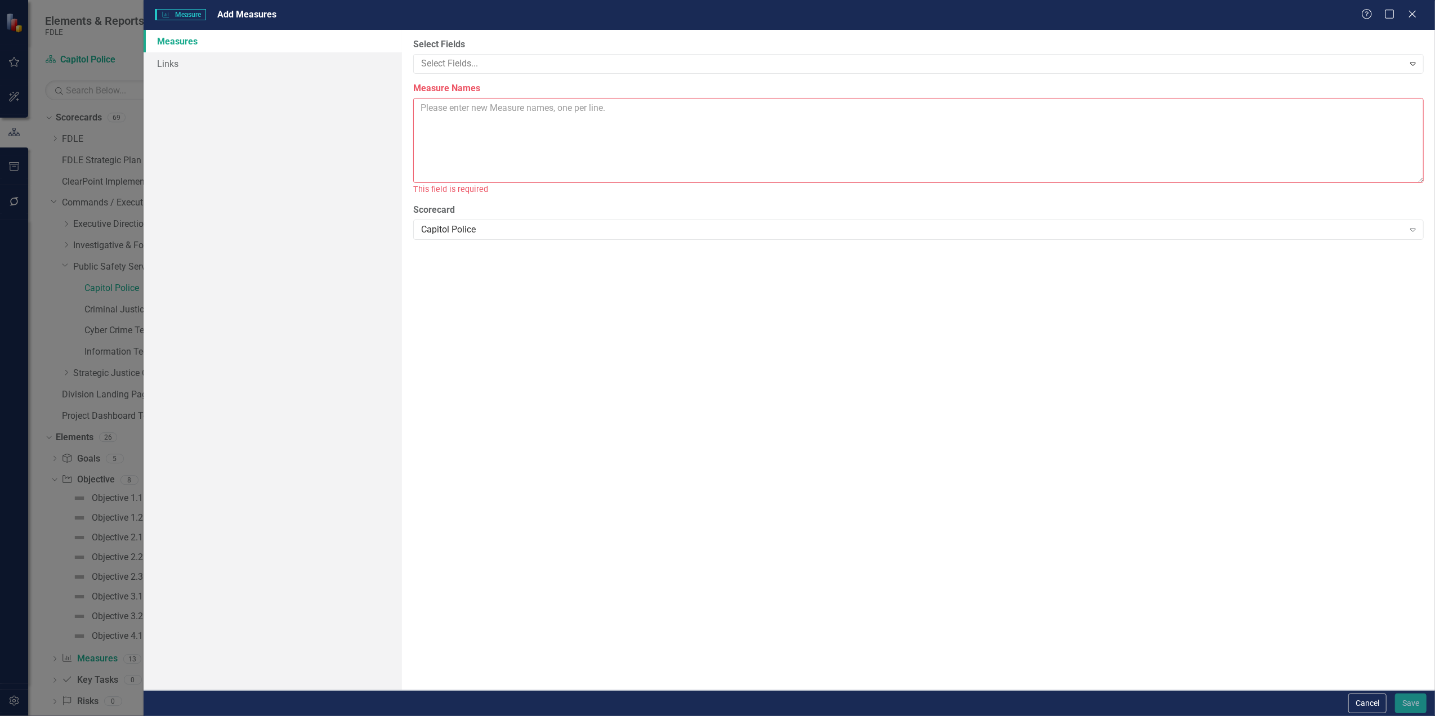
click at [758, 137] on textarea "Measure Names" at bounding box center [918, 140] width 1010 height 85
drag, startPoint x: 514, startPoint y: 102, endPoint x: 354, endPoint y: 91, distance: 160.8
click at [354, 91] on div "Measures Links Select Fields Select Fields... Expand Measure Names Data Point 1…" at bounding box center [789, 360] width 1291 height 660
click at [582, 119] on textarea "Data Point 1.1b(1) Data Point 1.1b(2)" at bounding box center [918, 140] width 1010 height 85
paste textarea "Data Point 1.1b(1)"
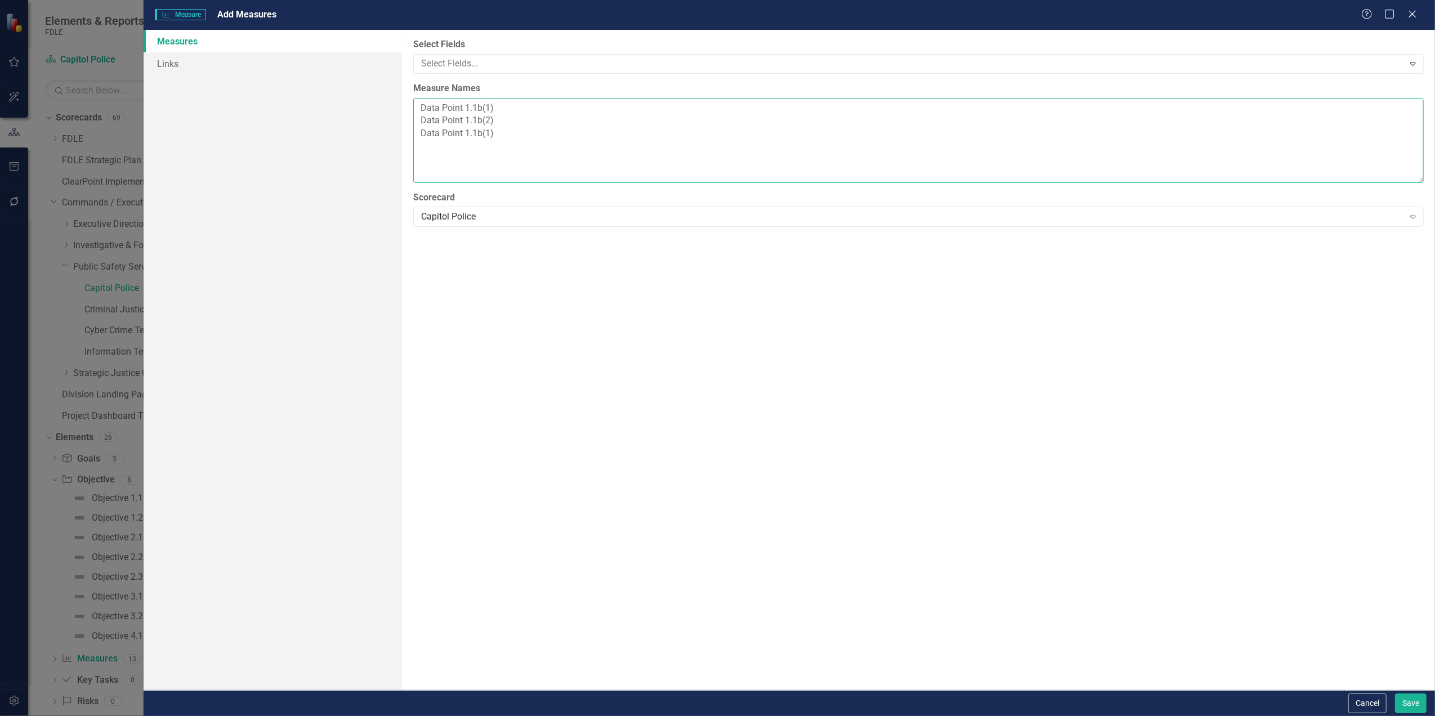
click at [478, 134] on textarea "Data Point 1.1b(1) Data Point 1.1b(2) Data Point 1.1b(1)" at bounding box center [918, 140] width 1010 height 85
click at [556, 131] on textarea "Data Point 1.1b(1) Data Point 1.1b(2) Data Point 1.1a(1)" at bounding box center [918, 140] width 1010 height 85
paste textarea "Data Point 1.1b(1)"
click at [490, 144] on textarea "Data Point 1.1b(1) Data Point 1.1b(2) Data Point 1.1a(1) Data Point 1.1b(1)" at bounding box center [918, 140] width 1010 height 85
click at [478, 146] on textarea "Data Point 1.1b(1) Data Point 1.1b(2) Data Point 1.1a(1) Data Point 1.1b(2)" at bounding box center [918, 140] width 1010 height 85
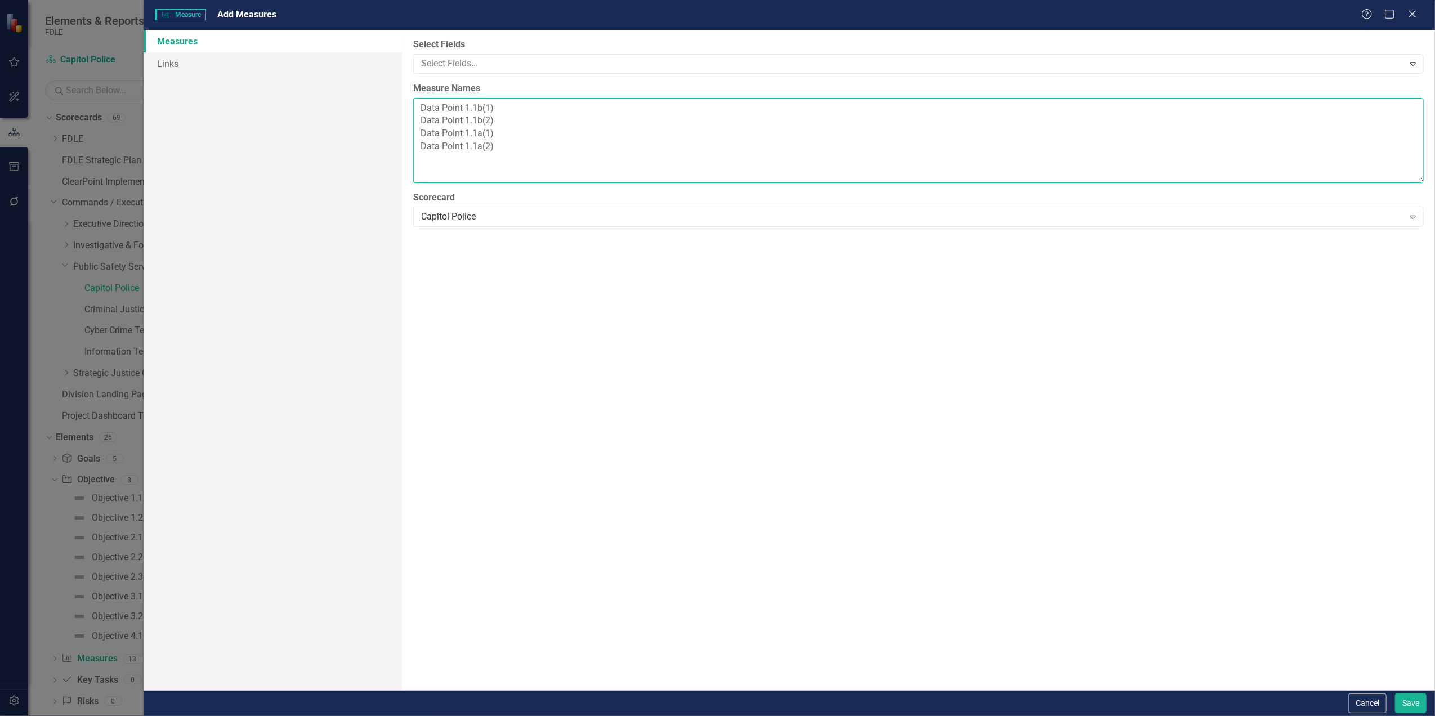
click at [525, 147] on textarea "Data Point 1.1b(1) Data Point 1.1b(2) Data Point 1.1a(1) Data Point 1.1a(2)" at bounding box center [918, 140] width 1010 height 85
drag, startPoint x: 562, startPoint y: 170, endPoint x: 336, endPoint y: 102, distance: 236.2
click at [336, 102] on div "Measures Links Select Fields Select Fields... Expand Measure Names Data Point 1…" at bounding box center [789, 360] width 1291 height 660
type textarea "Data Point 1.1b(1) Data Point 1.1b(2) Data Point 1.1a(1) Data Point 1.1a(2) KPI…"
click at [1358, 701] on button "Cancel" at bounding box center [1367, 704] width 38 height 20
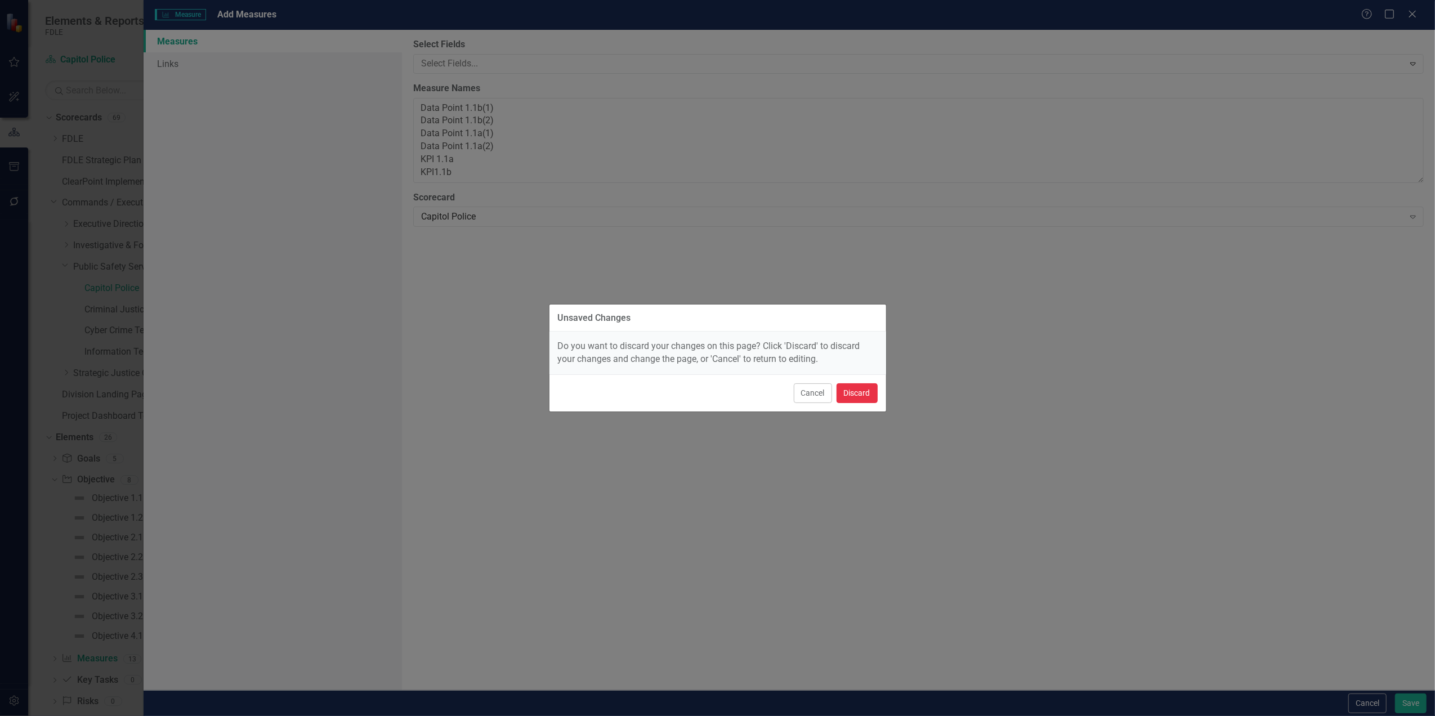
click at [850, 395] on button "Discard" at bounding box center [857, 393] width 41 height 20
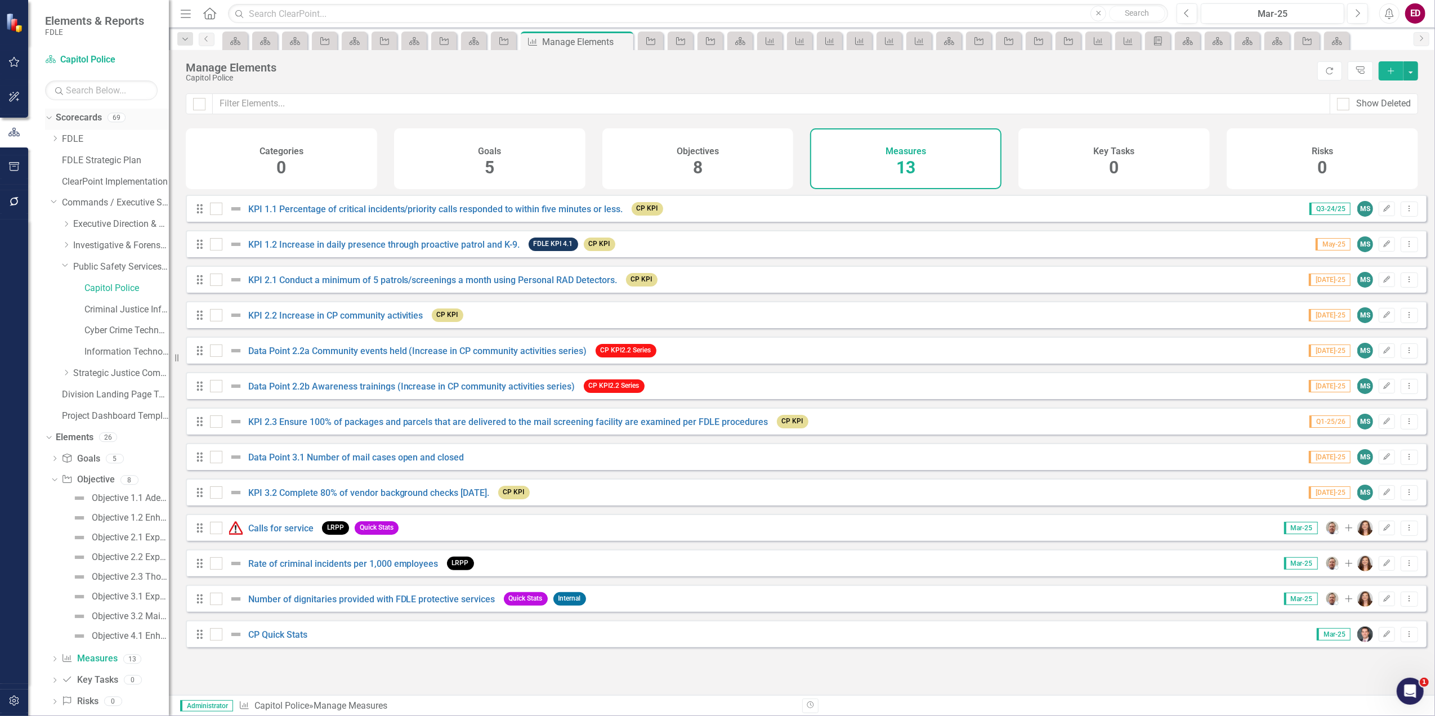
click at [84, 116] on link "Scorecards" at bounding box center [79, 117] width 46 height 13
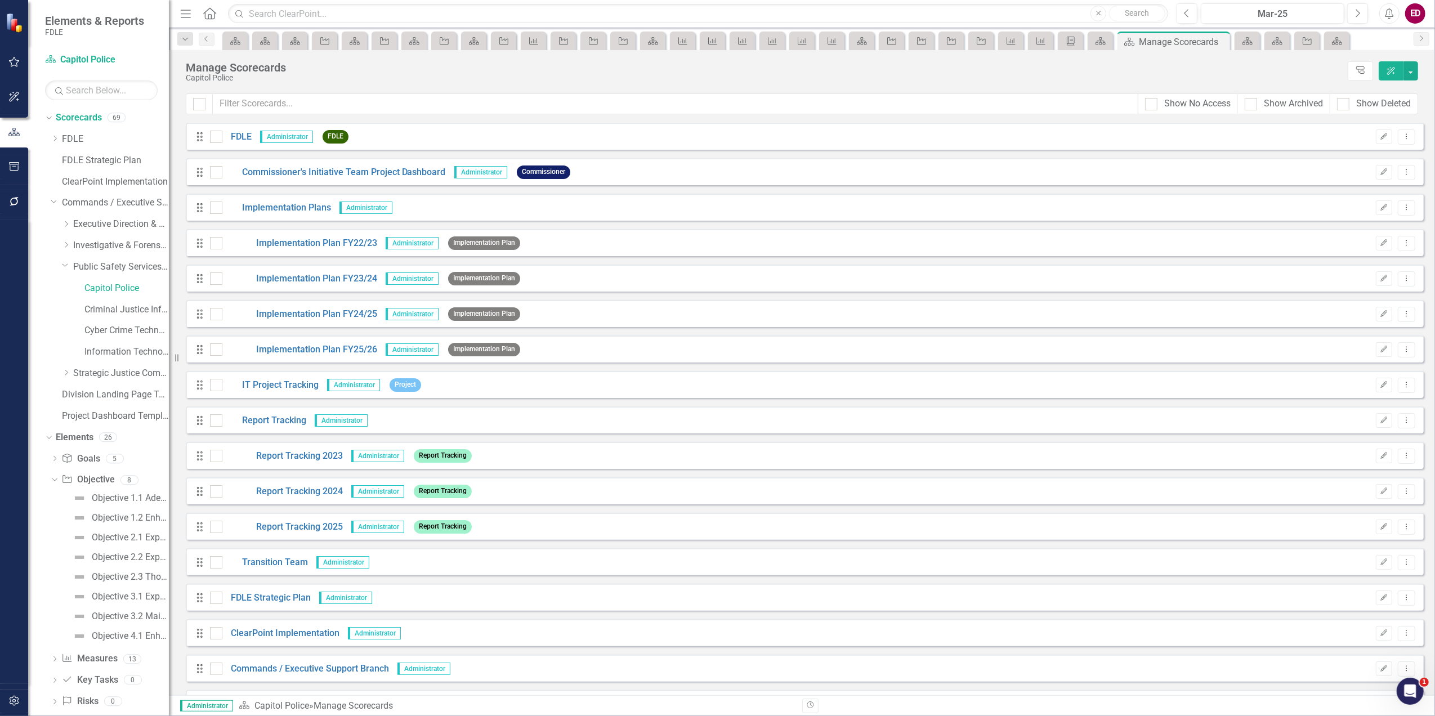
click at [1399, 70] on button "ClearPoint AI" at bounding box center [1391, 70] width 25 height 19
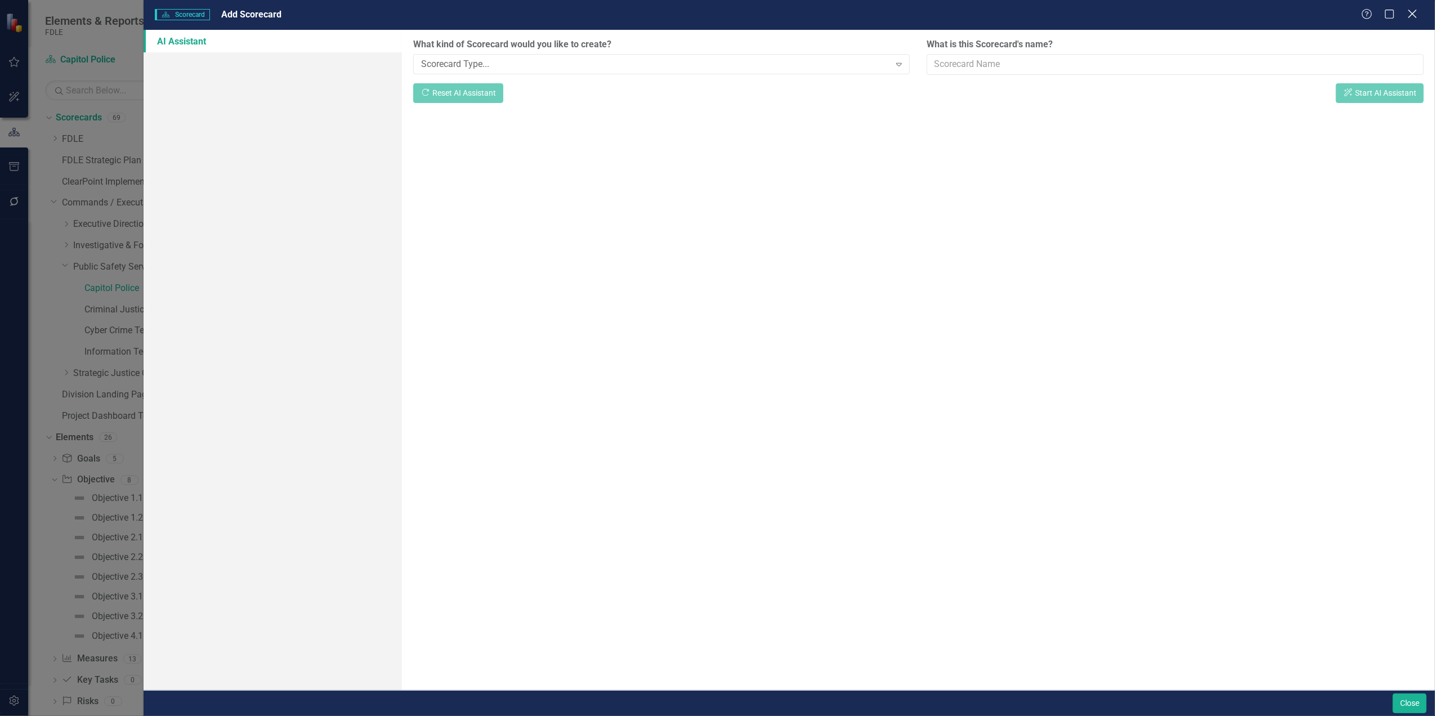
click at [1412, 11] on icon "Close" at bounding box center [1412, 13] width 14 height 11
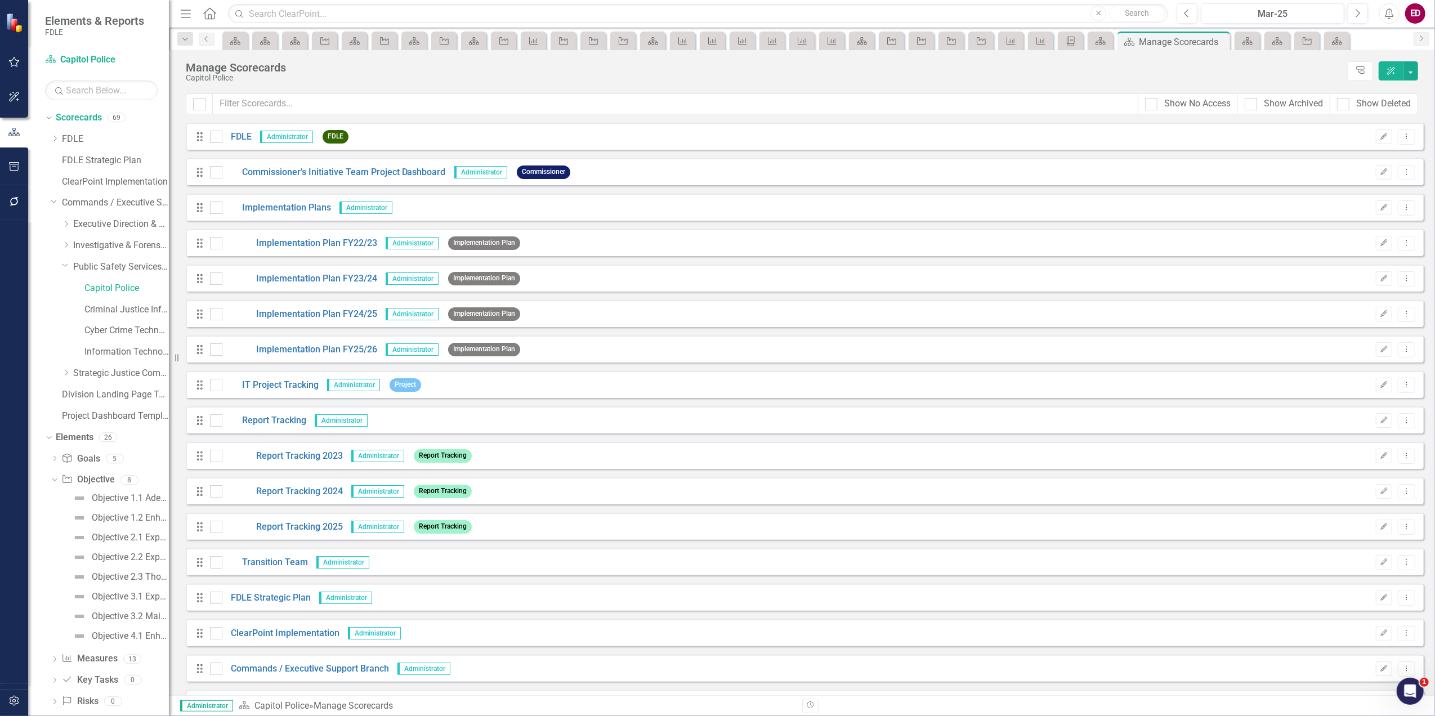
click at [1414, 60] on div "Manage Scorecards Capitol Police Tree Explorer ClearPoint AI" at bounding box center [802, 71] width 1266 height 43
click at [1416, 66] on button "button" at bounding box center [1410, 70] width 15 height 19
click at [1387, 119] on link "Add Add Scorecard" at bounding box center [1360, 114] width 117 height 21
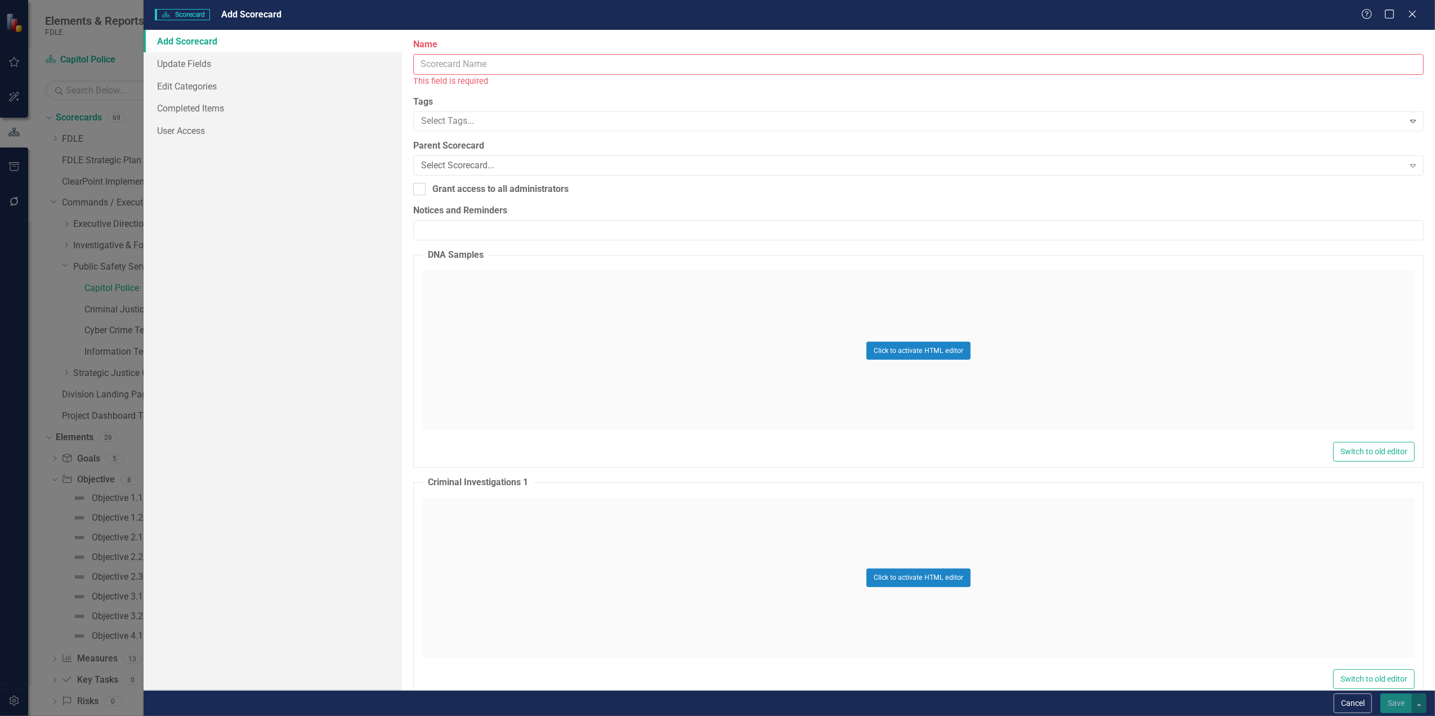
click at [615, 61] on input "Name" at bounding box center [918, 64] width 1010 height 21
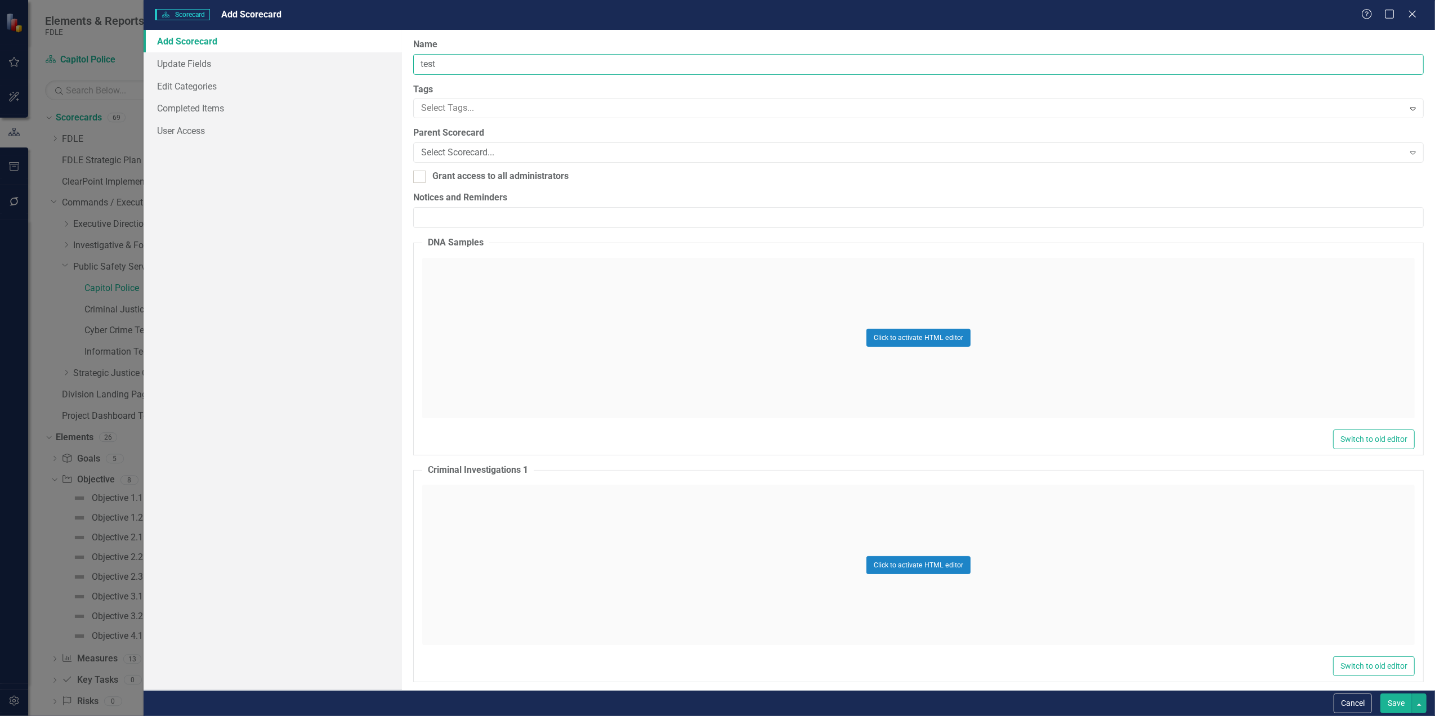
type input "Test"
click at [1397, 706] on button "Save" at bounding box center [1396, 704] width 32 height 20
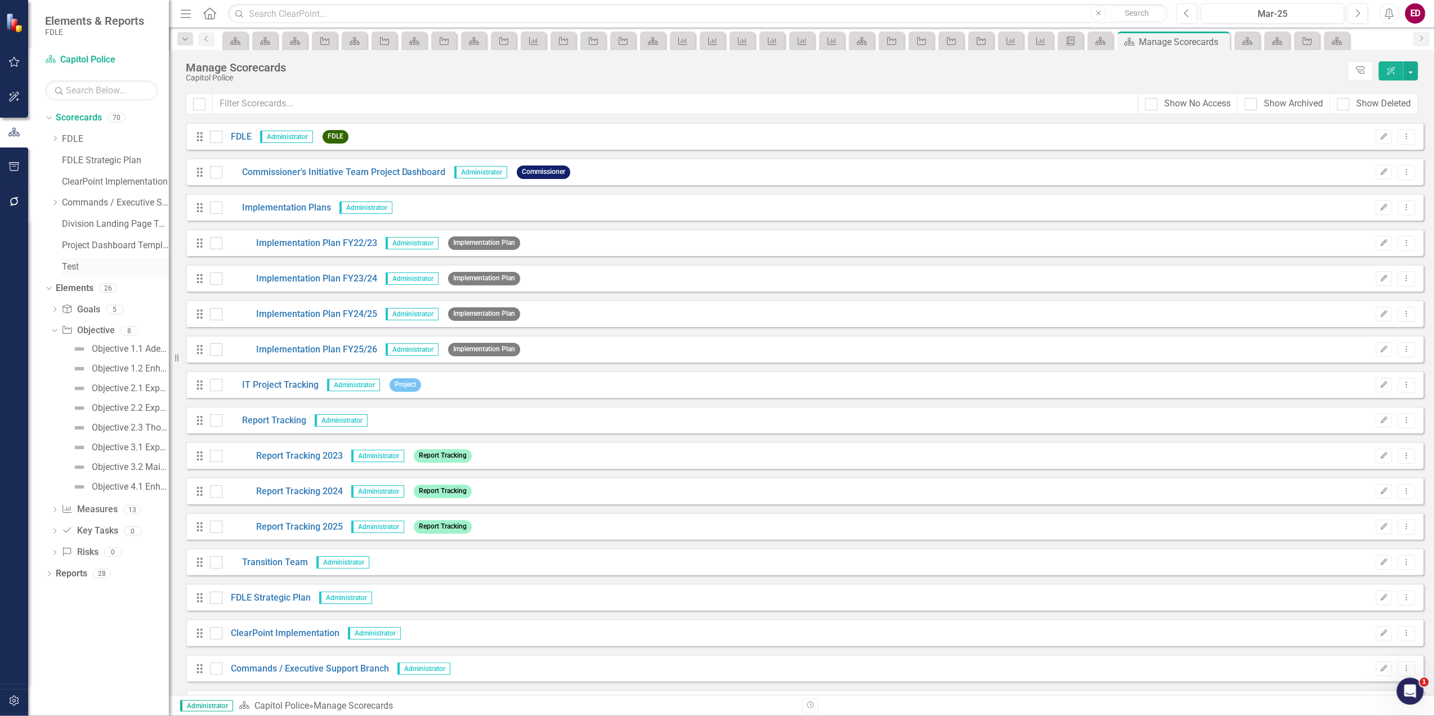
click at [104, 262] on link "Test" at bounding box center [115, 267] width 107 height 13
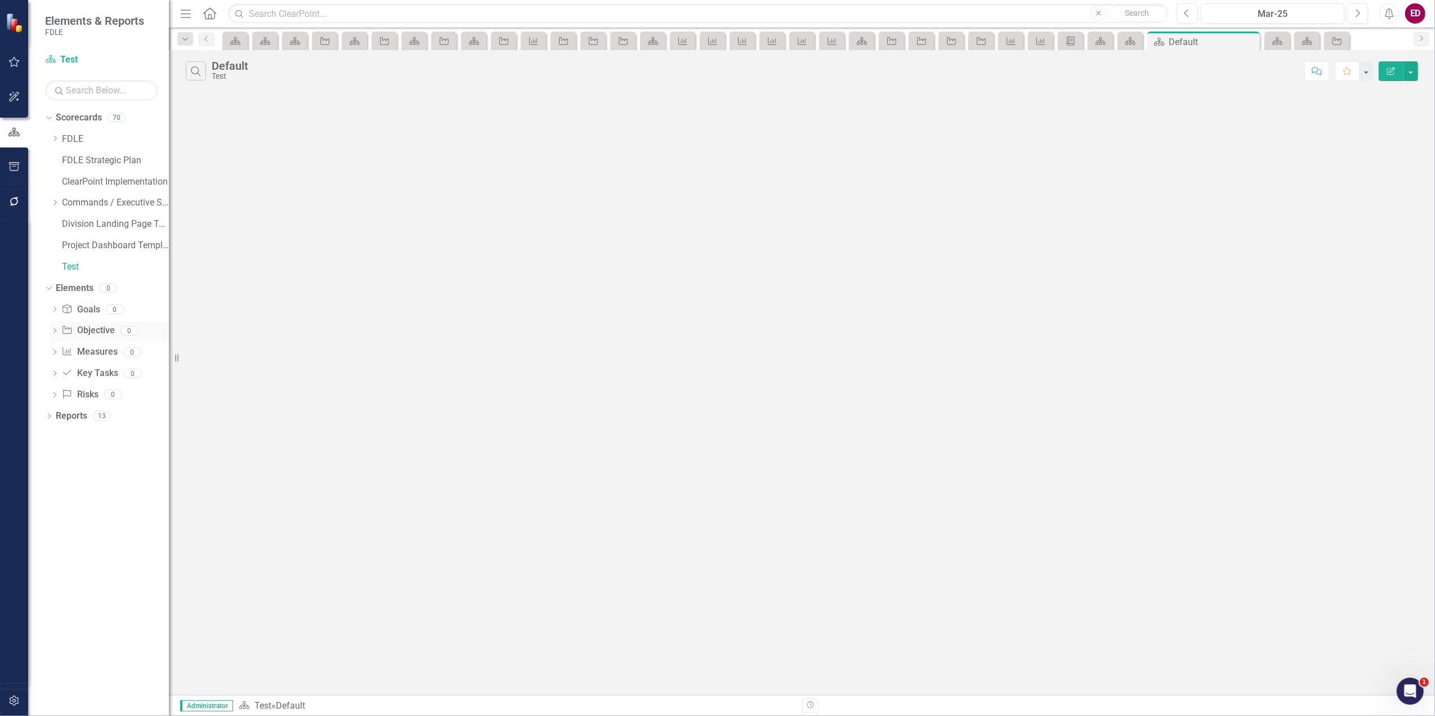
click at [106, 332] on link "Objective Objective" at bounding box center [87, 330] width 53 height 13
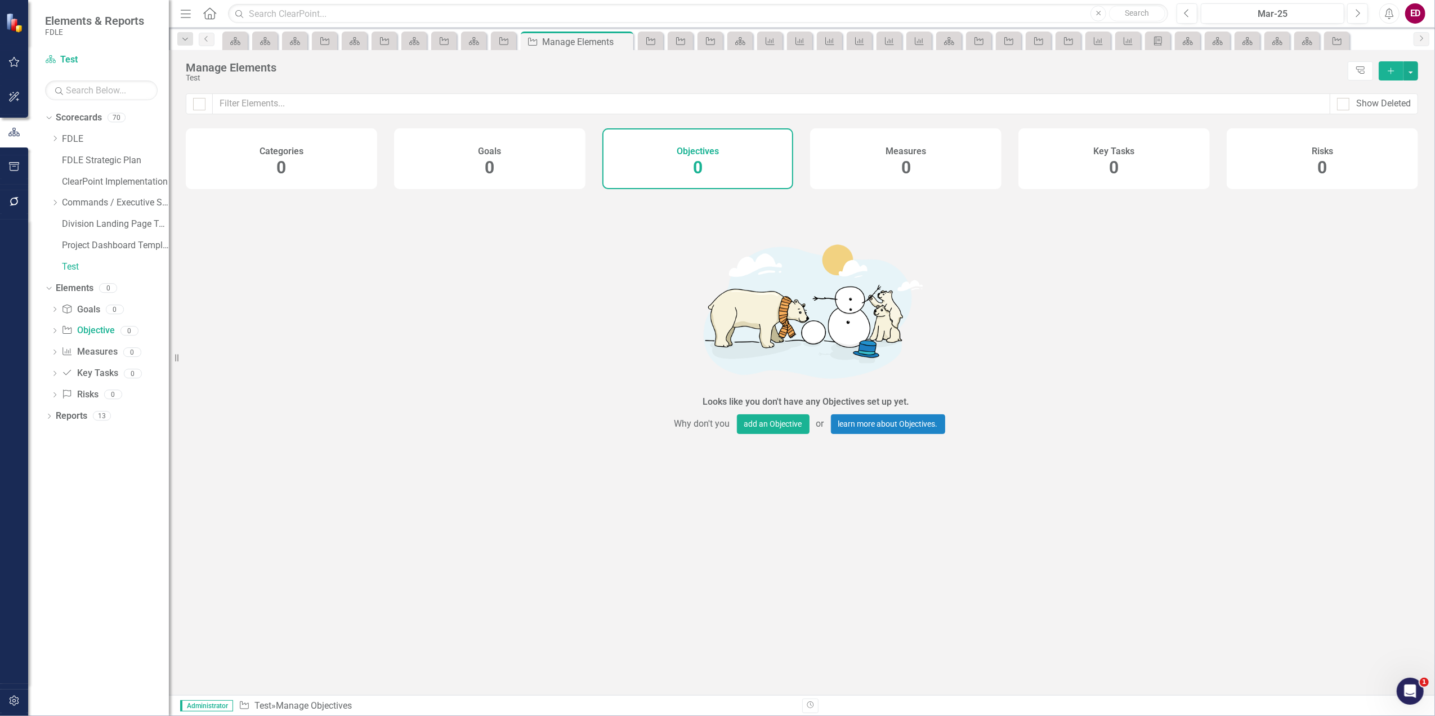
click at [1386, 70] on icon "Add" at bounding box center [1391, 71] width 10 height 8
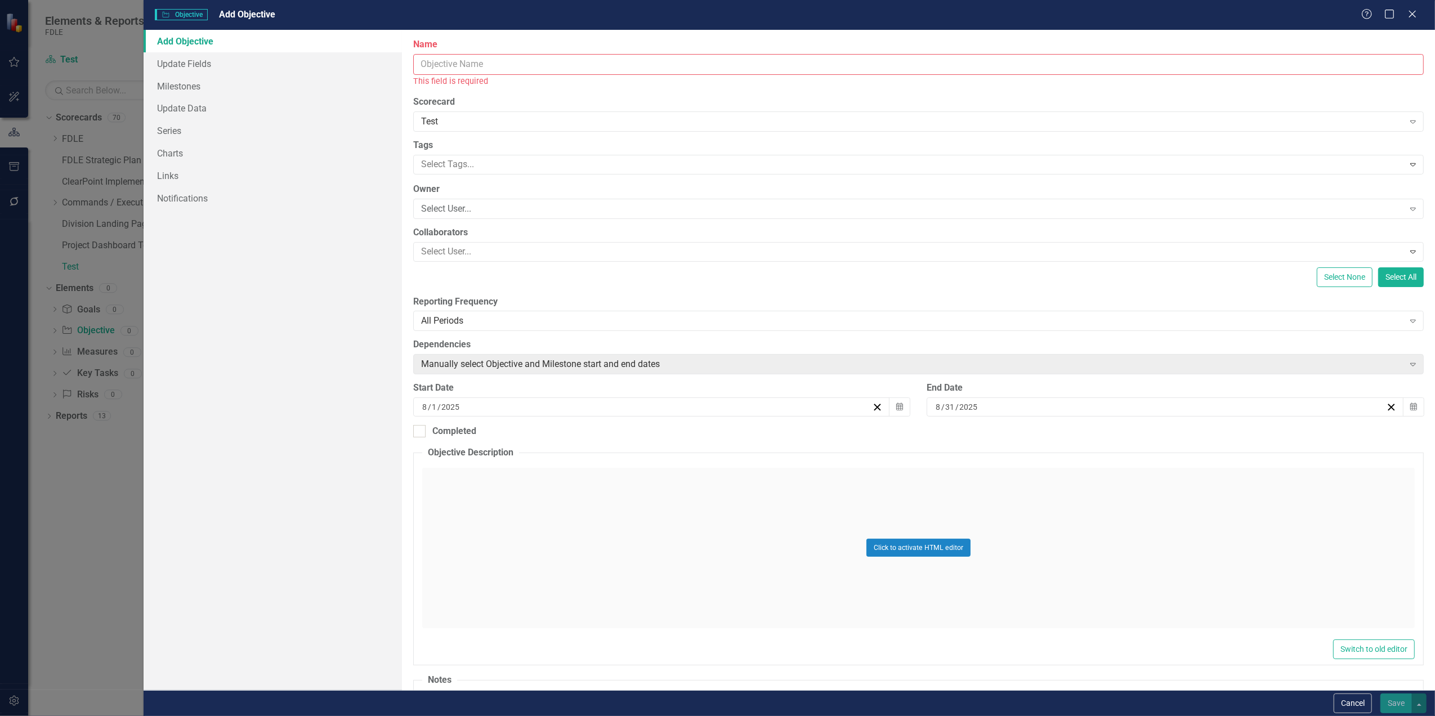
drag, startPoint x: 471, startPoint y: 64, endPoint x: 509, endPoint y: 279, distance: 218.3
click at [509, 279] on div "ClearPoint Can Do More! How ClearPoint Can Help Close Enterprise plans can auto…" at bounding box center [918, 360] width 1033 height 660
click at [424, 65] on input "Name" at bounding box center [918, 64] width 1010 height 21
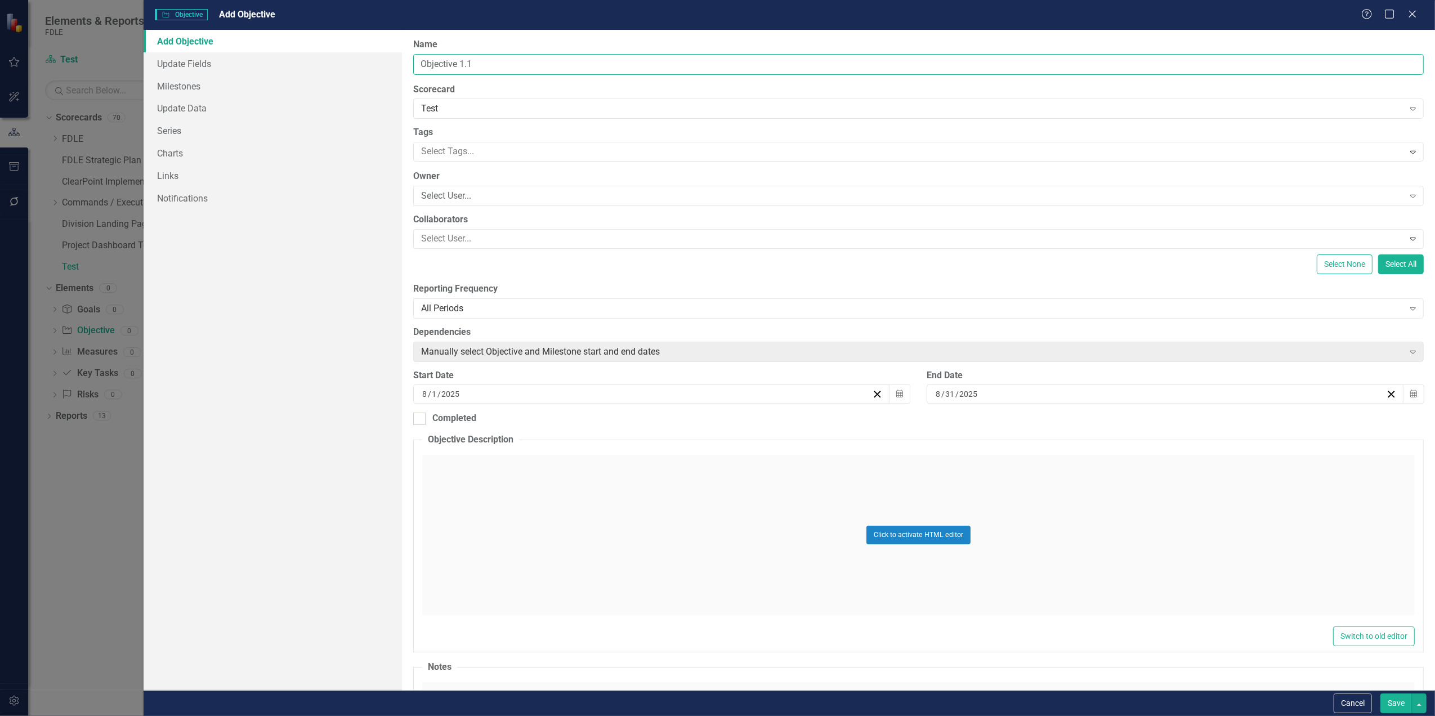
type input "Objective 1.1"
click at [1380, 694] on button "Save" at bounding box center [1396, 704] width 32 height 20
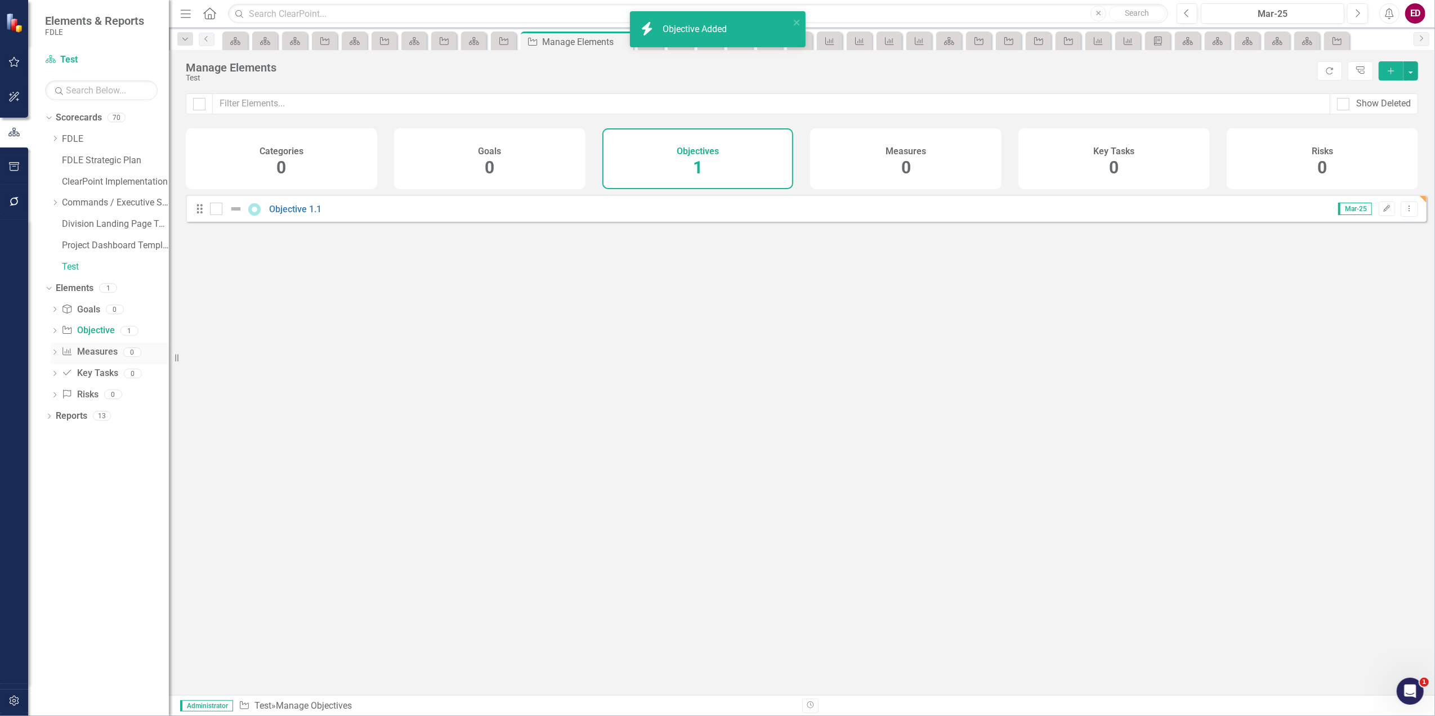
click at [51, 350] on div "Dropdown" at bounding box center [55, 354] width 8 height 10
click at [285, 214] on link "Objective 1.1" at bounding box center [295, 209] width 52 height 11
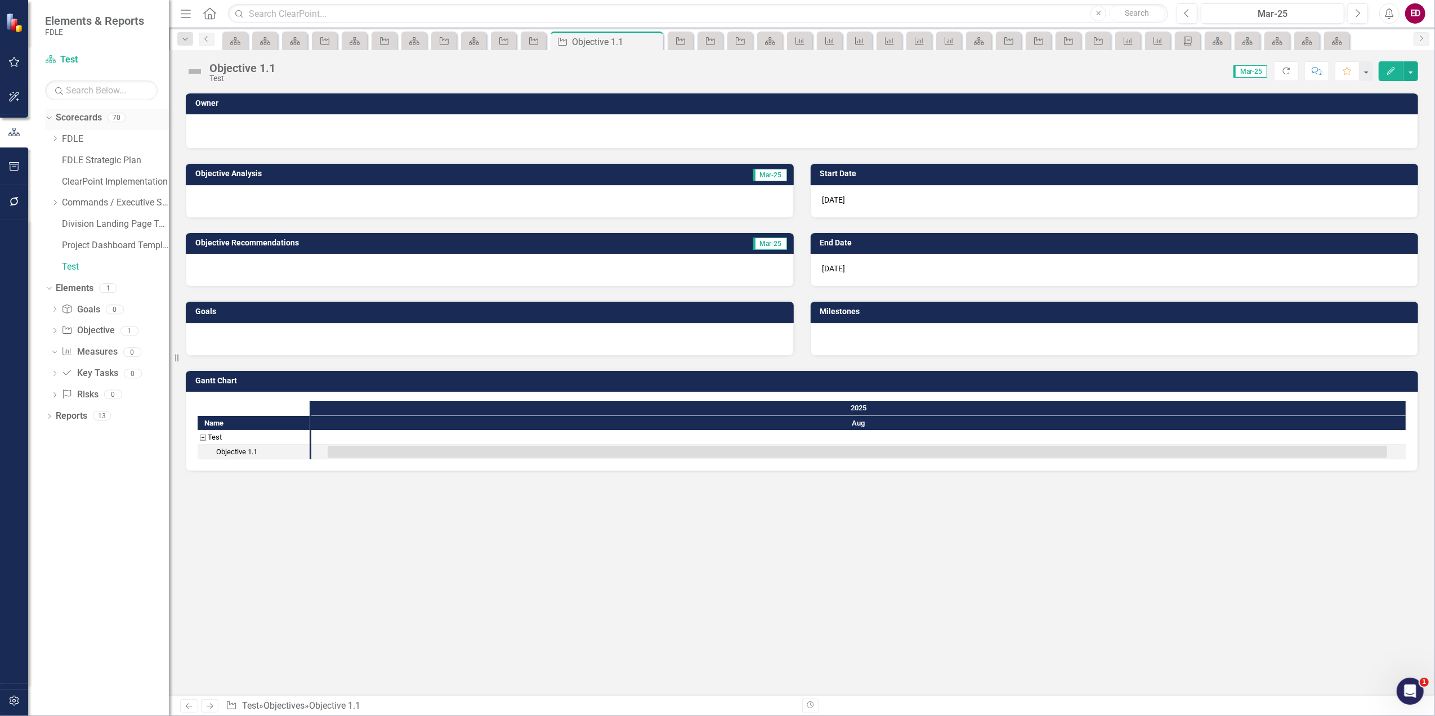
click at [87, 118] on link "Scorecards" at bounding box center [79, 117] width 46 height 13
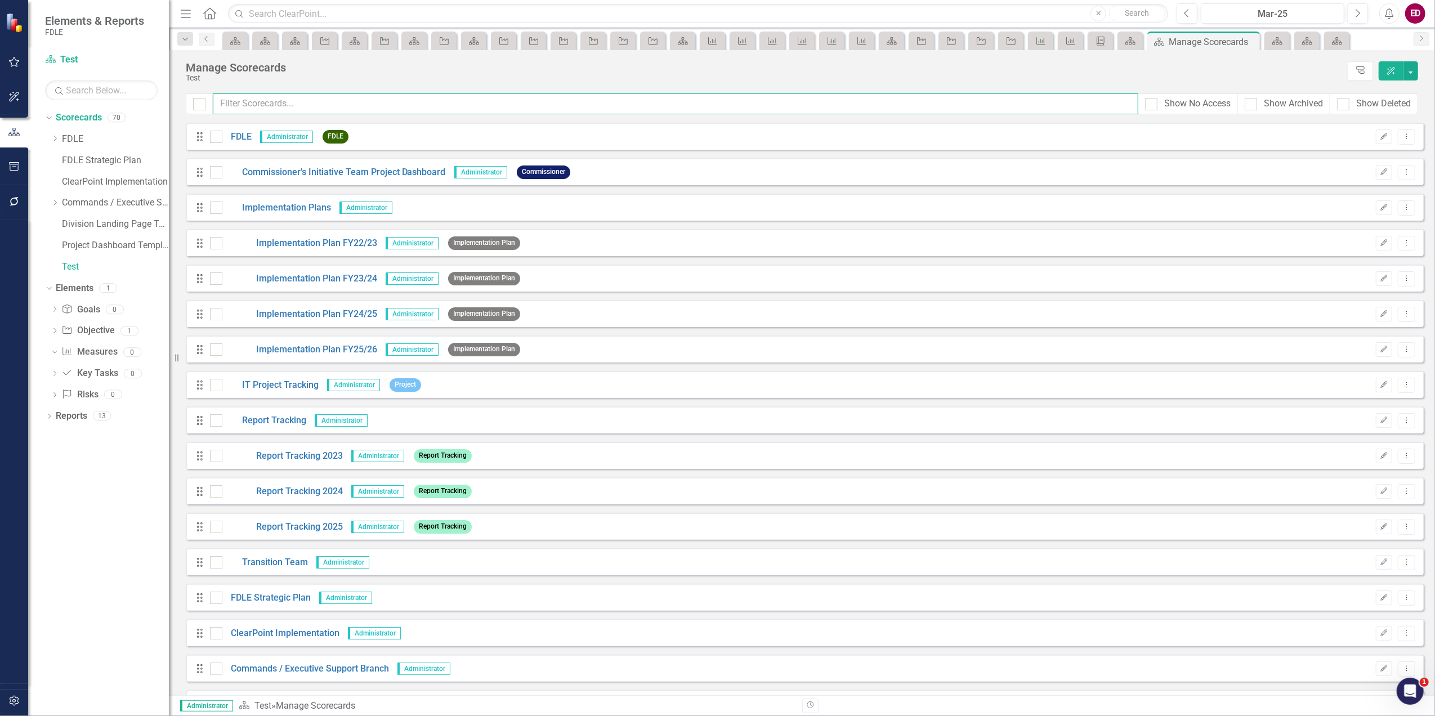
click at [307, 113] on input "text" at bounding box center [675, 103] width 925 height 21
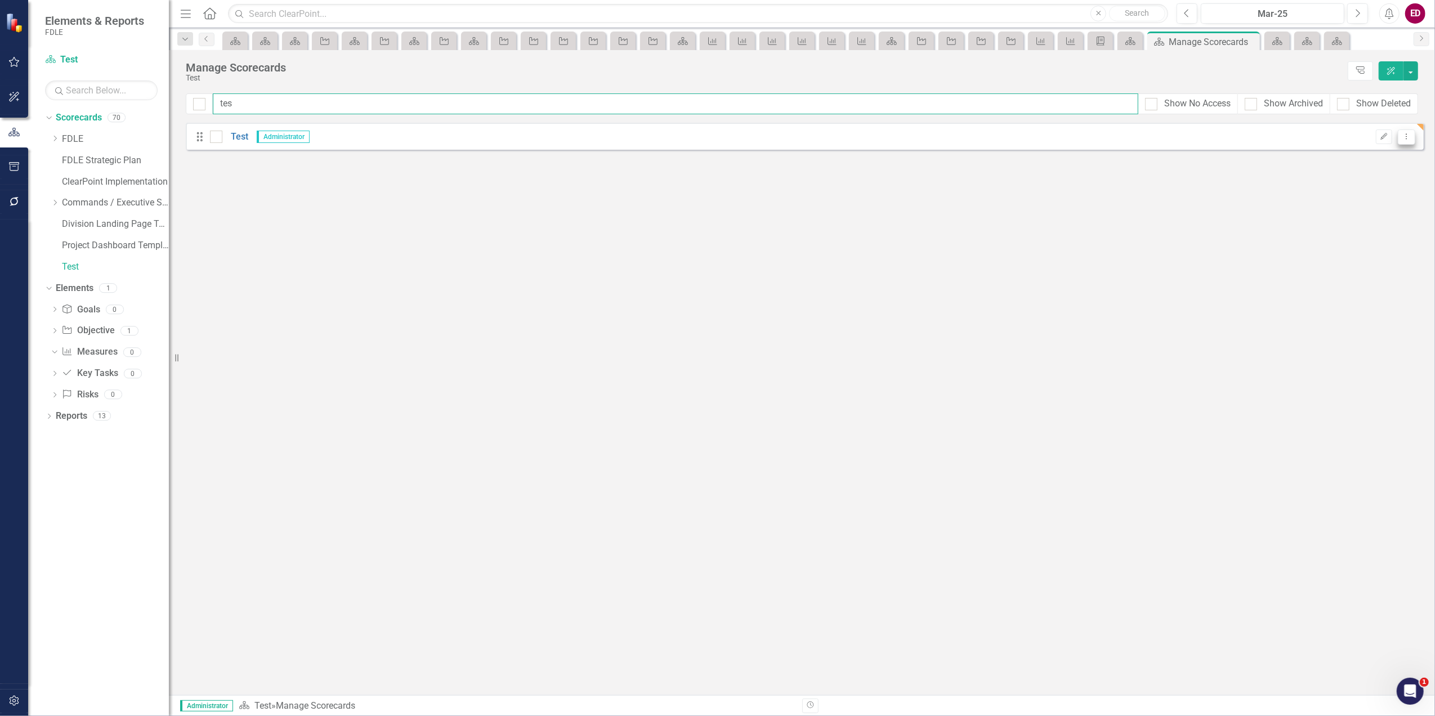
type input "tes"
click at [1408, 138] on icon "Dropdown Menu" at bounding box center [1407, 136] width 10 height 7
click at [1388, 143] on button "Edit" at bounding box center [1384, 136] width 16 height 15
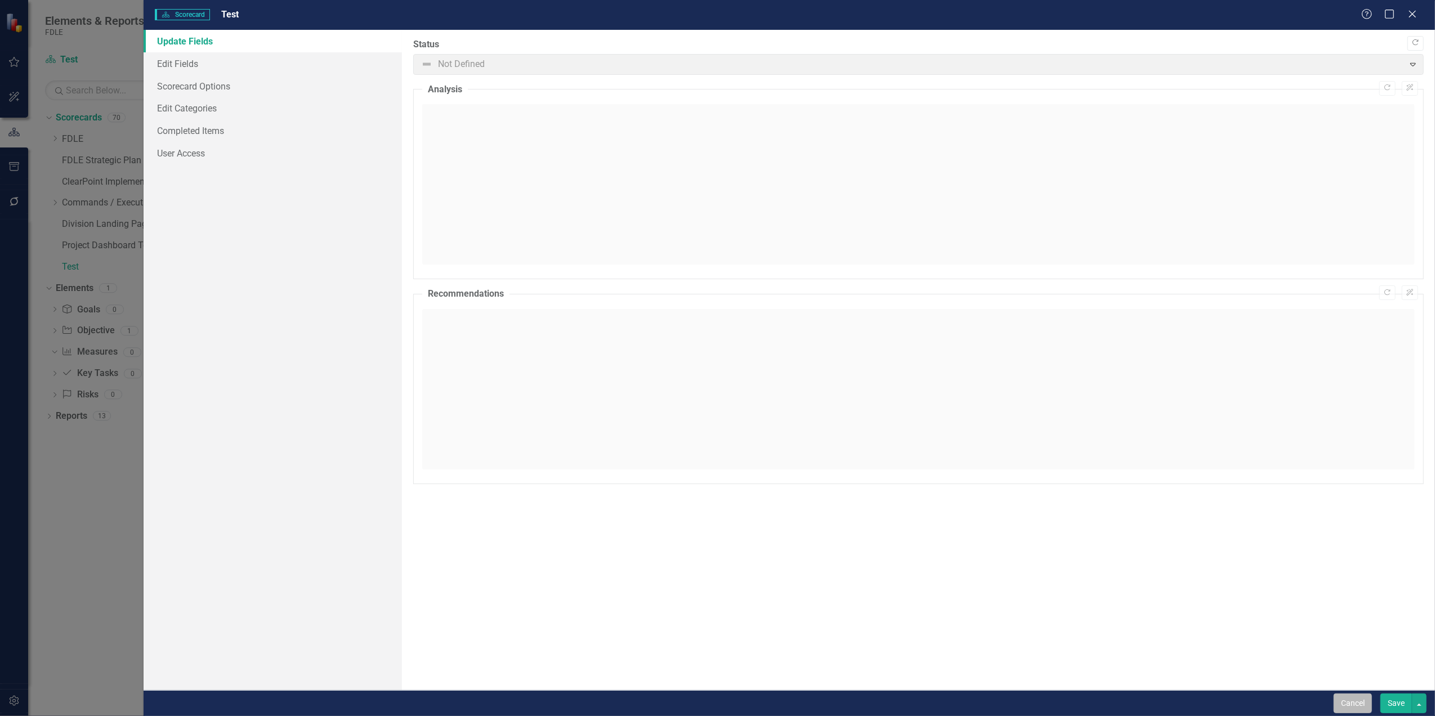
click at [1356, 694] on button "Cancel" at bounding box center [1353, 704] width 38 height 20
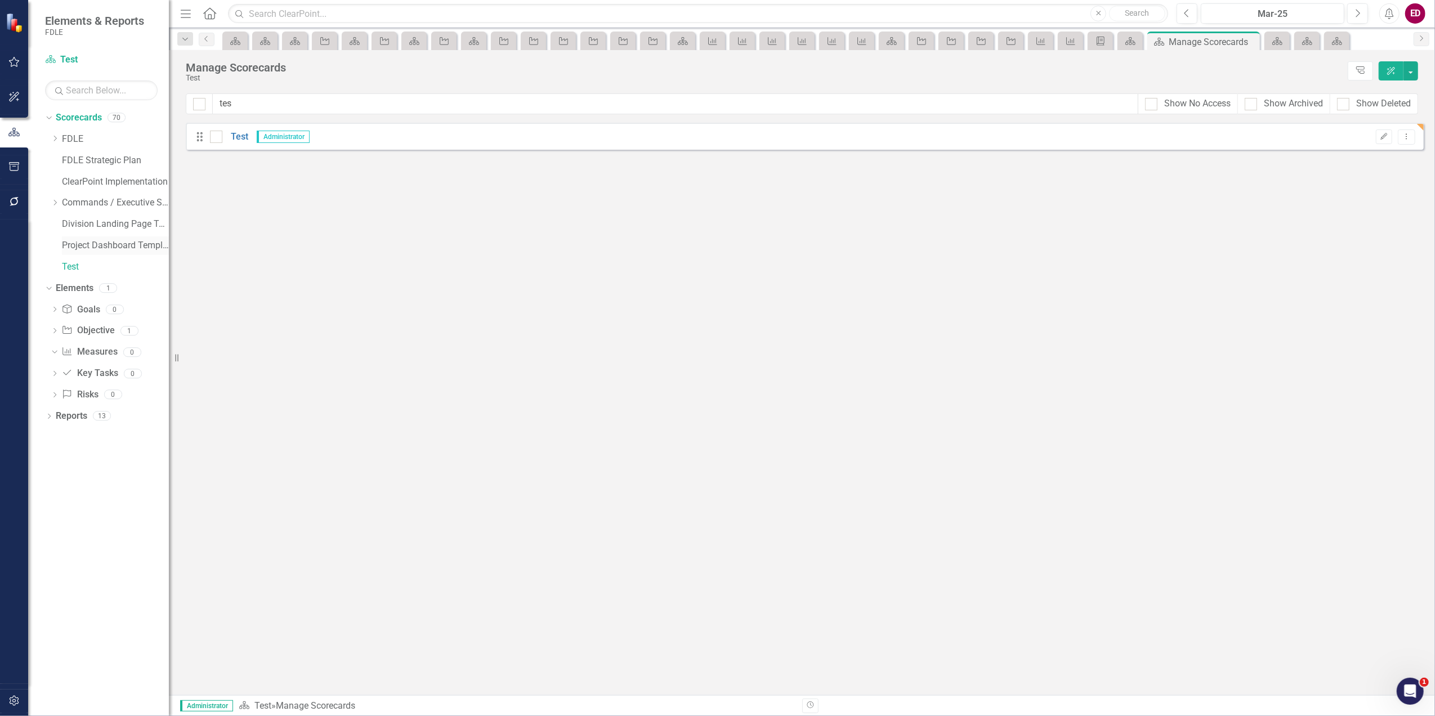
click at [98, 239] on link "Project Dashboard Template" at bounding box center [115, 245] width 107 height 13
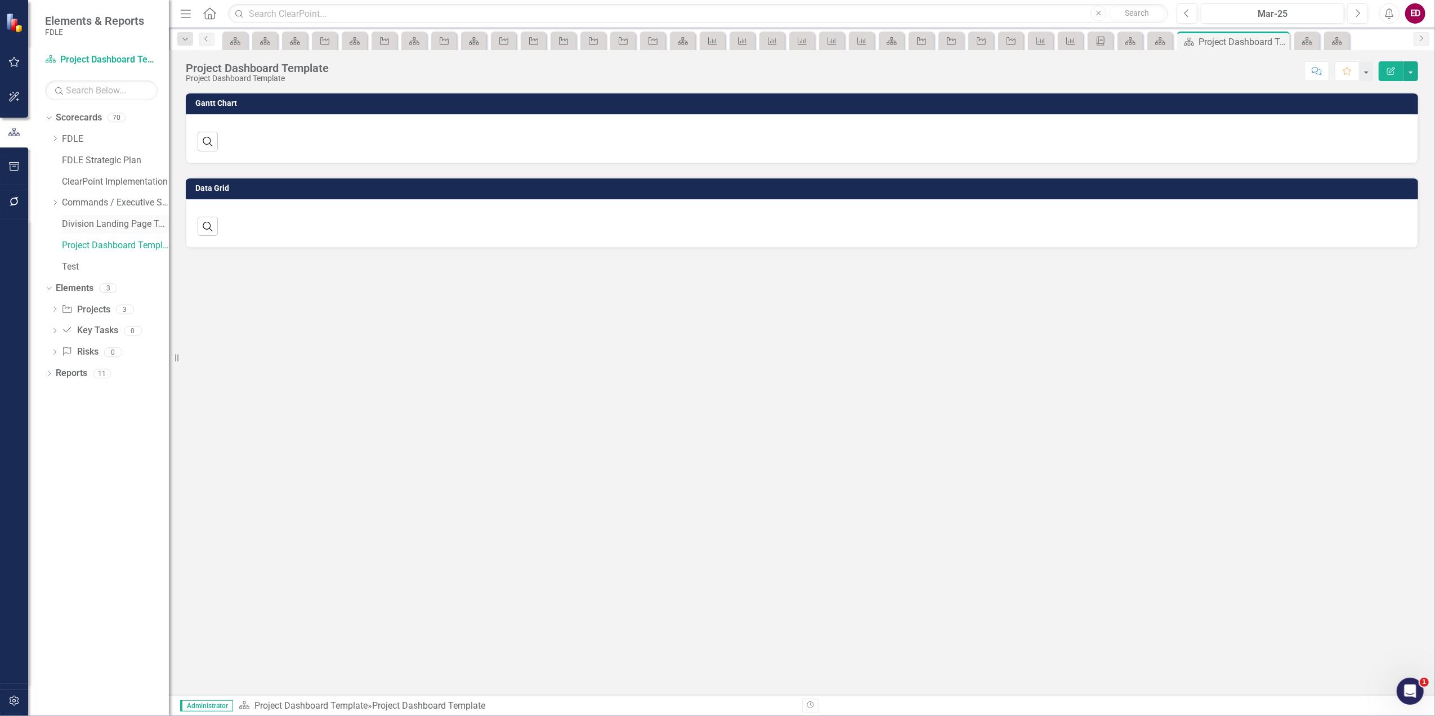
click at [110, 223] on link "Division Landing Page Template" at bounding box center [115, 224] width 107 height 13
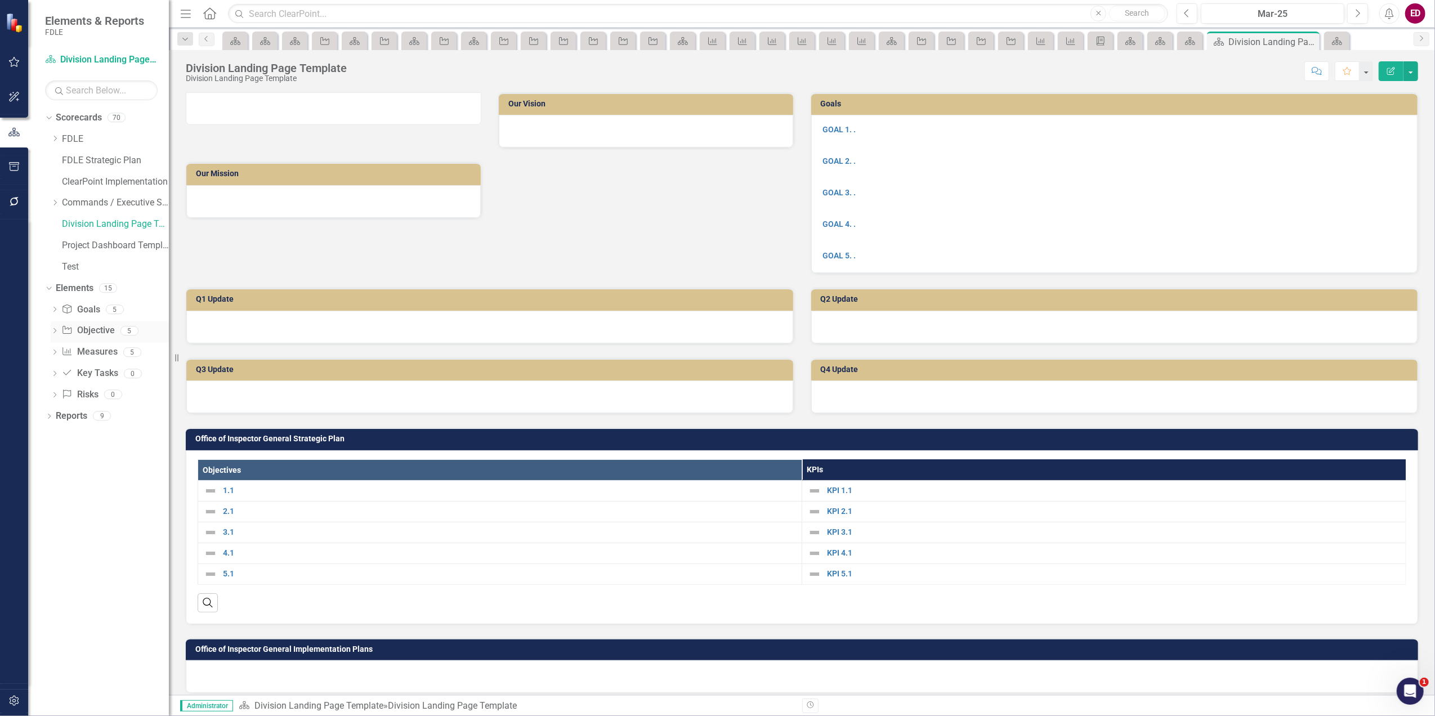
click at [57, 328] on div "Dropdown" at bounding box center [55, 333] width 8 height 10
click at [100, 345] on div "1.1" at bounding box center [98, 349] width 12 height 10
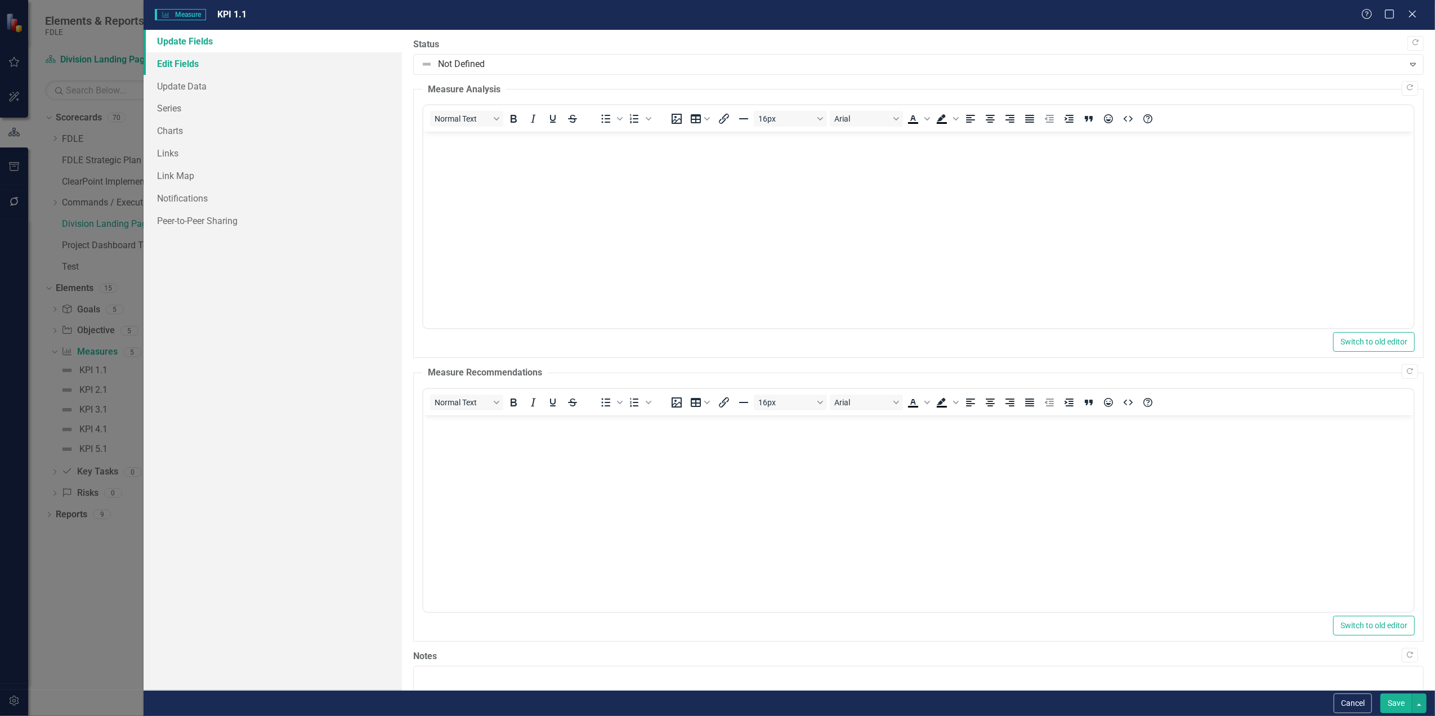
click at [225, 66] on link "Edit Fields" at bounding box center [273, 63] width 258 height 23
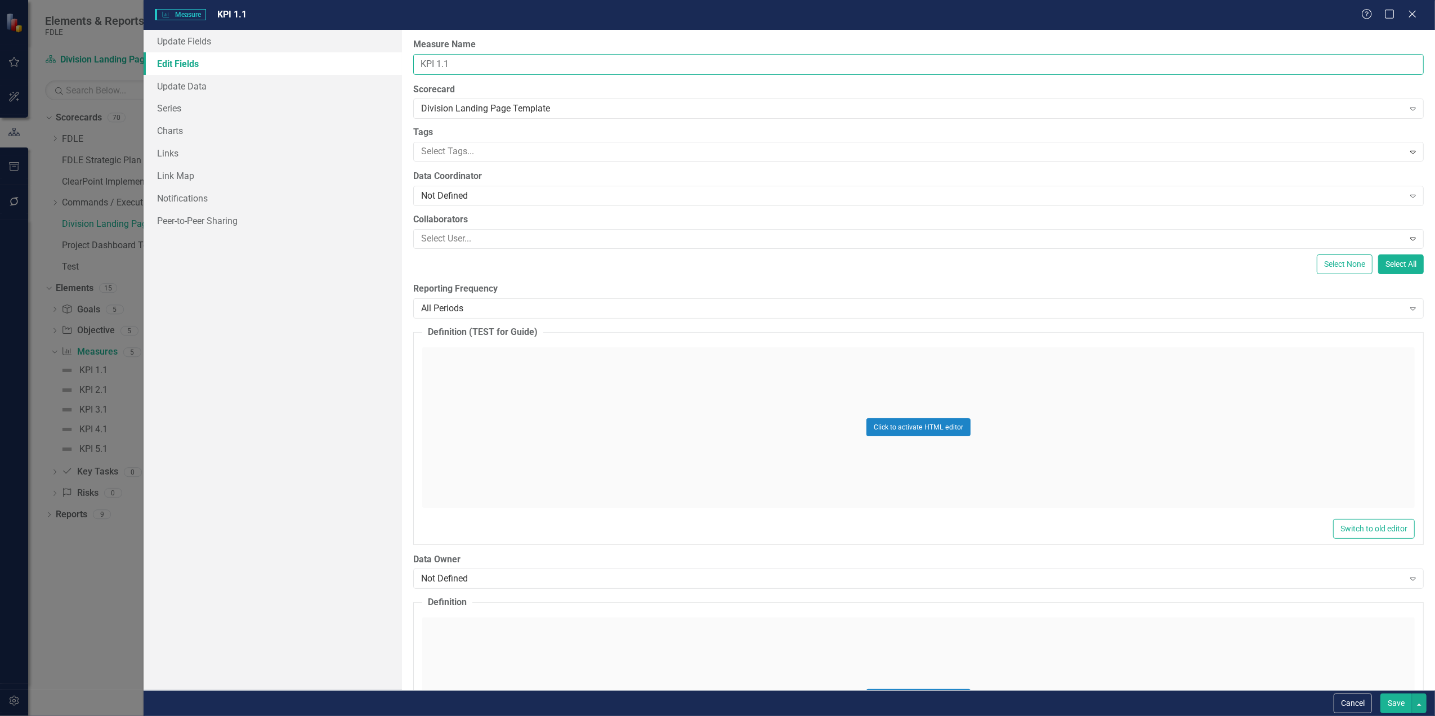
click at [507, 61] on input "KPI 1.1" at bounding box center [918, 64] width 1010 height 21
type input "KPI 1.1a"
click at [1403, 689] on div "Click to activate HTML editor" at bounding box center [918, 698] width 992 height 160
click at [1406, 703] on button "Save" at bounding box center [1396, 704] width 32 height 20
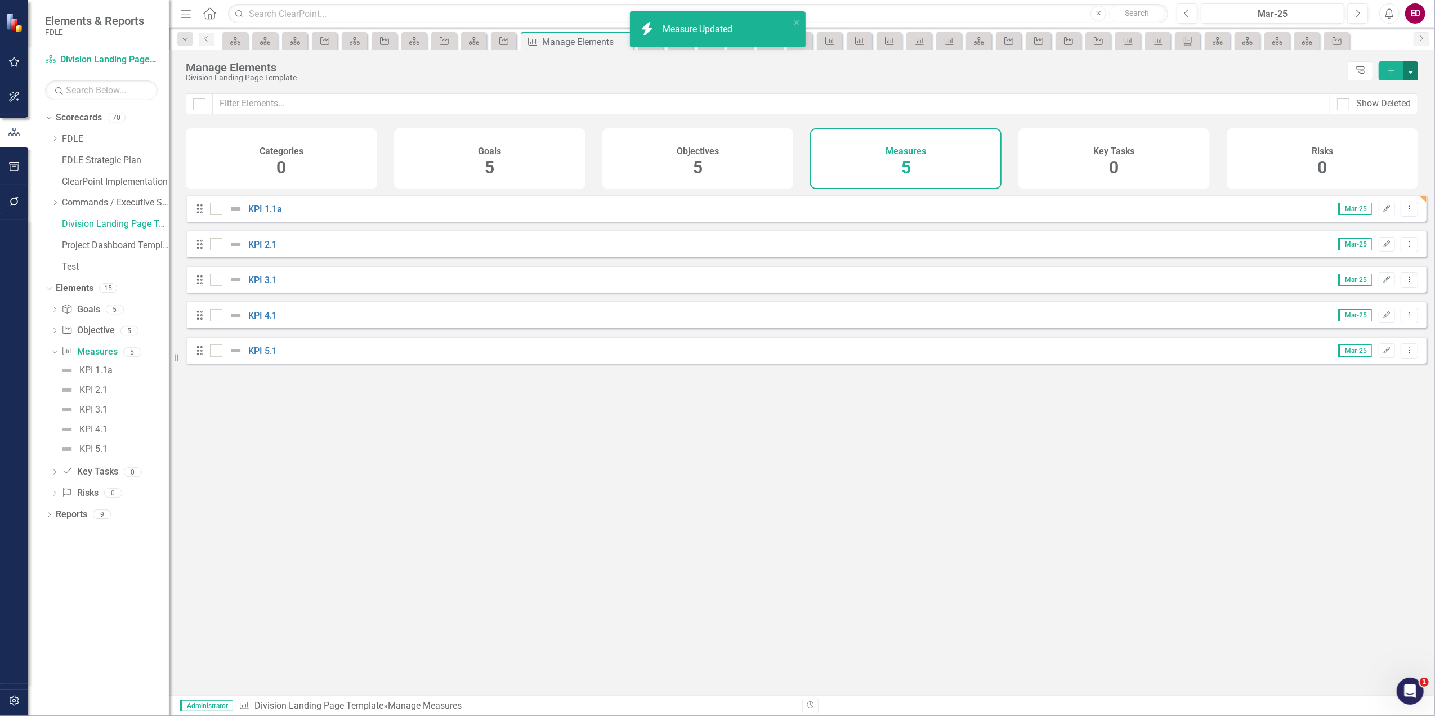
click at [1413, 71] on button "button" at bounding box center [1410, 70] width 15 height 19
click at [1403, 109] on link "Add Multiple Add Multiple" at bounding box center [1373, 112] width 89 height 21
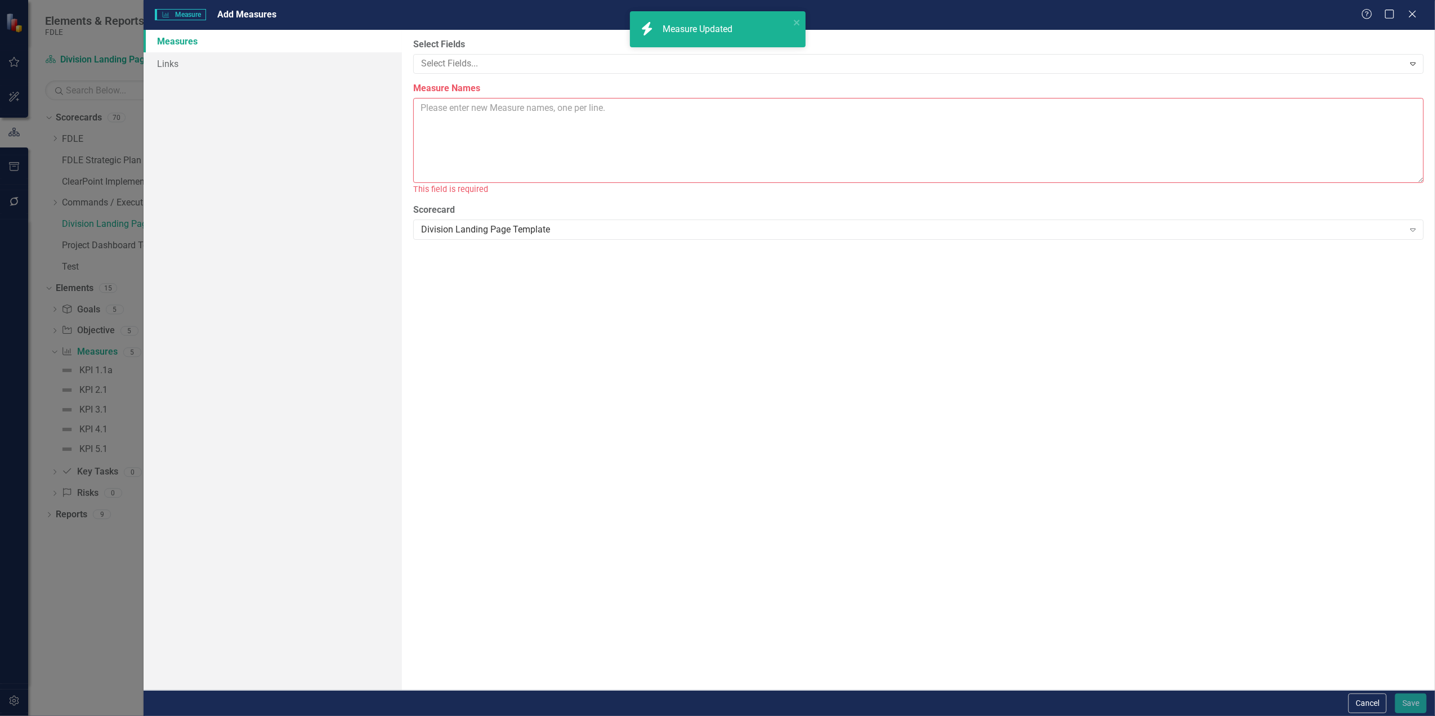
click at [557, 135] on textarea "Measure Names" at bounding box center [918, 140] width 1010 height 85
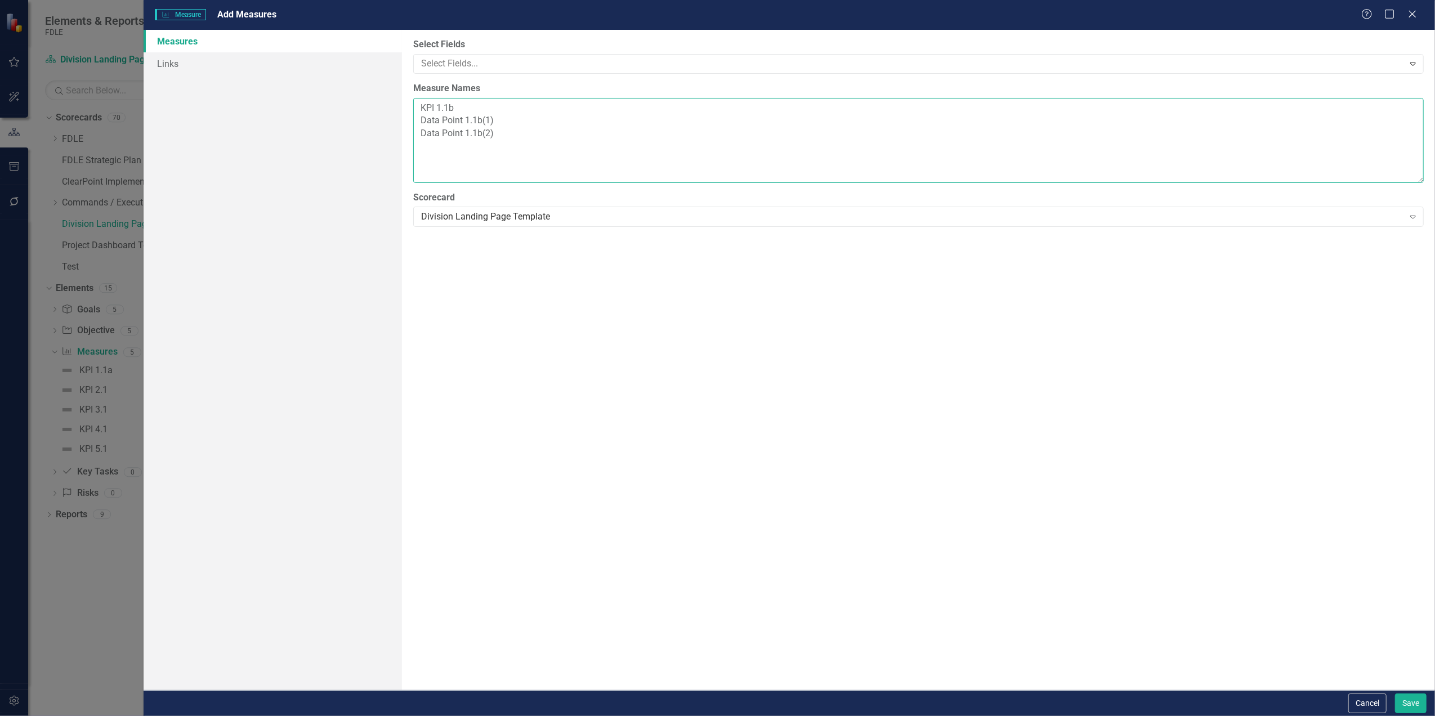
drag, startPoint x: 462, startPoint y: 107, endPoint x: 388, endPoint y: 111, distance: 73.3
click at [388, 111] on div "Measures Links Select Fields Select Fields... Expand Measure Names KPI 1.1b Dat…" at bounding box center [789, 360] width 1291 height 660
click at [615, 145] on textarea "KPI 1.1b Data Point 1.1b(1) Data Point 1.1b(2)" at bounding box center [918, 140] width 1010 height 85
paste textarea "KPI 1.1b"
drag, startPoint x: 482, startPoint y: 142, endPoint x: 390, endPoint y: 156, distance: 93.4
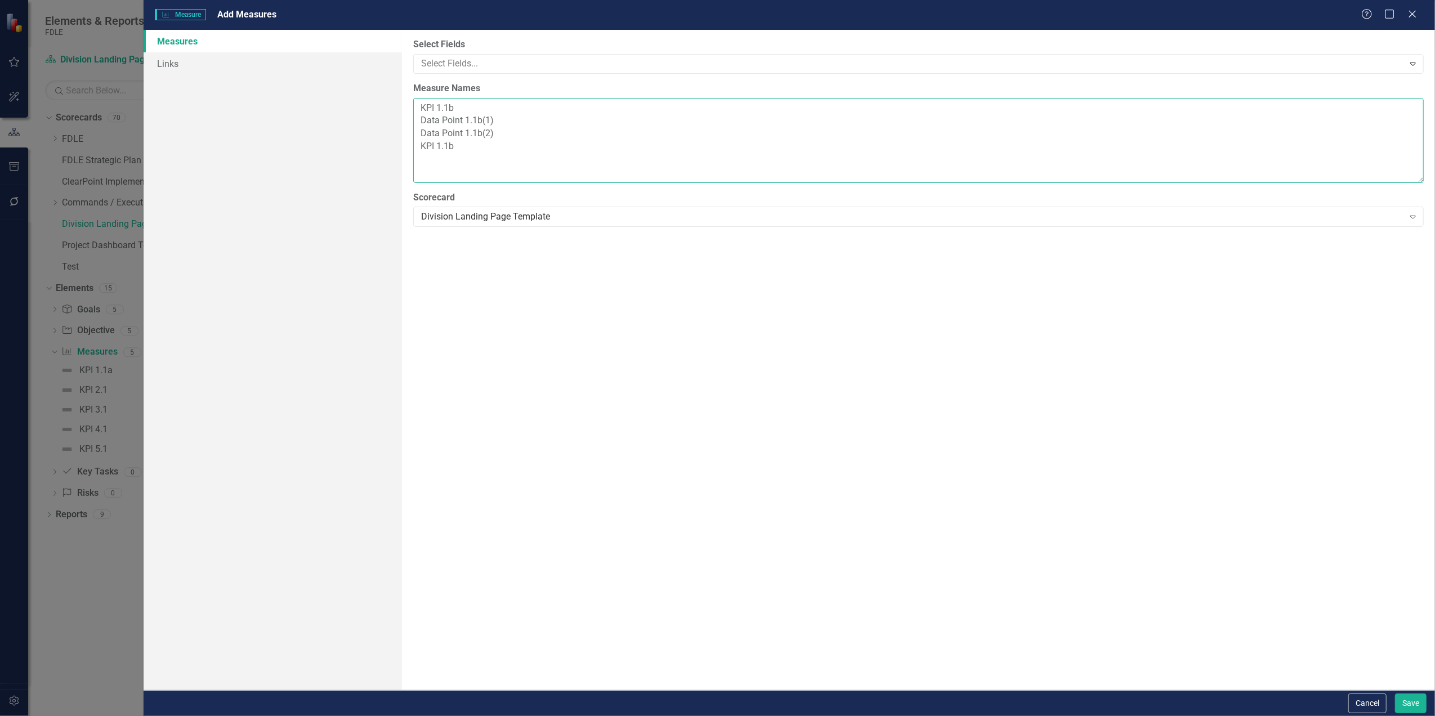
click at [390, 156] on div "Measures Links Select Fields Select Fields... Expand Measure Names KPI 1.1b Dat…" at bounding box center [789, 360] width 1291 height 660
drag, startPoint x: 512, startPoint y: 129, endPoint x: 378, endPoint y: 129, distance: 133.4
click at [378, 129] on div "Measures Links Select Fields Select Fields... Expand Measure Names KPI 1.1b Dat…" at bounding box center [789, 360] width 1291 height 660
click at [446, 152] on textarea "KPI 1.1b Data Point 1.1b(1) Data Point 1.1b(2) KPI 1.1b" at bounding box center [918, 140] width 1010 height 85
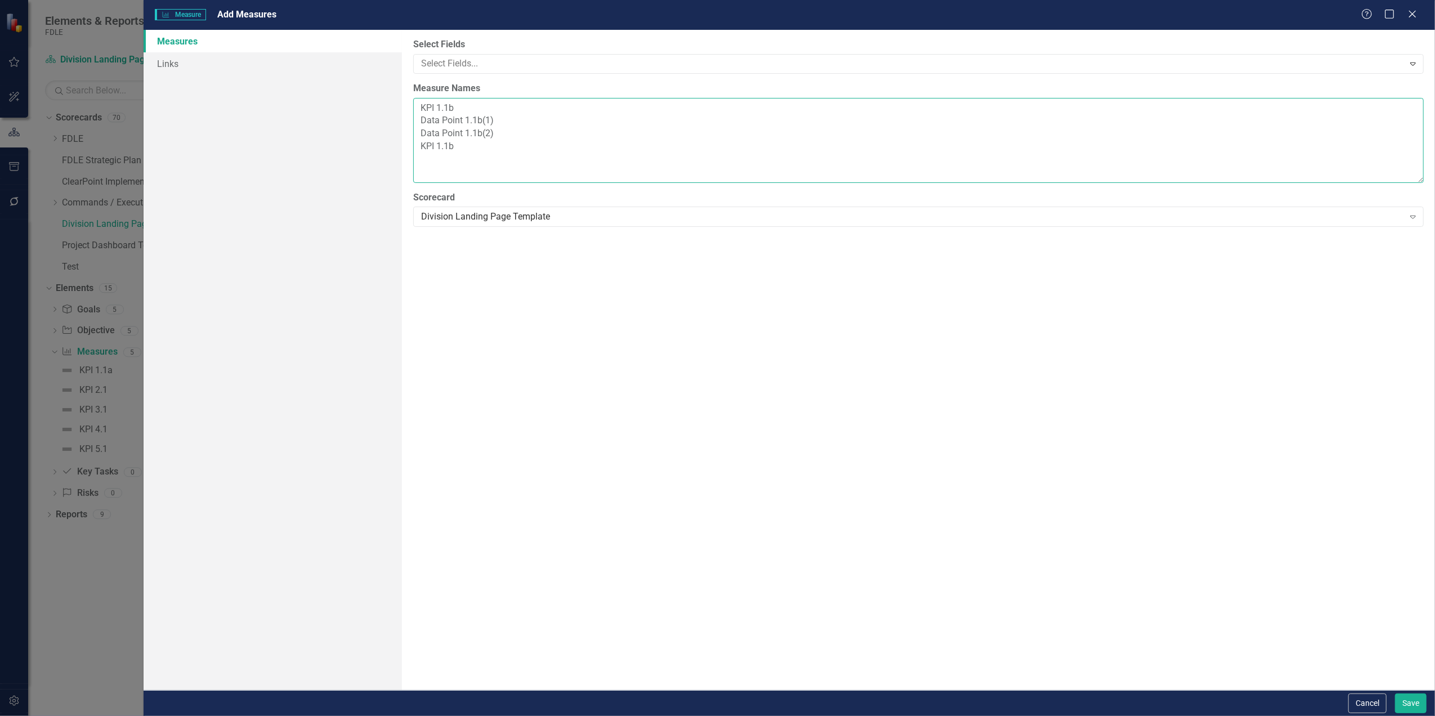
click at [446, 152] on textarea "KPI 1.1b Data Point 1.1b(1) Data Point 1.1b(2) KPI 1.1b" at bounding box center [918, 140] width 1010 height 85
paste textarea "Data Point 1.1b(2)"
click at [484, 149] on textarea "KPI 1.1b Data Point 1.1b(1) Data Point 1.1b(2) Data Point 1.1b(2)" at bounding box center [918, 140] width 1010 height 85
click at [491, 147] on textarea "KPI 1.1b Data Point 1.1b(1) Data Point 1.1b(2) Data Point 1.1b(2)" at bounding box center [918, 140] width 1010 height 85
paste textarea "Data Point 1.1b(2)"
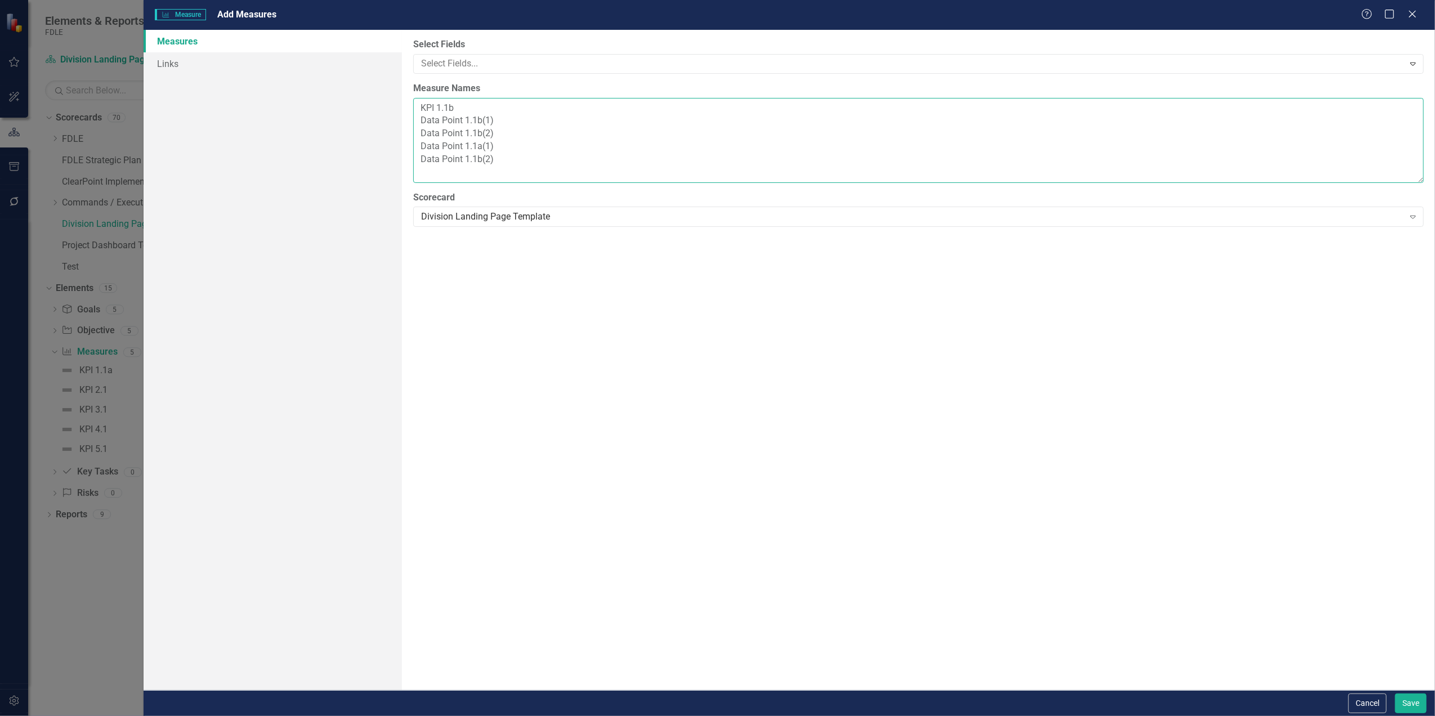
click at [480, 158] on textarea "KPI 1.1b Data Point 1.1b(1) Data Point 1.1b(2) Data Point 1.1a(1) Data Point 1.…" at bounding box center [918, 140] width 1010 height 85
type textarea "KPI 1.1b Data Point 1.1b(1) Data Point 1.1b(2) Data Point 1.1a(1) Data Point 1.…"
click at [1419, 703] on button "Save" at bounding box center [1411, 704] width 32 height 20
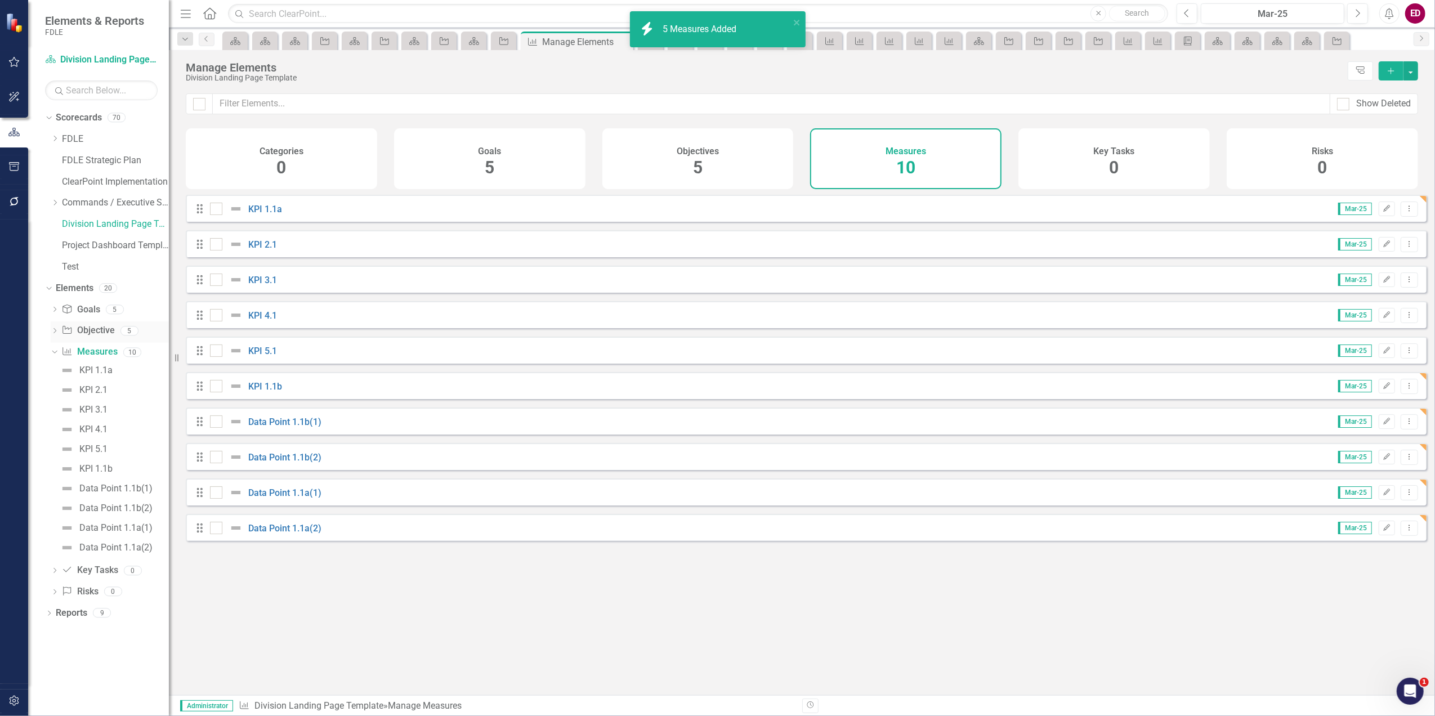
click at [55, 328] on div "Dropdown" at bounding box center [55, 333] width 8 height 10
click at [51, 449] on icon "Dropdown" at bounding box center [55, 452] width 8 height 6
click at [109, 348] on link "Measure Measures" at bounding box center [89, 352] width 56 height 13
drag, startPoint x: 196, startPoint y: 397, endPoint x: 206, endPoint y: 255, distance: 142.8
click at [206, 255] on div "Drag KPI 1.1a Mar-25 Edit Dropdown Menu Drag KPI 2.1 Mar-25 Edit Dropdown Menu …" at bounding box center [806, 368] width 1241 height 346
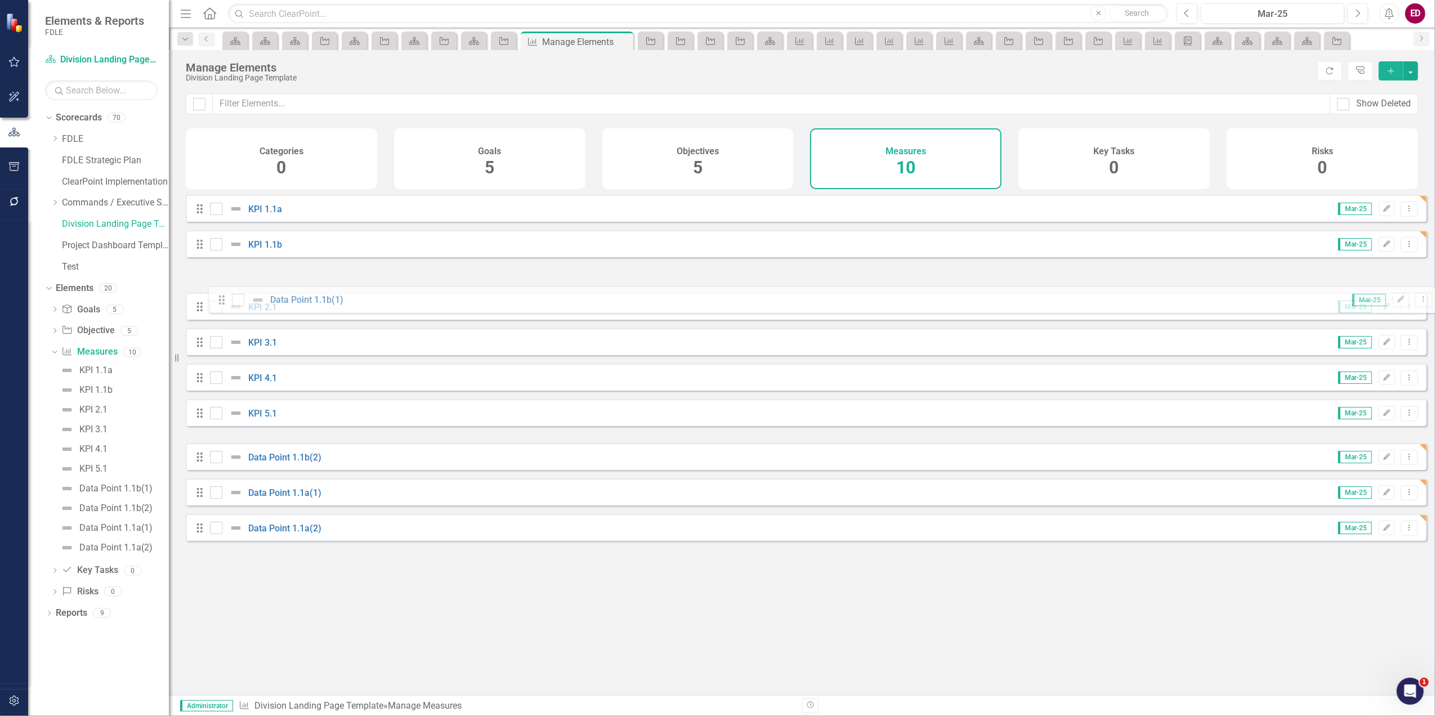
drag, startPoint x: 195, startPoint y: 431, endPoint x: 217, endPoint y: 300, distance: 132.4
click at [217, 300] on div "Drag KPI 1.1a Mar-25 Edit Dropdown Menu Drag KPI 1.1b Mar-25 Edit Dropdown Menu…" at bounding box center [806, 368] width 1241 height 346
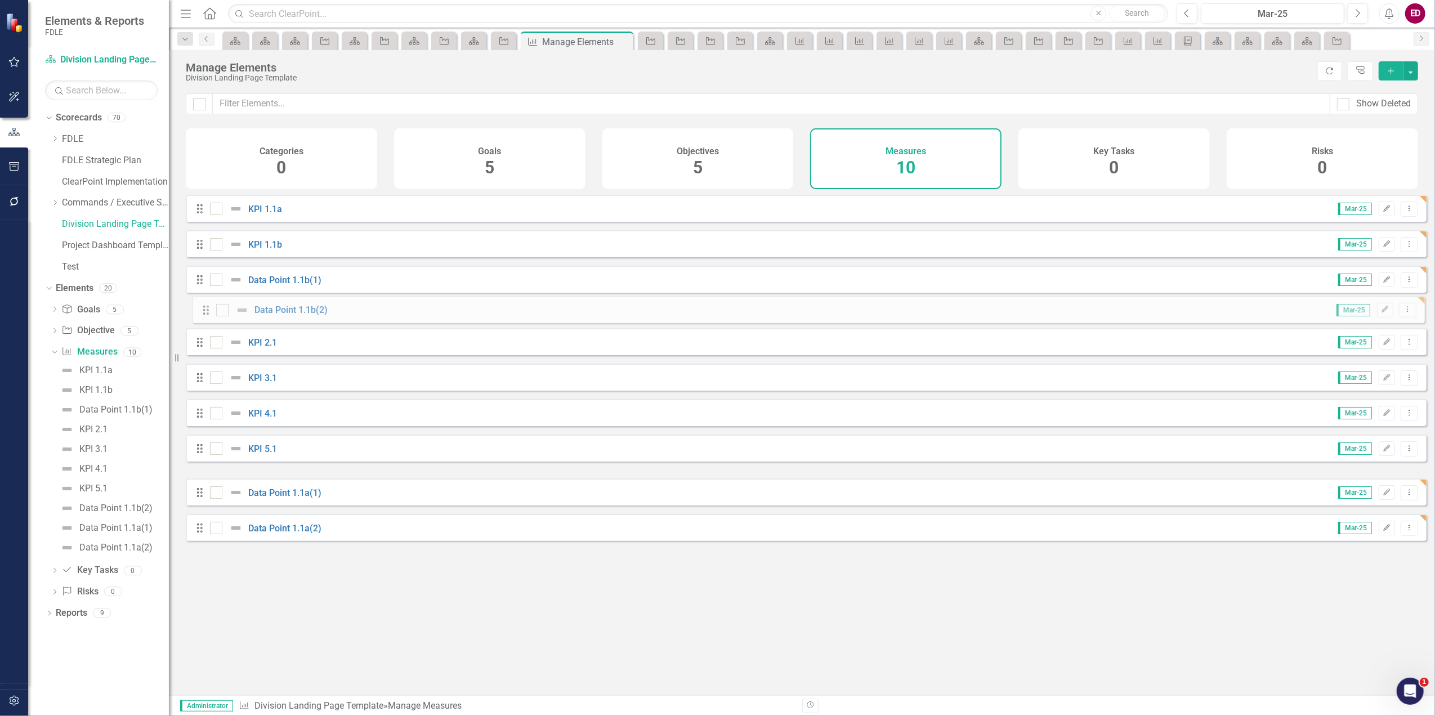
drag, startPoint x: 196, startPoint y: 379, endPoint x: 209, endPoint y: 308, distance: 71.7
click at [209, 308] on div "Drag KPI 1.1a Mar-25 Edit Dropdown Menu Drag KPI 1.1b Mar-25 Edit Dropdown Menu…" at bounding box center [806, 368] width 1241 height 346
click at [191, 500] on div "Drag Data Point 1.1a(1) Mar-25 Edit Dropdown Menu" at bounding box center [806, 491] width 1241 height 27
drag, startPoint x: 194, startPoint y: 500, endPoint x: 217, endPoint y: 246, distance: 255.4
click at [217, 246] on div "Drag KPI 1.1a Mar-25 Edit Dropdown Menu Drag KPI 1.1b Mar-25 Edit Dropdown Menu…" at bounding box center [806, 368] width 1241 height 346
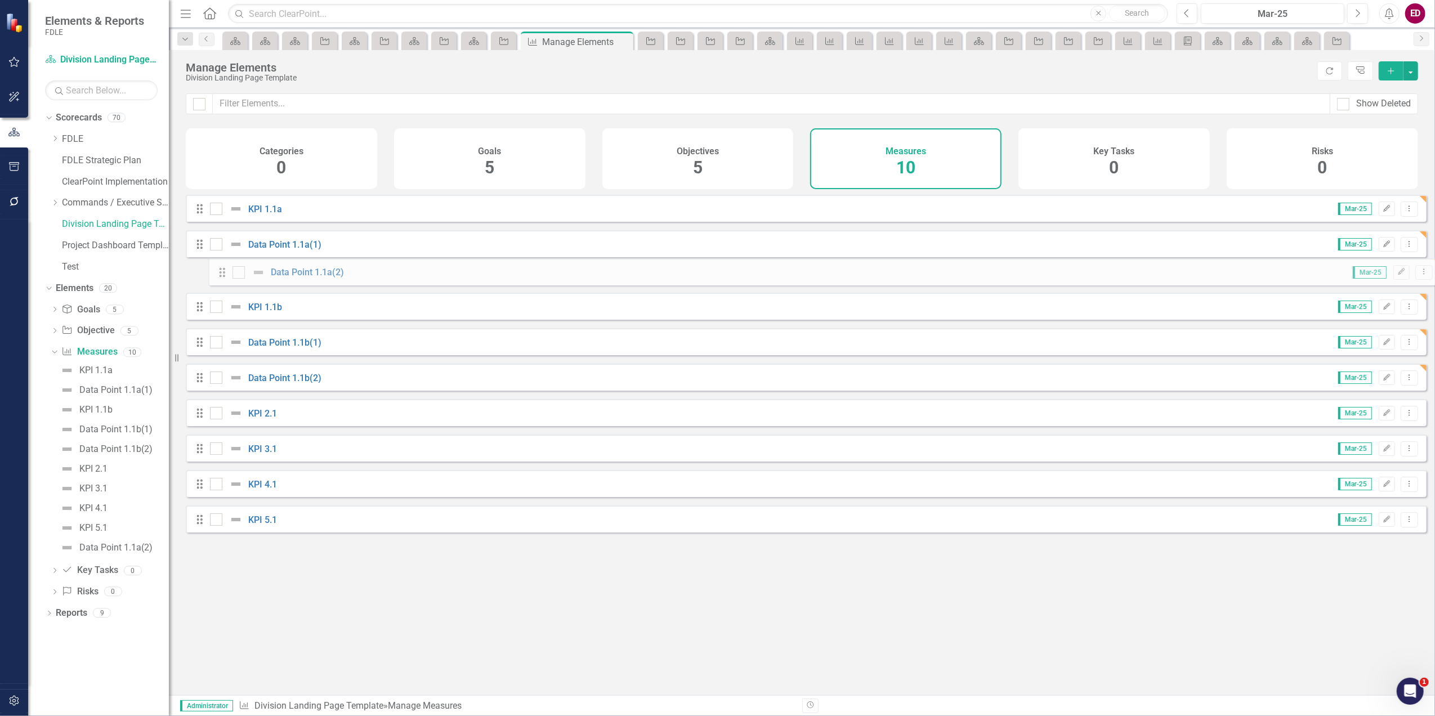
drag, startPoint x: 196, startPoint y: 539, endPoint x: 219, endPoint y: 275, distance: 265.5
click at [219, 275] on div "Drag KPI 1.1a Mar-25 Edit Dropdown Menu Drag Data Point 1.1a(1) Mar-25 Edit Dro…" at bounding box center [806, 368] width 1241 height 346
click at [97, 329] on link "Objective Objective" at bounding box center [87, 330] width 53 height 13
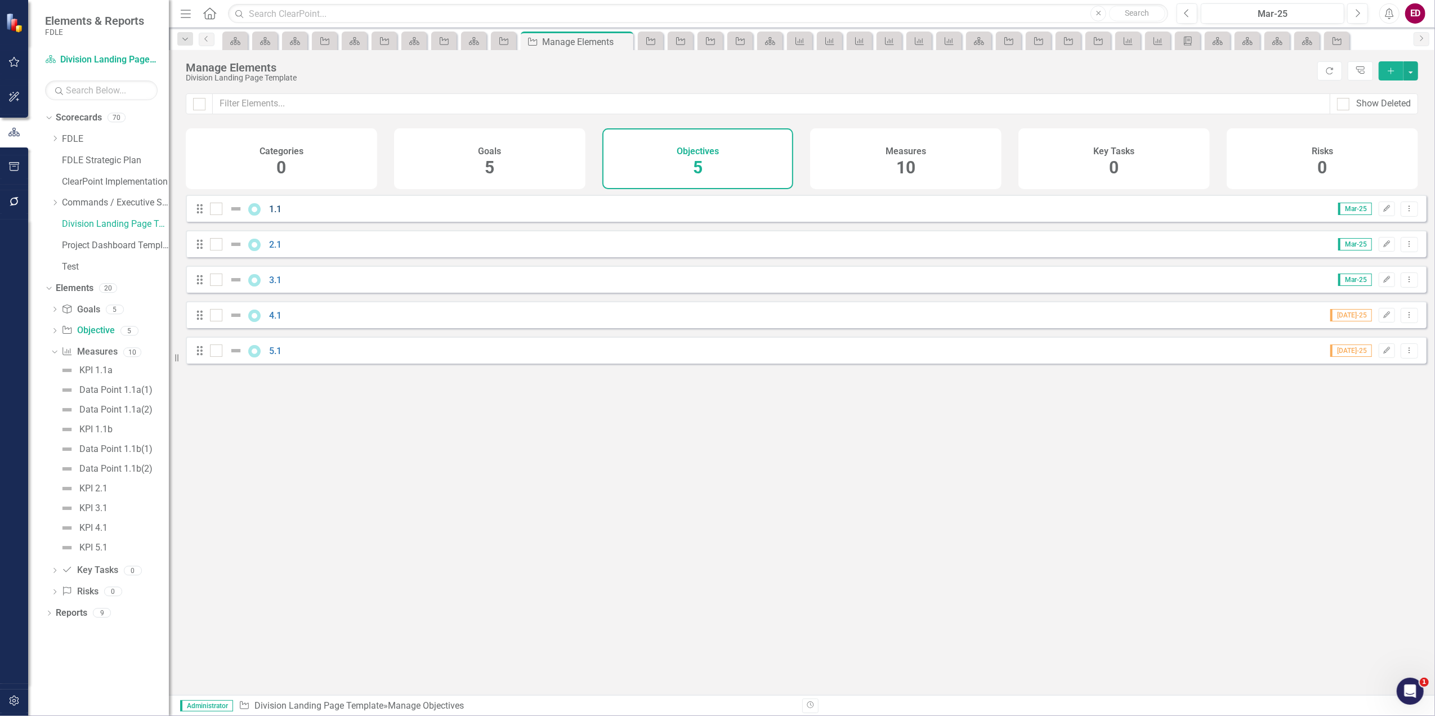
click at [272, 214] on link "1.1" at bounding box center [275, 209] width 12 height 11
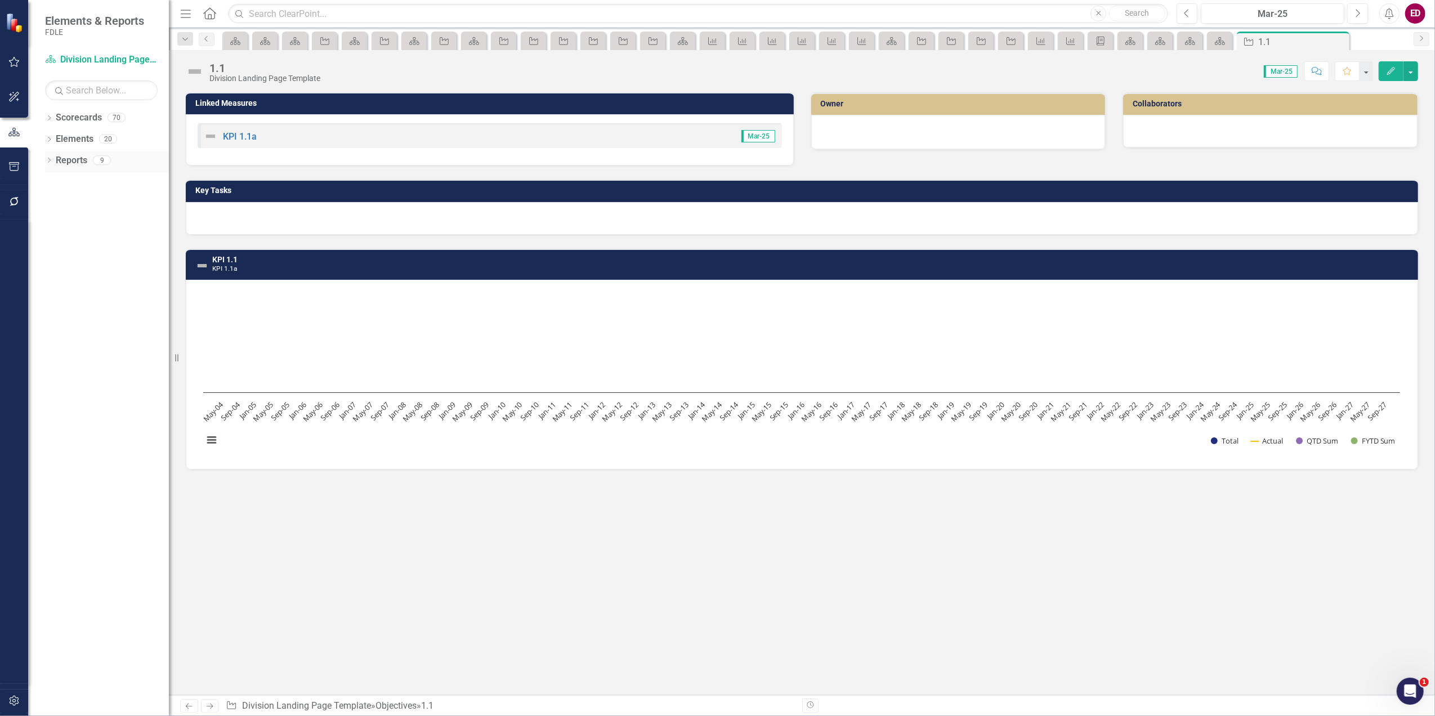
click at [45, 166] on div "Dropdown Scorecards 70 Dropdown FDLE Commissioner's Initiative Team Project Das…" at bounding box center [98, 412] width 141 height 607
click at [51, 164] on icon "Dropdown" at bounding box center [49, 161] width 8 height 6
click at [48, 125] on div "Dropdown Scorecards 70" at bounding box center [107, 119] width 124 height 21
click at [50, 145] on div "Dropdown" at bounding box center [49, 141] width 8 height 10
click at [1388, 67] on icon "Edit" at bounding box center [1391, 71] width 10 height 8
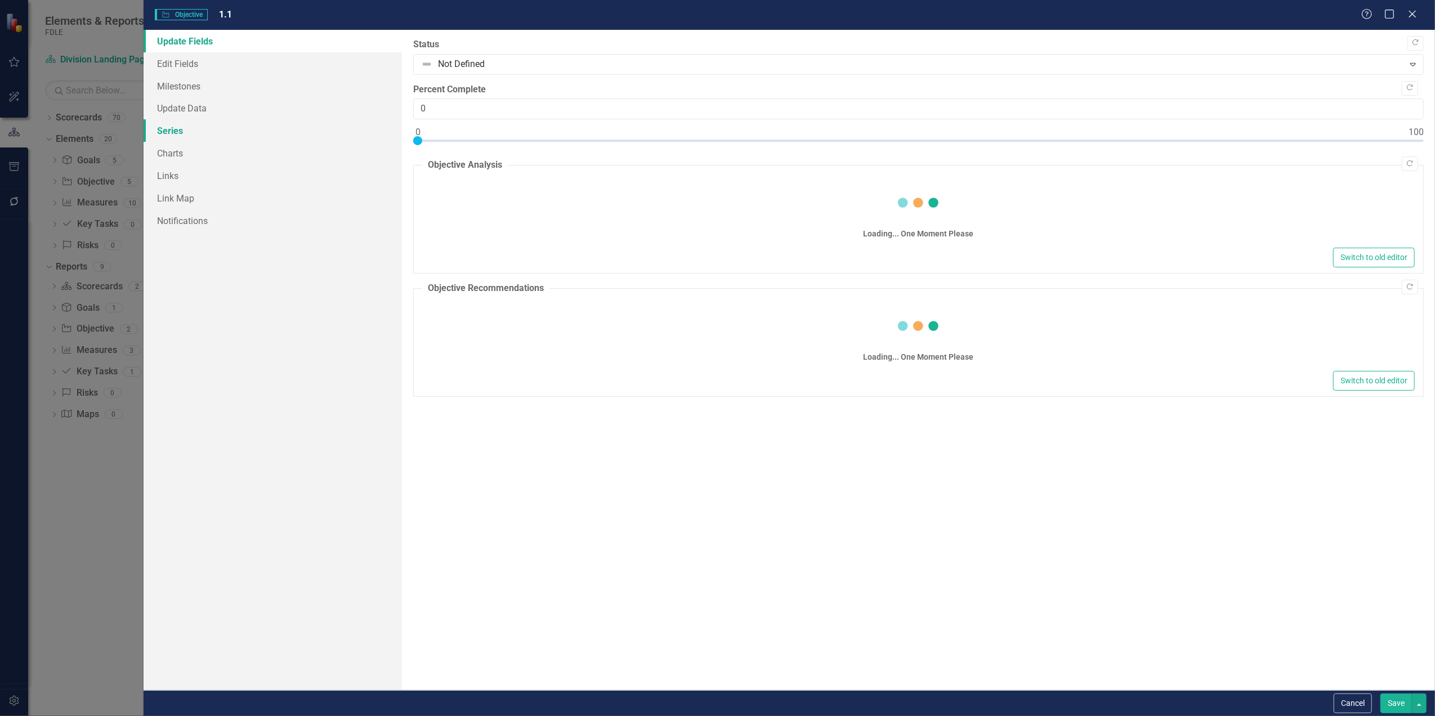
click at [287, 125] on link "Series" at bounding box center [273, 130] width 258 height 23
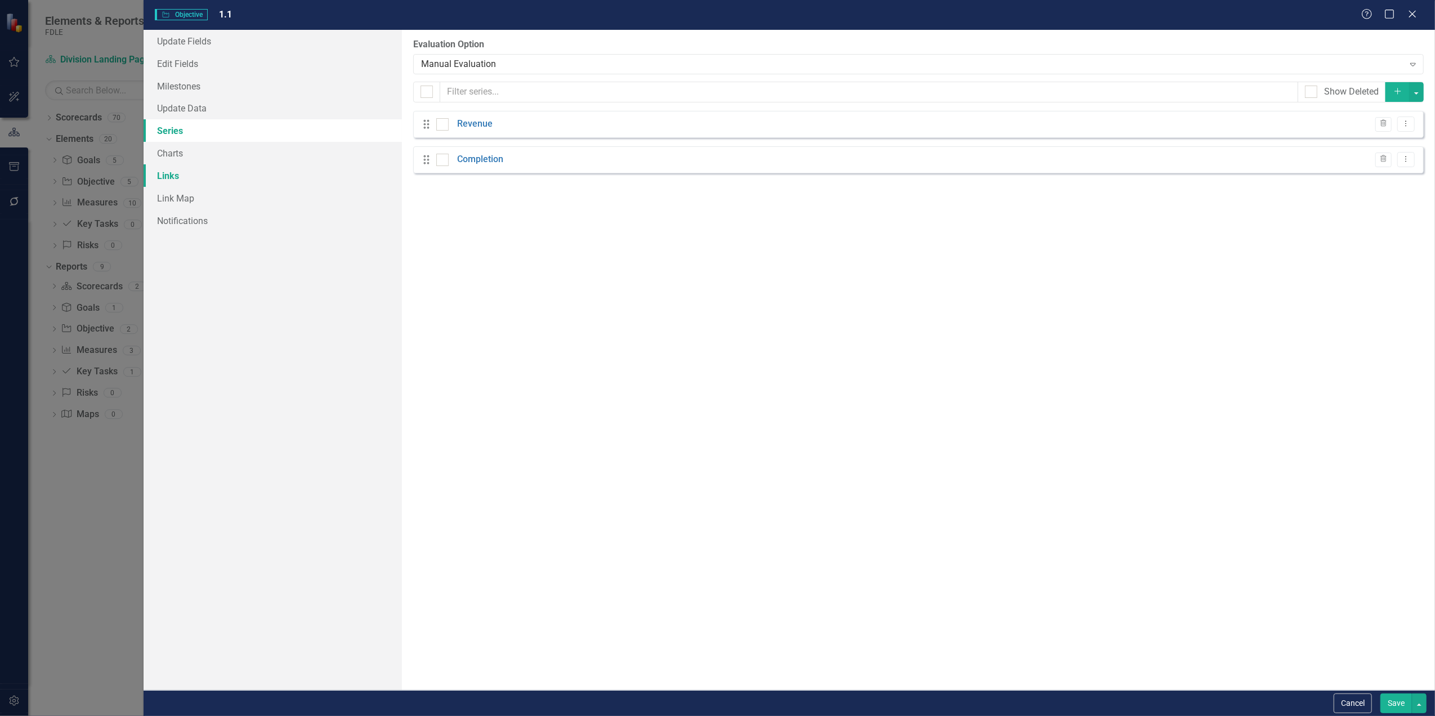
click at [317, 180] on link "Links" at bounding box center [273, 175] width 258 height 23
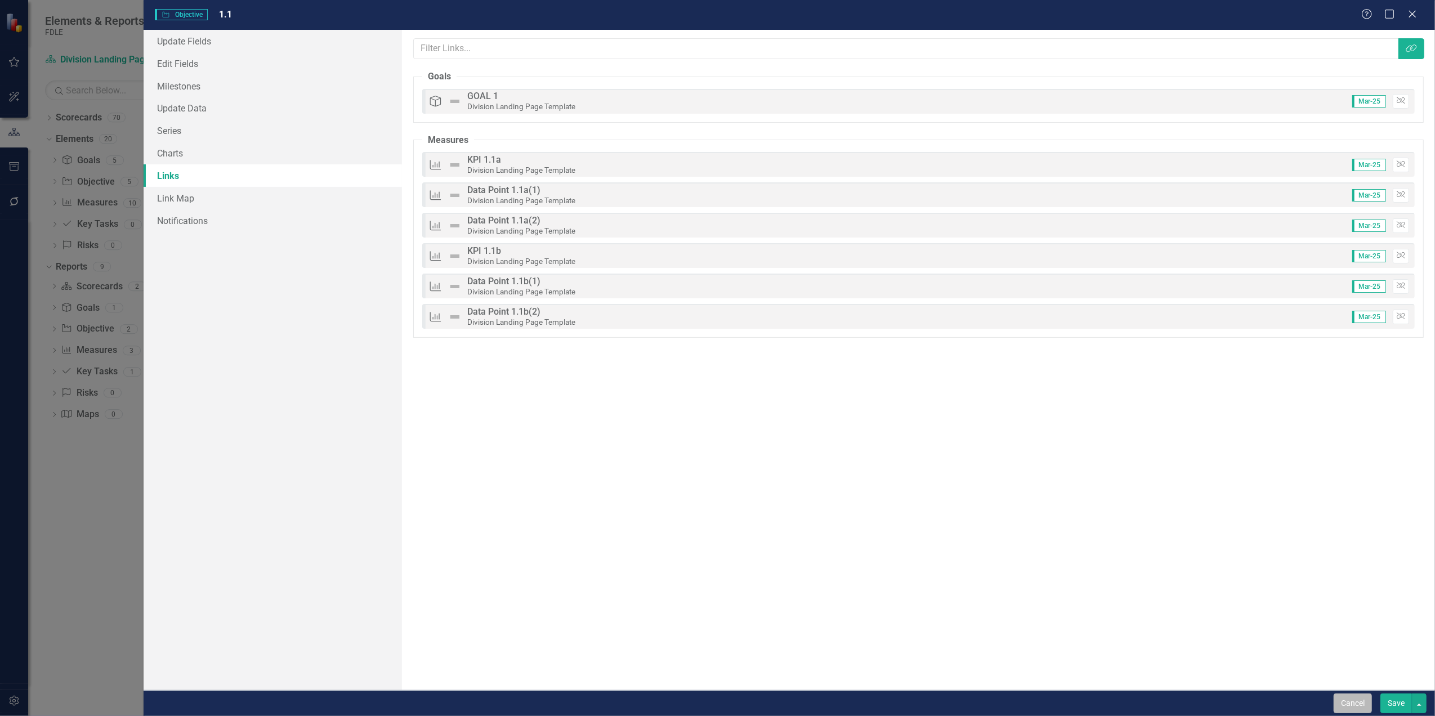
click at [1352, 708] on button "Cancel" at bounding box center [1353, 704] width 38 height 20
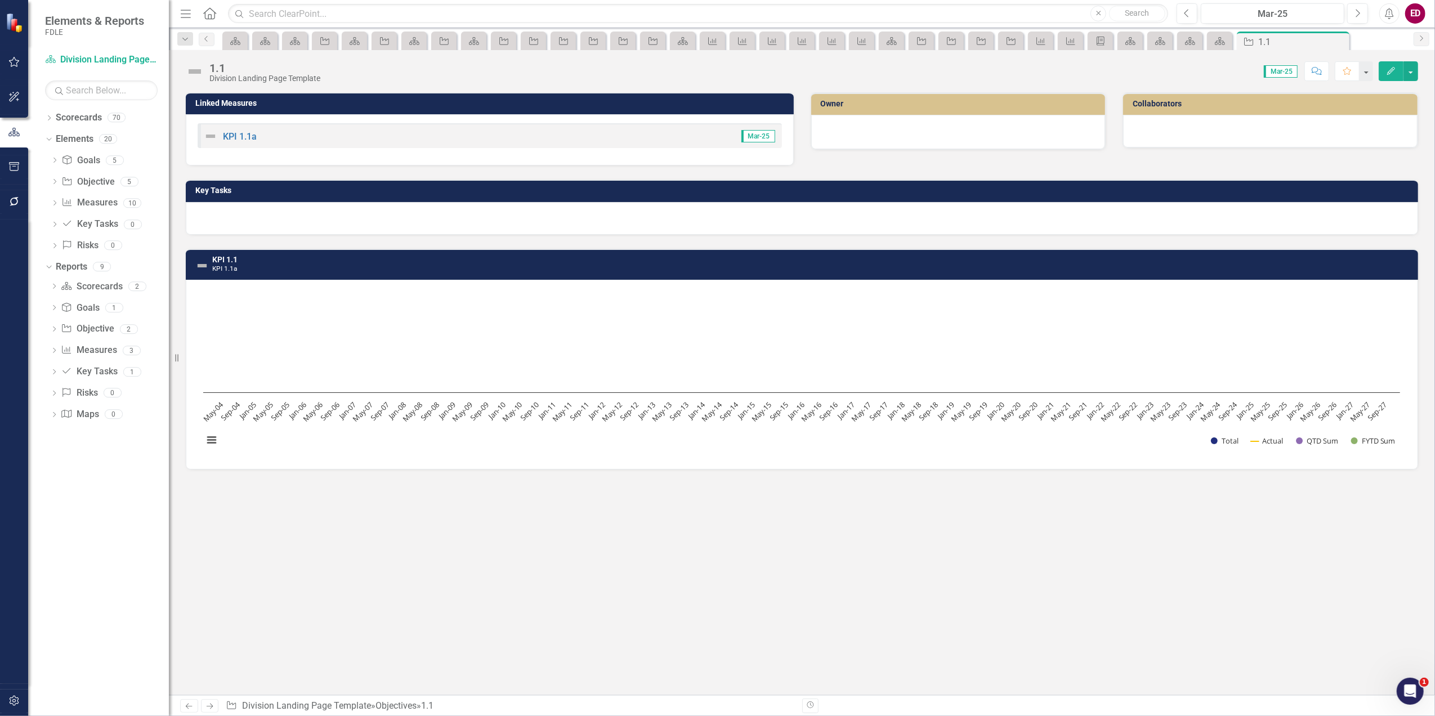
click at [1390, 70] on icon "button" at bounding box center [1391, 71] width 8 height 8
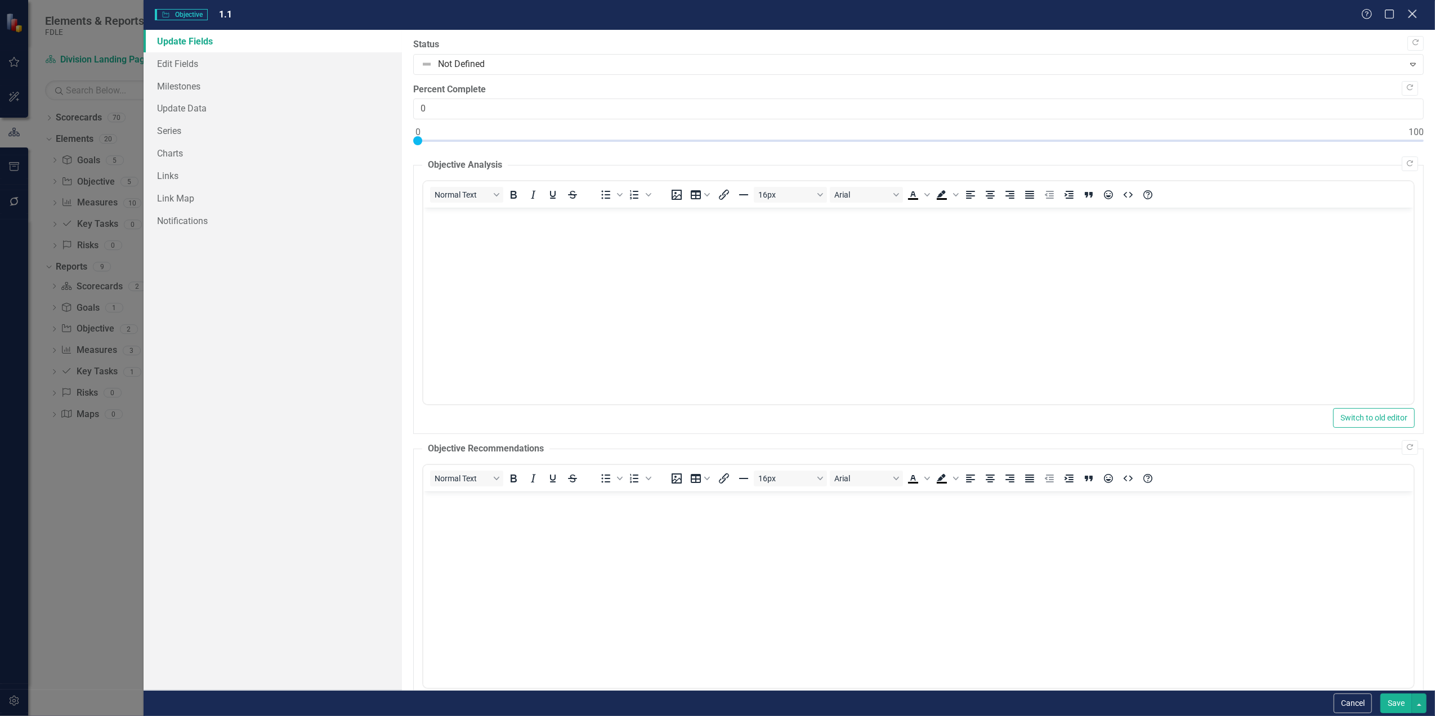
click at [1408, 16] on icon "Close" at bounding box center [1412, 13] width 14 height 11
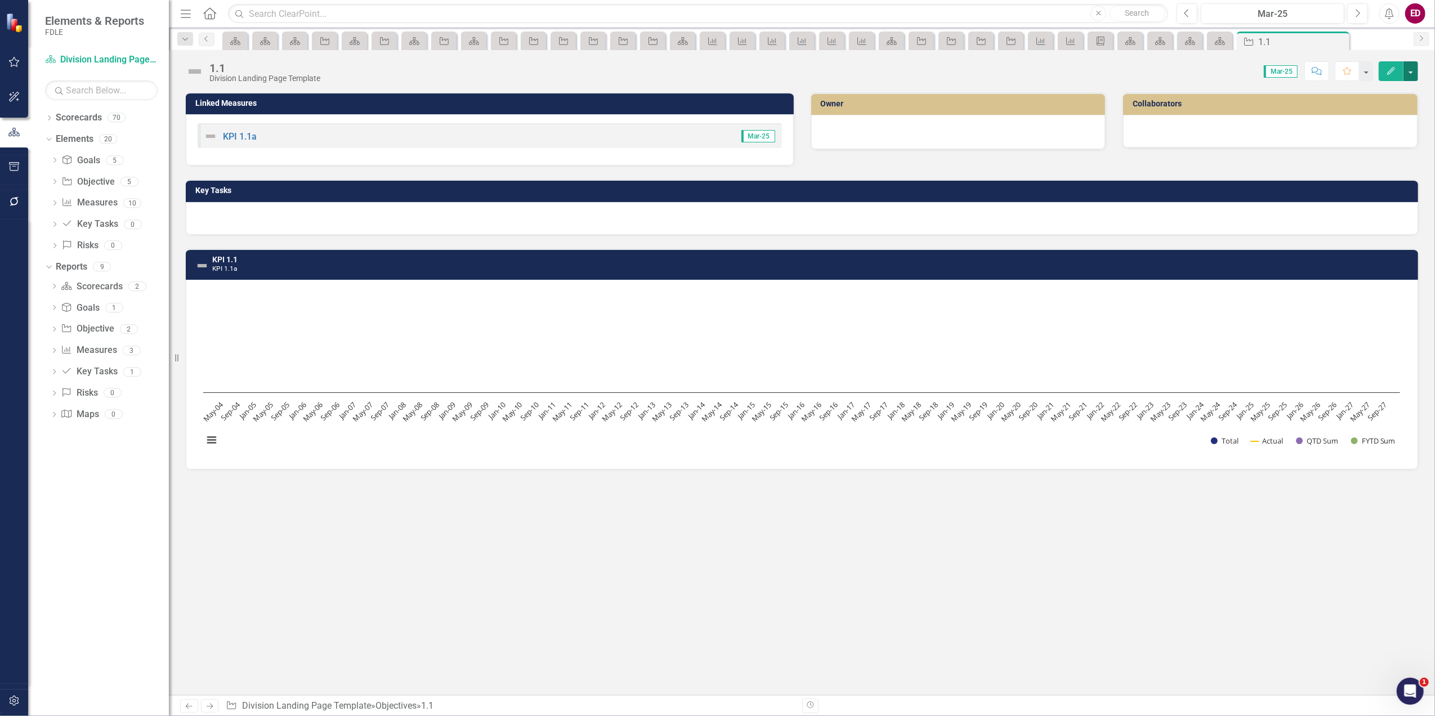
click at [1412, 71] on button "button" at bounding box center [1410, 71] width 15 height 20
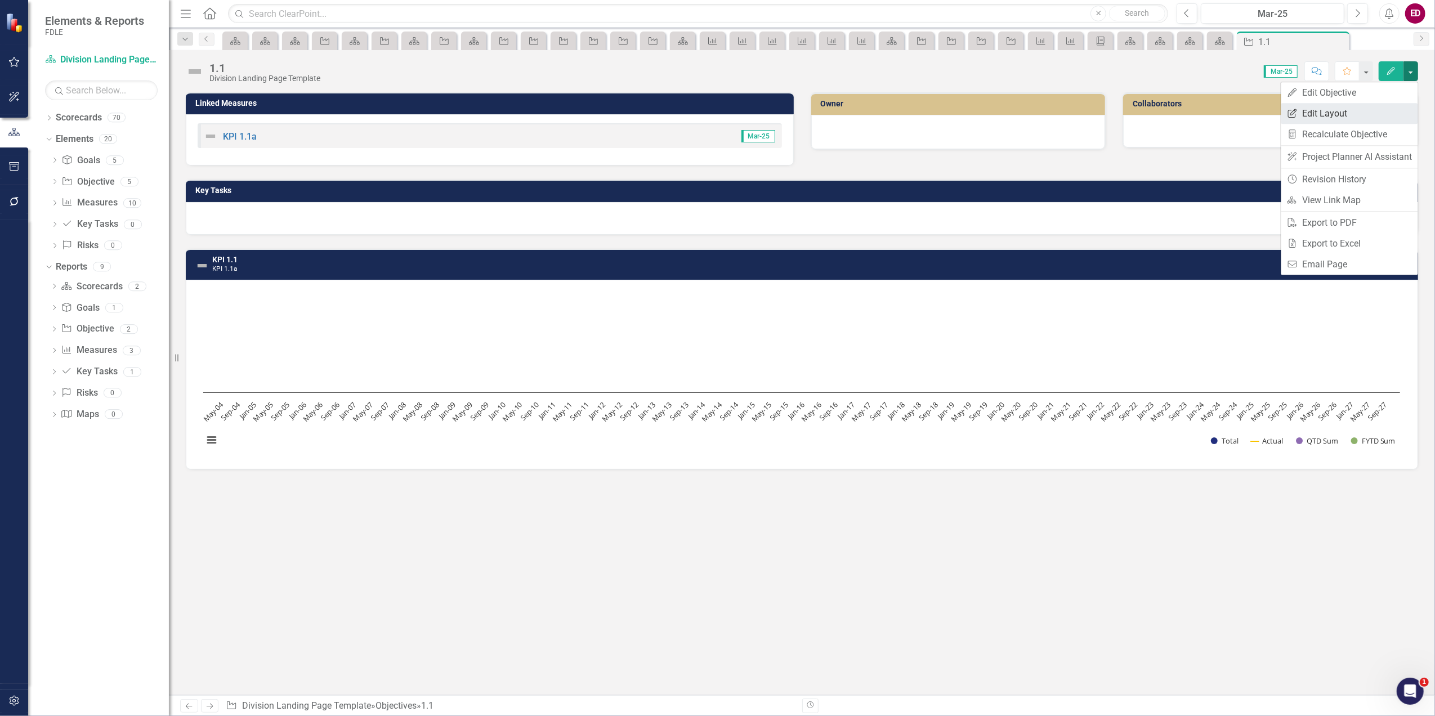
click at [1412, 110] on link "Edit Report Edit Layout" at bounding box center [1349, 113] width 137 height 21
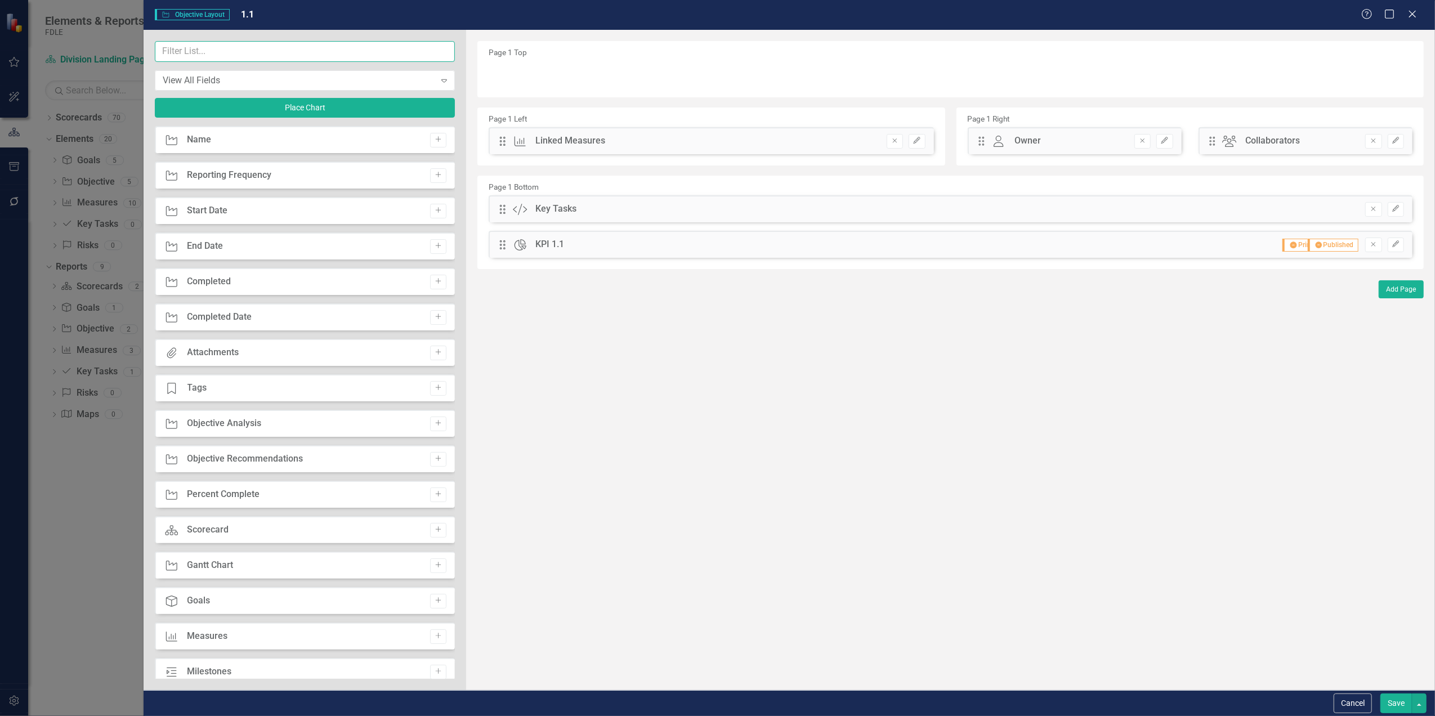
click at [354, 52] on input "text" at bounding box center [305, 51] width 301 height 21
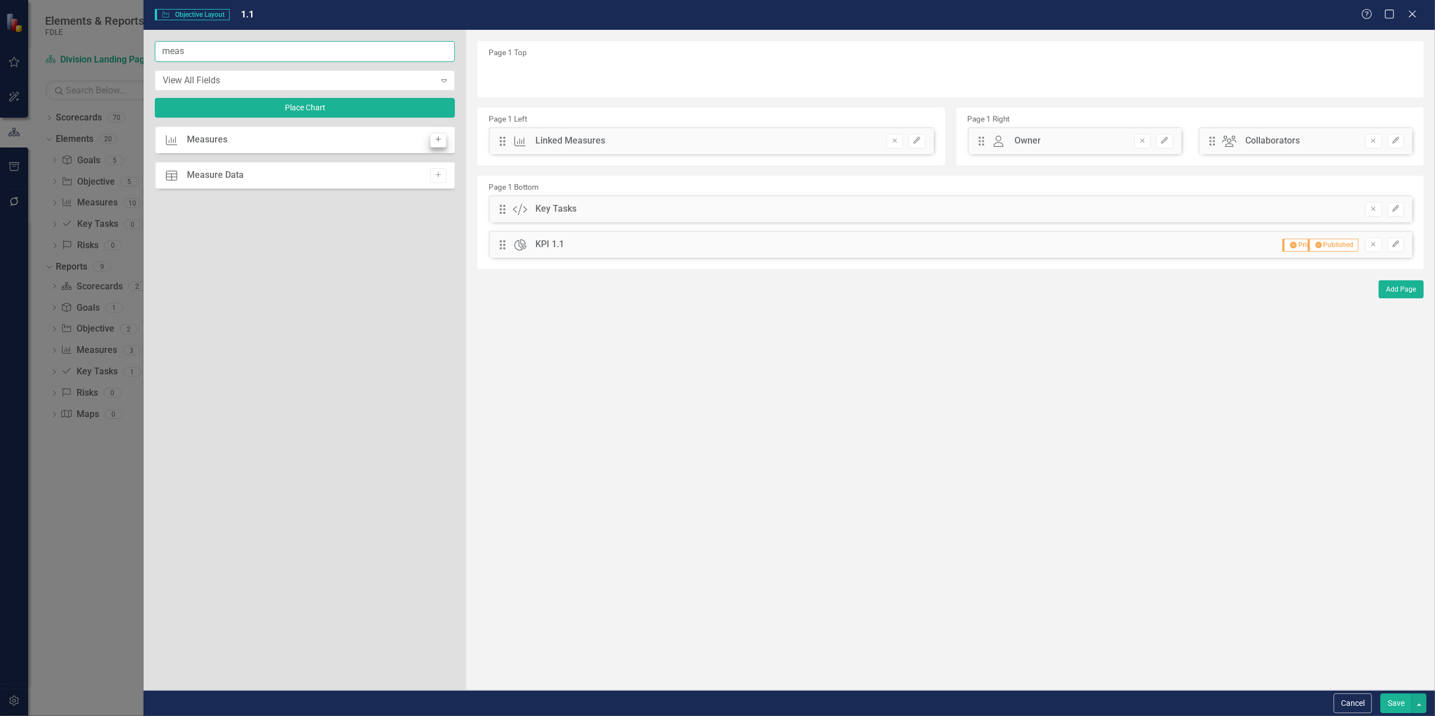
type input "meas"
click at [442, 136] on icon "Add" at bounding box center [438, 139] width 8 height 7
click at [892, 146] on button "Remove" at bounding box center [895, 143] width 16 height 15
click at [496, 77] on div "Drag Measure Measures Remove Edit" at bounding box center [951, 74] width 924 height 27
drag, startPoint x: 500, startPoint y: 75, endPoint x: 501, endPoint y: 140, distance: 64.7
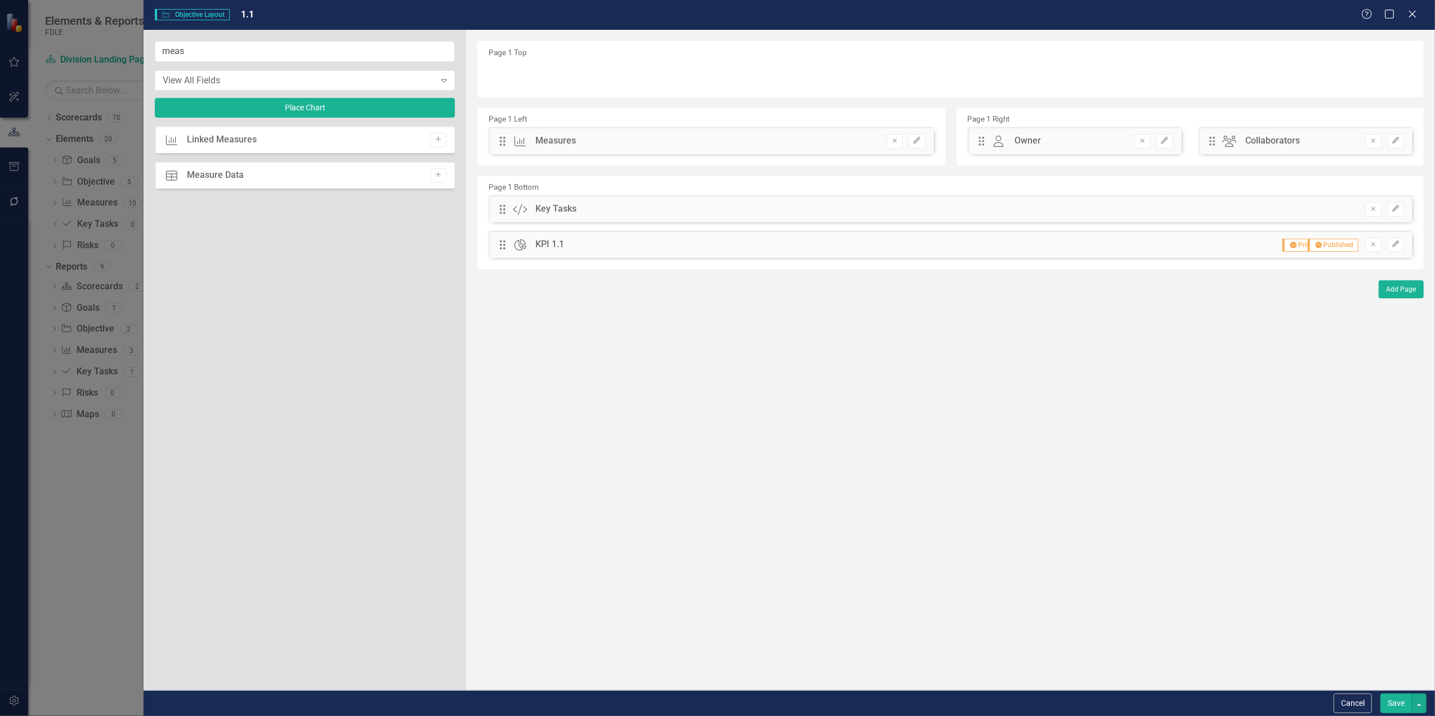
click at [1399, 708] on button "Save" at bounding box center [1396, 704] width 32 height 20
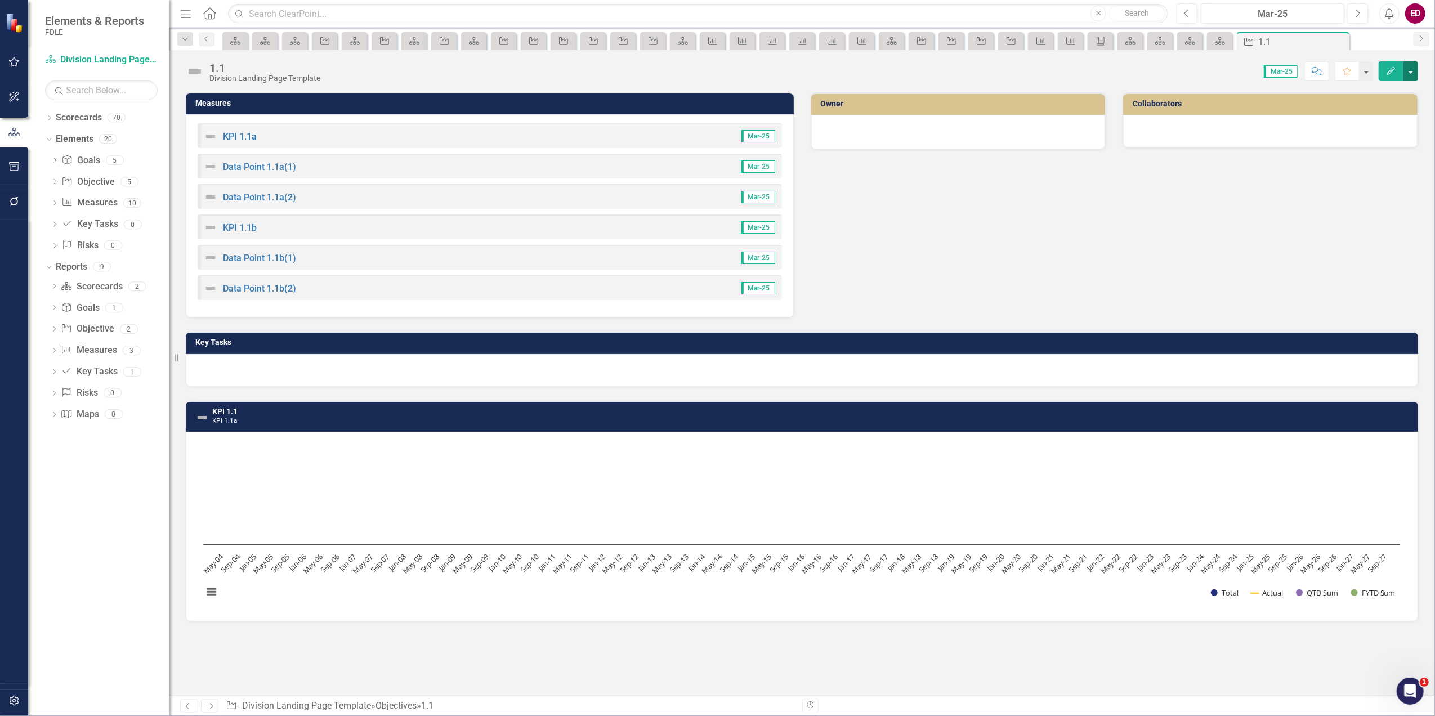
click at [1413, 75] on button "button" at bounding box center [1410, 71] width 15 height 20
click at [1399, 122] on link "Edit Report Edit Layout" at bounding box center [1349, 113] width 137 height 21
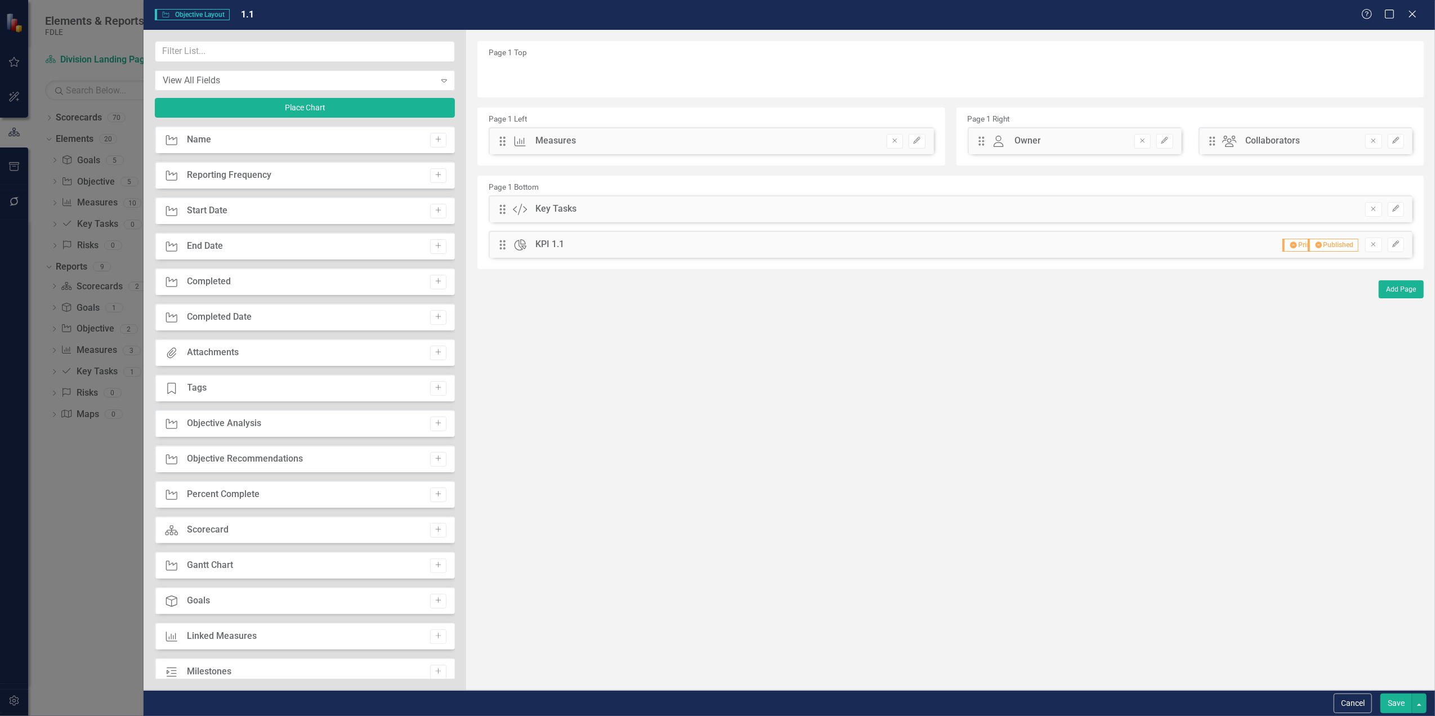
click at [1428, 710] on div "Cancel Save" at bounding box center [789, 703] width 1291 height 26
click at [1425, 709] on button "button" at bounding box center [1419, 704] width 15 height 20
click at [1383, 647] on link "Update all Objectives in this Scorecard" at bounding box center [1344, 640] width 163 height 21
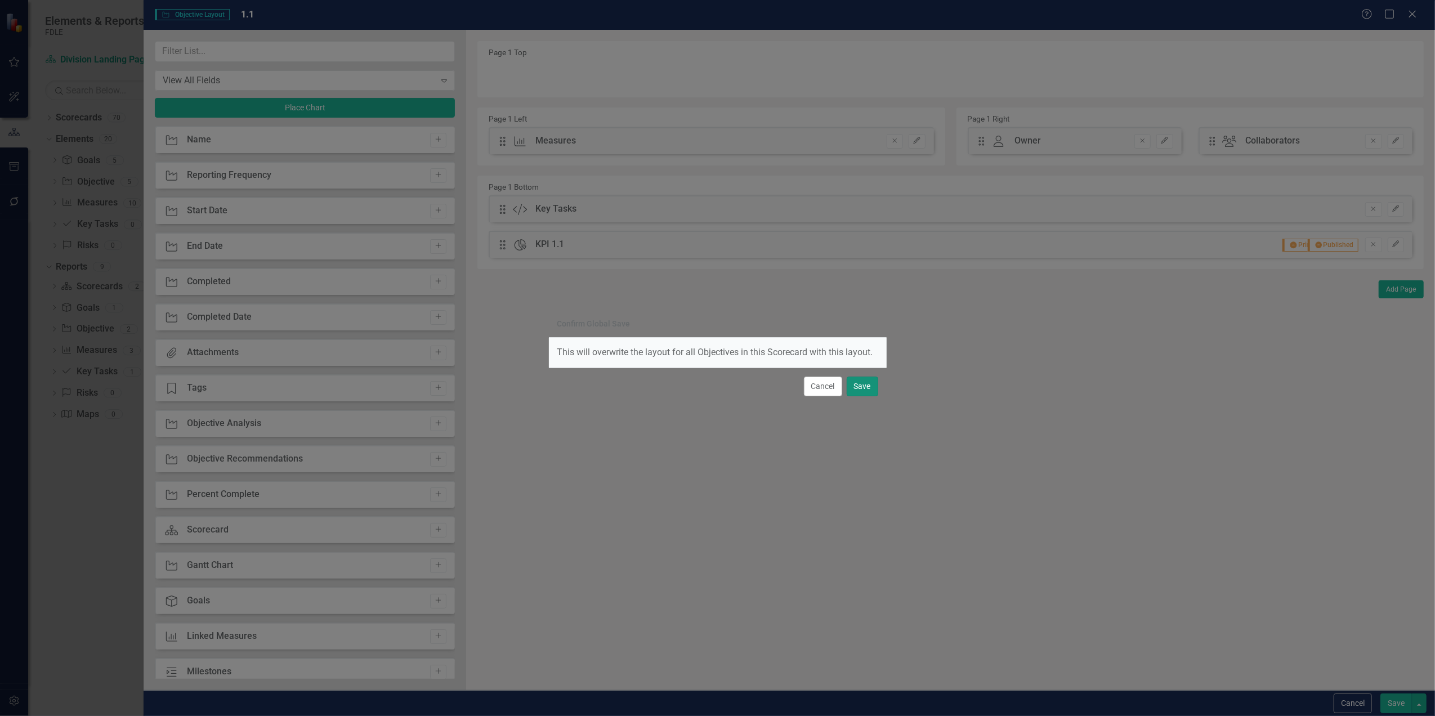
click at [859, 392] on button "Save" at bounding box center [863, 387] width 32 height 20
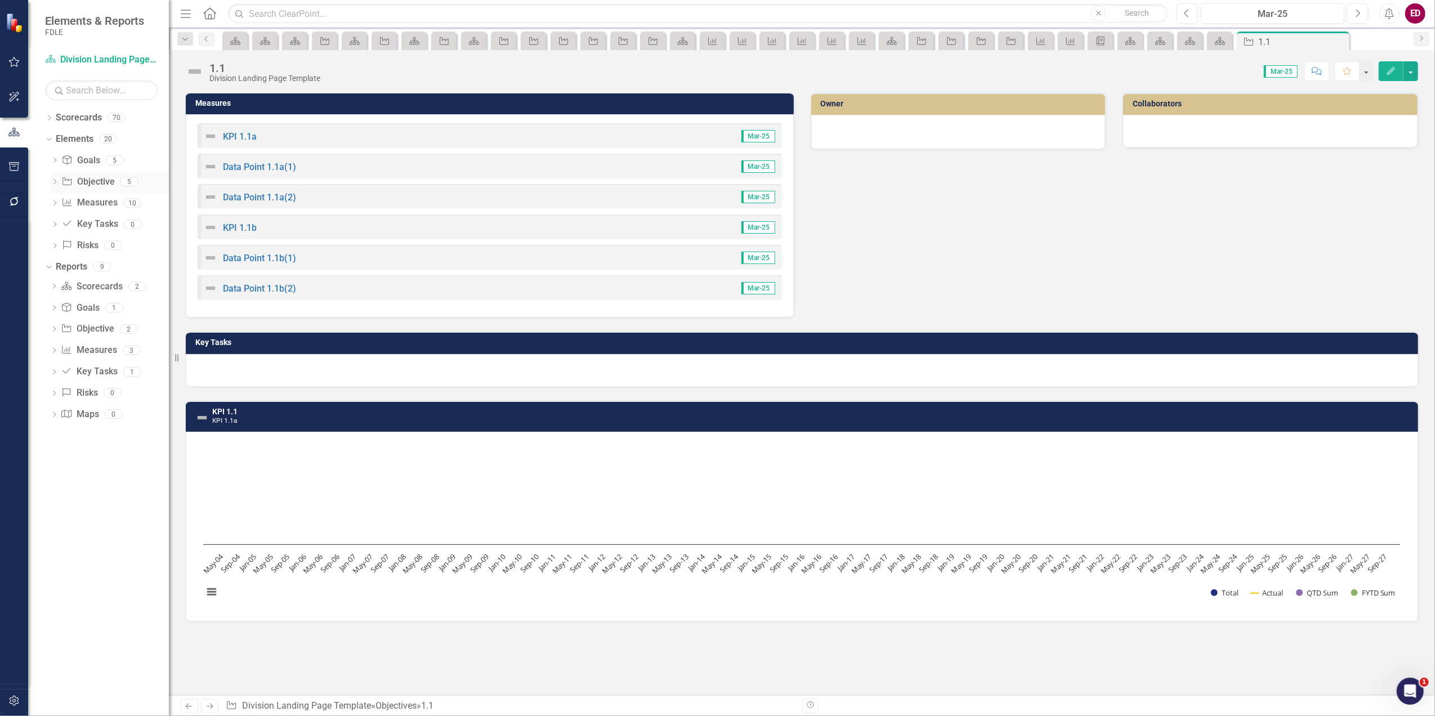
click at [56, 178] on div "Dropdown" at bounding box center [55, 183] width 8 height 10
click at [61, 305] on icon "Measure" at bounding box center [66, 300] width 11 height 9
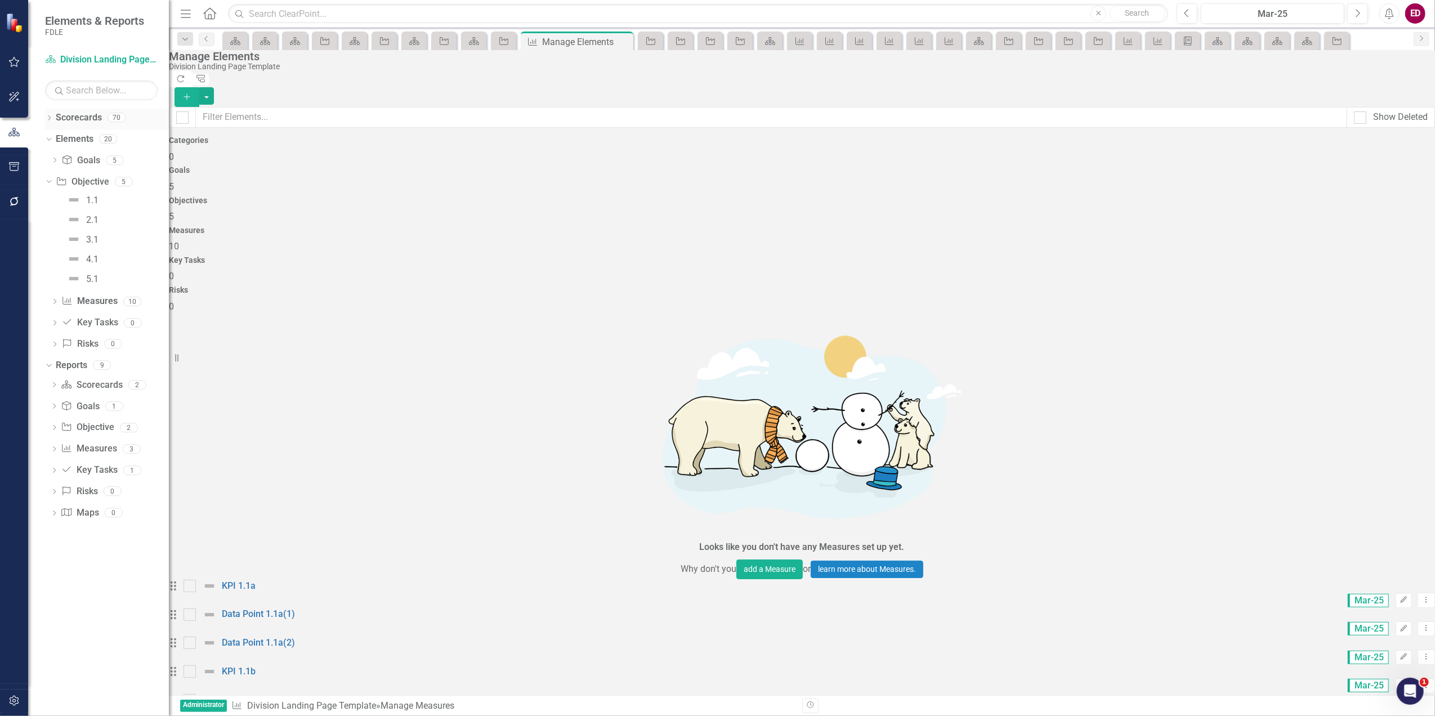
click at [47, 114] on div "Dropdown Scorecards 70" at bounding box center [107, 119] width 124 height 21
click at [54, 115] on div "Dropdown Scorecards 70" at bounding box center [107, 119] width 124 height 21
click at [55, 113] on div "Dropdown Scorecards 70" at bounding box center [107, 119] width 124 height 21
click at [53, 118] on div "Dropdown Scorecards 70" at bounding box center [107, 119] width 124 height 21
click at [47, 118] on icon "Dropdown" at bounding box center [49, 119] width 8 height 6
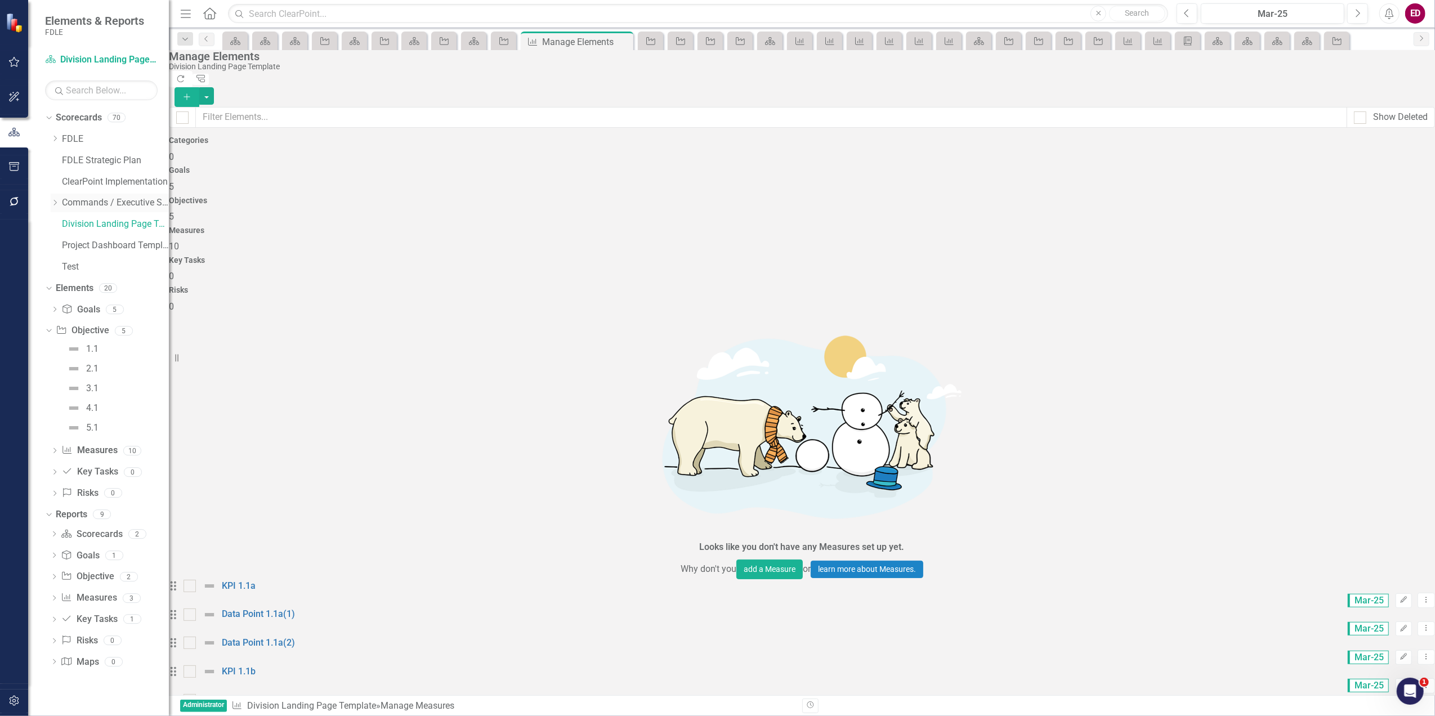
click at [56, 204] on icon "Dropdown" at bounding box center [55, 202] width 8 height 7
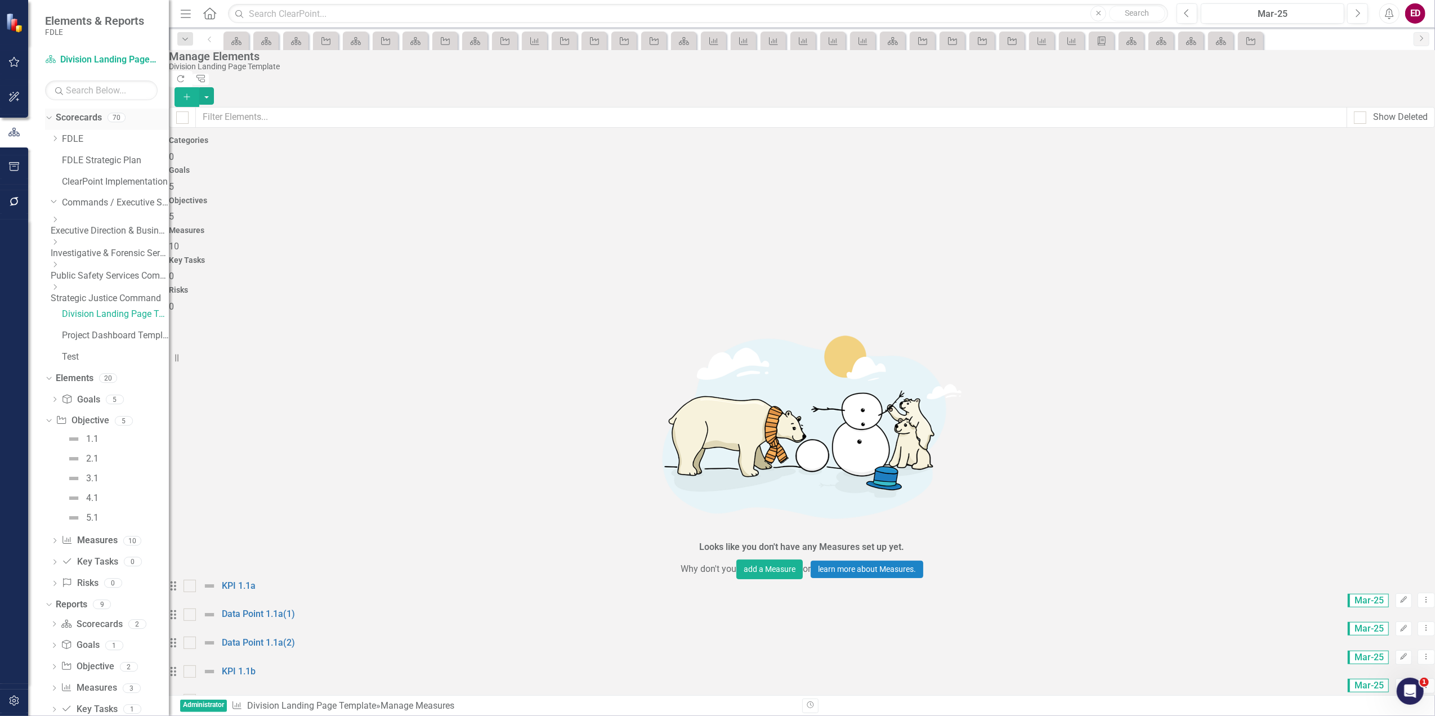
click at [105, 120] on div "Scorecards 70" at bounding box center [112, 119] width 113 height 21
click at [81, 116] on link "Scorecards" at bounding box center [79, 117] width 46 height 13
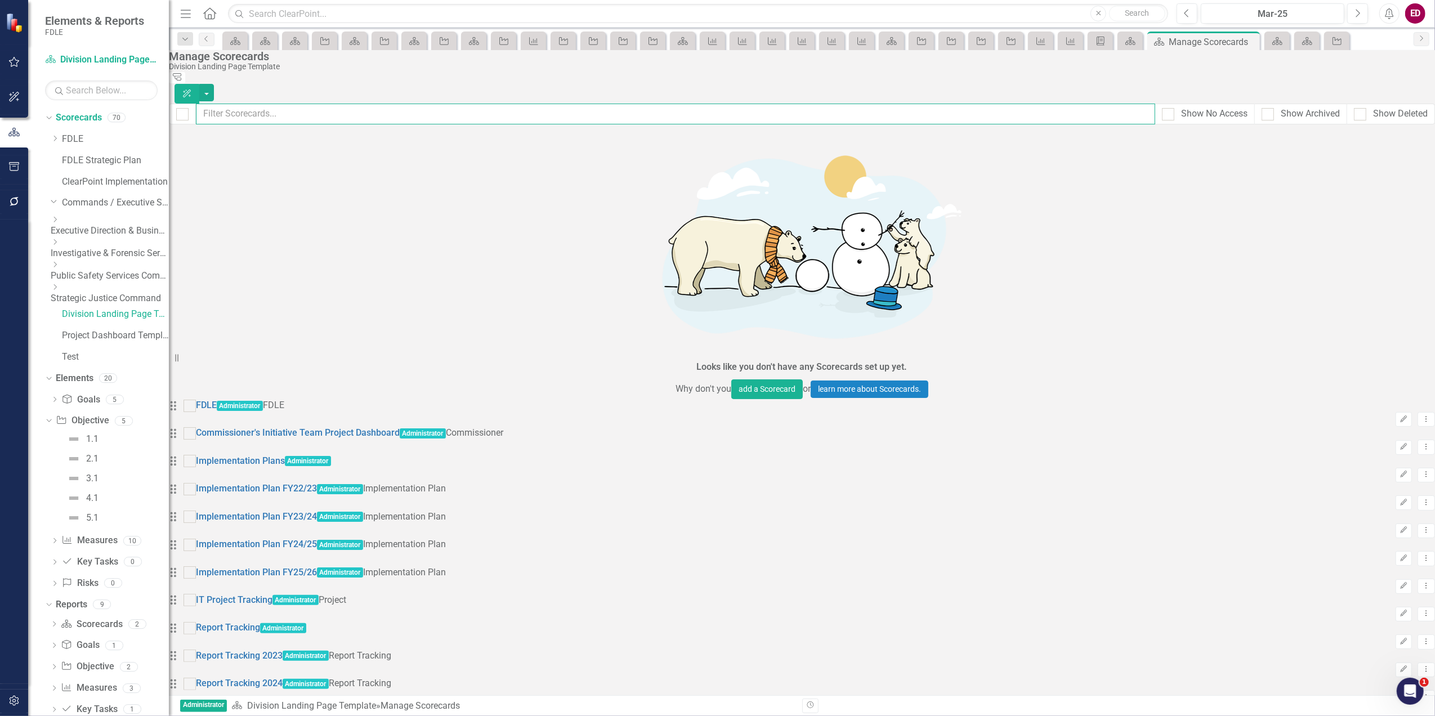
click at [316, 104] on input "text" at bounding box center [675, 114] width 959 height 21
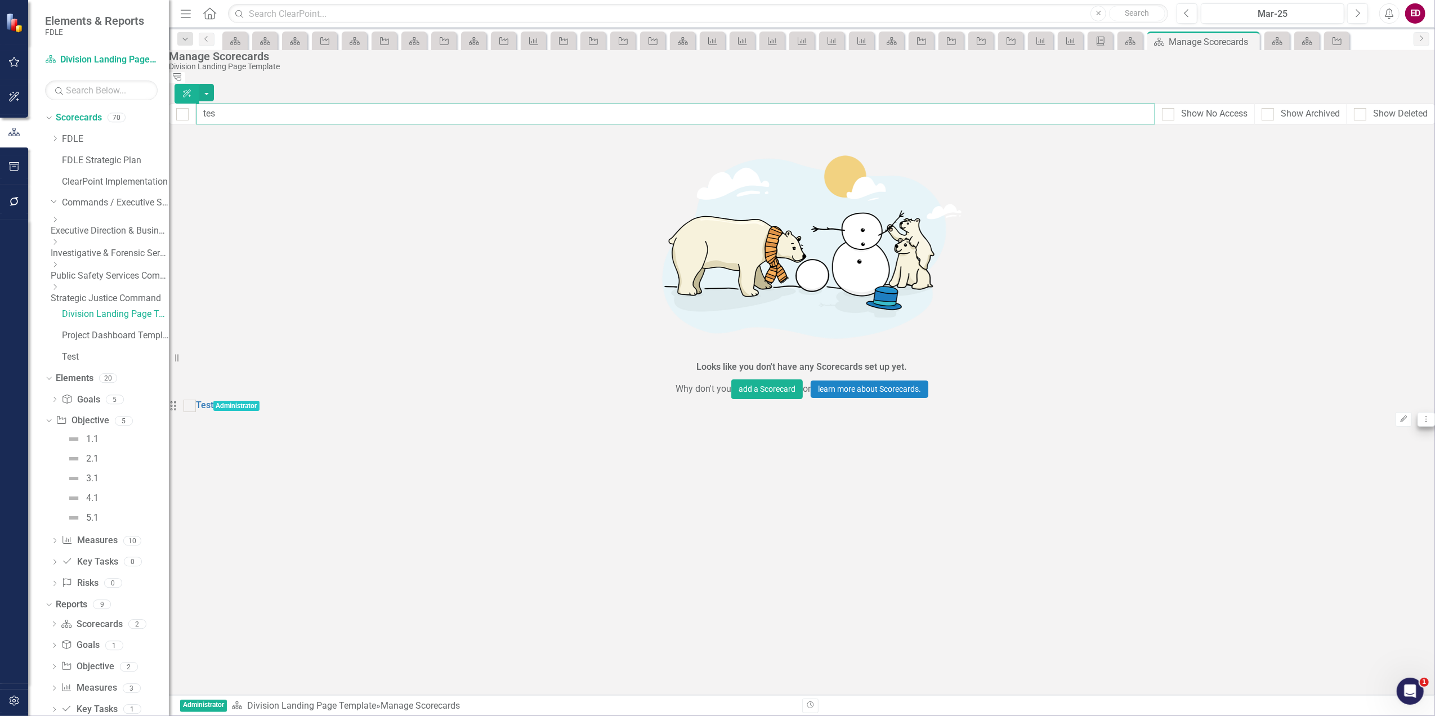
type input "tes"
click at [1421, 415] on icon "Dropdown Menu" at bounding box center [1426, 418] width 10 height 7
click at [1384, 214] on link "Trash Delete Scorecard" at bounding box center [1352, 218] width 124 height 21
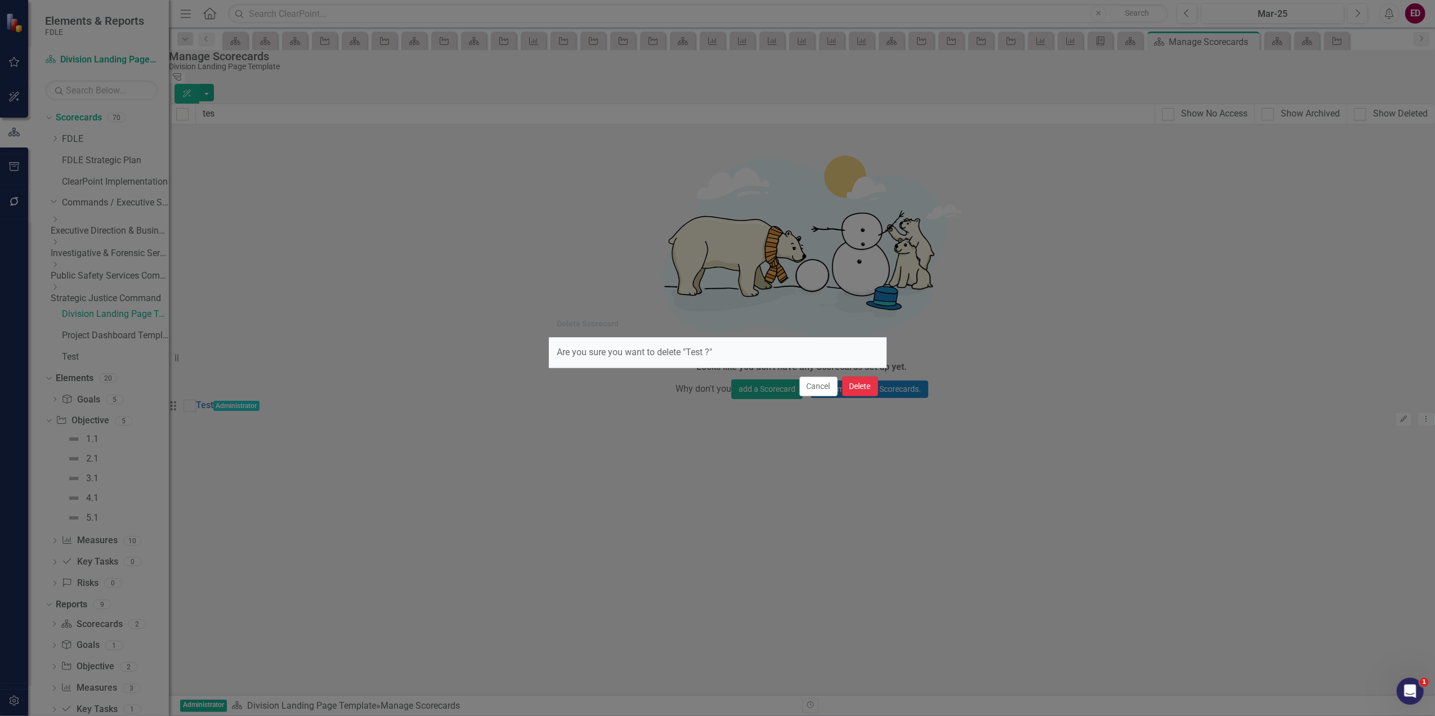
click at [865, 386] on button "Delete" at bounding box center [860, 387] width 36 height 20
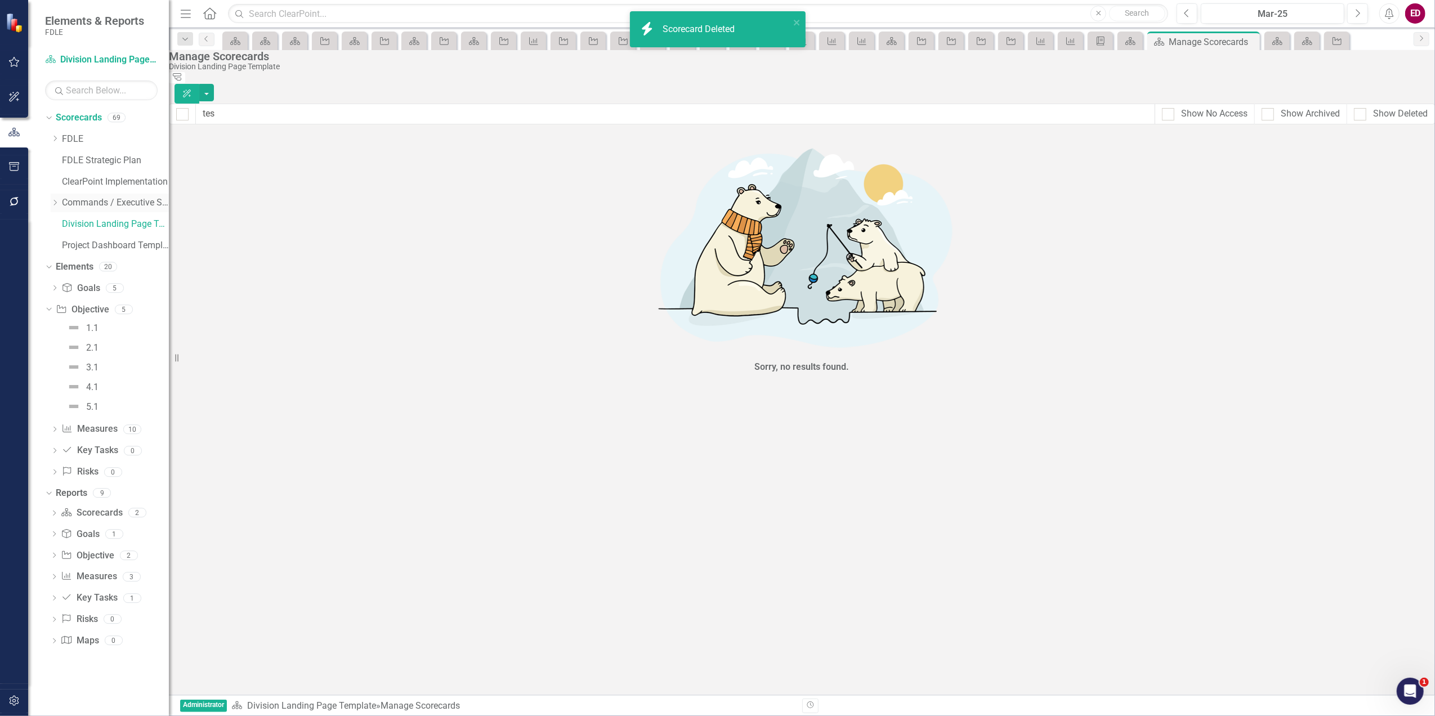
click at [55, 205] on icon at bounding box center [55, 203] width 3 height 6
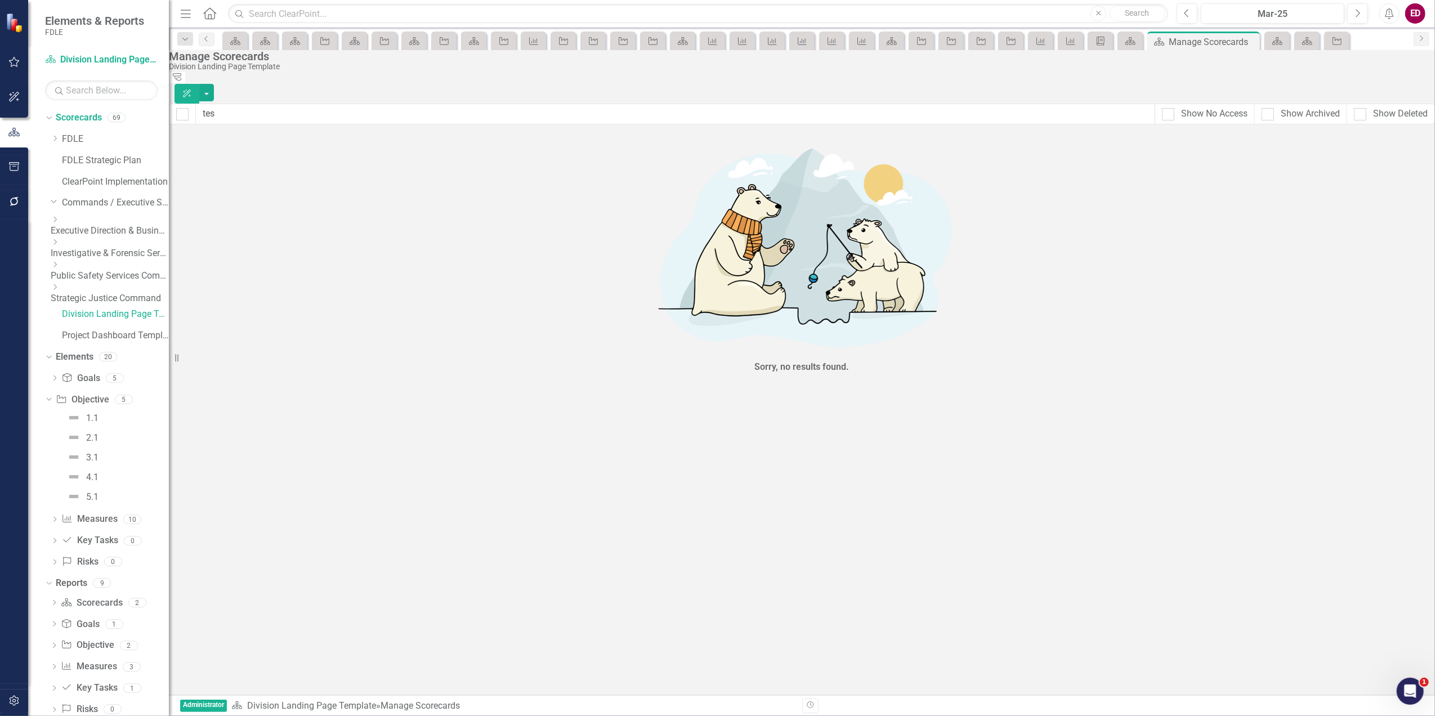
click at [59, 264] on icon "Dropdown" at bounding box center [55, 264] width 8 height 7
click at [97, 304] on link "Criminal Justice Information Services" at bounding box center [115, 298] width 107 height 13
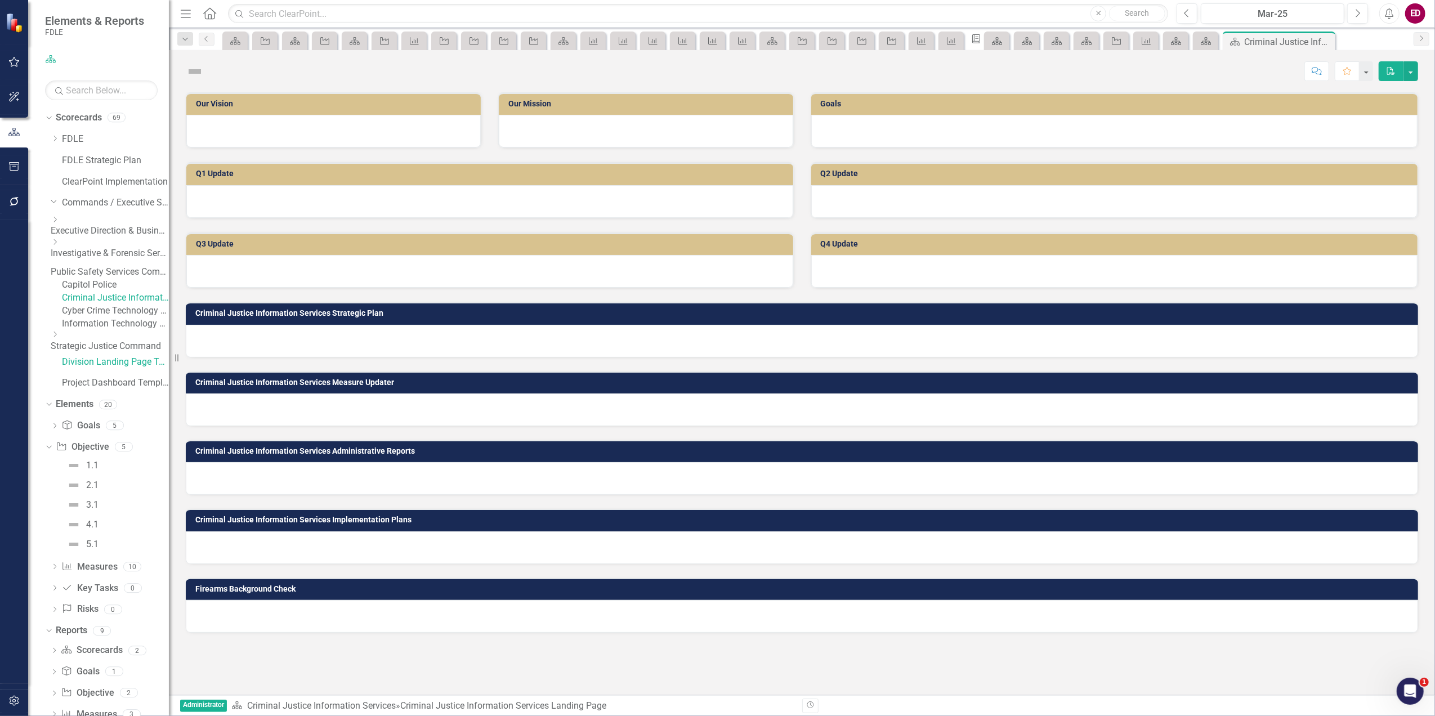
click at [108, 317] on div "Cyber Crime Technology & Telecommunications" at bounding box center [115, 311] width 107 height 13
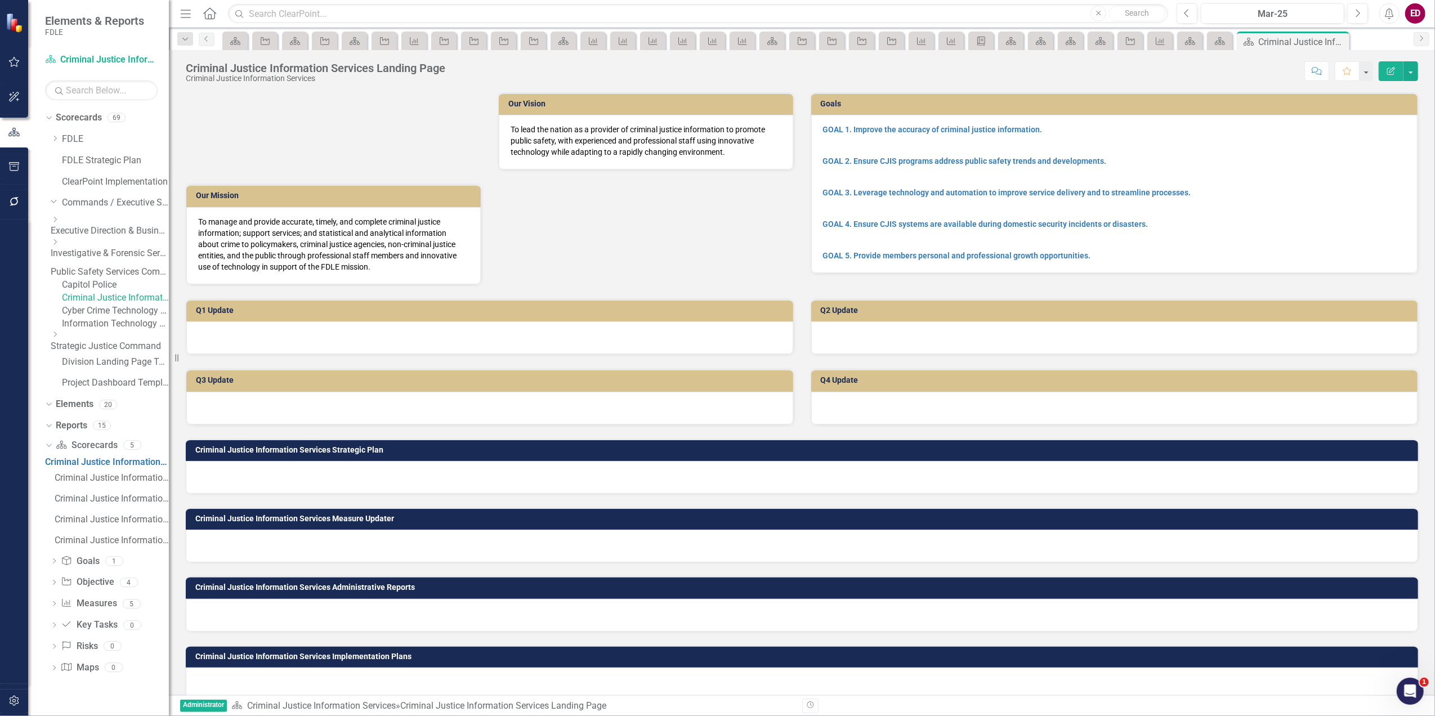
click at [123, 317] on link "Cyber Crime Technology & Telecommunications" at bounding box center [115, 311] width 107 height 13
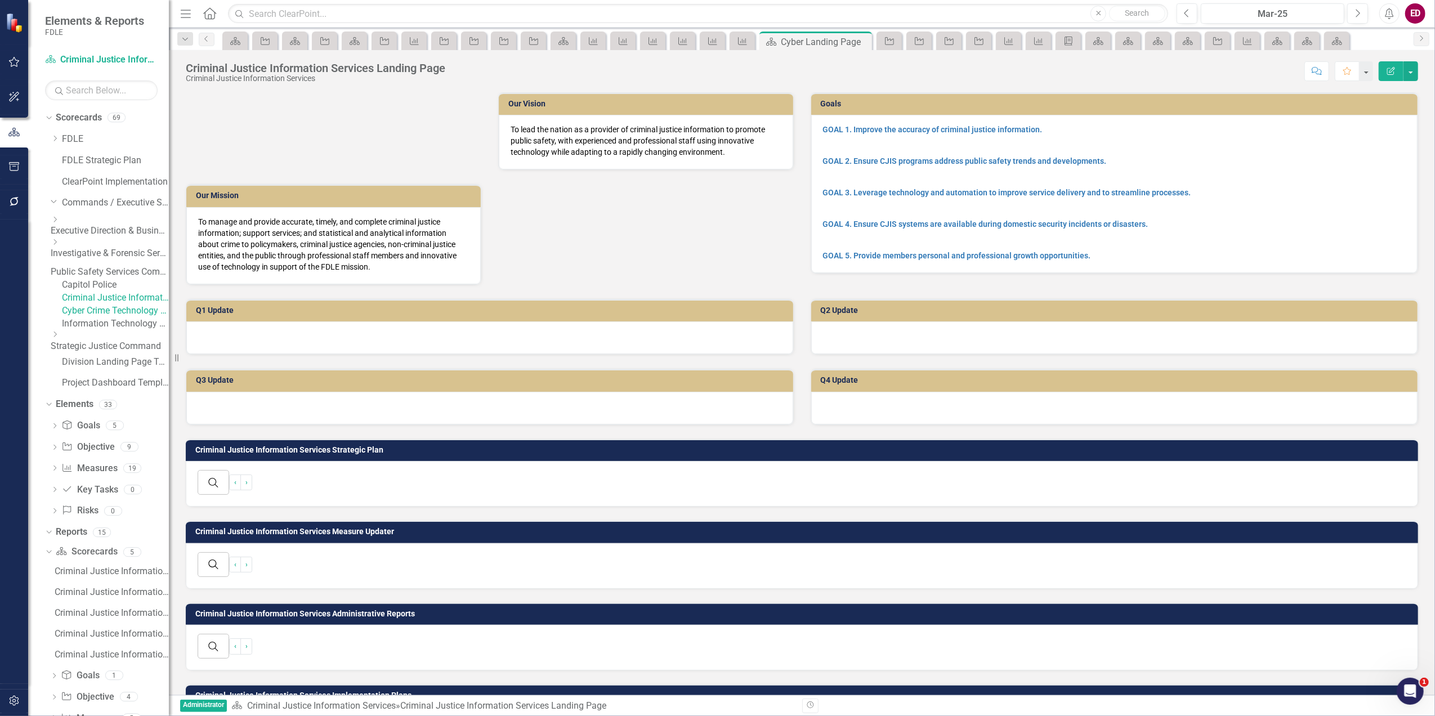
click at [123, 317] on link "Cyber Crime Technology & Telecommunications" at bounding box center [115, 311] width 107 height 13
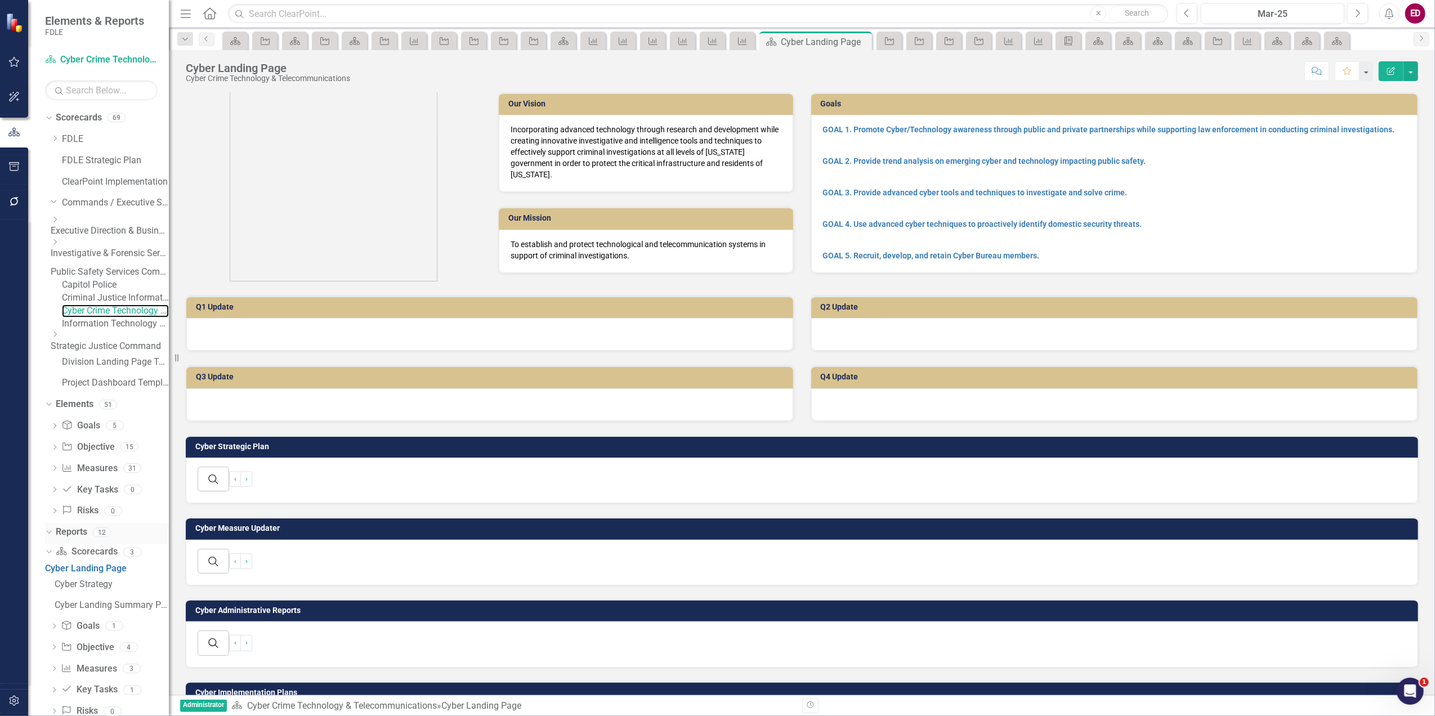
scroll to position [87, 0]
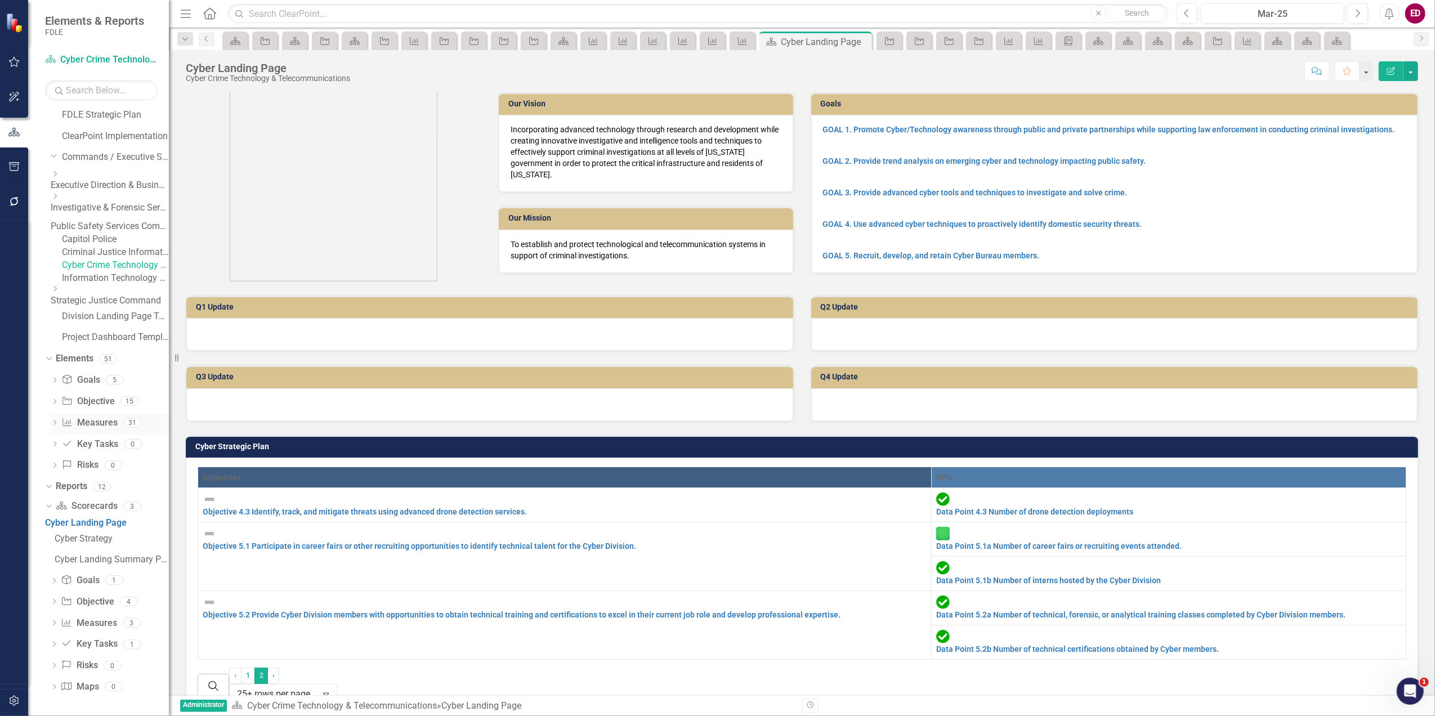
click at [51, 421] on icon "Dropdown" at bounding box center [55, 424] width 8 height 6
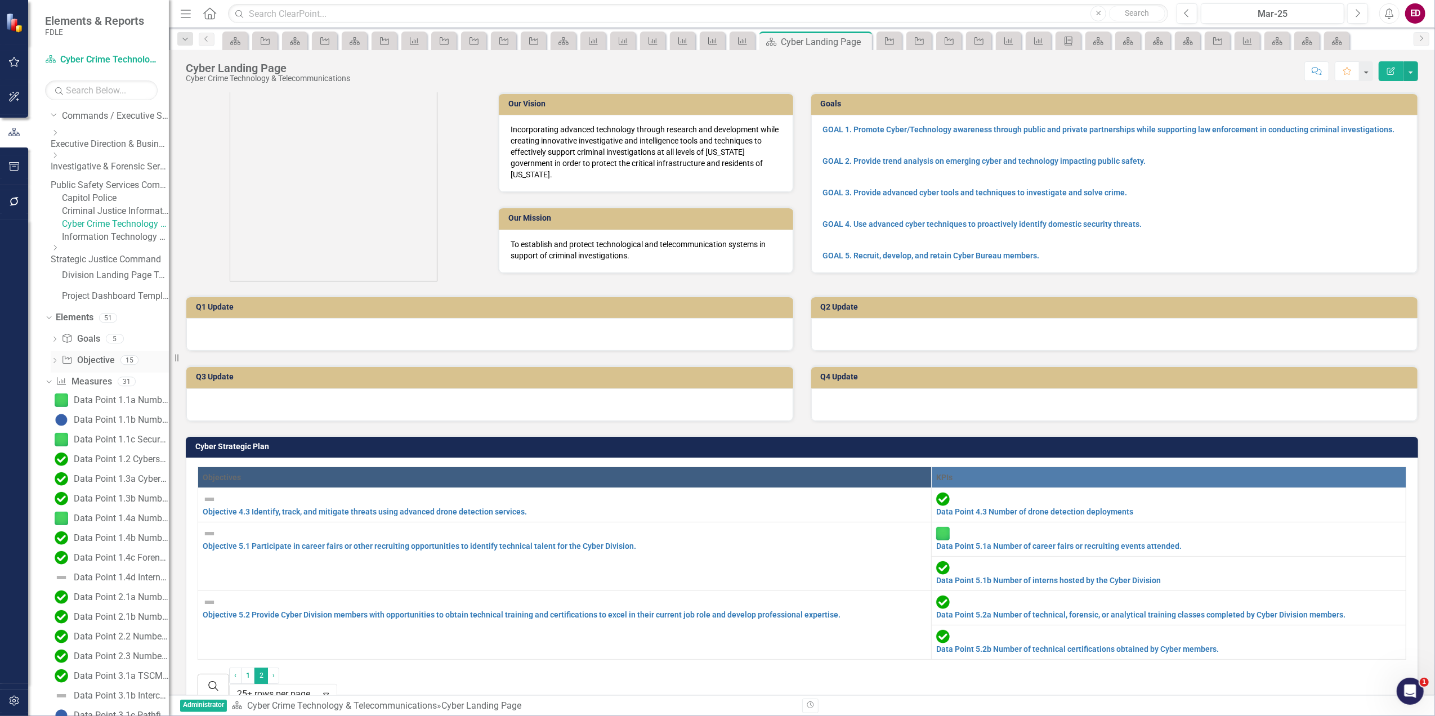
click at [52, 365] on icon "Dropdown" at bounding box center [55, 362] width 8 height 6
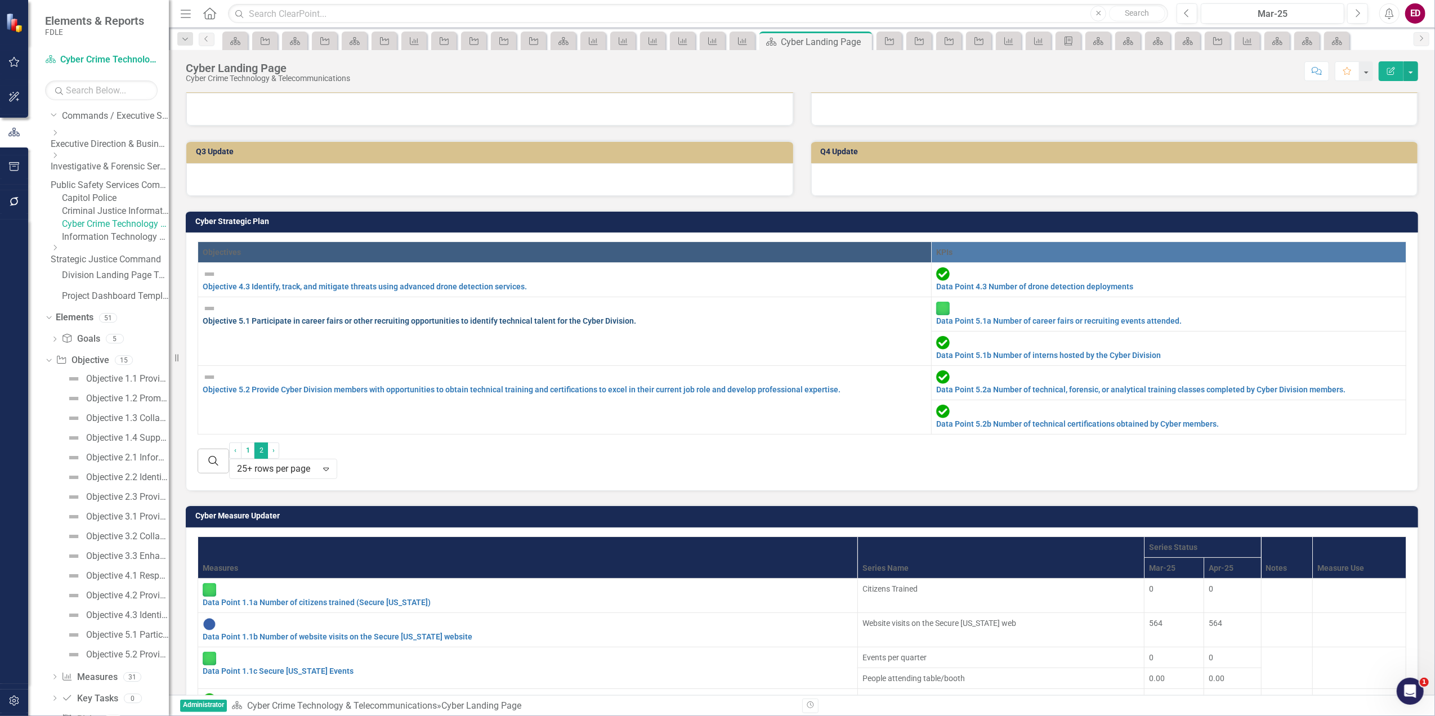
scroll to position [525, 0]
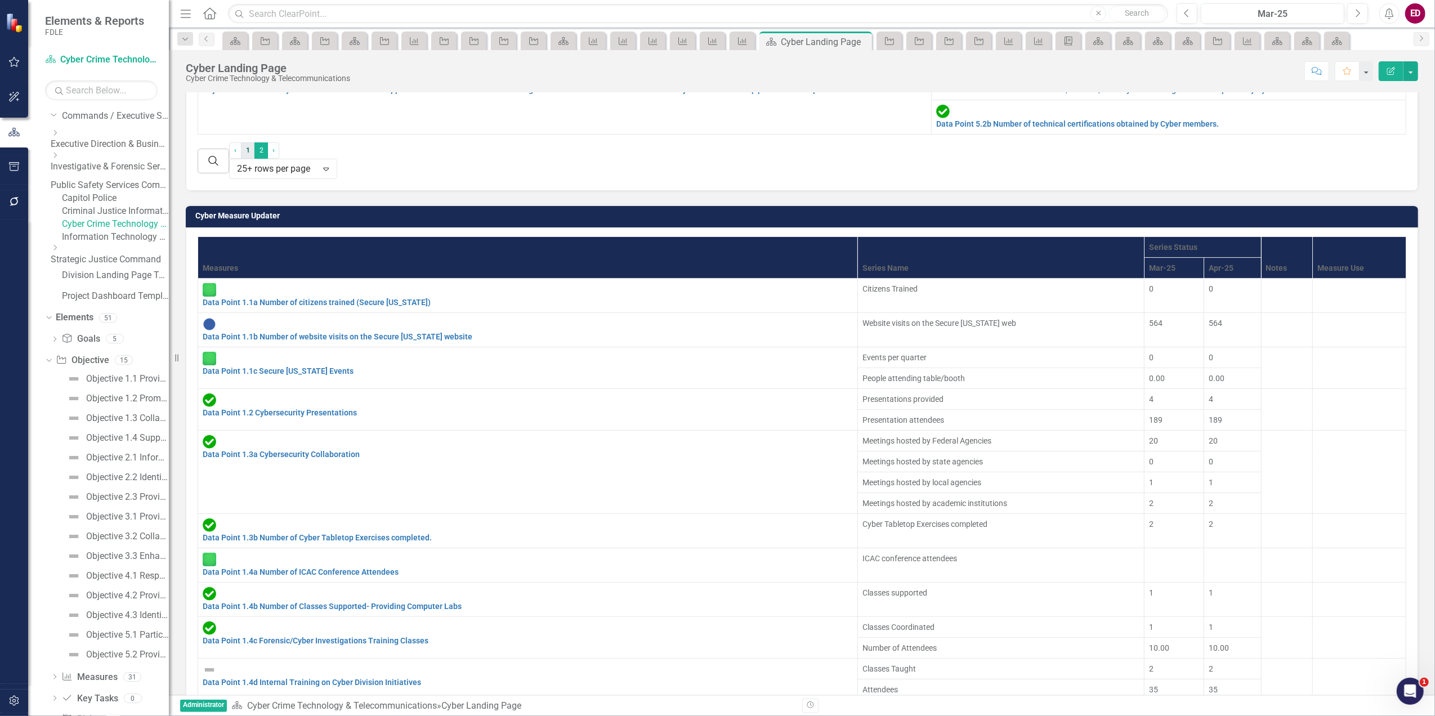
click at [254, 158] on link "1" at bounding box center [248, 150] width 14 height 16
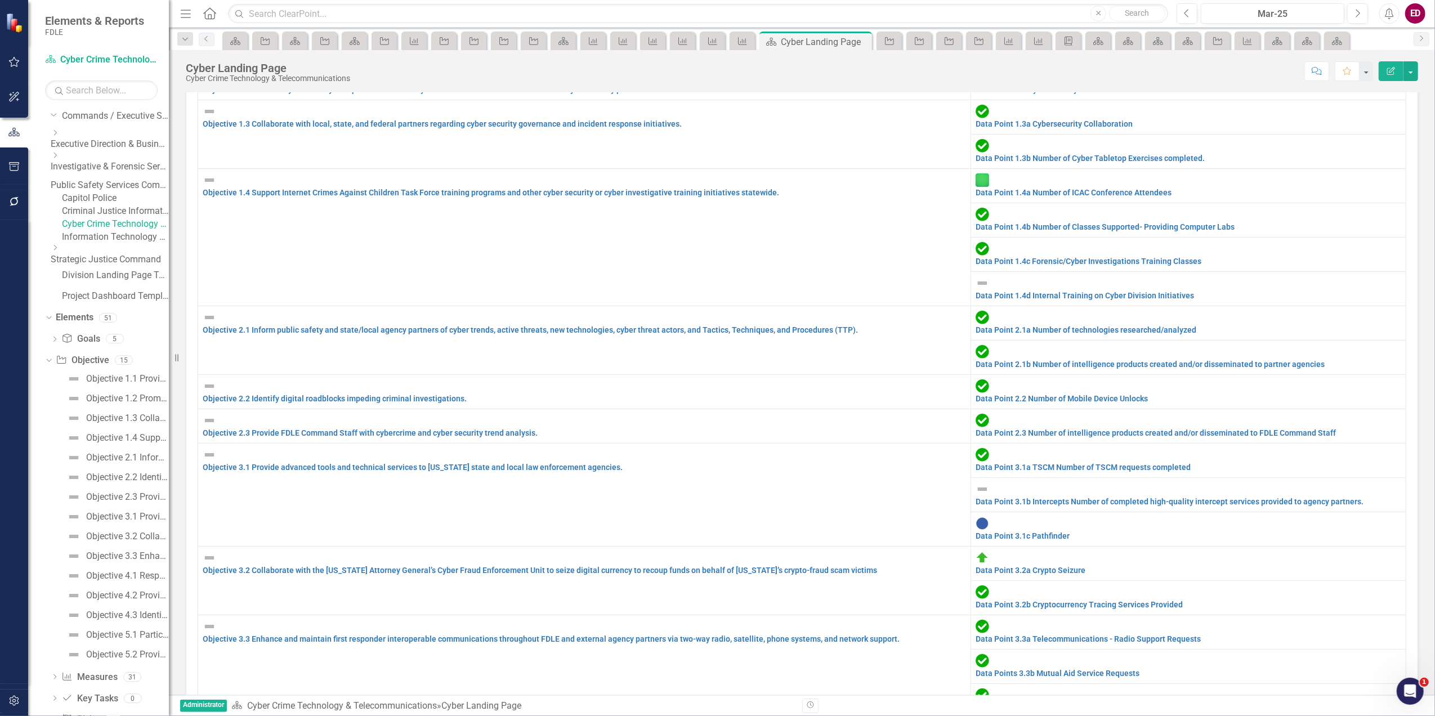
scroll to position [300, 0]
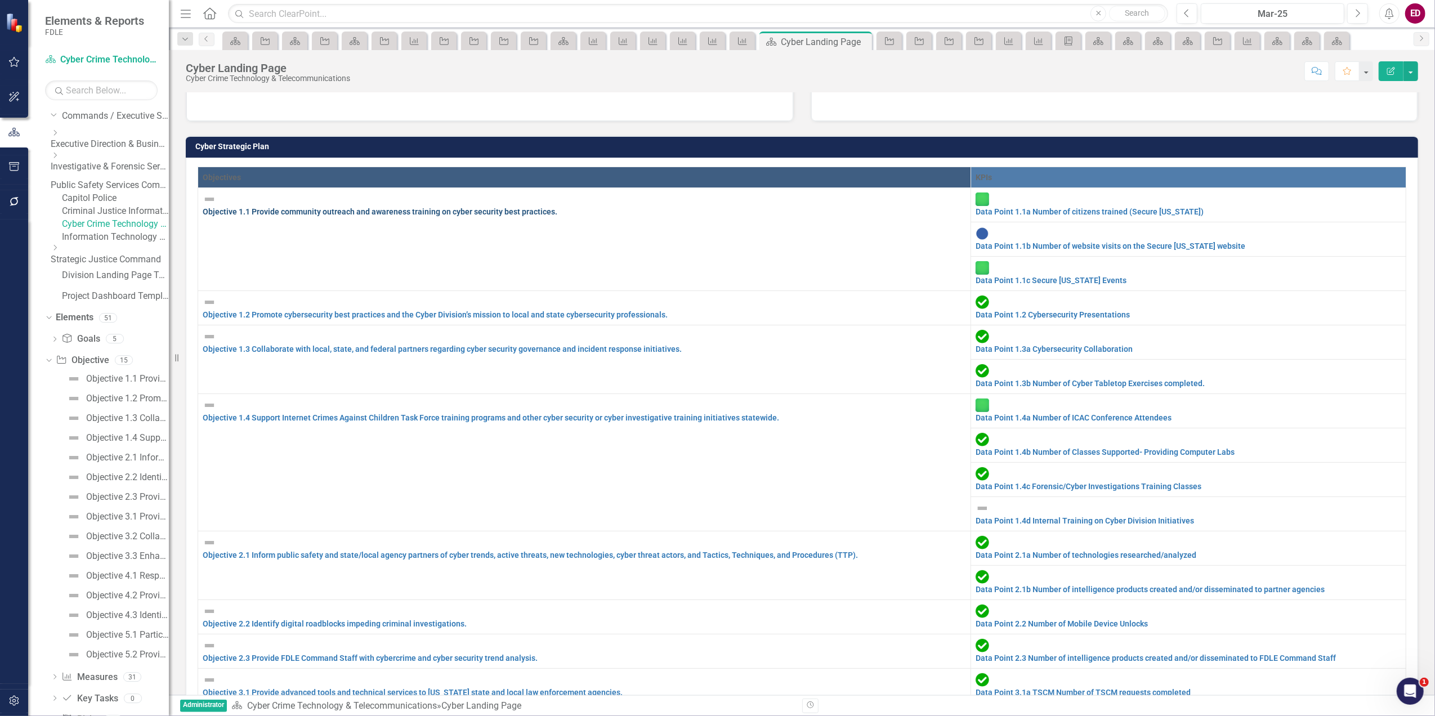
click at [529, 216] on link "Objective 1.1 Provide community outreach and awareness training on cyber securi…" at bounding box center [380, 211] width 355 height 9
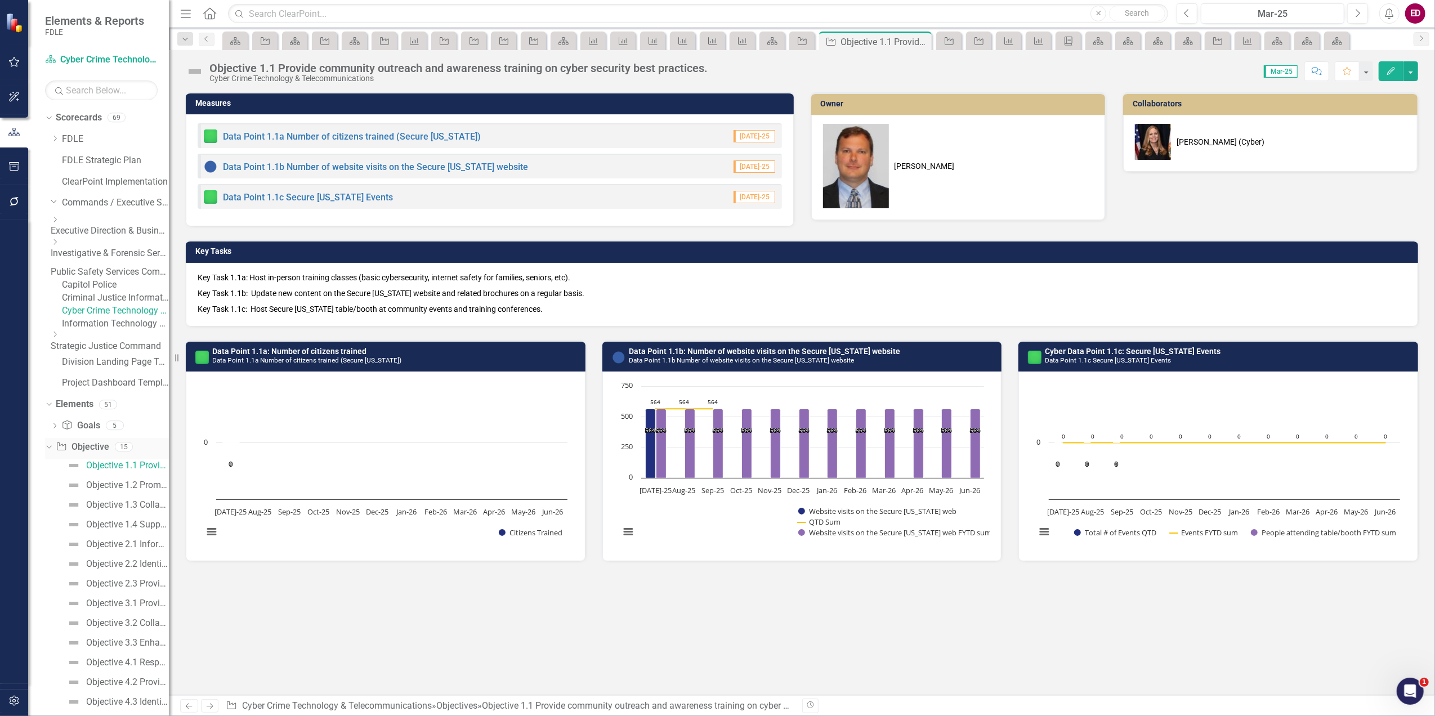
click at [51, 450] on icon "Dropdown" at bounding box center [47, 446] width 6 height 8
click at [86, 292] on link "Capitol Police" at bounding box center [115, 285] width 107 height 13
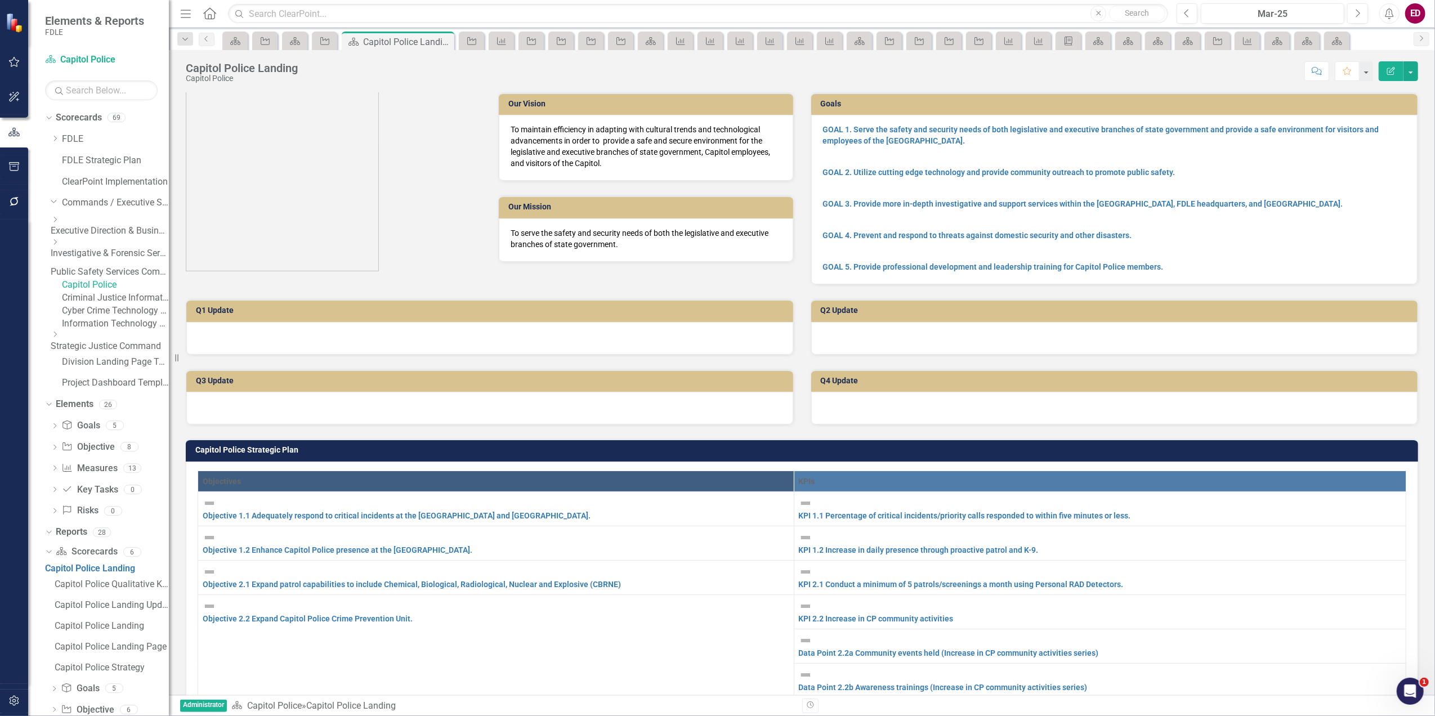
click at [59, 338] on icon "Dropdown" at bounding box center [55, 334] width 8 height 7
click at [109, 384] on link "Criminal Justice Professionalism, Standards & Training Services" at bounding box center [110, 378] width 118 height 13
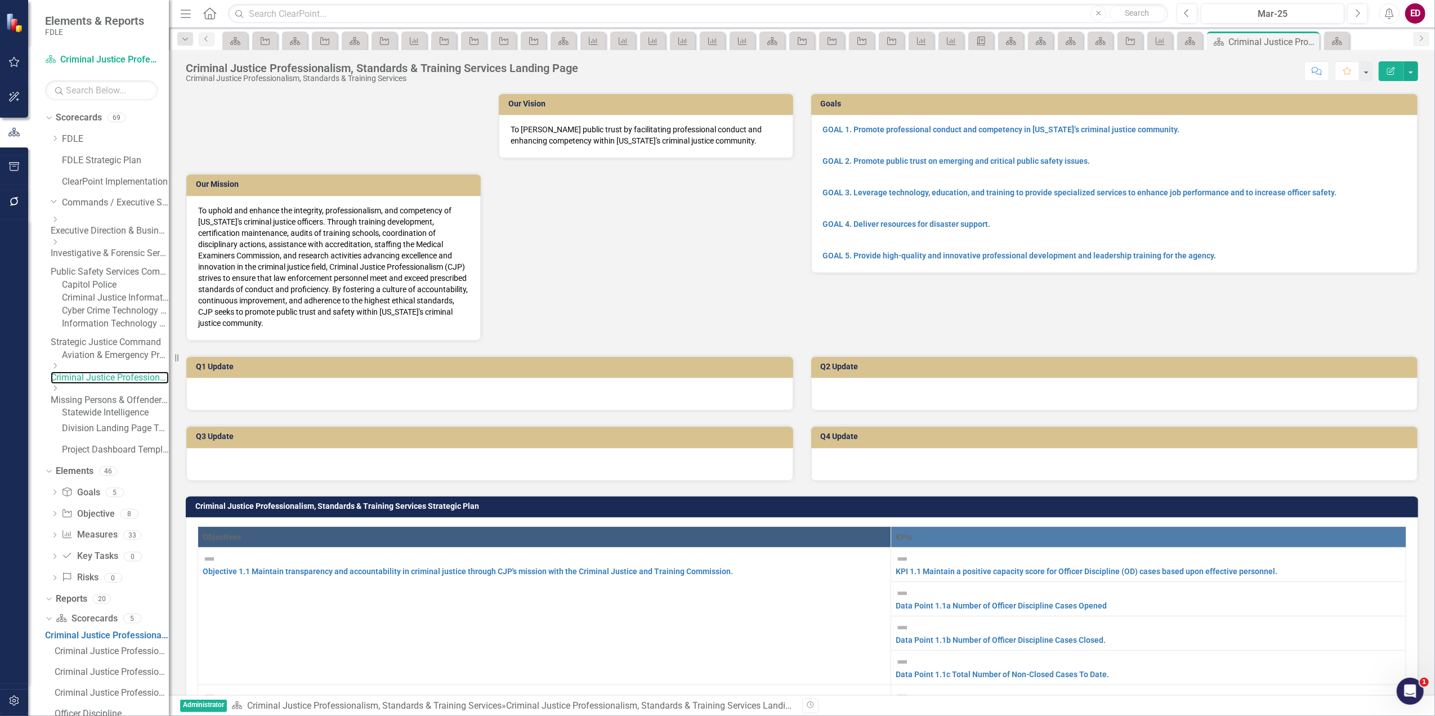
scroll to position [225, 0]
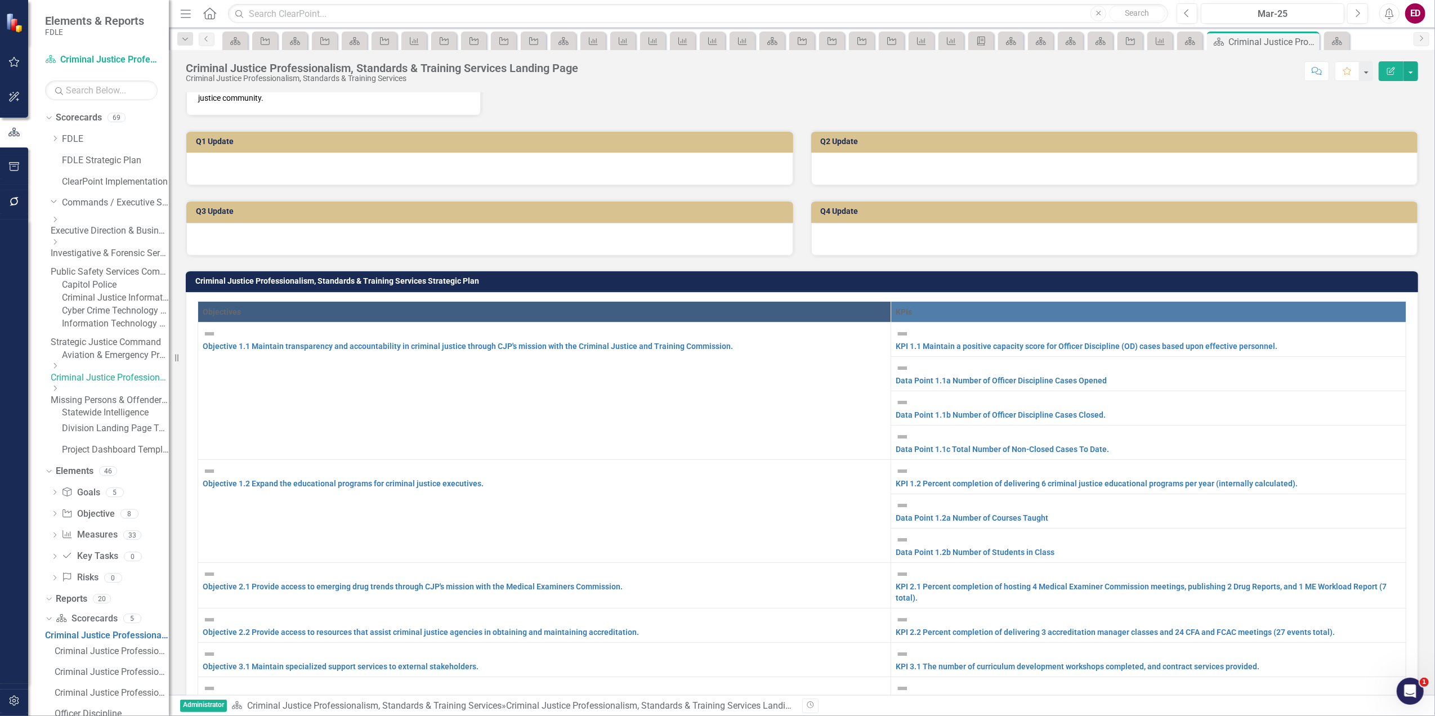
click at [59, 392] on icon "Dropdown" at bounding box center [55, 388] width 8 height 7
click at [104, 336] on icon "Dropdown" at bounding box center [107, 331] width 7 height 8
click at [370, 342] on link "Objective 1.1 Maintain transparency and accountability in criminal justice thro…" at bounding box center [468, 346] width 530 height 9
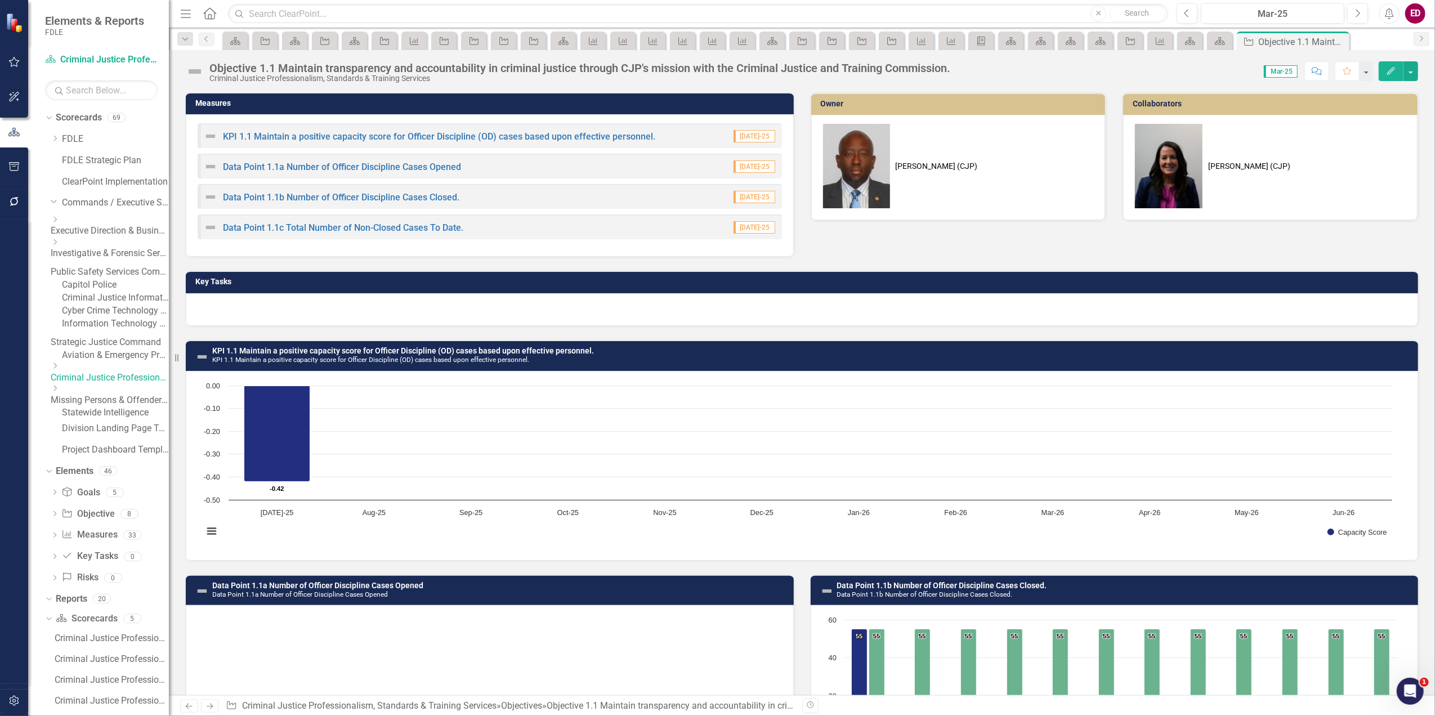
scroll to position [300, 0]
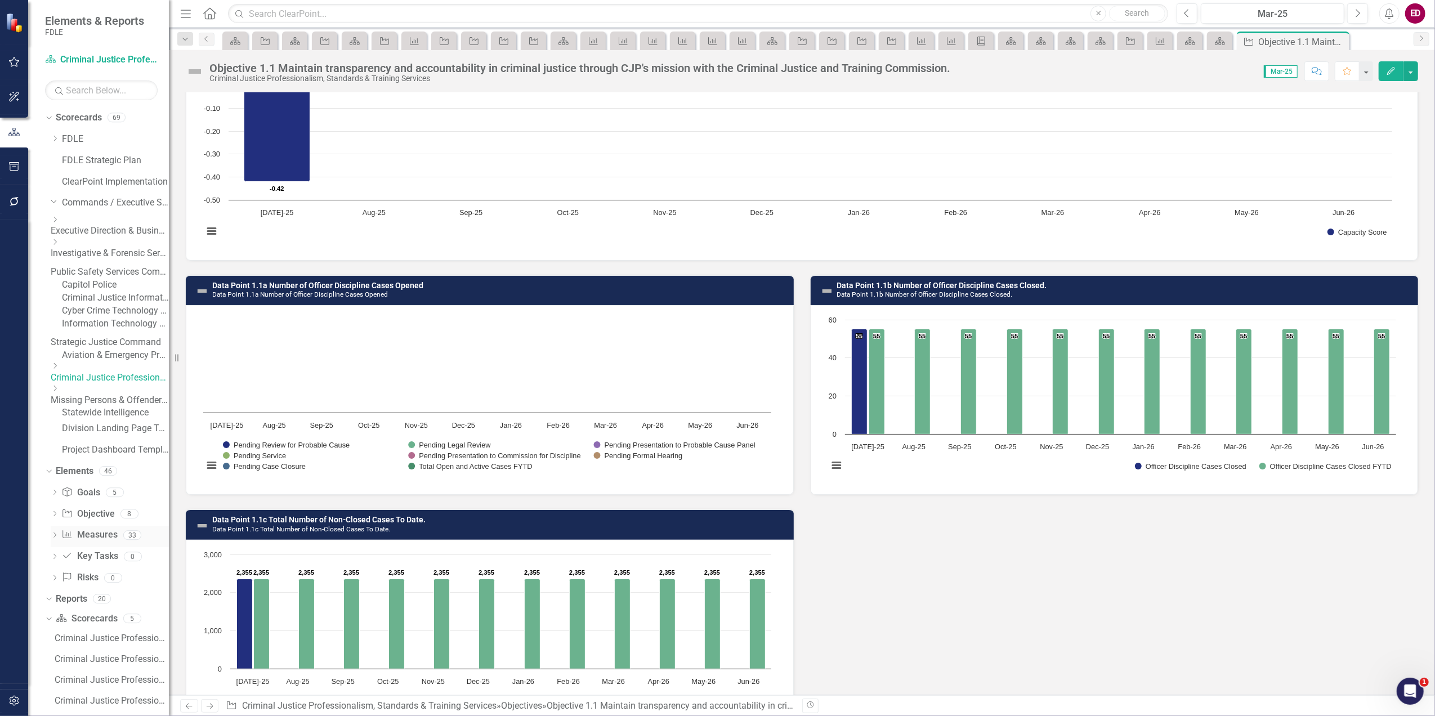
click at [54, 539] on icon "Dropdown" at bounding box center [55, 536] width 8 height 6
click at [142, 558] on div "KPI 1.1 Maintain a positive capacity score for Officer Discipline (OD) cases ba…" at bounding box center [121, 553] width 95 height 10
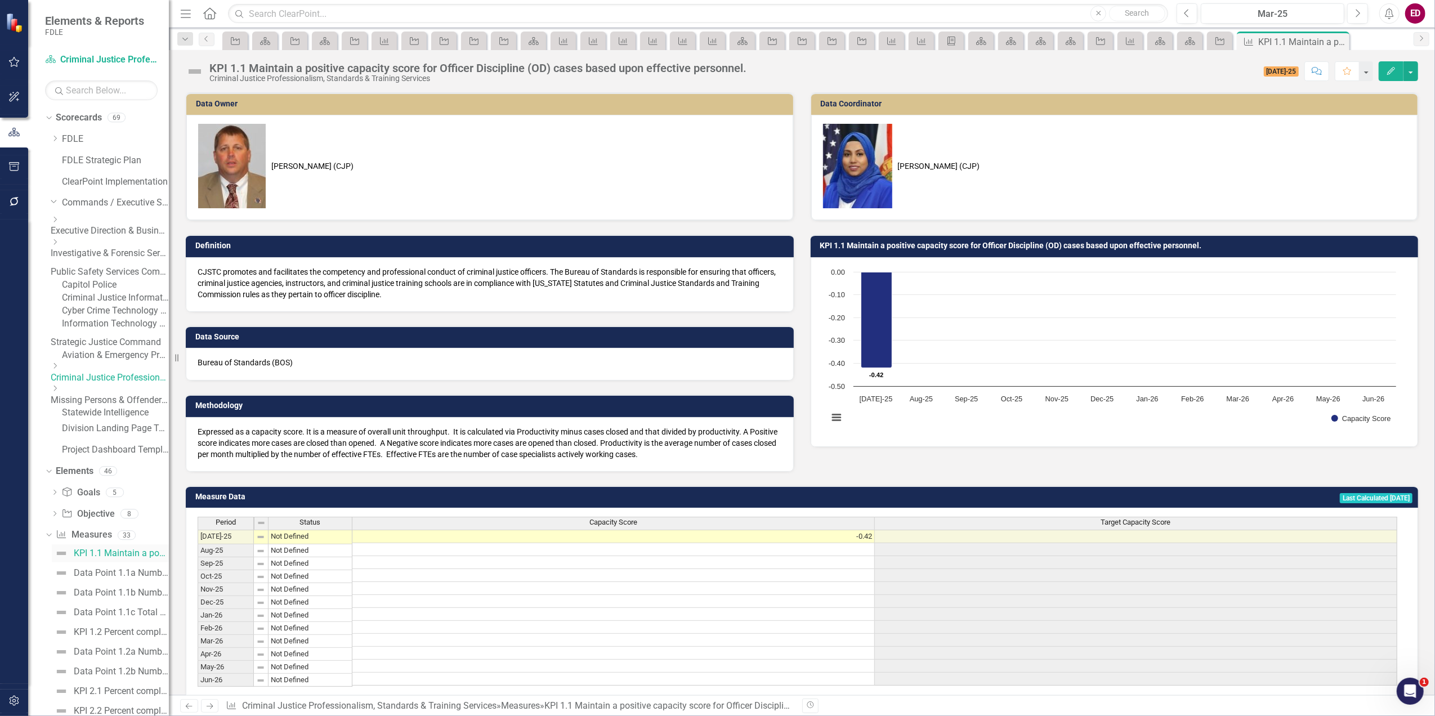
scroll to position [150, 0]
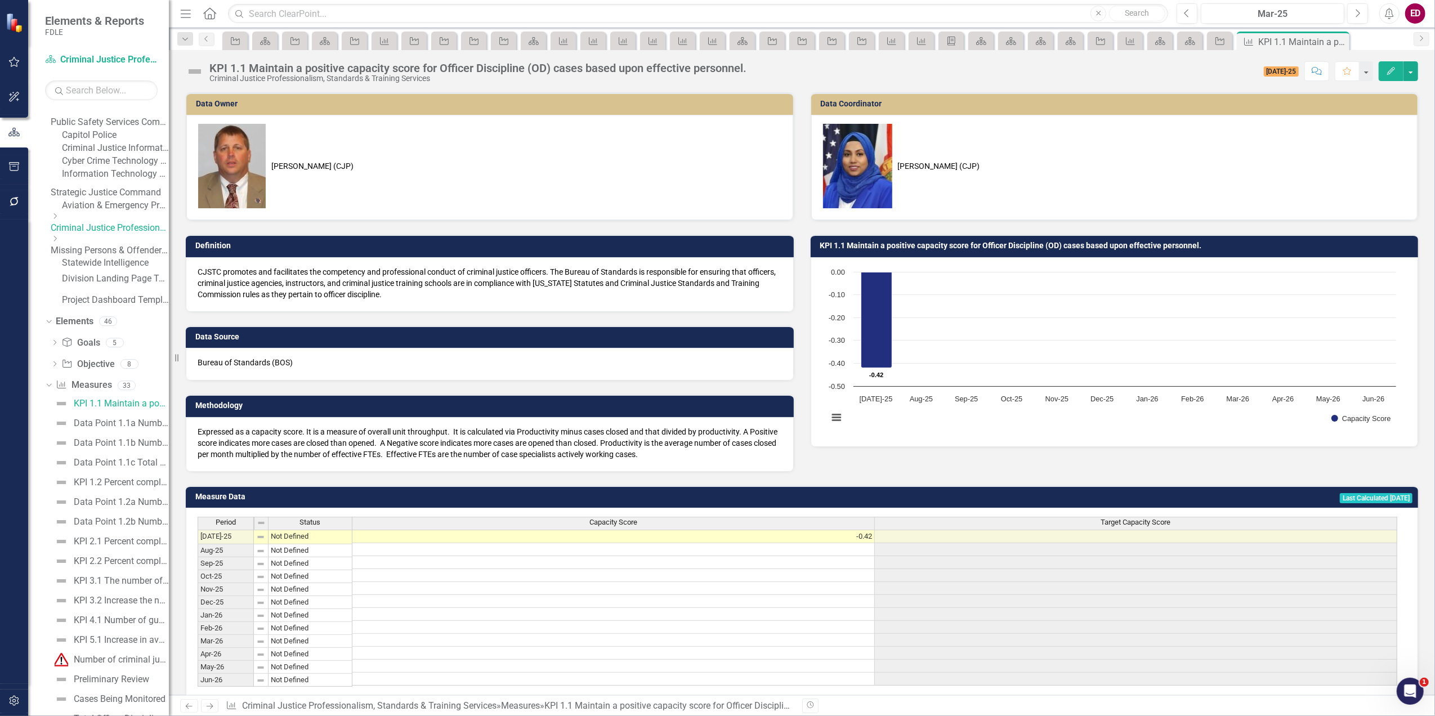
click at [246, 69] on div "KPI 1.1 Maintain a positive capacity score for Officer Discipline (OD) cases ba…" at bounding box center [477, 68] width 537 height 12
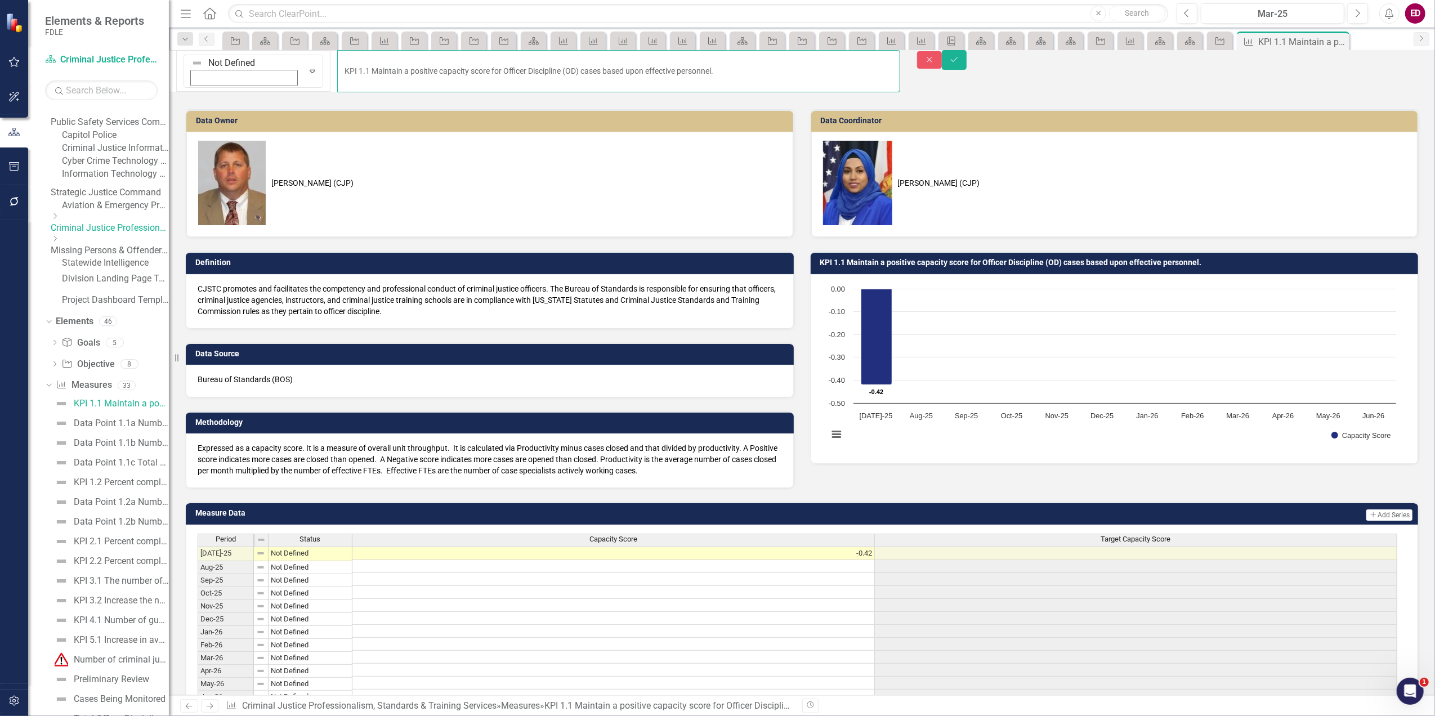
click at [337, 64] on input "KPI 1.1 Maintain a positive capacity score for Officer Discipline (OD) cases ba…" at bounding box center [618, 71] width 563 height 42
click at [337, 68] on input "KPI 1.1 Maintain a positive capacity score for Officer Discipline (OD) cases ba…" at bounding box center [618, 71] width 563 height 42
type input "KPI 1.1a Maintain a positive capacity score for Officer Discipline (OD) cases b…"
click at [967, 62] on button "Save" at bounding box center [954, 60] width 25 height 20
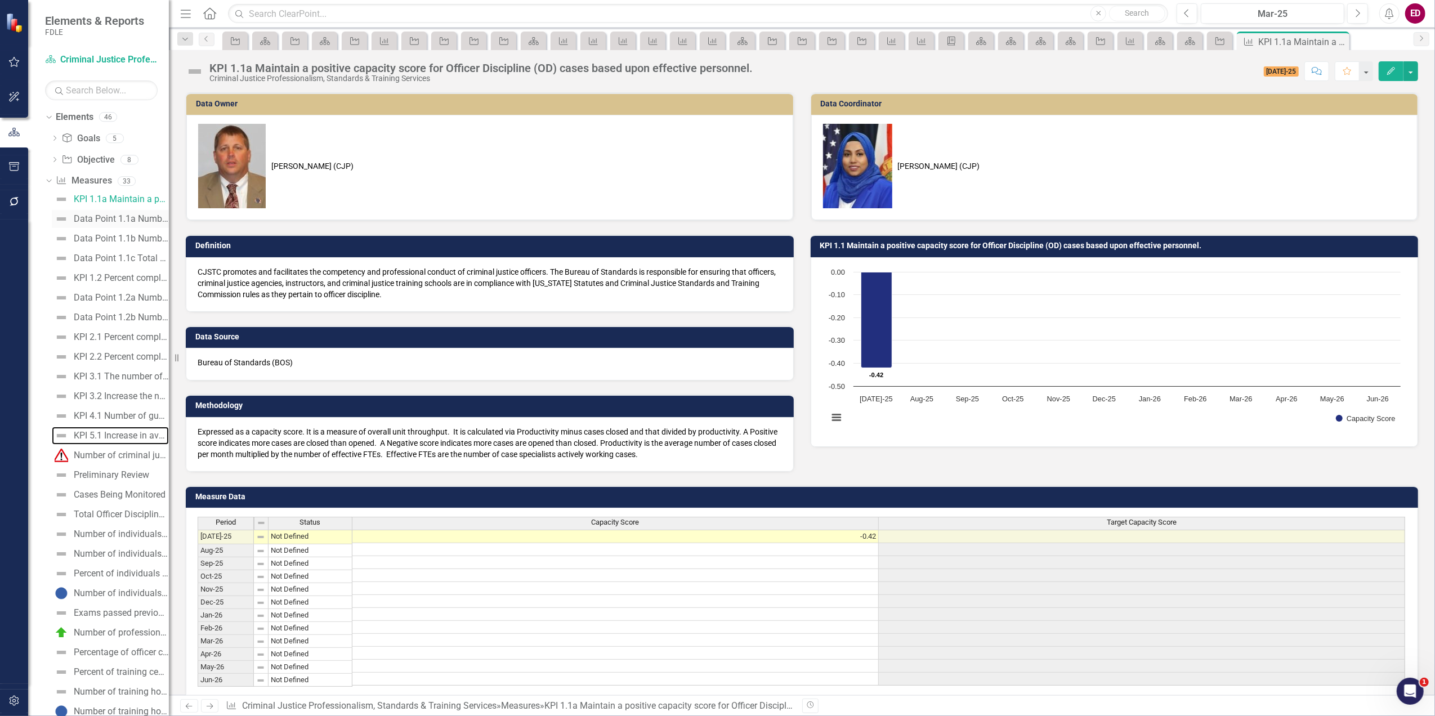
click at [150, 445] on link "KPI 5.1 Increase in availability and participation of internal professional dev…" at bounding box center [110, 436] width 117 height 18
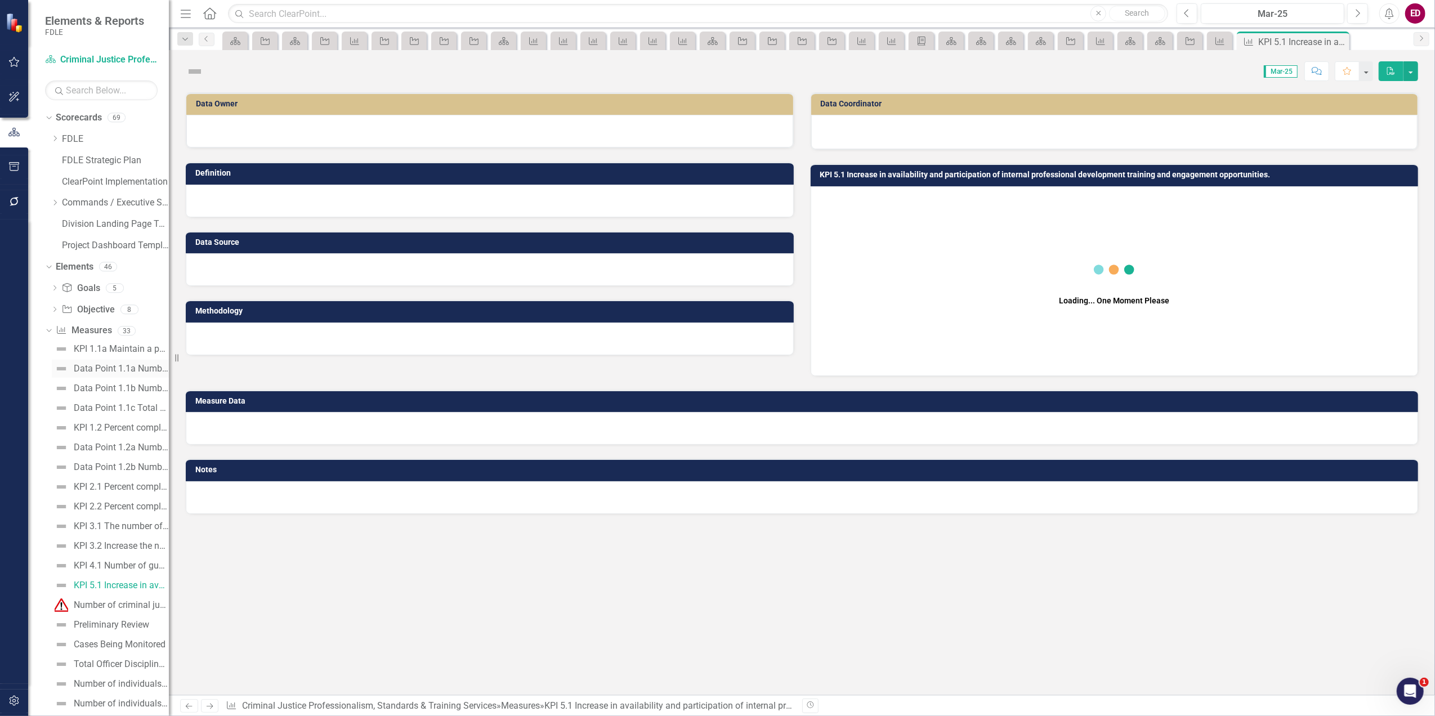
click at [138, 364] on div "Data Point 1.1a Number of Officer Discipline Cases Opened" at bounding box center [121, 369] width 95 height 10
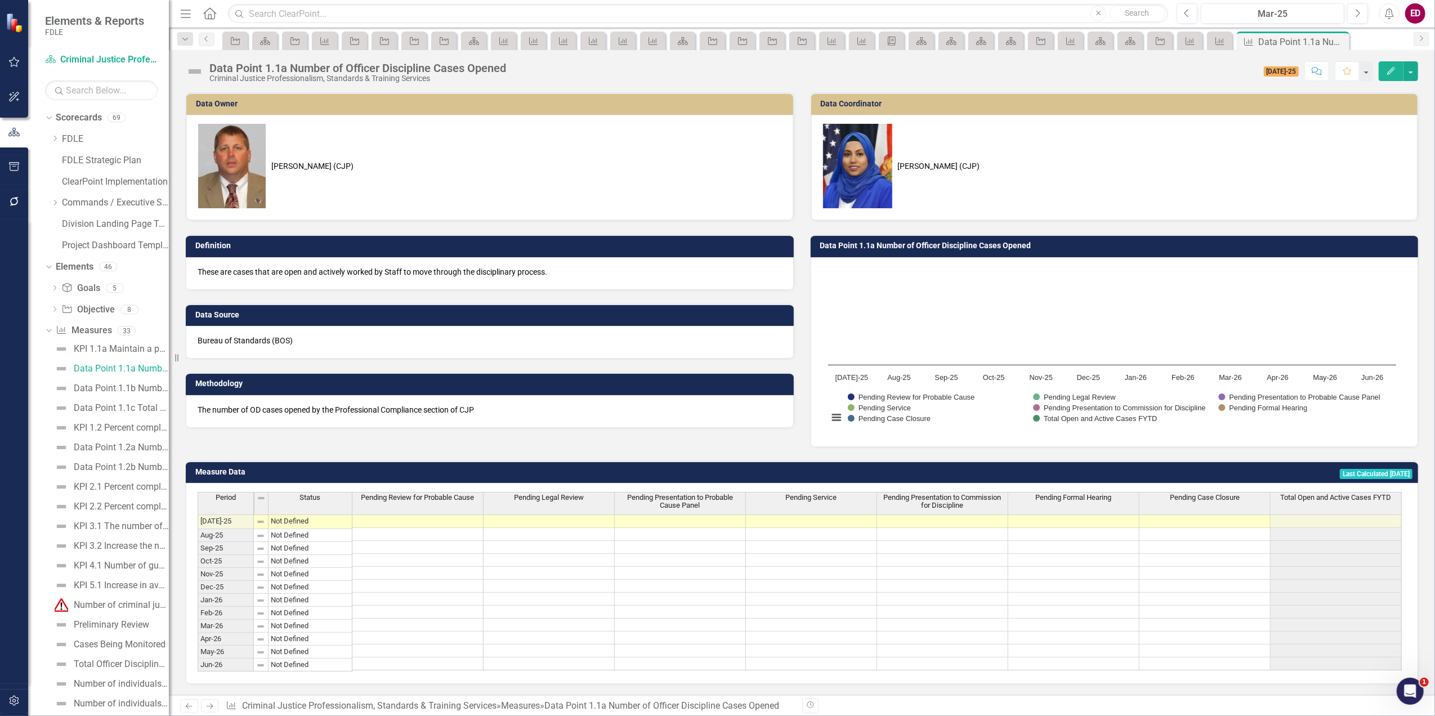
click at [255, 69] on div "Data Point 1.1a Number of Officer Discipline Cases Opened" at bounding box center [357, 68] width 297 height 12
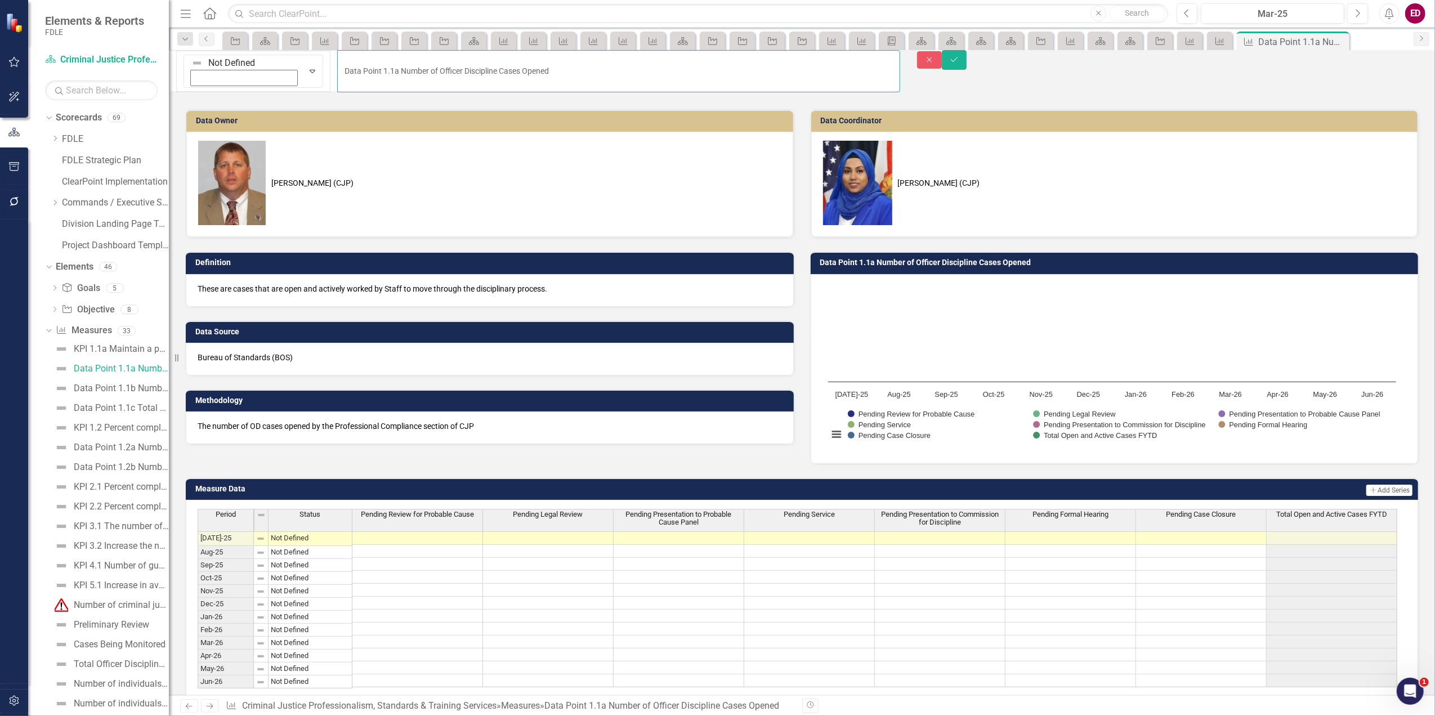
click at [337, 63] on input "Data Point 1.1a Number of Officer Discipline Cases Opened" at bounding box center [618, 71] width 563 height 42
type input "Data Point 1.1b Number of Officer Discipline Cases Opened"
click at [967, 70] on button "Save" at bounding box center [954, 60] width 25 height 20
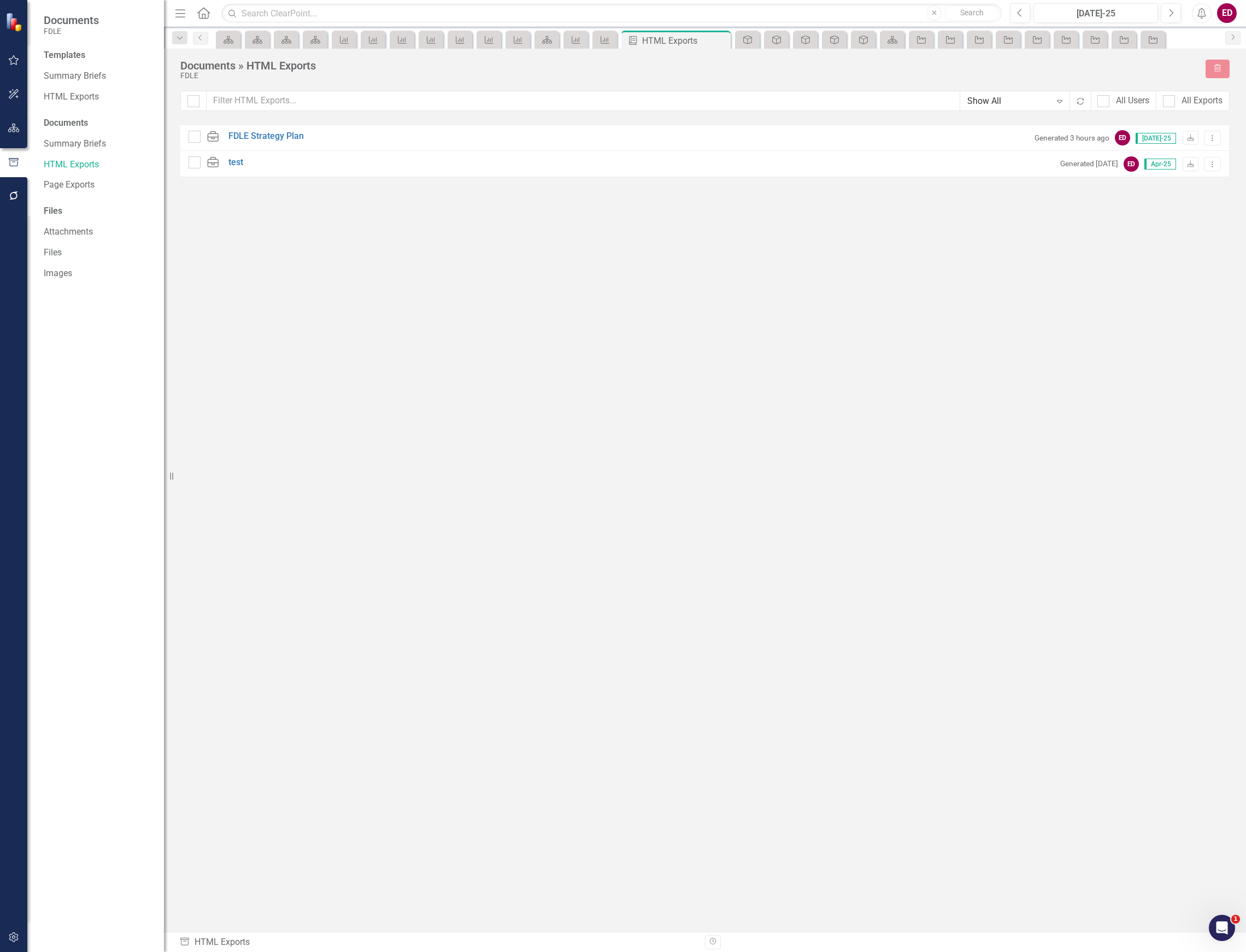
click at [454, 765] on div "HTML FDLE Strategy Plan Generated 3 hours ago ED [DATE]-25 Download Dropdown Me…" at bounding box center [705, 508] width 1050 height 767
